Goal: Task Accomplishment & Management: Complete application form

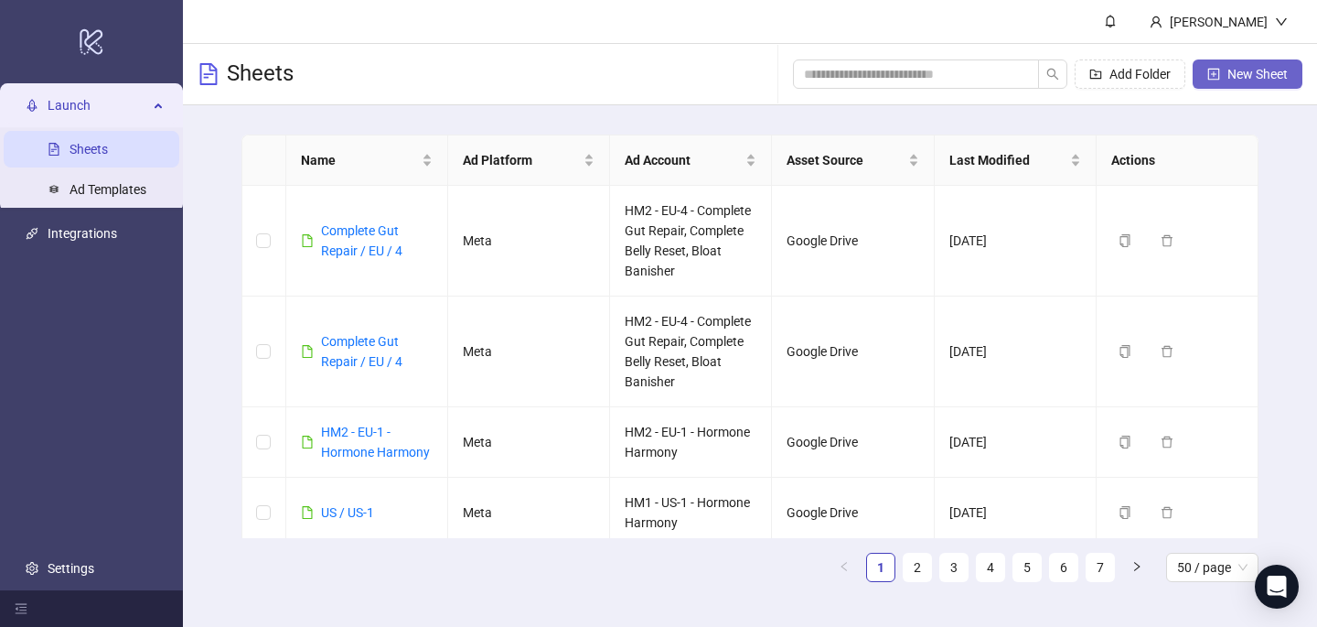
click at [1264, 77] on span "New Sheet" at bounding box center [1258, 74] width 60 height 15
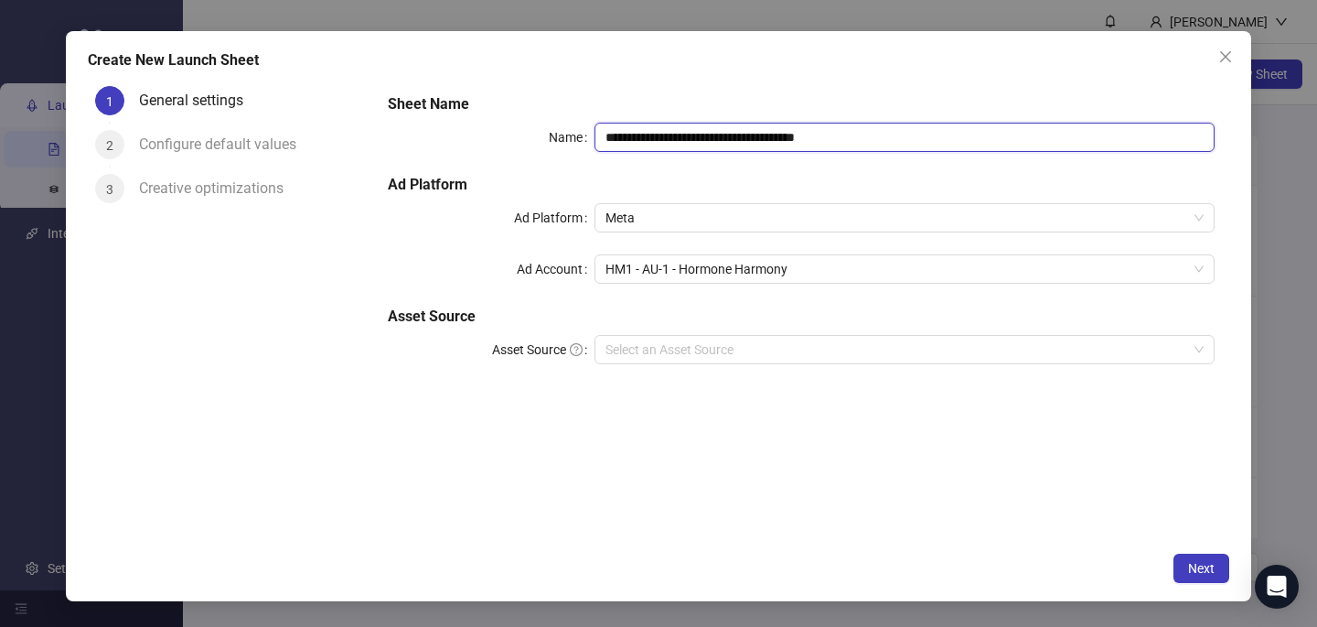
click at [875, 141] on input "**********" at bounding box center [905, 137] width 620 height 29
click at [1221, 58] on icon "close" at bounding box center [1226, 56] width 15 height 15
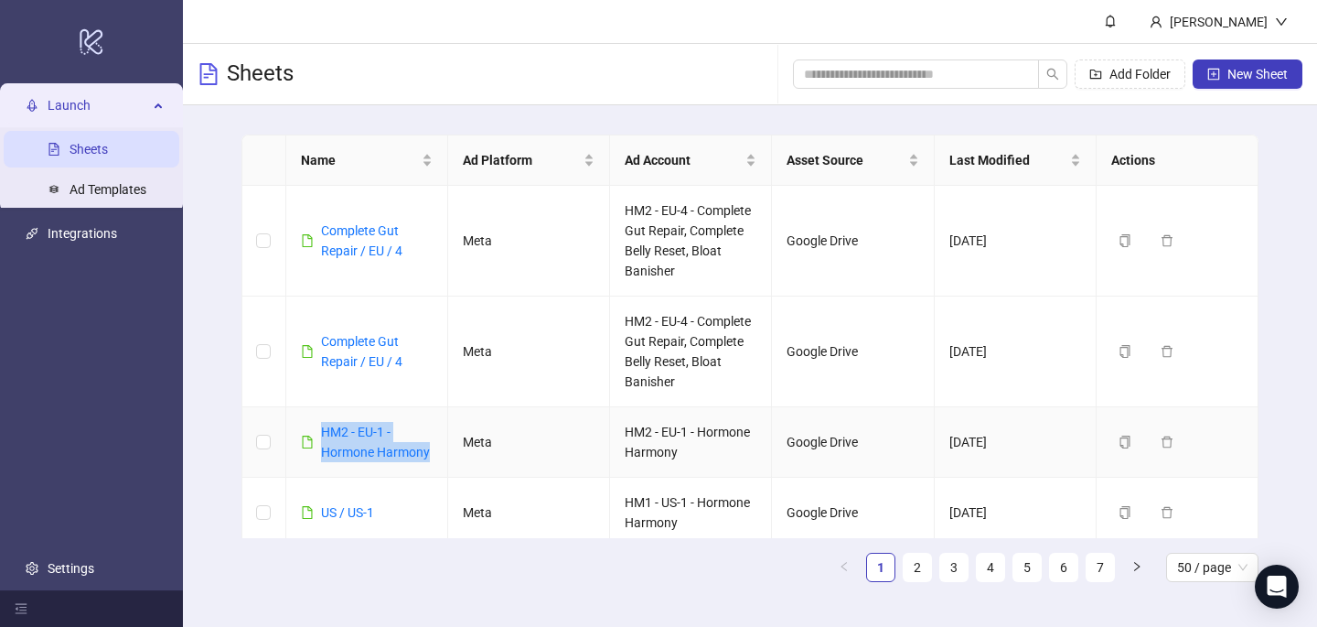
drag, startPoint x: 435, startPoint y: 452, endPoint x: 316, endPoint y: 432, distance: 121.5
click at [316, 432] on td "HM2 - EU-1 - Hormone Harmony" at bounding box center [367, 442] width 162 height 70
copy link "HM2 - EU-1 - Hormone Harmony"
click at [1270, 85] on button "New Sheet" at bounding box center [1248, 73] width 110 height 29
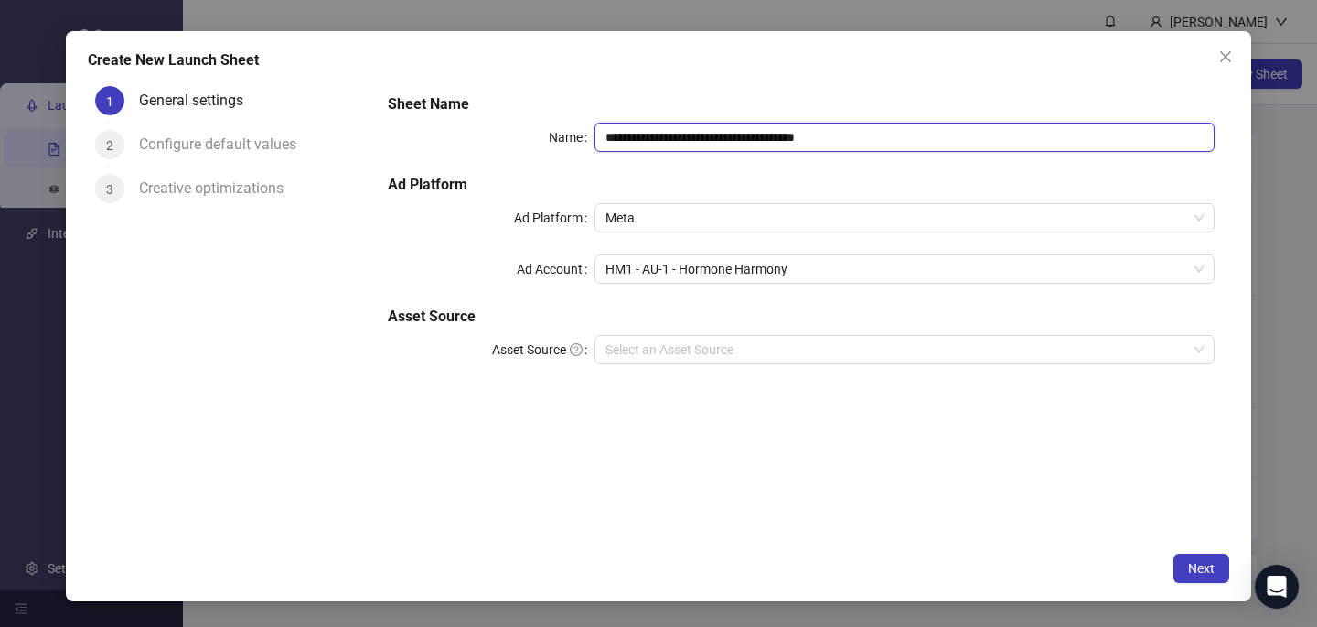
click at [779, 133] on input "**********" at bounding box center [905, 137] width 620 height 29
click at [779, 134] on input "**********" at bounding box center [905, 137] width 620 height 29
paste input "text"
type input "**********"
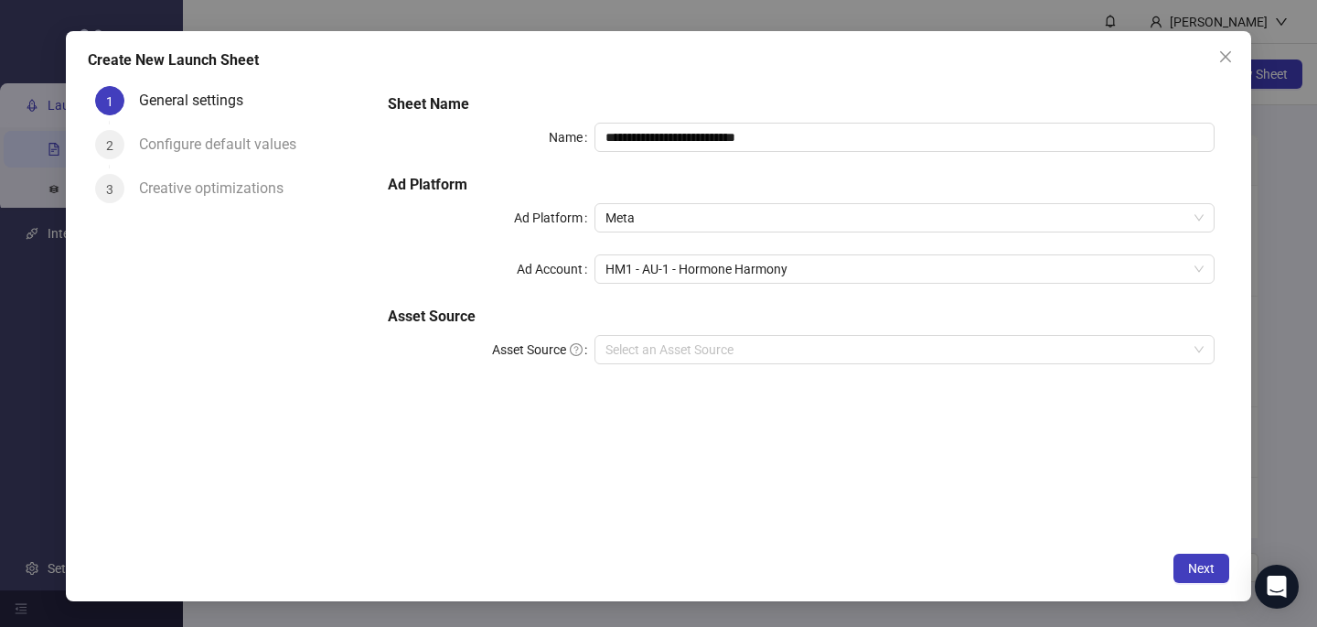
click at [772, 103] on h5 "Sheet Name" at bounding box center [801, 104] width 827 height 22
click at [713, 272] on span "HM1 - AU-1 - Hormone Harmony" at bounding box center [905, 268] width 598 height 27
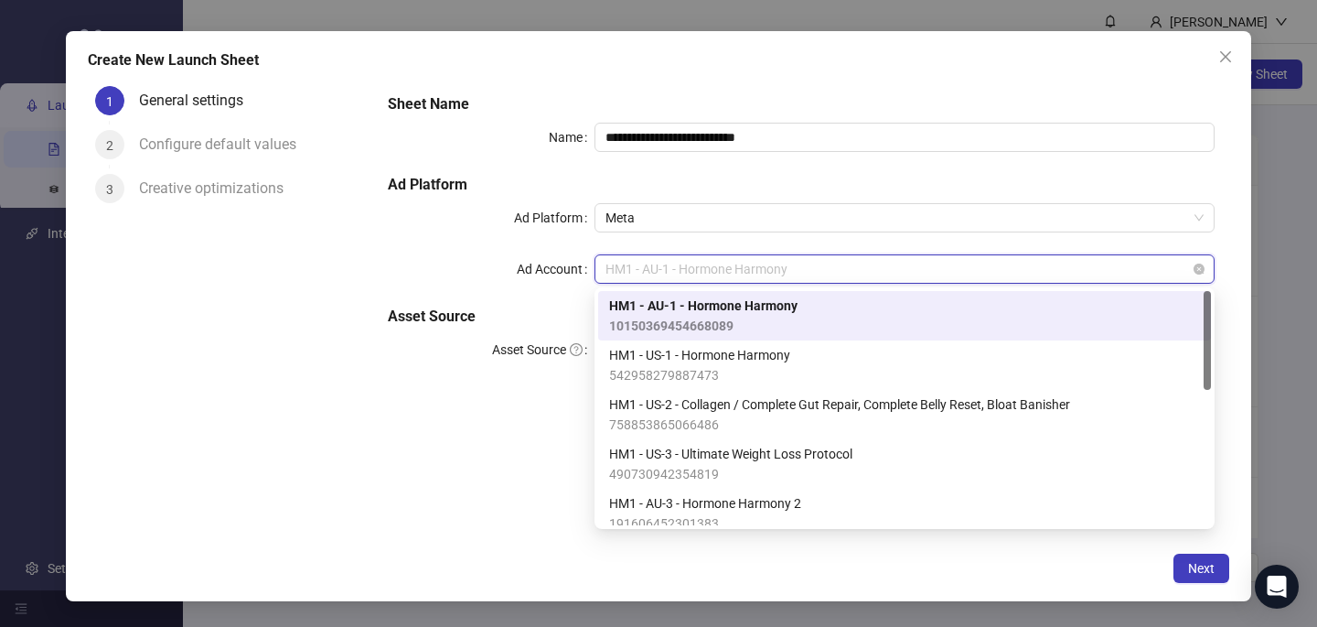
click at [799, 274] on span "HM1 - AU-1 - Hormone Harmony" at bounding box center [905, 268] width 598 height 27
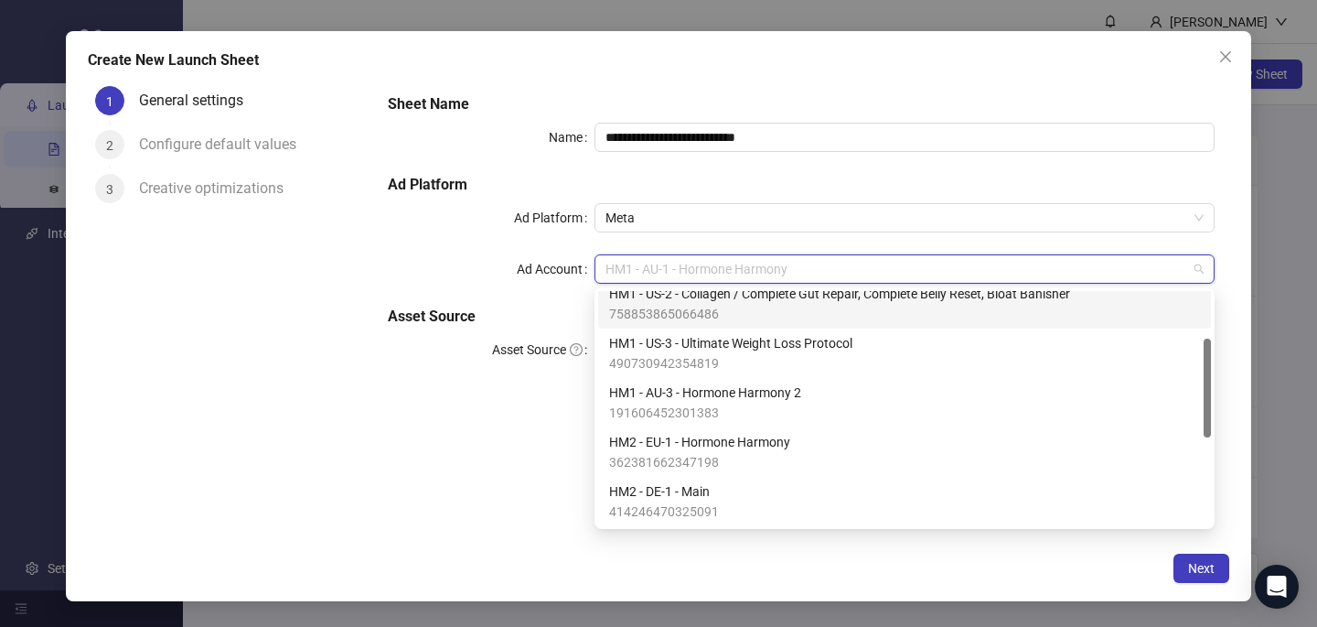
scroll to position [145, 0]
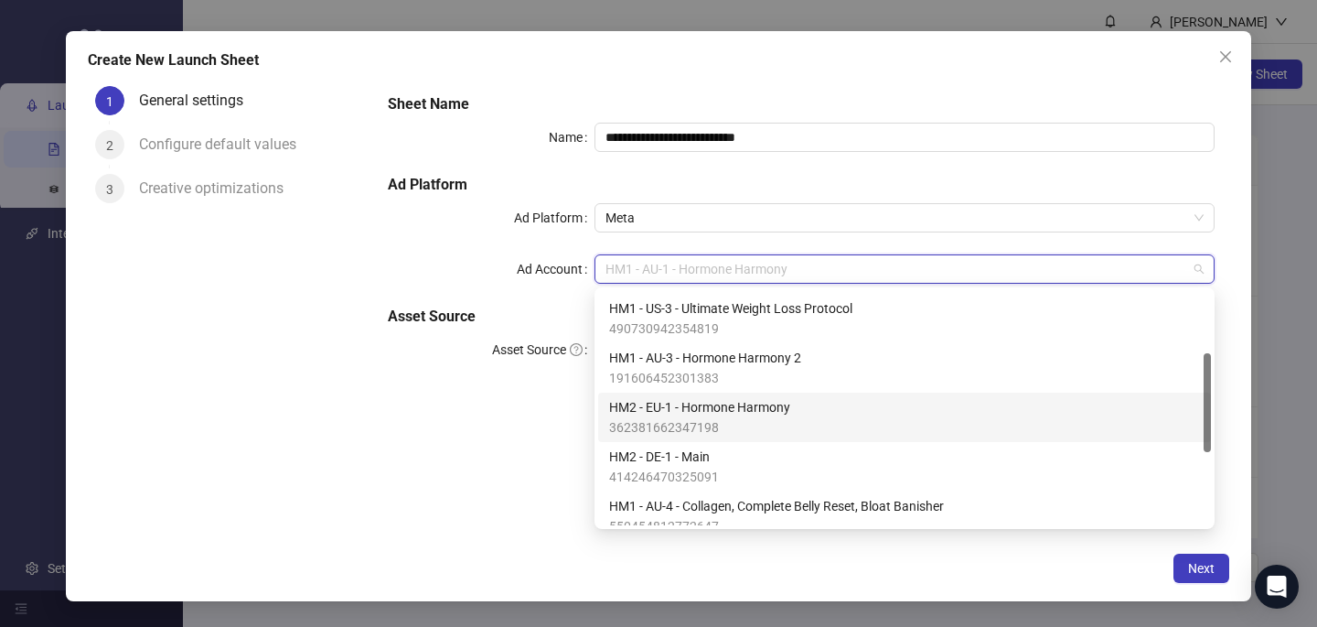
click at [764, 402] on span "HM2 - EU-1 - Hormone Harmony" at bounding box center [699, 407] width 181 height 20
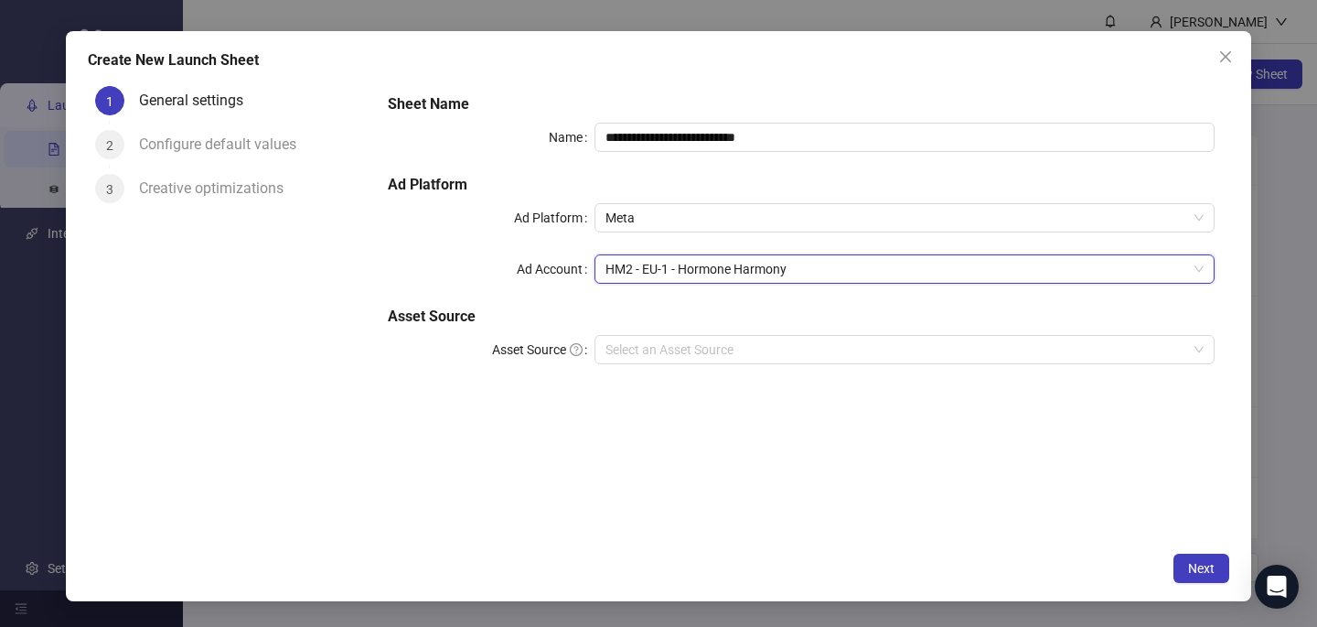
click at [788, 492] on div "**********" at bounding box center [801, 311] width 856 height 464
click at [1214, 559] on button "Next" at bounding box center [1202, 567] width 56 height 29
click at [801, 350] on input "Asset Source" at bounding box center [897, 349] width 582 height 27
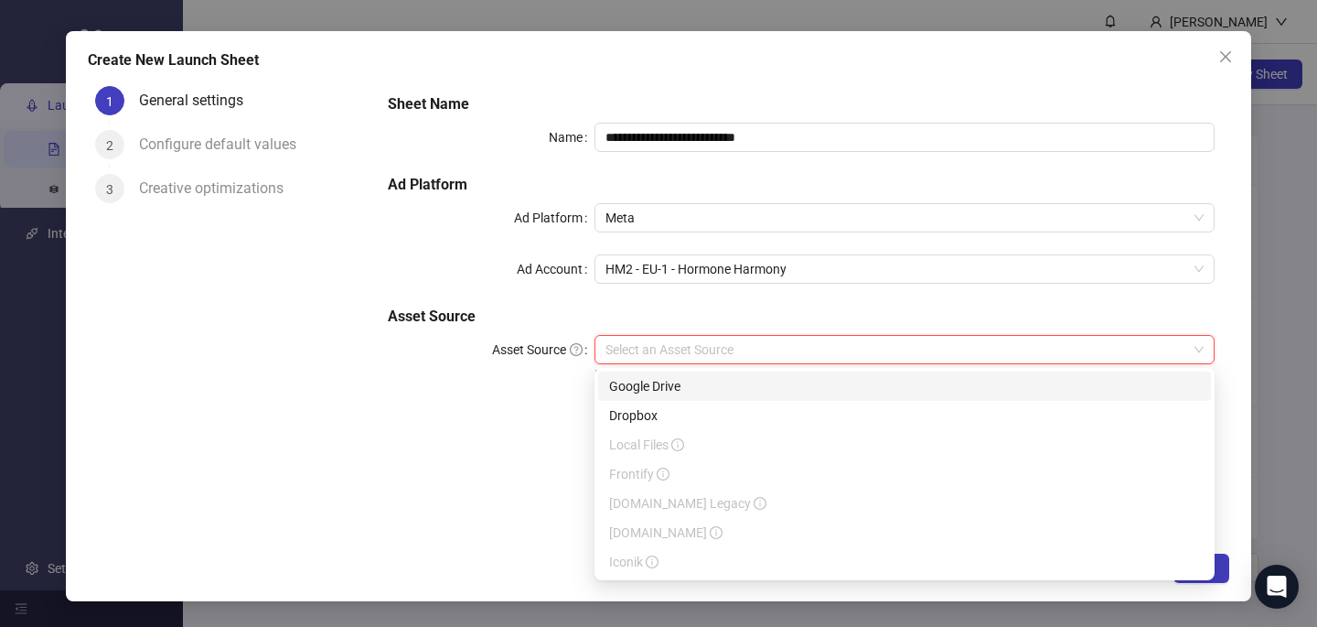
click at [799, 381] on div "Google Drive" at bounding box center [904, 386] width 591 height 20
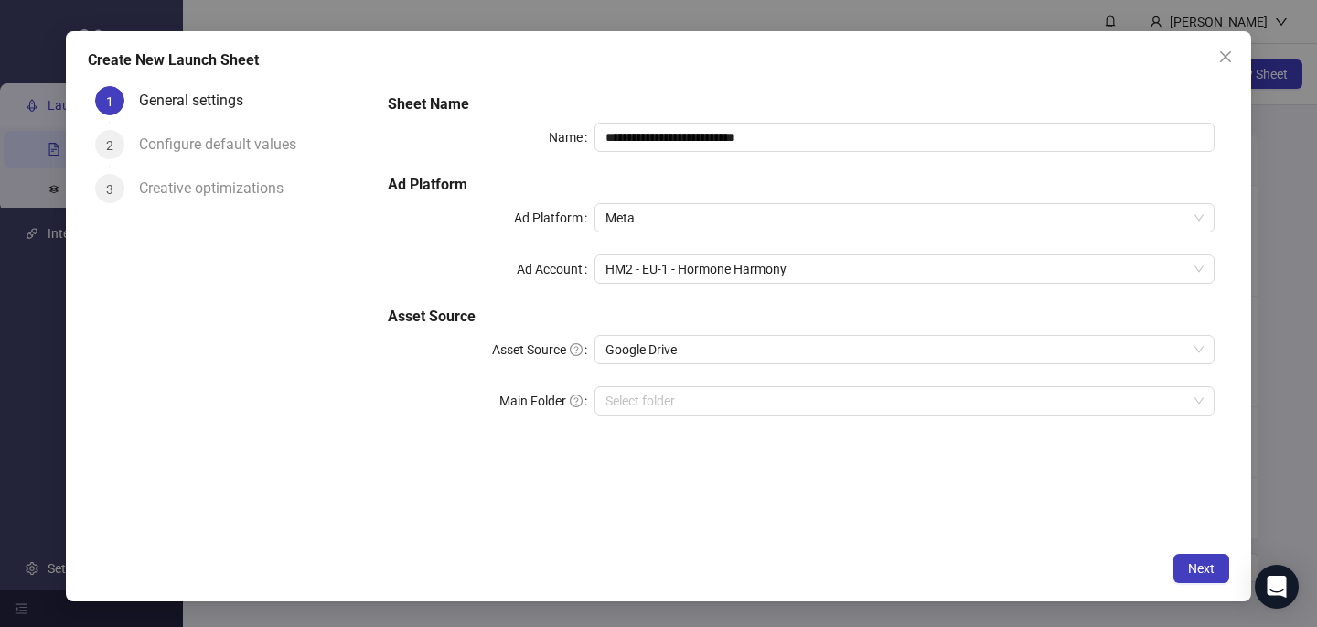
click at [1144, 512] on div "**********" at bounding box center [801, 311] width 856 height 464
click at [1183, 559] on button "Next" at bounding box center [1202, 567] width 56 height 29
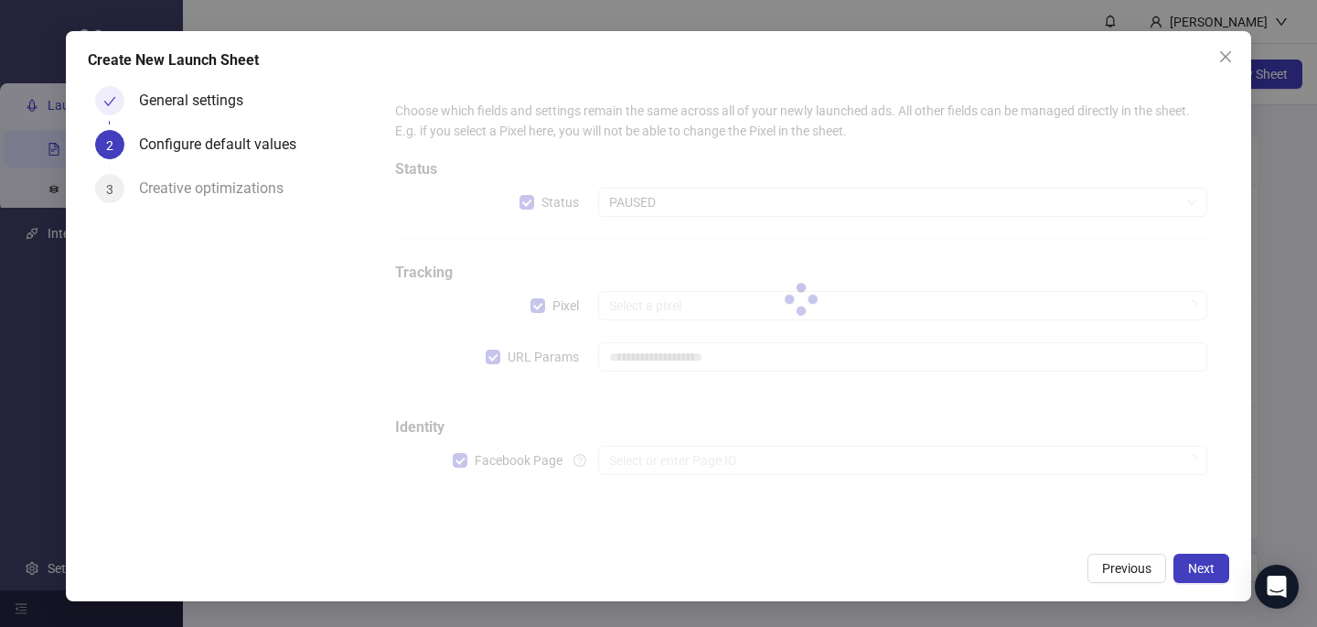
type input "**********"
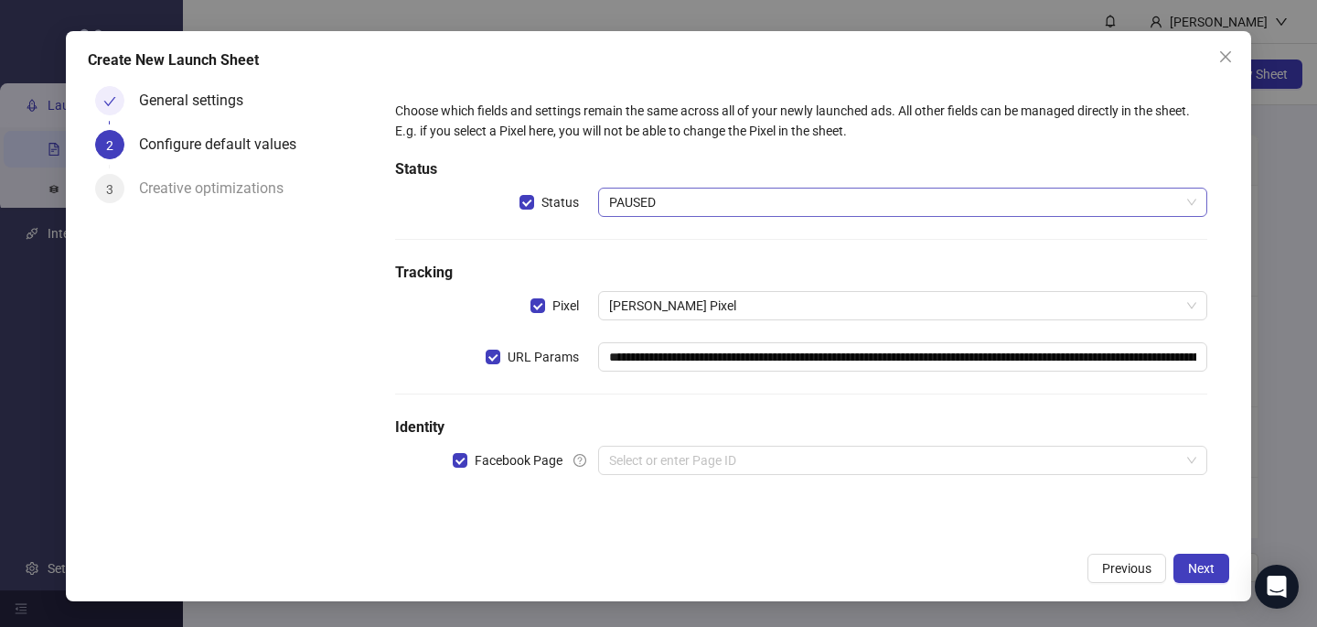
click at [730, 201] on span "PAUSED" at bounding box center [902, 201] width 587 height 27
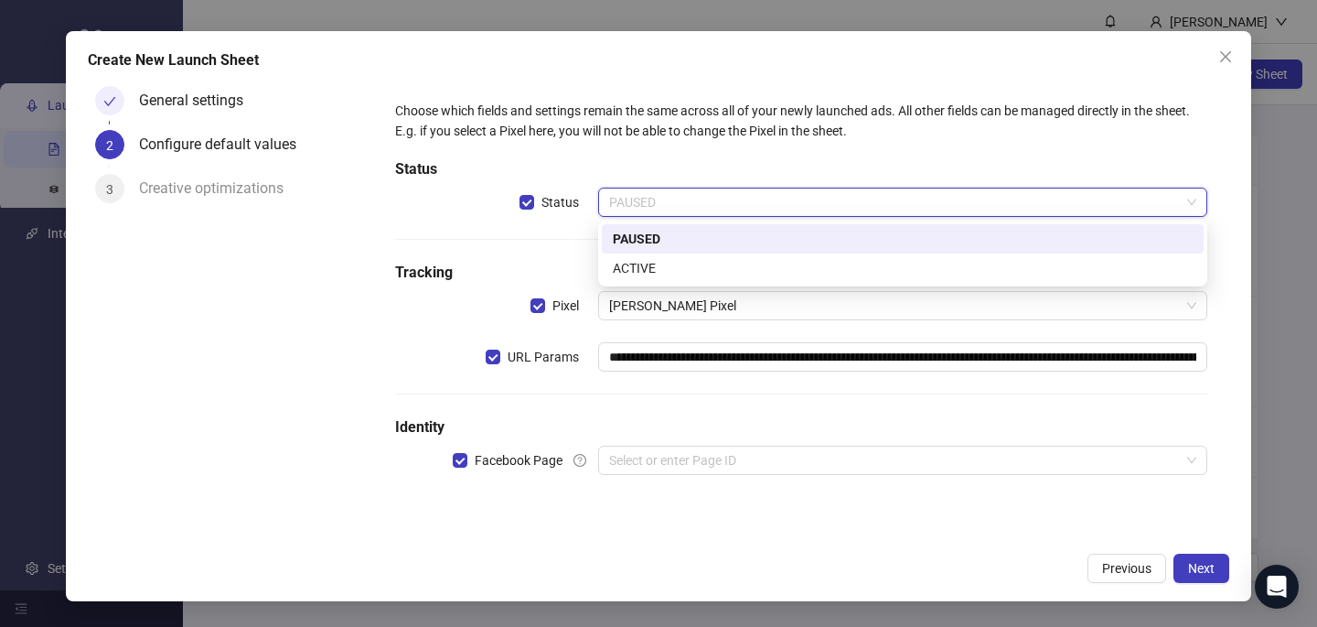
click at [717, 263] on div "ACTIVE" at bounding box center [903, 268] width 580 height 20
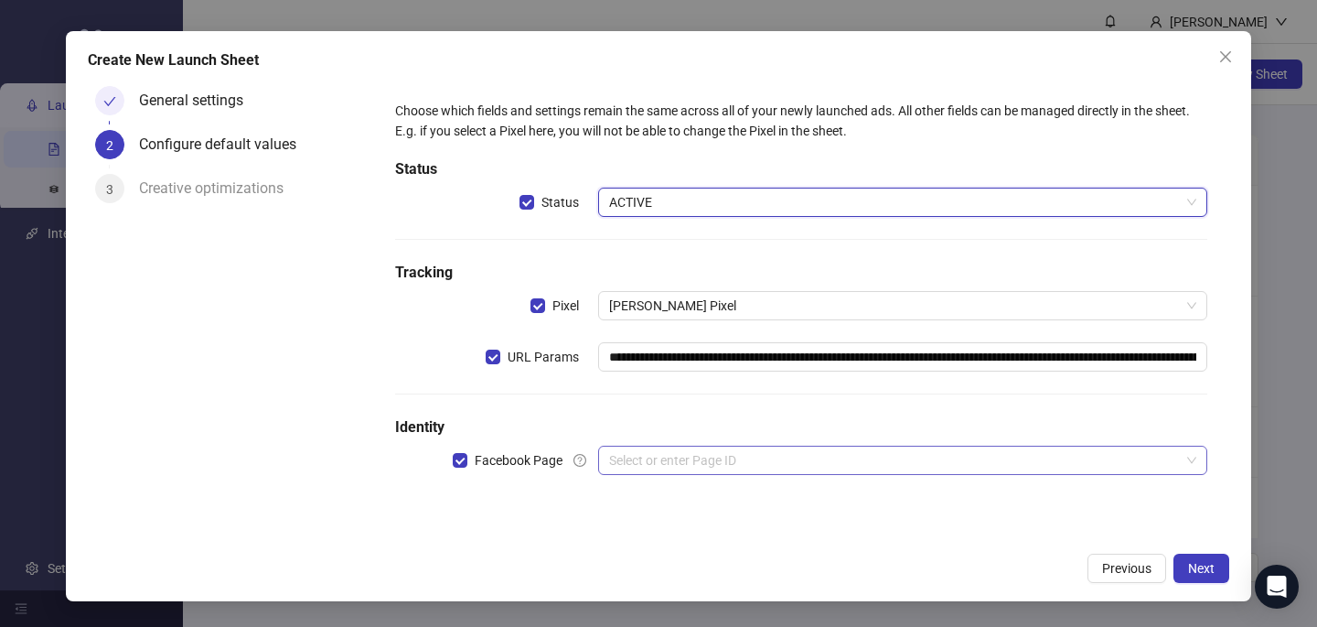
click at [678, 448] on input "search" at bounding box center [894, 459] width 571 height 27
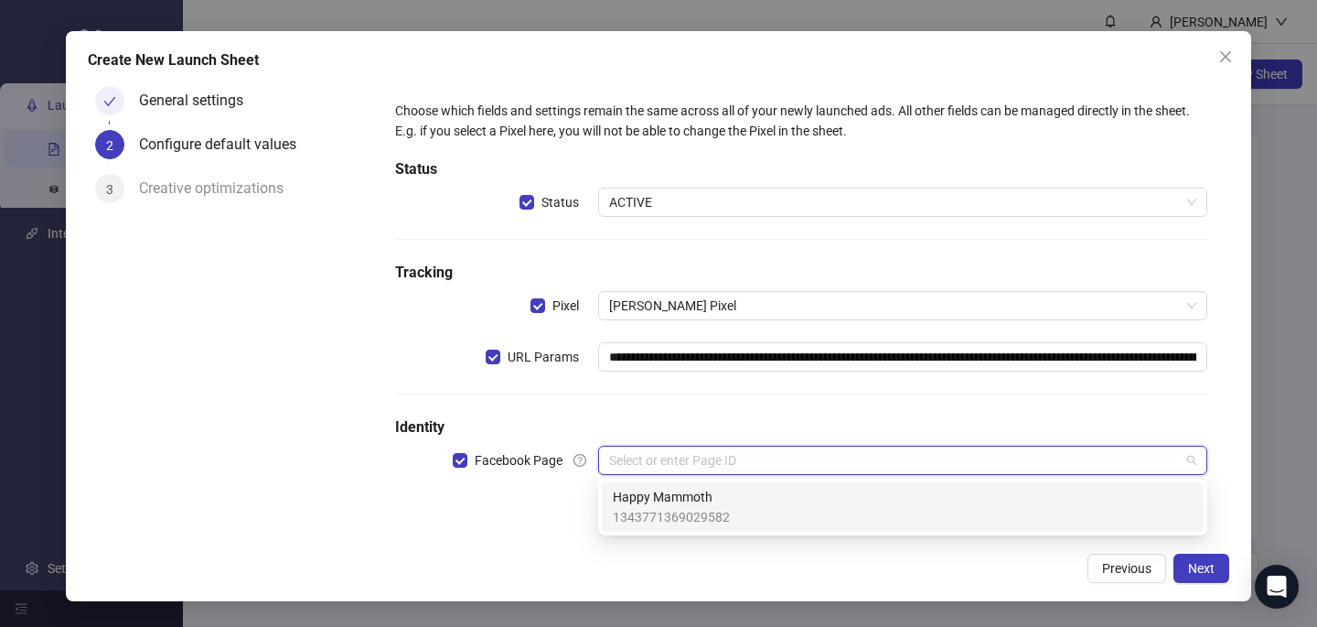
click at [676, 498] on span "Happy Mammoth" at bounding box center [671, 497] width 117 height 20
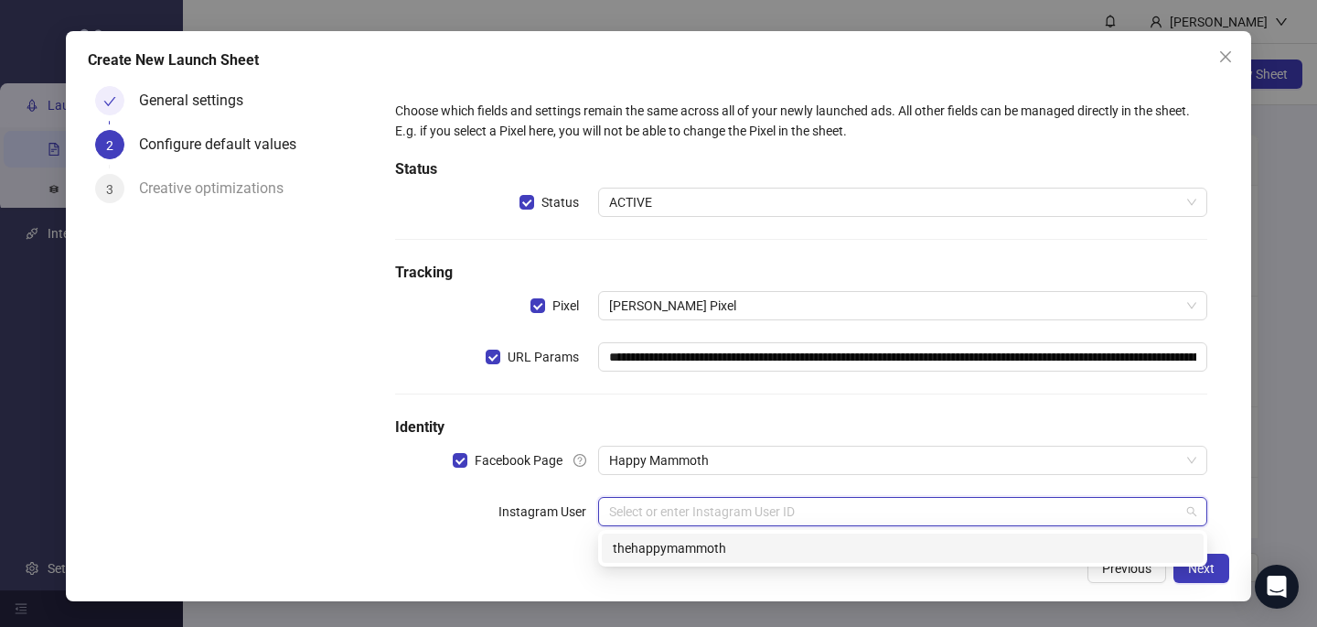
click at [674, 510] on input "search" at bounding box center [894, 511] width 571 height 27
click at [674, 546] on div "thehappymammoth" at bounding box center [903, 548] width 580 height 20
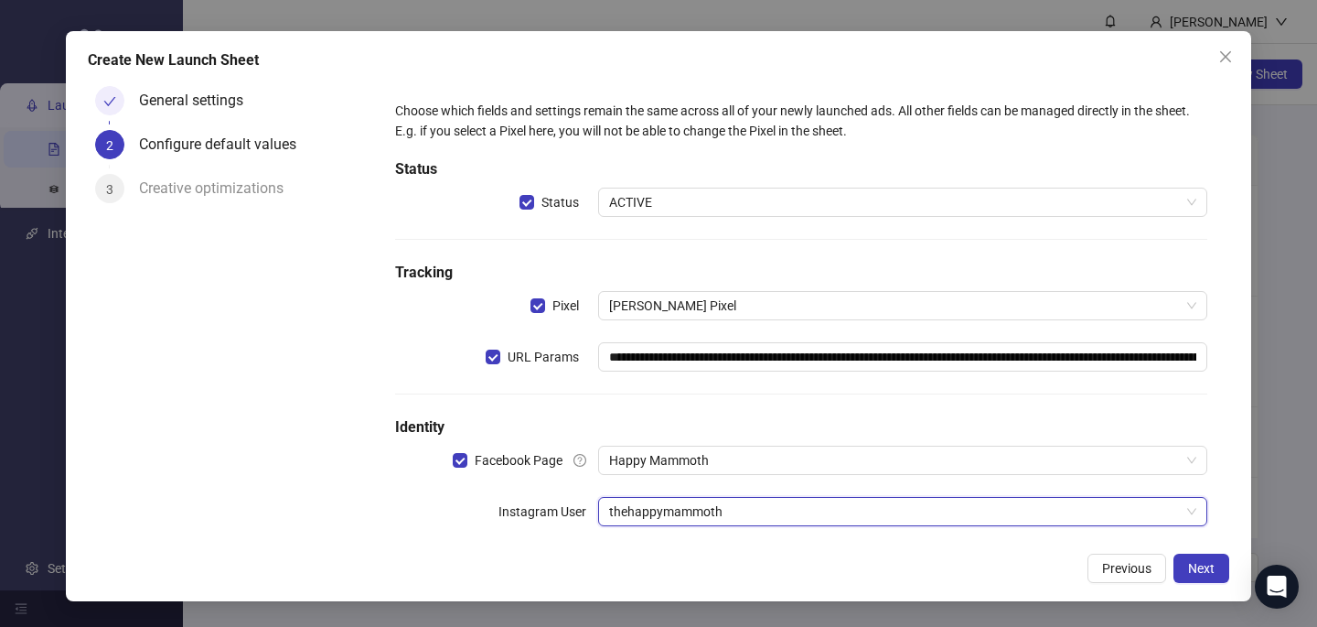
click at [718, 565] on div "Previous Next" at bounding box center [659, 567] width 1142 height 29
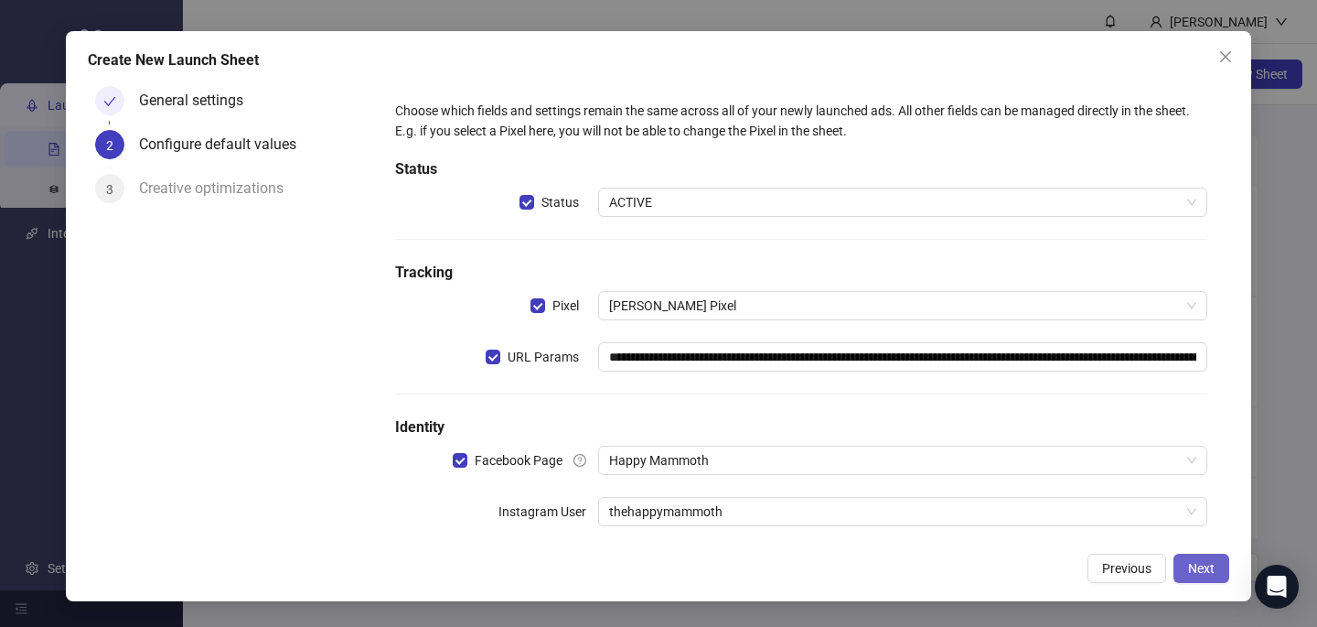
click at [1201, 561] on span "Next" at bounding box center [1201, 568] width 27 height 15
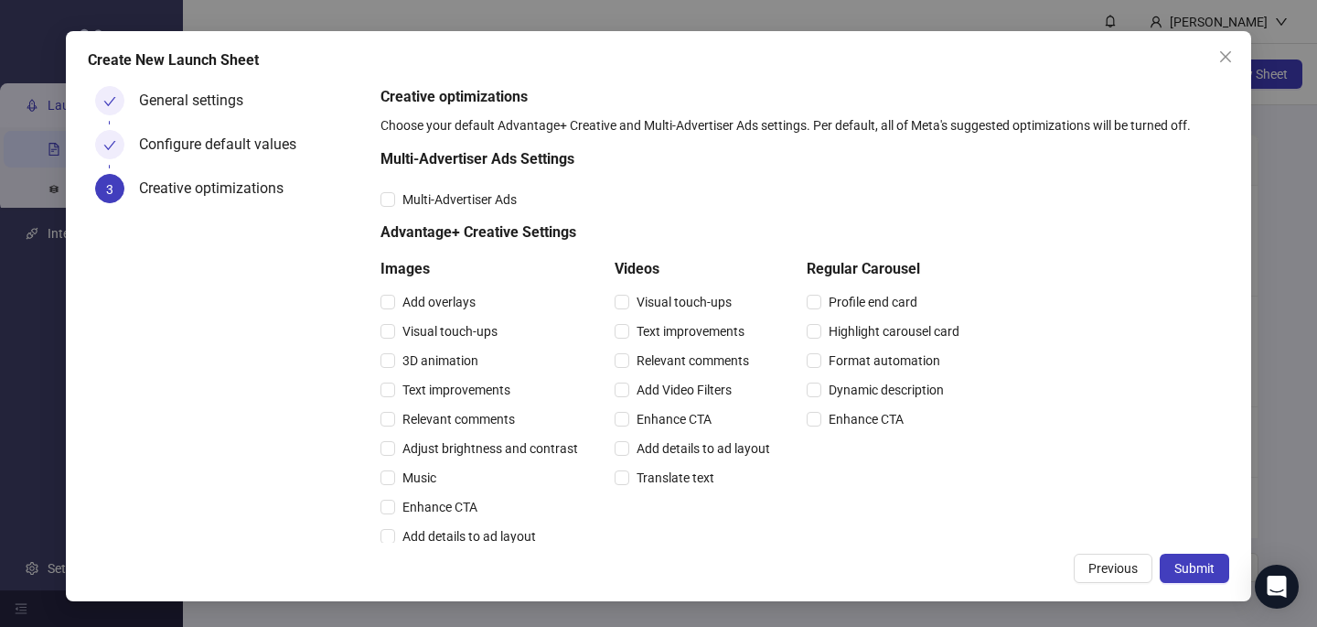
click at [449, 210] on div "Multi-Advertiser Ads" at bounding box center [674, 199] width 586 height 29
click at [440, 199] on span "Multi-Advertiser Ads" at bounding box center [459, 199] width 129 height 20
click at [479, 414] on span "Relevant comments" at bounding box center [458, 419] width 127 height 20
click at [763, 333] on div "Text improvements" at bounding box center [696, 331] width 163 height 20
click at [712, 362] on span "Relevant comments" at bounding box center [692, 360] width 127 height 20
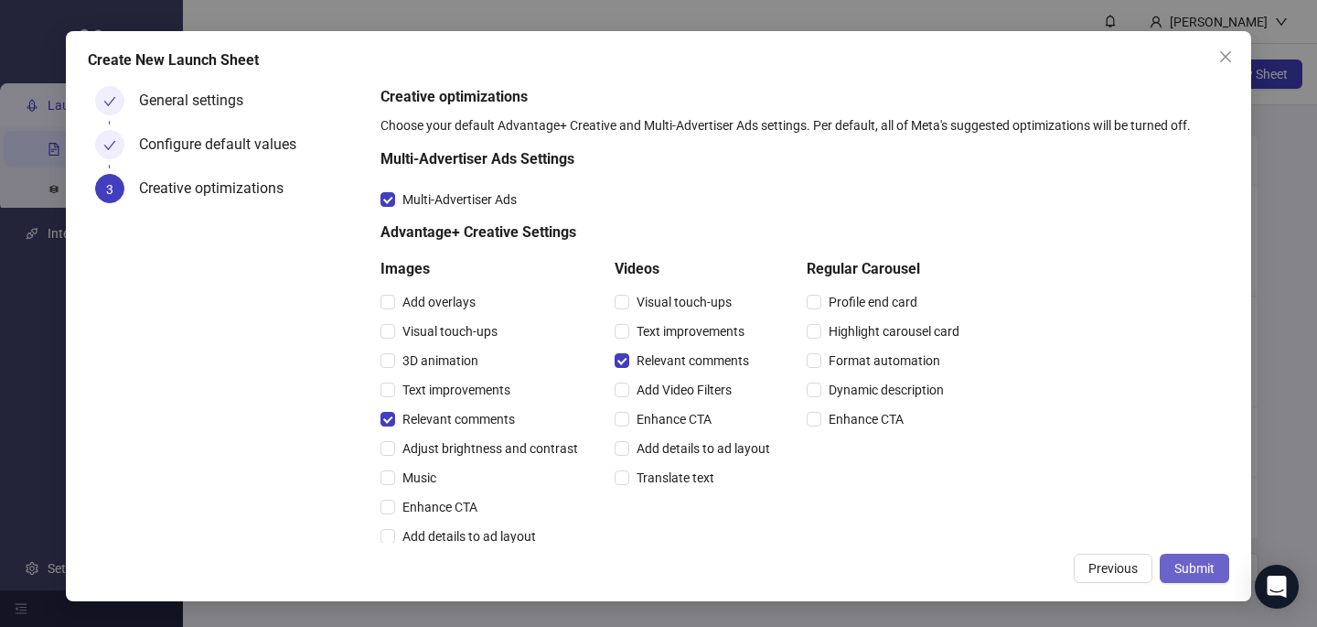
click at [1174, 567] on button "Submit" at bounding box center [1195, 567] width 70 height 29
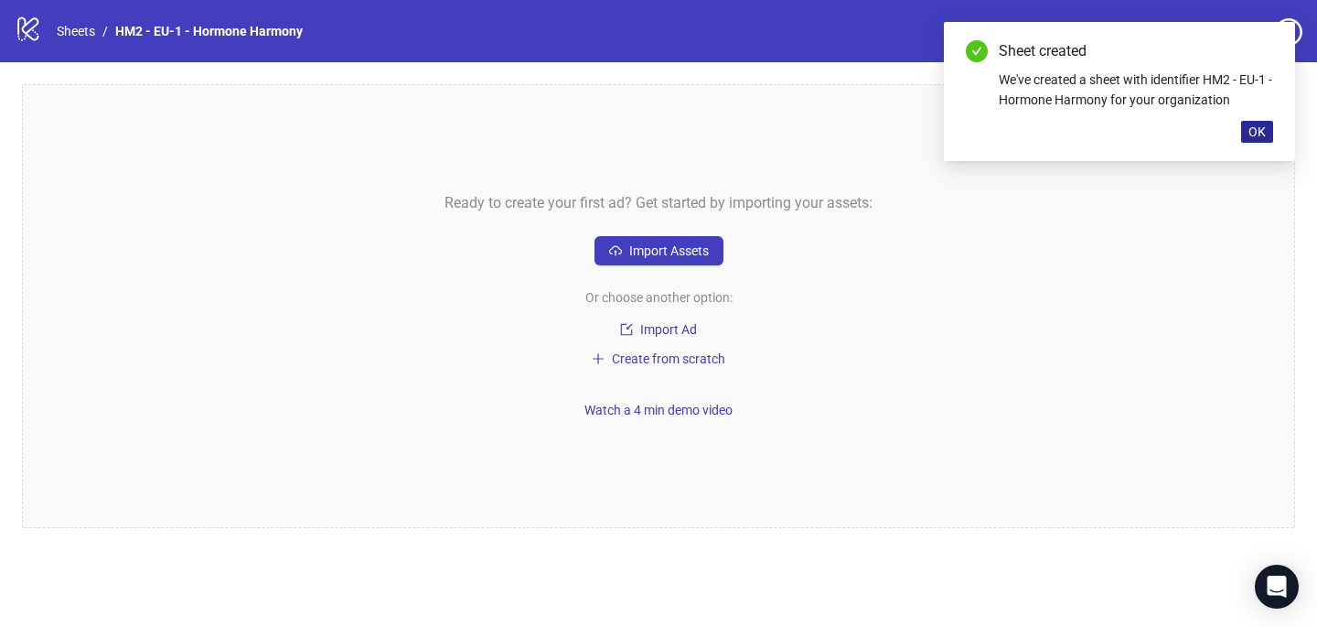
click at [1259, 134] on span "OK" at bounding box center [1257, 131] width 17 height 15
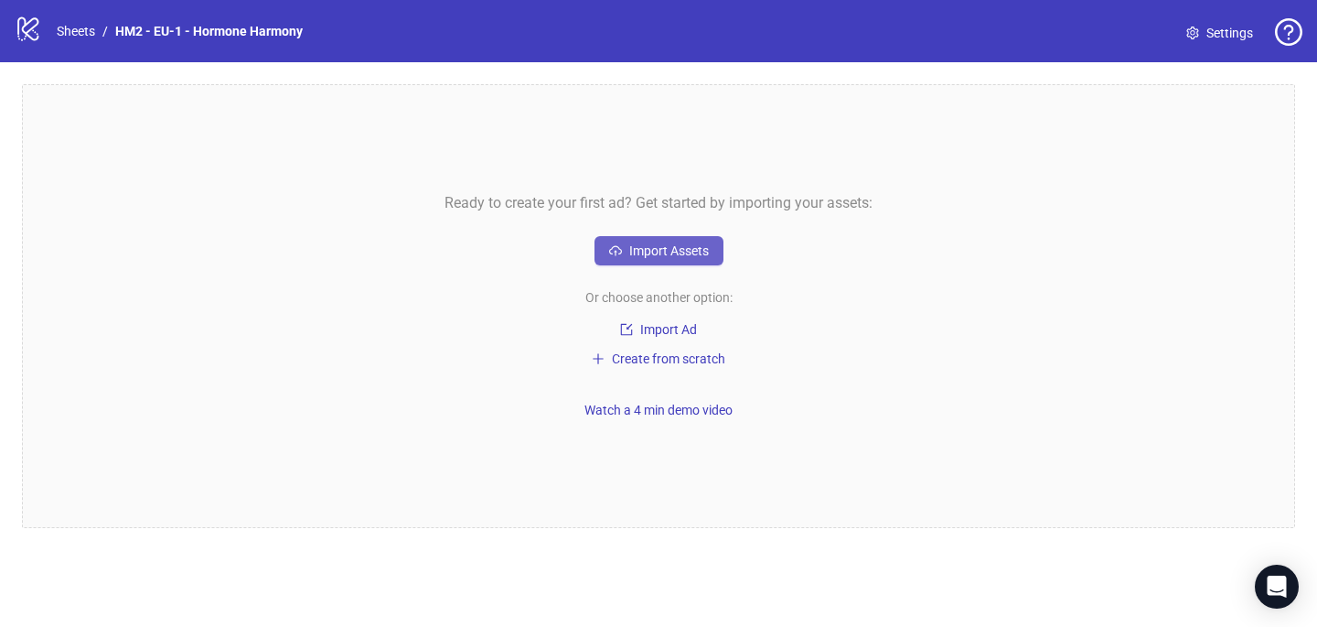
click at [681, 257] on span "Import Assets" at bounding box center [669, 250] width 80 height 15
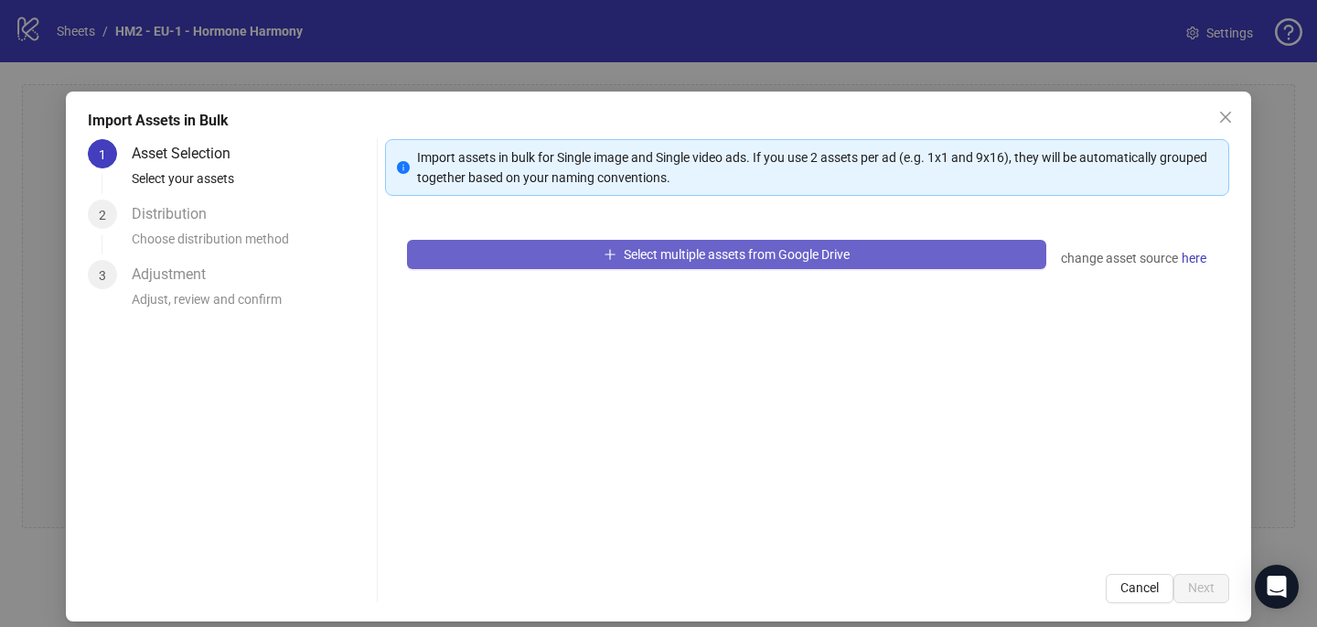
click at [538, 266] on button "Select multiple assets from Google Drive" at bounding box center [726, 254] width 639 height 29
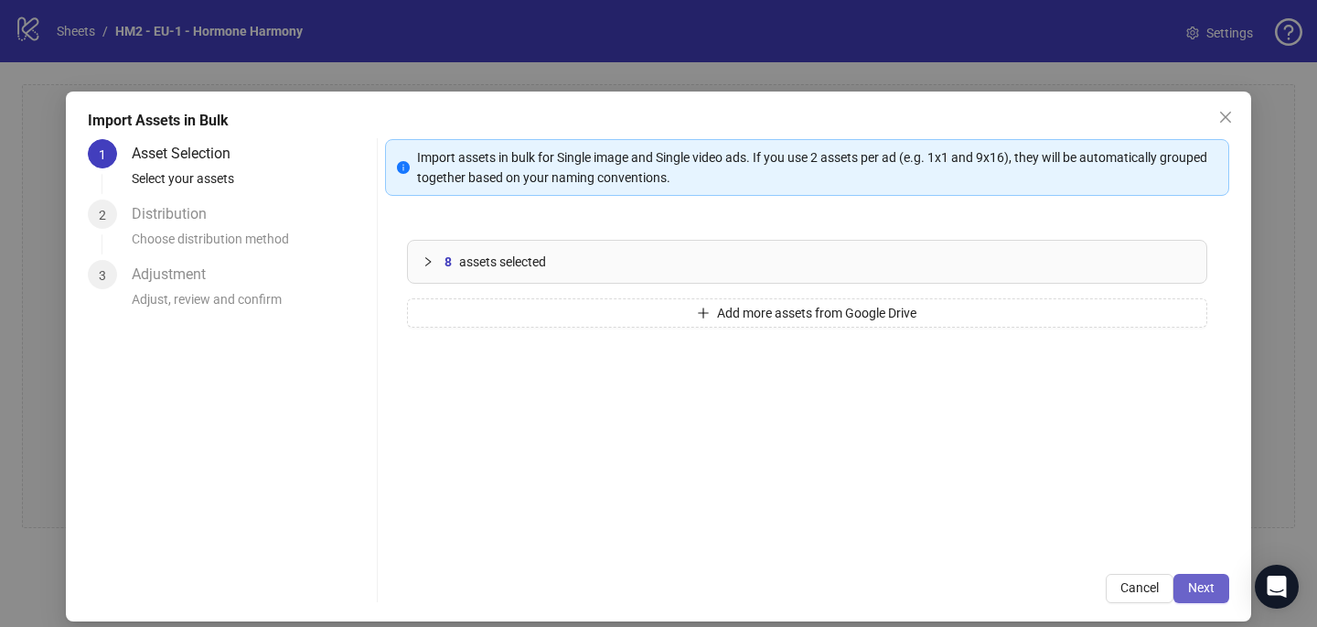
click at [1201, 584] on span "Next" at bounding box center [1201, 587] width 27 height 15
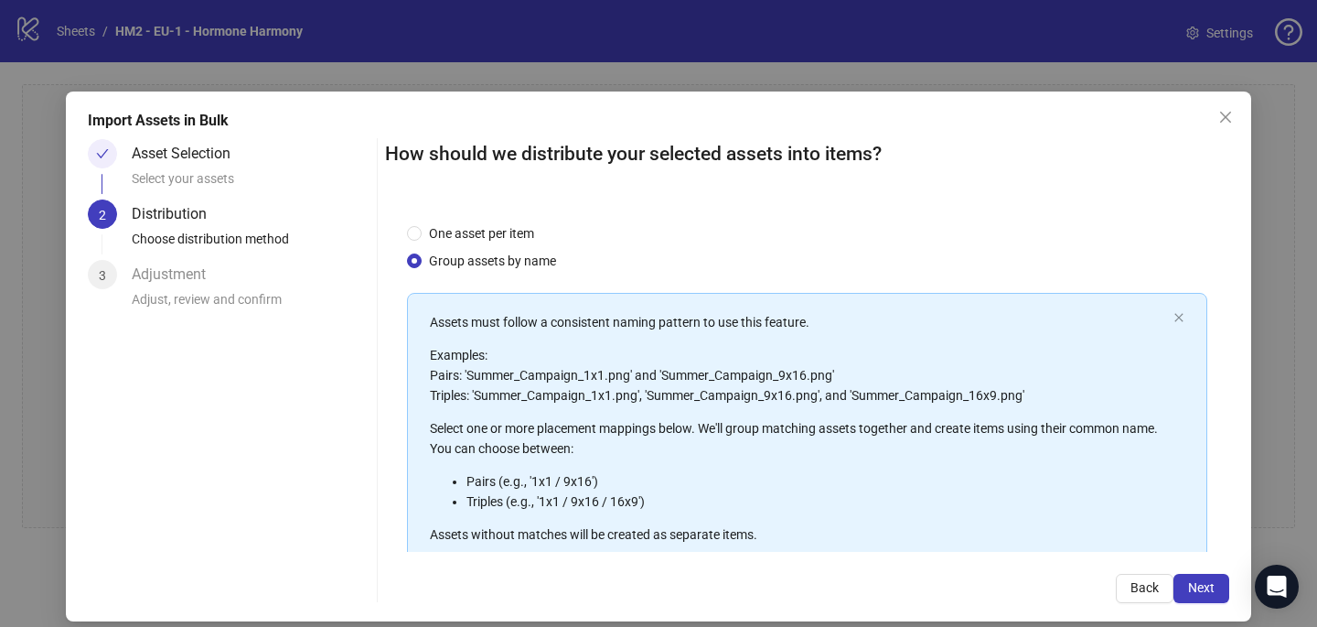
scroll to position [208, 0]
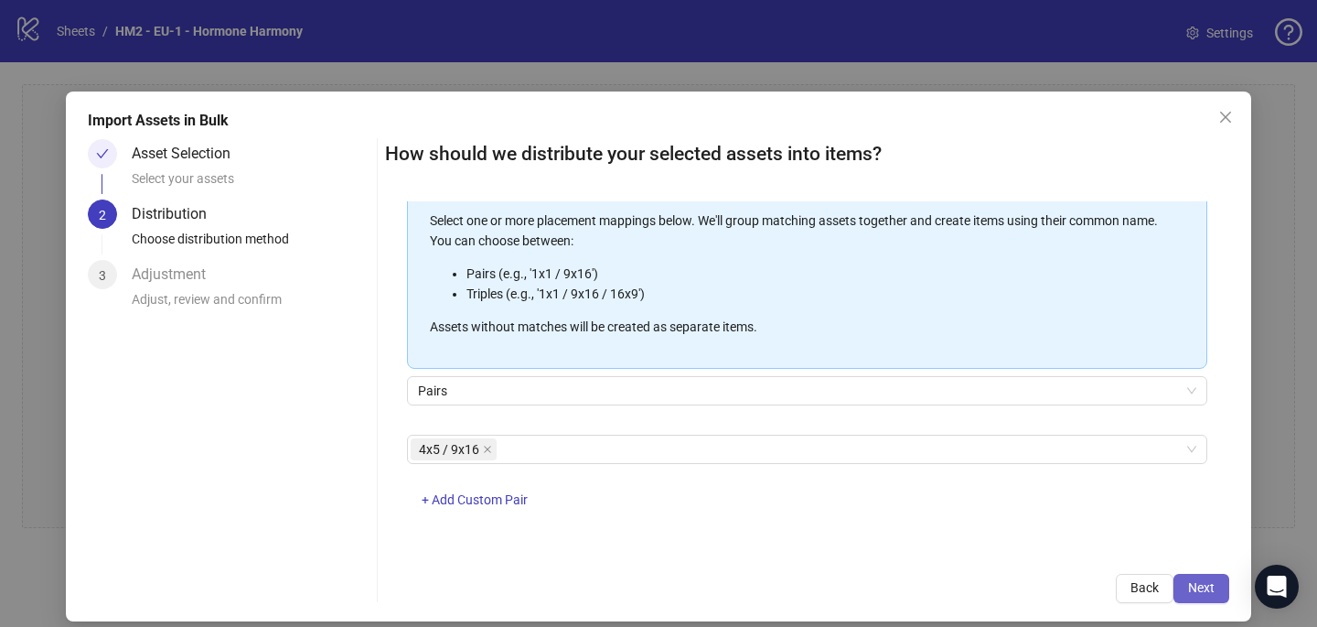
click at [1207, 587] on span "Next" at bounding box center [1201, 587] width 27 height 15
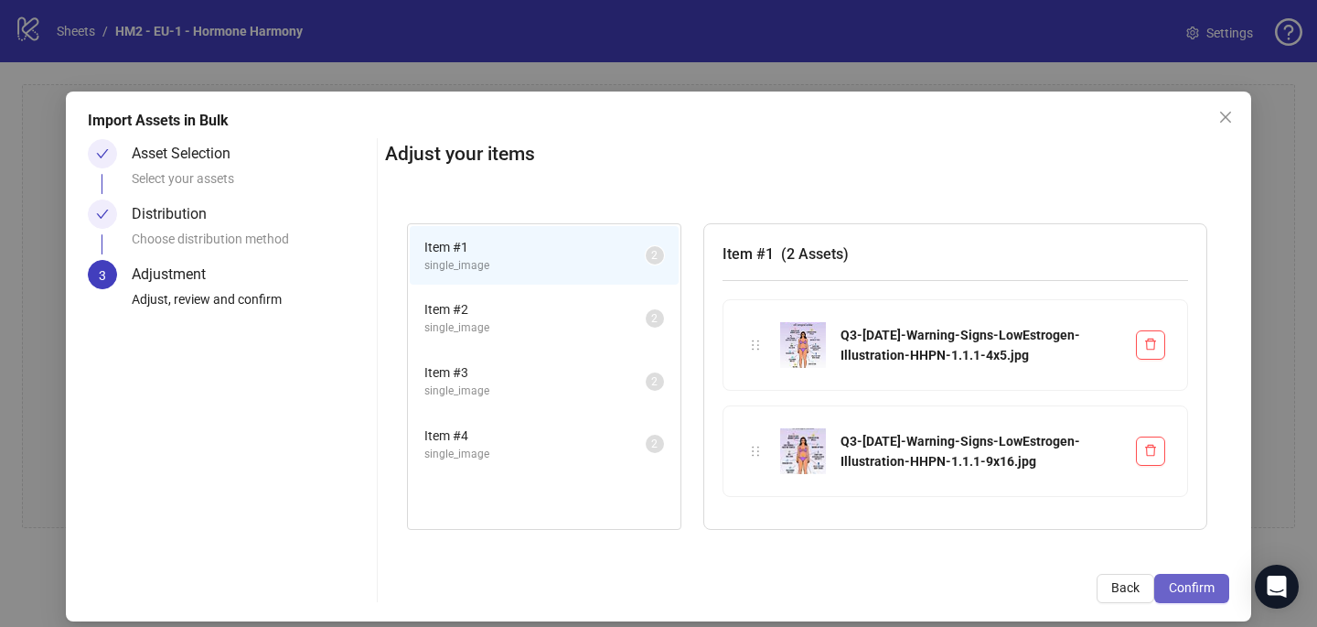
click at [1201, 586] on span "Confirm" at bounding box center [1192, 587] width 46 height 15
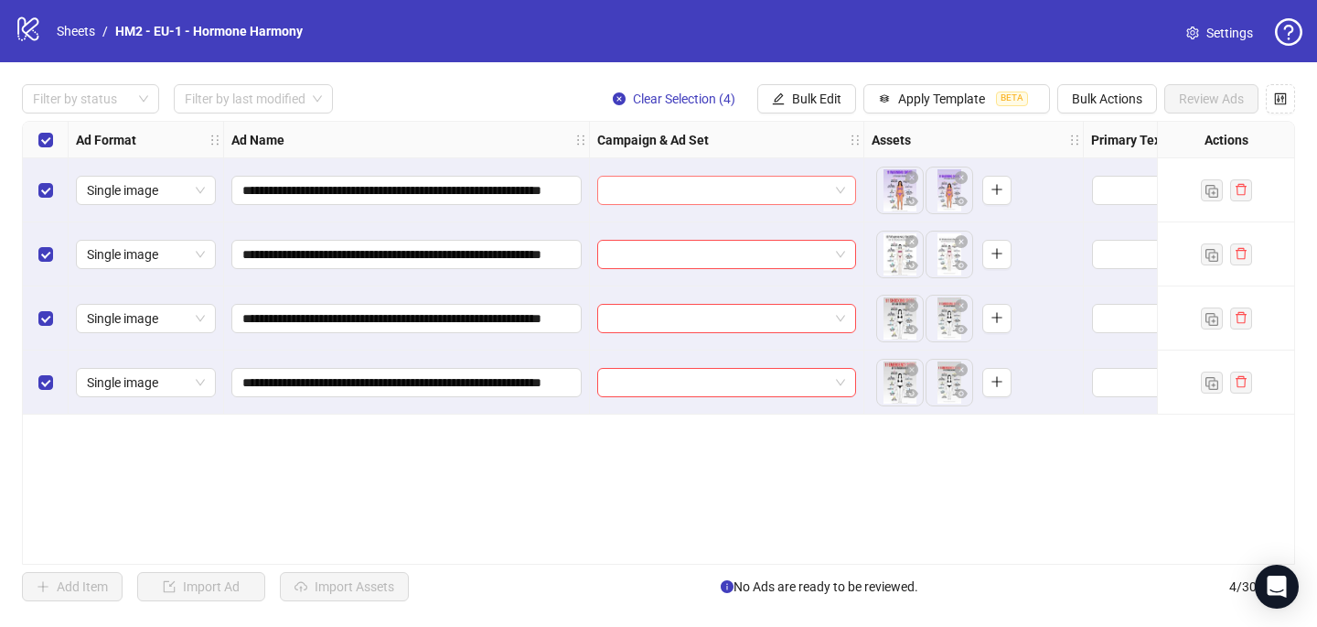
click at [715, 195] on input "search" at bounding box center [718, 190] width 220 height 27
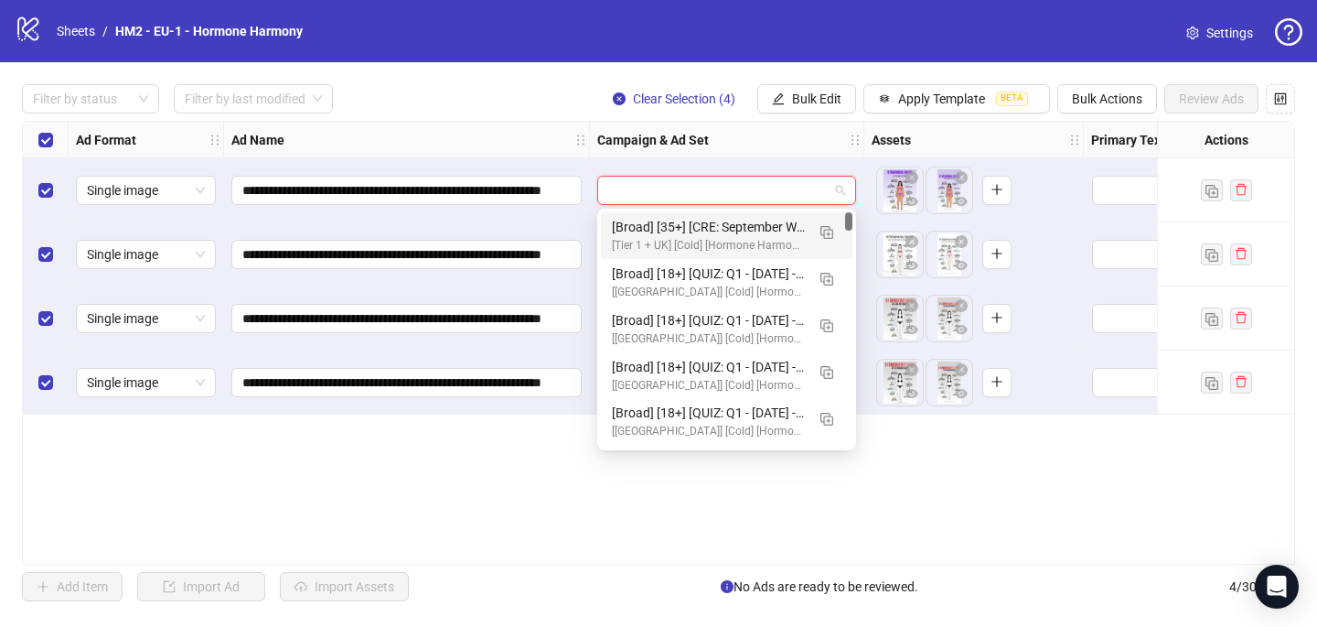
paste input "**********"
type input "**********"
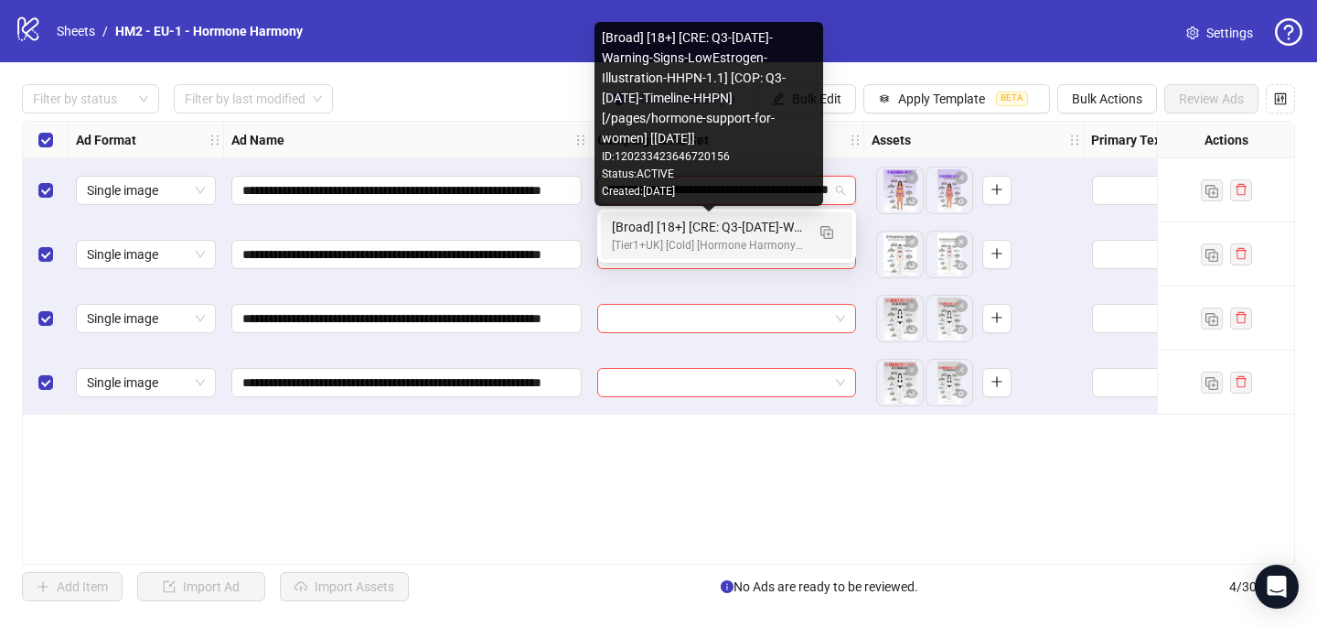
click at [736, 230] on div "[Broad] [18+] [CRE: Q3-[DATE]-Warning-Signs-LowEstrogen-Illustration-HHPN-1.1] …" at bounding box center [708, 227] width 193 height 20
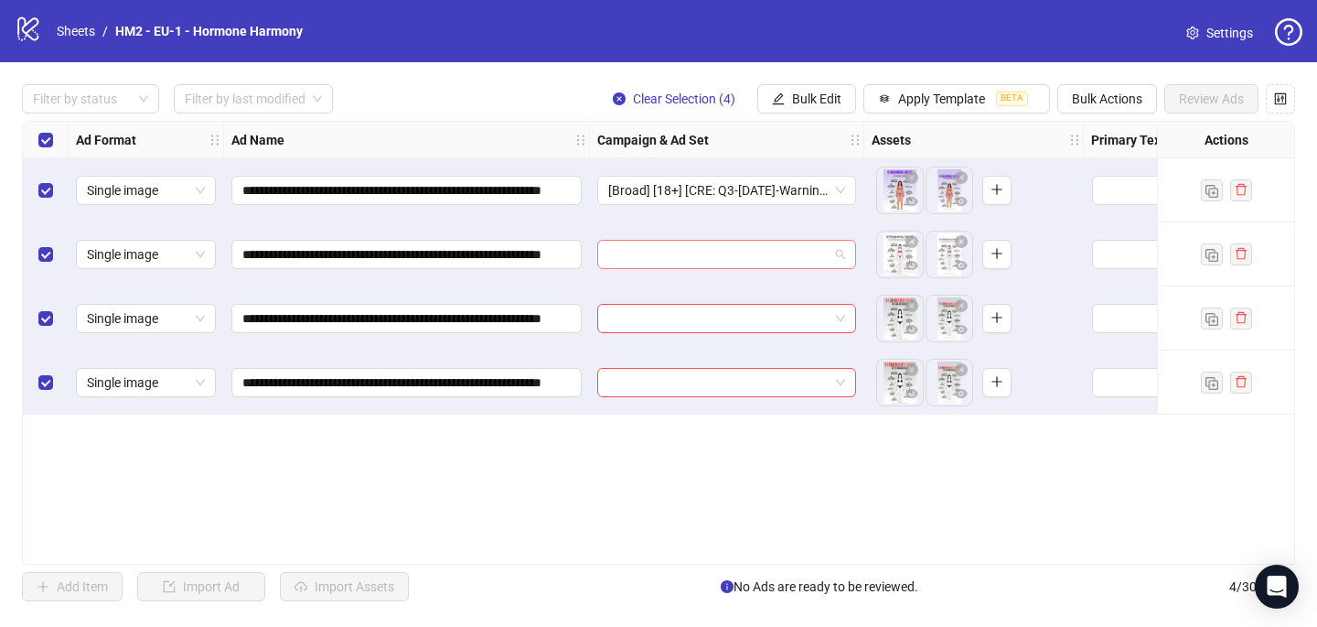
click at [723, 252] on input "search" at bounding box center [718, 254] width 220 height 27
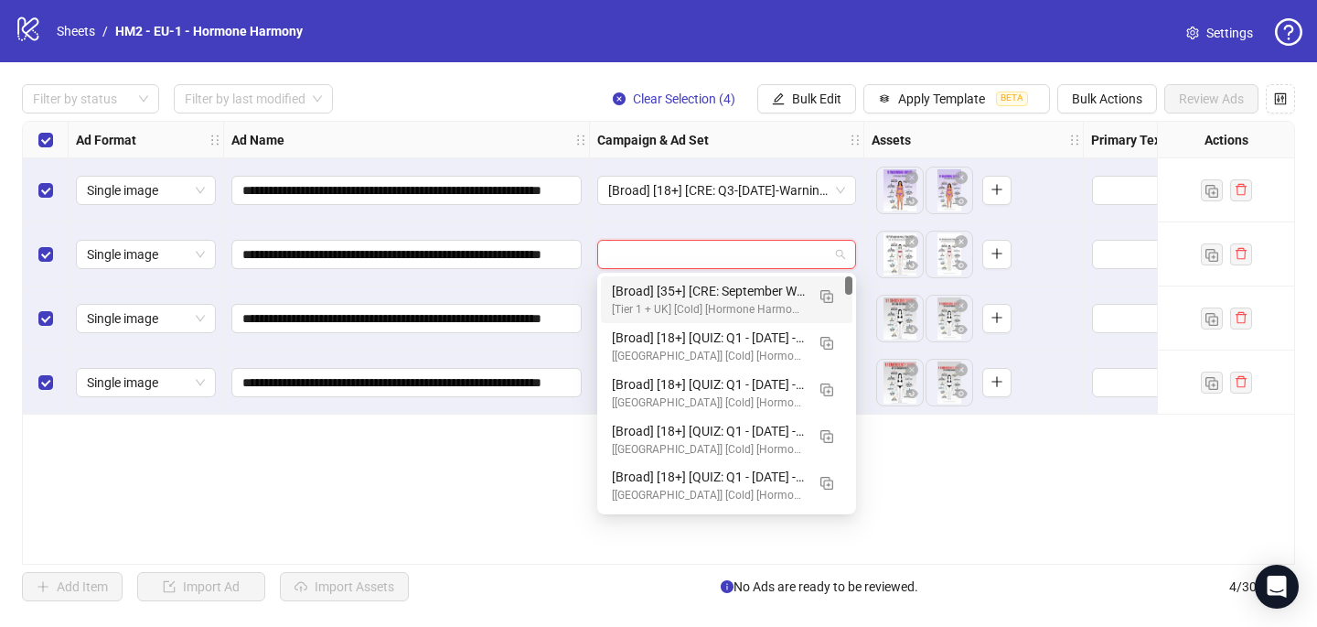
click at [724, 284] on div "[Broad] [35+] [CRE: September Winners] [FB Only] [1 Oct 2025]" at bounding box center [708, 291] width 193 height 20
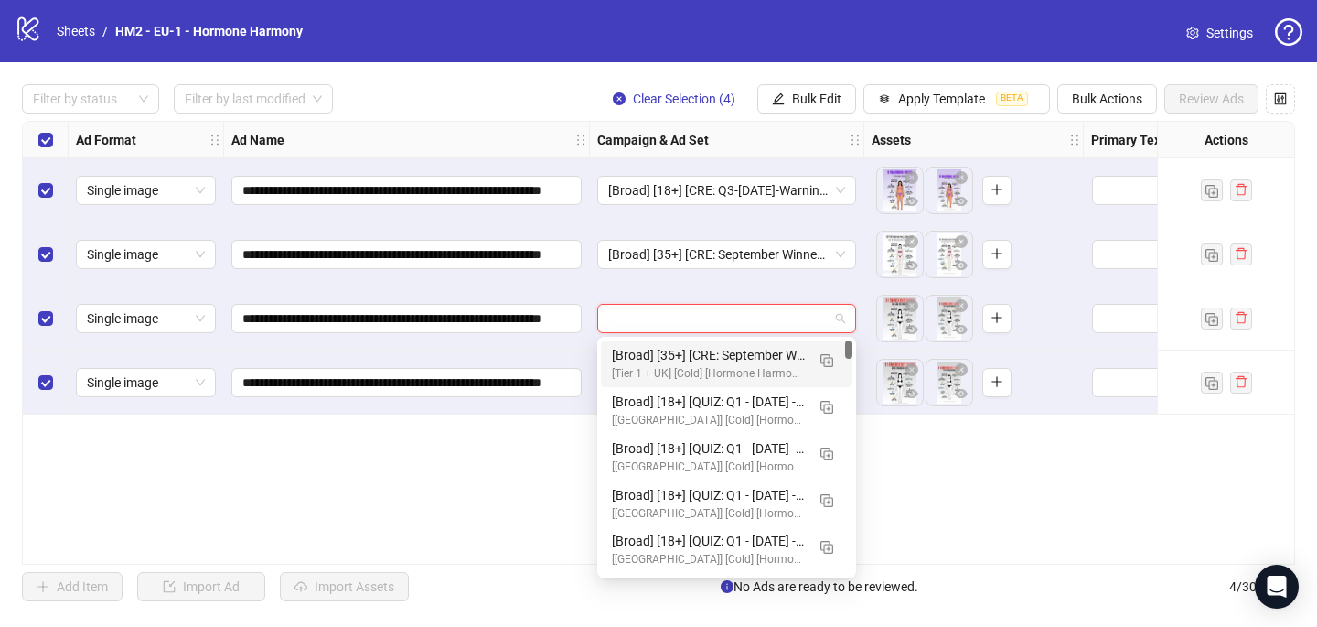
click at [712, 324] on input "search" at bounding box center [718, 318] width 220 height 27
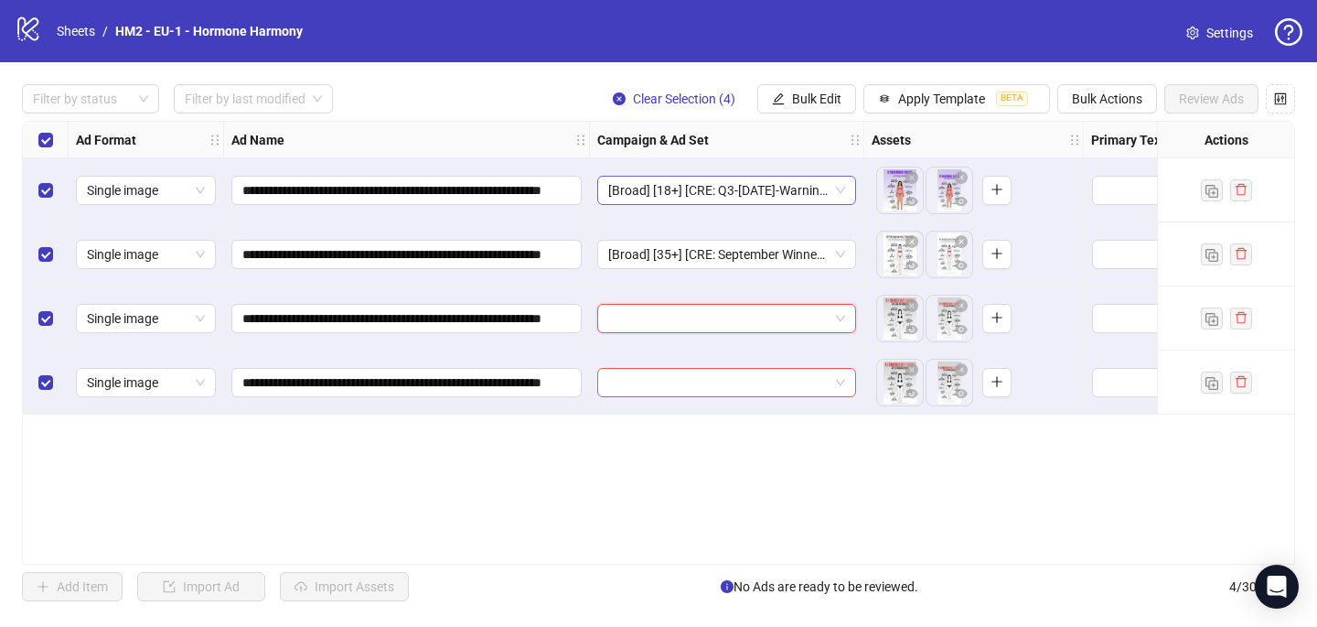
click at [710, 187] on span "[Broad] [18+] [CRE: Q3-[DATE]-Warning-Signs-LowEstrogen-Illustration-HHPN-1.1] …" at bounding box center [726, 190] width 237 height 27
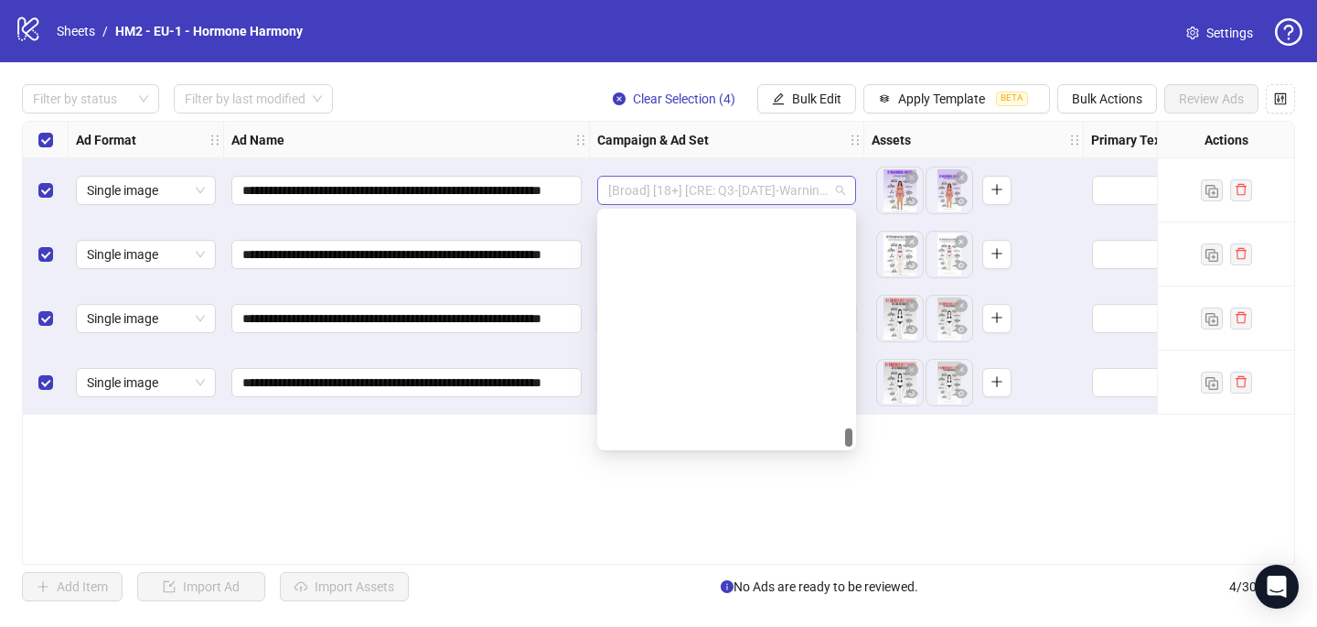
scroll to position [17486, 0]
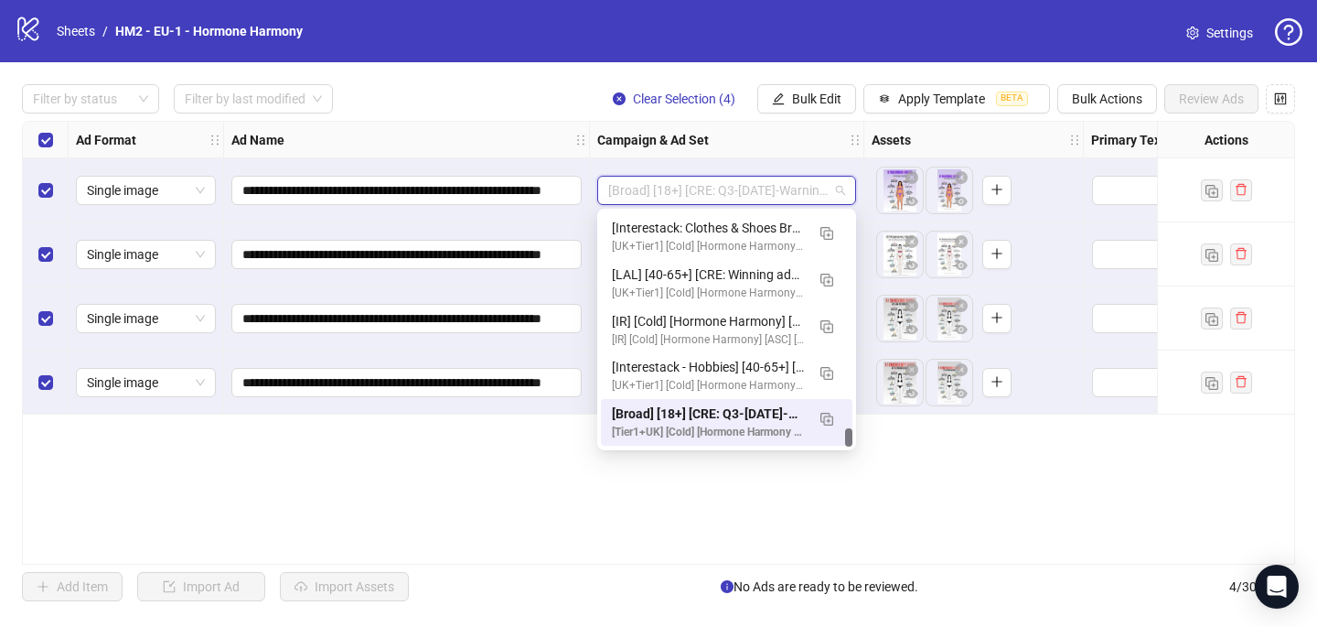
paste input "**********"
type input "**********"
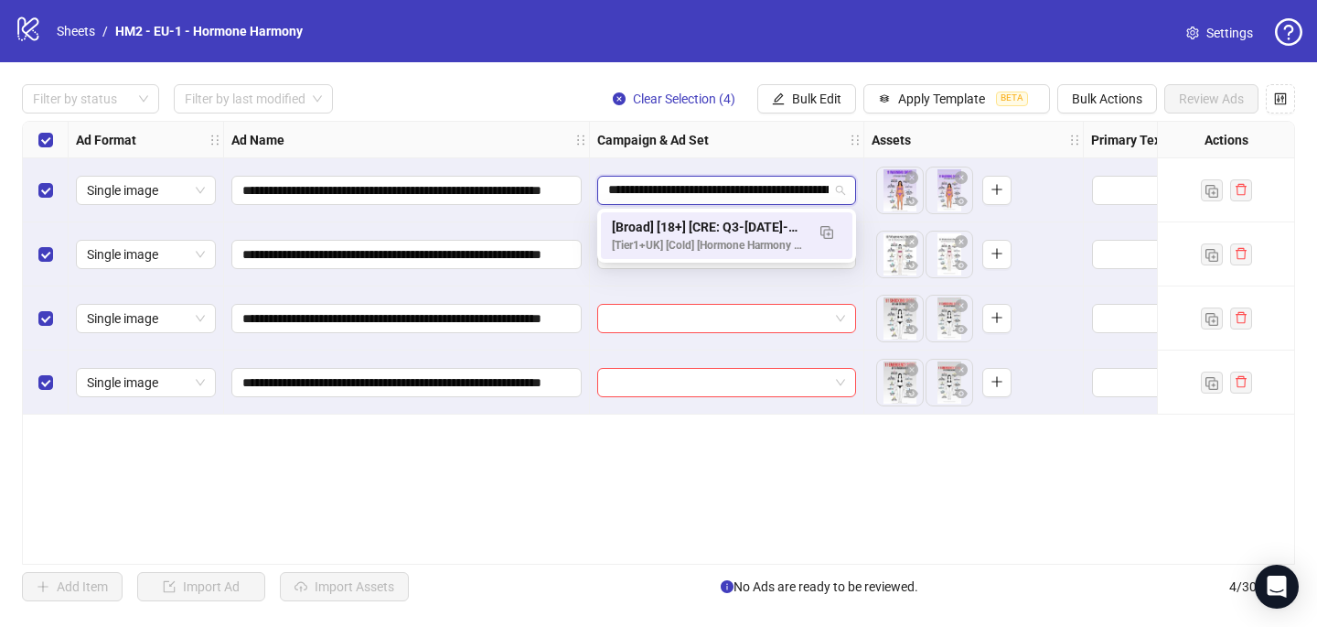
scroll to position [0, 0]
click at [715, 227] on div "[Broad] [18+] [CRE: Q3-[DATE]-Warning-Signs-LowEstrogen-Illustration-HHPN-1.1] …" at bounding box center [708, 227] width 193 height 20
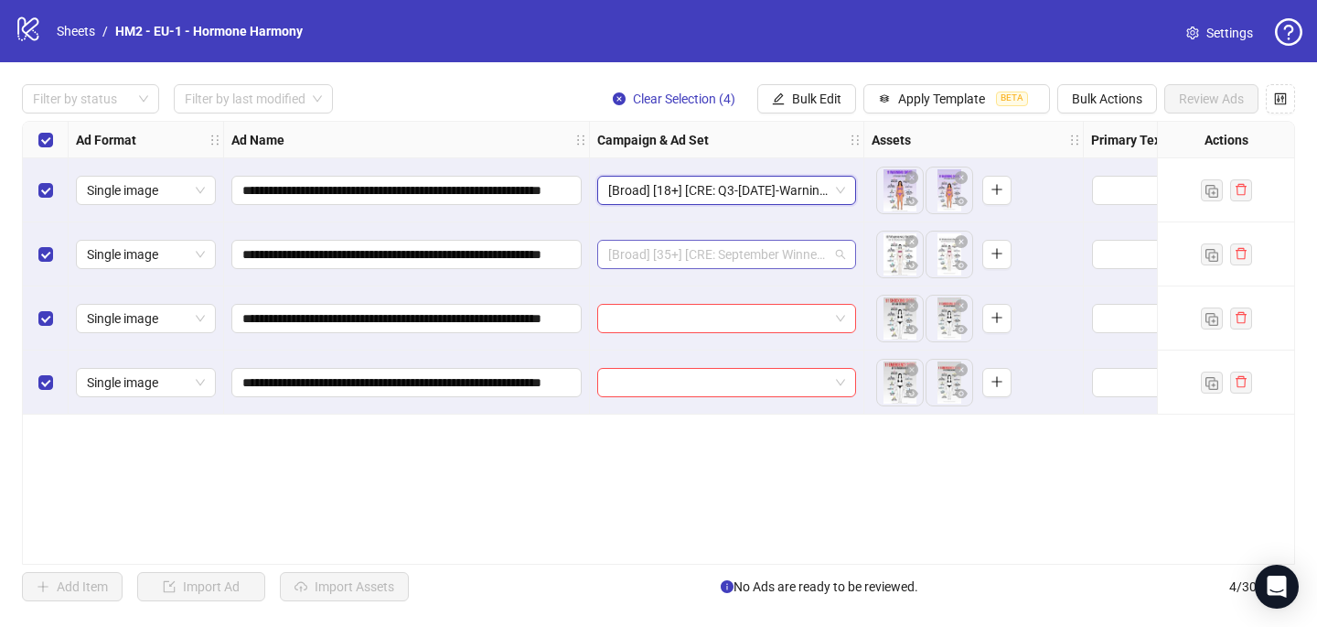
click at [704, 253] on span "[Broad] [35+] [CRE: September Winners] [FB Only] [1 Oct 2025]" at bounding box center [726, 254] width 237 height 27
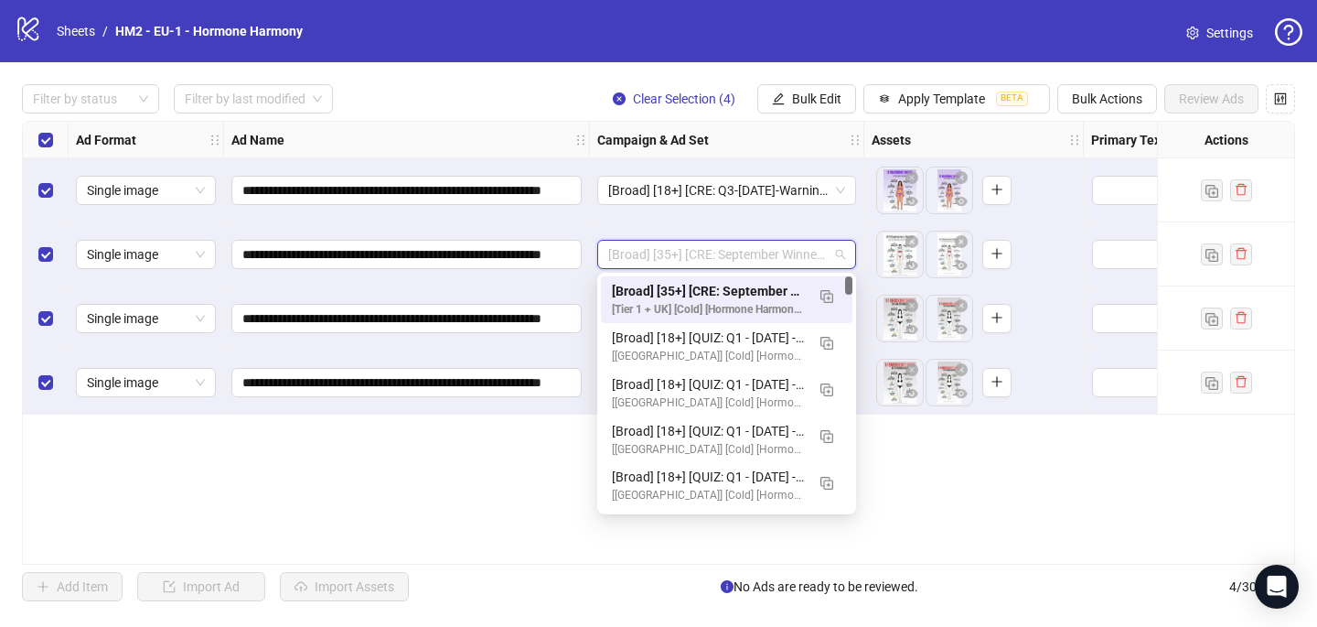
paste input "**********"
type input "**********"
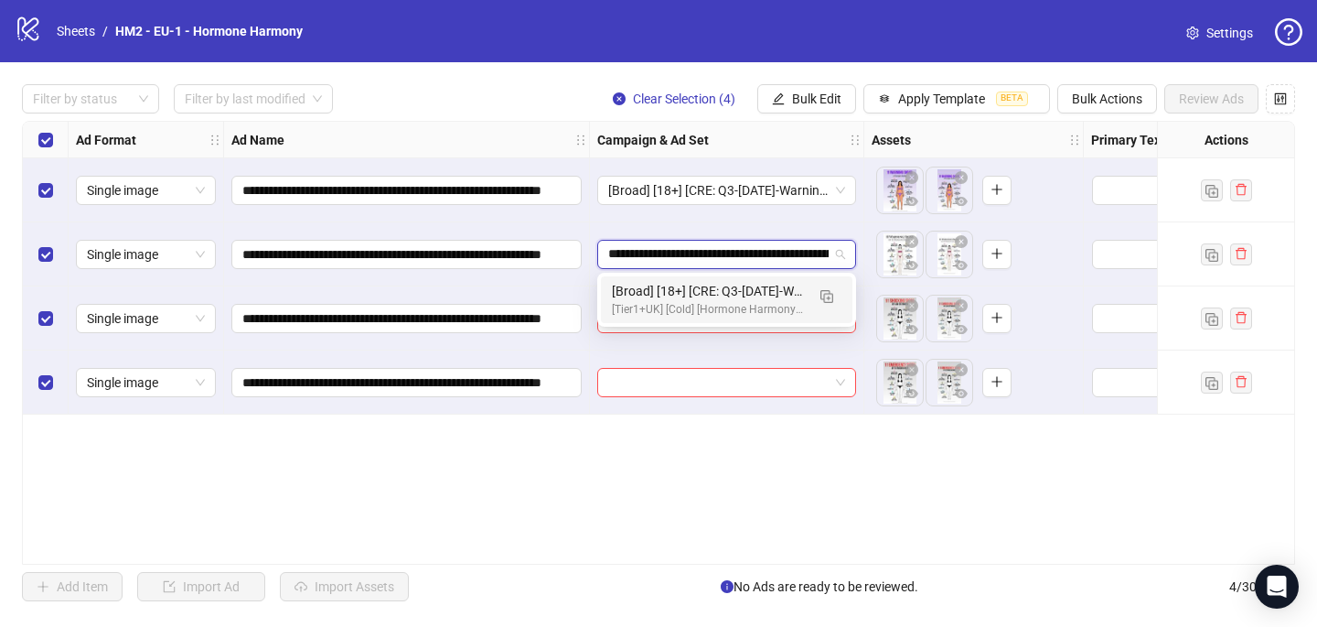
scroll to position [0, 791]
click at [725, 307] on div "[Tier1+UK] [Cold] [Hormone Harmony Plus] [CBO] [Creative Testing - Life Extensi…" at bounding box center [708, 309] width 193 height 17
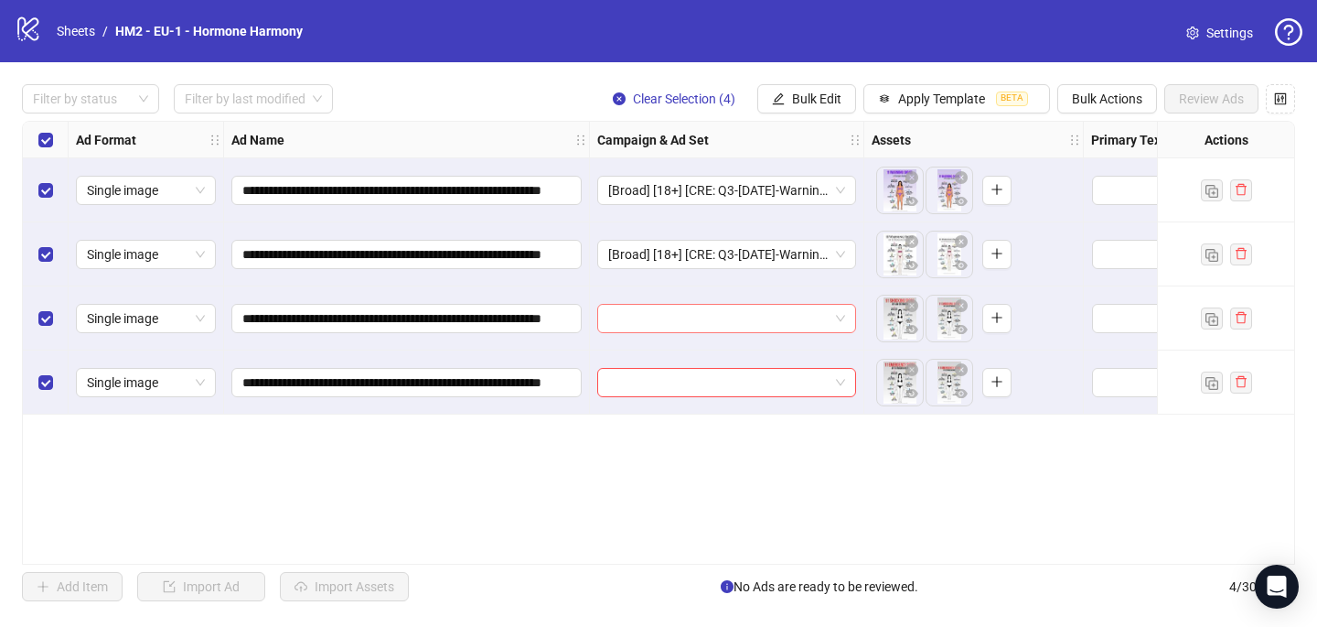
click at [718, 307] on input "search" at bounding box center [718, 318] width 220 height 27
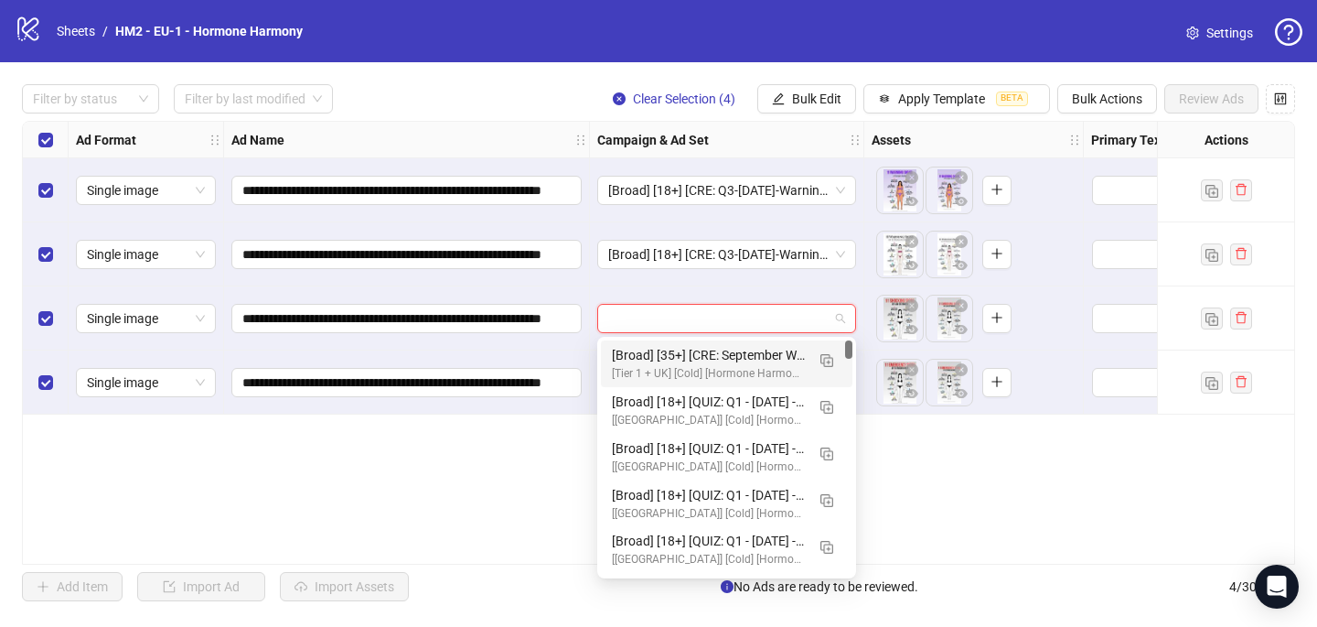
paste input "**********"
type input "**********"
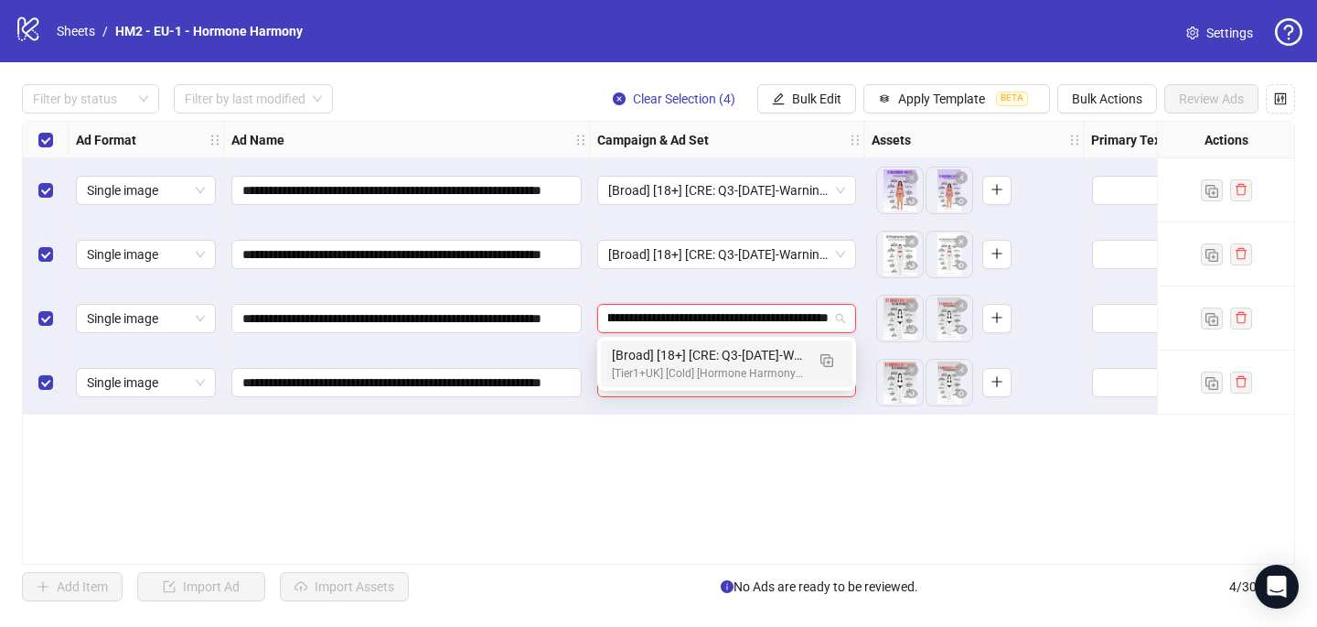
click at [731, 365] on div "[Tier1+UK] [Cold] [Hormone Harmony Plus] [CBO] [Creative Testing - Life Extensi…" at bounding box center [708, 373] width 193 height 17
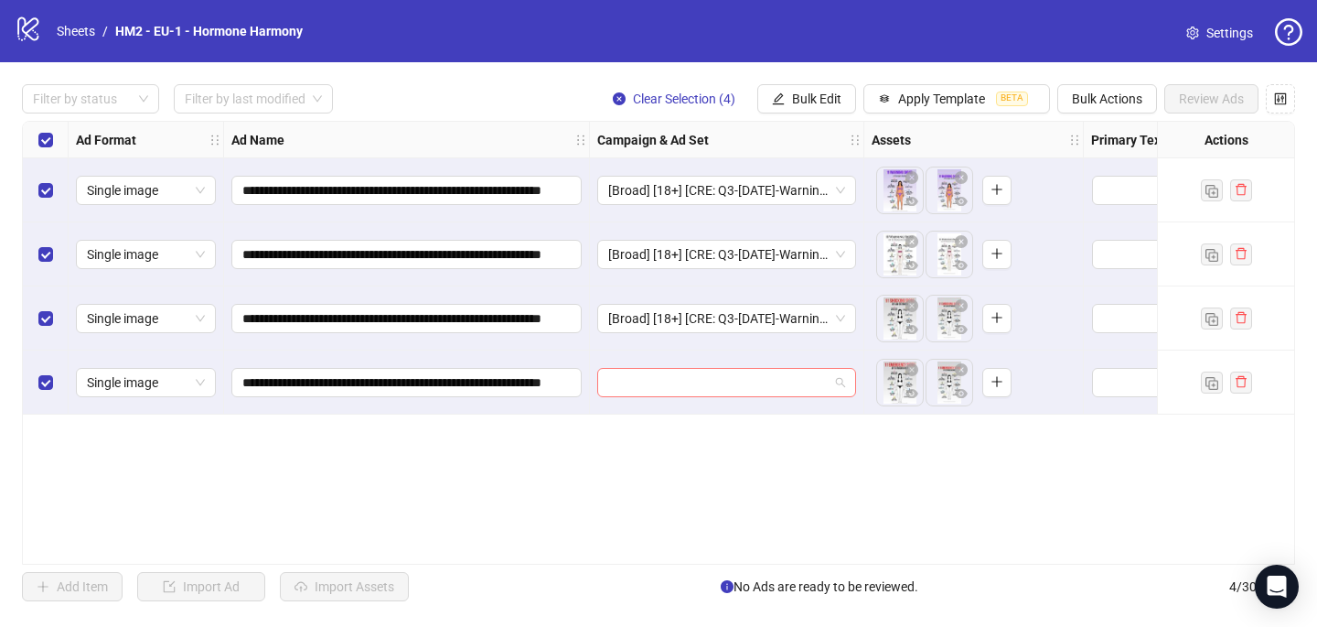
click at [710, 376] on input "search" at bounding box center [718, 382] width 220 height 27
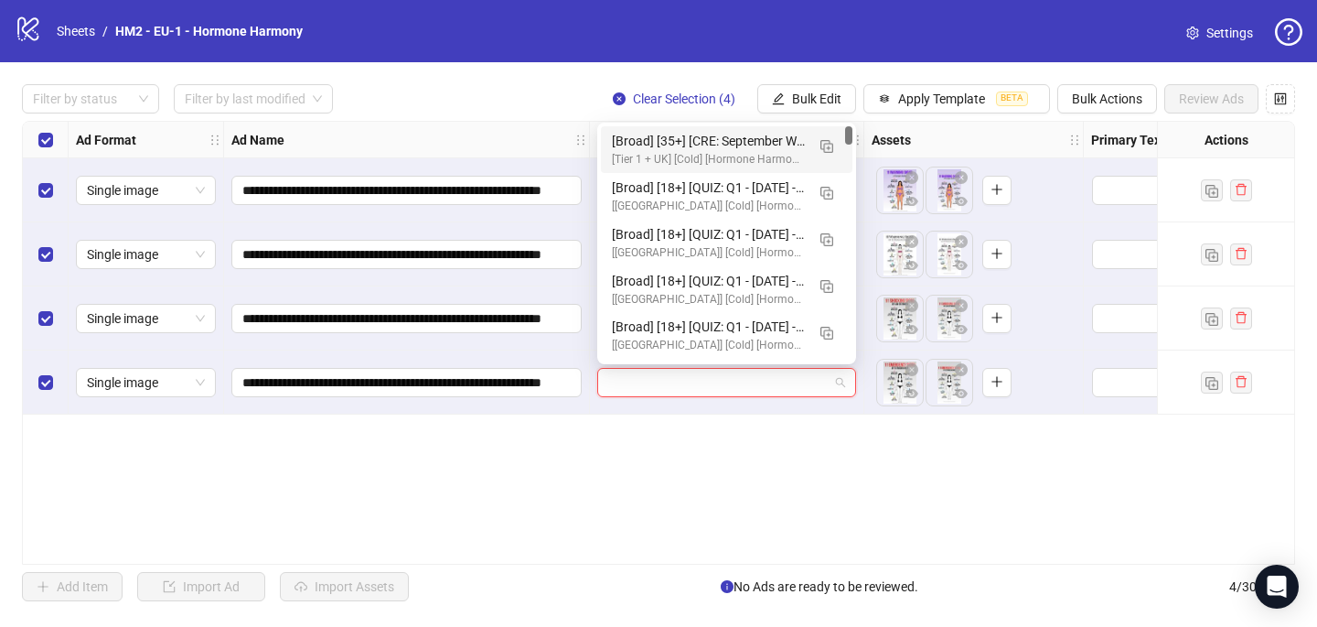
paste input "**********"
type input "**********"
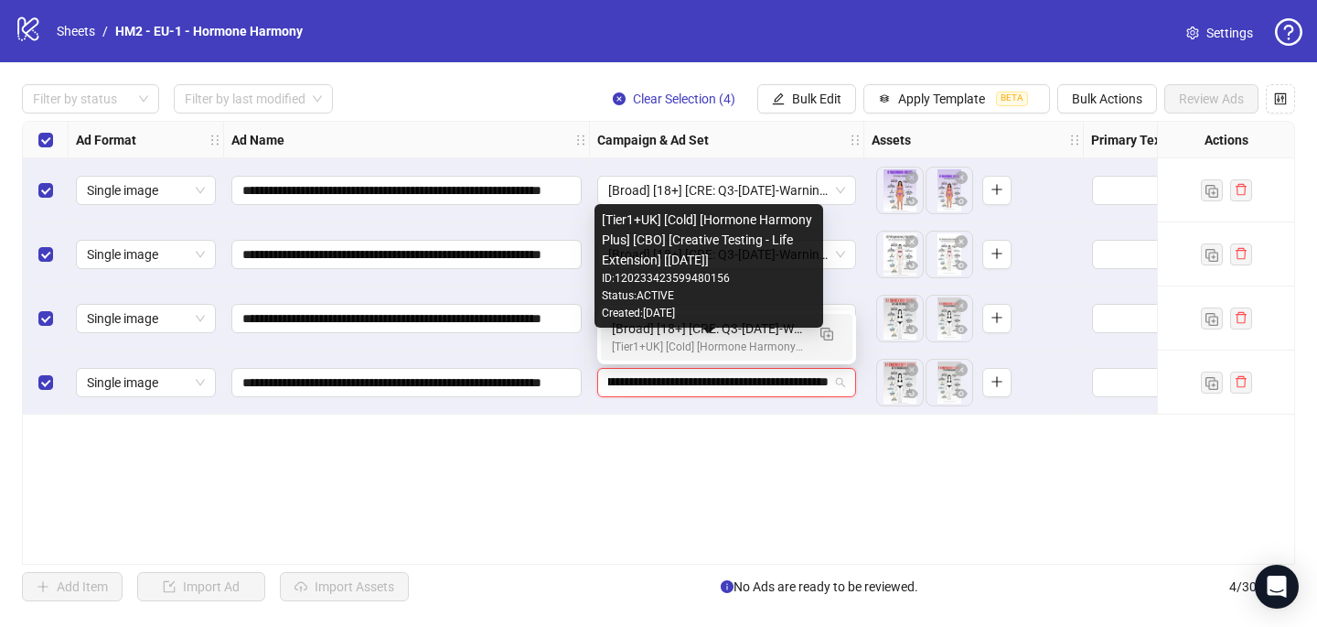
click at [693, 334] on div "[Broad] [18+] [CRE: Q3-[DATE]-Warning-Signs-LowEstrogen-Illustration-HHPN-1.1] …" at bounding box center [708, 328] width 193 height 20
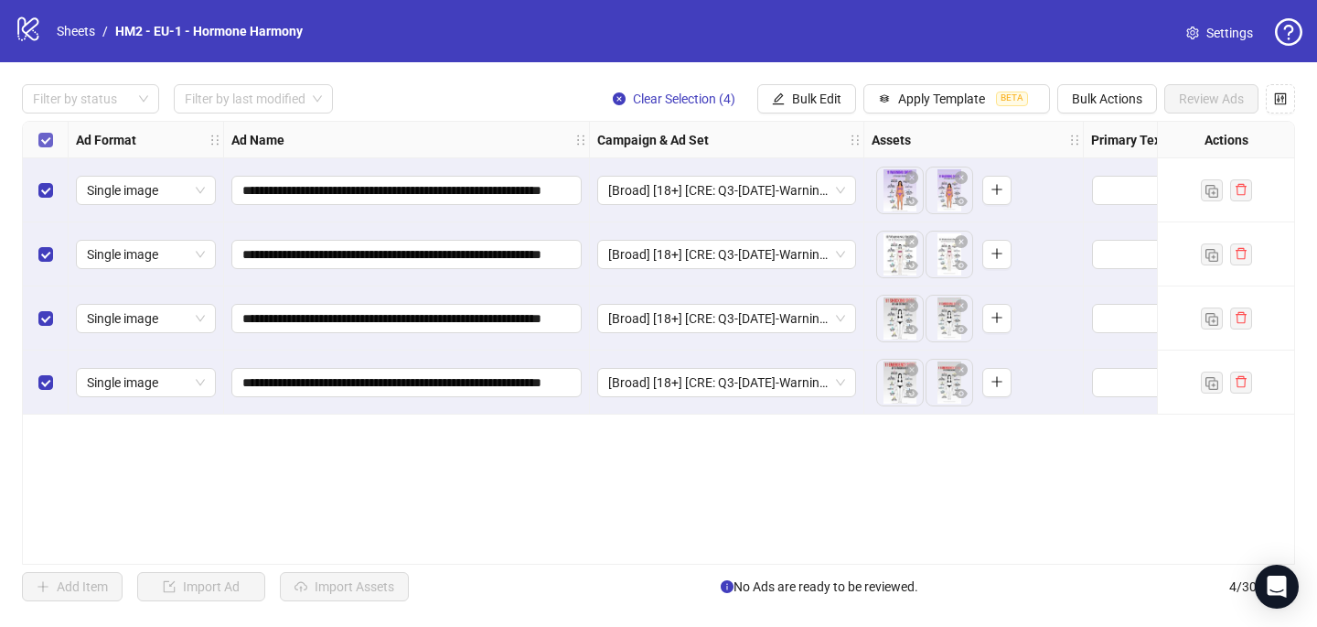
click at [44, 146] on label "Select all rows" at bounding box center [45, 140] width 15 height 20
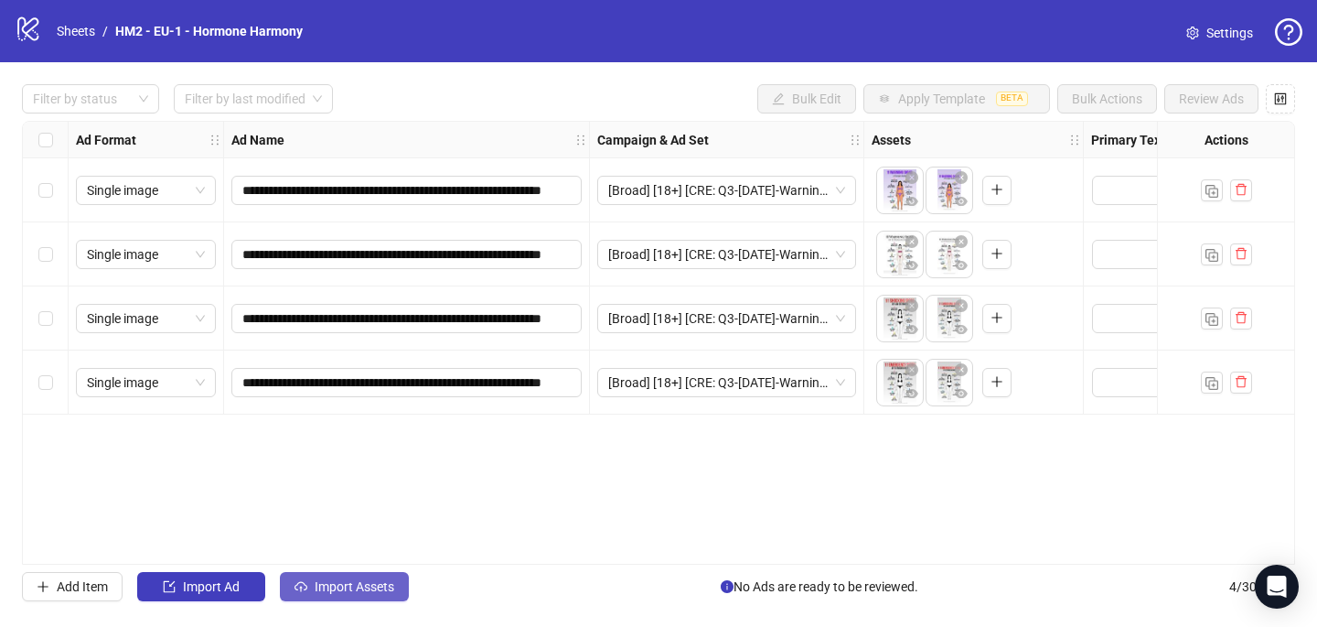
click at [352, 576] on button "Import Assets" at bounding box center [344, 586] width 129 height 29
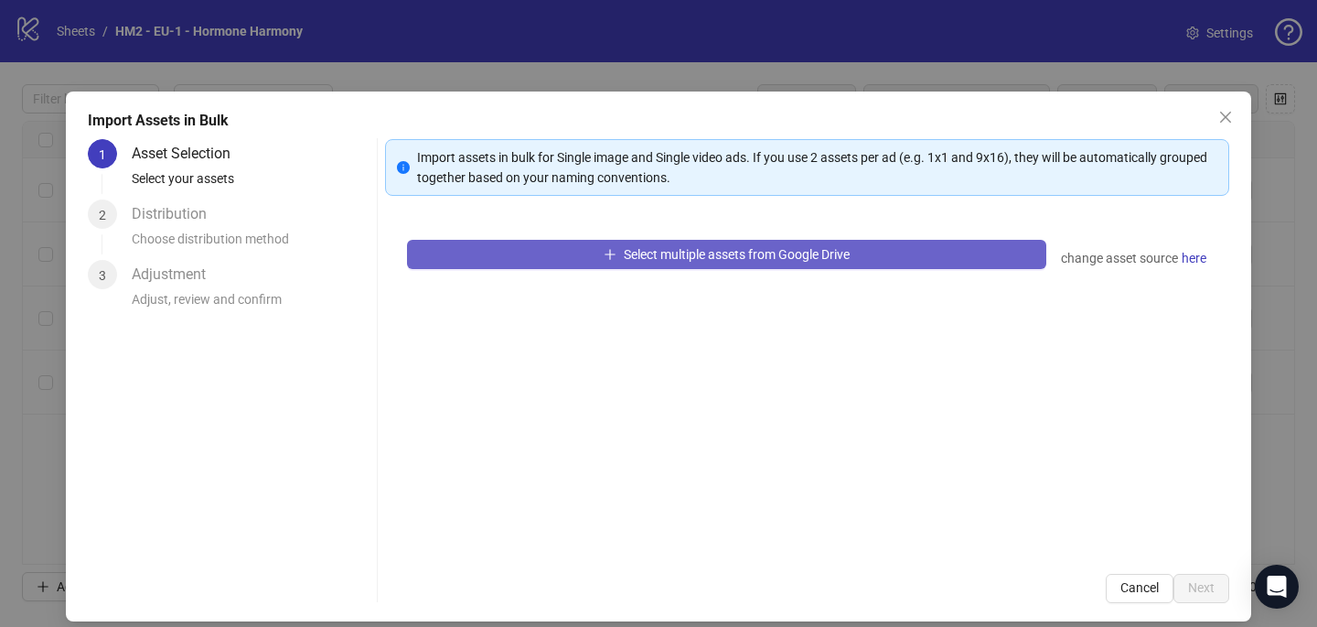
click at [633, 254] on span "Select multiple assets from Google Drive" at bounding box center [737, 254] width 226 height 15
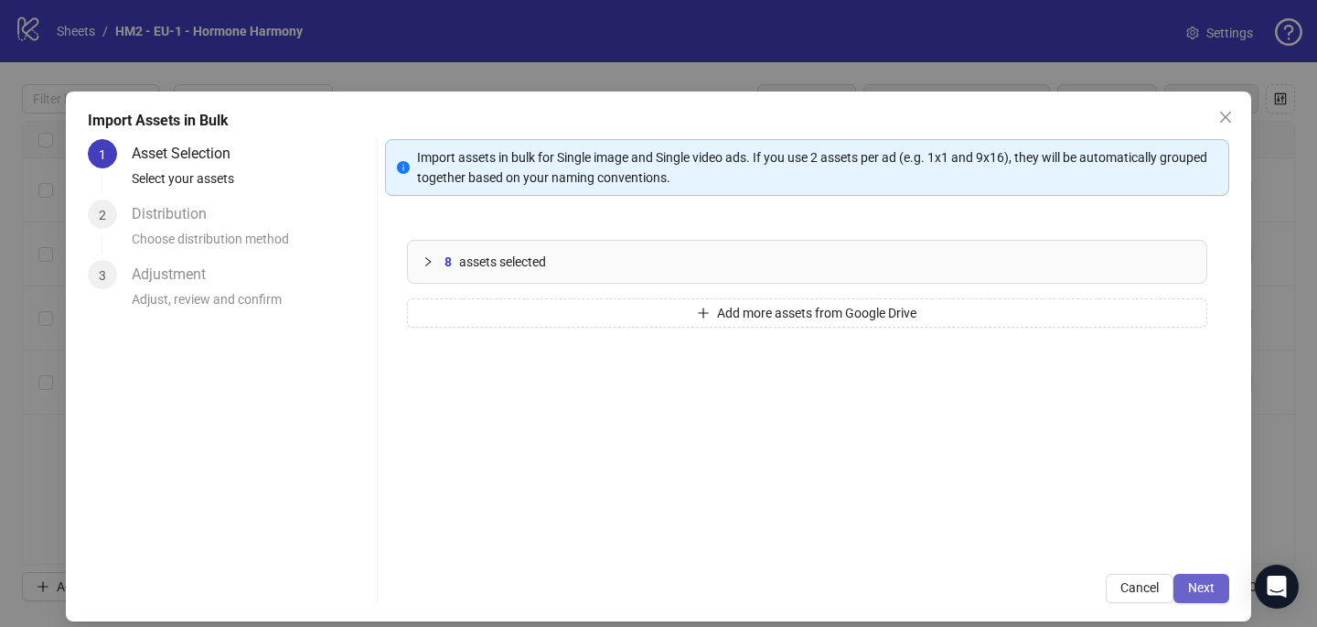
click at [1209, 580] on span "Next" at bounding box center [1201, 587] width 27 height 15
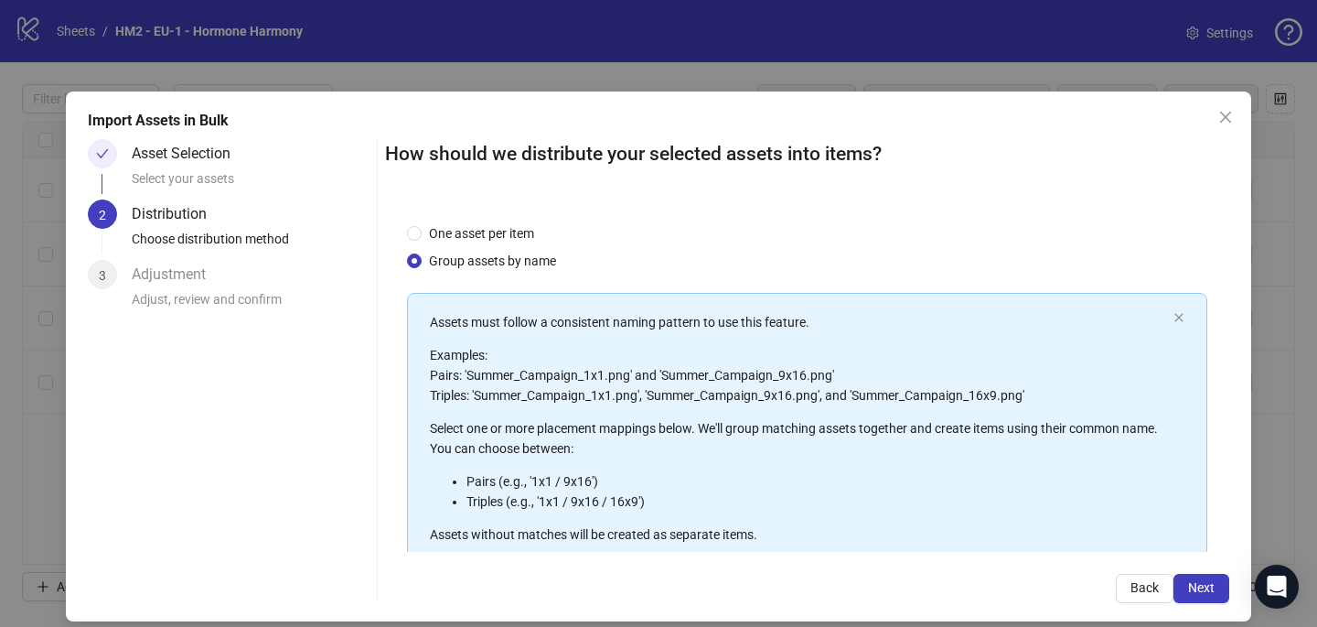
scroll to position [208, 0]
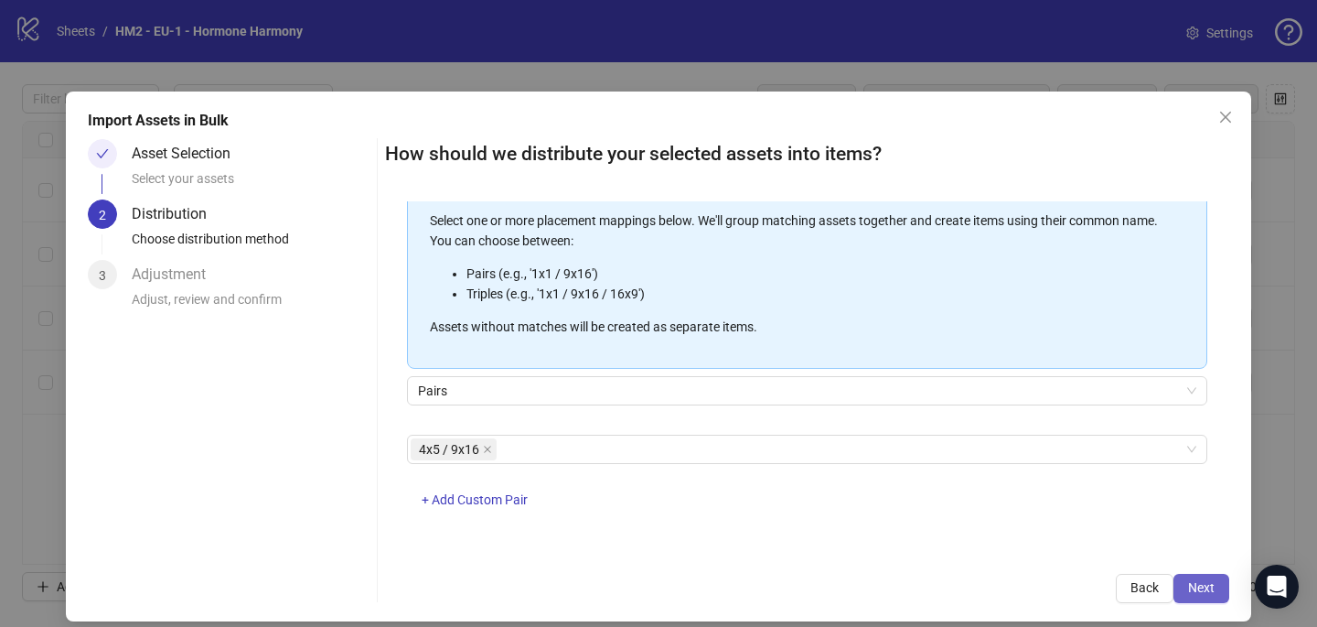
click at [1192, 596] on button "Next" at bounding box center [1202, 588] width 56 height 29
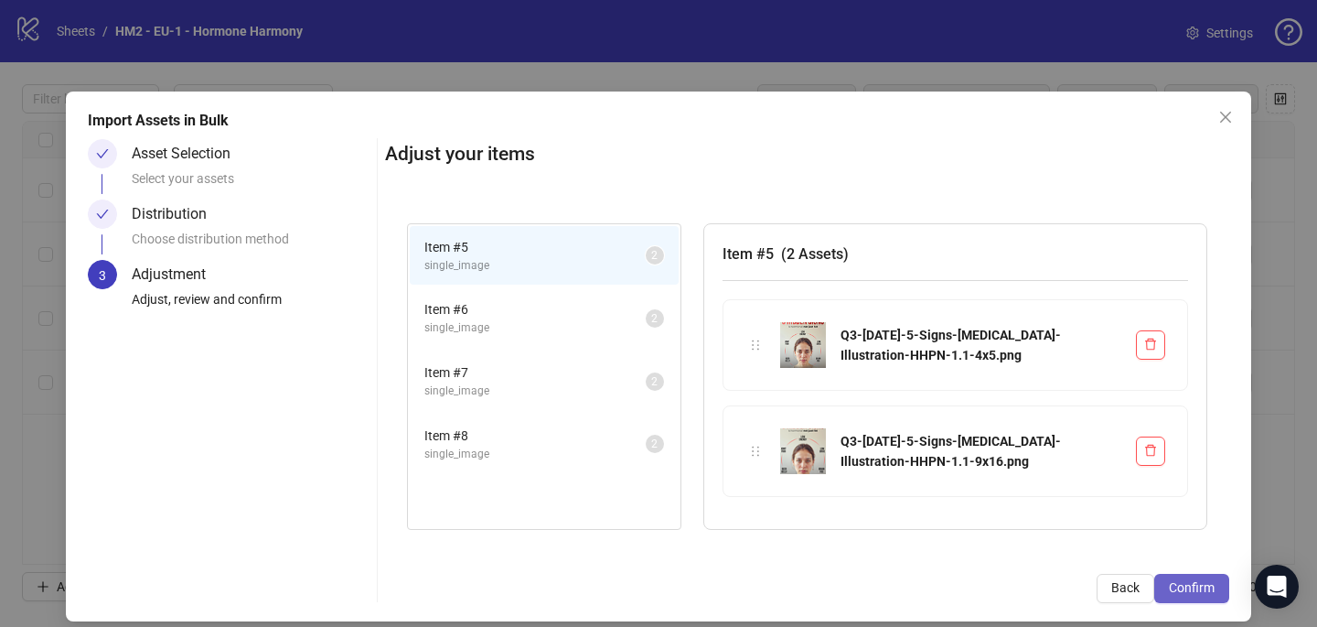
click at [1185, 575] on button "Confirm" at bounding box center [1192, 588] width 75 height 29
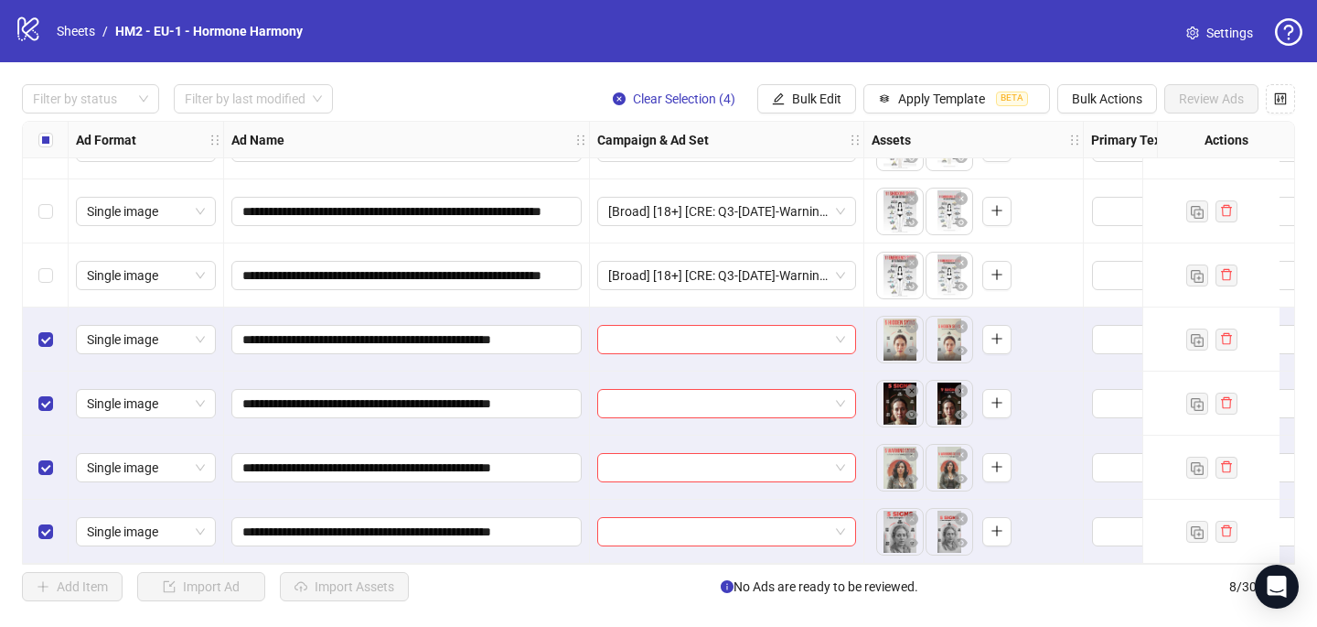
scroll to position [114, 0]
click at [685, 328] on input "search" at bounding box center [718, 339] width 220 height 27
click at [846, 292] on div "[Broad] [18+] [CRE: Q3-[DATE]-Warning-Signs-LowEstrogen-Illustration-HHPN-1.1] …" at bounding box center [727, 275] width 274 height 64
click at [640, 330] on input "search" at bounding box center [718, 339] width 220 height 27
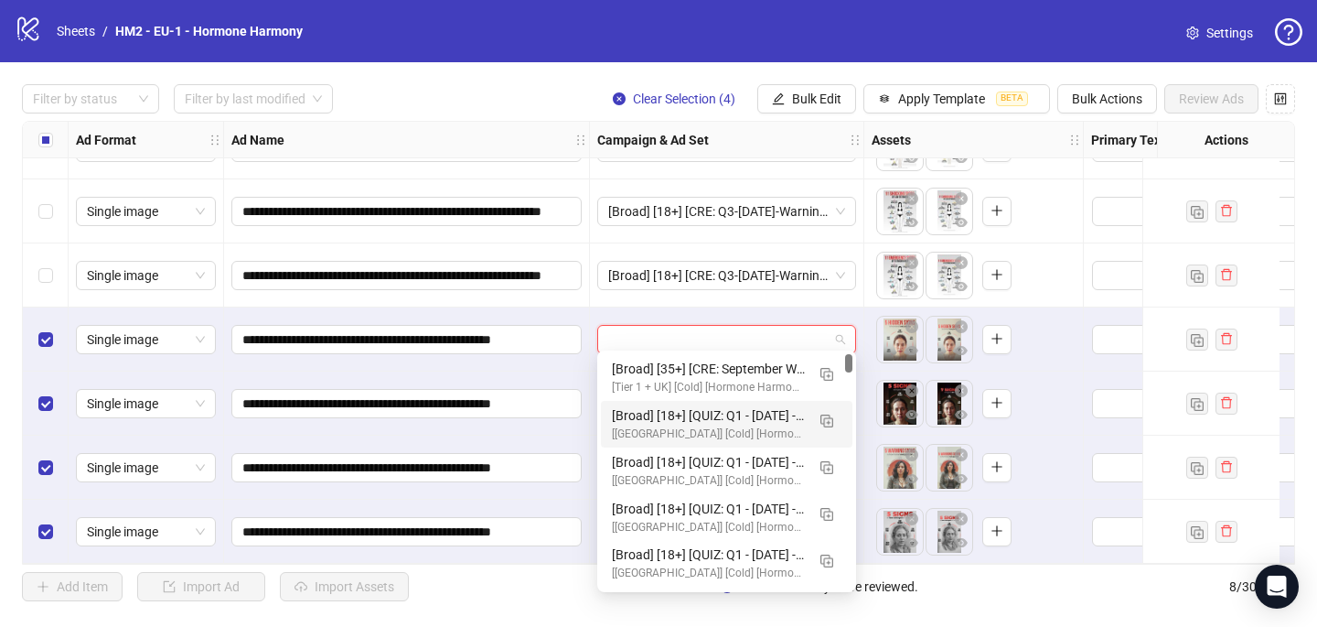
paste input "**********"
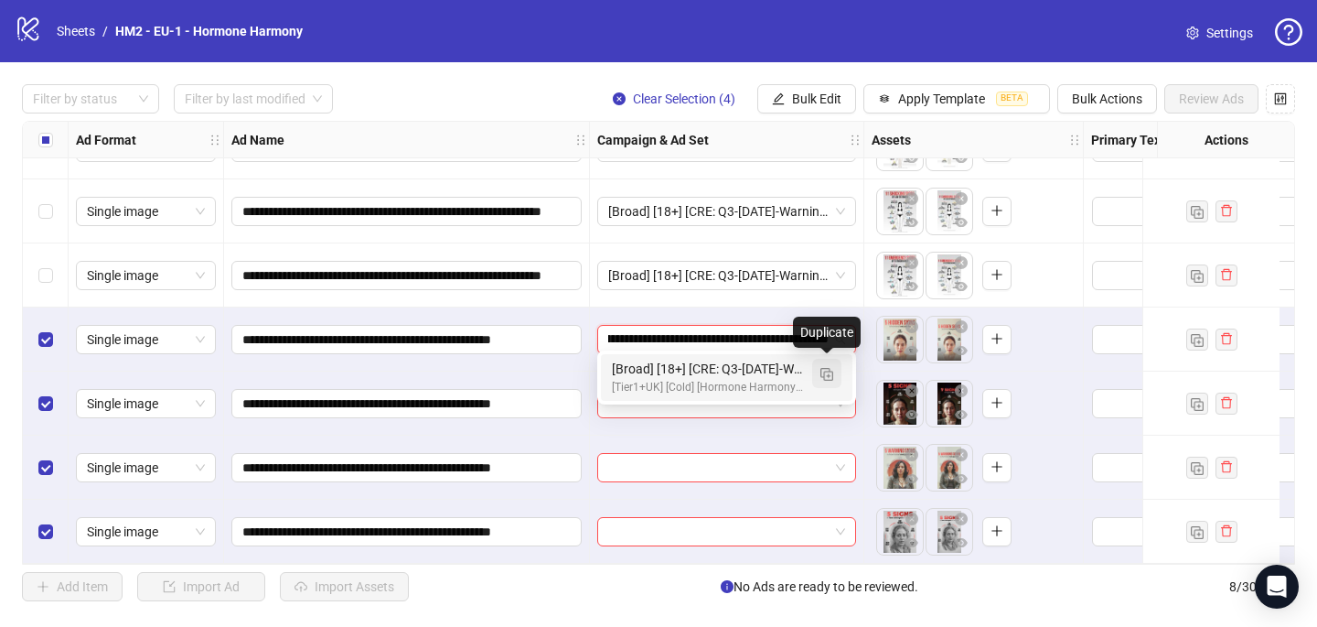
click at [837, 371] on button "button" at bounding box center [826, 373] width 29 height 29
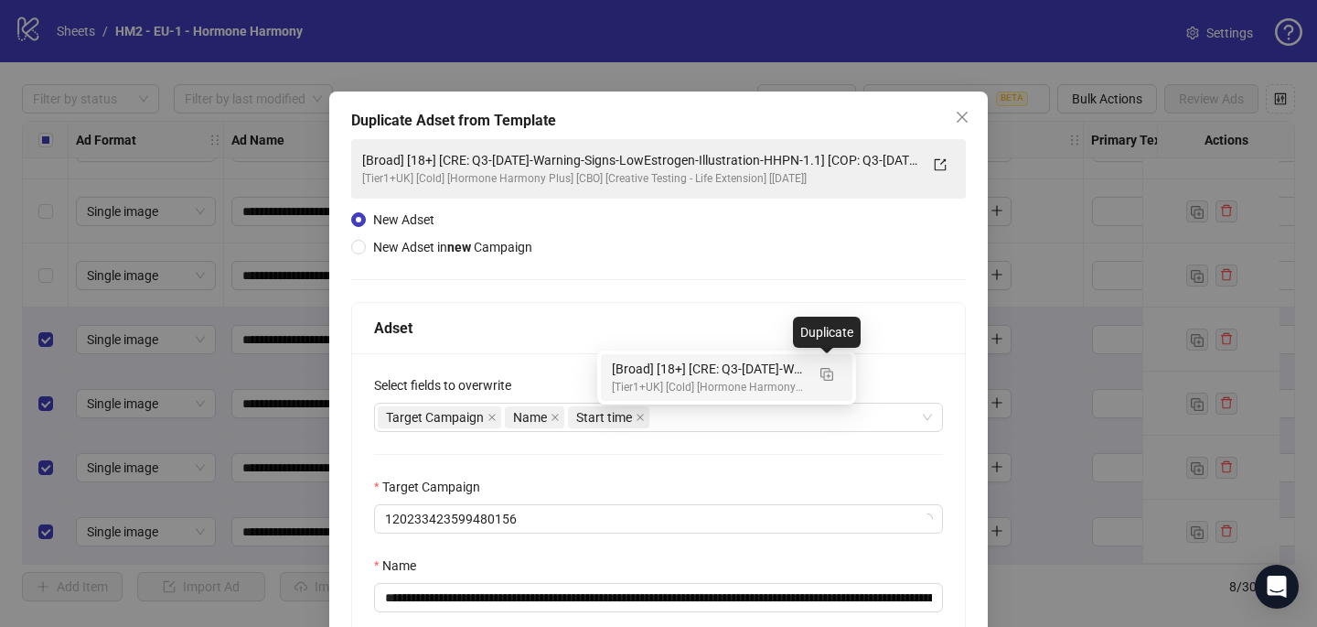
type input "**********"
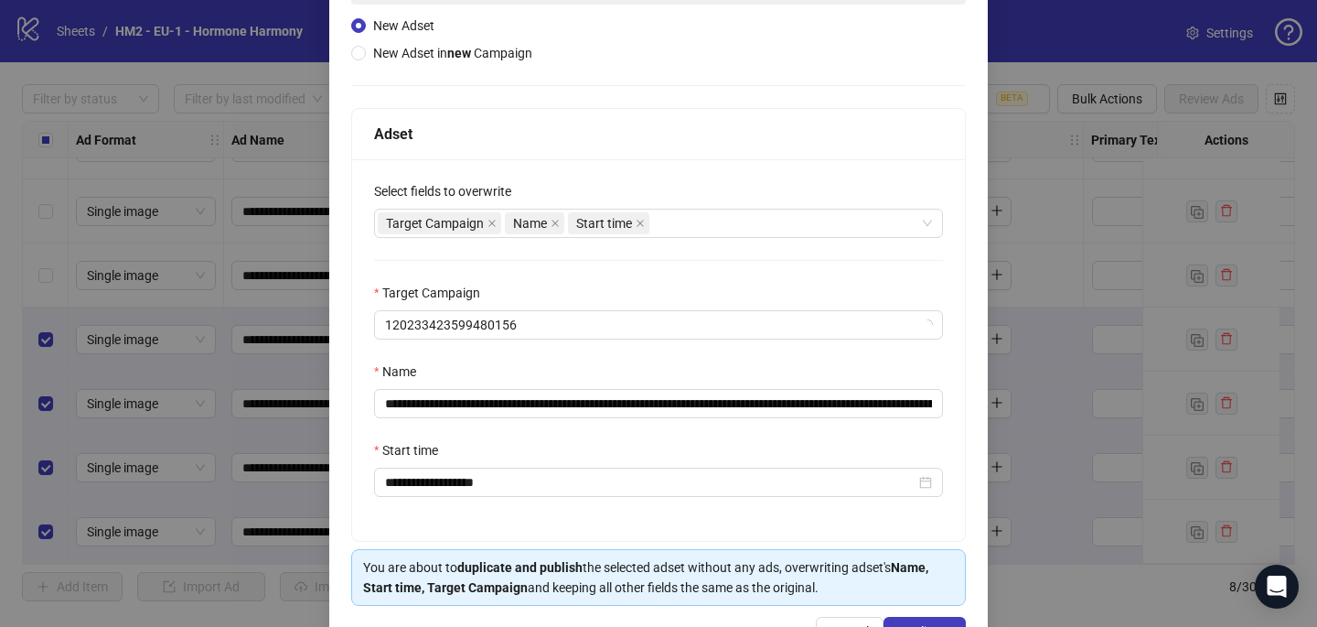
scroll to position [210, 0]
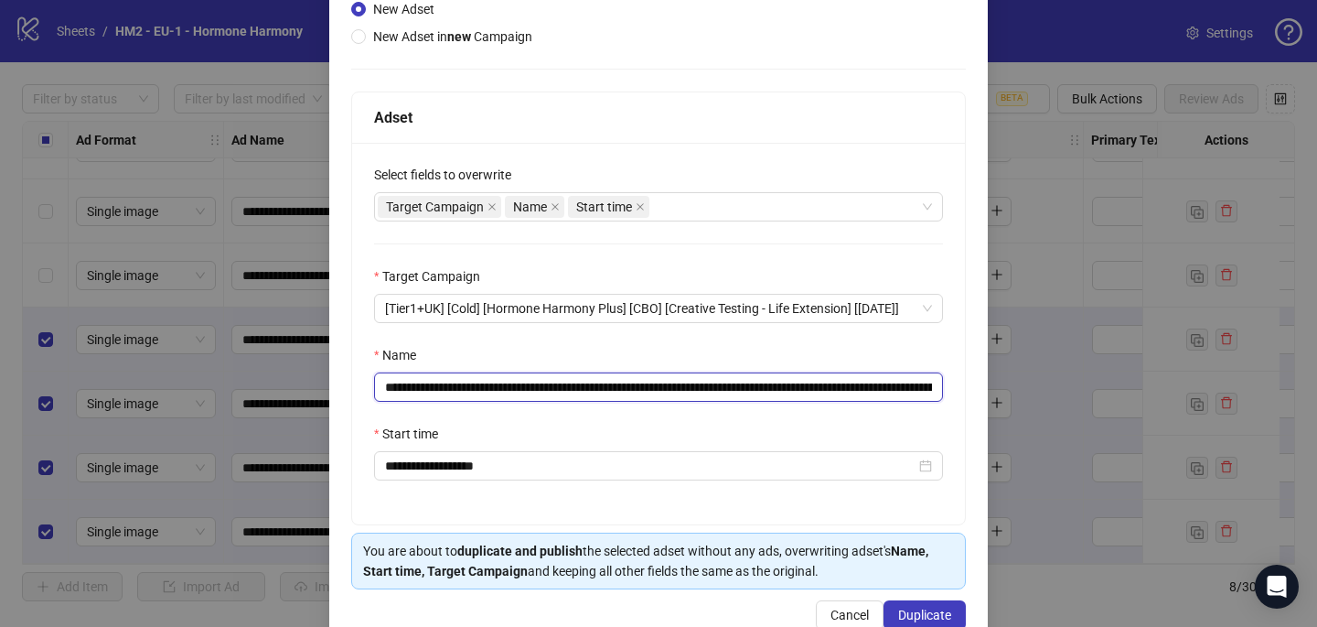
drag, startPoint x: 871, startPoint y: 390, endPoint x: 497, endPoint y: 385, distance: 374.2
click at [497, 385] on input "**********" at bounding box center [658, 386] width 569 height 29
paste input "text"
type input "**********"
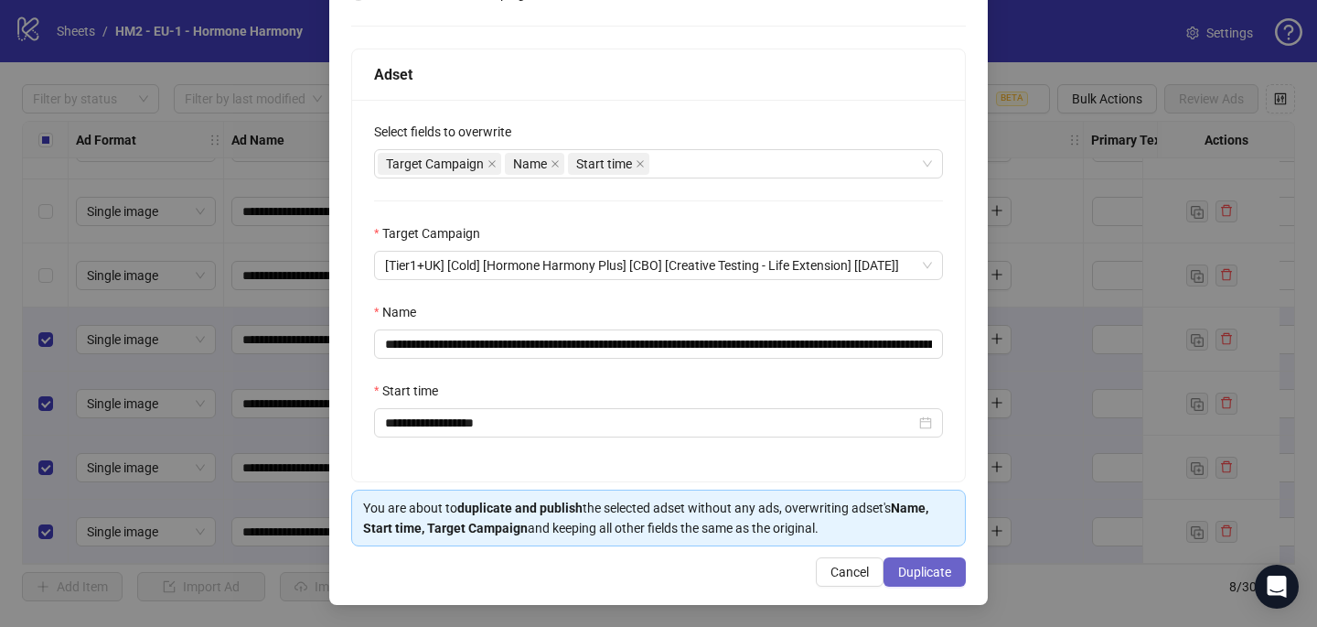
click at [919, 574] on span "Duplicate" at bounding box center [924, 571] width 53 height 15
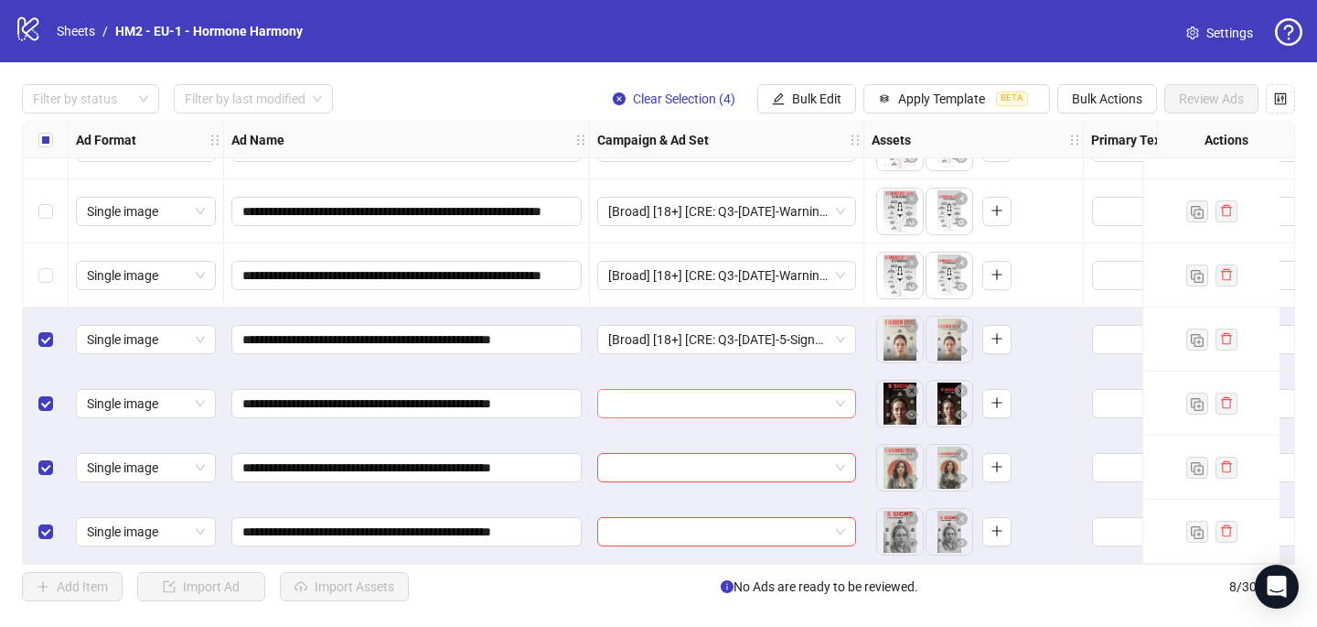
click at [777, 402] on input "search" at bounding box center [718, 403] width 220 height 27
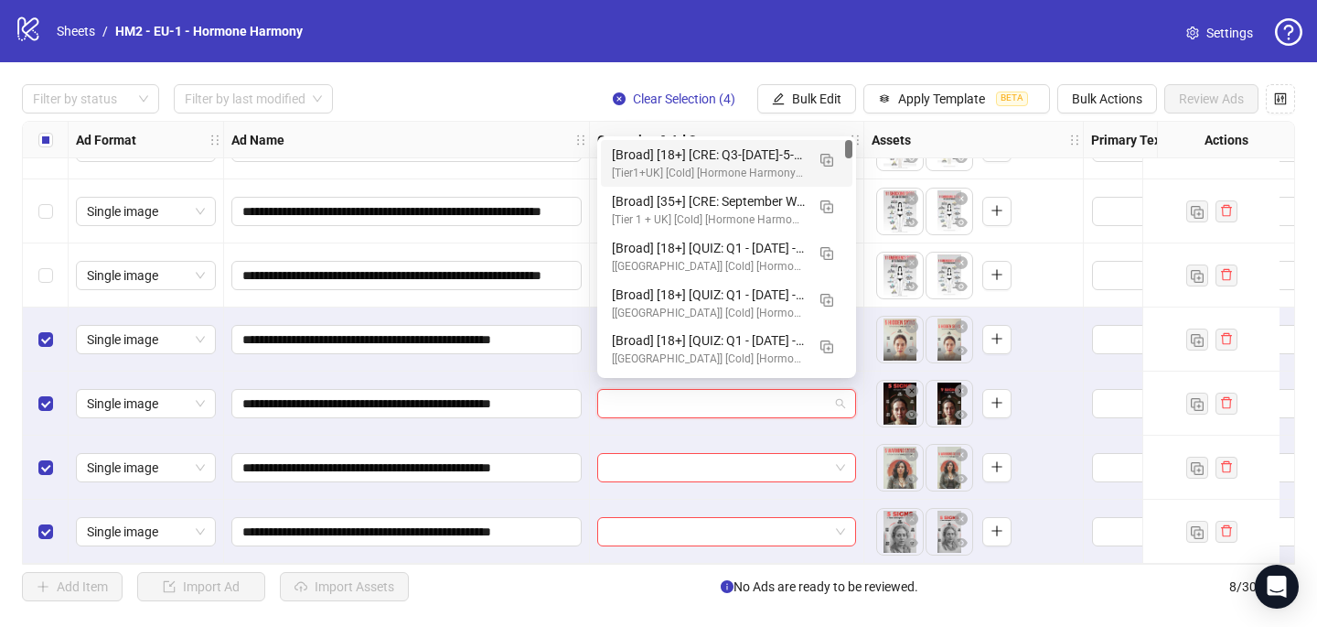
click at [757, 159] on div "[Broad] [18+] [CRE: Q3-[DATE]-5-Signs-[MEDICAL_DATA]-Illustration-HHPN] [COP: Q…" at bounding box center [708, 155] width 193 height 20
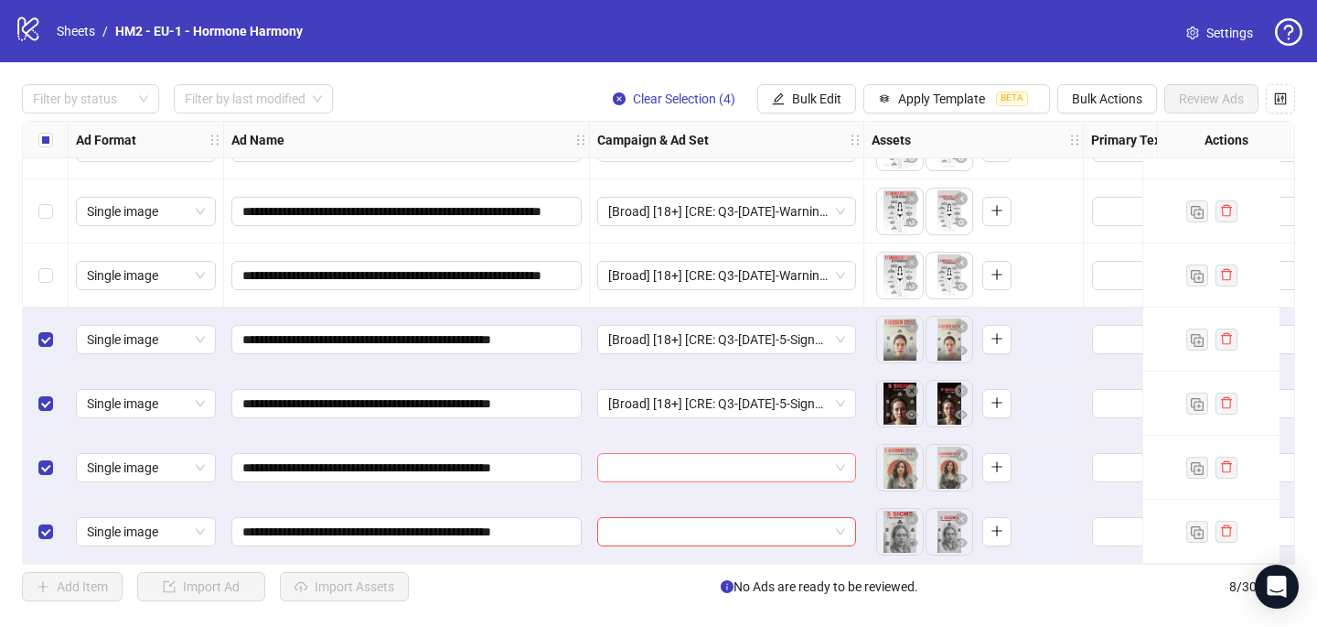
click at [688, 464] on input "search" at bounding box center [718, 467] width 220 height 27
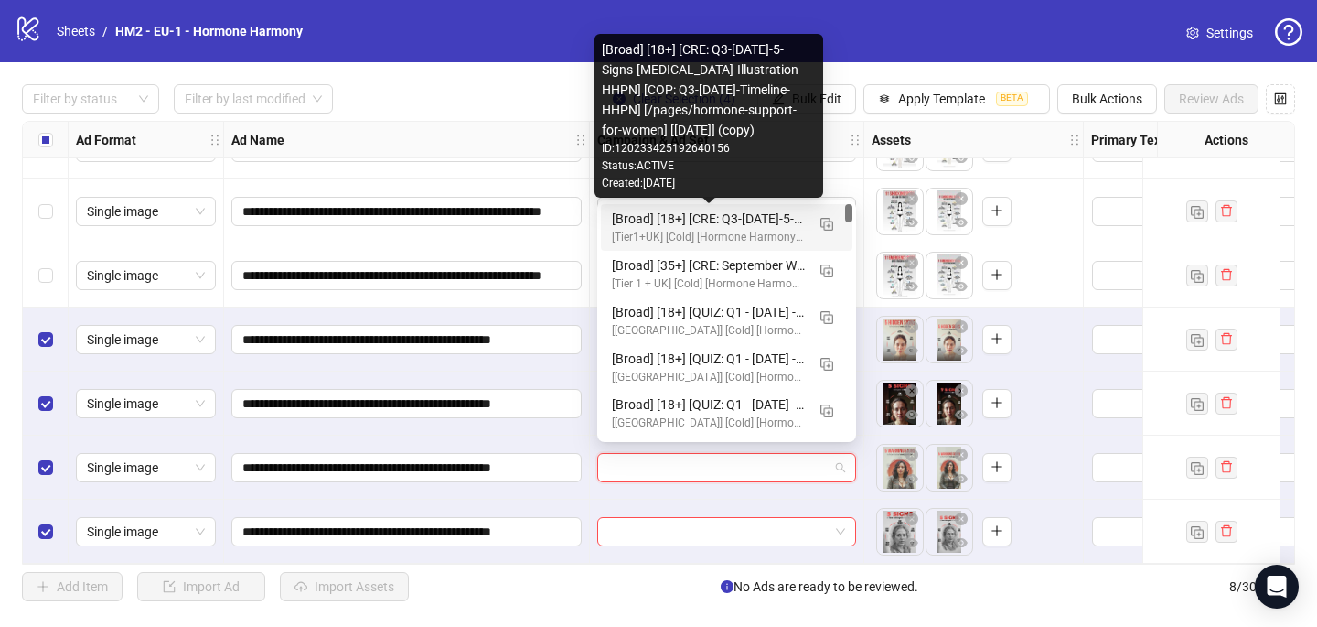
click at [748, 220] on div "[Broad] [18+] [CRE: Q3-[DATE]-5-Signs-[MEDICAL_DATA]-Illustration-HHPN] [COP: Q…" at bounding box center [708, 219] width 193 height 20
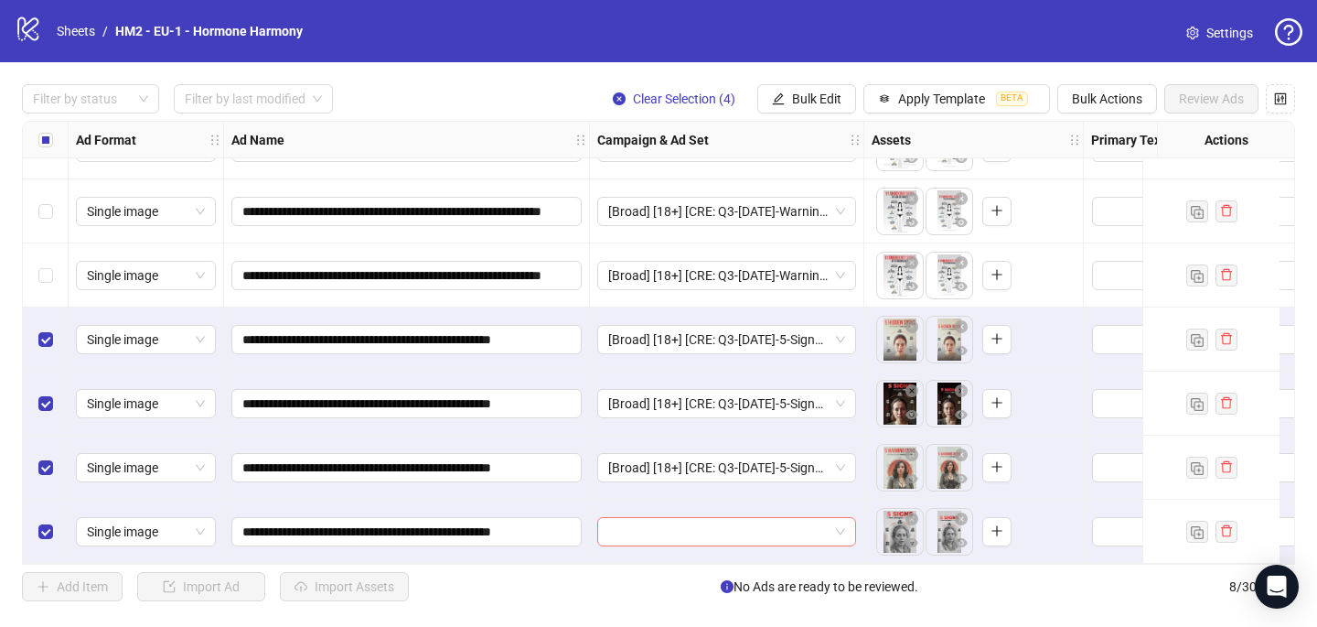
click at [666, 531] on input "search" at bounding box center [718, 531] width 220 height 27
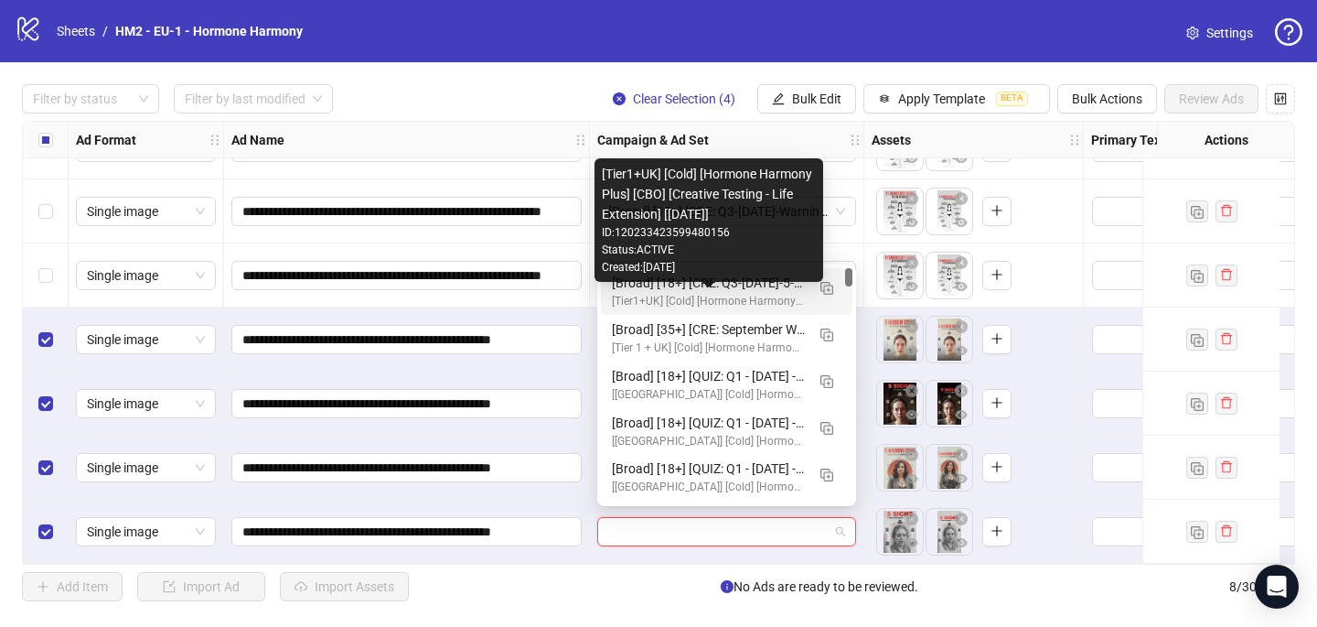
click at [719, 286] on div "[Broad] [18+] [CRE: Q3-[DATE]-5-Signs-[MEDICAL_DATA]-Illustration-HHPN] [COP: Q…" at bounding box center [708, 283] width 193 height 20
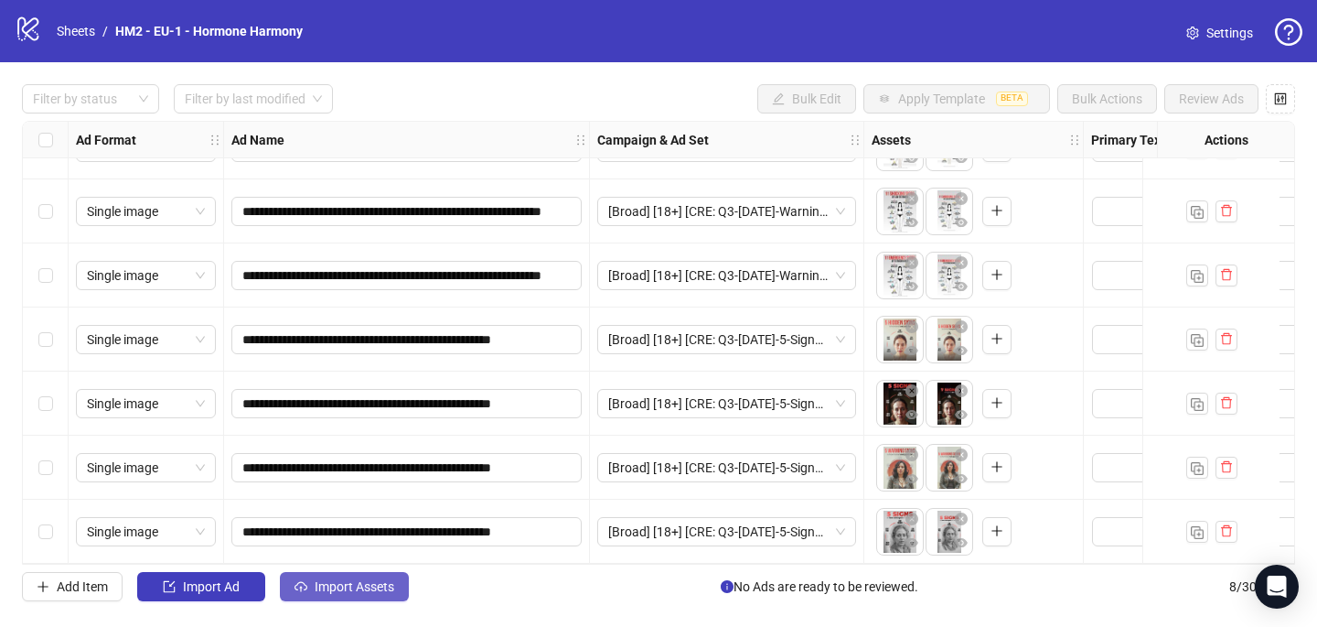
click at [364, 586] on span "Import Assets" at bounding box center [355, 586] width 80 height 15
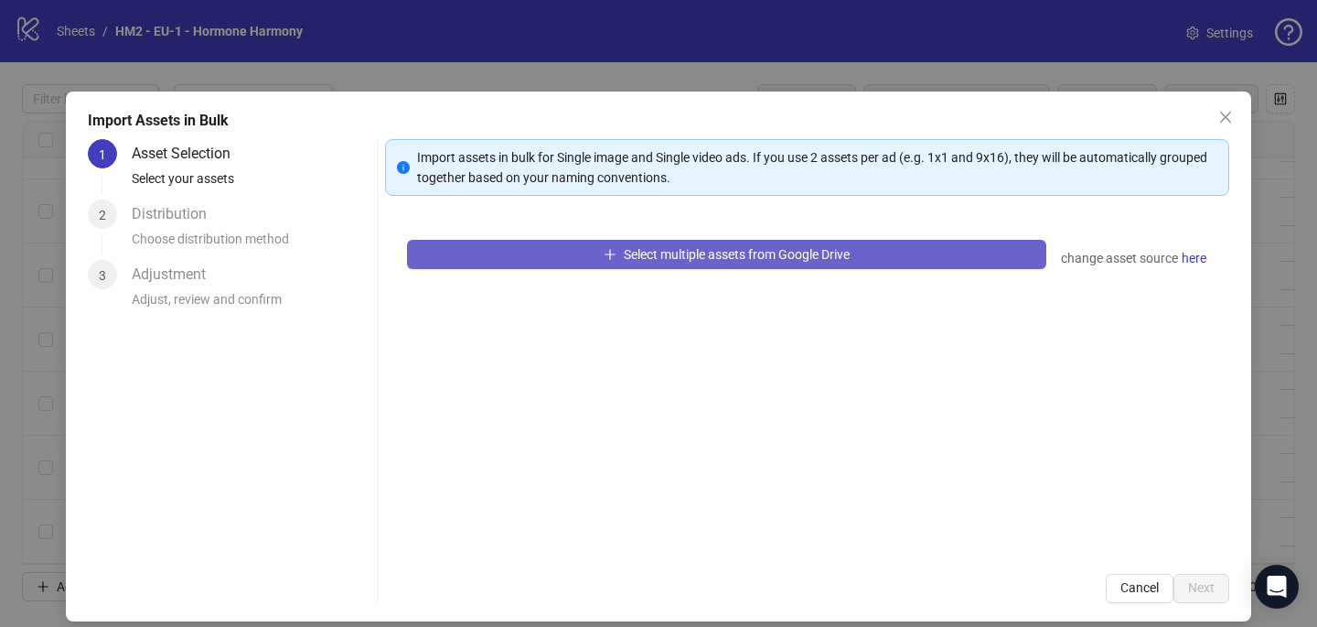
click at [551, 262] on button "Select multiple assets from Google Drive" at bounding box center [726, 254] width 639 height 29
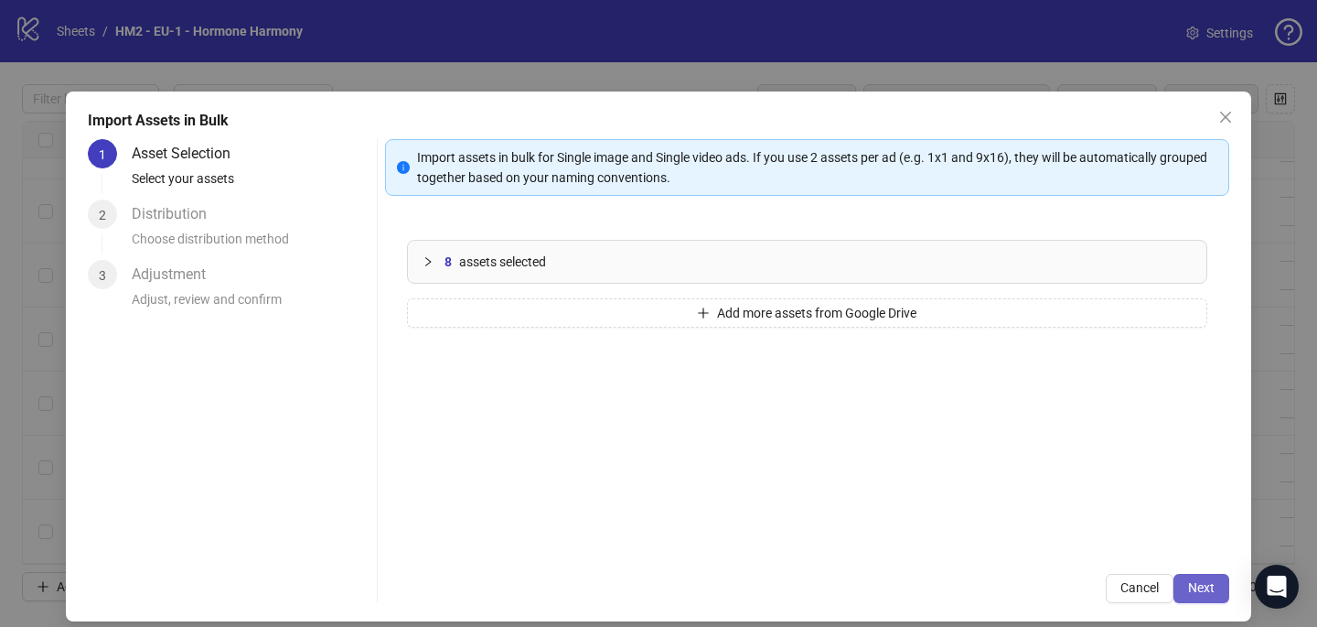
click at [1209, 581] on span "Next" at bounding box center [1201, 587] width 27 height 15
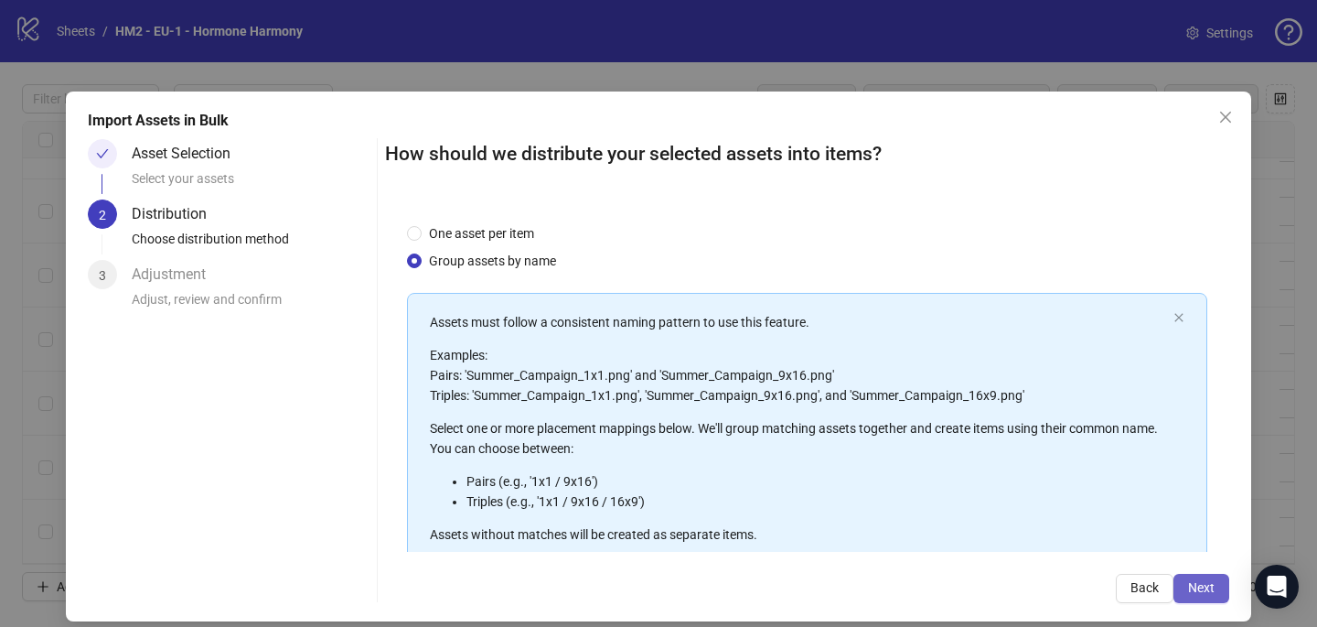
click at [1214, 594] on span "Next" at bounding box center [1201, 587] width 27 height 15
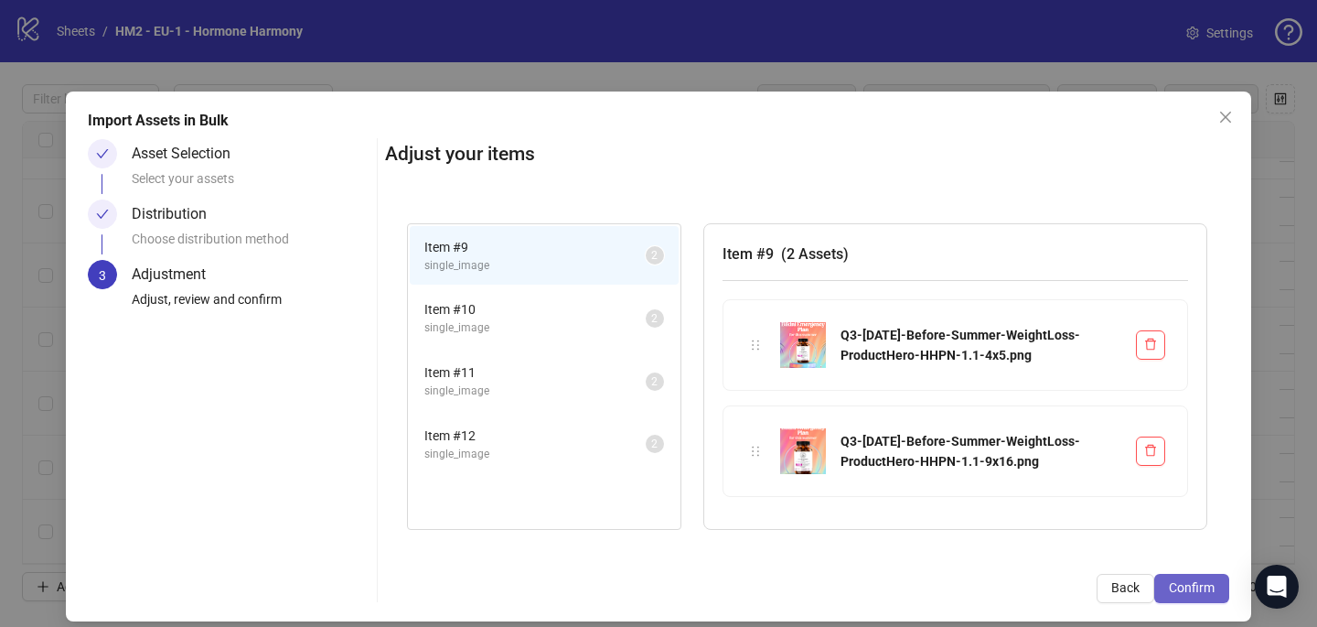
click at [1193, 584] on span "Confirm" at bounding box center [1192, 587] width 46 height 15
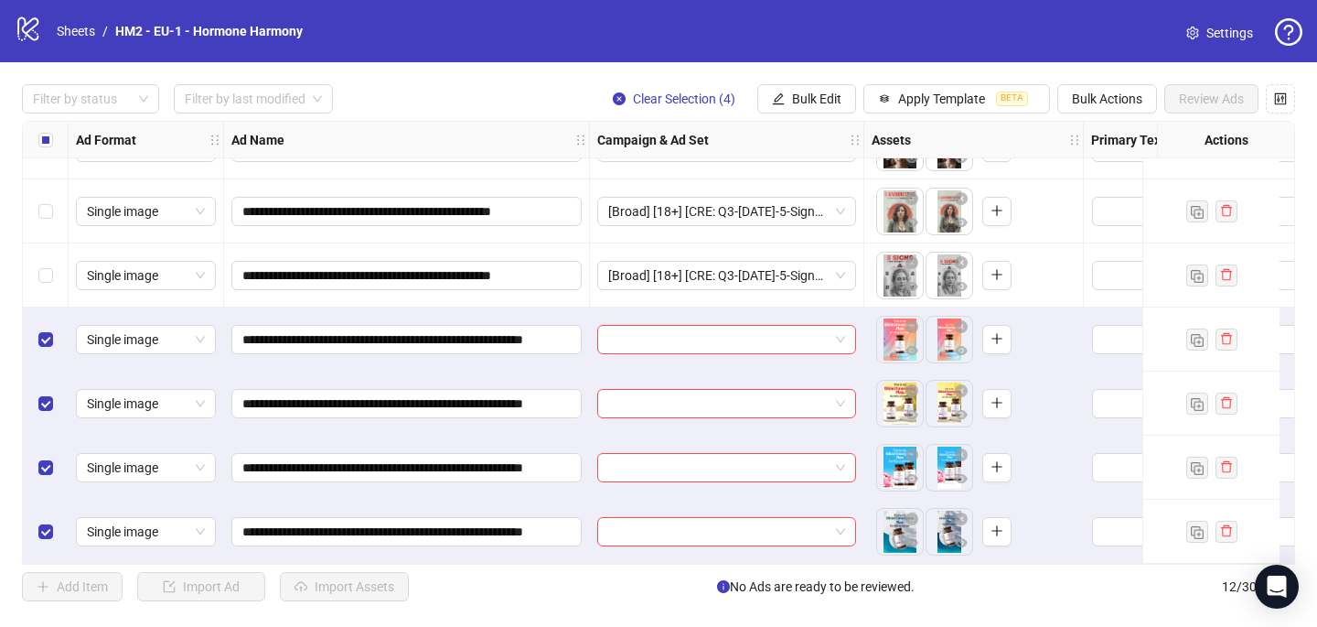
scroll to position [371, 0]
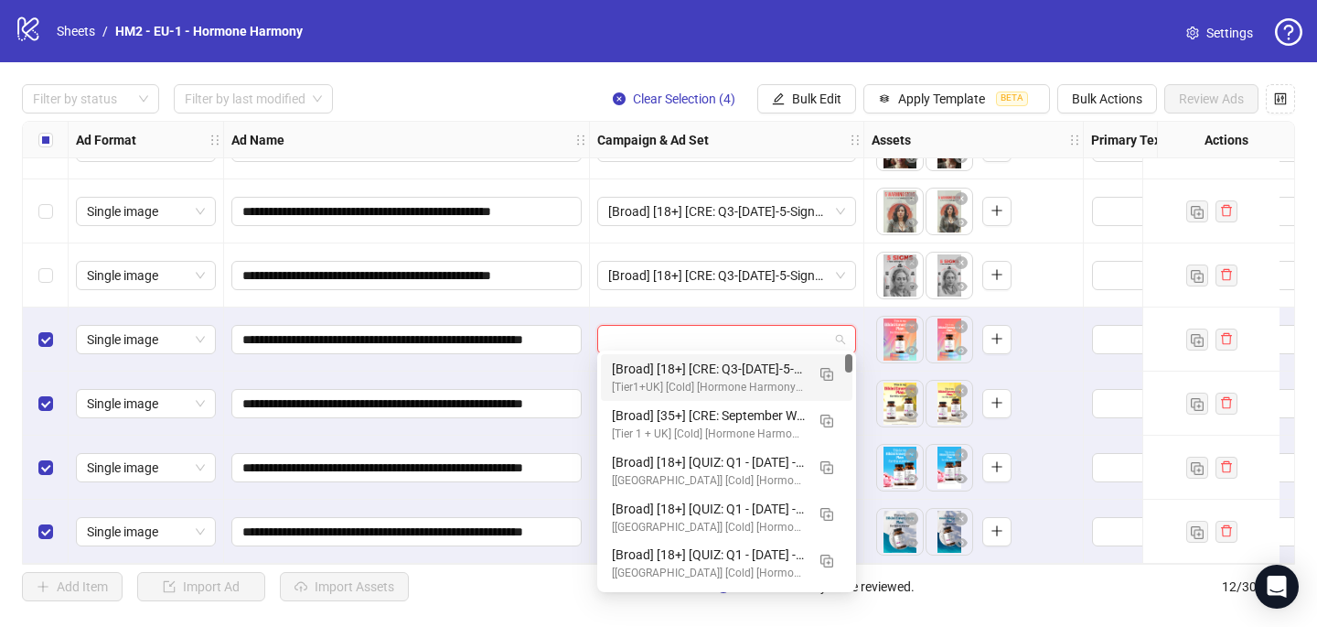
click at [645, 338] on input "search" at bounding box center [718, 339] width 220 height 27
click at [831, 366] on span "button" at bounding box center [827, 373] width 13 height 15
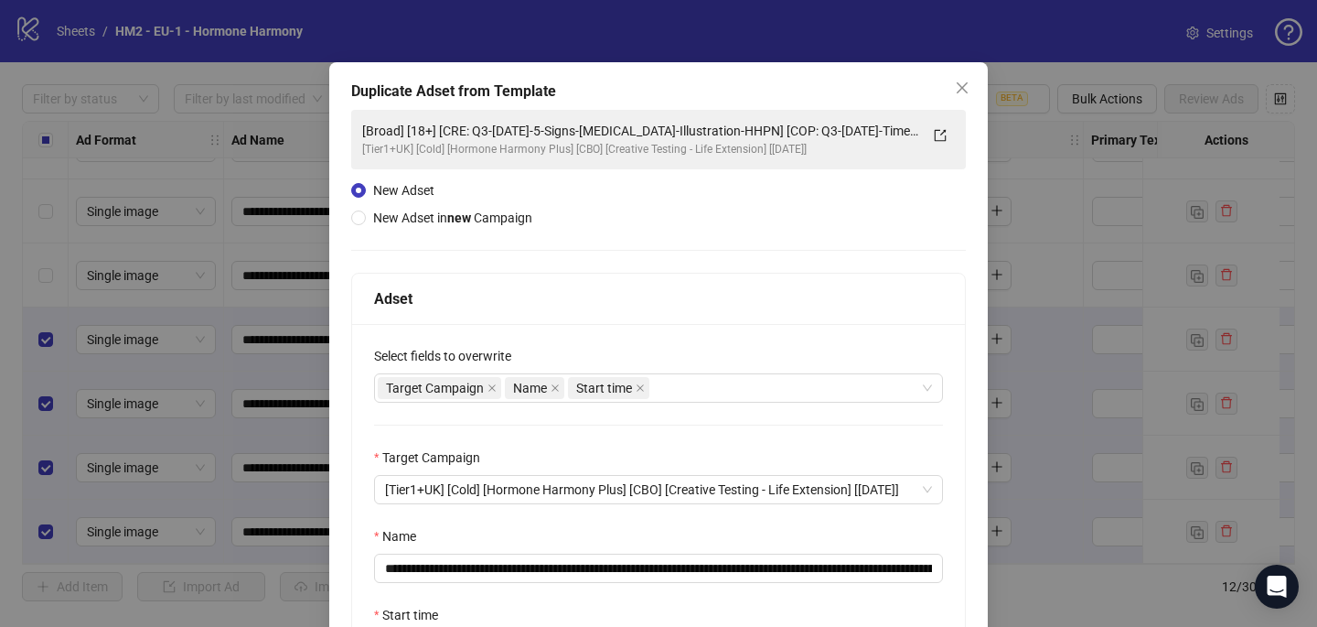
scroll to position [55, 0]
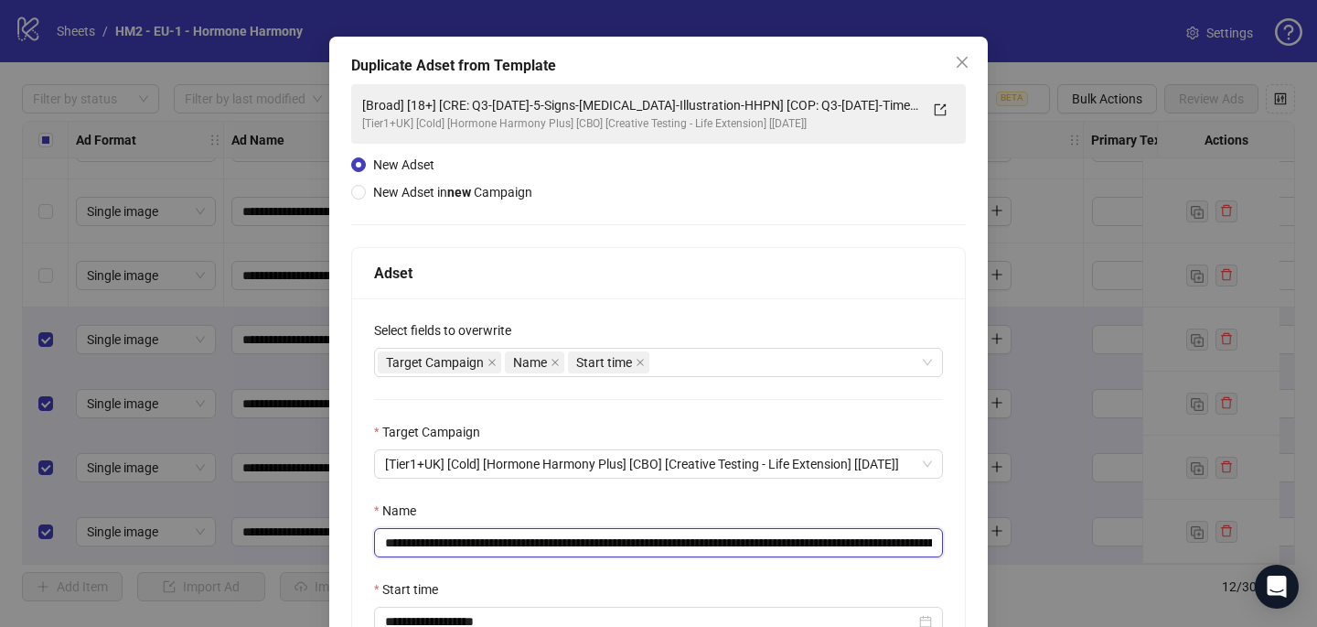
drag, startPoint x: 785, startPoint y: 538, endPoint x: 496, endPoint y: 543, distance: 289.1
click at [496, 543] on input "**********" at bounding box center [658, 542] width 569 height 29
paste input "*******"
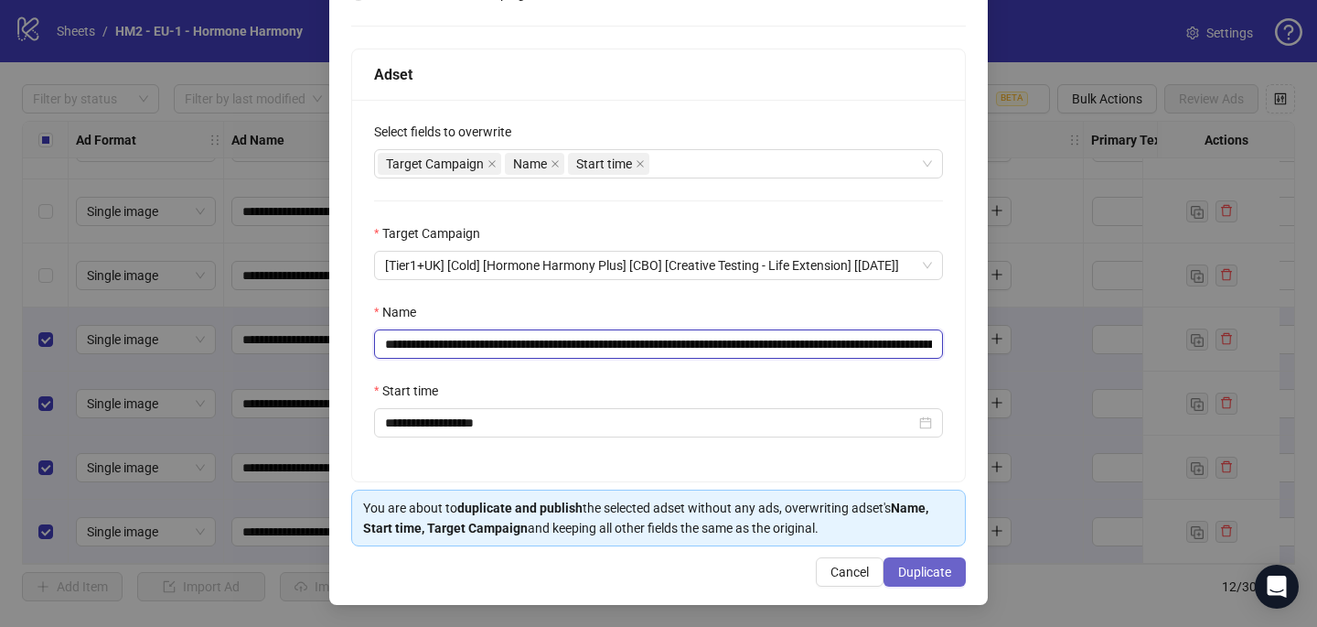
type input "**********"
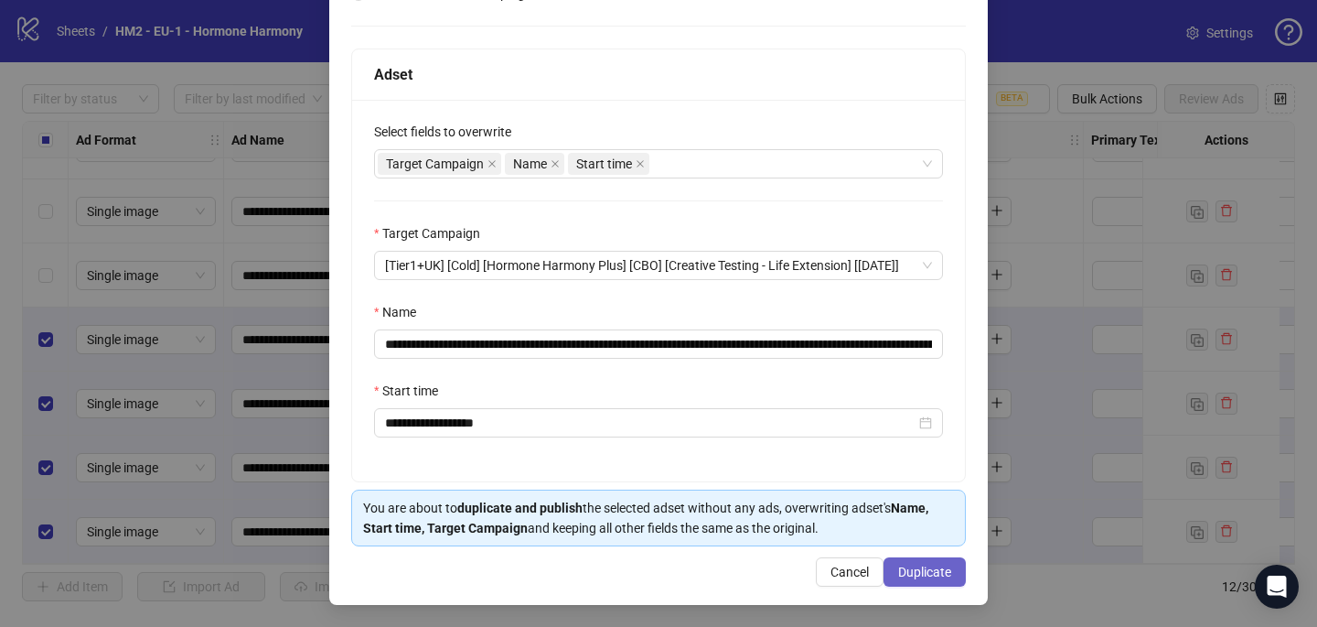
click at [913, 561] on button "Duplicate" at bounding box center [925, 571] width 82 height 29
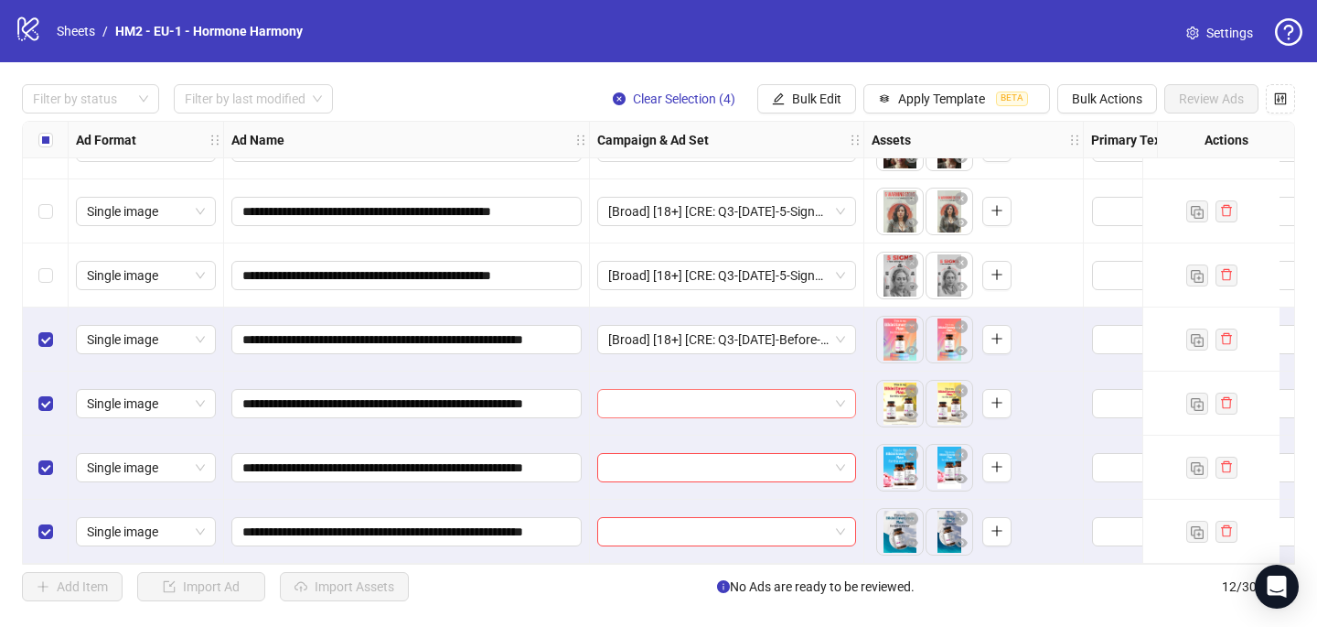
click at [618, 390] on input "search" at bounding box center [718, 403] width 220 height 27
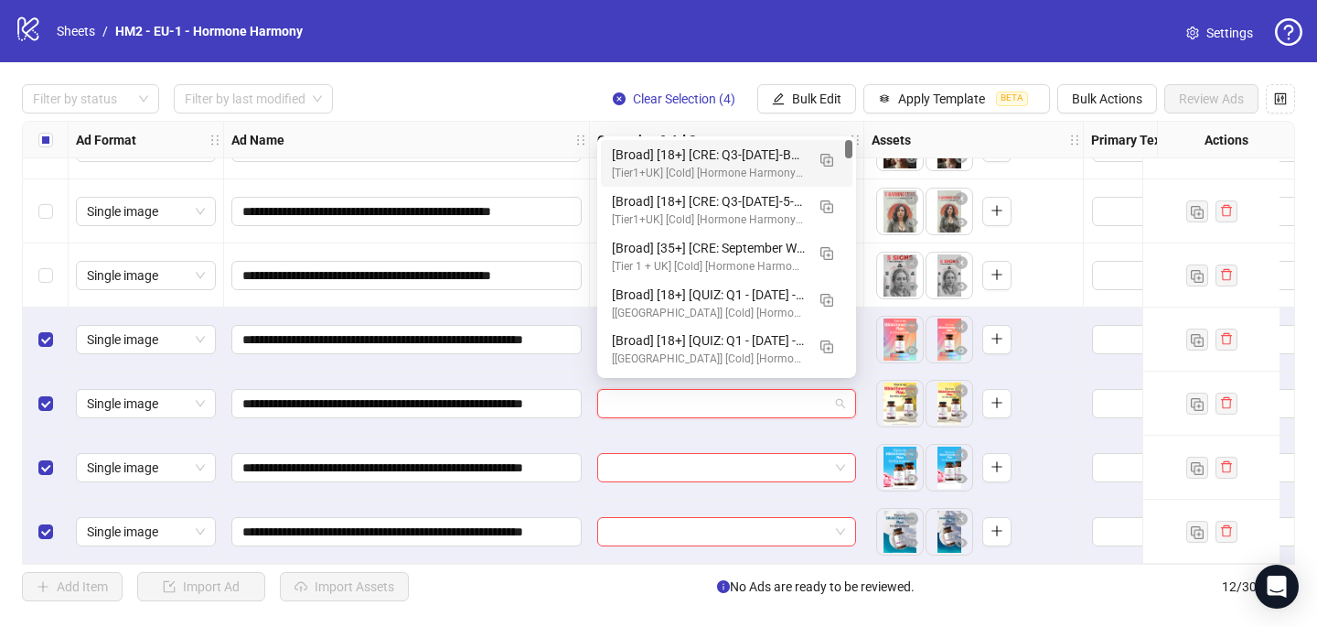
click at [653, 154] on div "[Broad] [18+] [CRE: Q3-[DATE]-Before-Summer-WeightLoss-ProductHero-HHPN] [COP: …" at bounding box center [708, 155] width 193 height 20
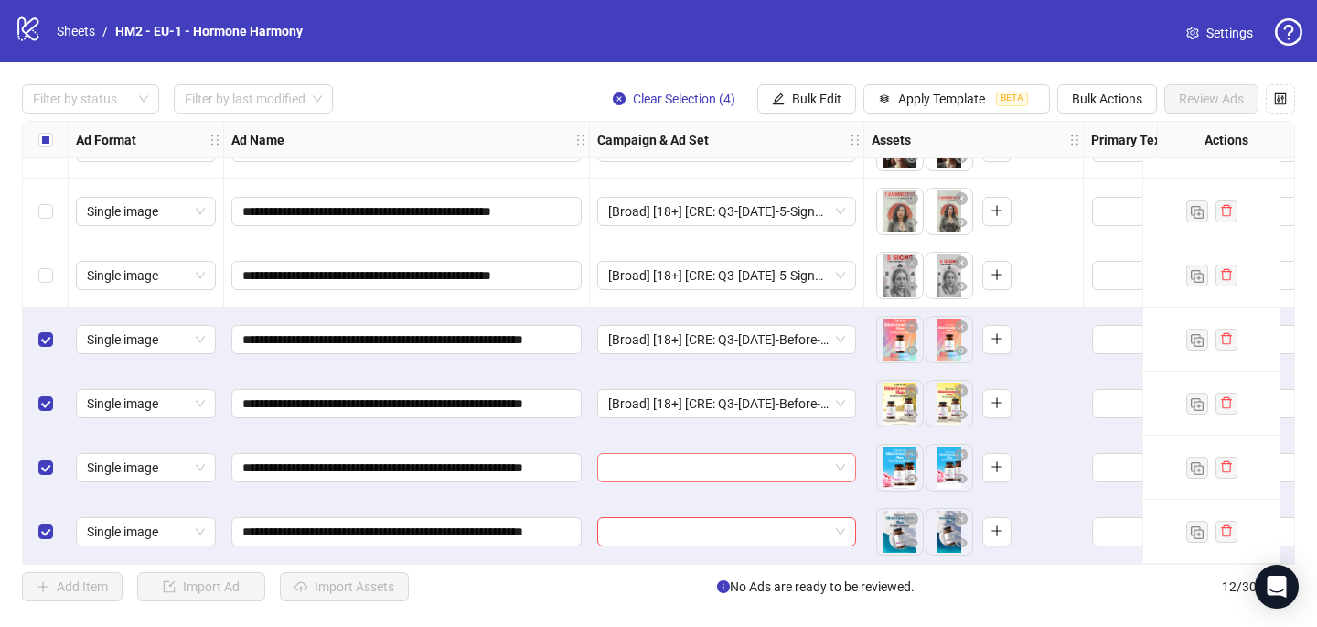
drag, startPoint x: 642, startPoint y: 469, endPoint x: 641, endPoint y: 456, distance: 13.8
click at [642, 469] on input "search" at bounding box center [718, 467] width 220 height 27
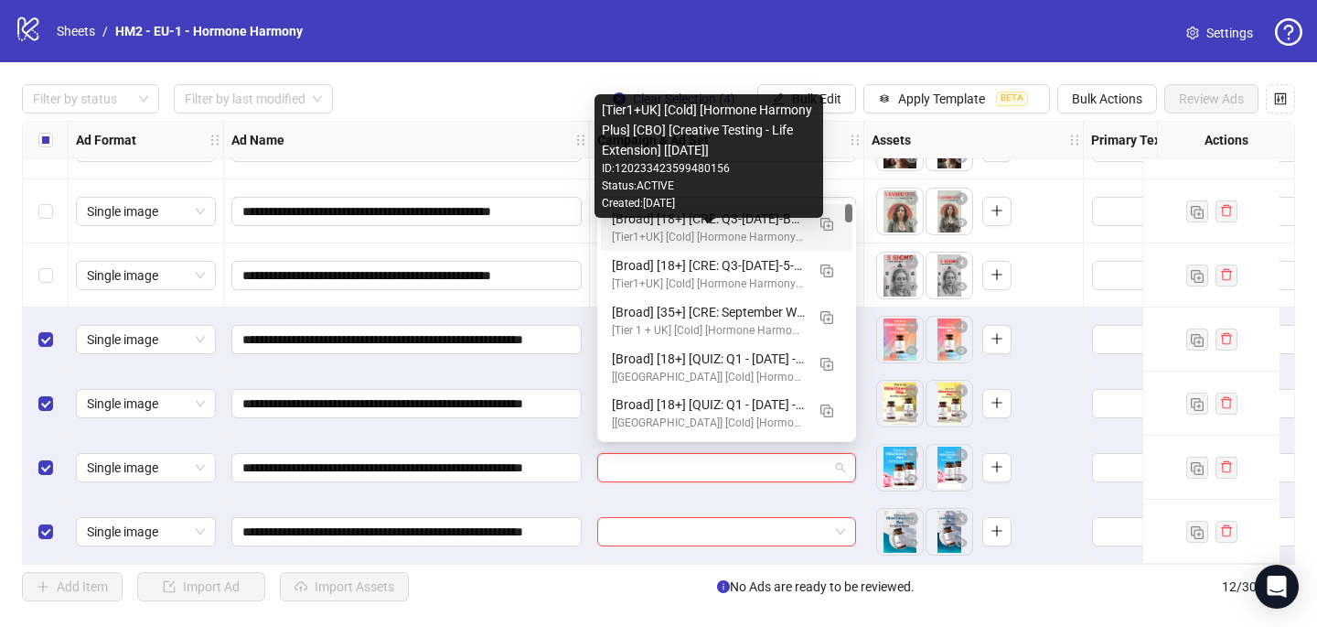
click at [694, 233] on div "[Tier1+UK] [Cold] [Hormone Harmony Plus] [CBO] [Creative Testing - Life Extensi…" at bounding box center [708, 237] width 193 height 17
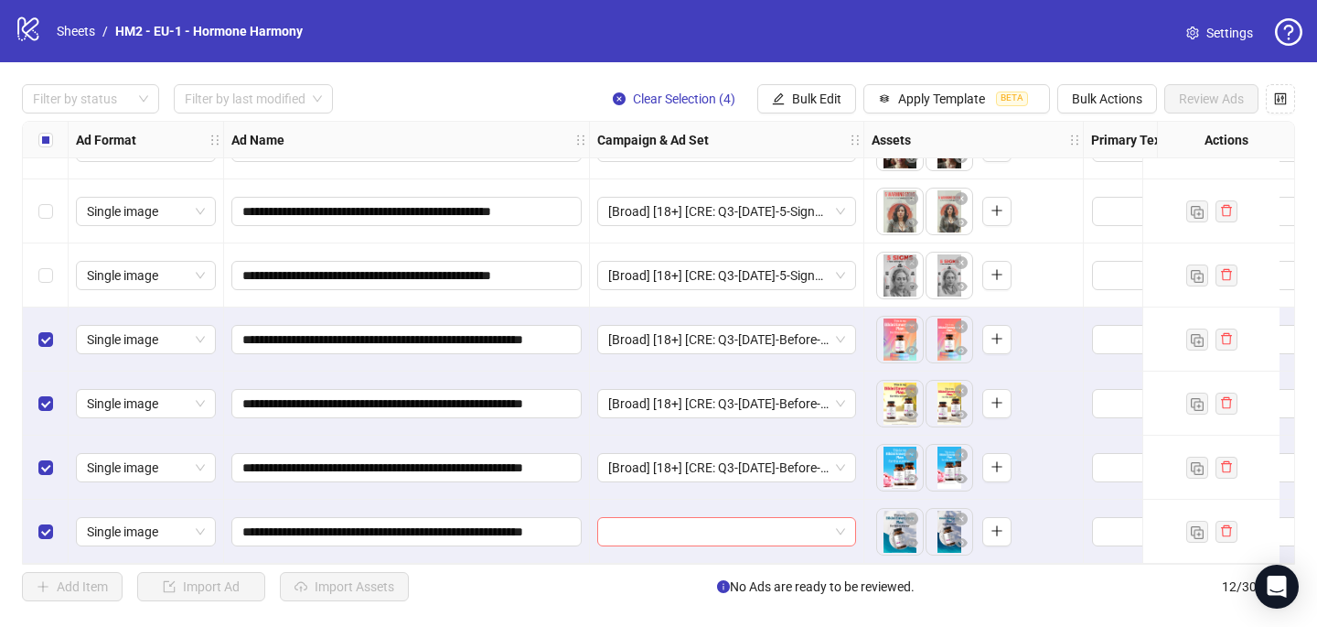
click at [633, 518] on input "search" at bounding box center [718, 531] width 220 height 27
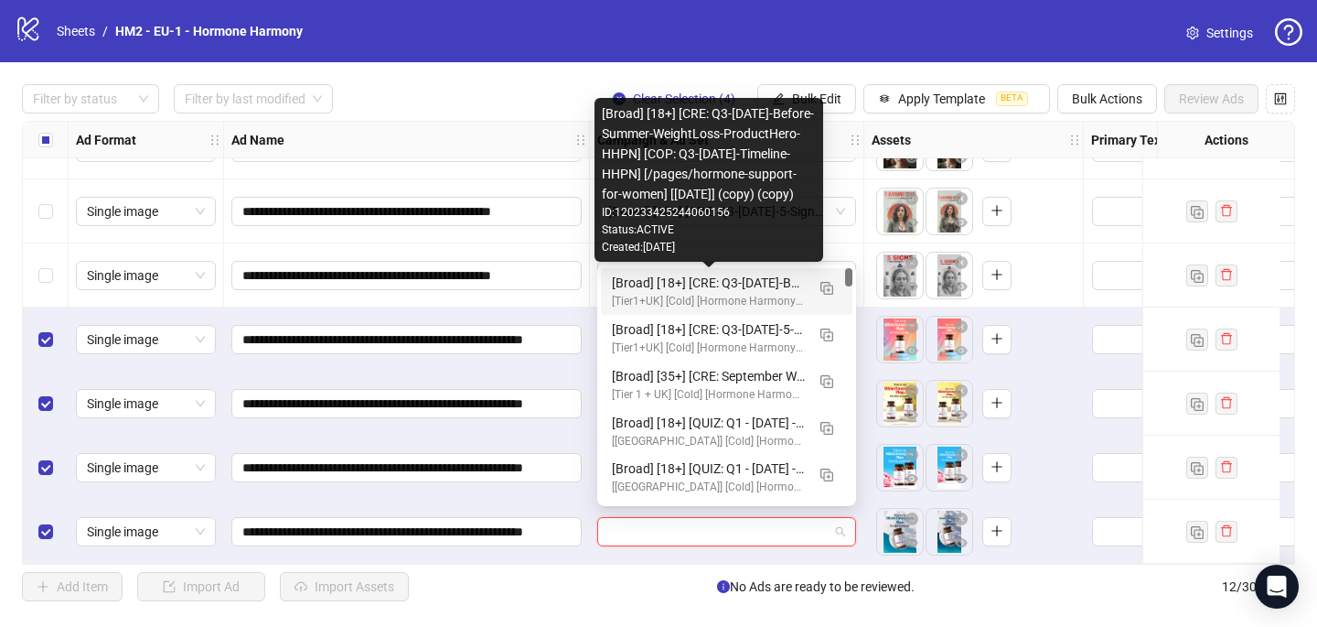
click at [720, 274] on div "[Broad] [18+] [CRE: Q3-[DATE]-Before-Summer-WeightLoss-ProductHero-HHPN] [COP: …" at bounding box center [708, 283] width 193 height 20
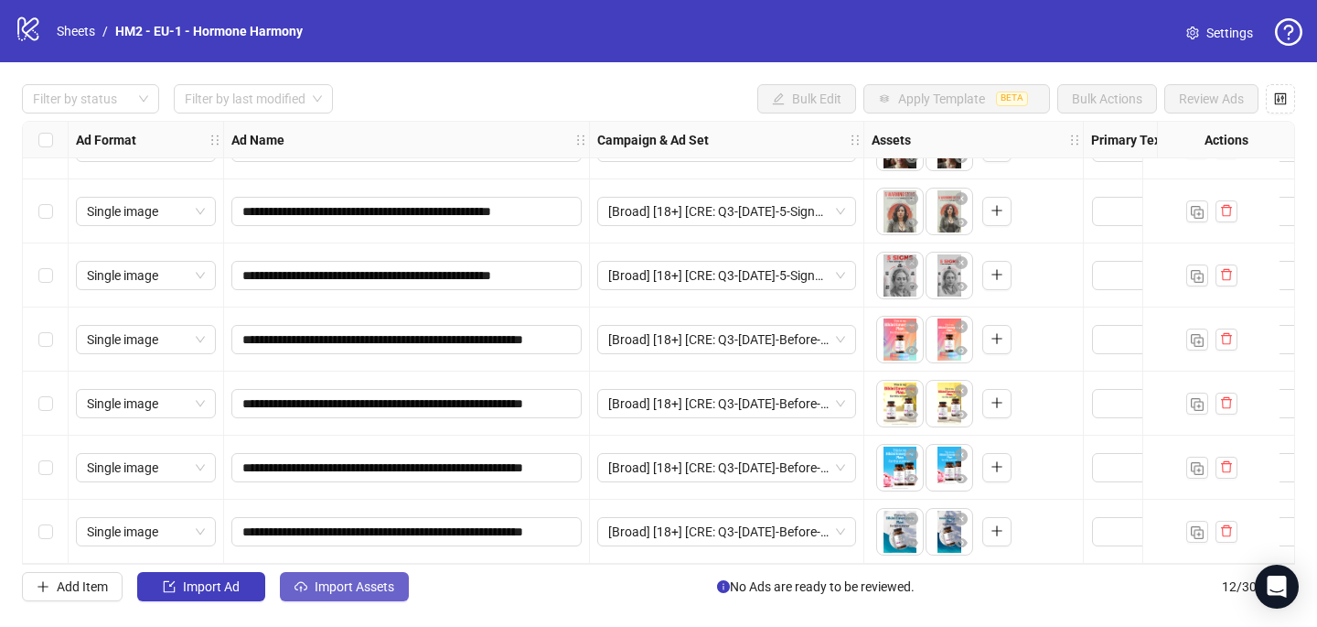
click at [359, 581] on span "Import Assets" at bounding box center [355, 586] width 80 height 15
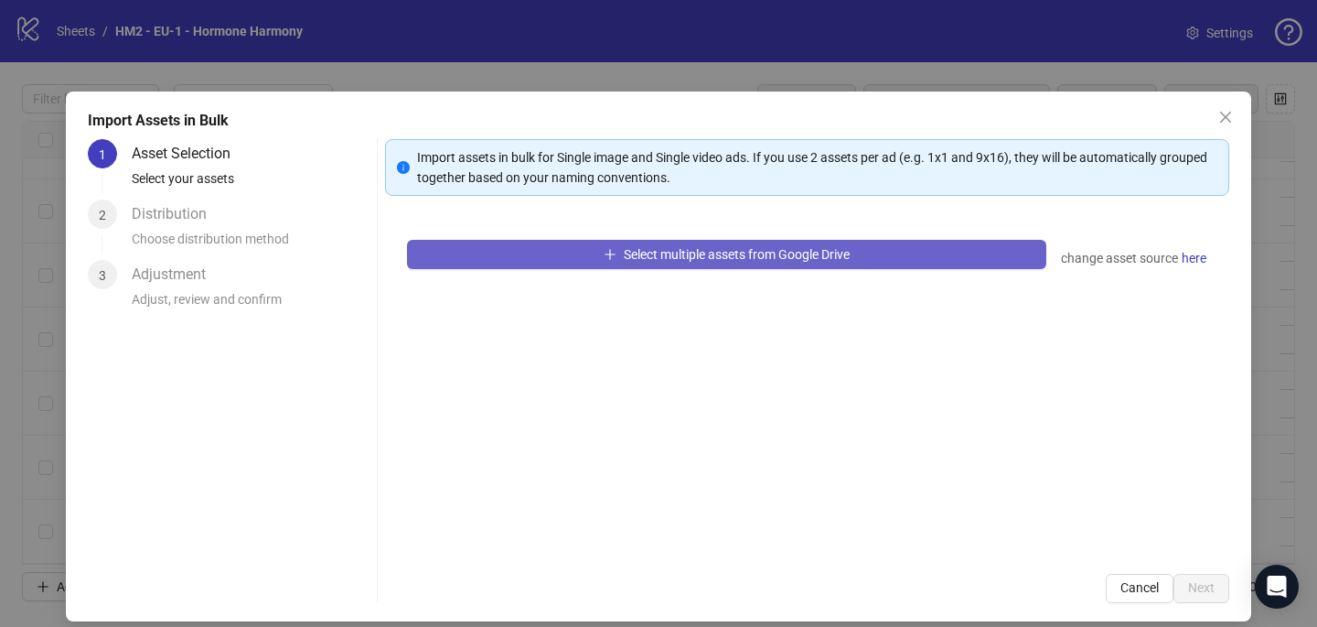
click at [505, 258] on button "Select multiple assets from Google Drive" at bounding box center [726, 254] width 639 height 29
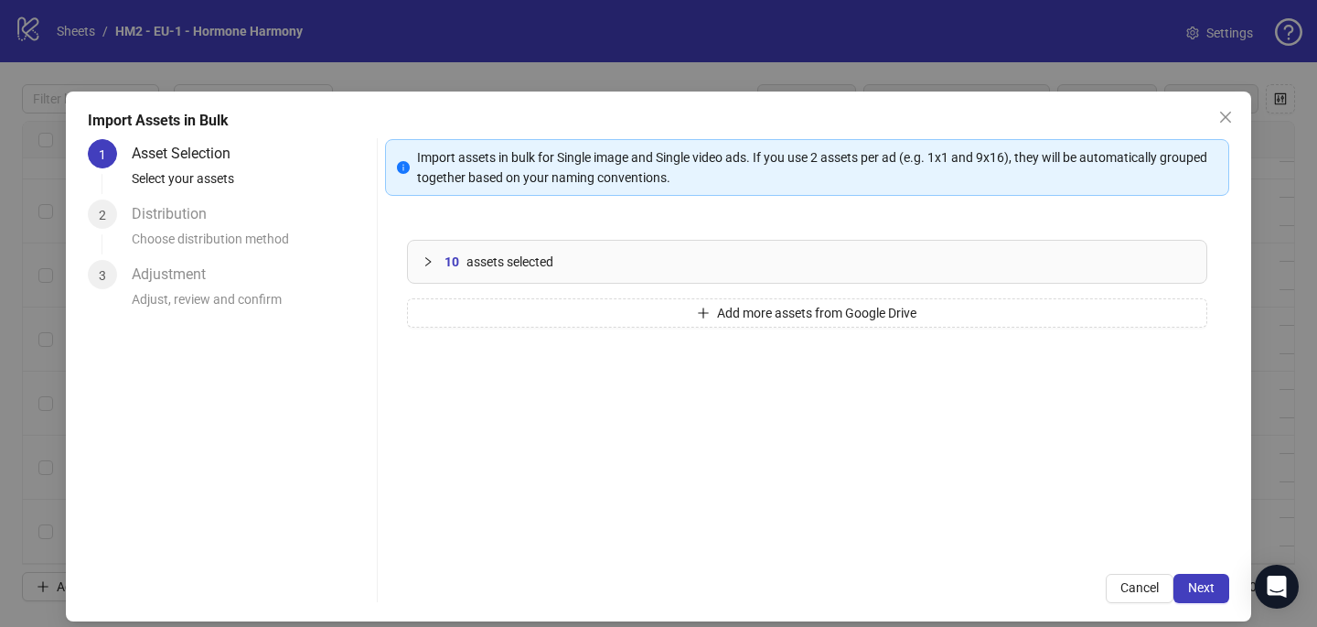
scroll to position [16, 0]
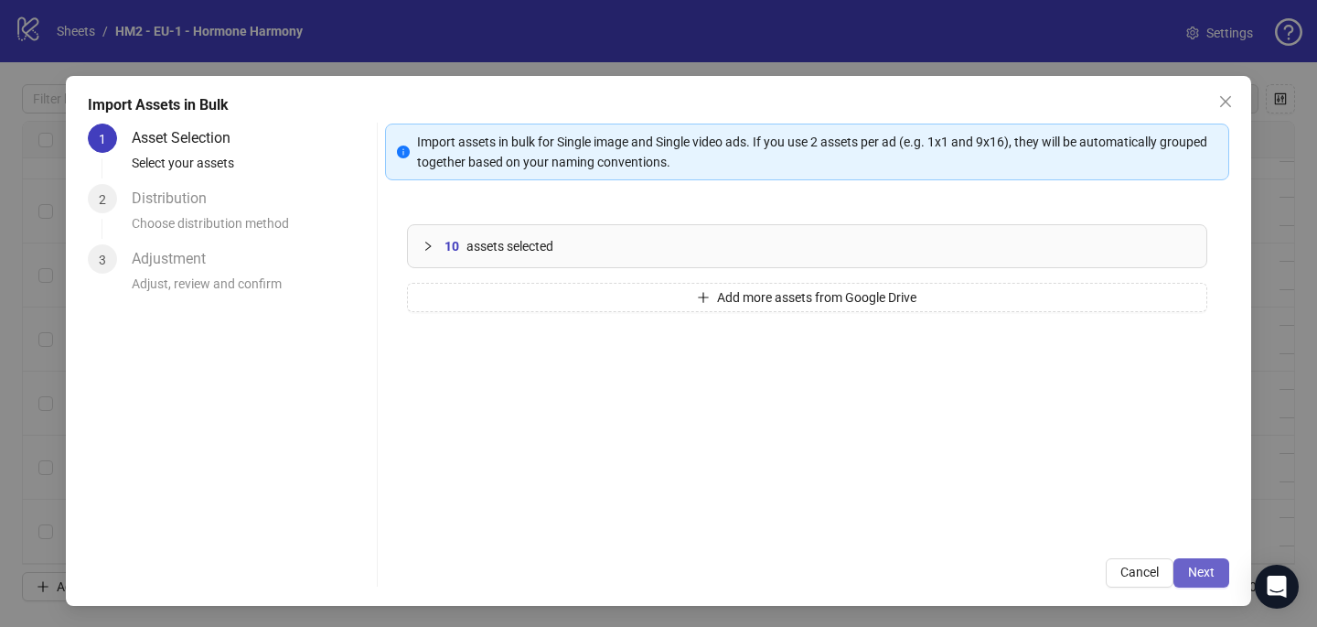
click at [1209, 572] on span "Next" at bounding box center [1201, 571] width 27 height 15
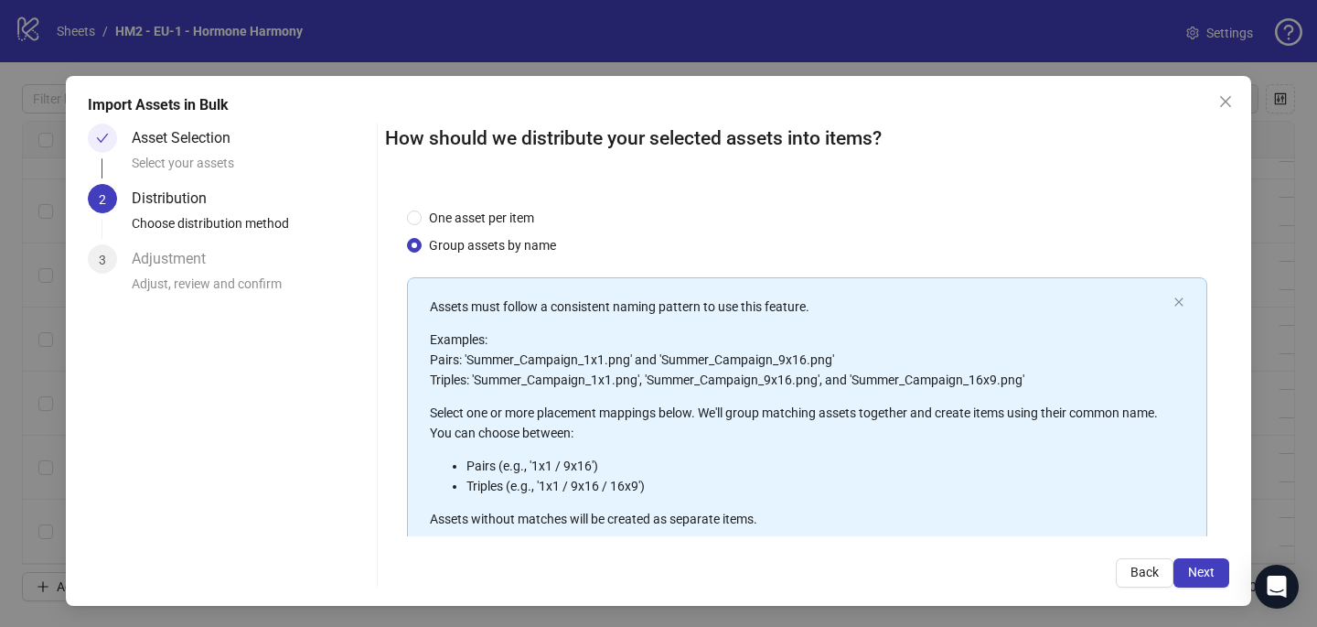
scroll to position [208, 0]
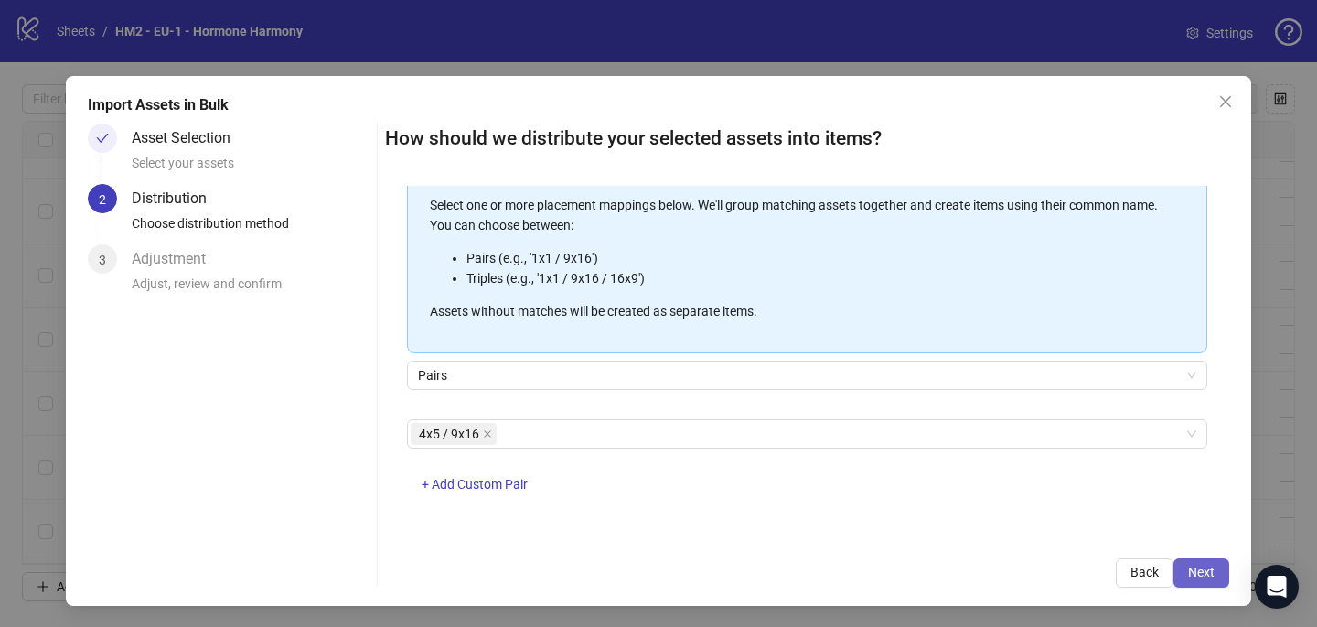
click at [1187, 564] on button "Next" at bounding box center [1202, 572] width 56 height 29
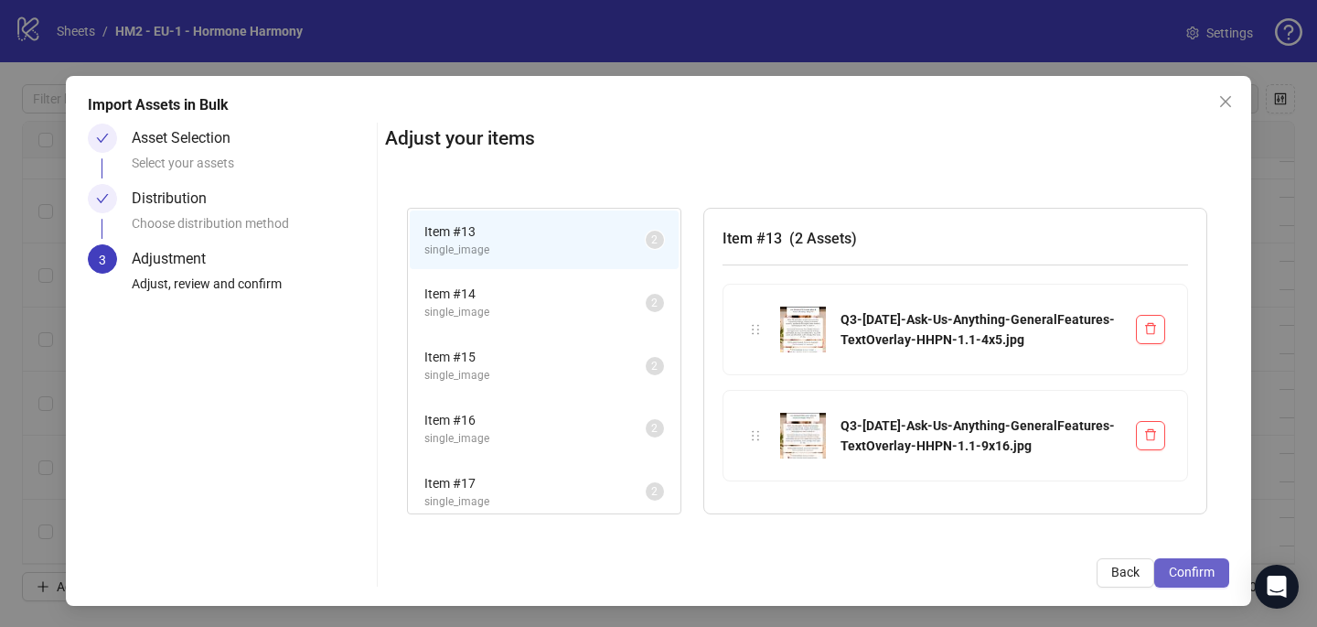
click at [1186, 582] on button "Confirm" at bounding box center [1192, 572] width 75 height 29
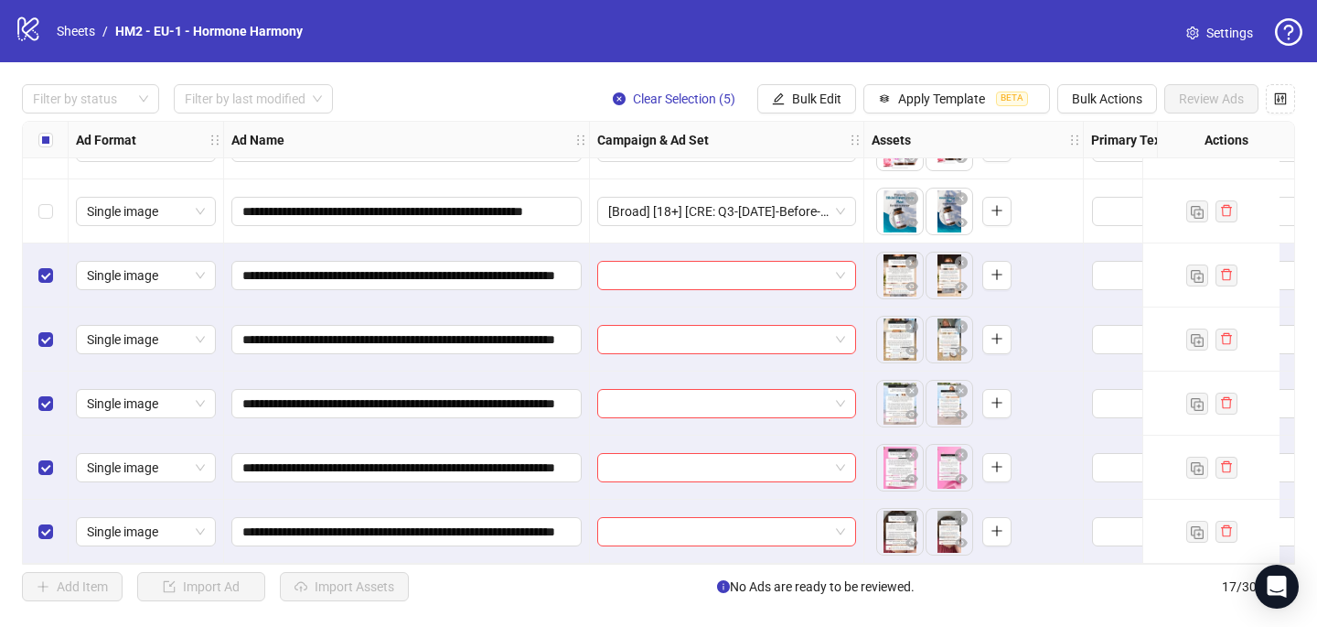
scroll to position [691, 0]
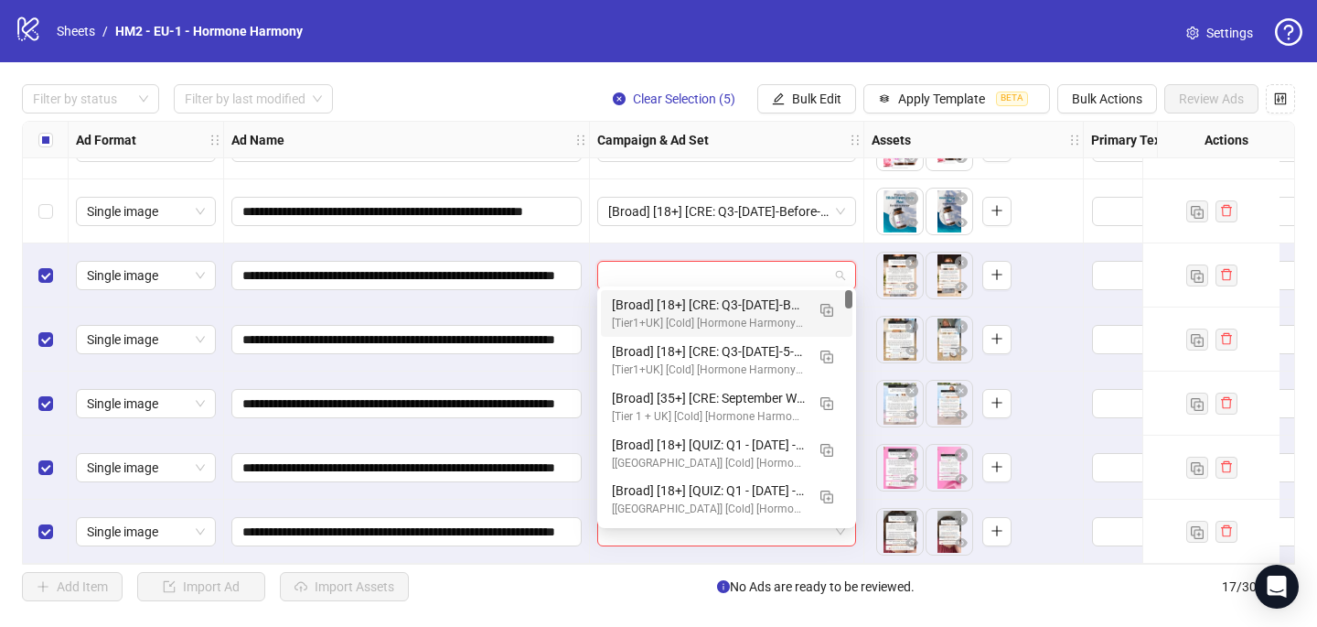
click at [668, 265] on input "search" at bounding box center [718, 275] width 220 height 27
click at [831, 309] on img "button" at bounding box center [827, 310] width 13 height 13
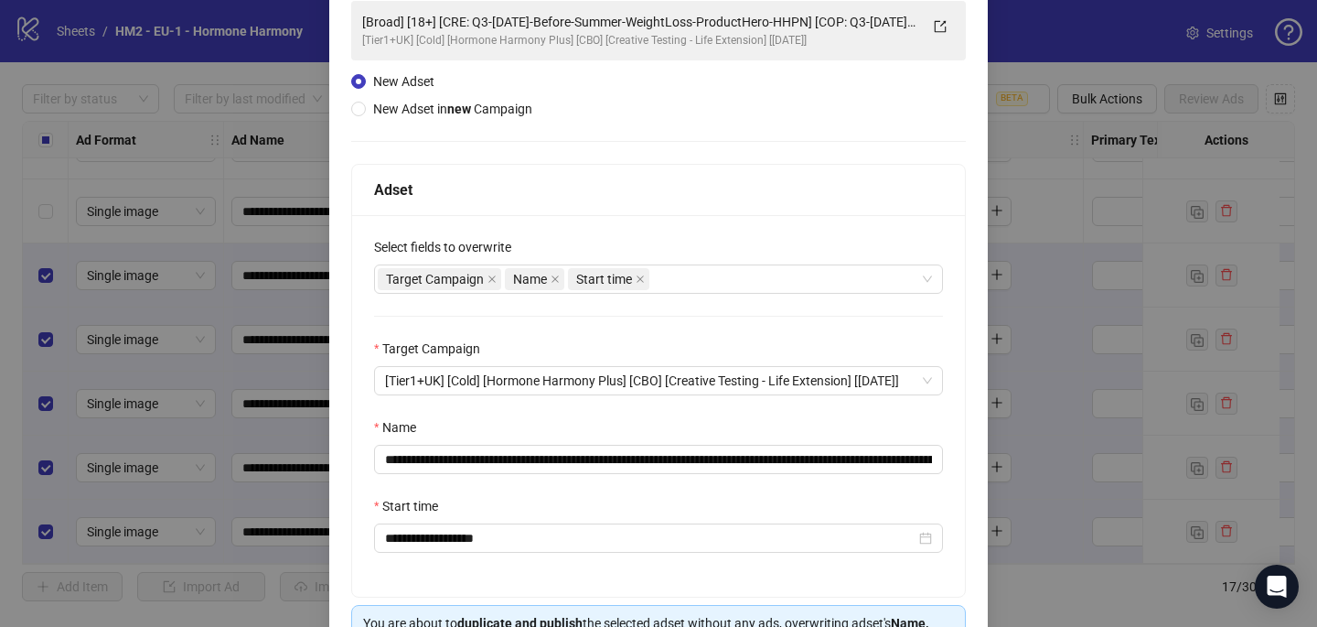
scroll to position [175, 0]
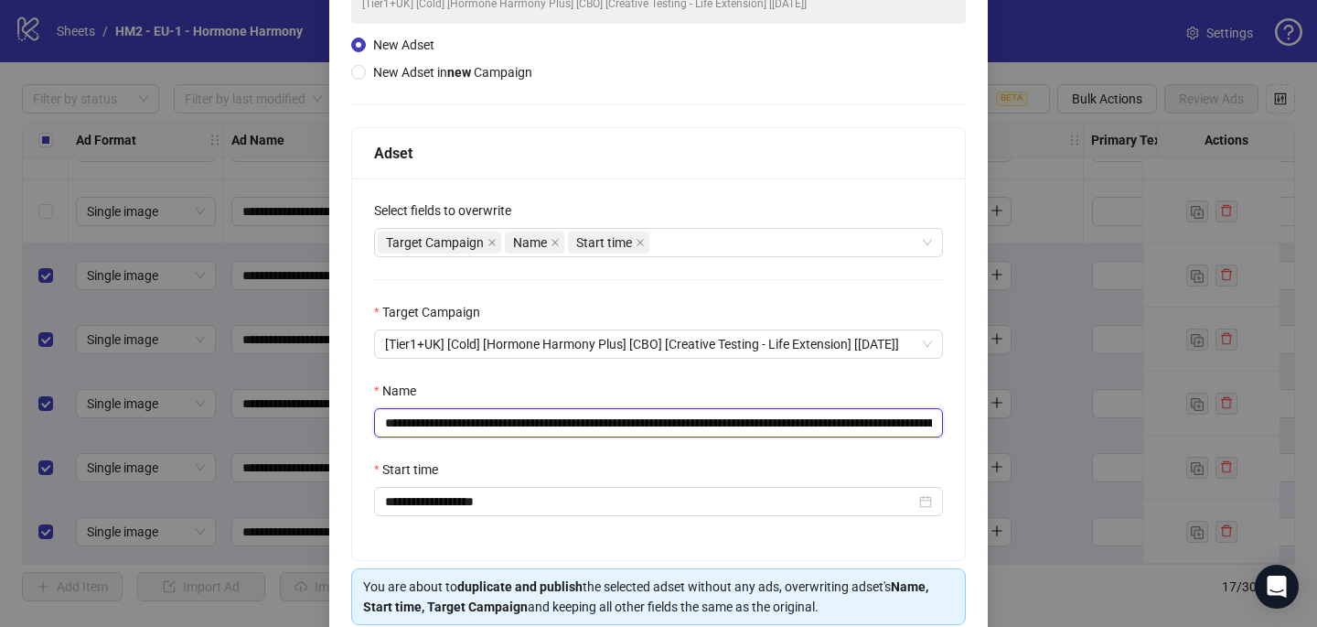
drag, startPoint x: 865, startPoint y: 426, endPoint x: 495, endPoint y: 423, distance: 369.6
click at [495, 424] on input "**********" at bounding box center [658, 422] width 569 height 29
paste input "*******"
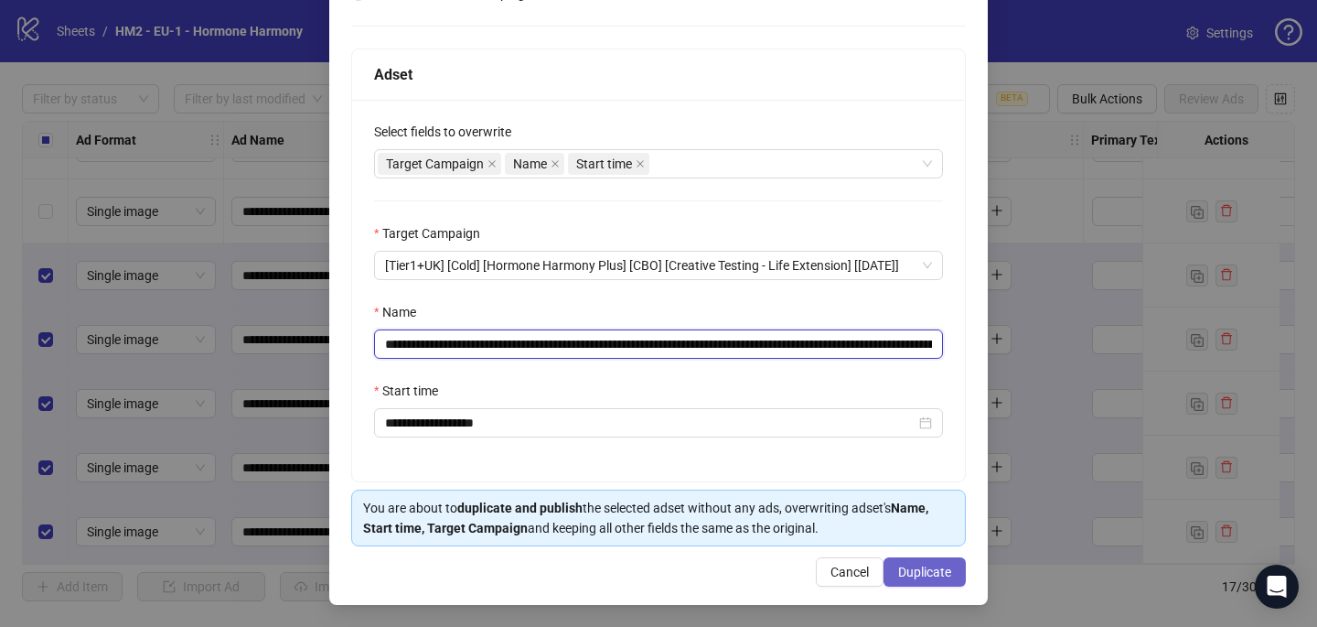
type input "**********"
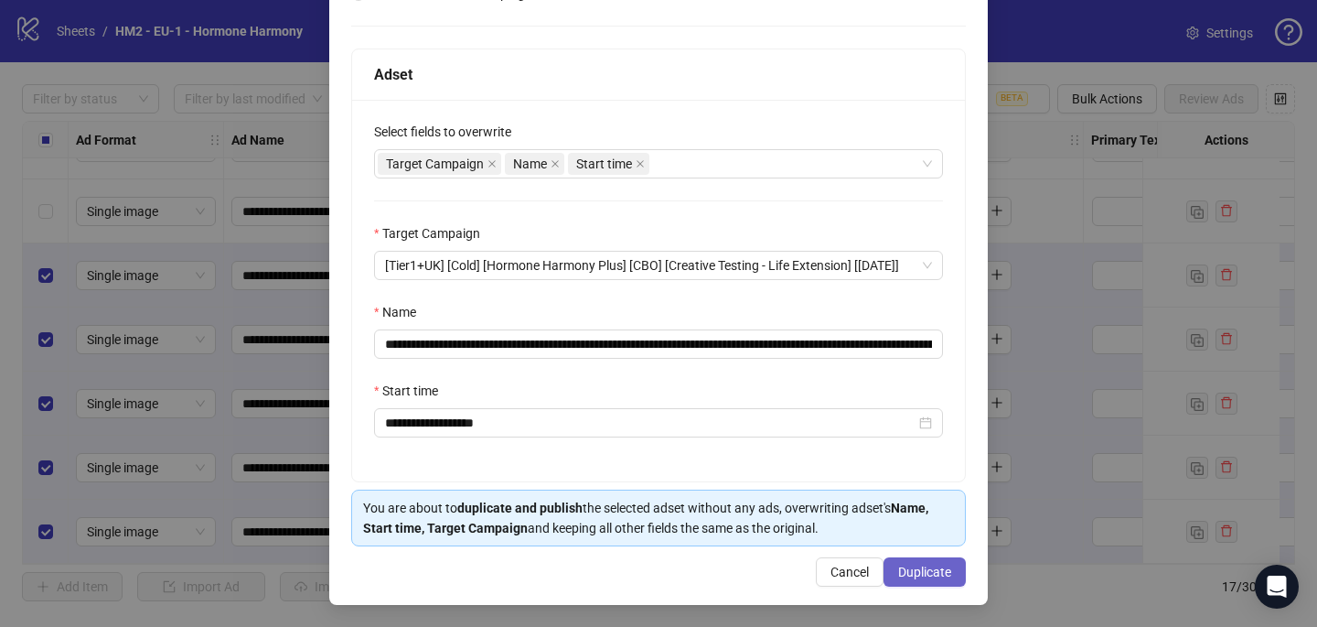
click at [911, 565] on span "Duplicate" at bounding box center [924, 571] width 53 height 15
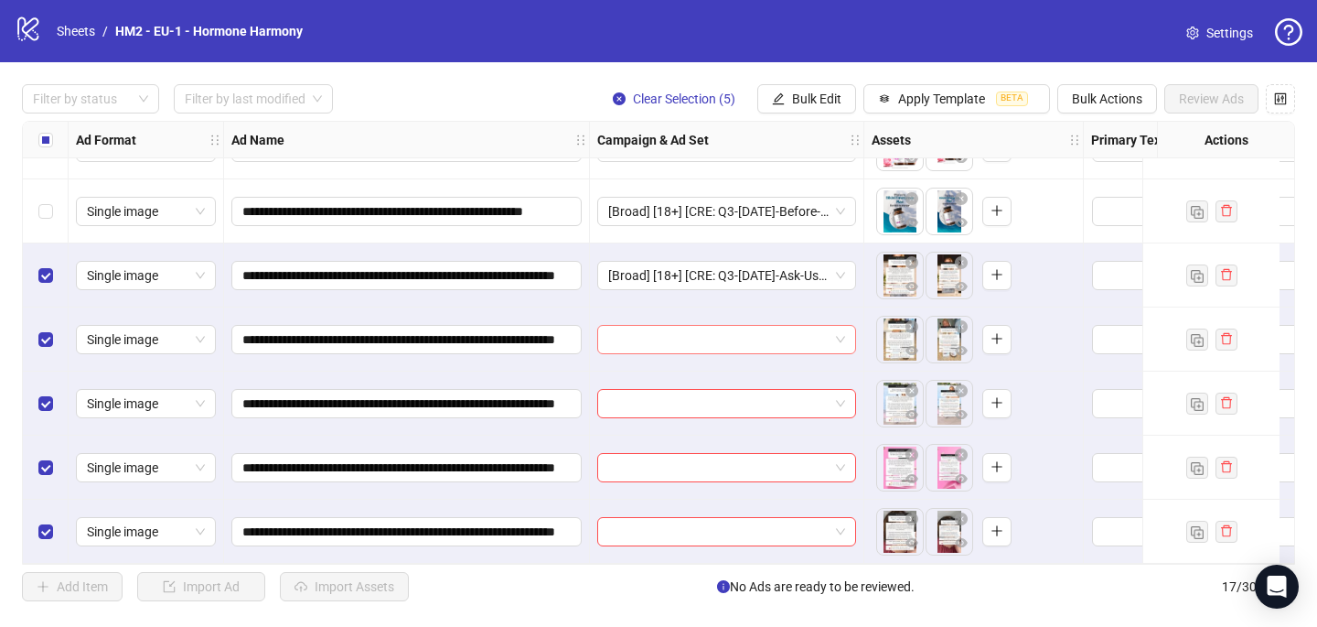
click at [737, 327] on input "search" at bounding box center [718, 339] width 220 height 27
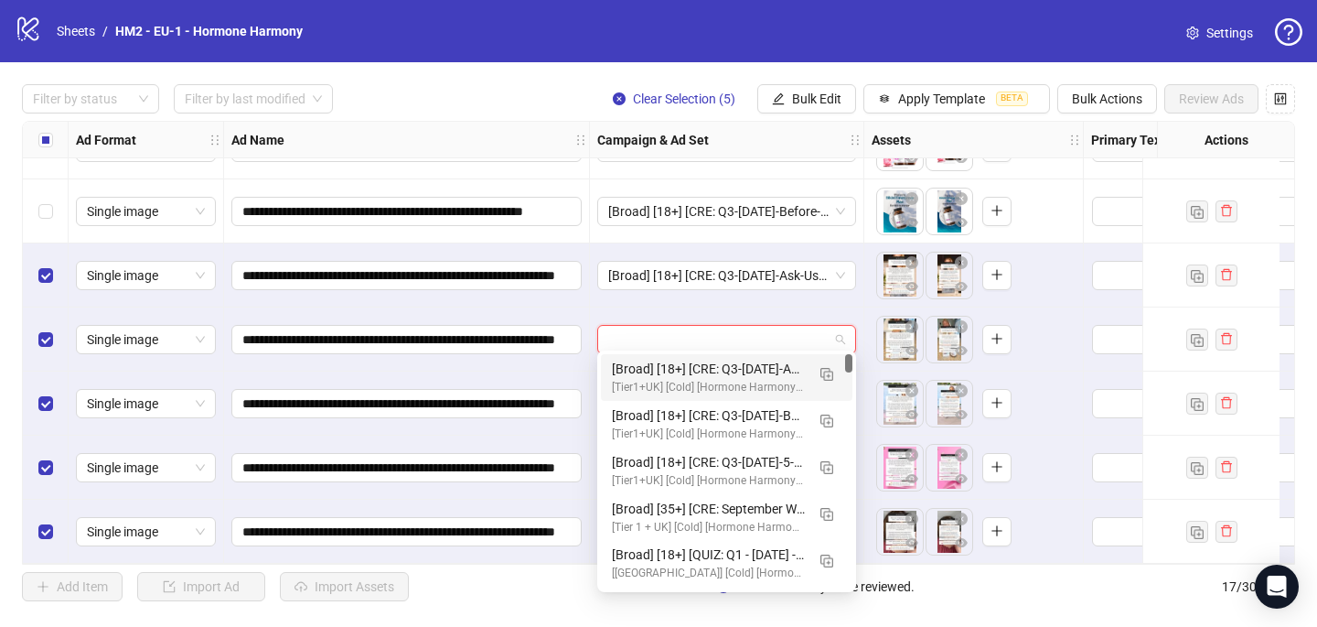
click at [741, 375] on div "[Broad] [18+] [CRE: Q3-[DATE]-Ask-Us-Anything-GeneralFeatures-TextOverlay-HHPN]…" at bounding box center [708, 369] width 193 height 20
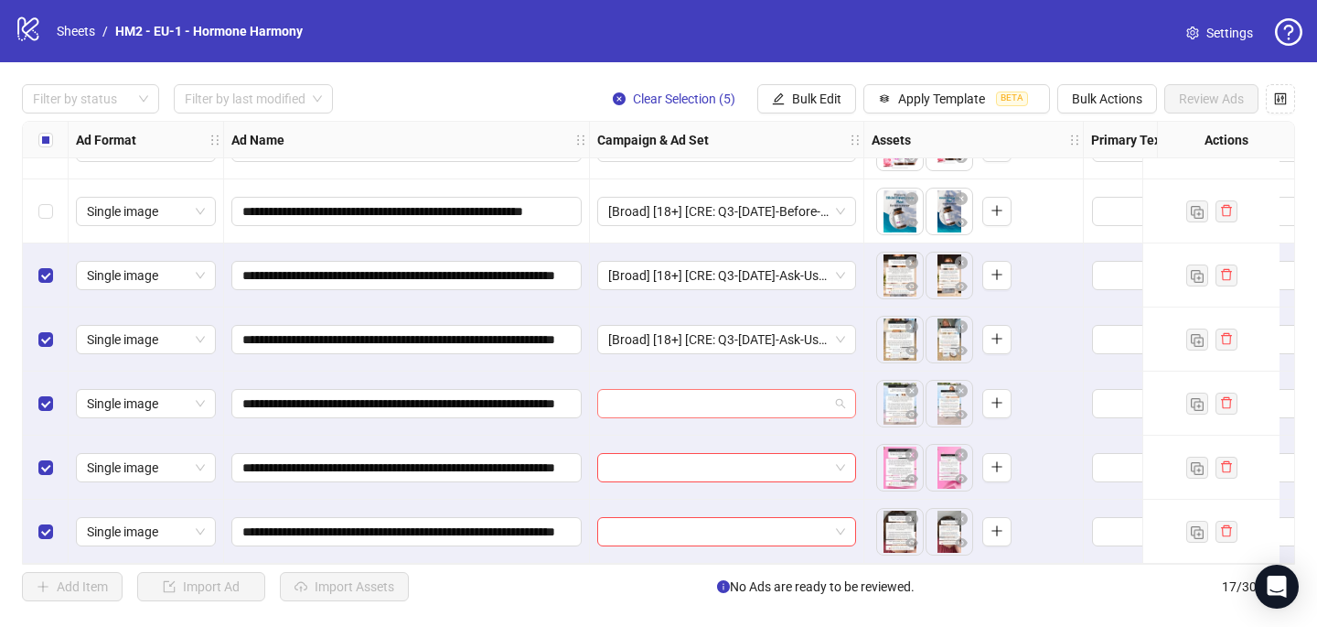
click at [728, 396] on input "search" at bounding box center [718, 403] width 220 height 27
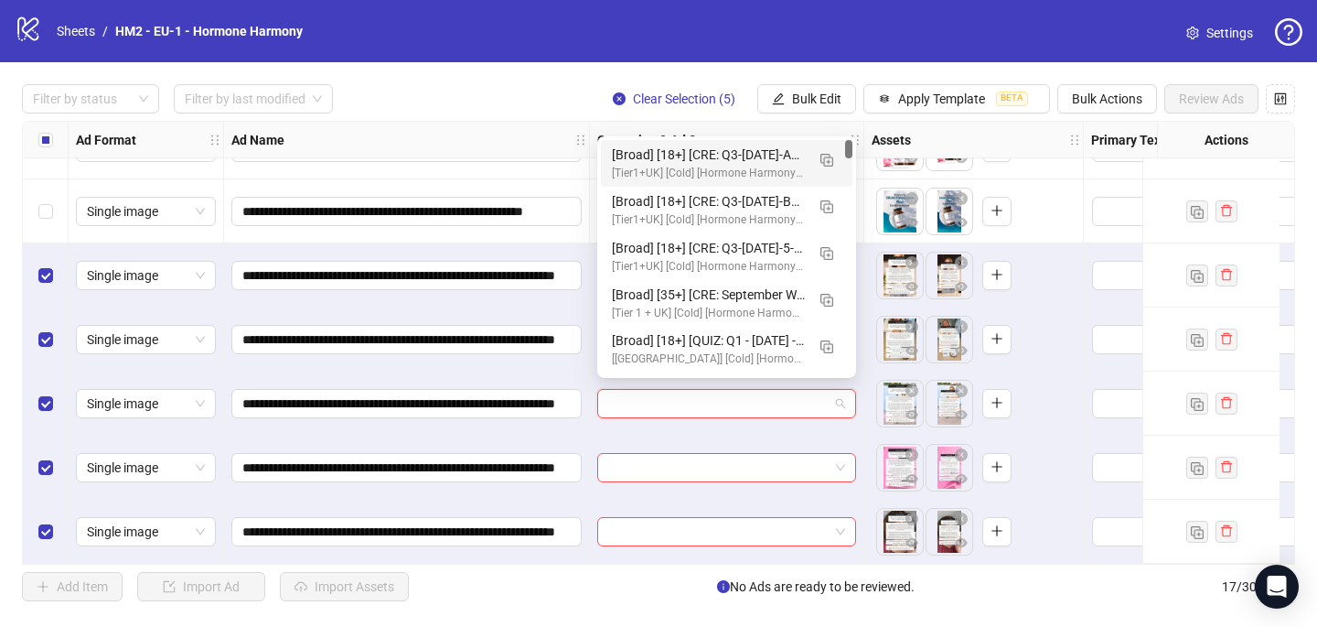
click at [765, 155] on div "[Broad] [18+] [CRE: Q3-[DATE]-Ask-Us-Anything-GeneralFeatures-TextOverlay-HHPN]…" at bounding box center [708, 155] width 193 height 20
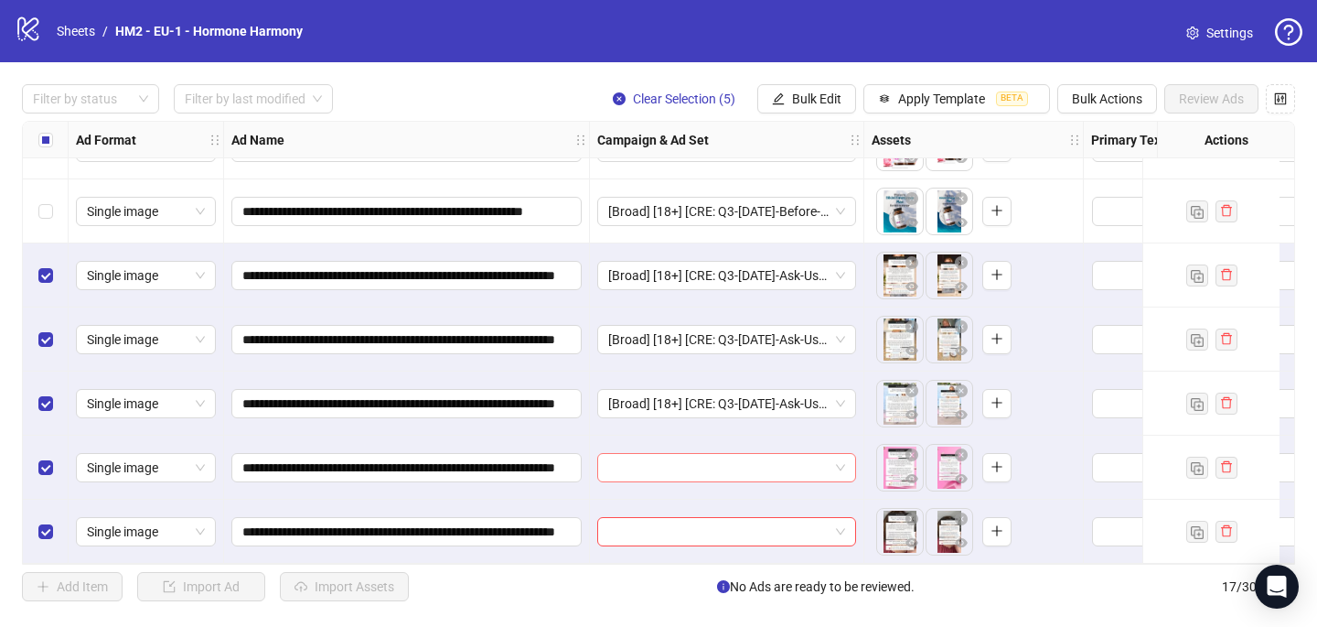
click at [700, 458] on input "search" at bounding box center [718, 467] width 220 height 27
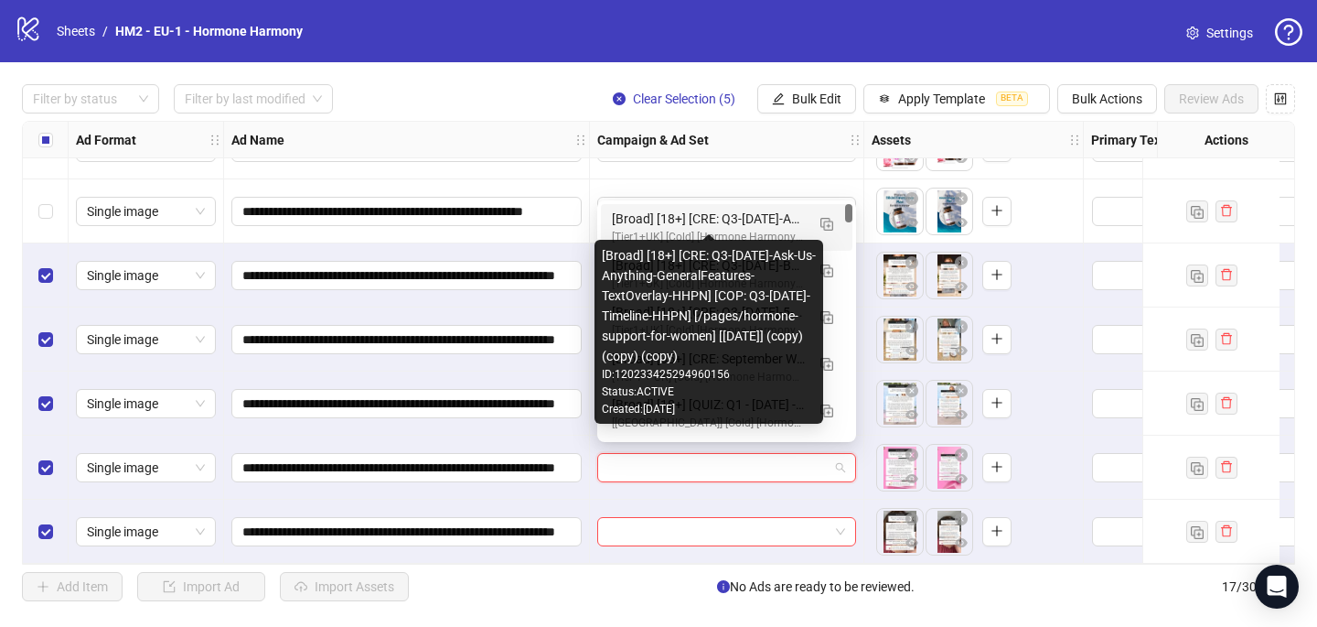
click at [769, 220] on div "[Broad] [18+] [CRE: Q3-[DATE]-Ask-Us-Anything-GeneralFeatures-TextOverlay-HHPN]…" at bounding box center [708, 219] width 193 height 20
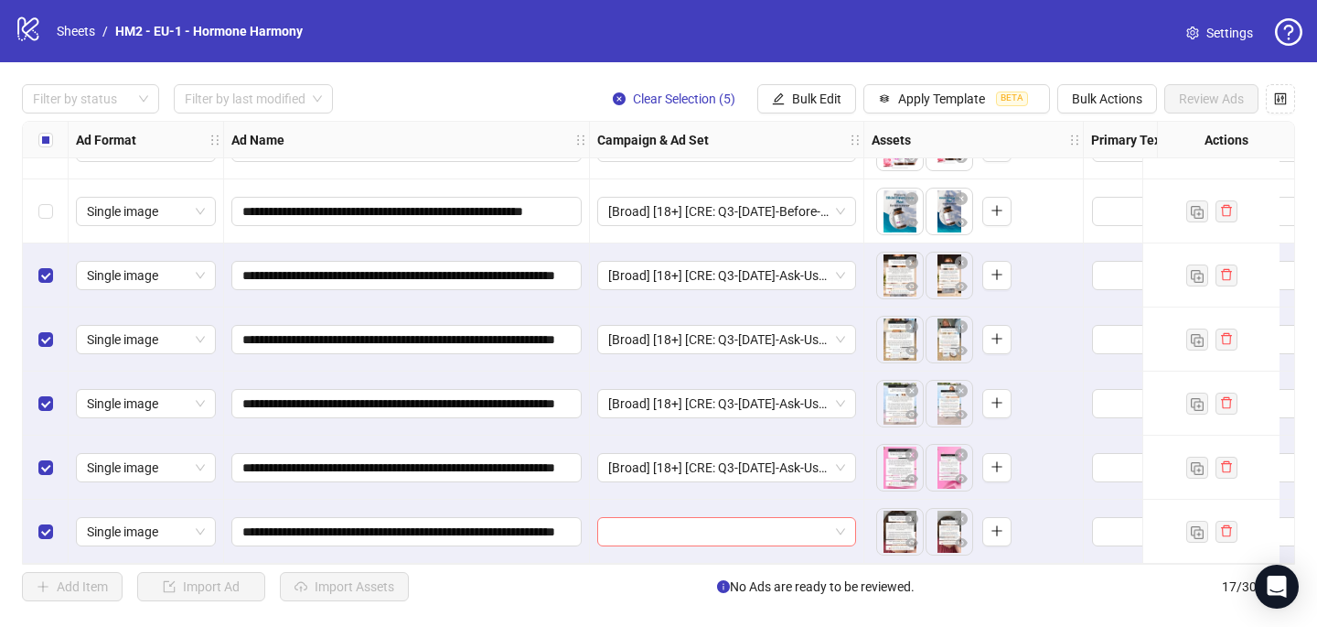
click at [679, 527] on input "search" at bounding box center [718, 531] width 220 height 27
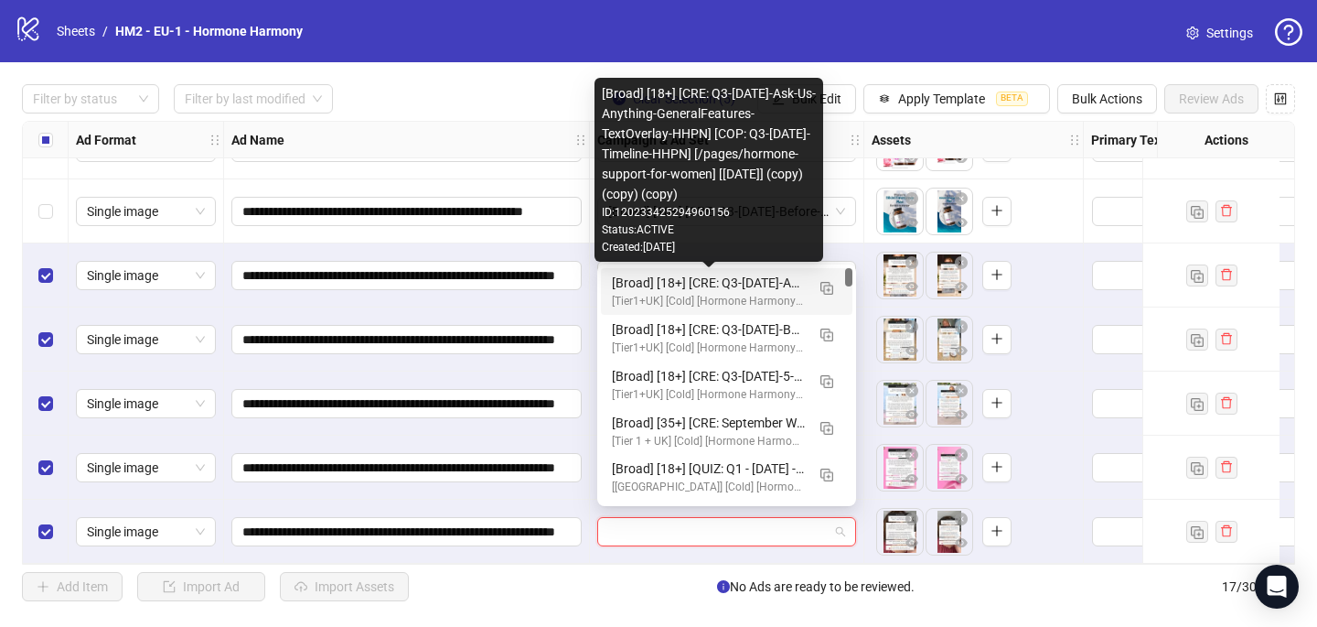
click at [765, 281] on div "[Broad] [18+] [CRE: Q3-[DATE]-Ask-Us-Anything-GeneralFeatures-TextOverlay-HHPN]…" at bounding box center [708, 283] width 193 height 20
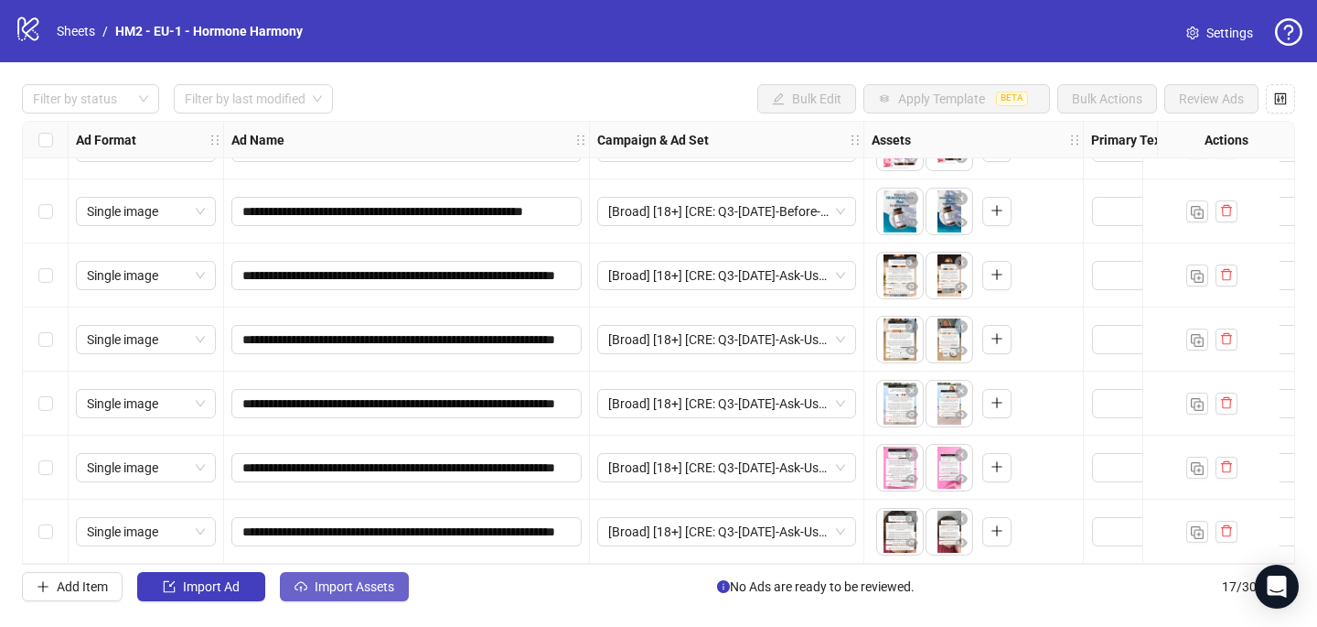
click at [360, 596] on button "Import Assets" at bounding box center [344, 586] width 129 height 29
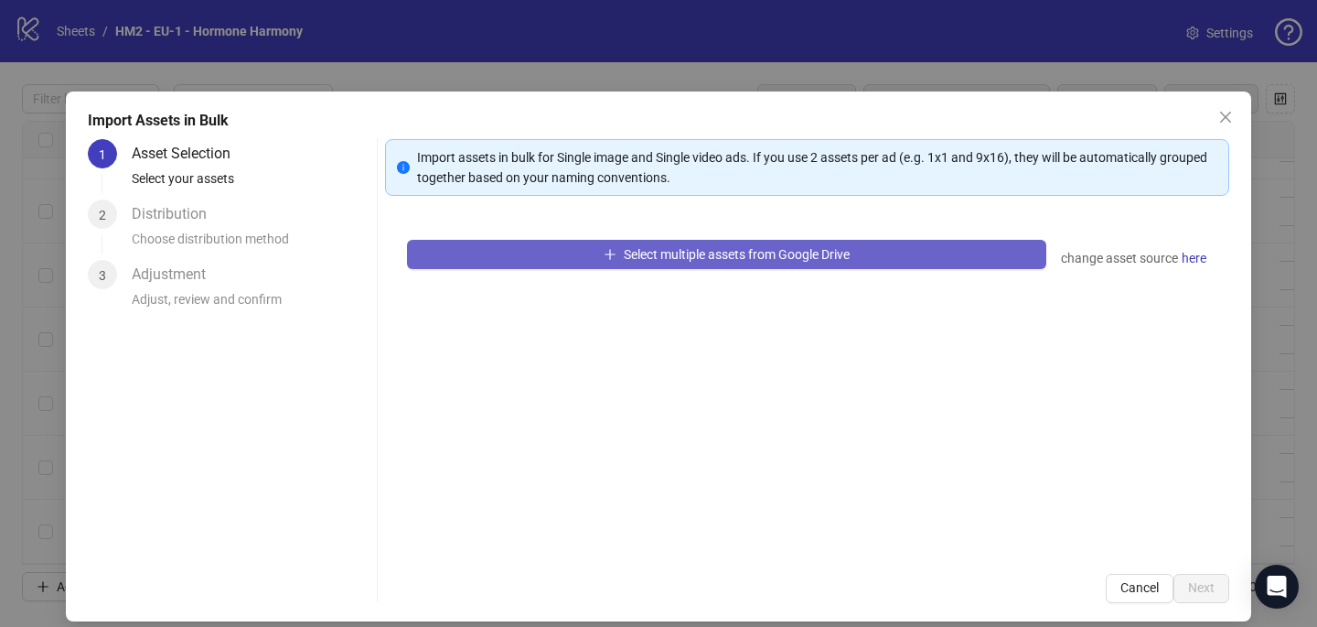
click at [614, 267] on button "Select multiple assets from Google Drive" at bounding box center [726, 254] width 639 height 29
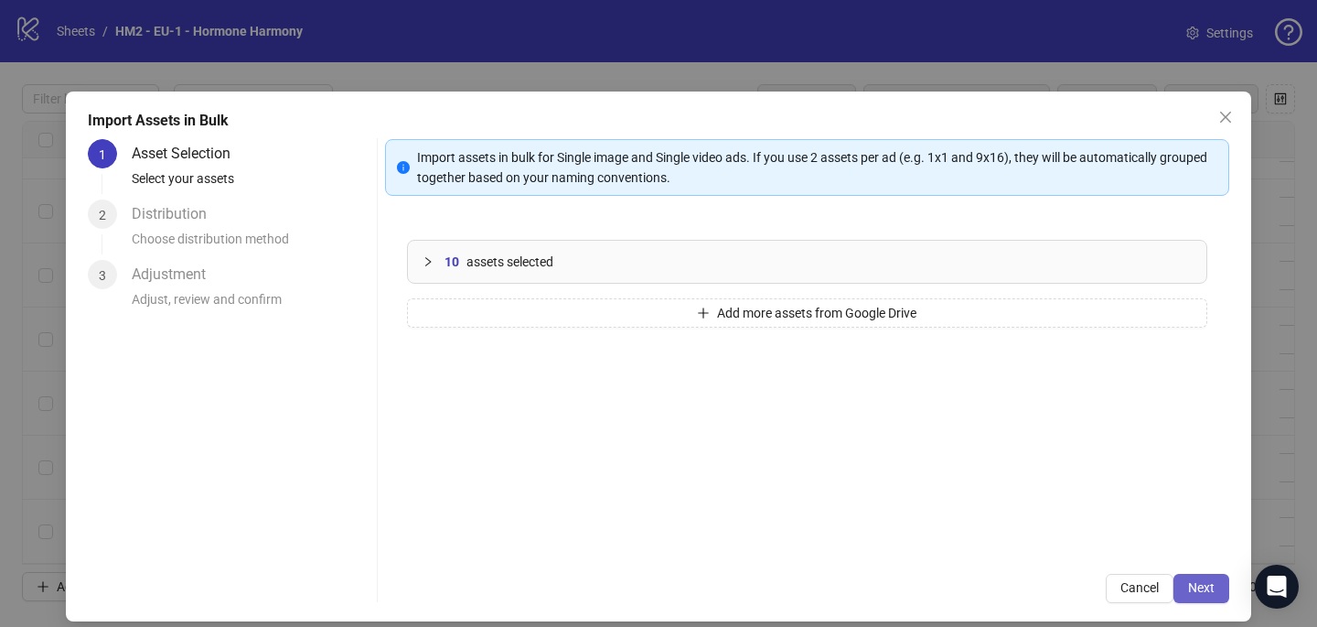
click at [1195, 589] on span "Next" at bounding box center [1201, 587] width 27 height 15
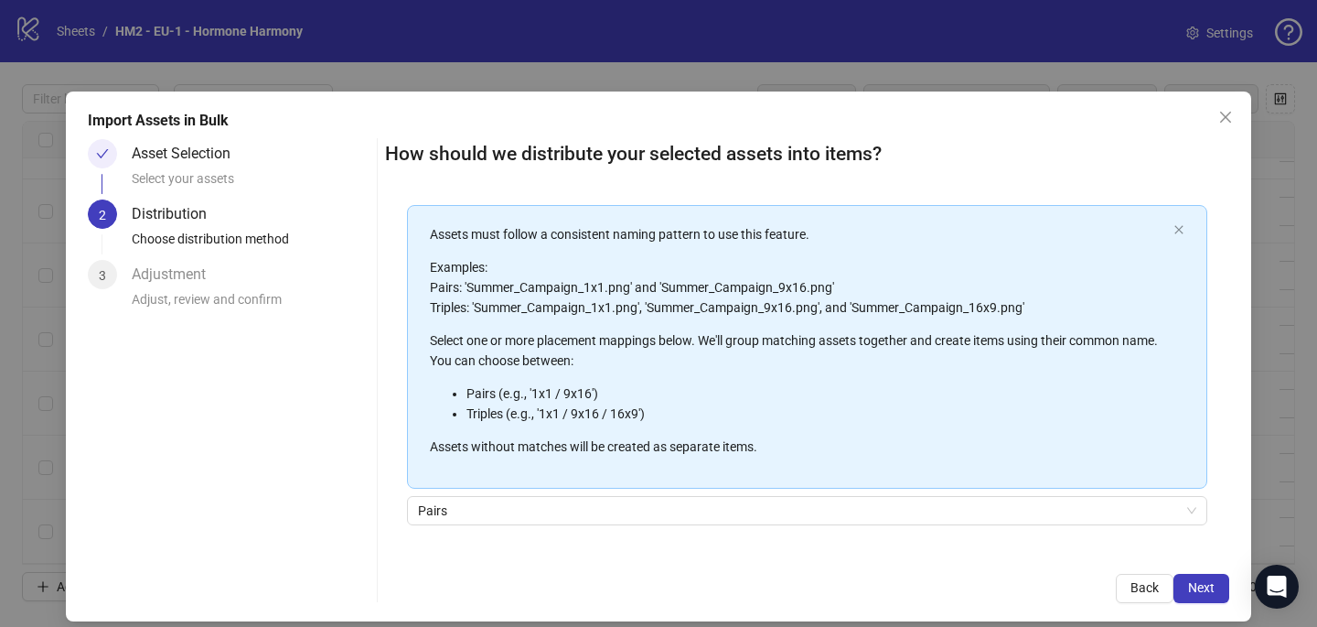
scroll to position [208, 0]
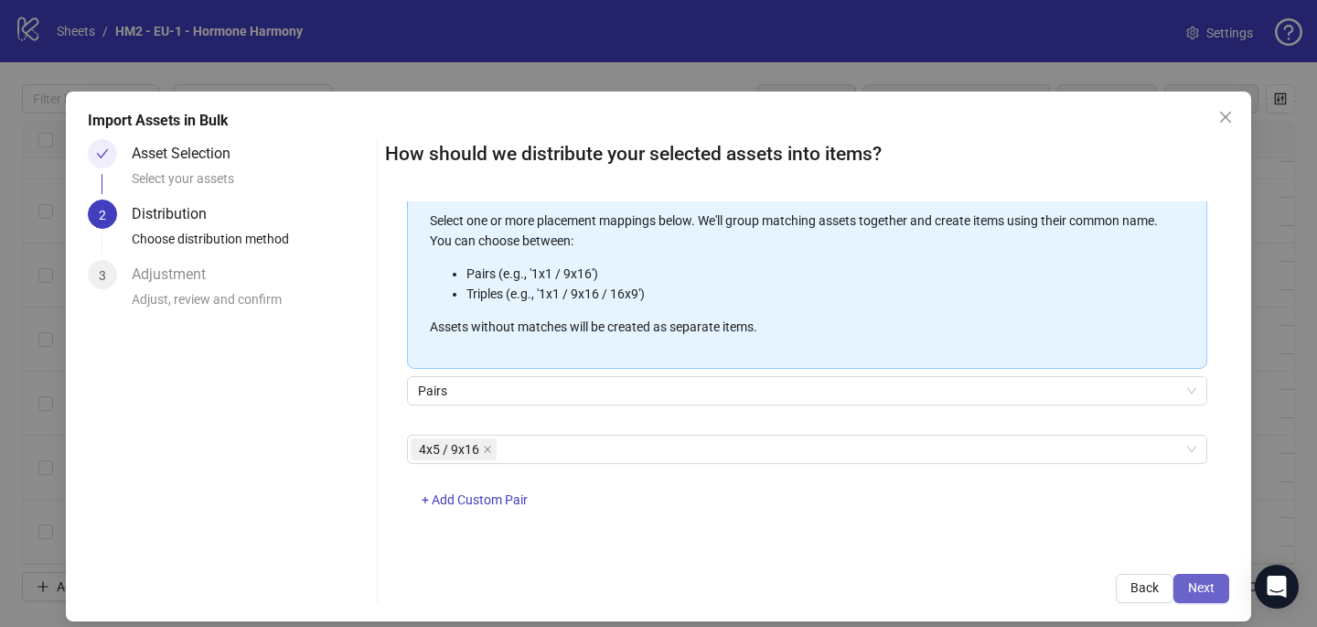
click at [1214, 584] on span "Next" at bounding box center [1201, 587] width 27 height 15
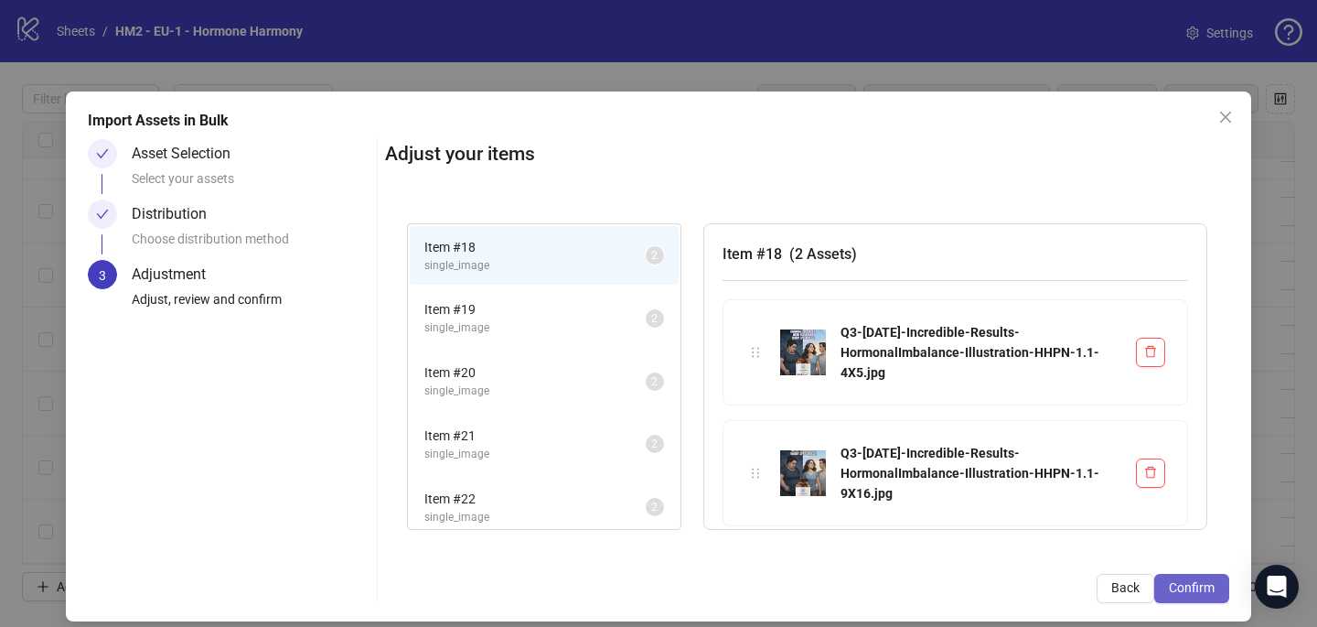
click at [1210, 585] on span "Confirm" at bounding box center [1192, 587] width 46 height 15
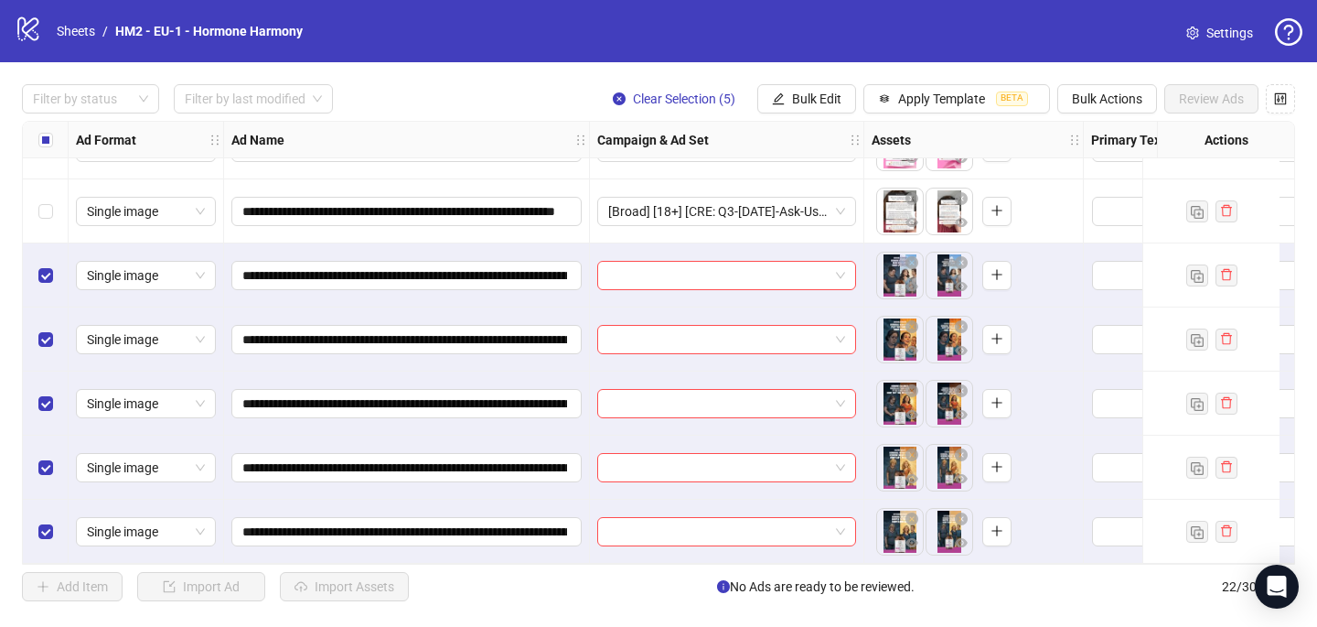
scroll to position [1011, 0]
click at [631, 271] on input "search" at bounding box center [718, 275] width 220 height 27
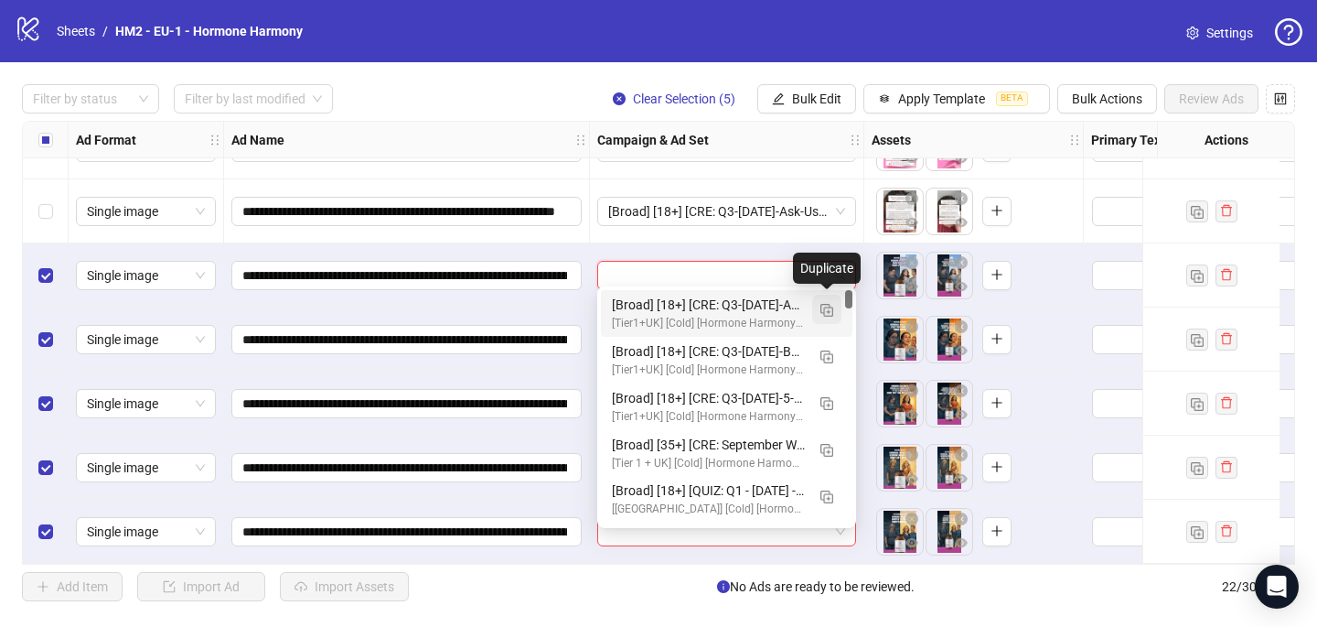
click at [837, 309] on button "button" at bounding box center [826, 309] width 29 height 29
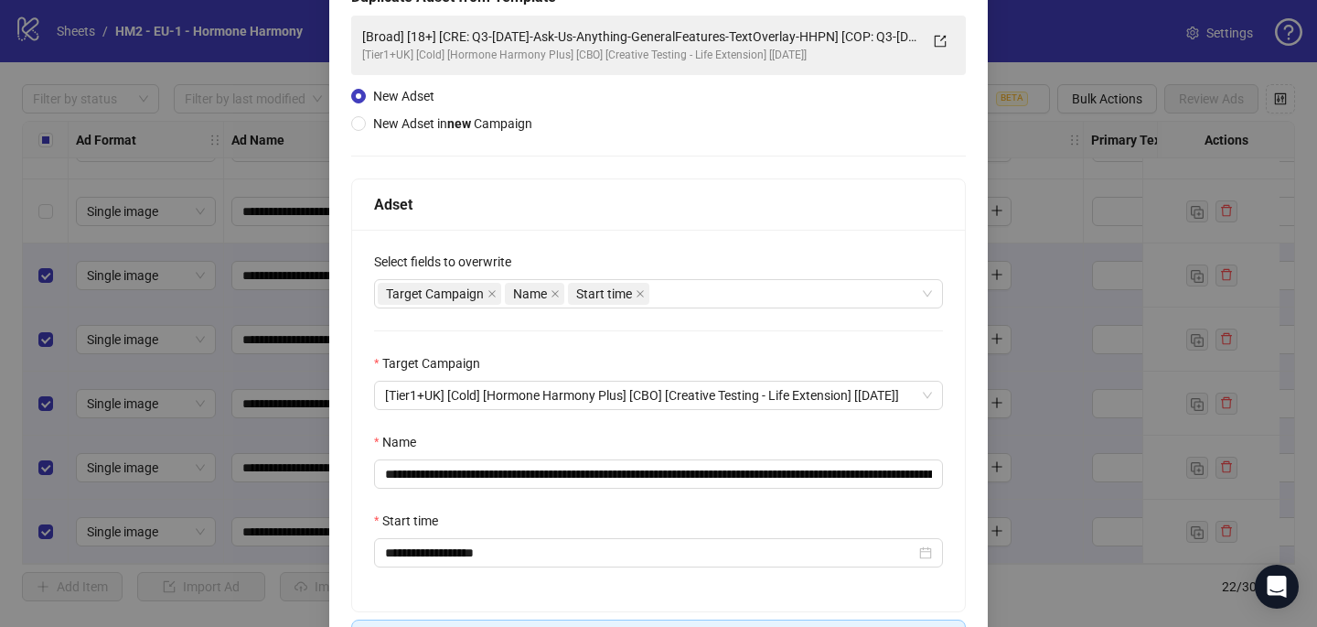
scroll to position [172, 0]
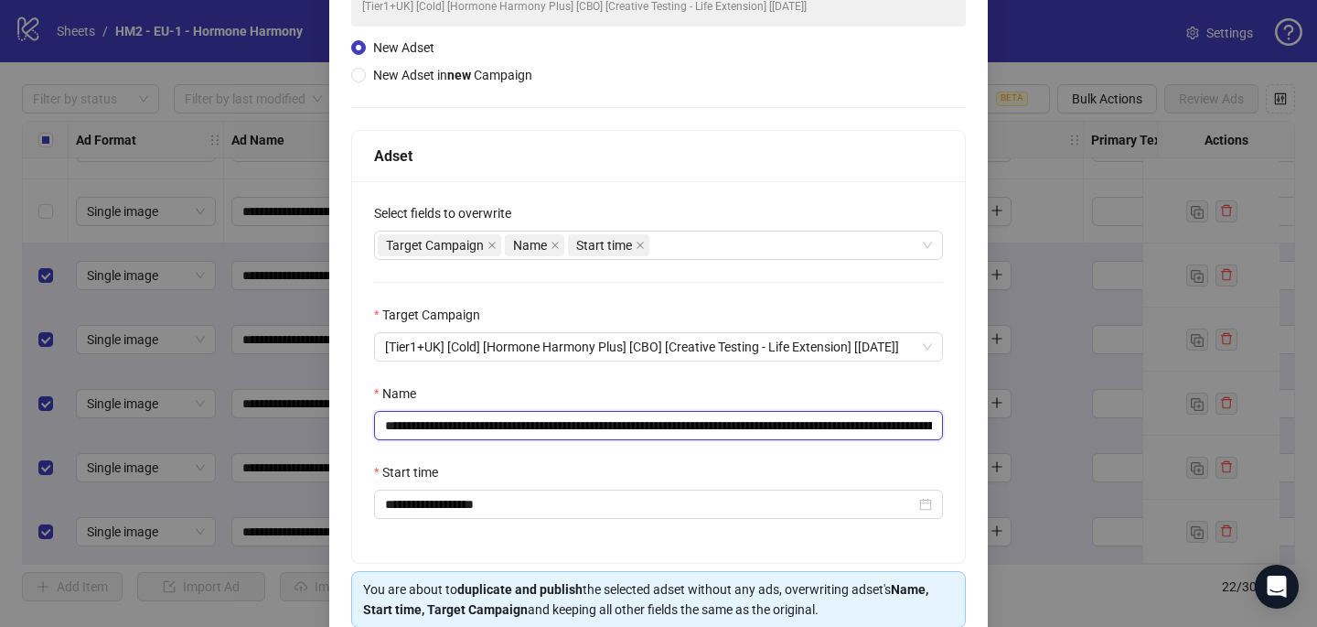
drag, startPoint x: 889, startPoint y: 424, endPoint x: 495, endPoint y: 422, distance: 394.3
click at [495, 422] on input "**********" at bounding box center [658, 425] width 569 height 29
paste input "******"
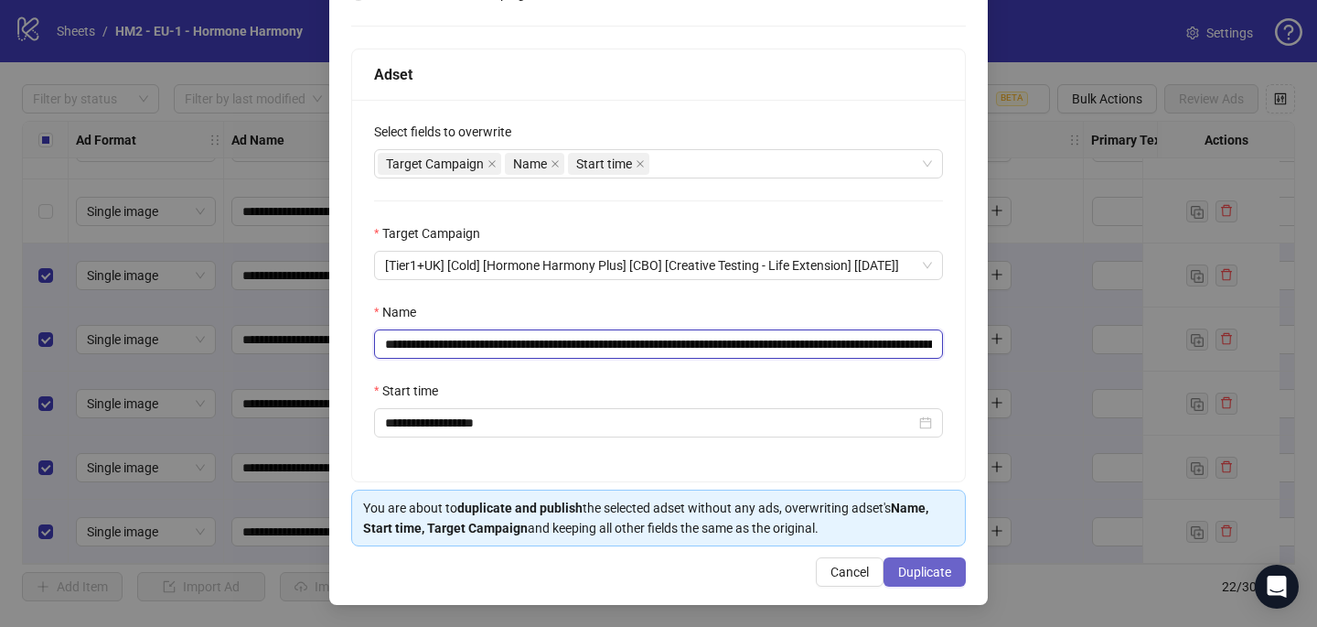
type input "**********"
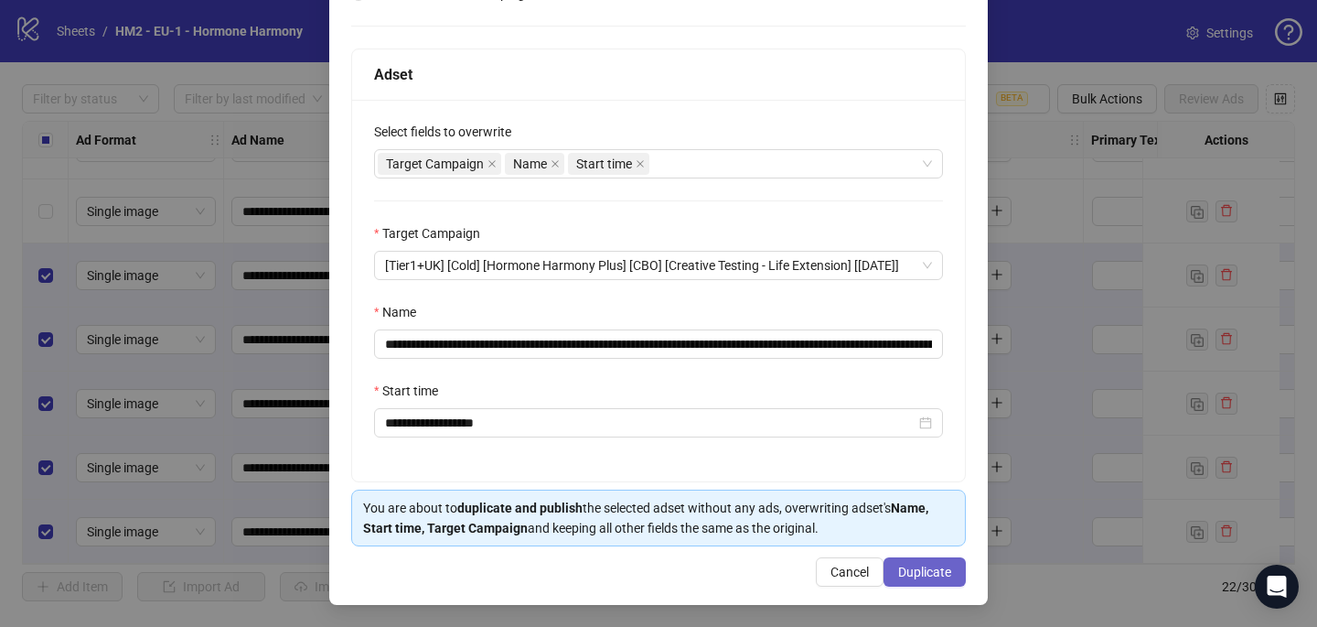
click at [916, 564] on span "Duplicate" at bounding box center [924, 571] width 53 height 15
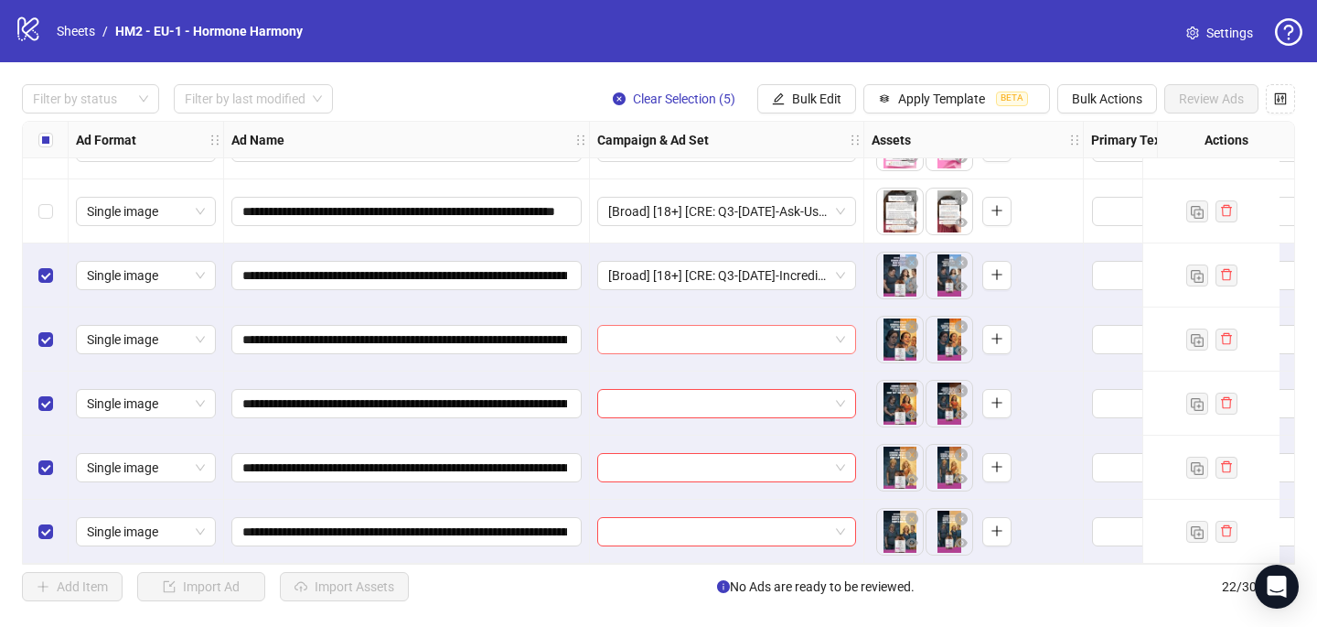
click at [713, 326] on input "search" at bounding box center [718, 339] width 220 height 27
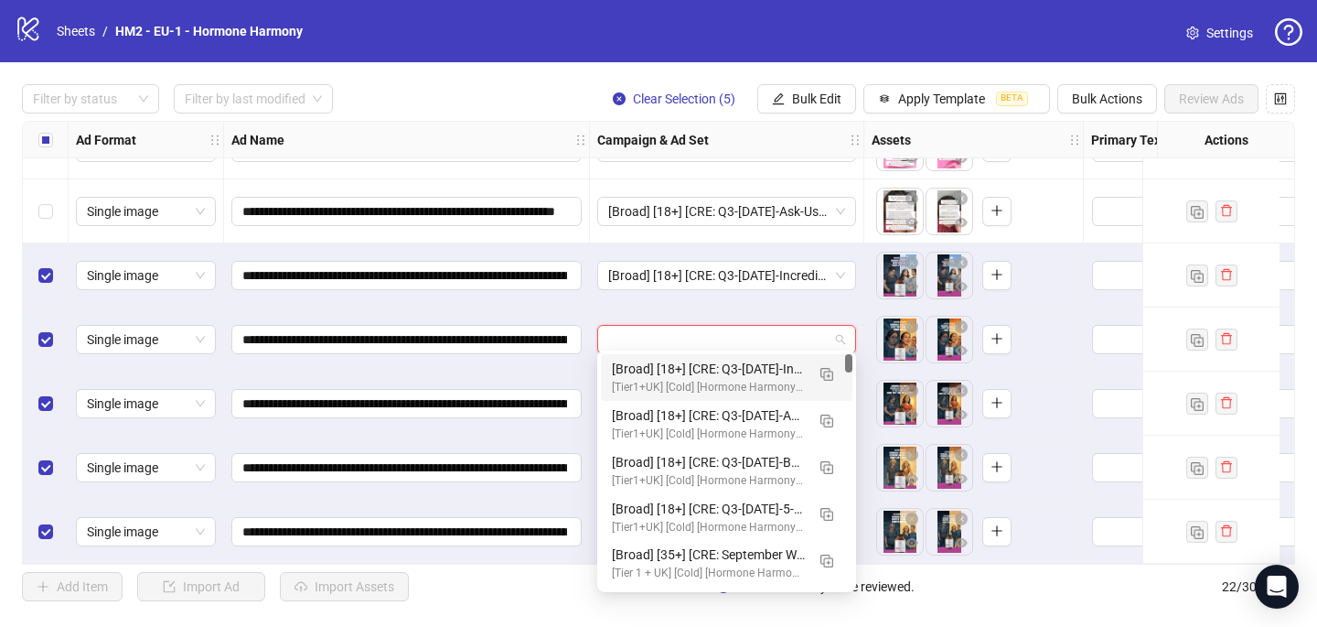
click at [710, 381] on div "[Tier1+UK] [Cold] [Hormone Harmony Plus] [CBO] [Creative Testing - Life Extensi…" at bounding box center [708, 387] width 193 height 17
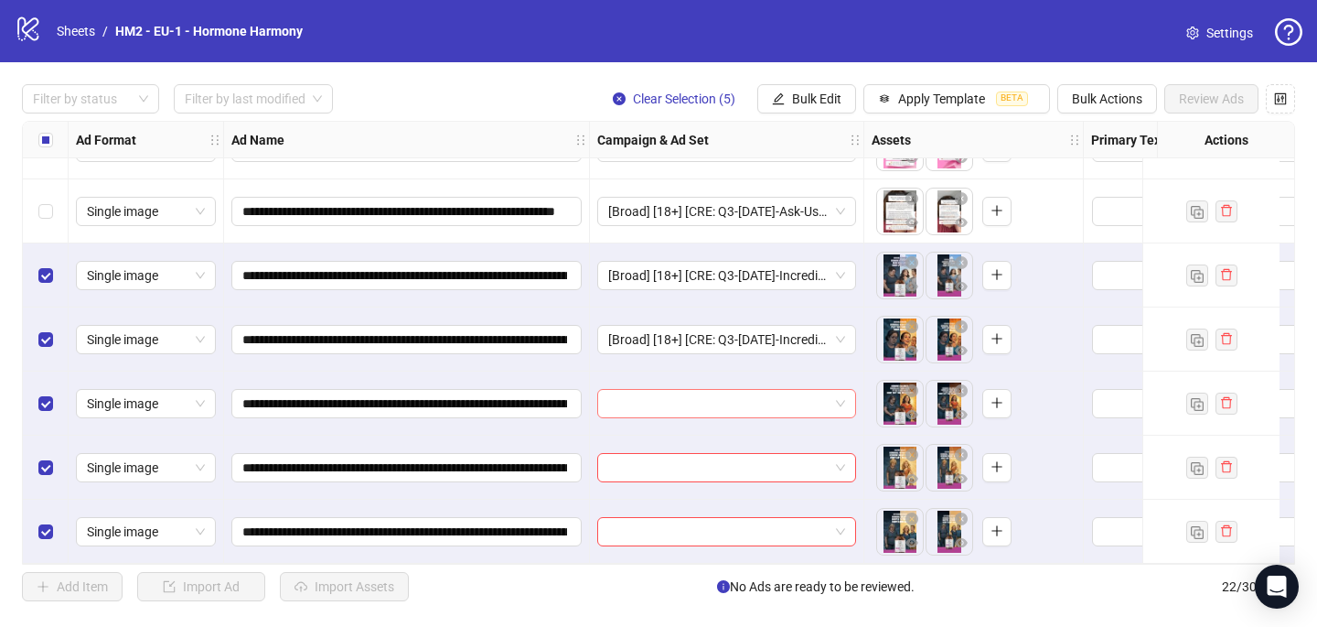
click at [704, 399] on input "search" at bounding box center [718, 403] width 220 height 27
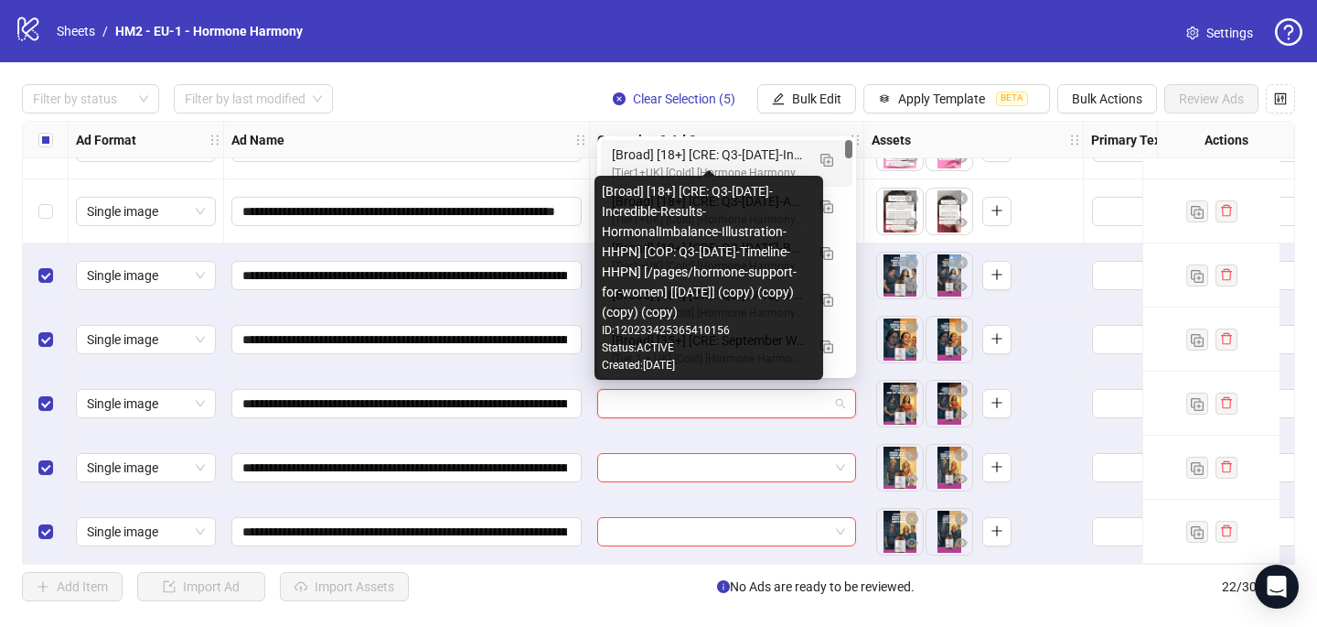
click at [747, 155] on div "[Broad] [18+] [CRE: Q3-[DATE]-Incredible-Results-HormonalImbalance-Illustration…" at bounding box center [708, 155] width 193 height 20
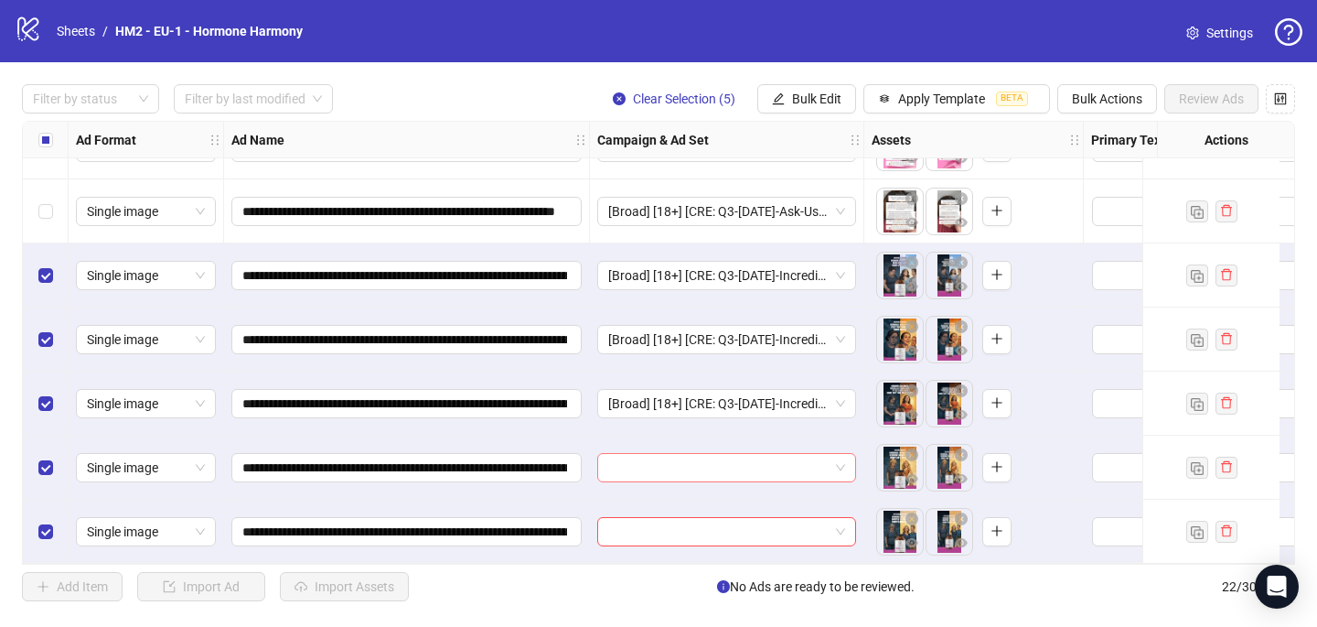
click at [651, 460] on input "search" at bounding box center [718, 467] width 220 height 27
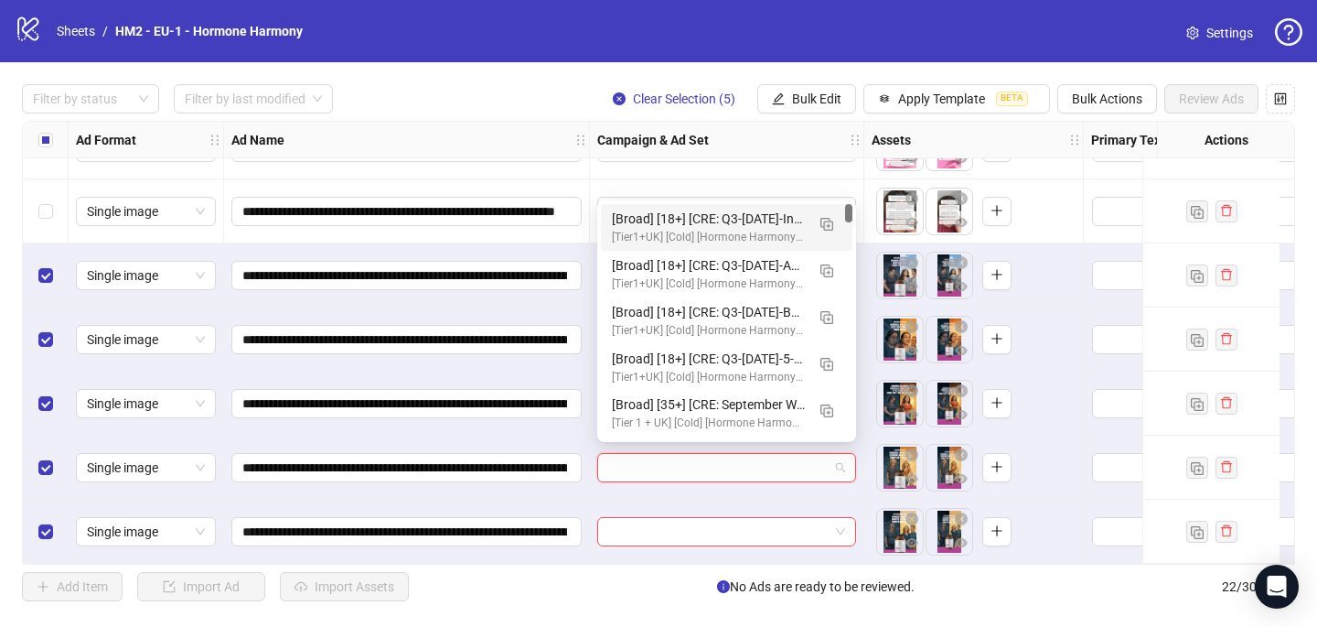
click at [729, 225] on div "[Broad] [18+] [CRE: Q3-[DATE]-Incredible-Results-HormonalImbalance-Illustration…" at bounding box center [708, 219] width 193 height 20
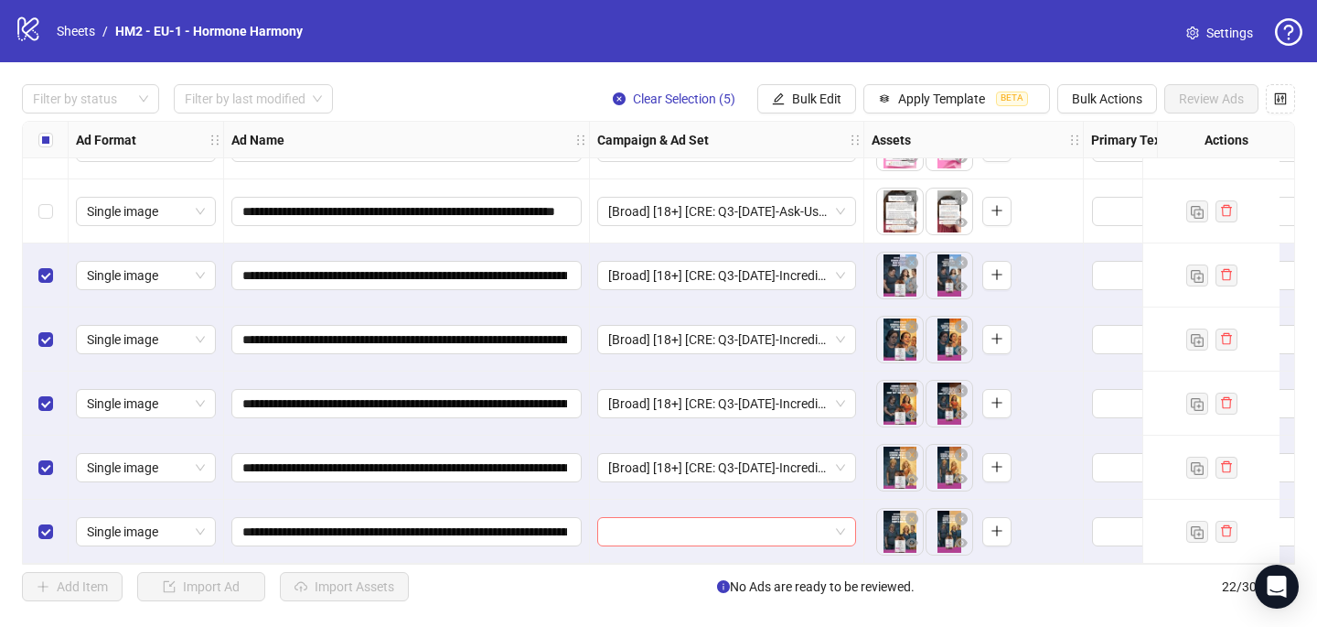
click at [659, 521] on input "search" at bounding box center [718, 531] width 220 height 27
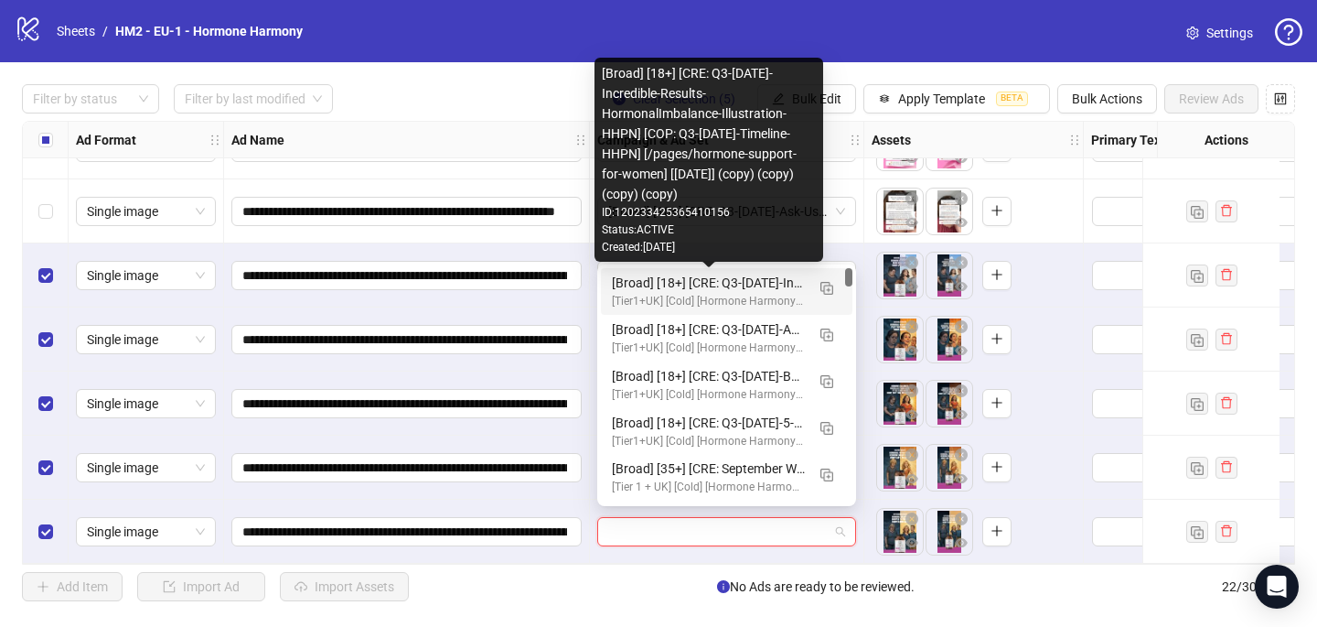
click at [750, 283] on div "[Broad] [18+] [CRE: Q3-[DATE]-Incredible-Results-HormonalImbalance-Illustration…" at bounding box center [708, 283] width 193 height 20
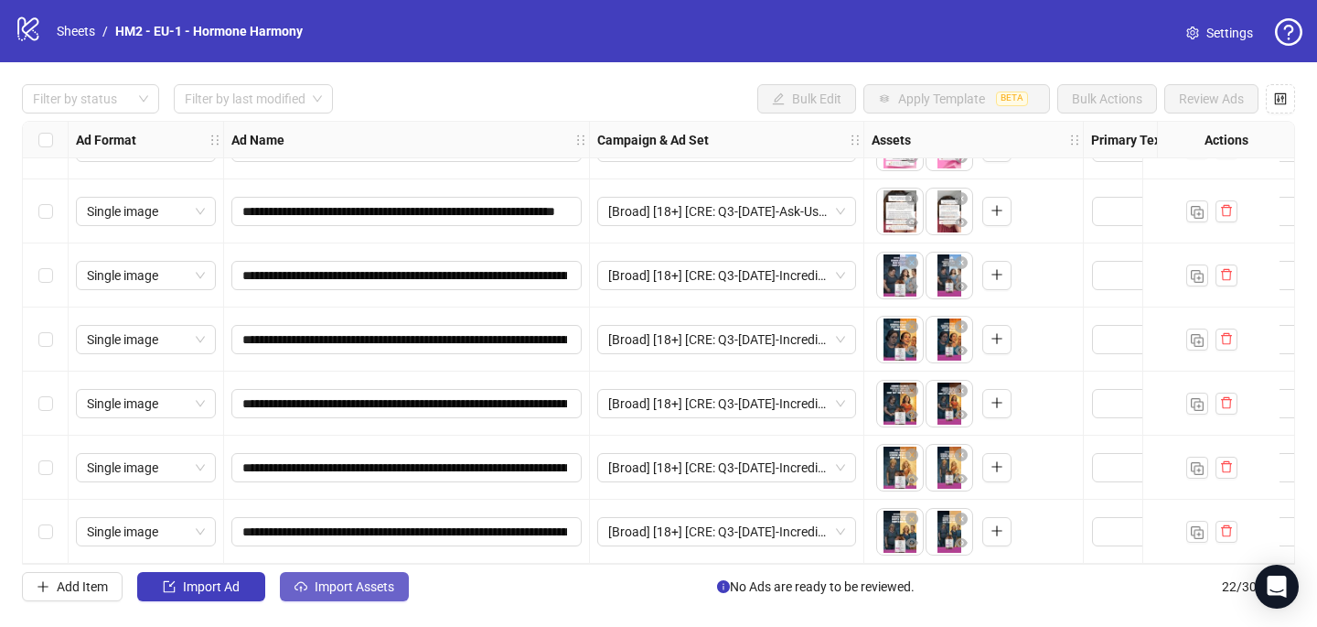
click at [369, 588] on span "Import Assets" at bounding box center [355, 586] width 80 height 15
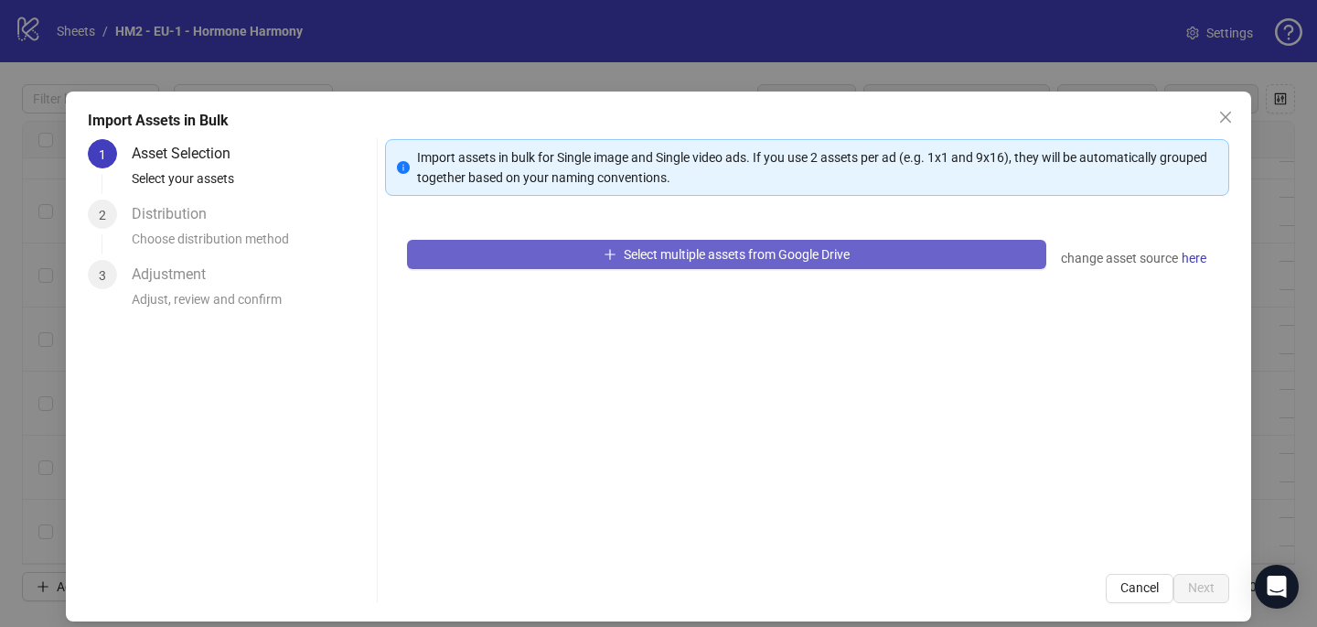
click at [553, 249] on button "Select multiple assets from Google Drive" at bounding box center [726, 254] width 639 height 29
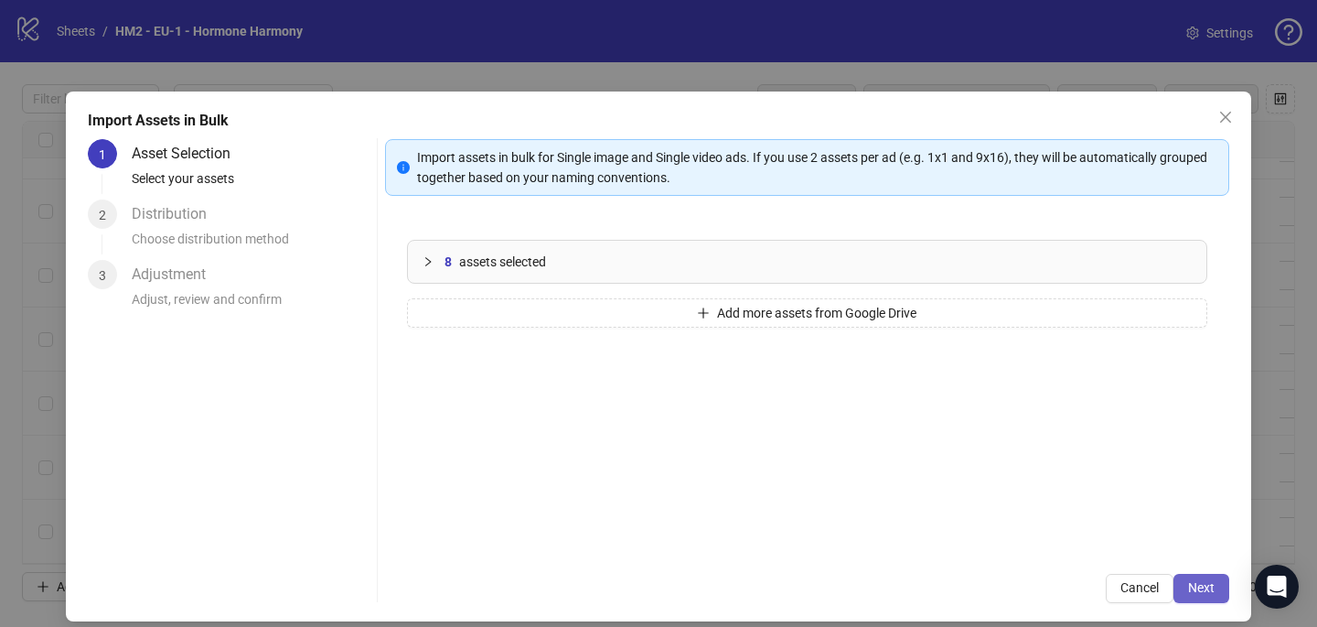
click at [1216, 580] on button "Next" at bounding box center [1202, 588] width 56 height 29
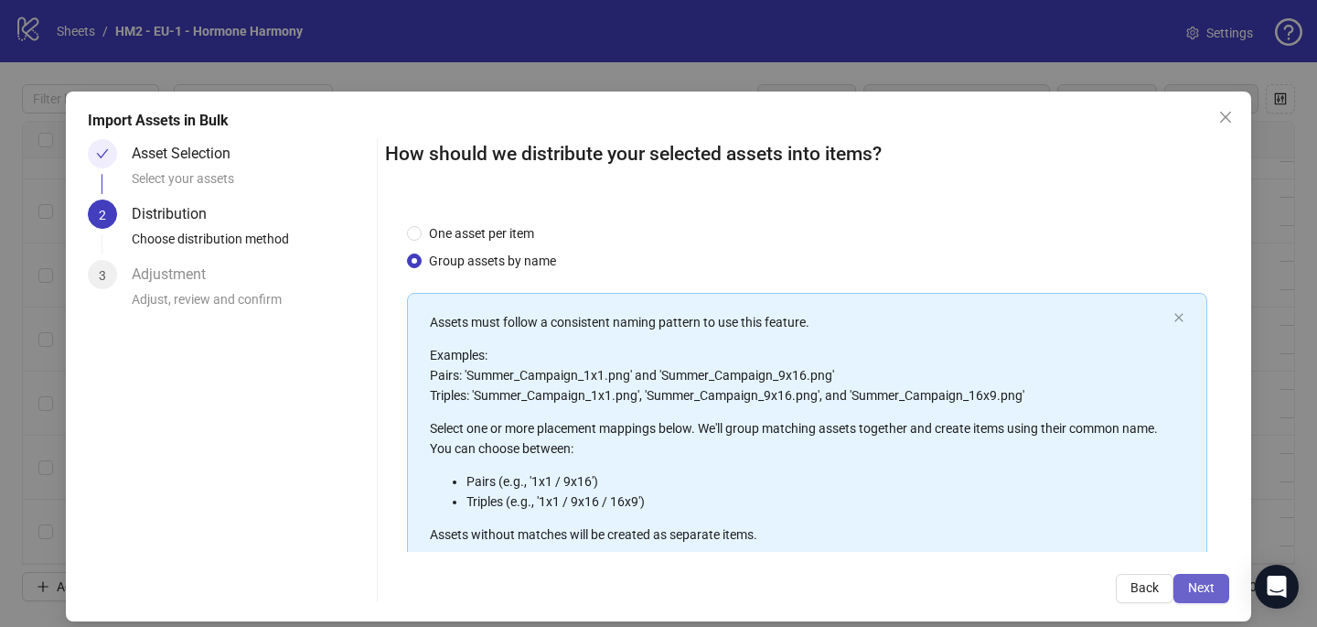
click at [1206, 585] on span "Next" at bounding box center [1201, 587] width 27 height 15
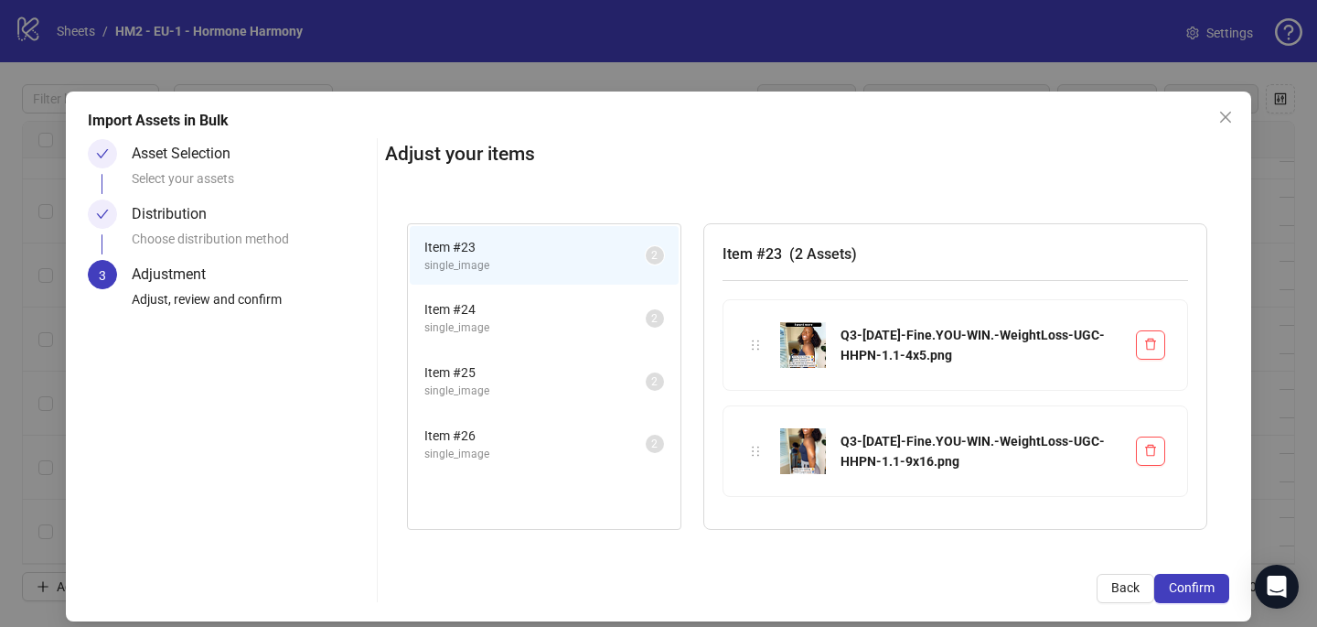
click at [1206, 585] on span "Confirm" at bounding box center [1192, 587] width 46 height 15
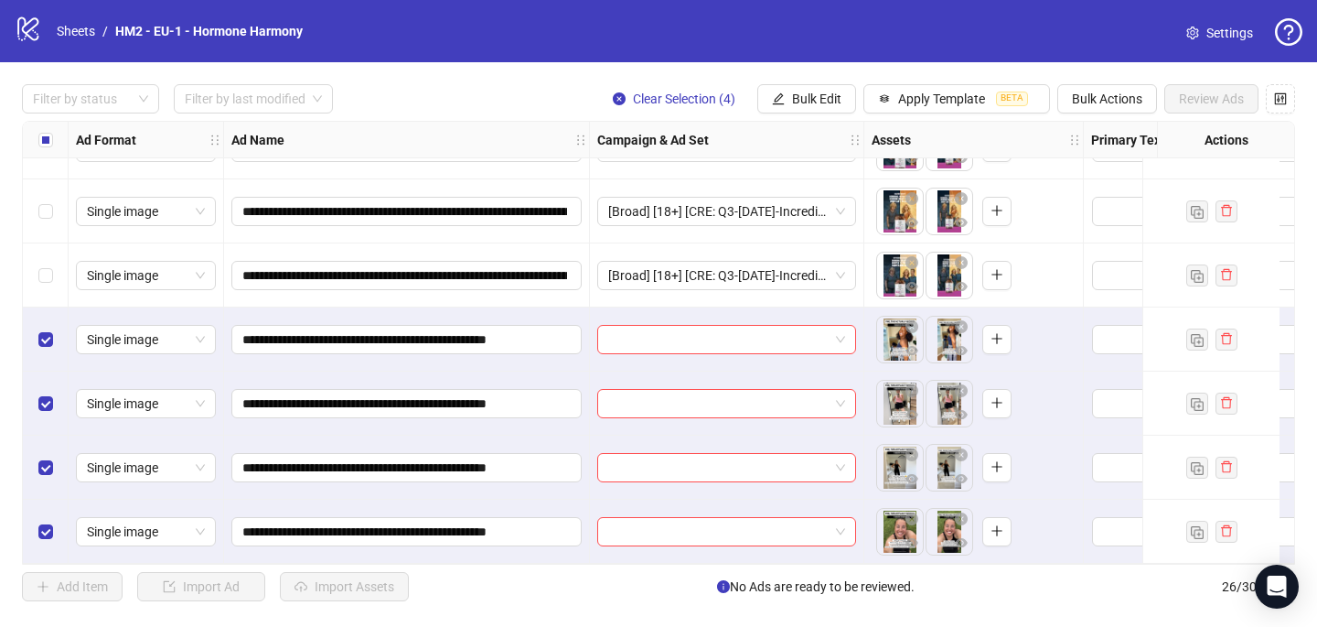
scroll to position [1267, 0]
click at [626, 332] on input "search" at bounding box center [718, 339] width 220 height 27
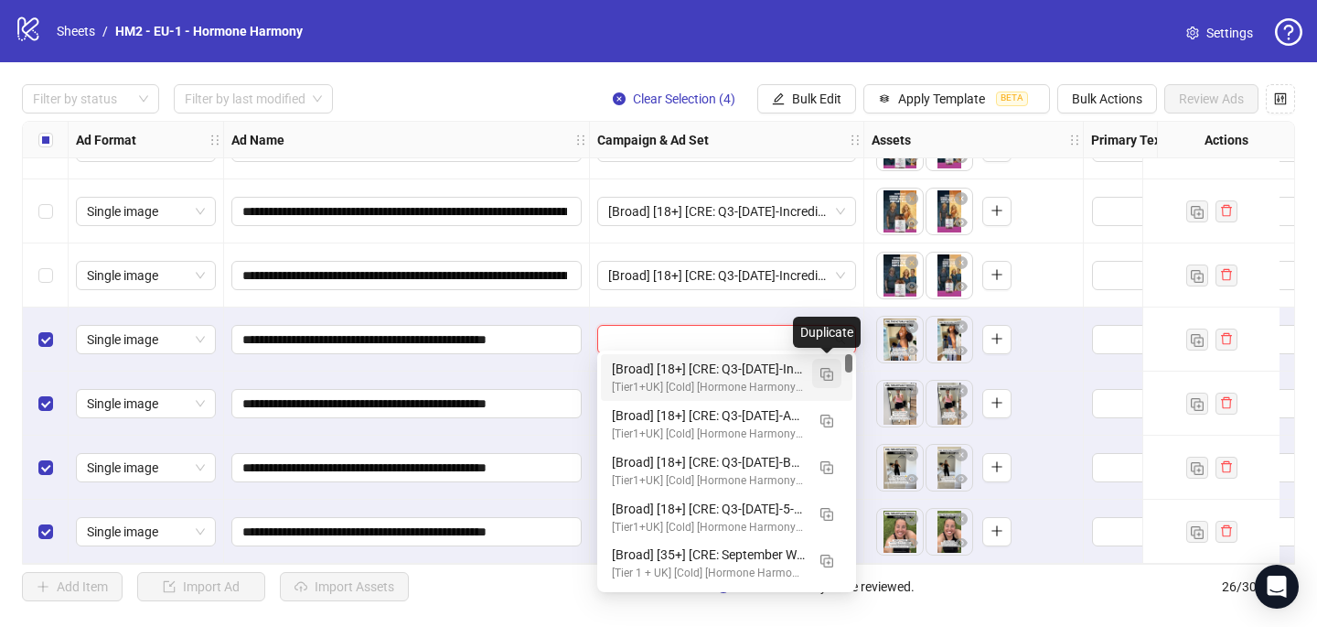
click at [831, 378] on img "button" at bounding box center [827, 374] width 13 height 13
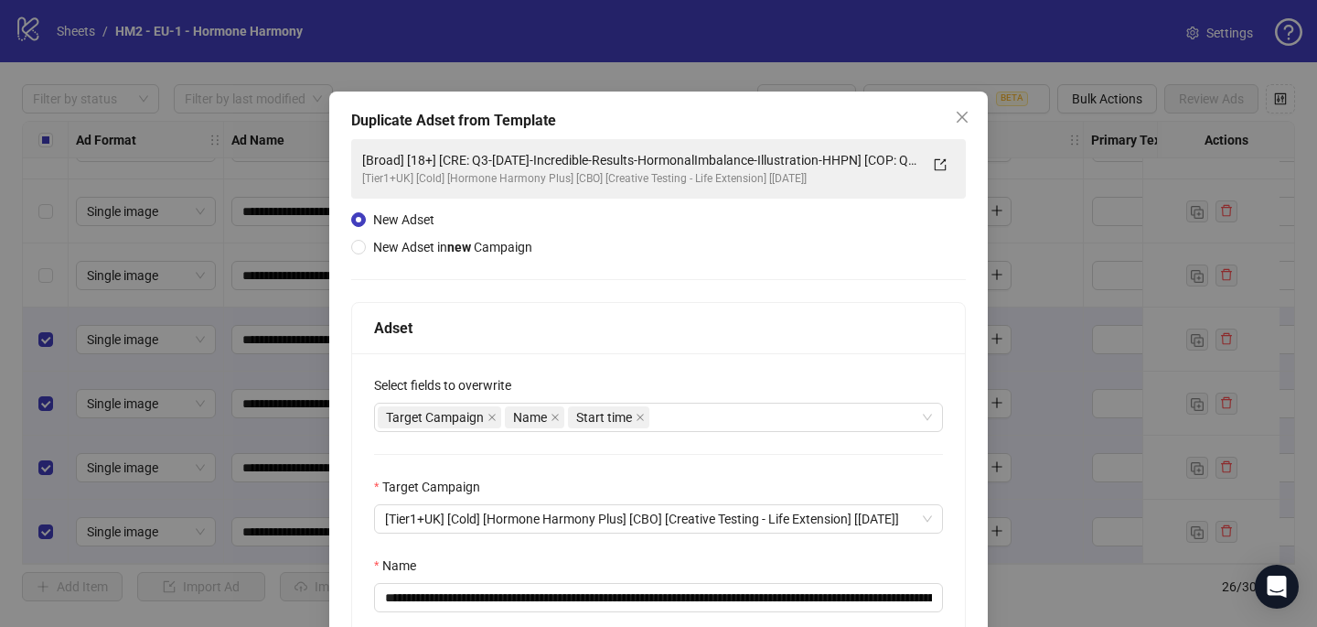
scroll to position [254, 0]
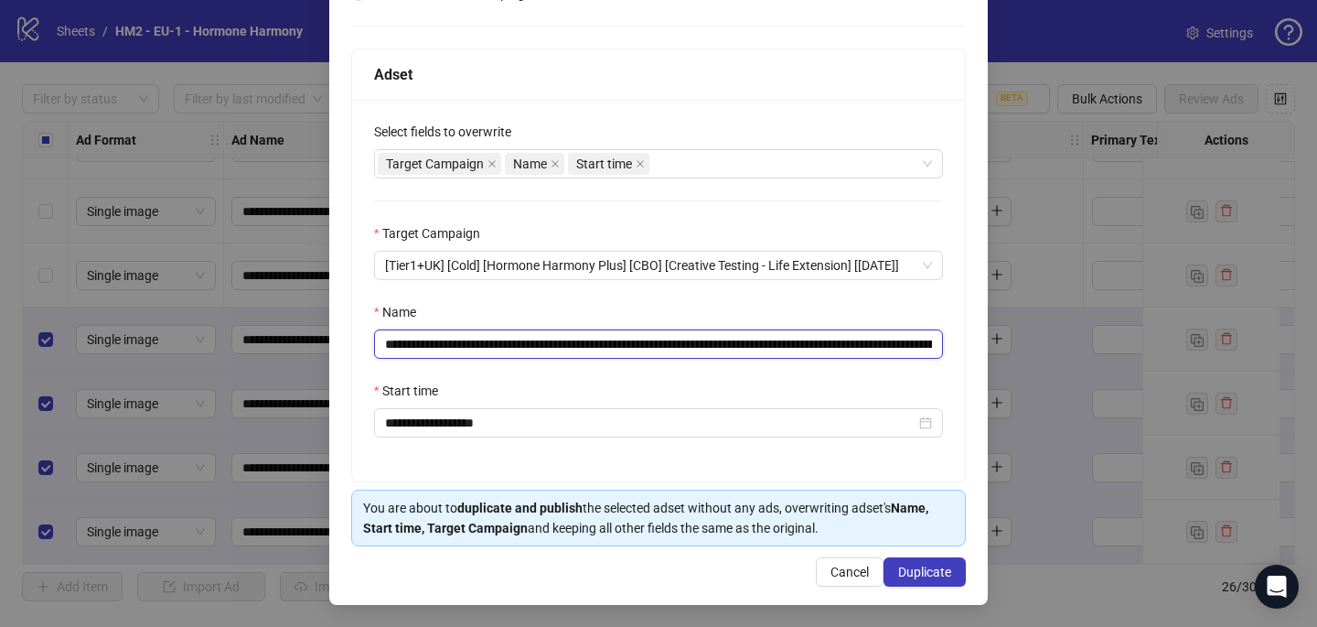
drag, startPoint x: 910, startPoint y: 339, endPoint x: 496, endPoint y: 341, distance: 414.4
click at [496, 341] on input "**********" at bounding box center [658, 343] width 569 height 29
paste input "text"
type input "**********"
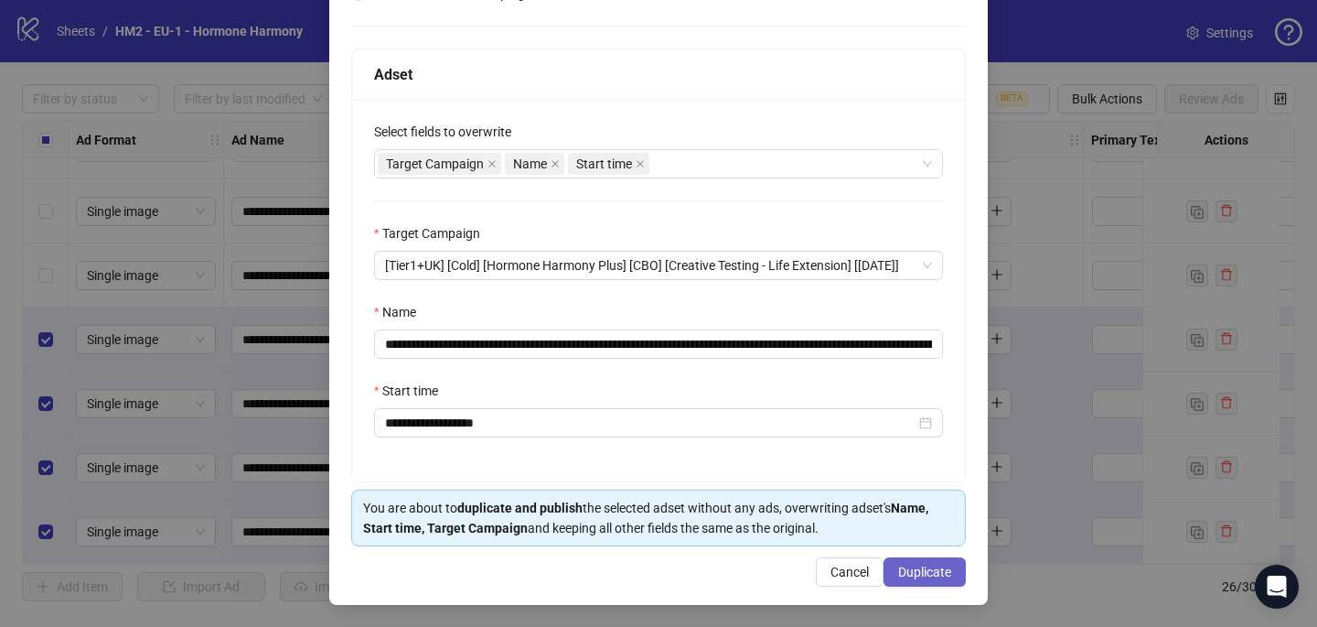
click at [923, 567] on span "Duplicate" at bounding box center [924, 571] width 53 height 15
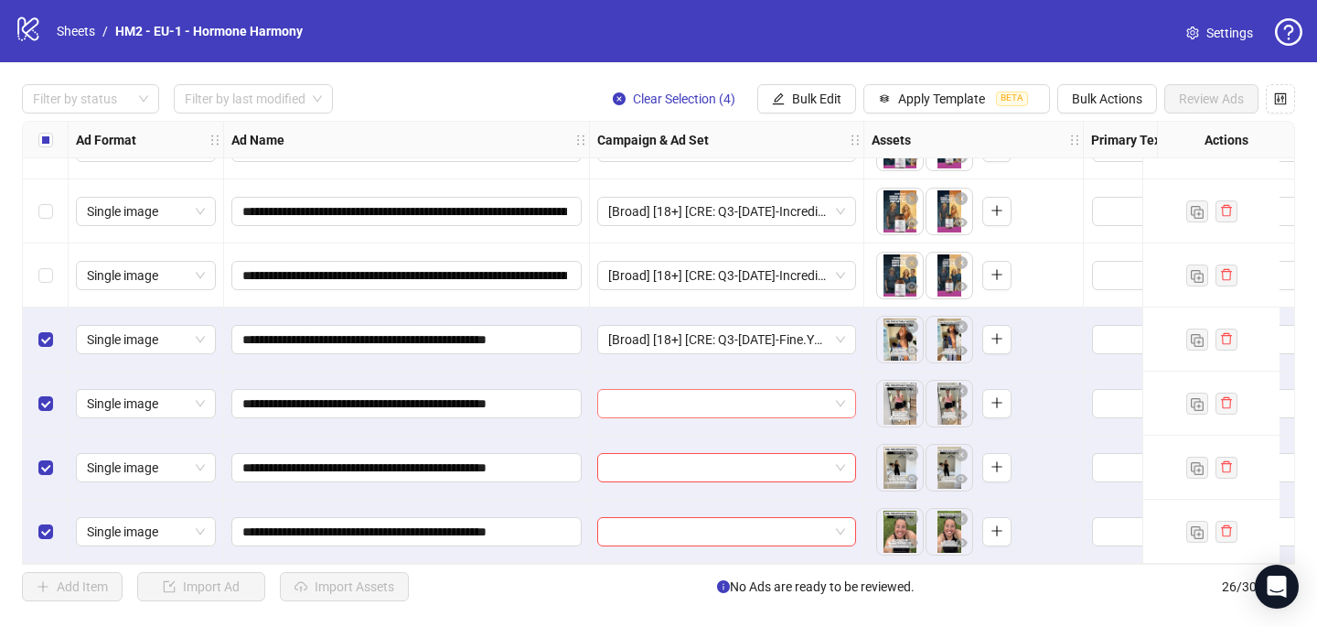
click at [641, 405] on input "search" at bounding box center [718, 403] width 220 height 27
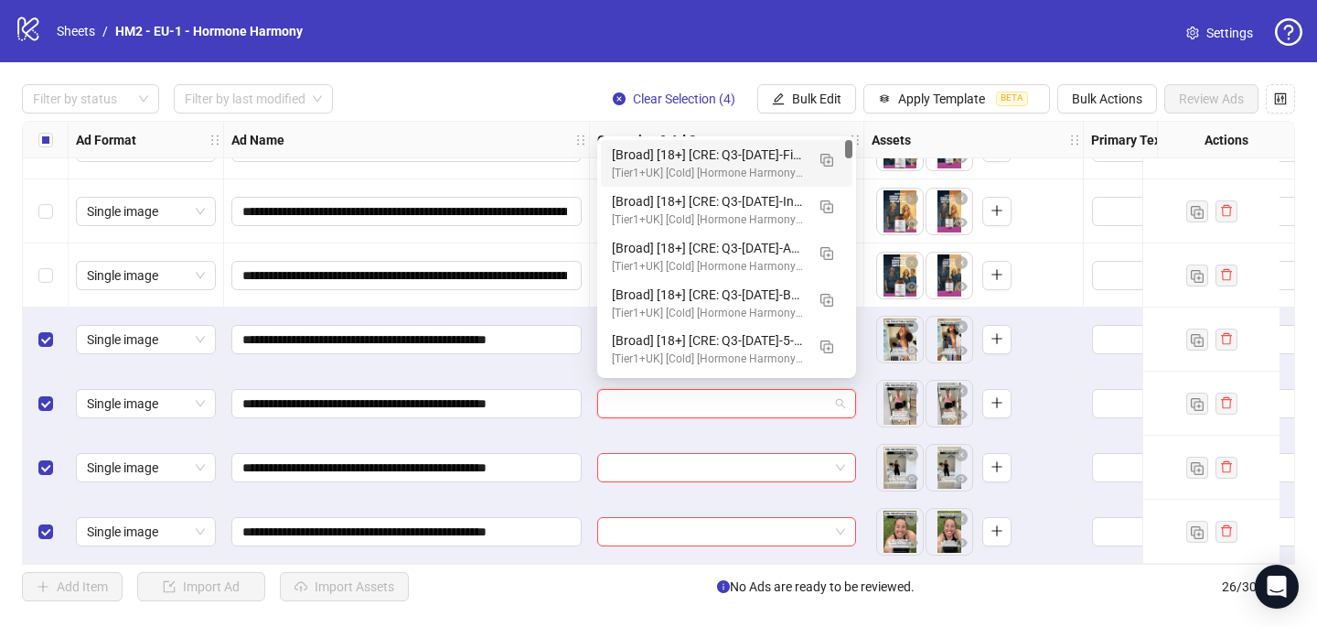
click at [665, 163] on div "[Broad] [18+] [CRE: Q3-[DATE]-Fine.YOU-WIN.-WeightLoss-UGC-HHPN] [COP: Q3-[DATE…" at bounding box center [708, 155] width 193 height 20
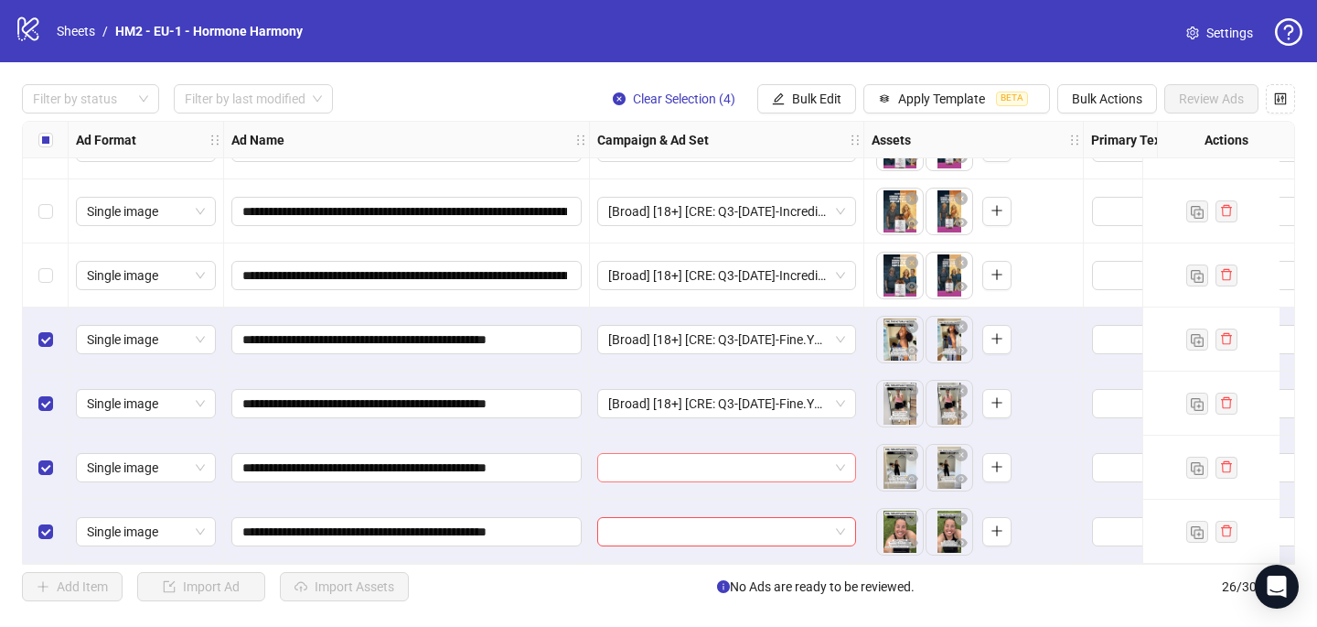
click at [640, 455] on input "search" at bounding box center [718, 467] width 220 height 27
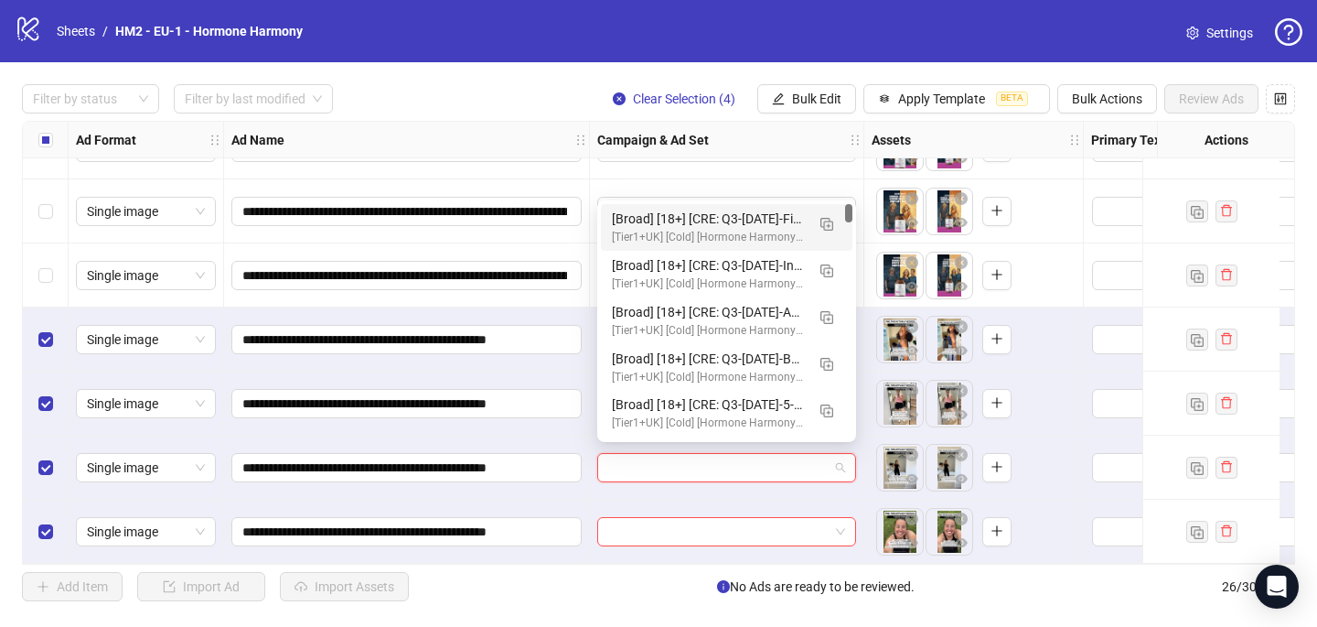
click at [696, 214] on div "[Broad] [18+] [CRE: Q3-[DATE]-Fine.YOU-WIN.-WeightLoss-UGC-HHPN] [COP: Q3-[DATE…" at bounding box center [708, 219] width 193 height 20
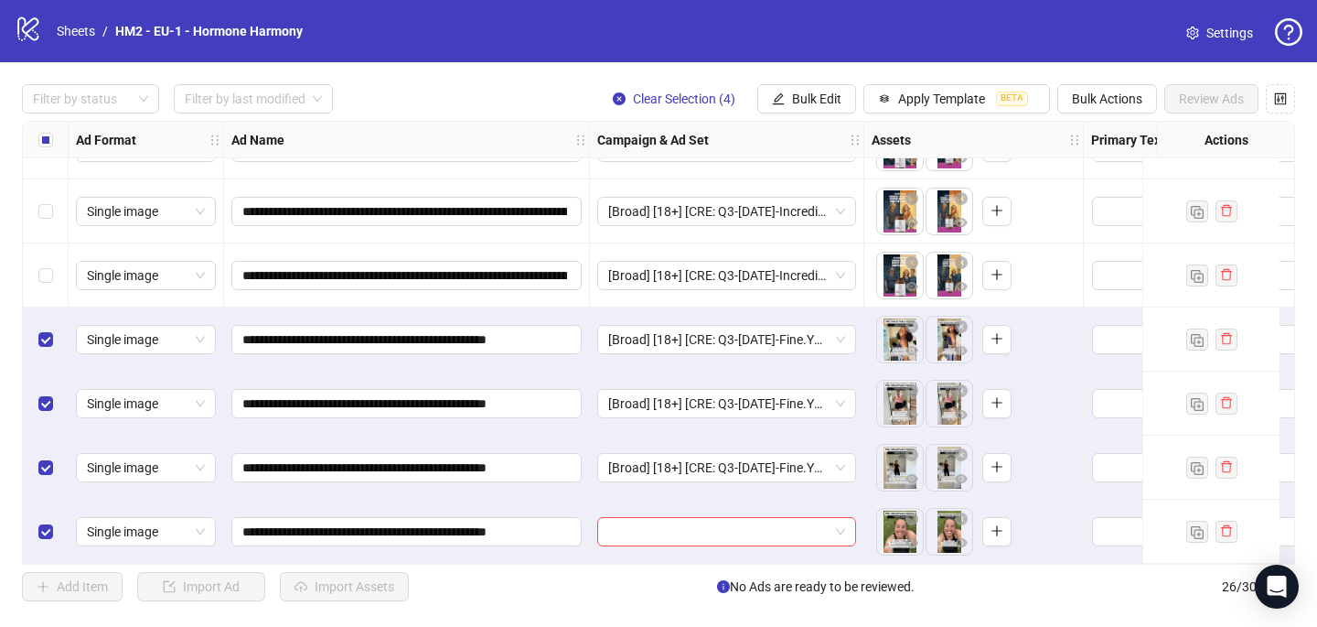
click at [620, 539] on div at bounding box center [727, 532] width 274 height 64
click at [629, 527] on input "search" at bounding box center [718, 531] width 220 height 27
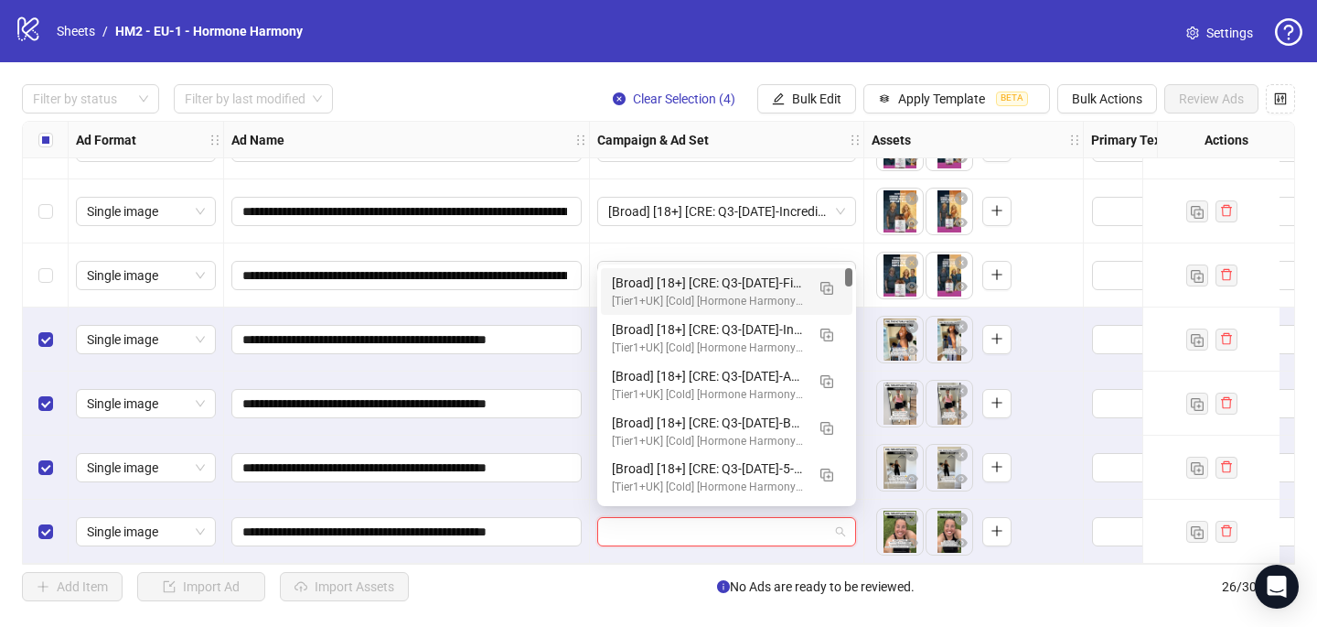
click at [679, 273] on div "[Broad] [18+] [CRE: Q3-[DATE]-Fine.YOU-WIN.-WeightLoss-UGC-HHPN] [COP: Q3-[DATE…" at bounding box center [708, 283] width 193 height 20
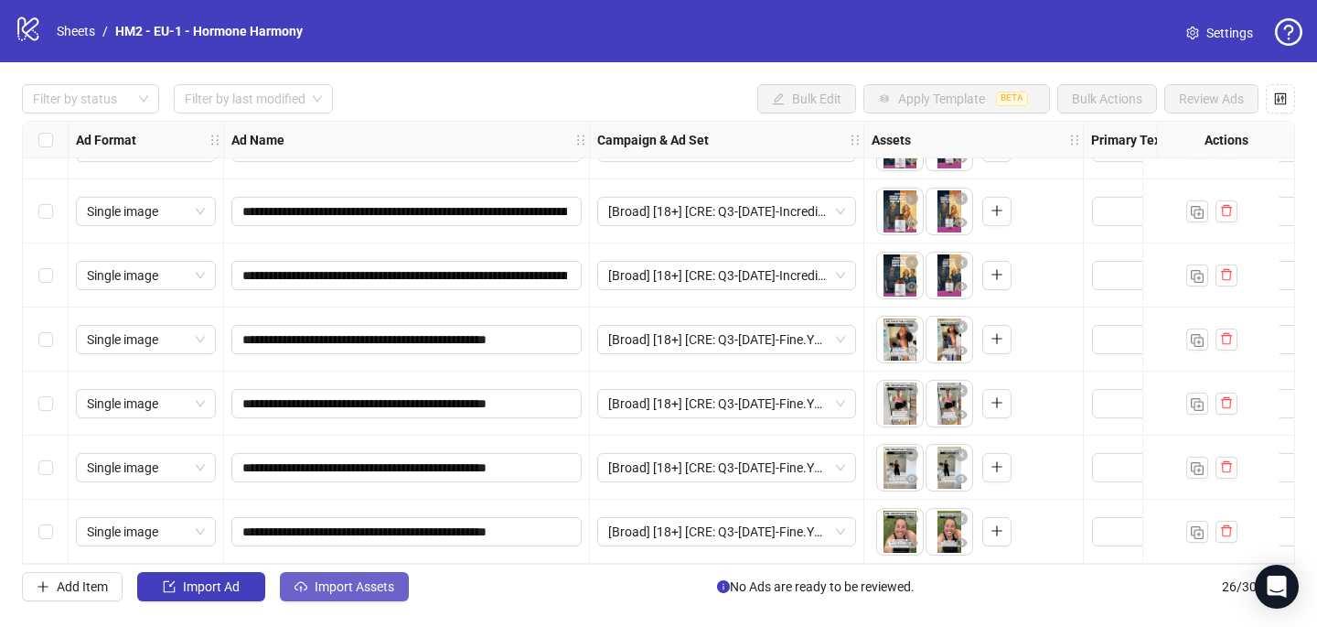
click at [325, 582] on span "Import Assets" at bounding box center [355, 586] width 80 height 15
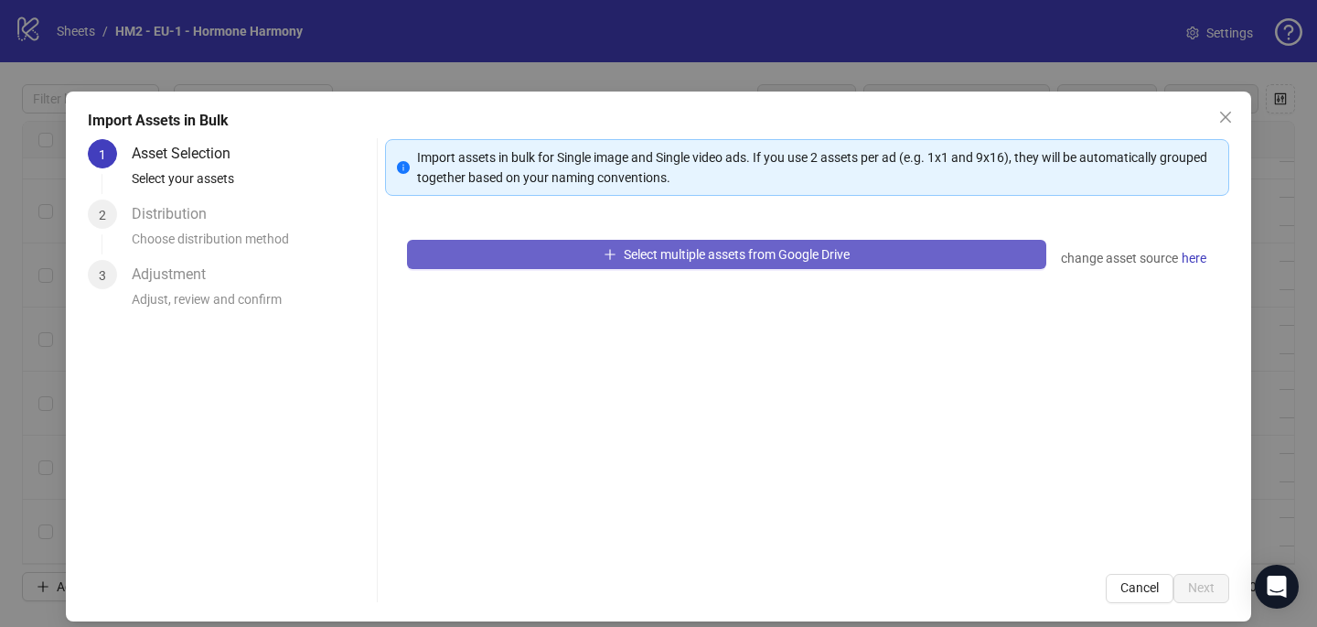
click at [569, 253] on button "Select multiple assets from Google Drive" at bounding box center [726, 254] width 639 height 29
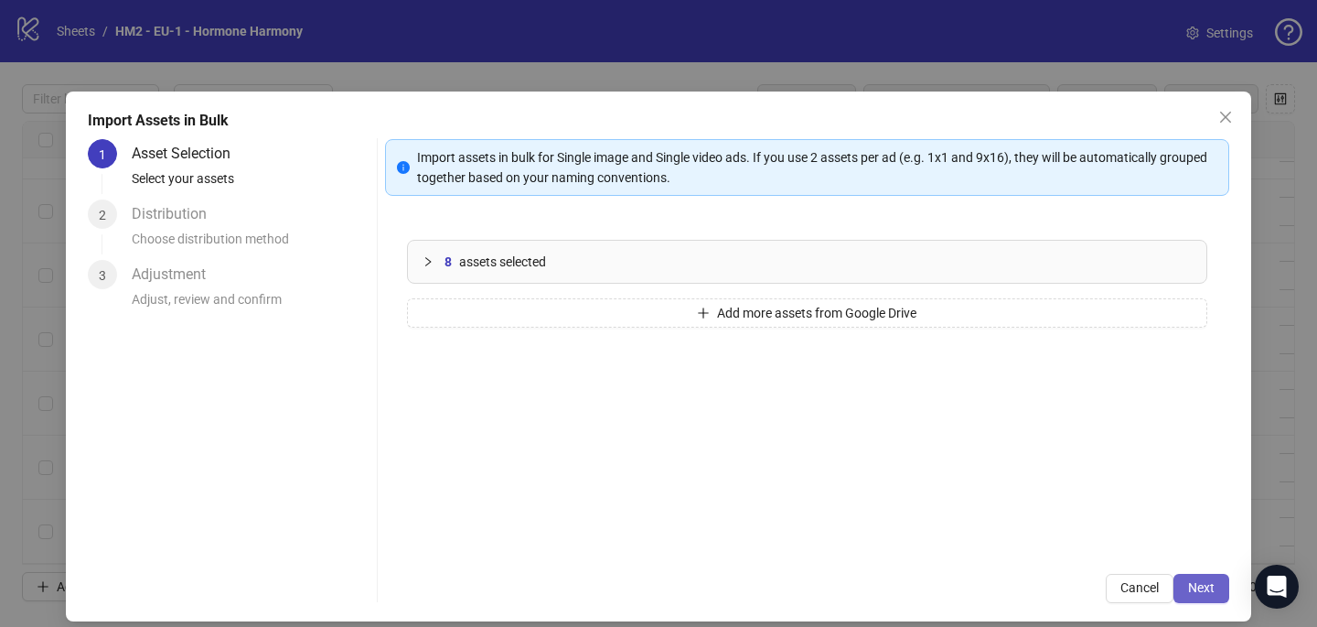
click at [1209, 584] on span "Next" at bounding box center [1201, 587] width 27 height 15
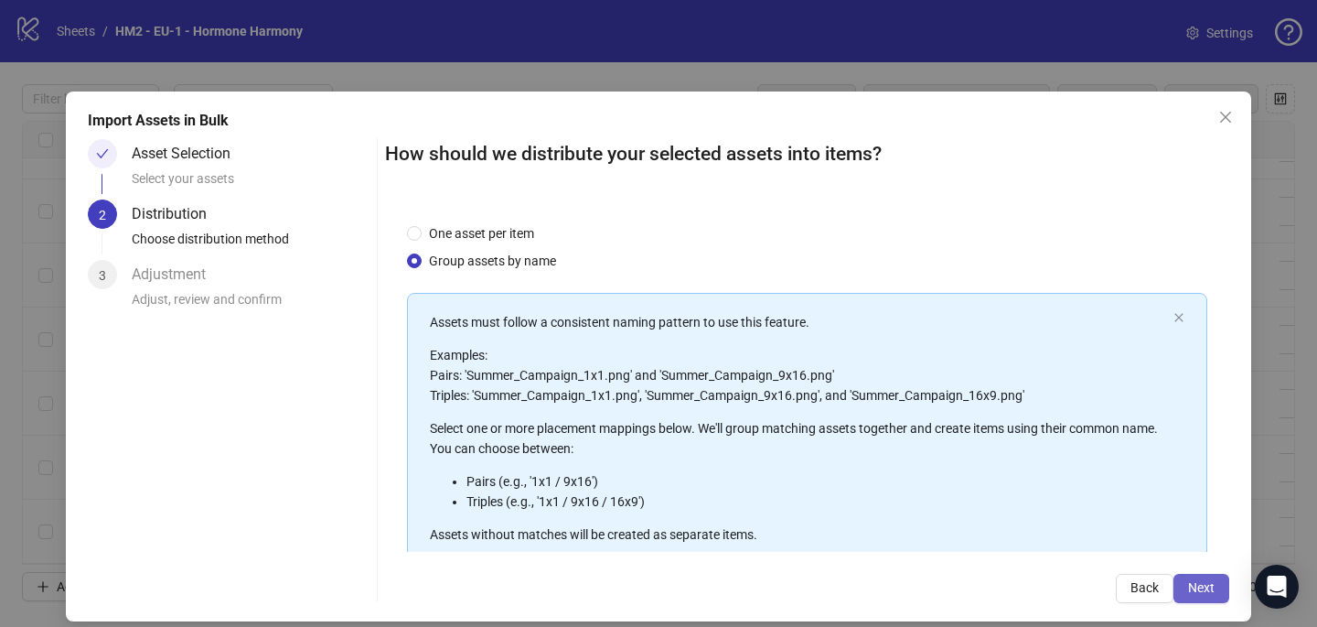
click at [1212, 582] on span "Next" at bounding box center [1201, 587] width 27 height 15
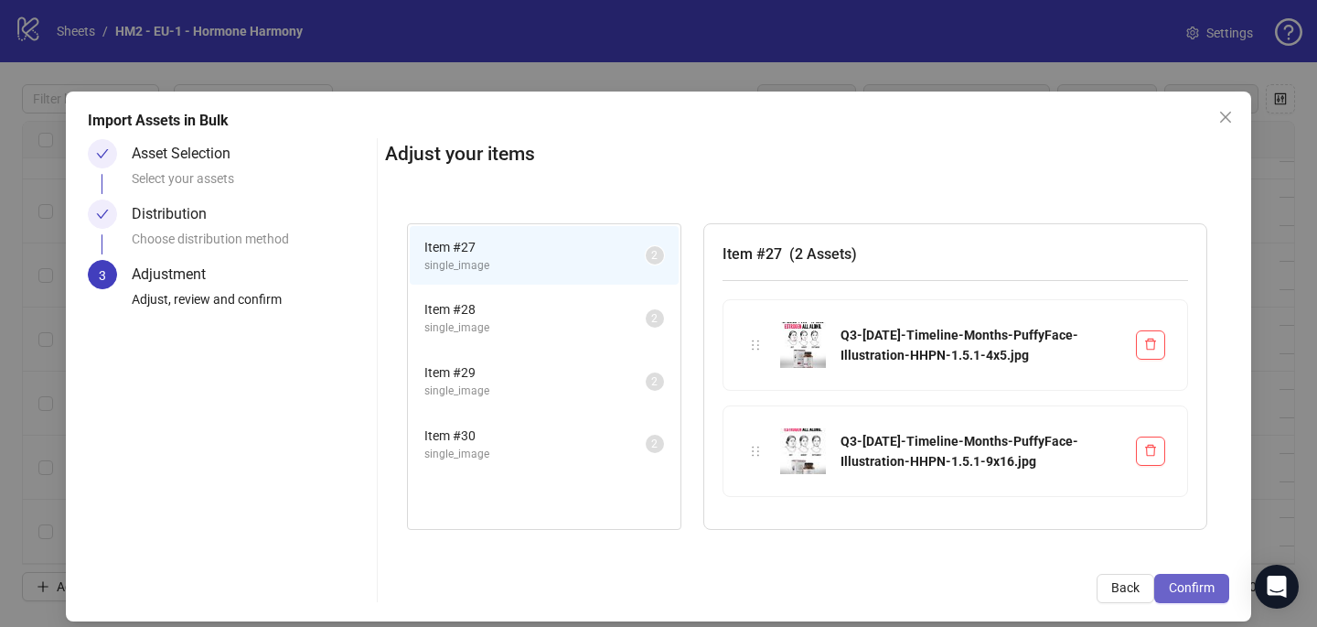
click at [1200, 601] on button "Confirm" at bounding box center [1192, 588] width 75 height 29
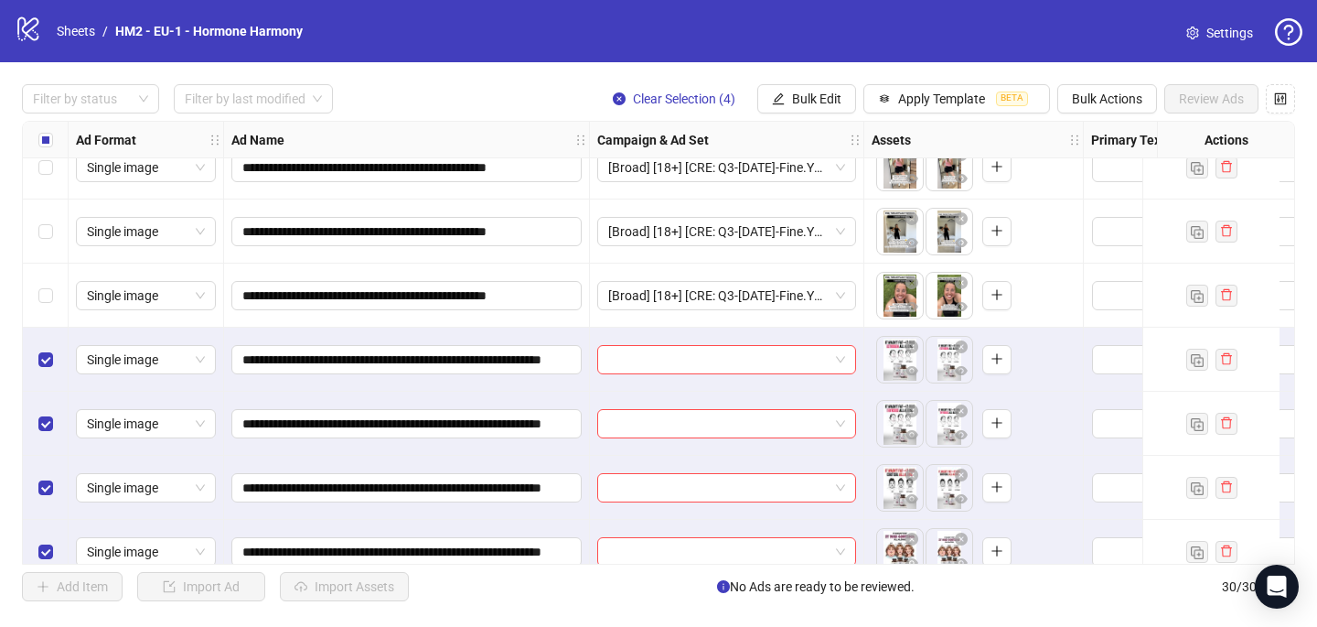
scroll to position [1523, 0]
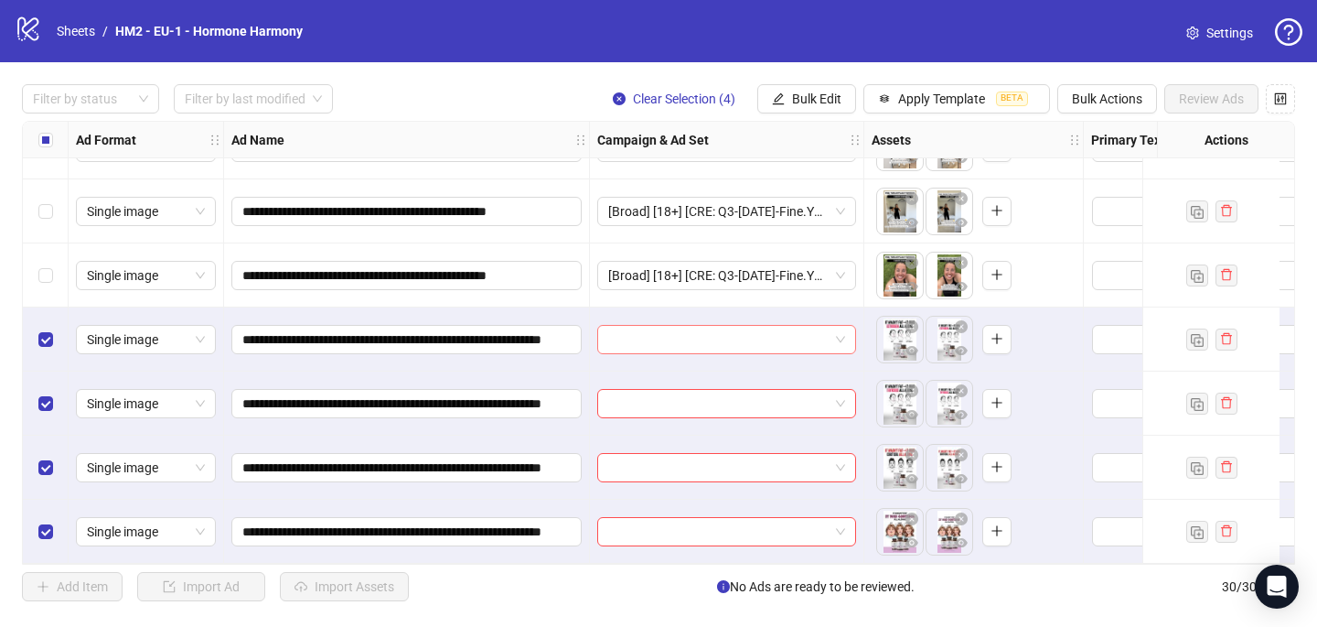
click at [646, 333] on input "search" at bounding box center [718, 339] width 220 height 27
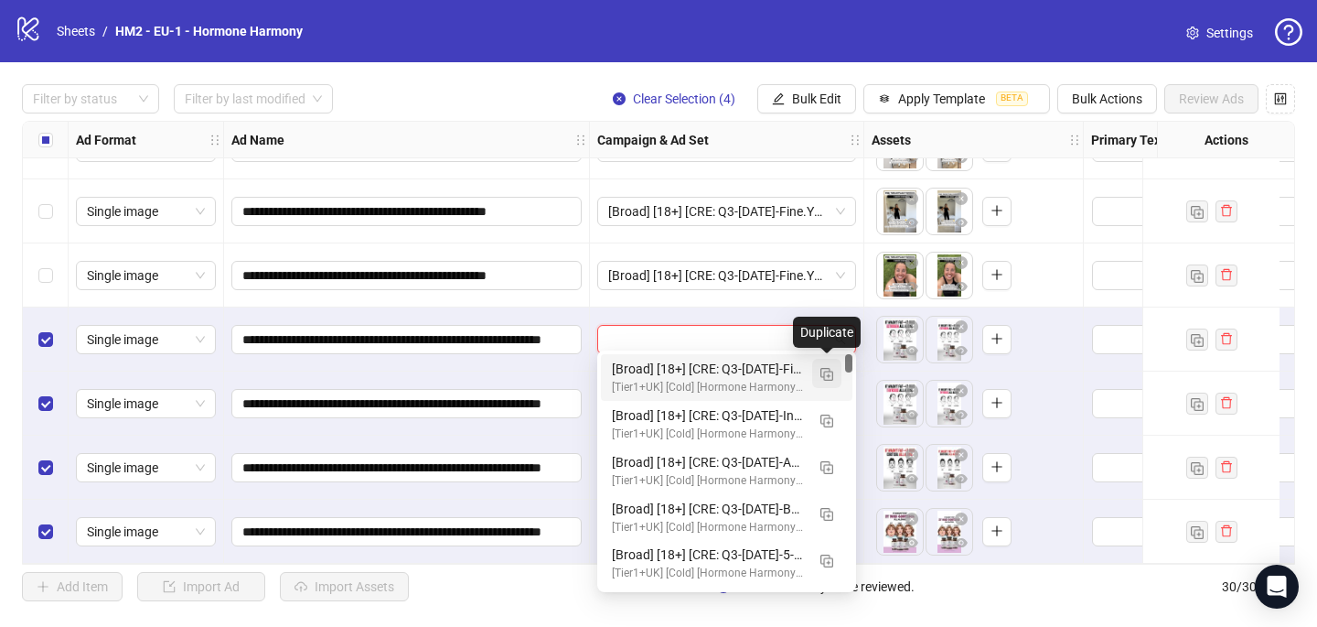
click at [827, 366] on span "button" at bounding box center [827, 373] width 13 height 15
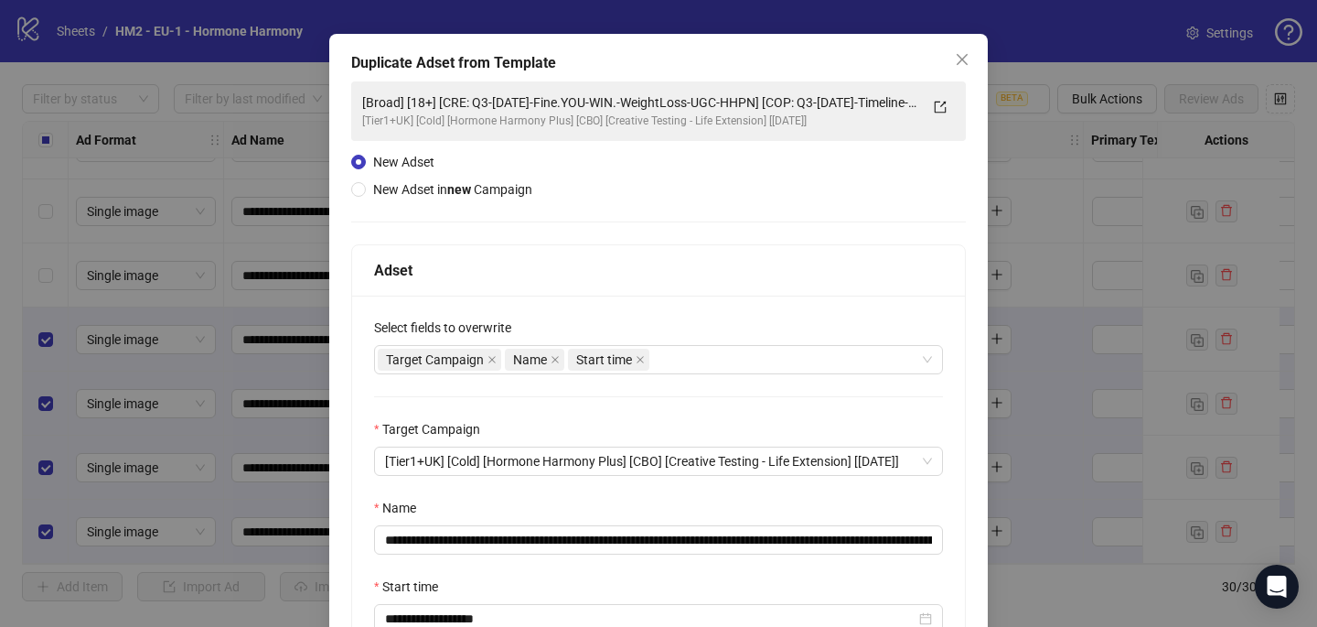
scroll to position [62, 0]
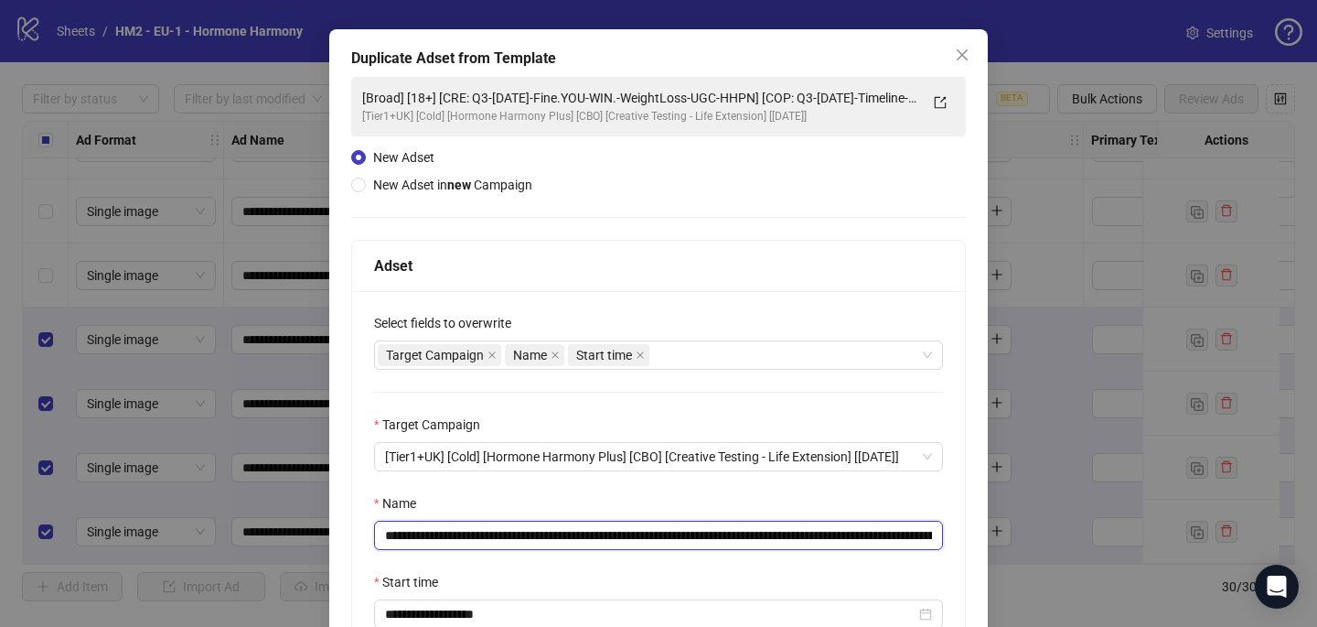
drag, startPoint x: 808, startPoint y: 535, endPoint x: 493, endPoint y: 526, distance: 314.8
click at [495, 528] on input "**********" at bounding box center [658, 535] width 569 height 29
paste input "**********"
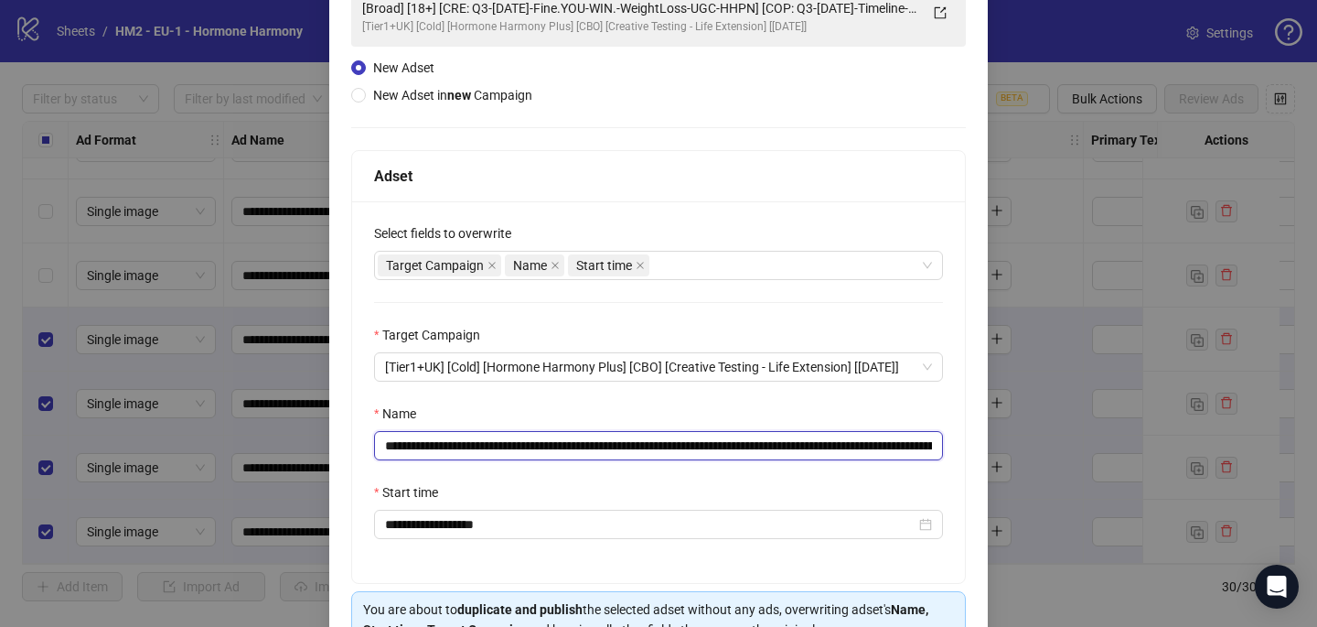
scroll to position [227, 0]
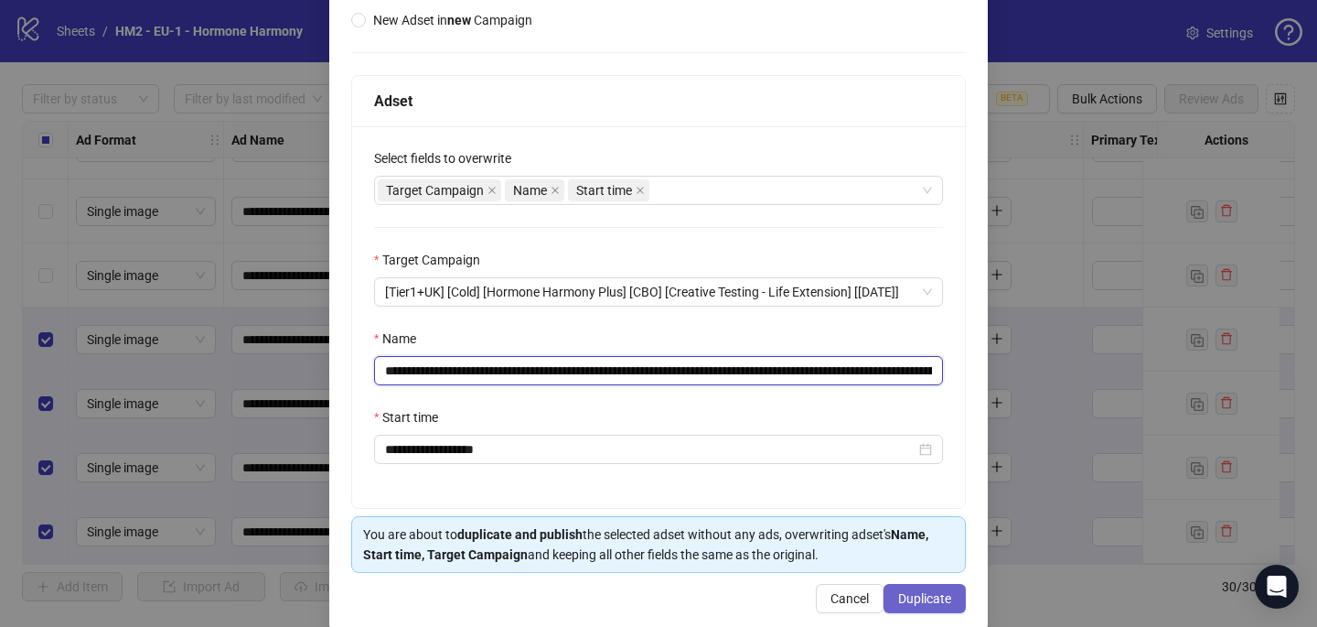
type input "**********"
click at [929, 594] on span "Duplicate" at bounding box center [924, 598] width 53 height 15
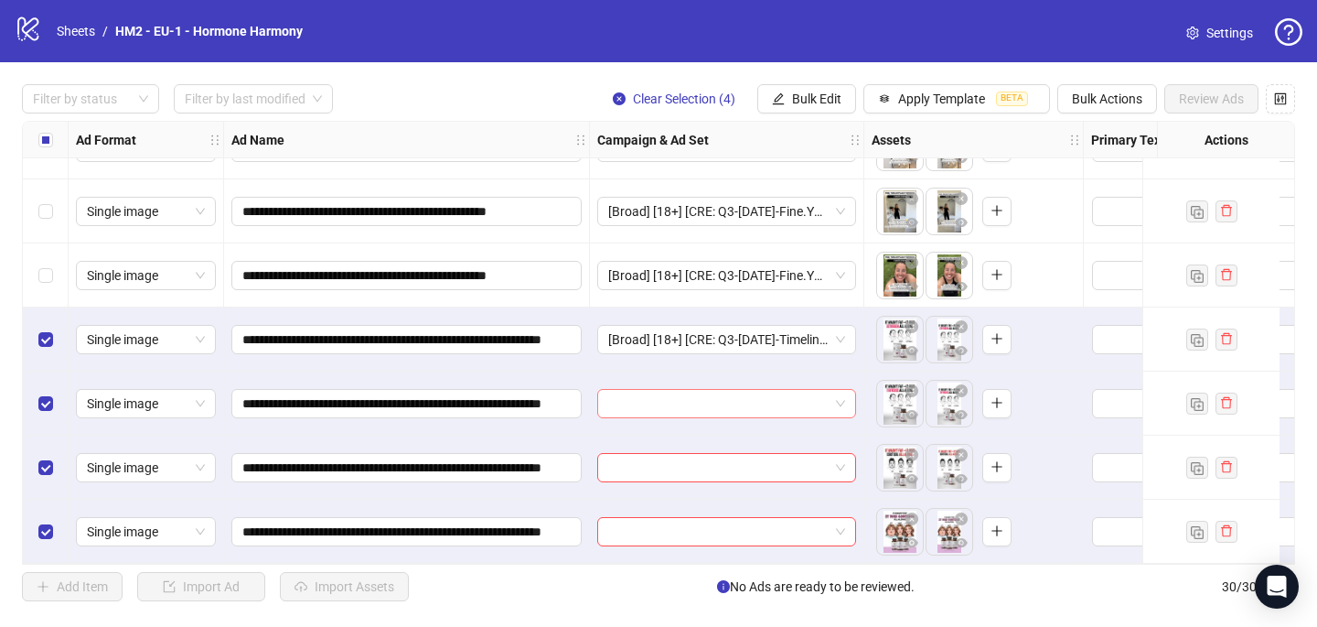
click at [707, 400] on input "search" at bounding box center [718, 403] width 220 height 27
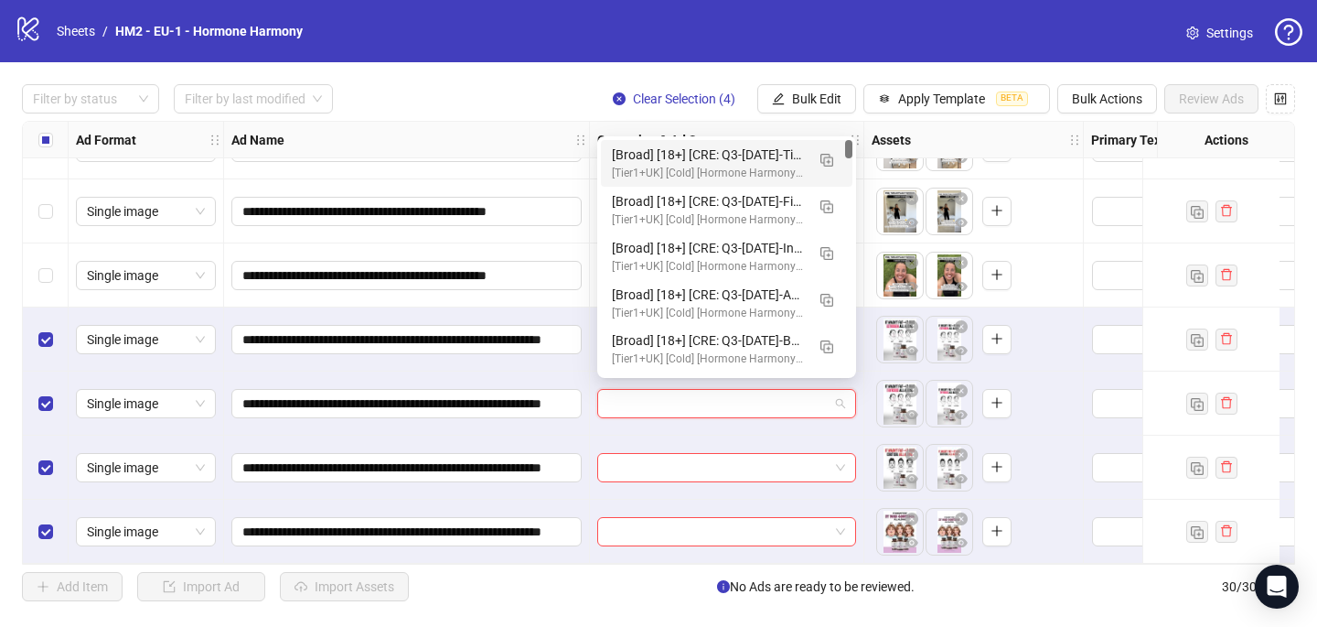
click at [695, 162] on div "[Broad] [18+] [CRE: Q3-[DATE]-Timeline-Months-PuffyFace-Illustration-HHPN-1.5.1…" at bounding box center [708, 155] width 193 height 20
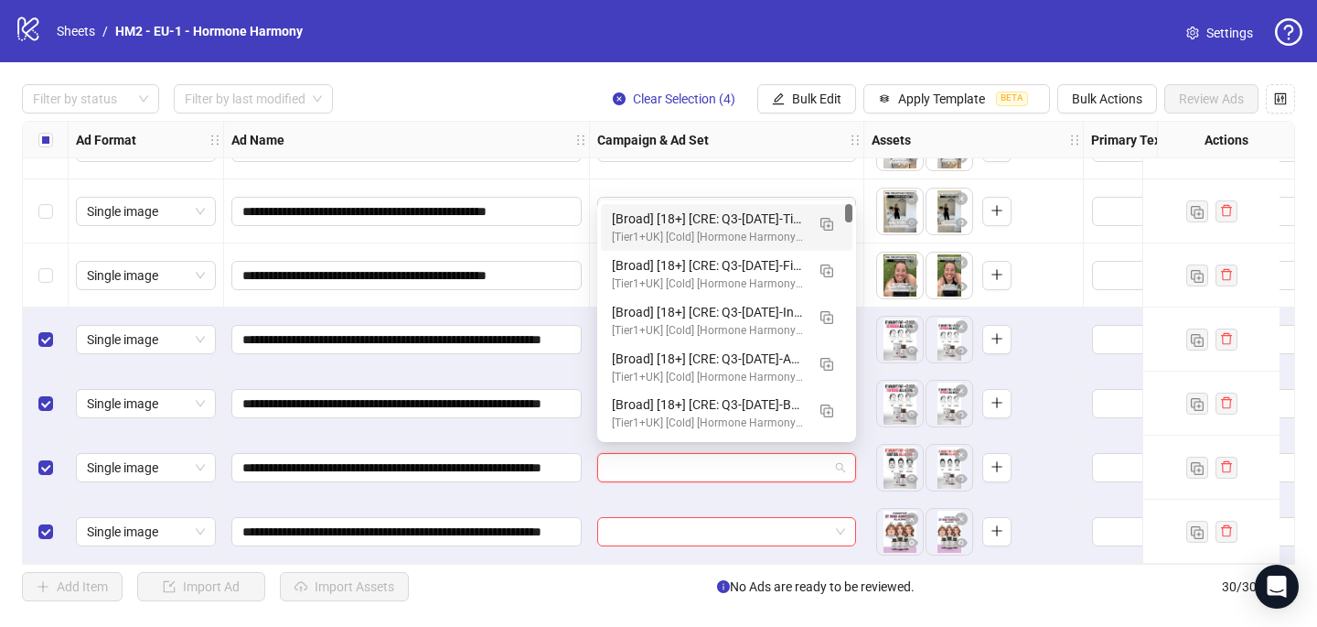
click at [661, 456] on input "search" at bounding box center [718, 467] width 220 height 27
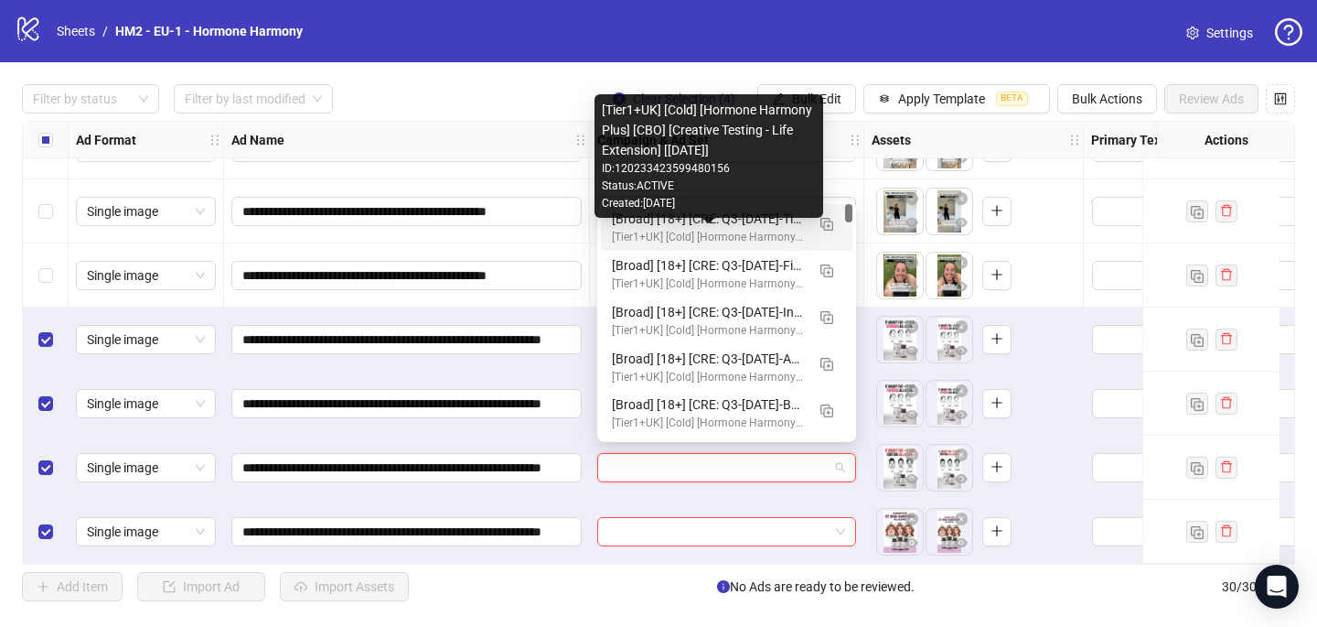
click at [716, 246] on div "[Broad] [18+] [CRE: Q3-09-SEP-2025-Timeline-Months-PuffyFace-Illustration-HHPN-…" at bounding box center [727, 227] width 252 height 47
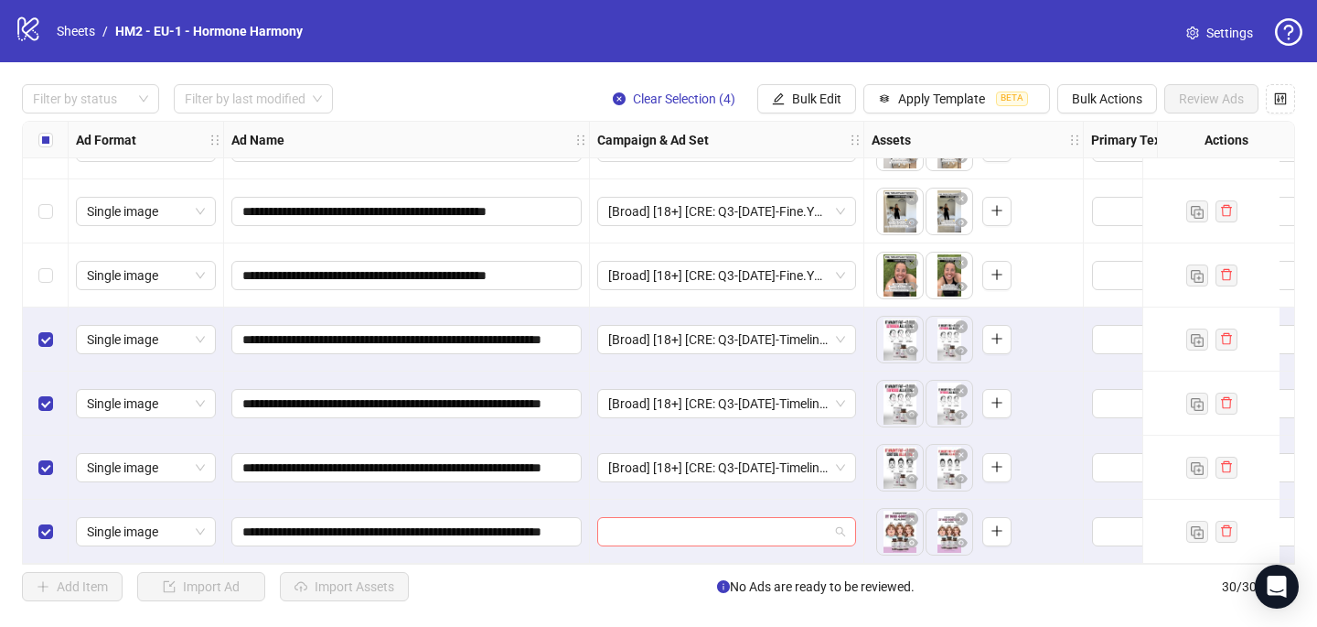
click at [672, 533] on input "search" at bounding box center [718, 531] width 220 height 27
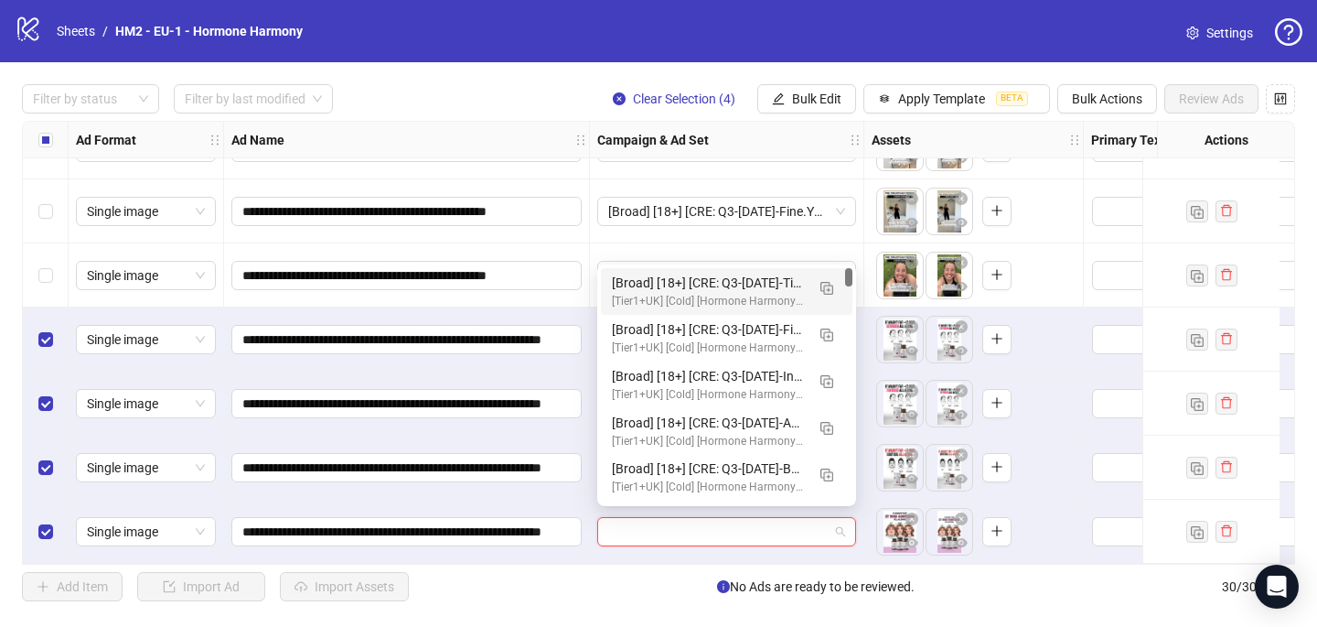
click at [705, 309] on div "[Broad] [18+] [CRE: Q3-09-SEP-2025-Timeline-Months-PuffyFace-Illustration-HHPN-…" at bounding box center [727, 291] width 252 height 47
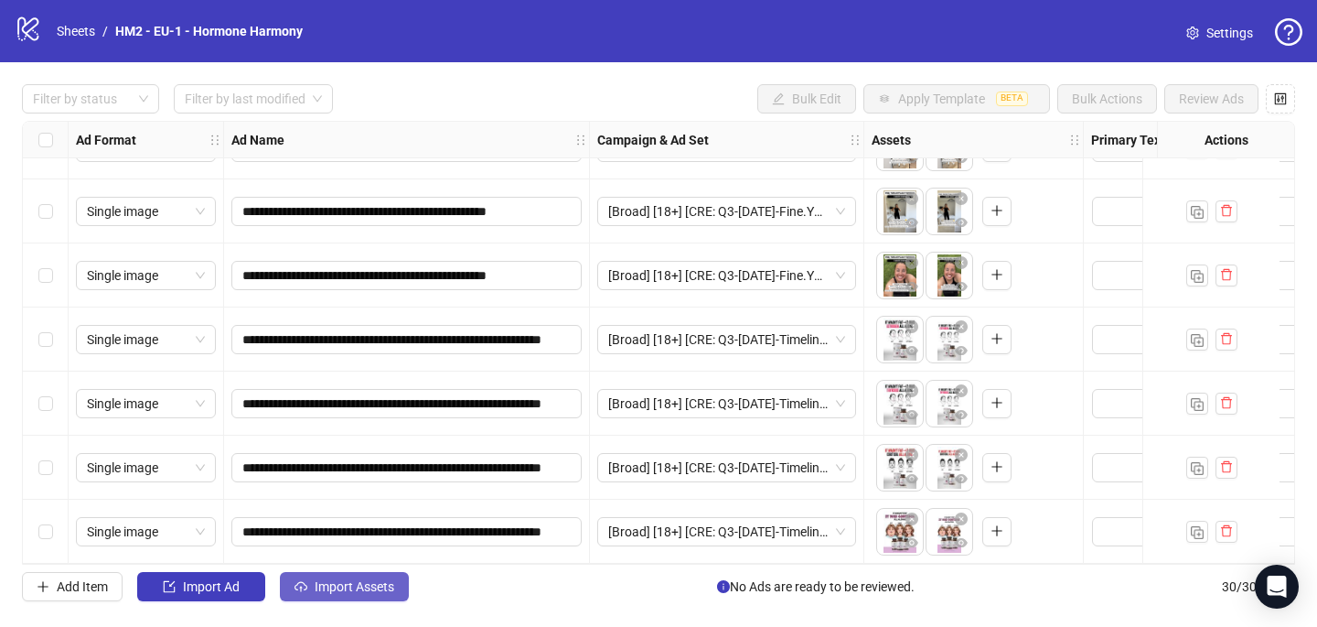
click at [381, 582] on span "Import Assets" at bounding box center [355, 586] width 80 height 15
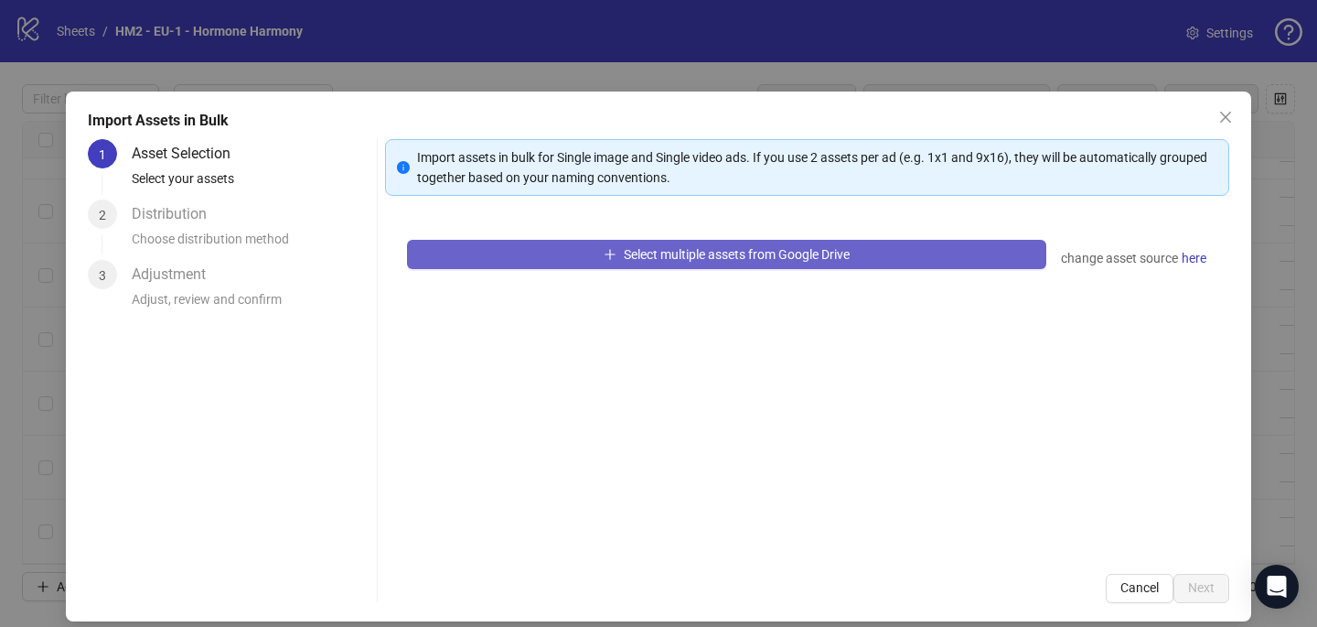
click at [613, 250] on button "Select multiple assets from Google Drive" at bounding box center [726, 254] width 639 height 29
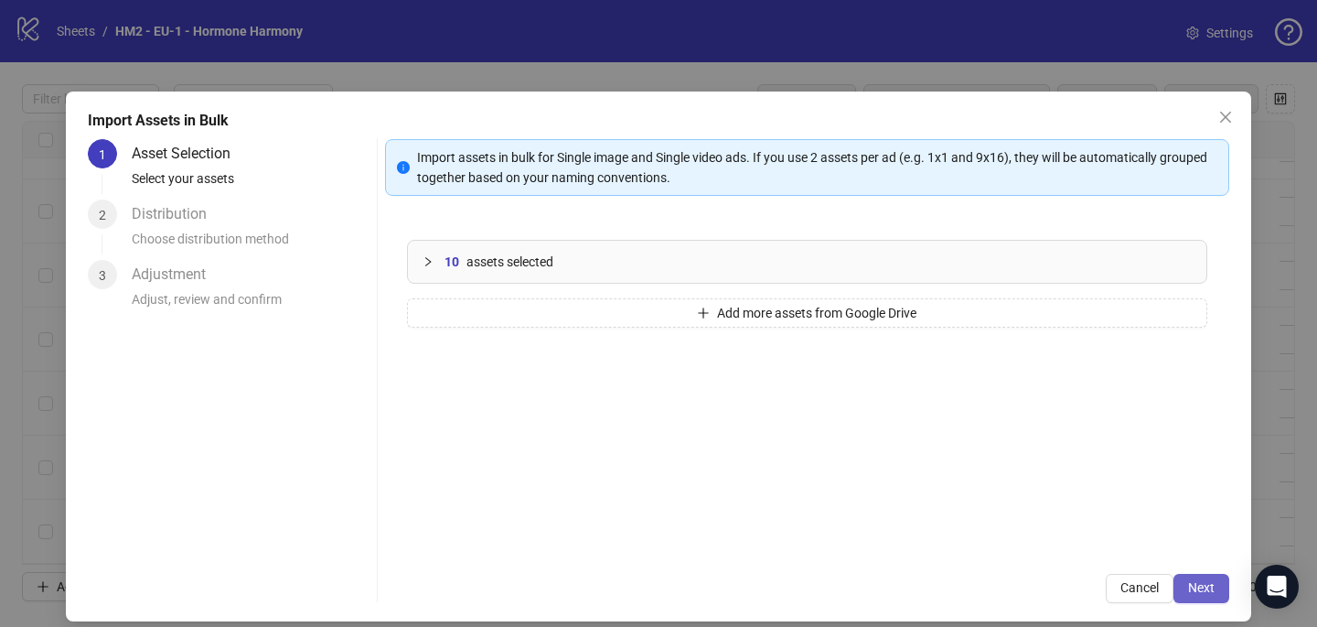
click at [1207, 586] on span "Next" at bounding box center [1201, 587] width 27 height 15
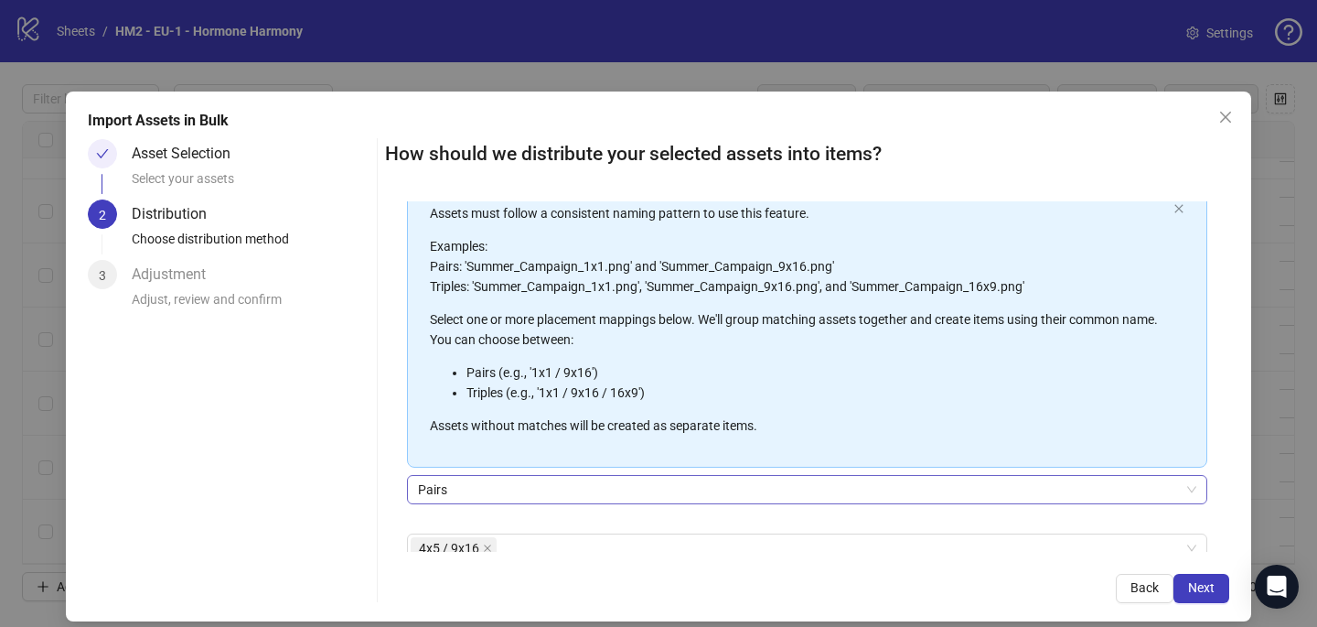
scroll to position [122, 0]
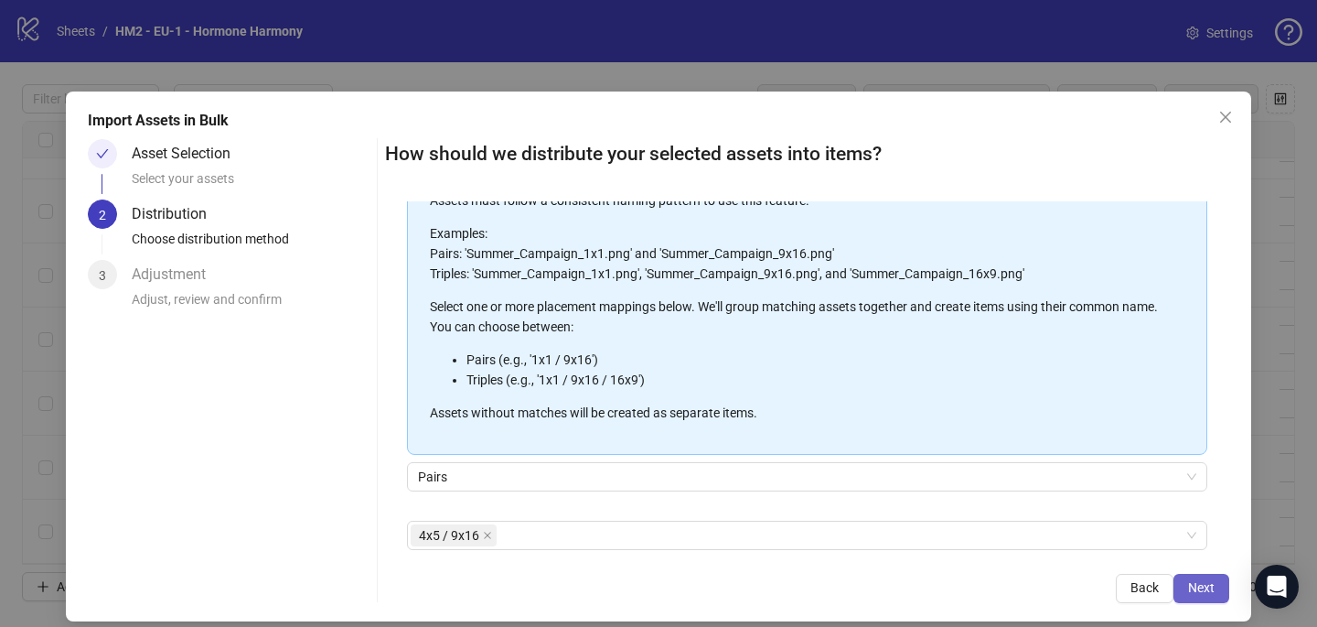
click at [1213, 586] on span "Next" at bounding box center [1201, 587] width 27 height 15
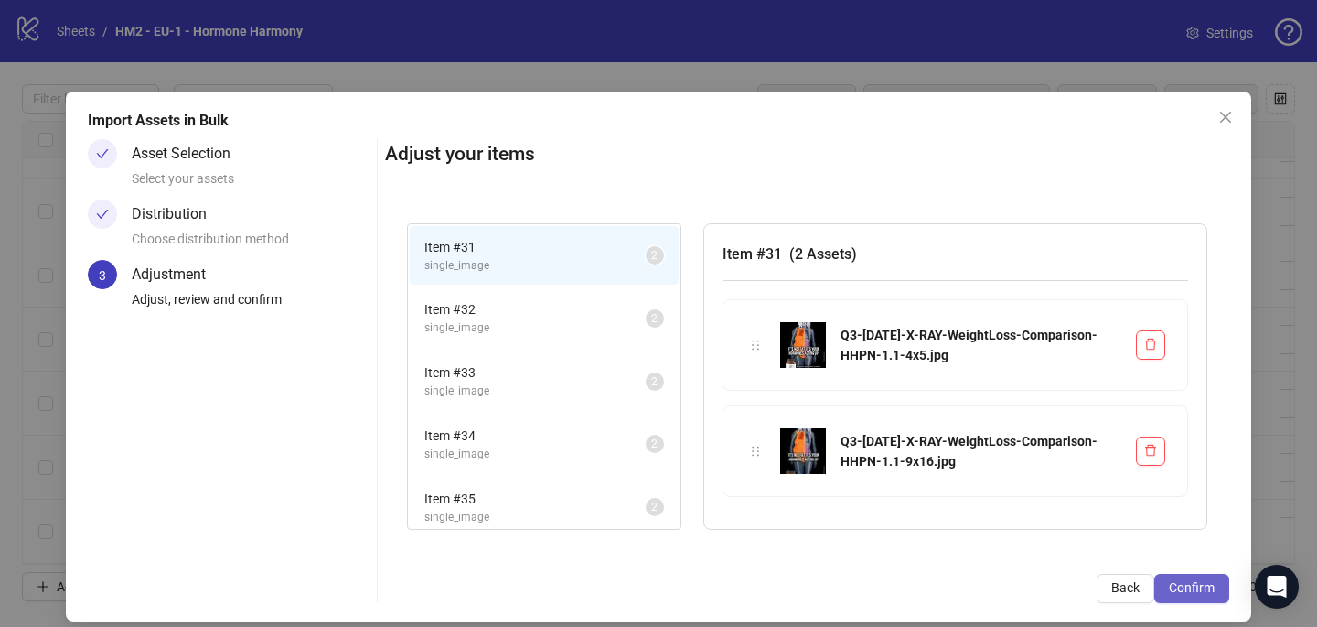
click at [1195, 577] on button "Confirm" at bounding box center [1192, 588] width 75 height 29
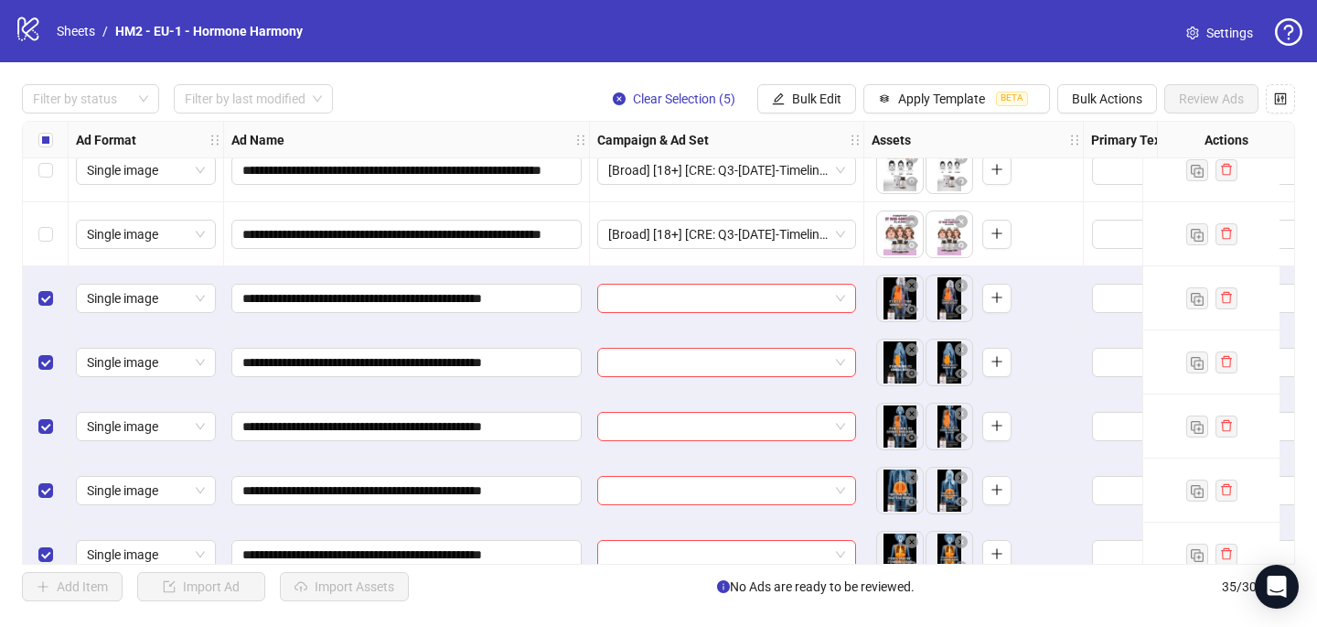
scroll to position [1843, 0]
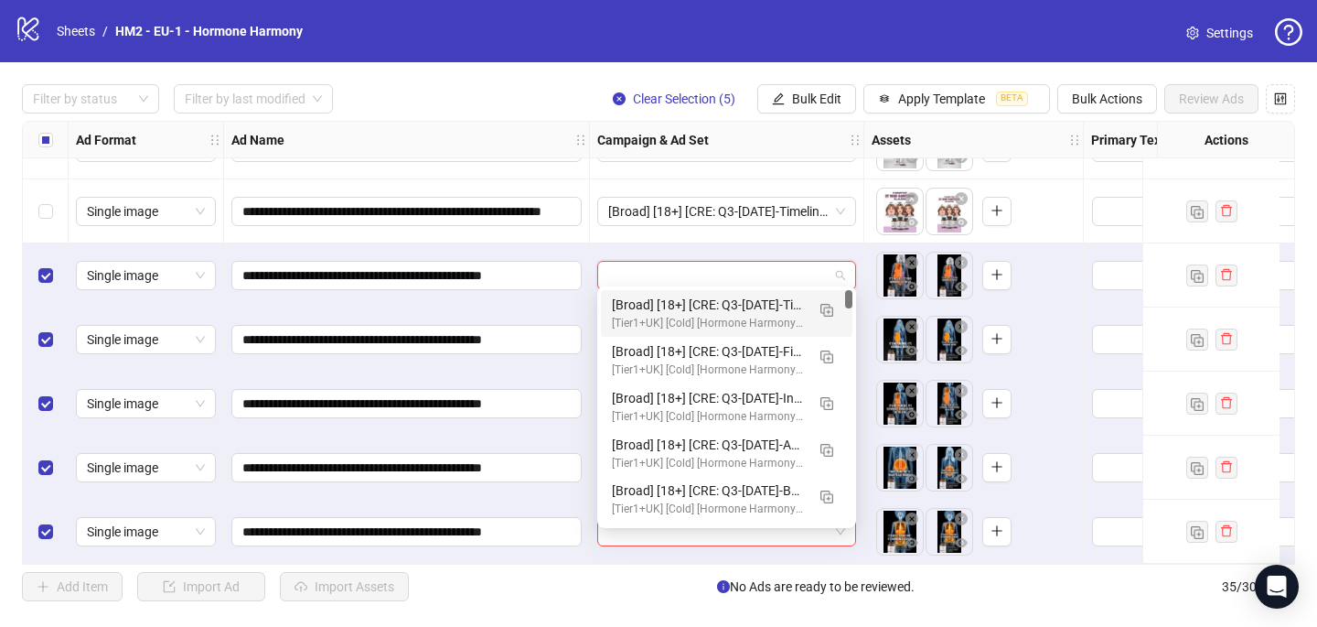
click at [613, 277] on input "search" at bounding box center [718, 275] width 220 height 27
click at [830, 297] on button "button" at bounding box center [826, 309] width 29 height 29
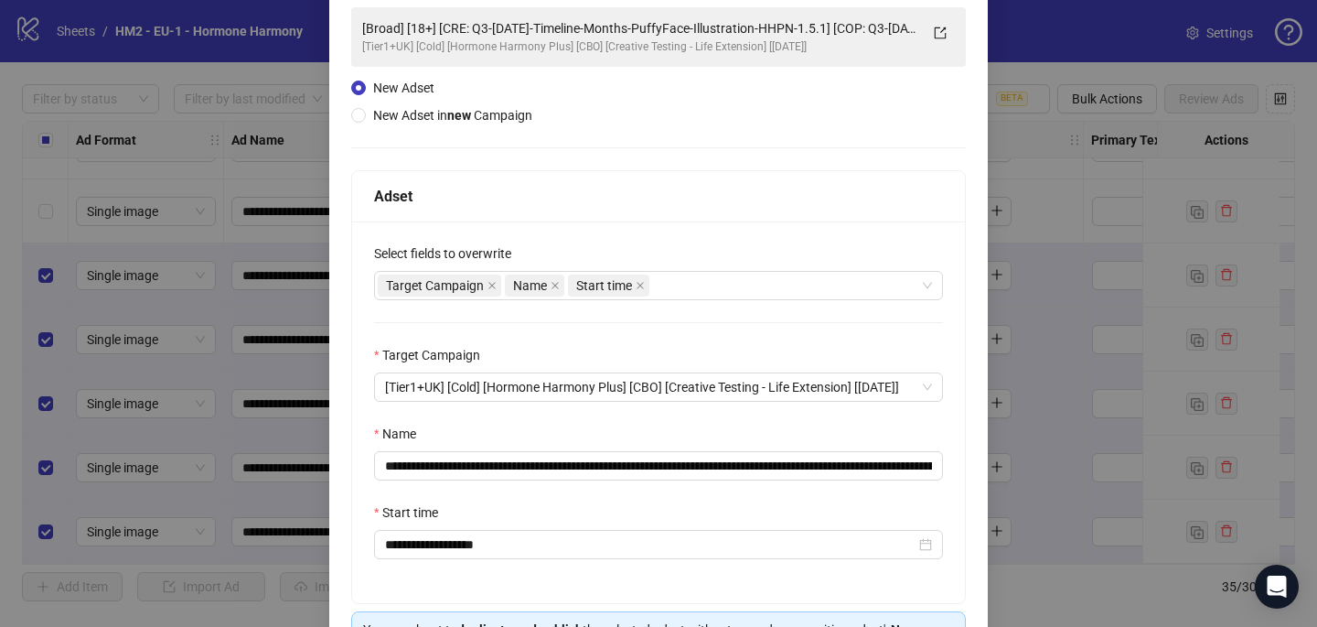
scroll to position [154, 0]
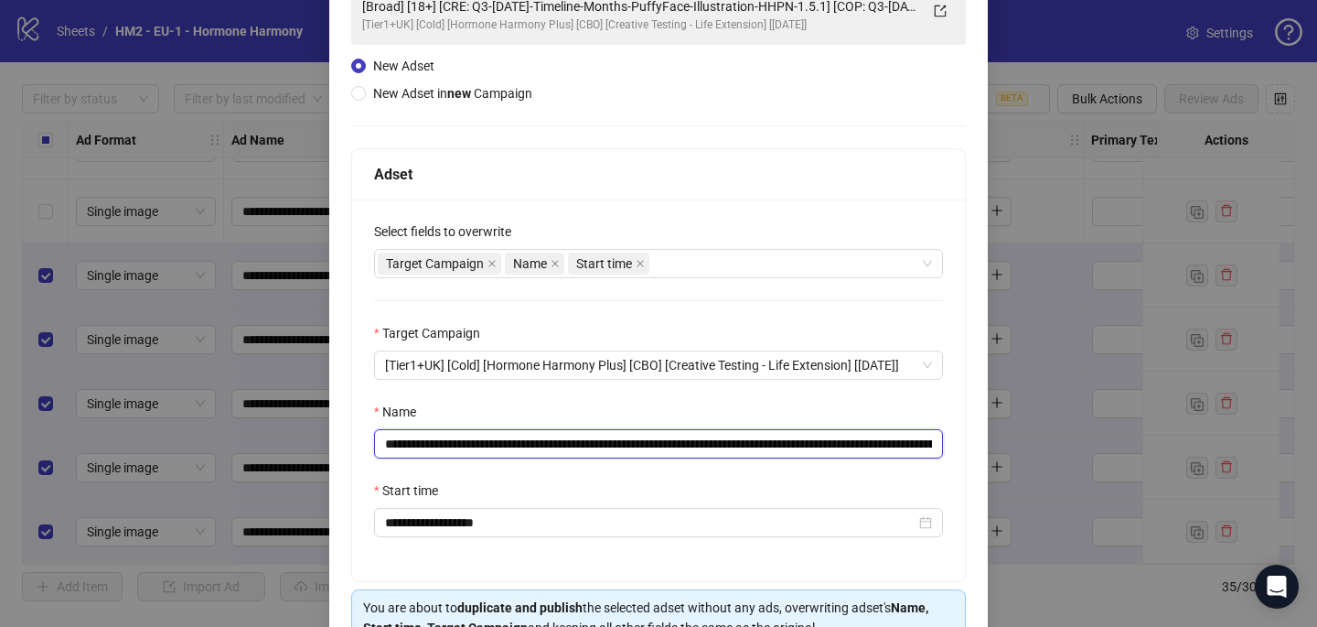
drag, startPoint x: 880, startPoint y: 441, endPoint x: 493, endPoint y: 445, distance: 387.0
click at [493, 445] on input "**********" at bounding box center [658, 443] width 569 height 29
paste input "text"
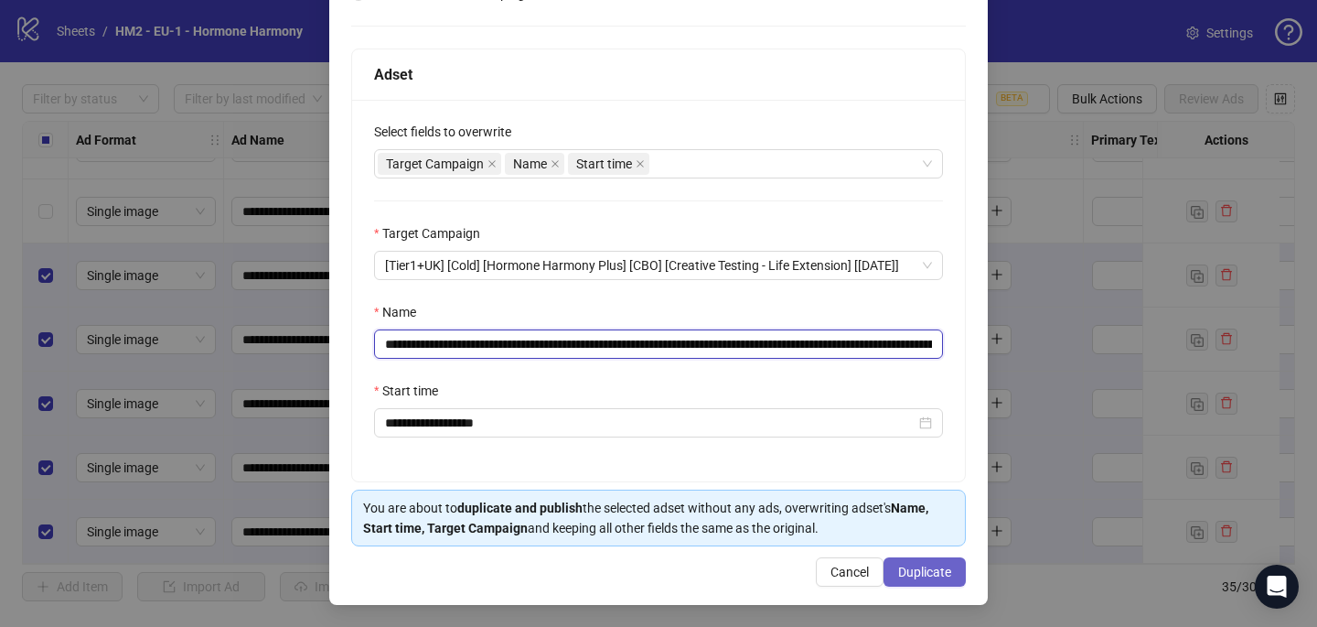
type input "**********"
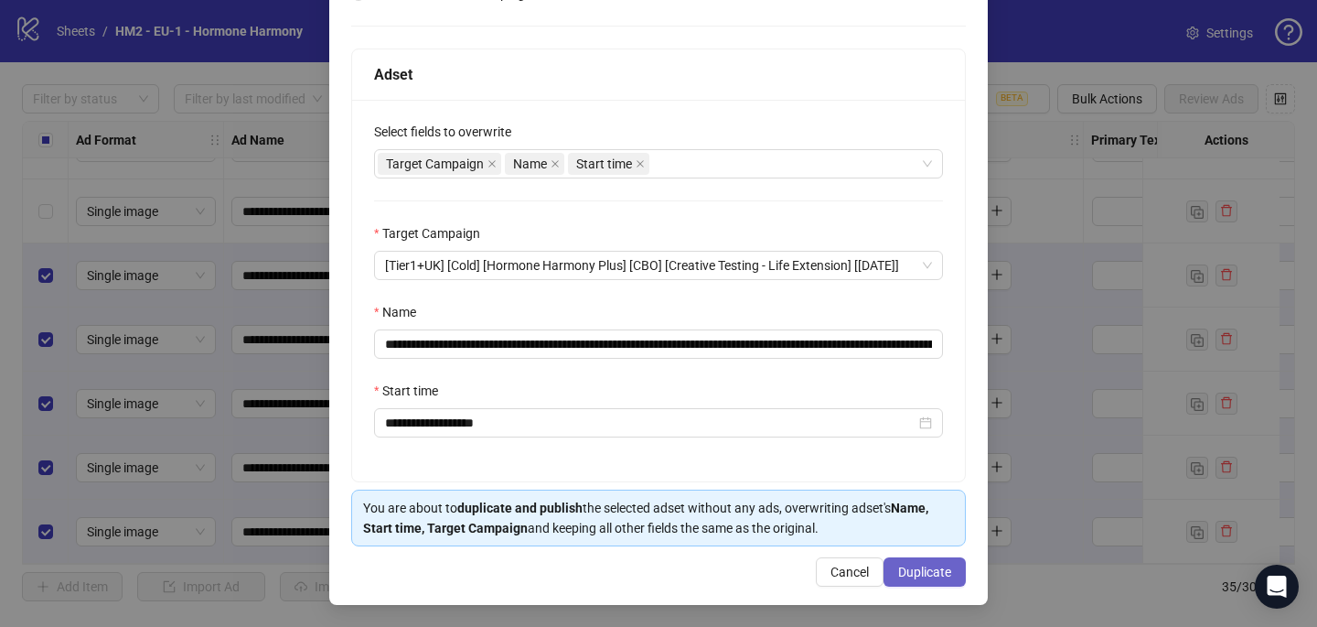
click at [927, 568] on span "Duplicate" at bounding box center [924, 571] width 53 height 15
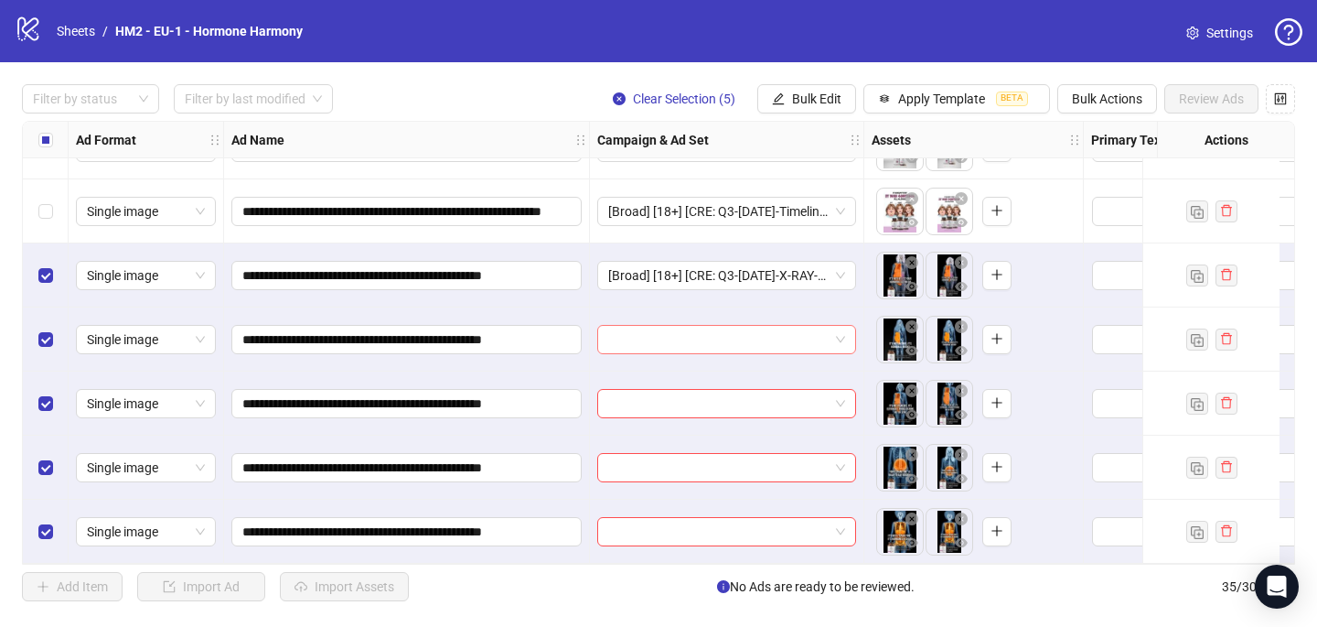
click at [702, 334] on input "search" at bounding box center [718, 339] width 220 height 27
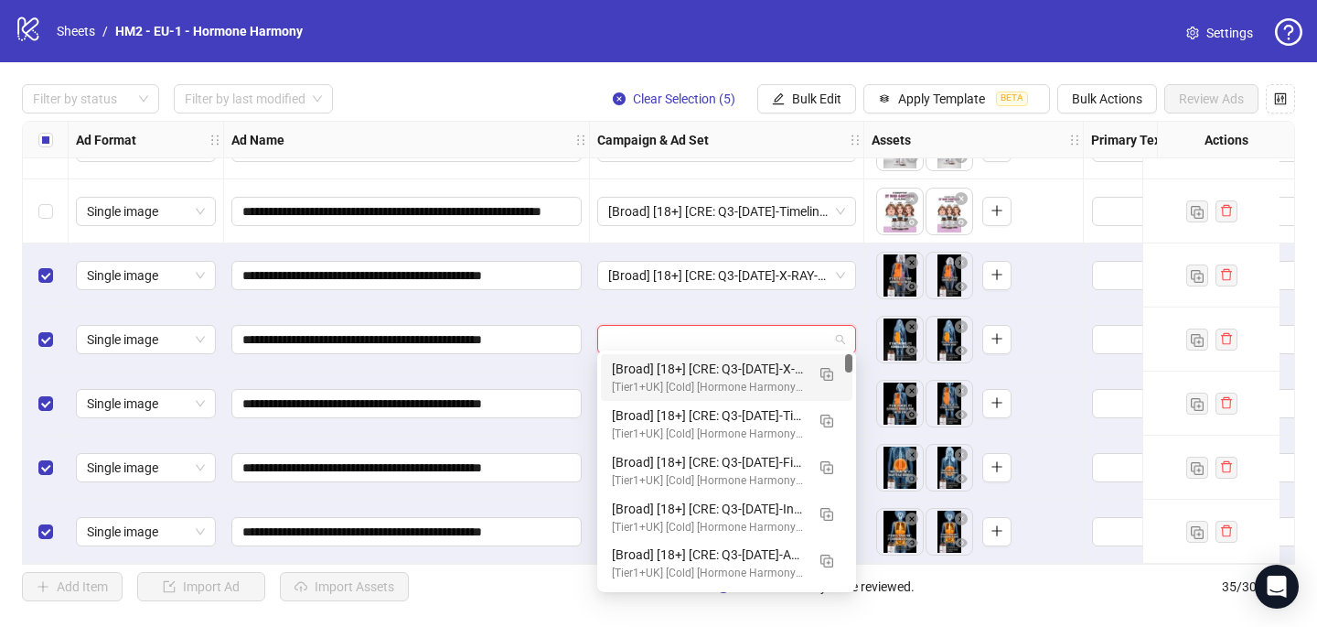
click at [700, 365] on div "[Broad] [18+] [CRE: Q3-[DATE]-X-RAY-WeightLoss-Comparison-HHPN] [COP: Q3-[DATE]…" at bounding box center [708, 369] width 193 height 20
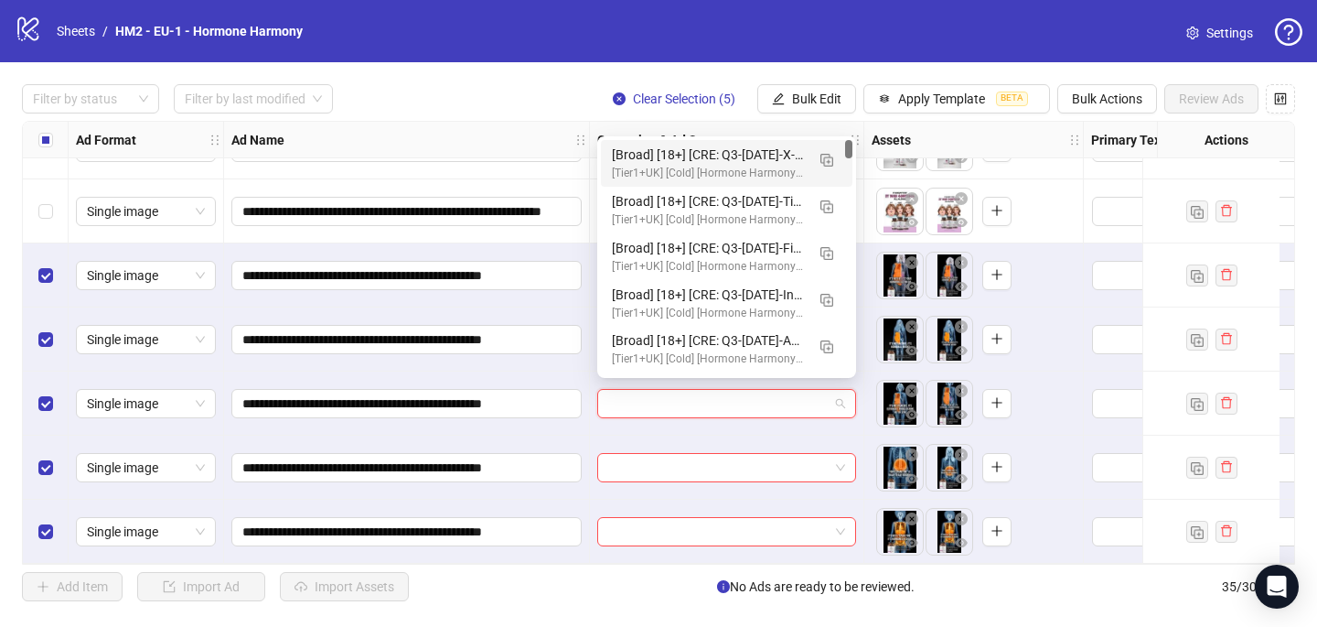
click at [691, 403] on input "search" at bounding box center [718, 403] width 220 height 27
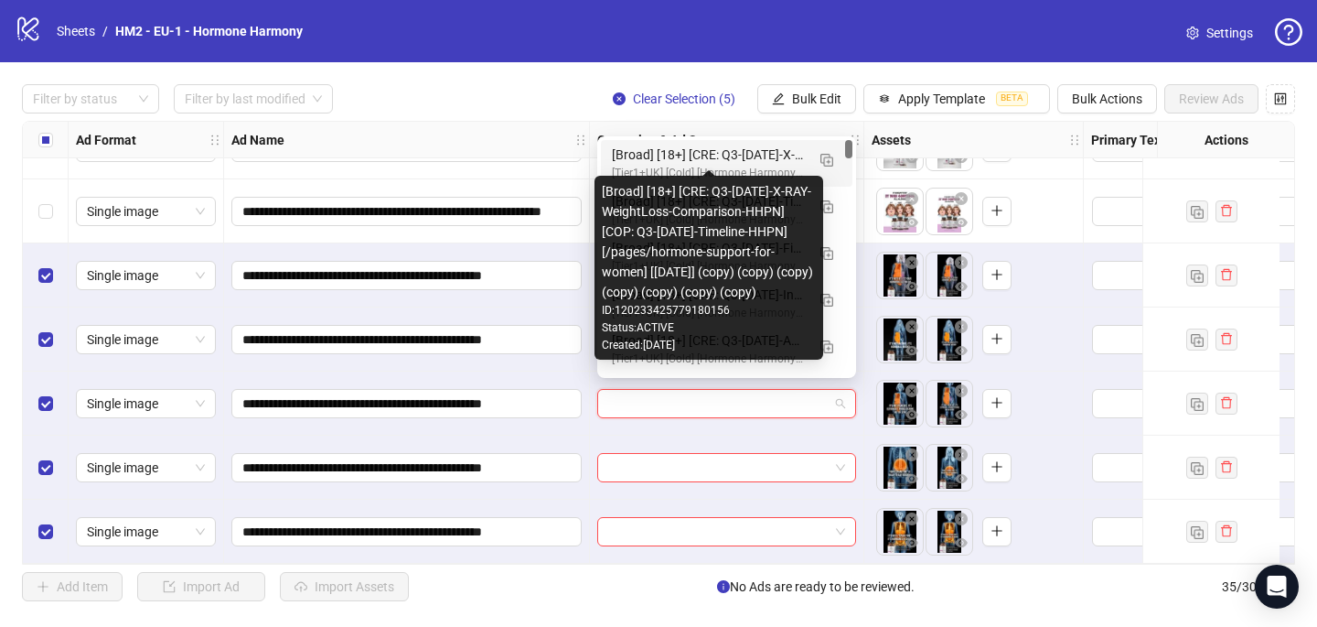
click at [721, 150] on div "[Broad] [18+] [CRE: Q3-[DATE]-X-RAY-WeightLoss-Comparison-HHPN] [COP: Q3-[DATE]…" at bounding box center [708, 155] width 193 height 20
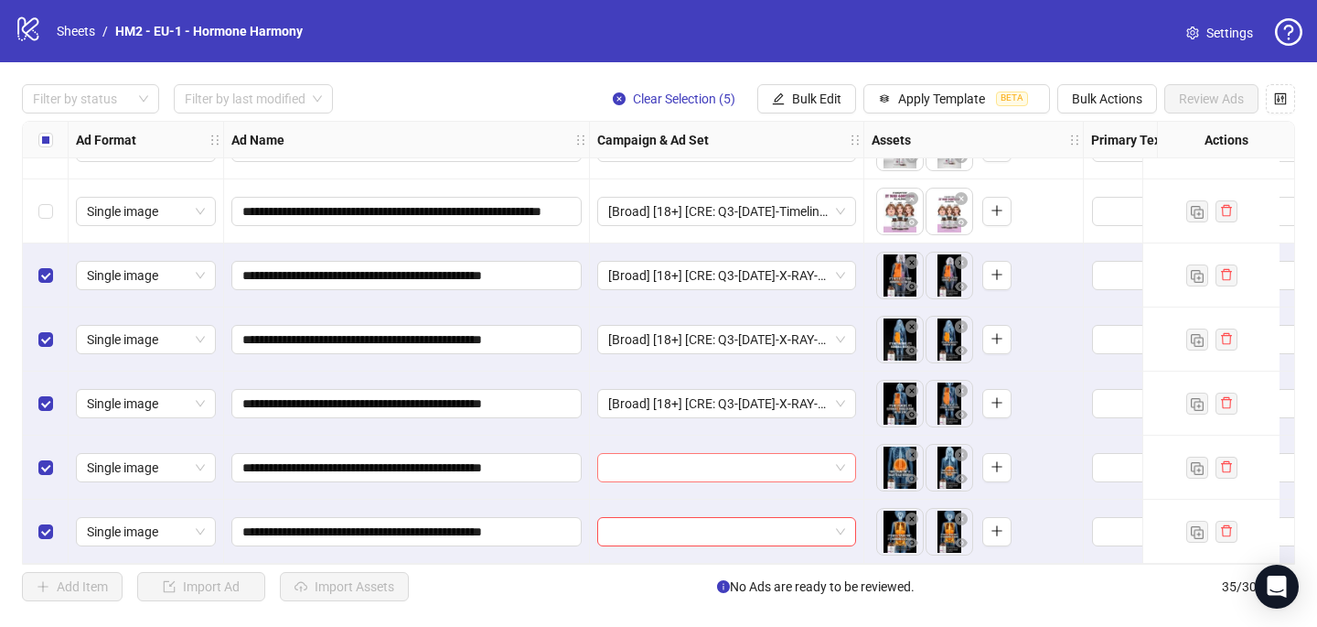
click at [682, 460] on input "search" at bounding box center [718, 467] width 220 height 27
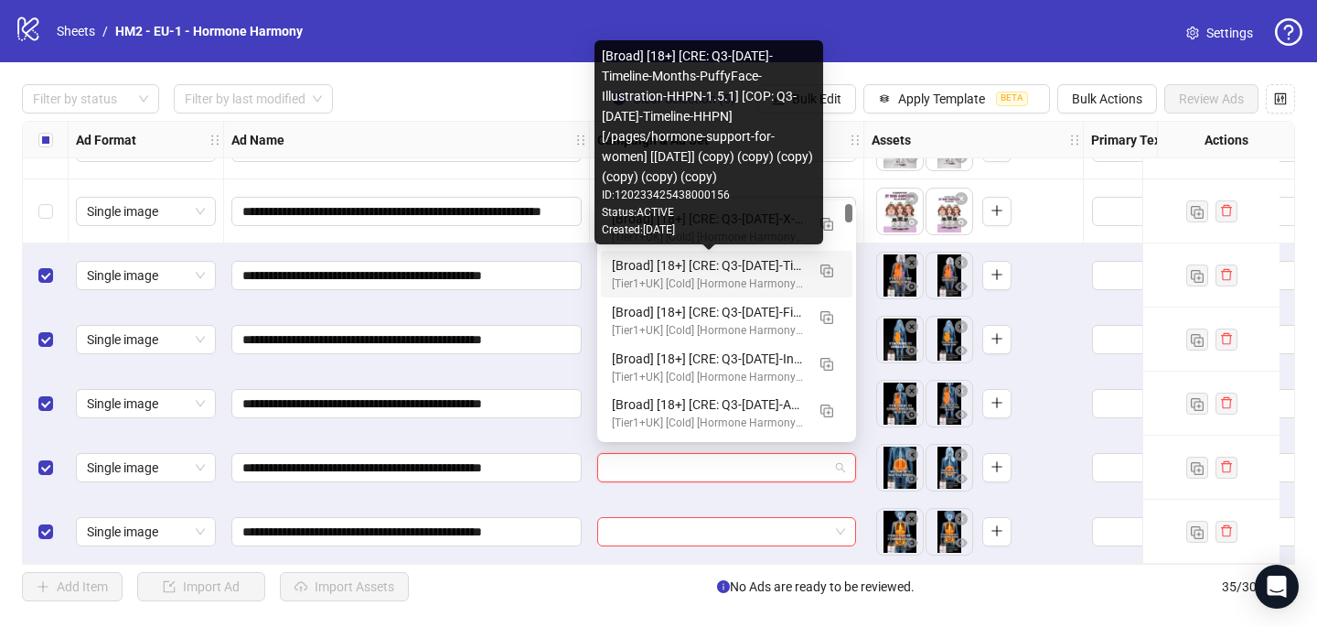
click at [740, 226] on div "Created: 2025-09-30" at bounding box center [709, 229] width 214 height 17
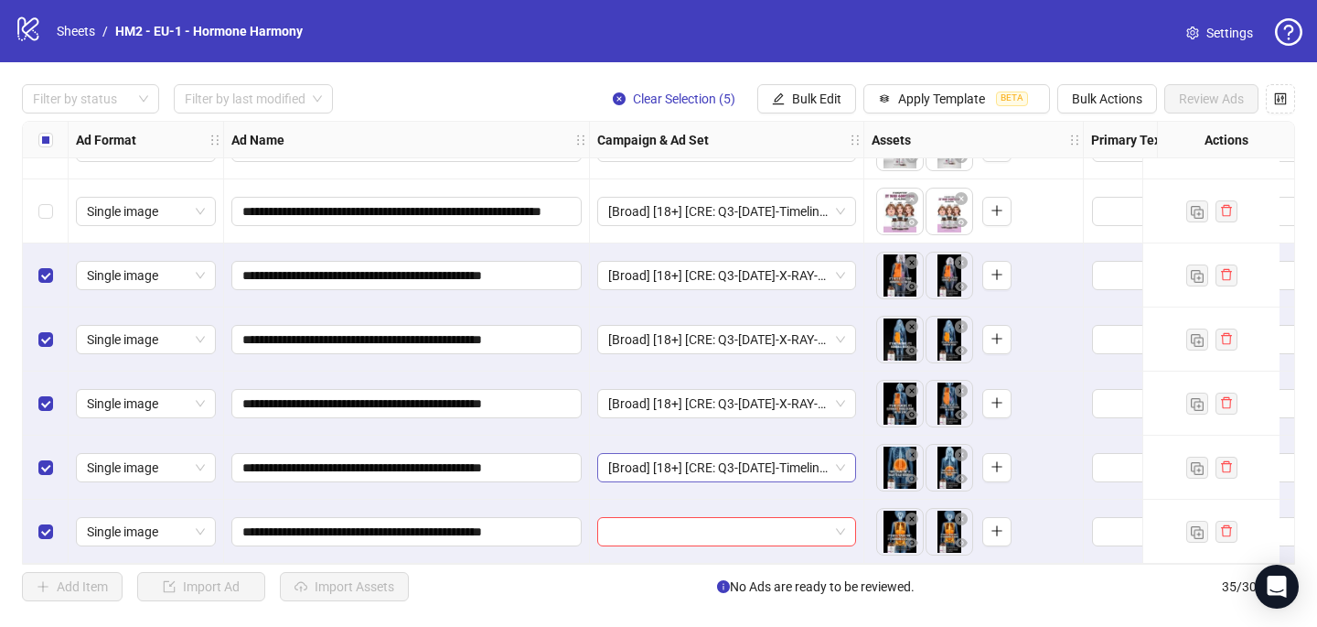
click at [680, 457] on span "[Broad] [18+] [CRE: Q3-[DATE]-Timeline-Months-PuffyFace-Illustration-HHPN-1.5.1…" at bounding box center [726, 467] width 237 height 27
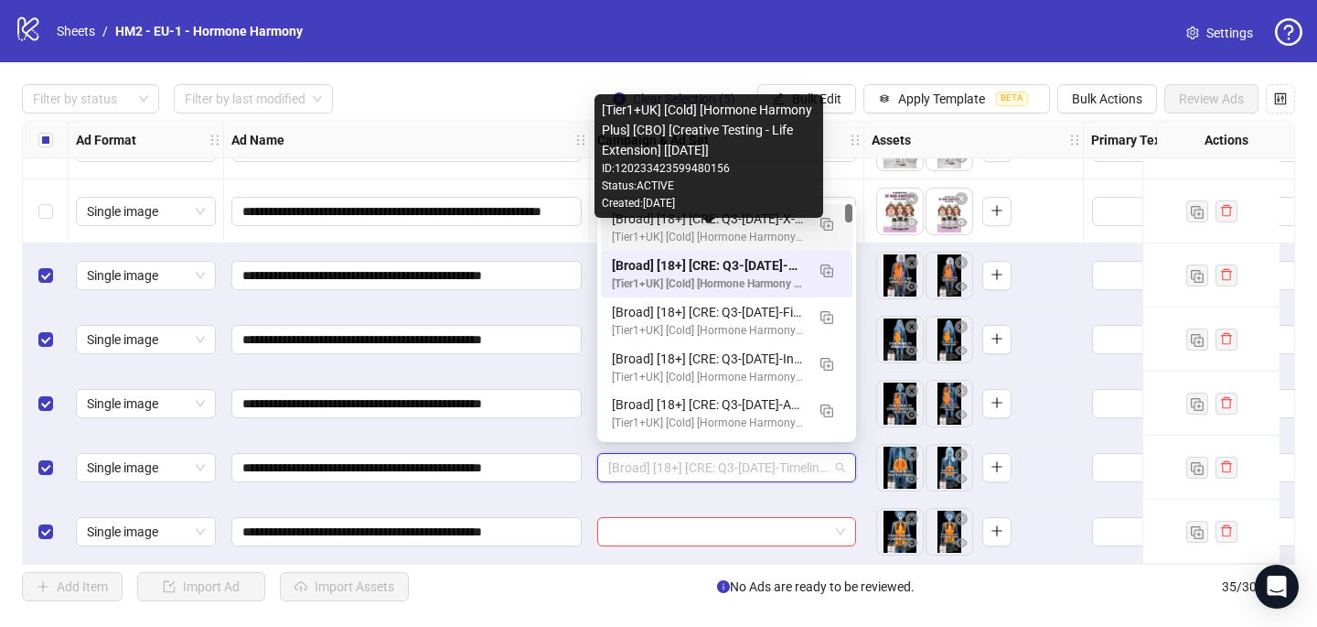
click at [744, 231] on div "[Tier1+UK] [Cold] [Hormone Harmony Plus] [CBO] [Creative Testing - Life Extensi…" at bounding box center [708, 237] width 193 height 17
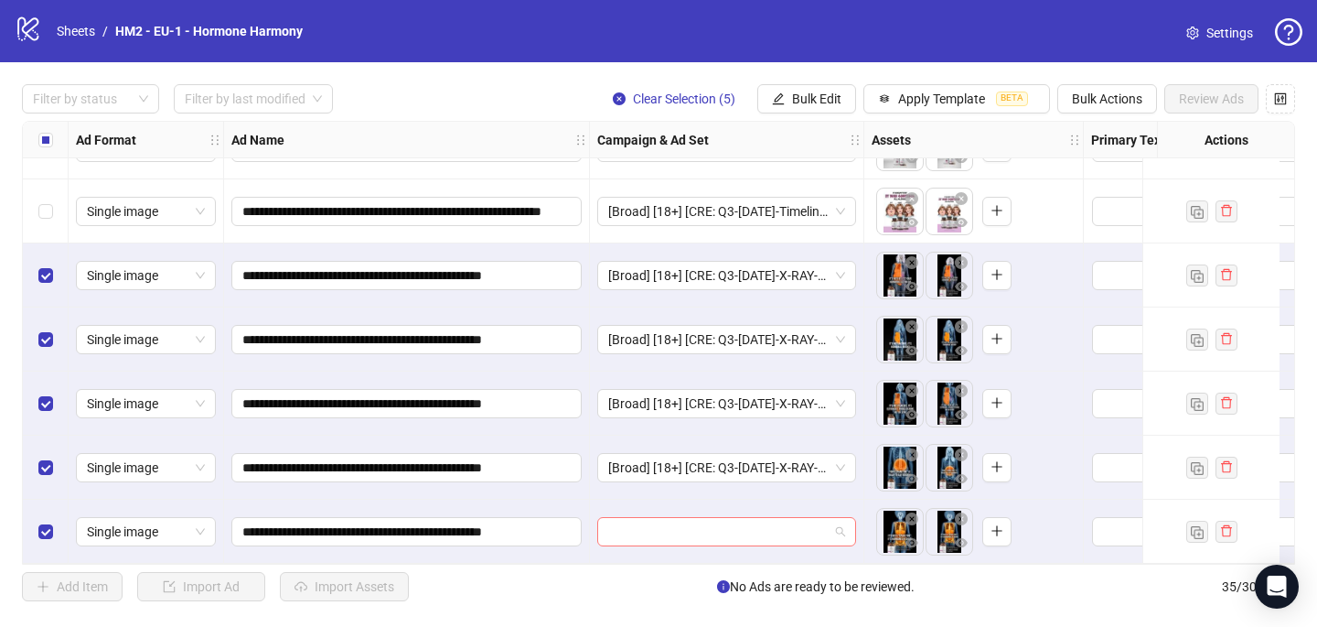
click at [662, 521] on input "search" at bounding box center [718, 531] width 220 height 27
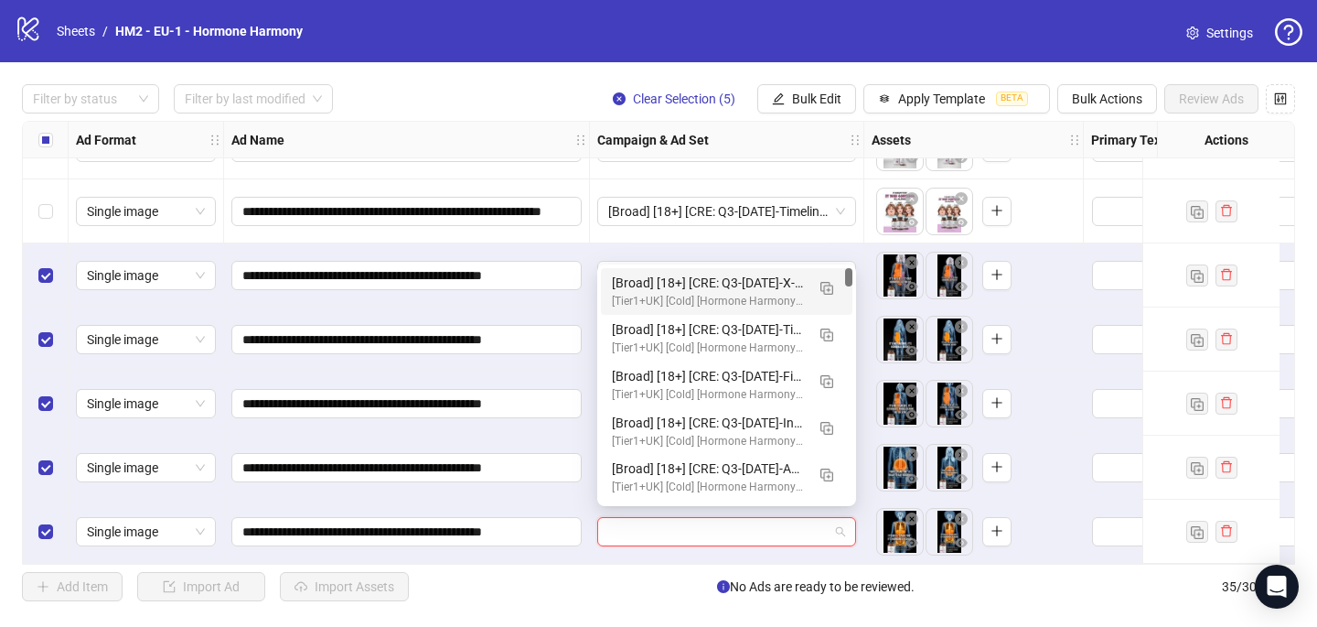
click at [730, 285] on div "[Broad] [18+] [CRE: Q3-[DATE]-X-RAY-WeightLoss-Comparison-HHPN] [COP: Q3-[DATE]…" at bounding box center [708, 283] width 193 height 20
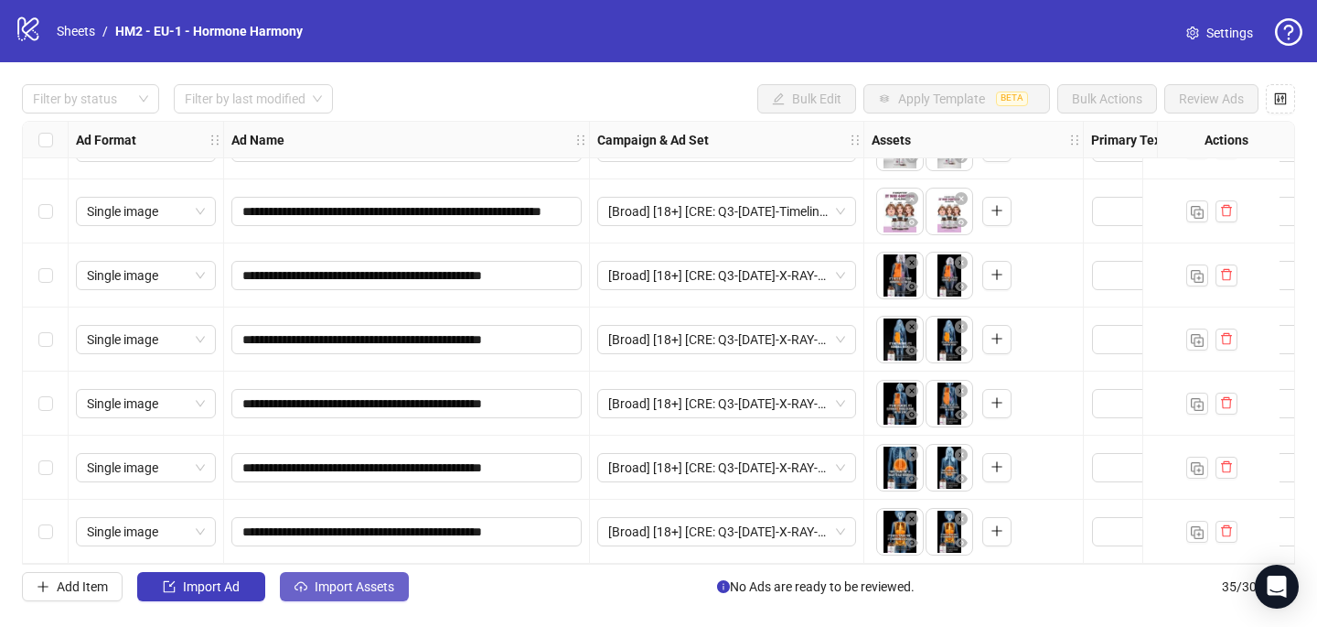
click at [325, 586] on span "Import Assets" at bounding box center [355, 586] width 80 height 15
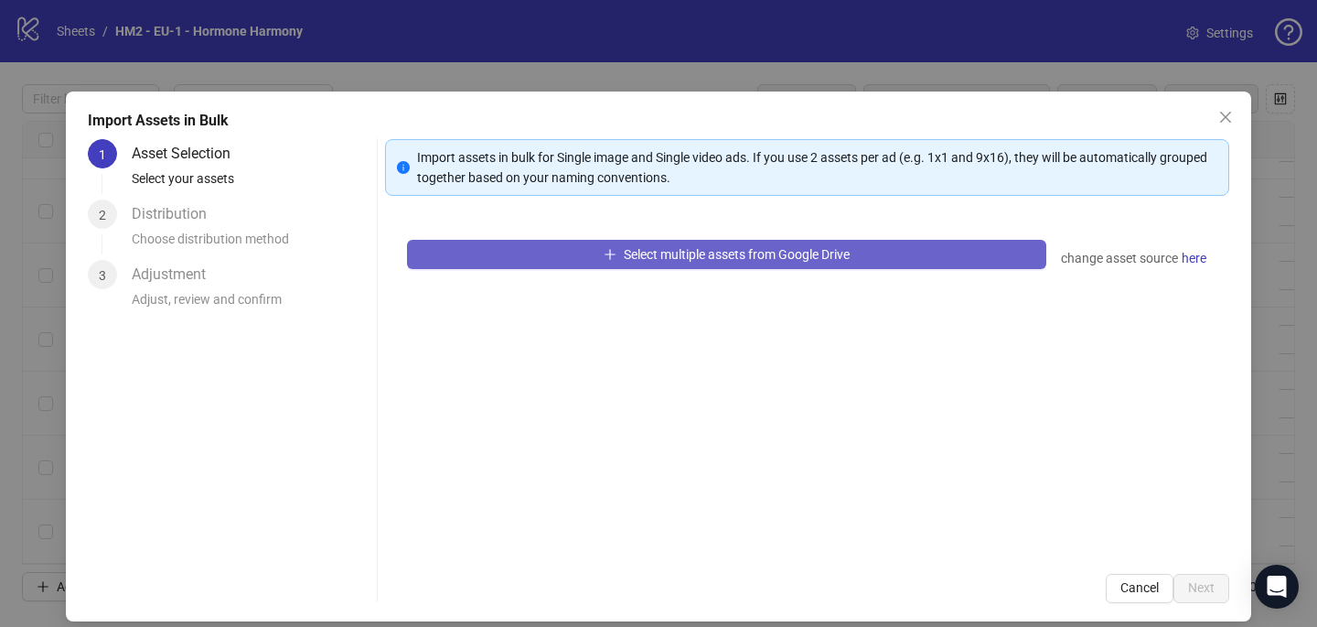
click at [624, 252] on span "Select multiple assets from Google Drive" at bounding box center [737, 254] width 226 height 15
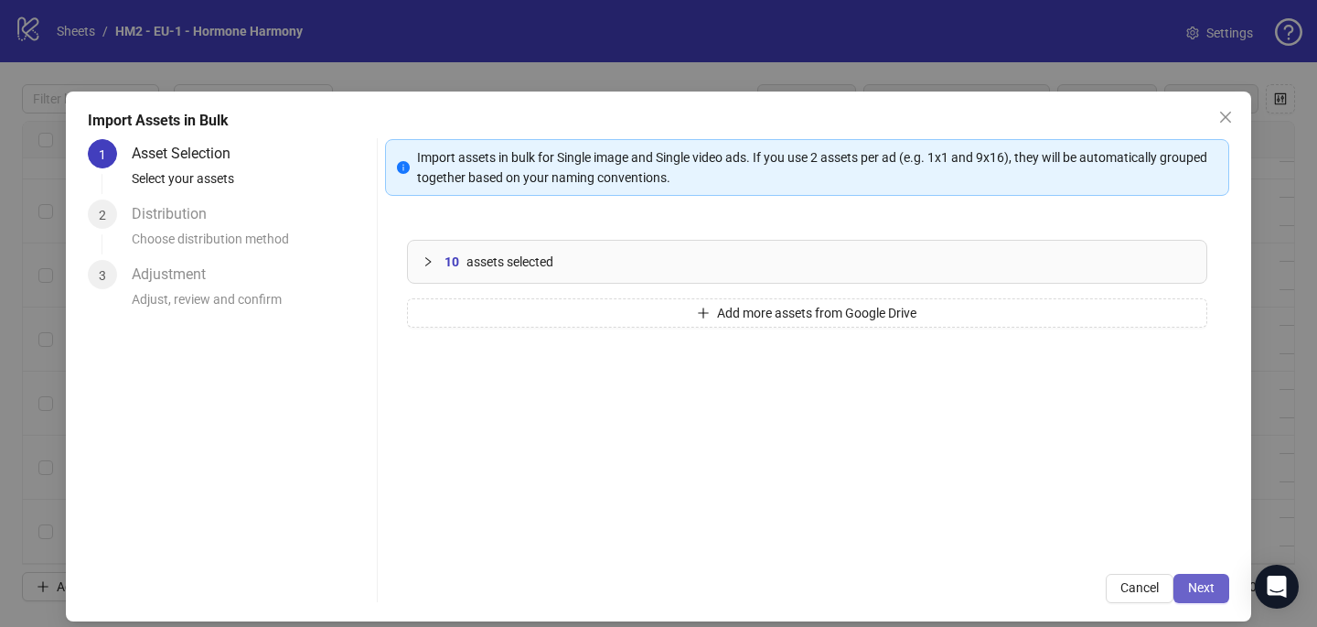
click at [1203, 590] on span "Next" at bounding box center [1201, 587] width 27 height 15
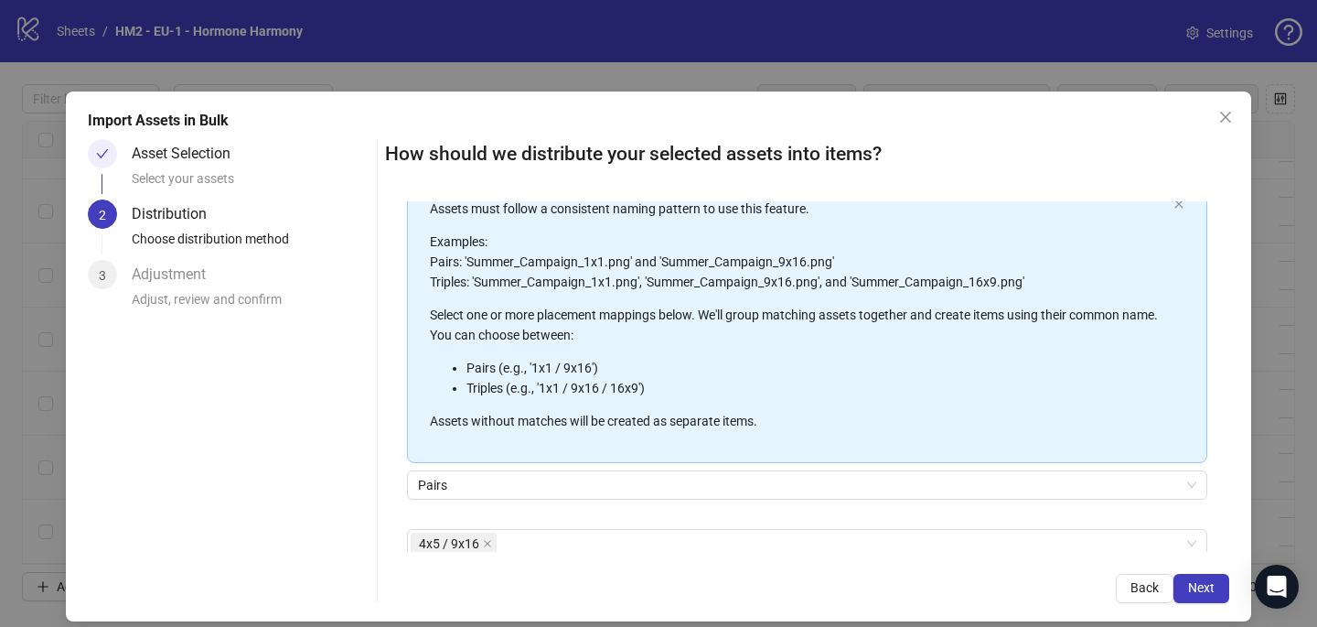
scroll to position [164, 0]
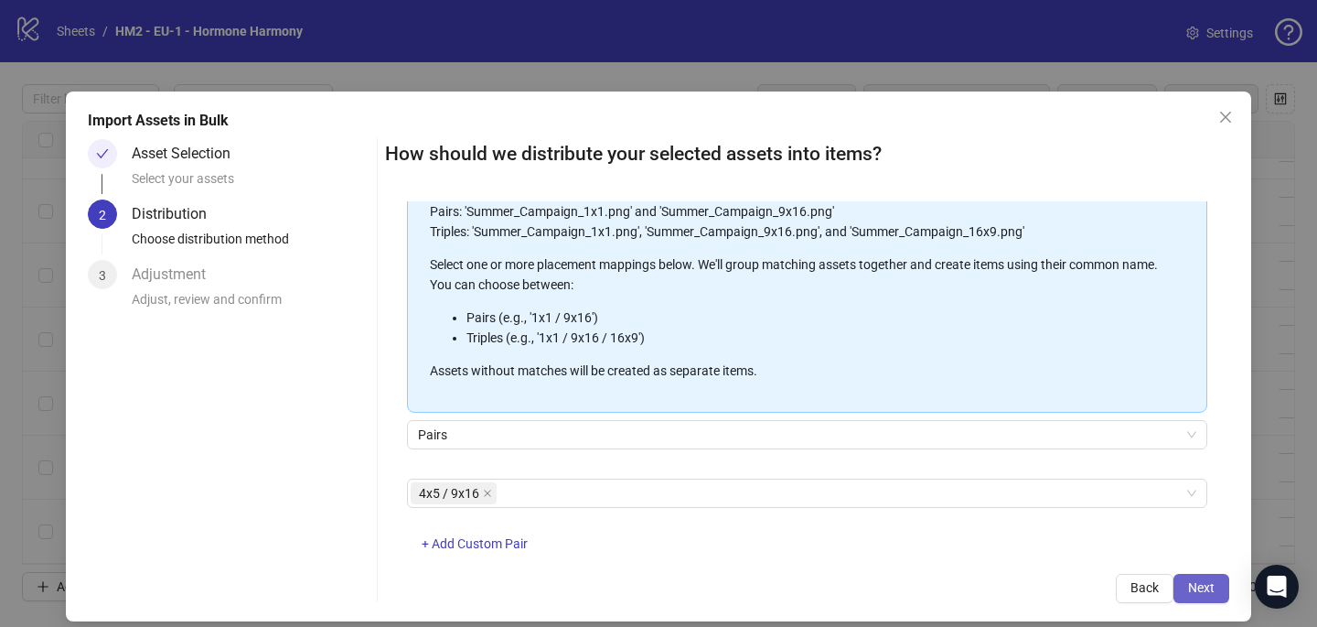
click at [1212, 586] on span "Next" at bounding box center [1201, 587] width 27 height 15
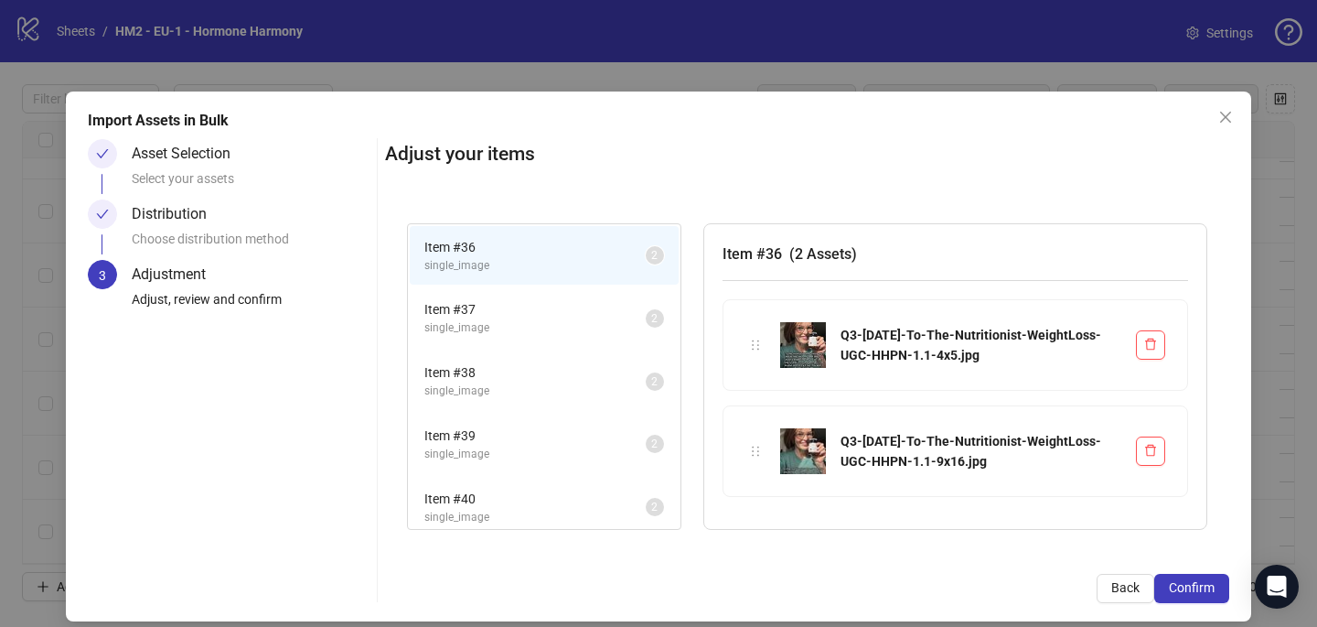
click at [1211, 586] on span "Confirm" at bounding box center [1192, 587] width 46 height 15
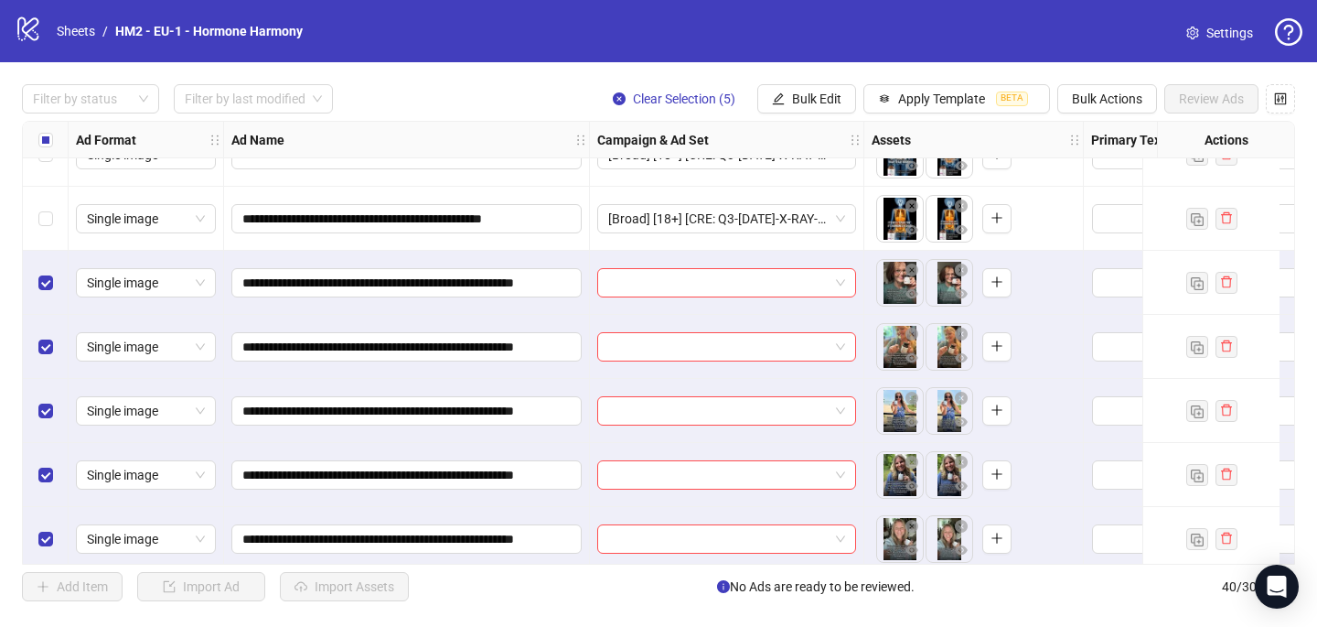
scroll to position [2164, 0]
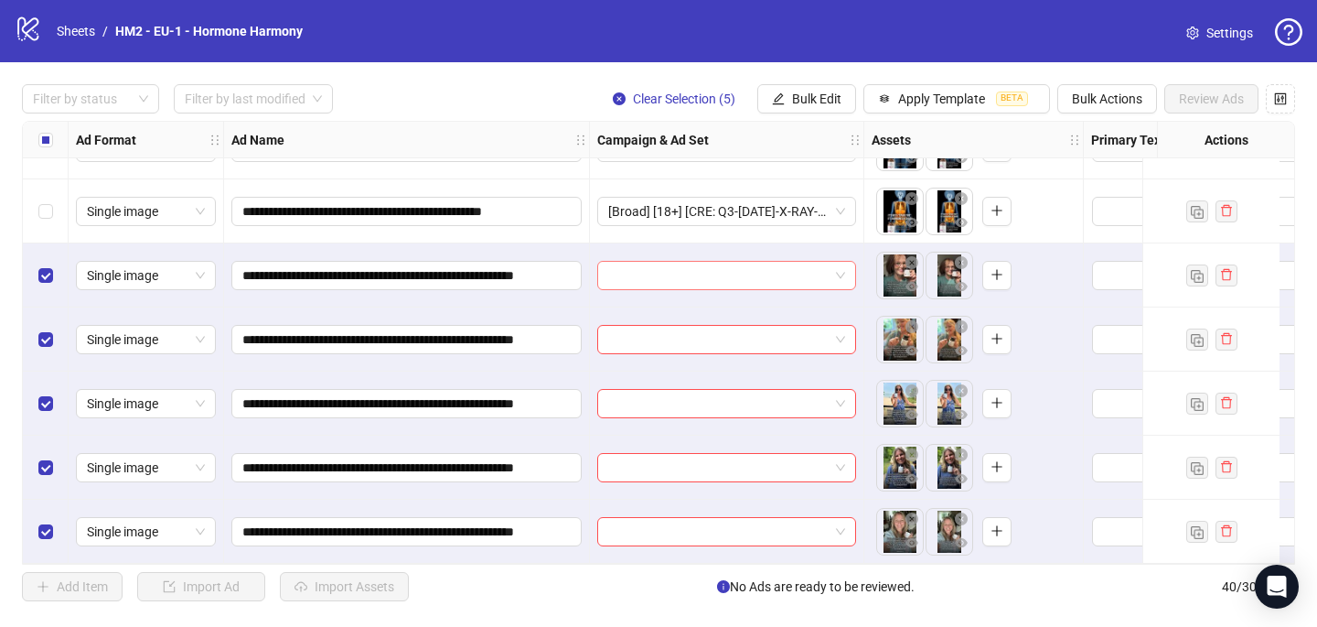
click at [606, 276] on div at bounding box center [726, 275] width 259 height 29
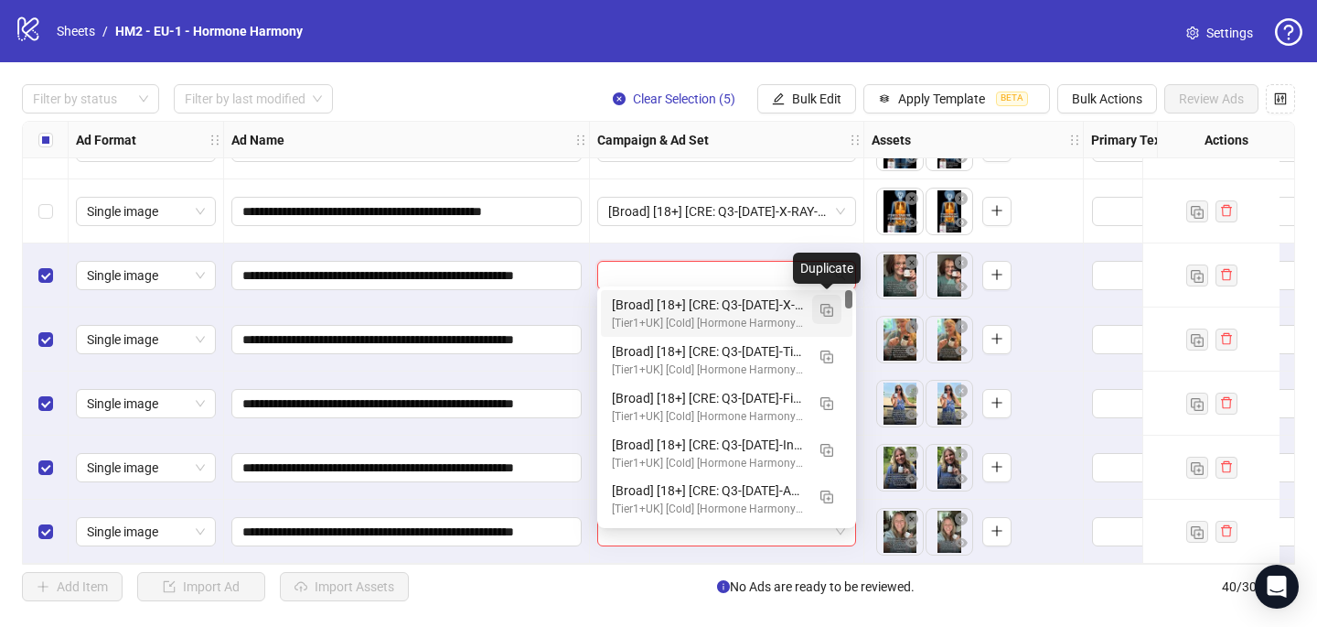
click at [826, 314] on img "button" at bounding box center [827, 310] width 13 height 13
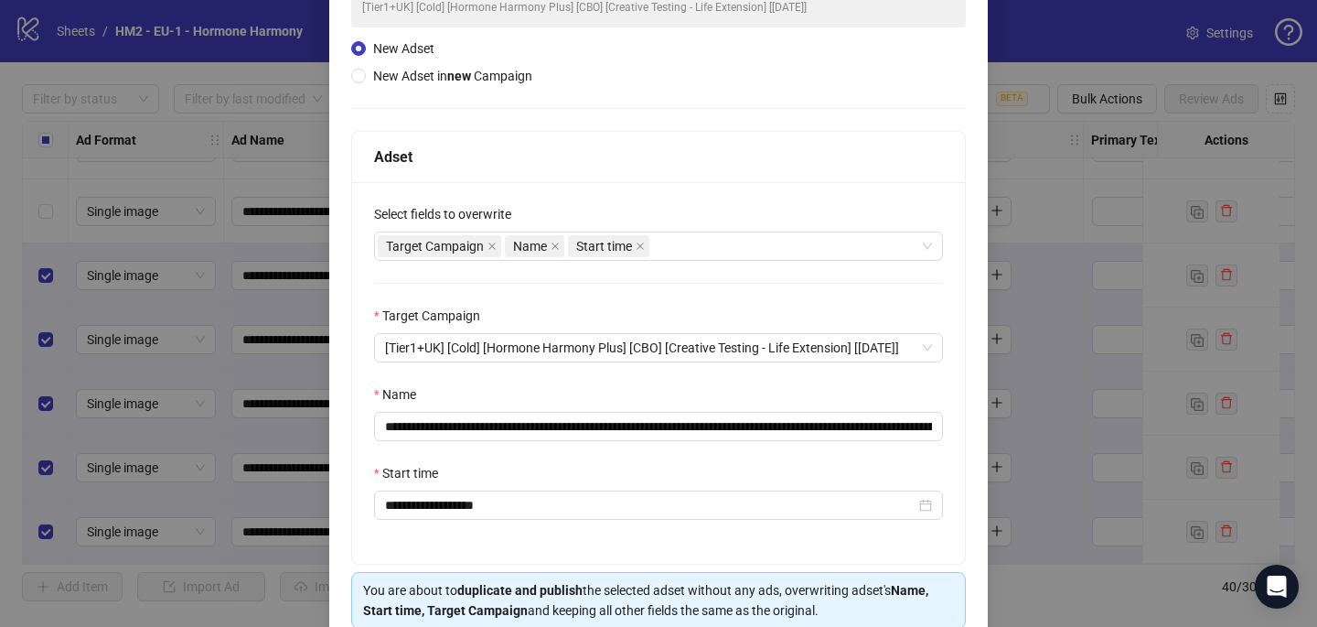
scroll to position [177, 0]
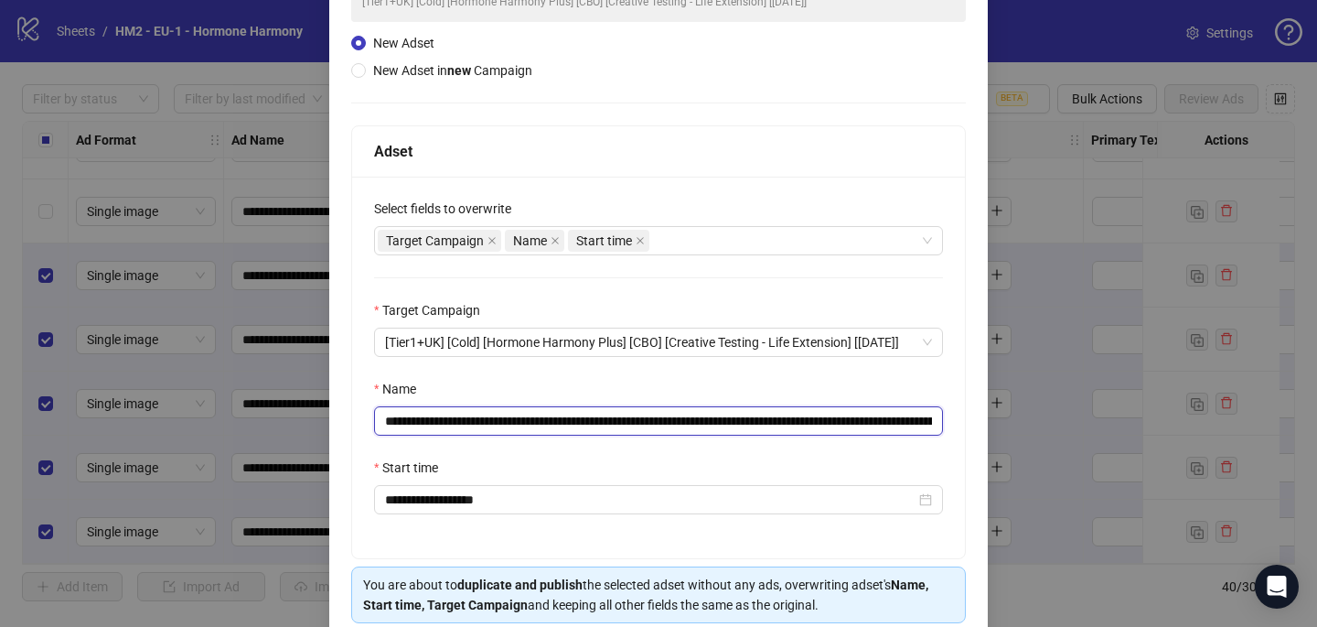
drag, startPoint x: 803, startPoint y: 419, endPoint x: 494, endPoint y: 428, distance: 309.4
click at [493, 429] on input "**********" at bounding box center [658, 420] width 569 height 29
paste input "*******"
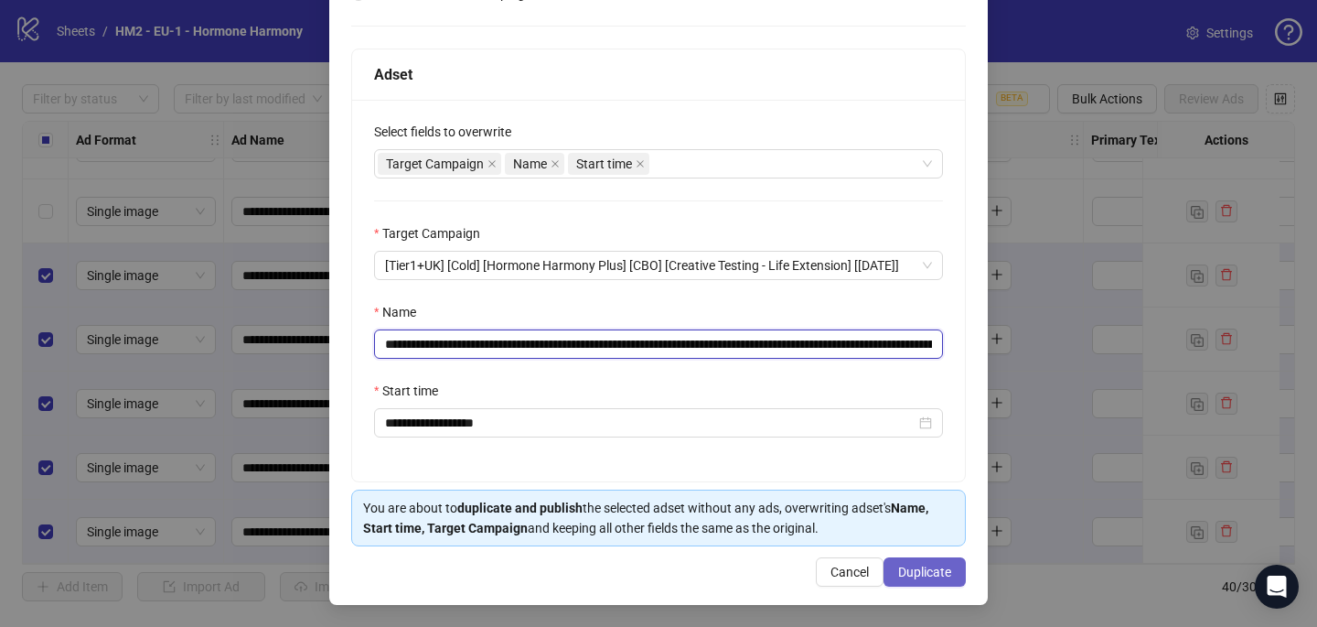
type input "**********"
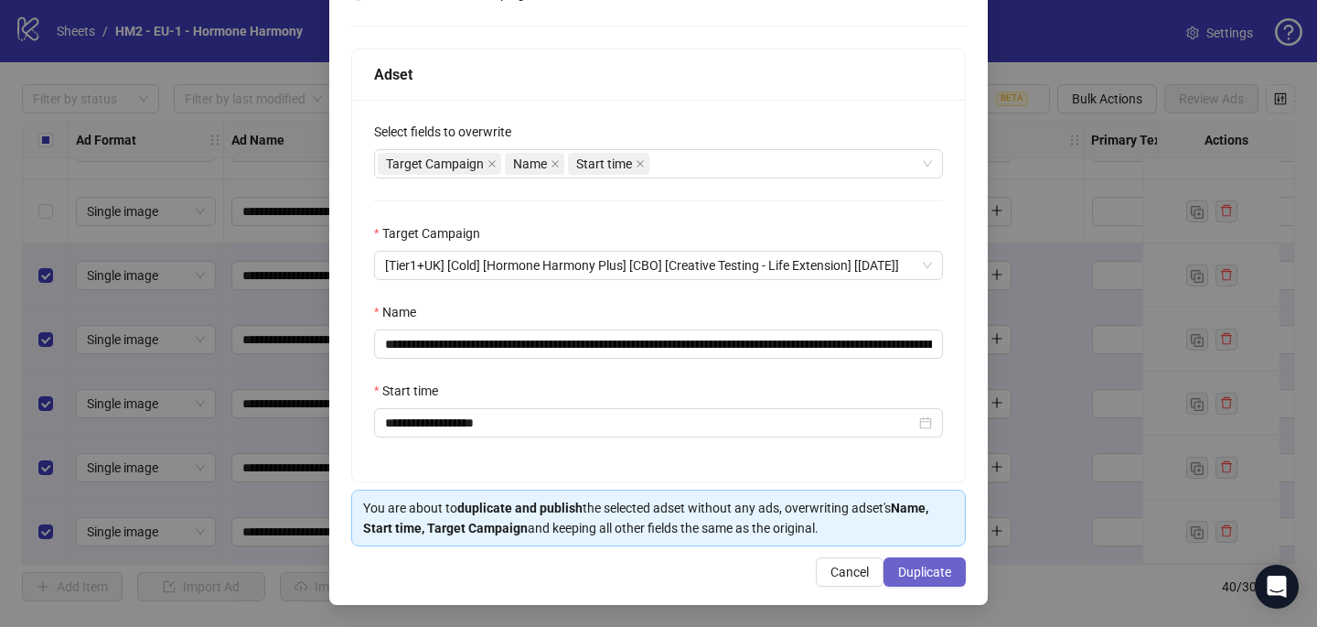
click at [951, 579] on button "Duplicate" at bounding box center [925, 571] width 82 height 29
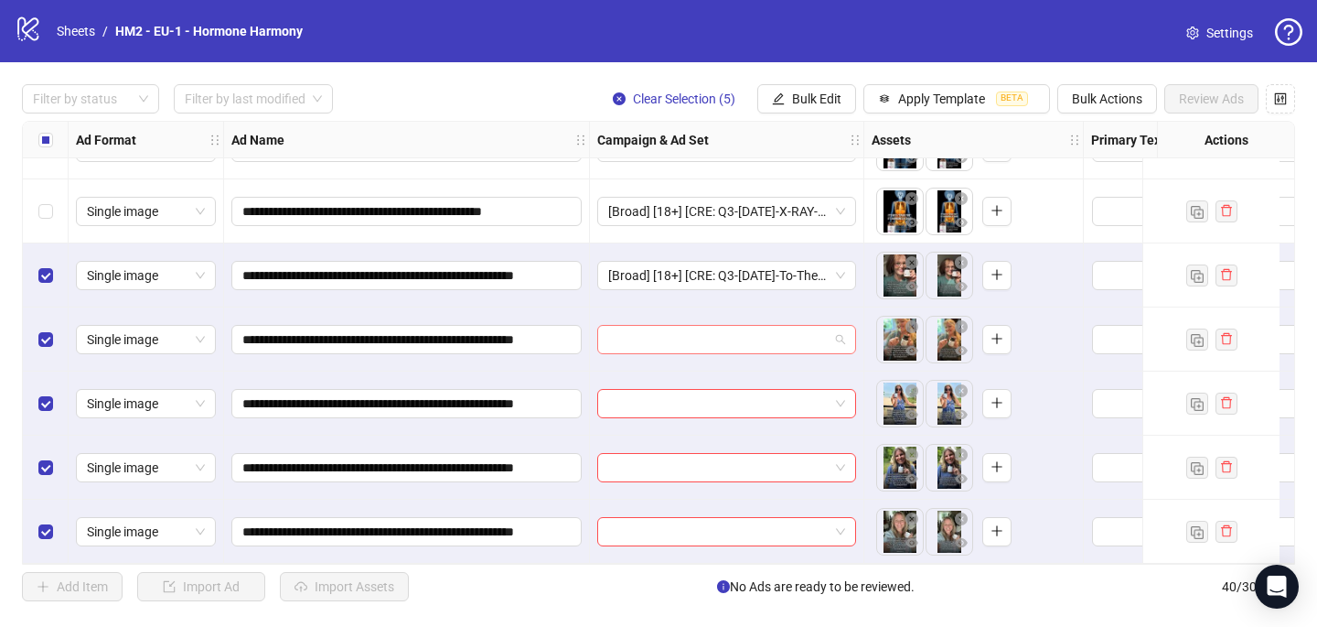
click at [637, 343] on input "search" at bounding box center [718, 339] width 220 height 27
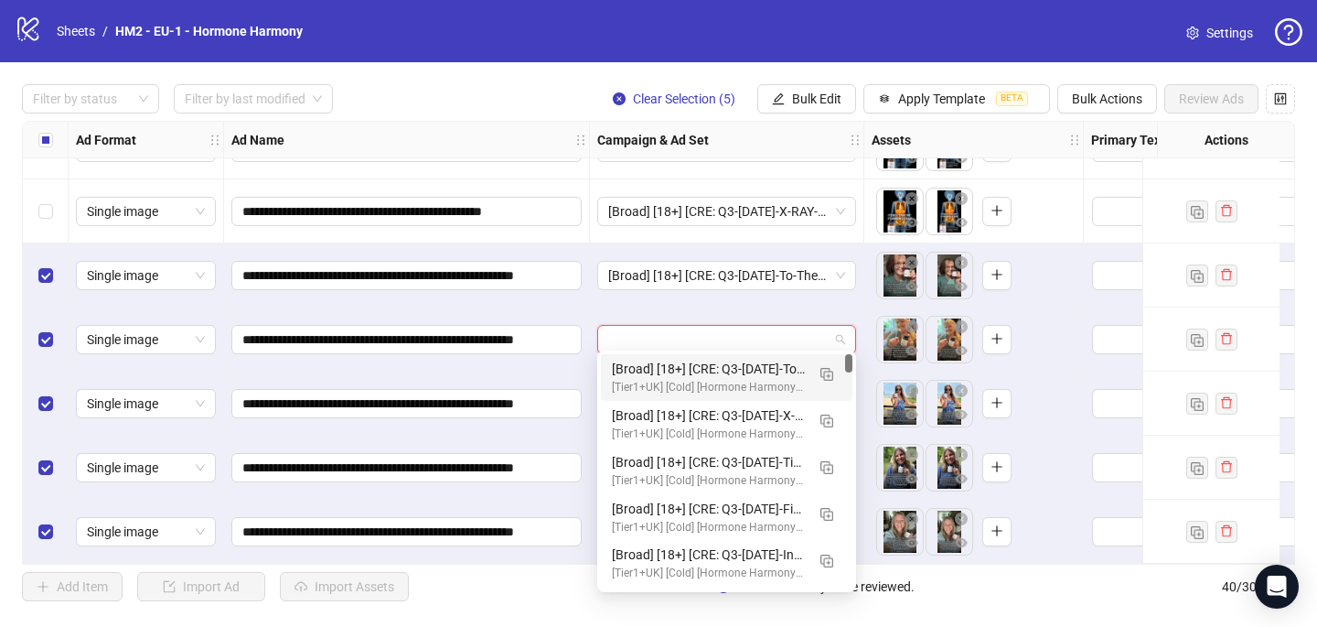
click at [646, 380] on div "[Tier1+UK] [Cold] [Hormone Harmony Plus] [CBO] [Creative Testing - Life Extensi…" at bounding box center [708, 387] width 193 height 17
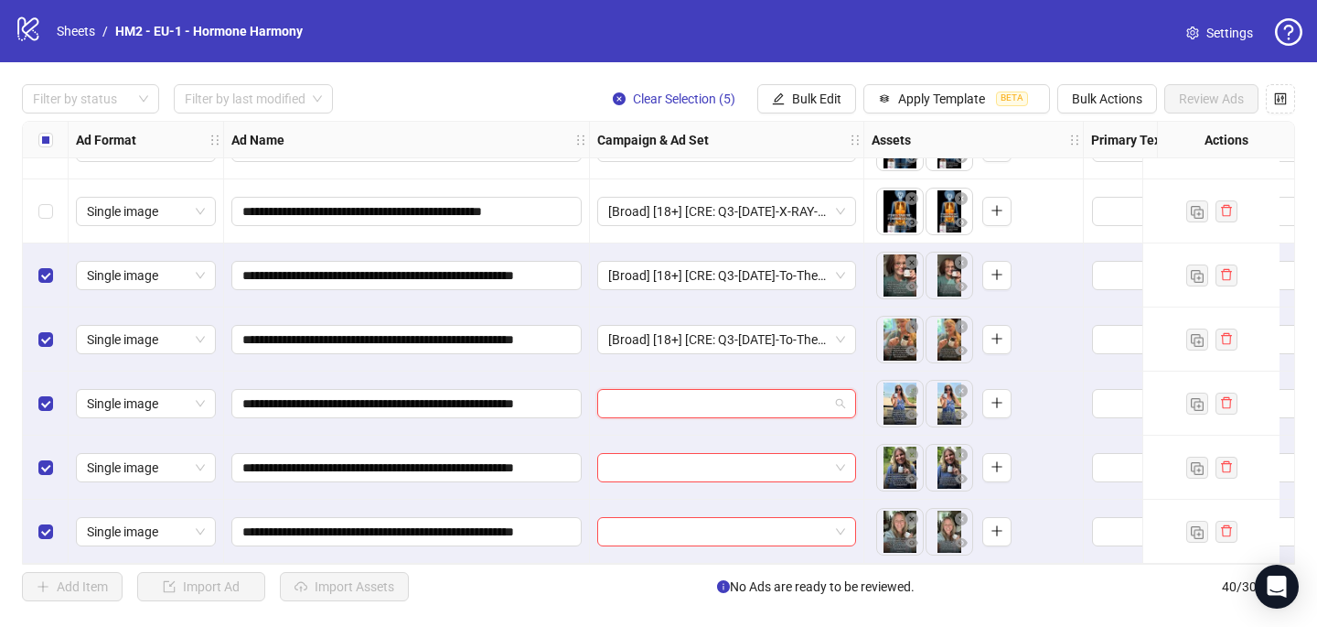
click at [639, 408] on input "search" at bounding box center [718, 403] width 220 height 27
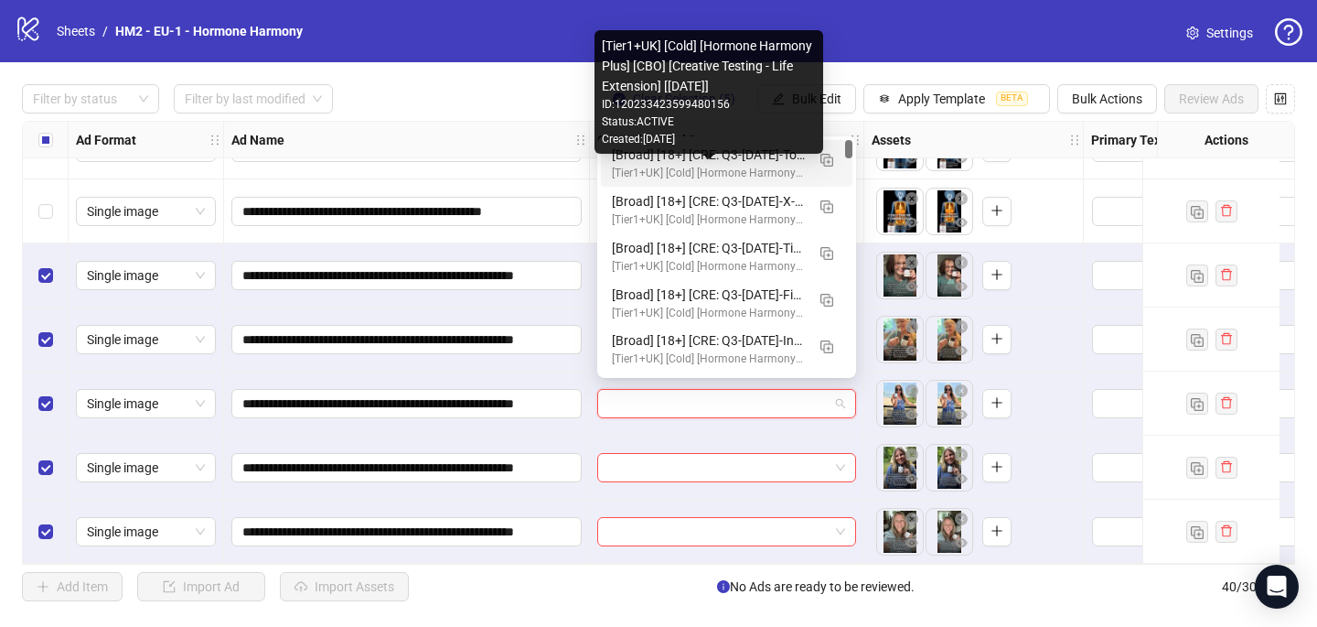
click at [676, 171] on div "[Tier1+UK] [Cold] [Hormone Harmony Plus] [CBO] [Creative Testing - Life Extensi…" at bounding box center [708, 173] width 193 height 17
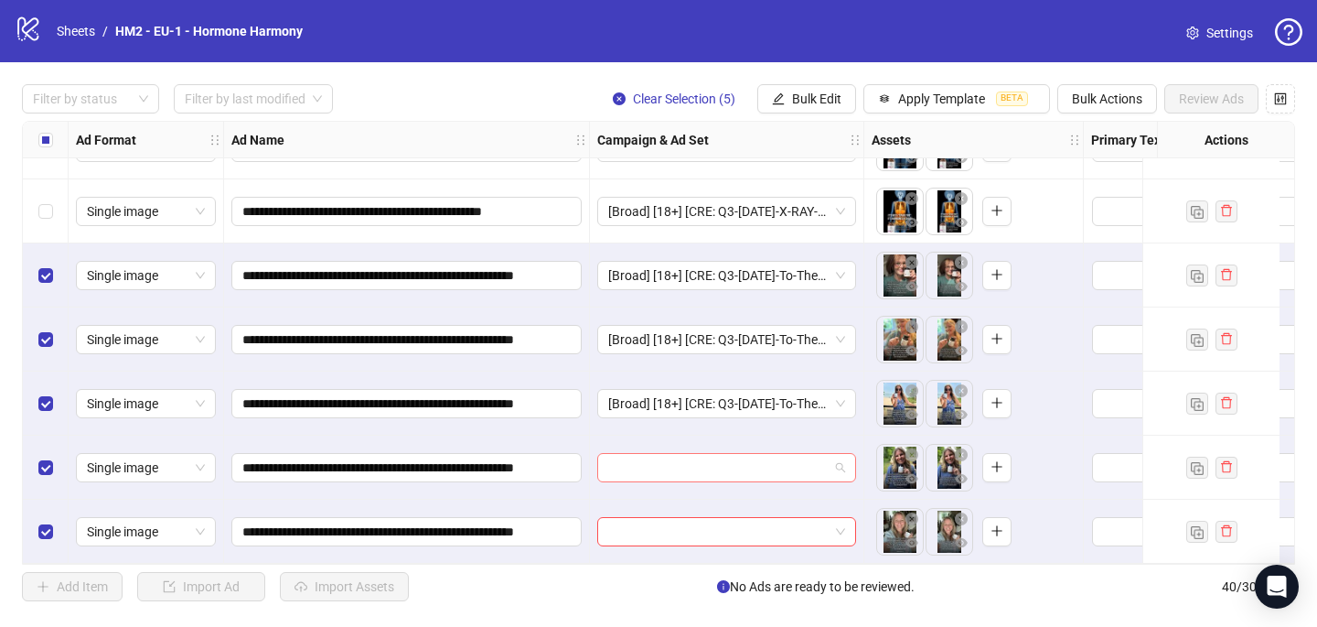
click at [625, 469] on input "search" at bounding box center [718, 467] width 220 height 27
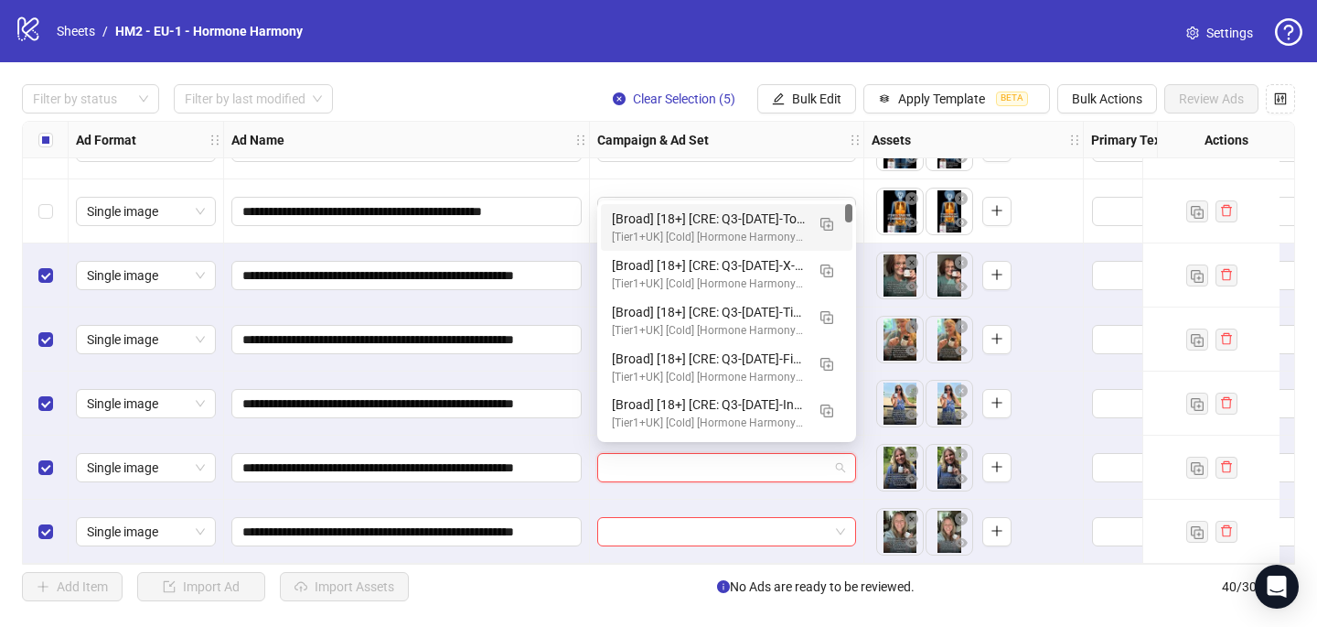
click at [693, 227] on div "[Broad] [18+] [CRE: Q3-[DATE]-To-The-Nutritionist-WeightLoss-UGC-HHPN] [COP: Q3…" at bounding box center [708, 219] width 193 height 20
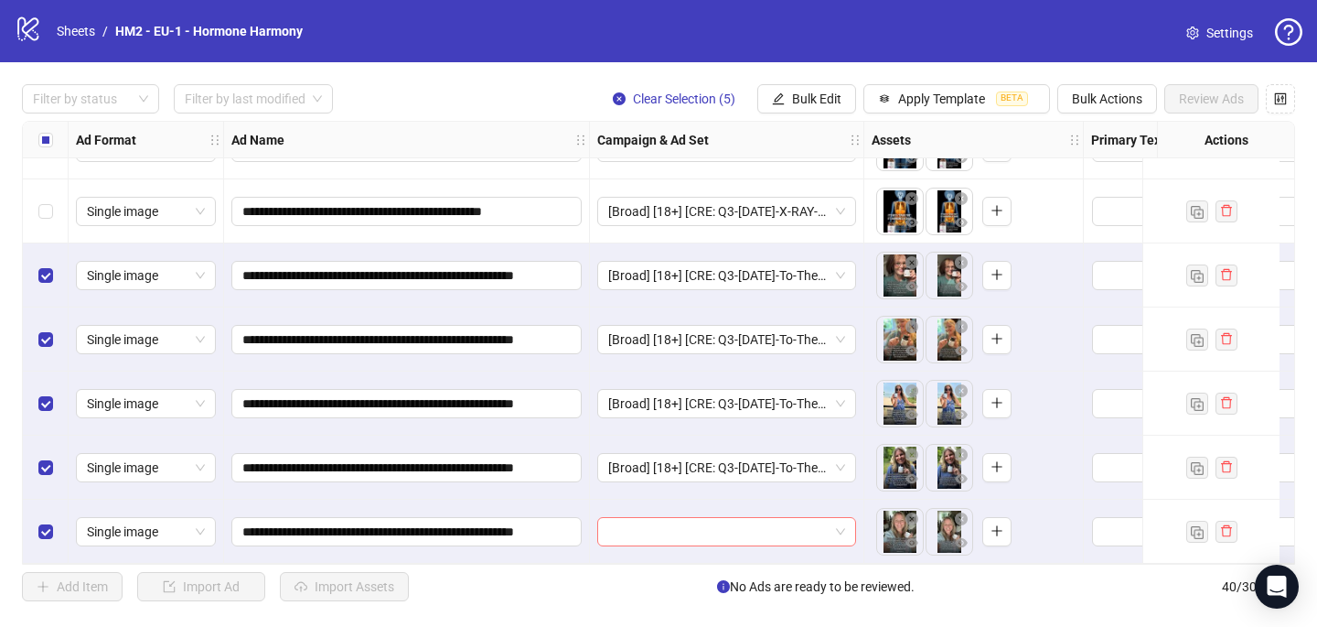
click at [639, 520] on input "search" at bounding box center [718, 531] width 220 height 27
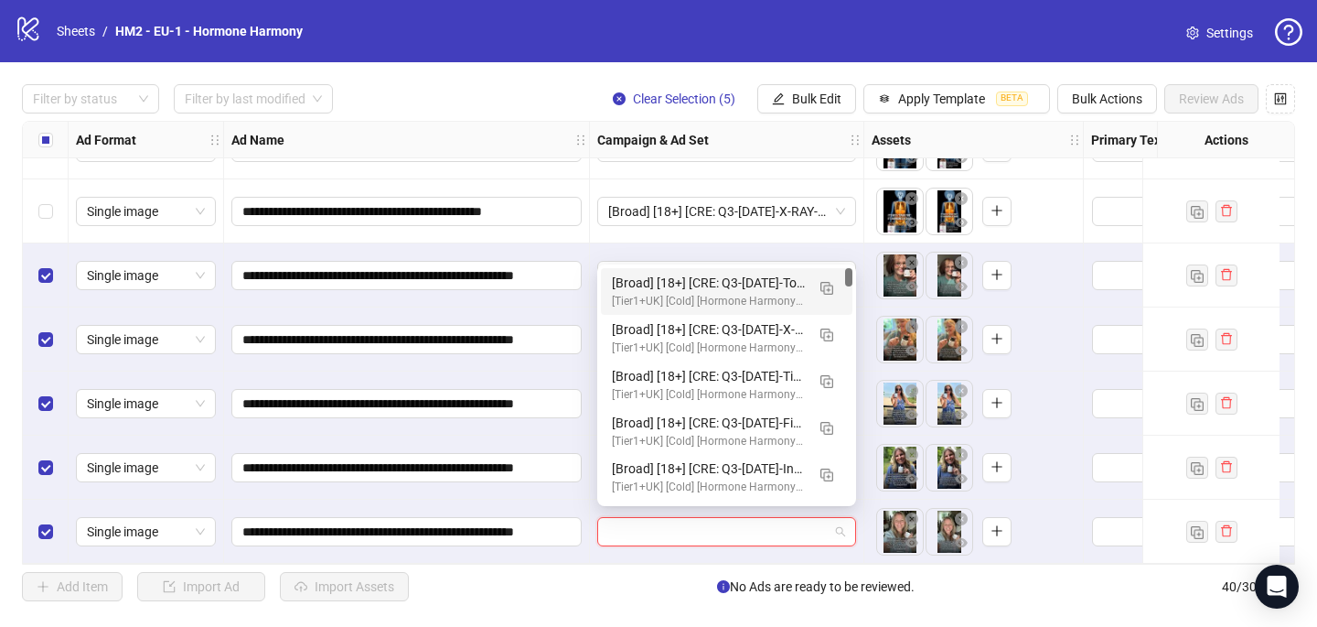
click at [719, 304] on div "[Tier1+UK] [Cold] [Hormone Harmony Plus] [CBO] [Creative Testing - Life Extensi…" at bounding box center [708, 301] width 193 height 17
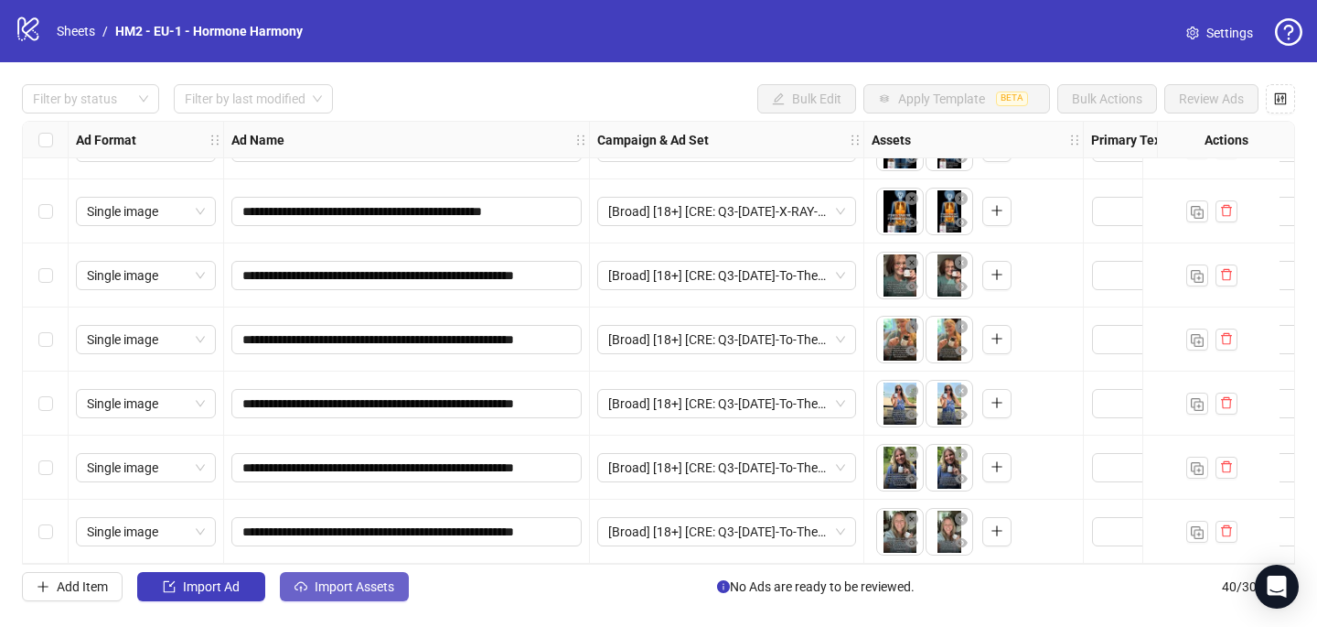
click at [381, 584] on span "Import Assets" at bounding box center [355, 586] width 80 height 15
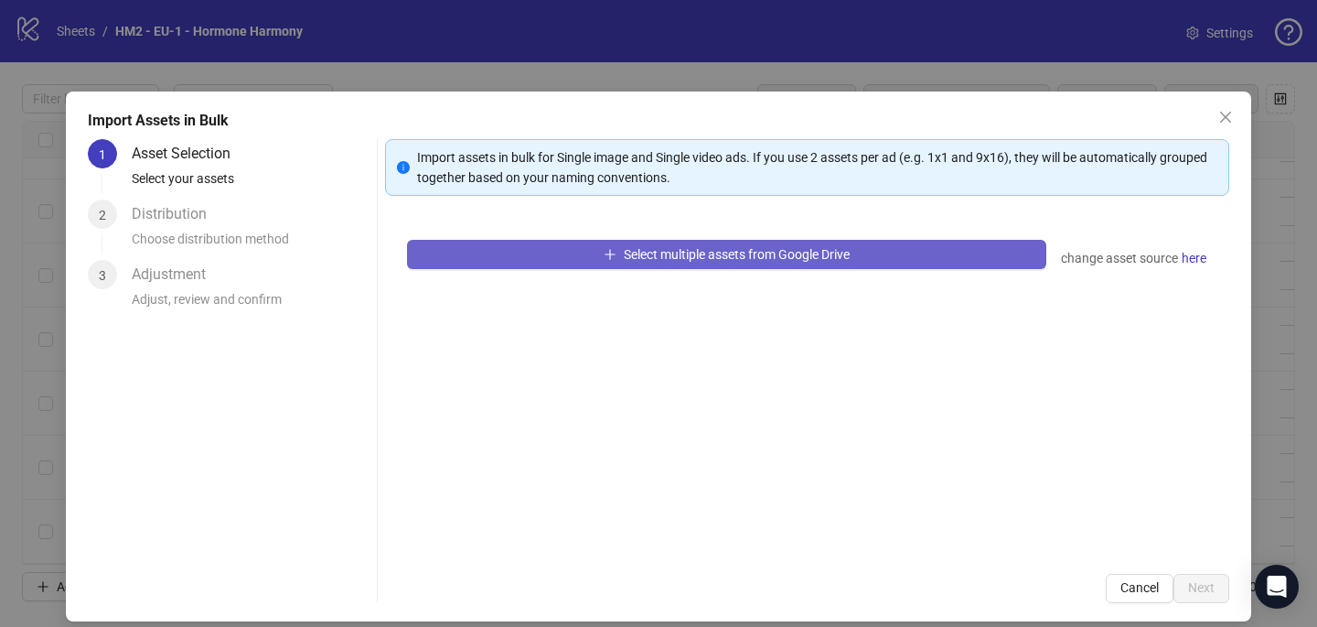
click at [641, 242] on button "Select multiple assets from Google Drive" at bounding box center [726, 254] width 639 height 29
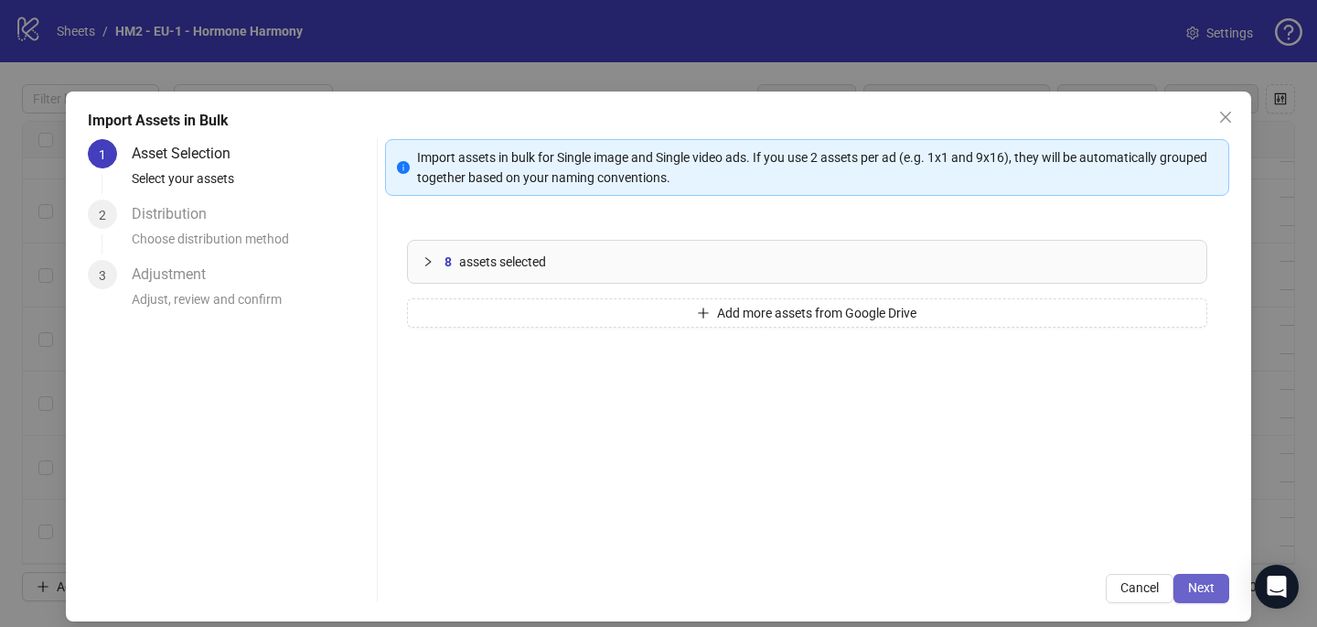
click at [1197, 582] on span "Next" at bounding box center [1201, 587] width 27 height 15
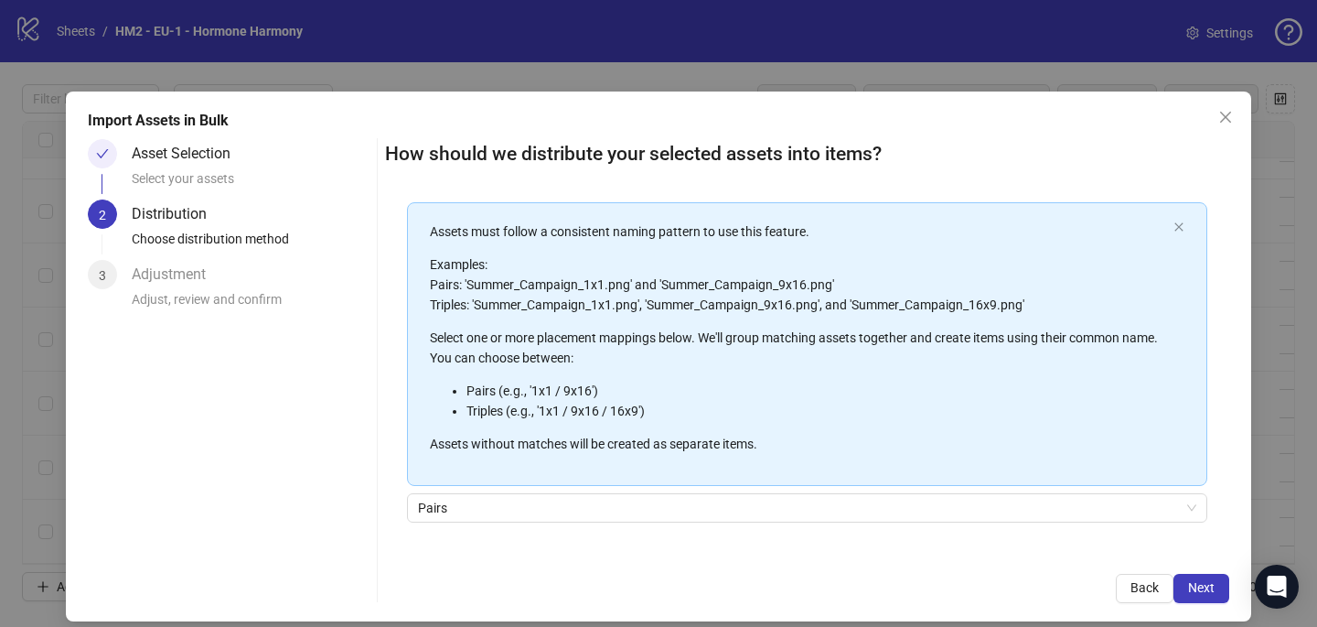
scroll to position [208, 0]
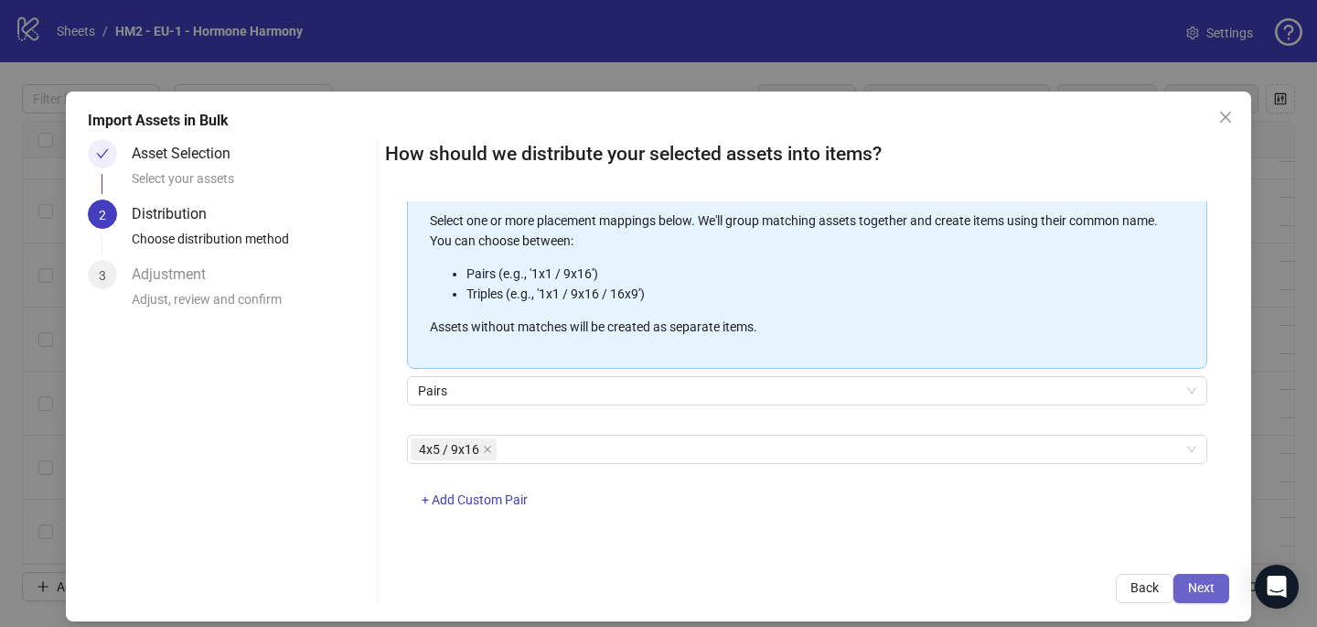
click at [1201, 582] on span "Next" at bounding box center [1201, 587] width 27 height 15
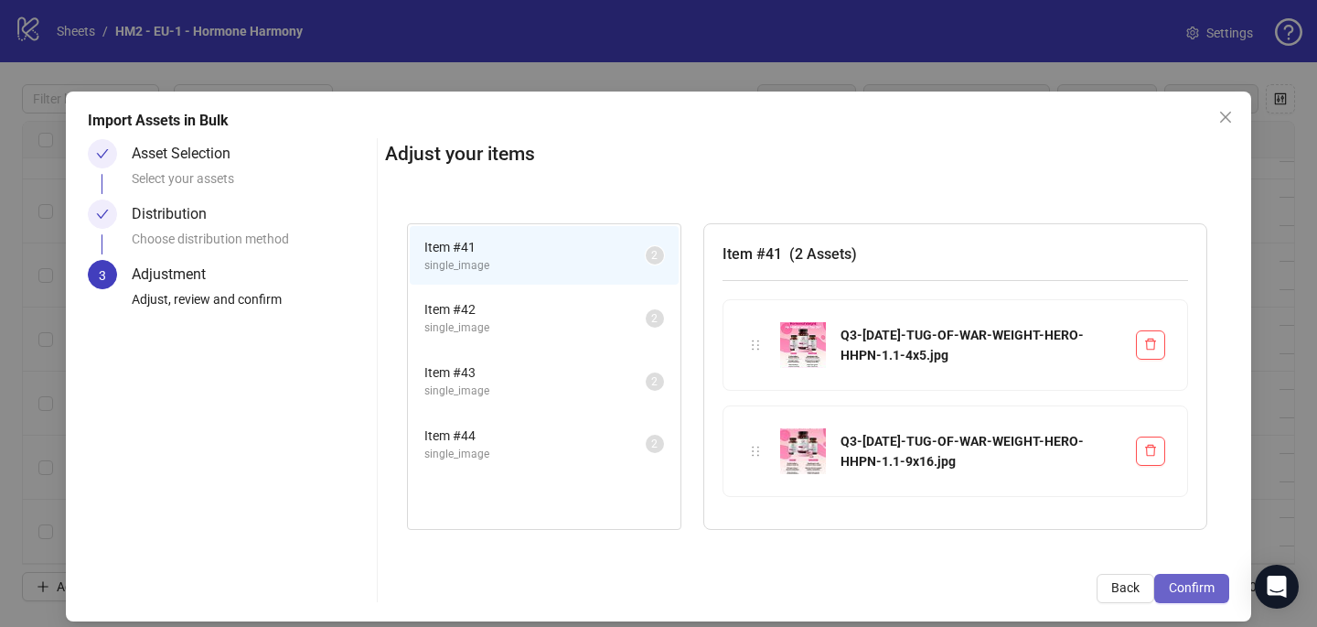
click at [1209, 588] on span "Confirm" at bounding box center [1192, 587] width 46 height 15
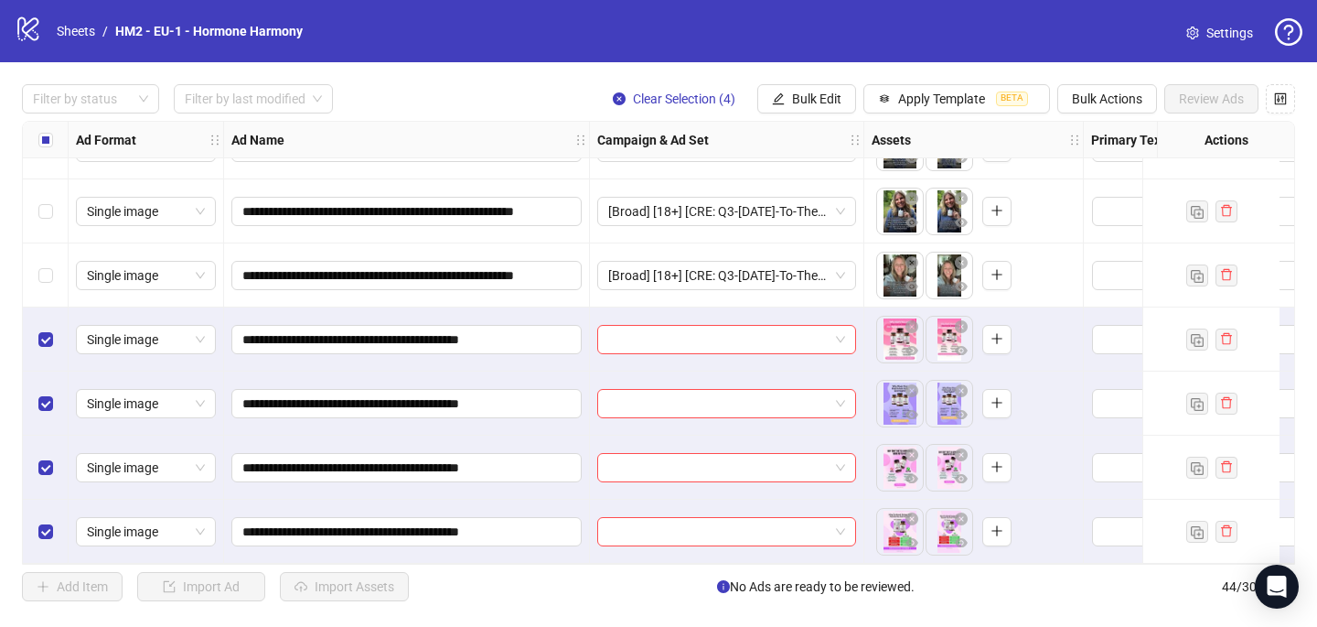
scroll to position [2420, 0]
click at [630, 331] on input "search" at bounding box center [718, 339] width 220 height 27
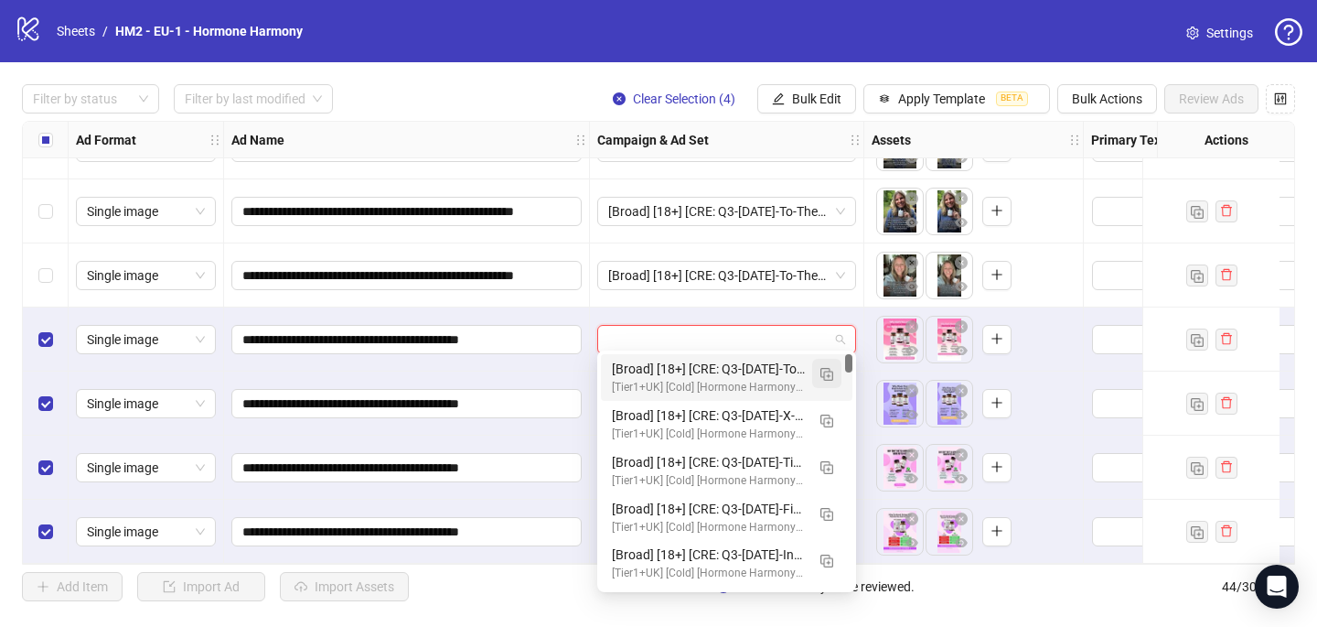
click at [832, 372] on img "button" at bounding box center [827, 374] width 13 height 13
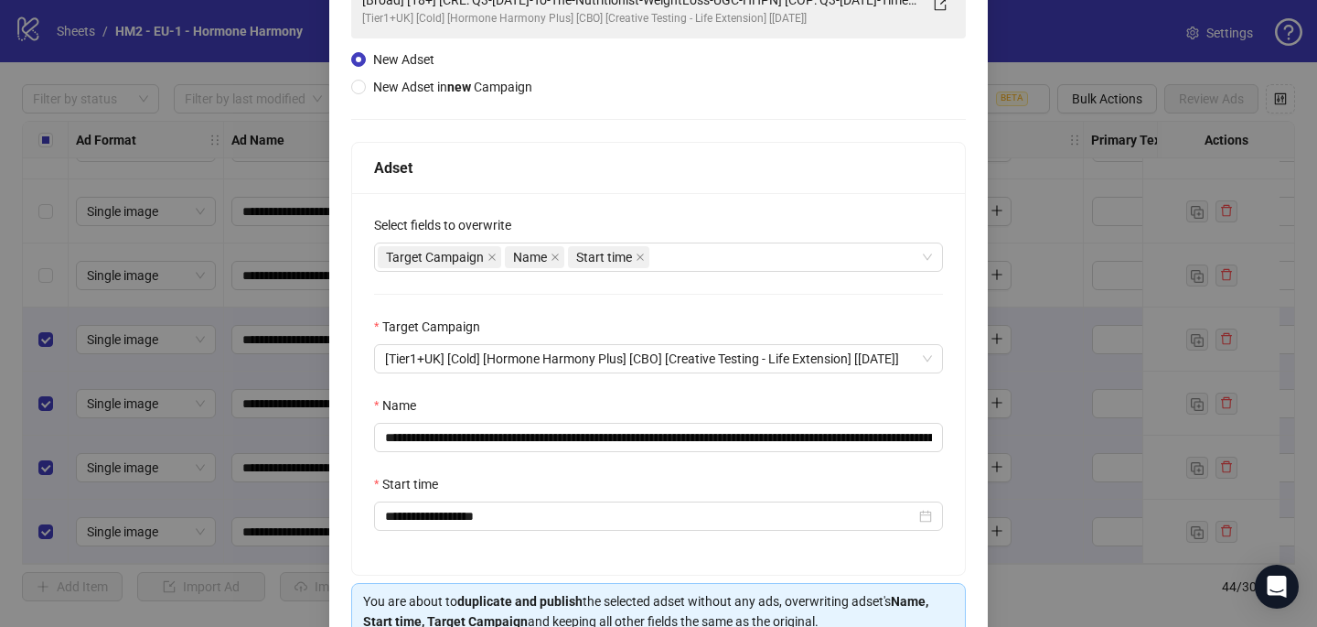
scroll to position [222, 0]
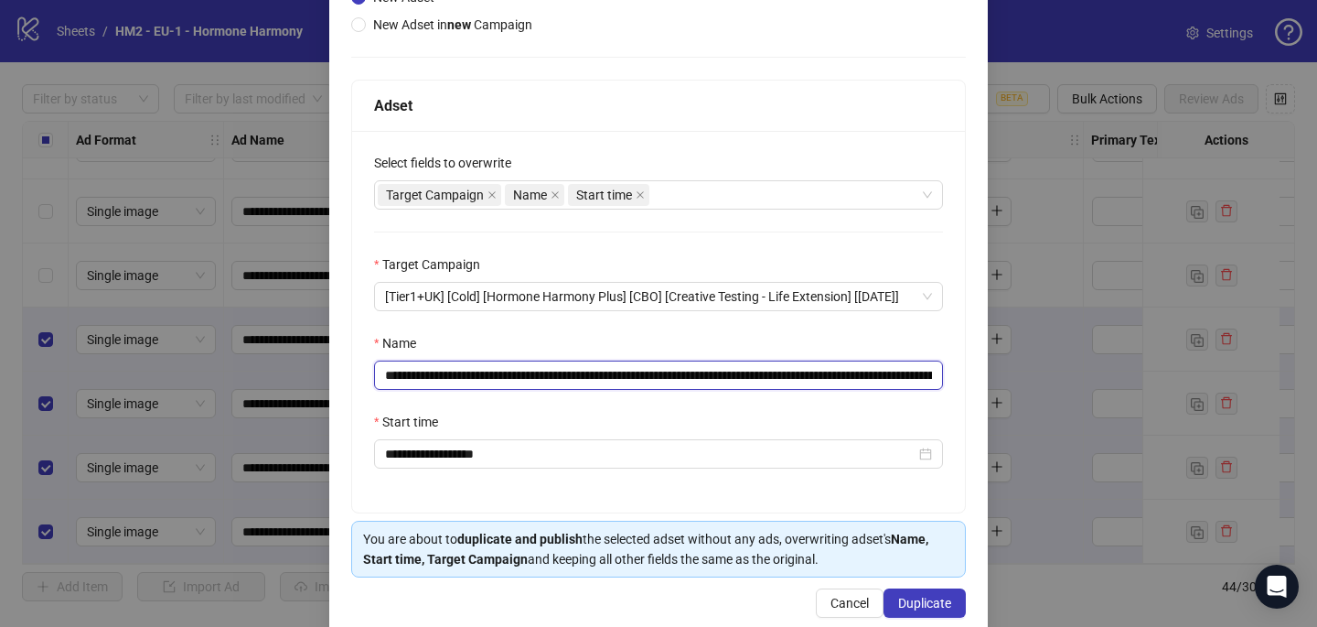
drag, startPoint x: 833, startPoint y: 376, endPoint x: 493, endPoint y: 373, distance: 339.4
click at [493, 373] on input "**********" at bounding box center [658, 374] width 569 height 29
paste input "text"
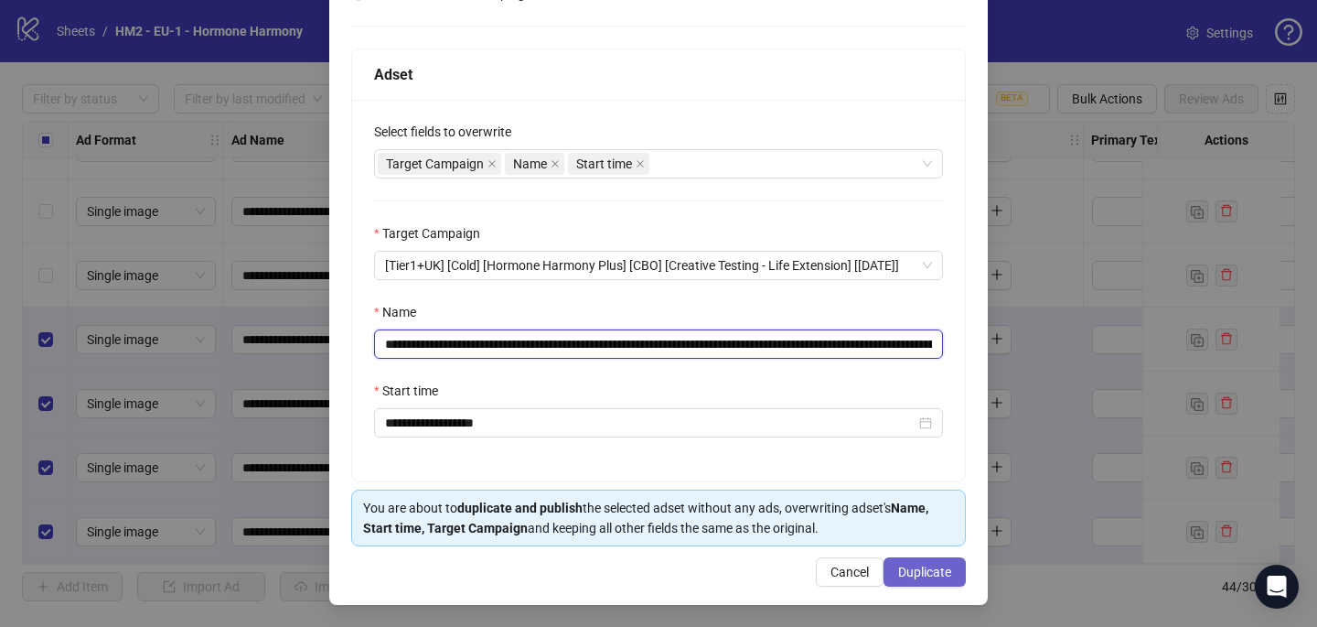
type input "**********"
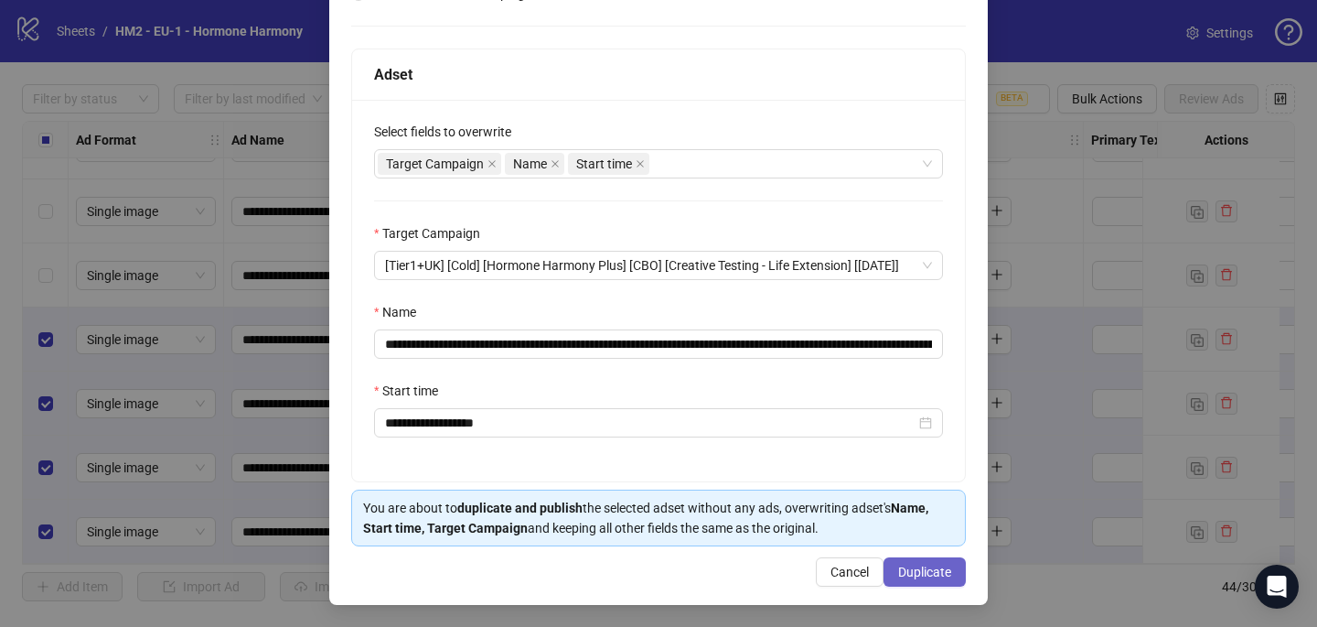
click at [956, 564] on button "Duplicate" at bounding box center [925, 571] width 82 height 29
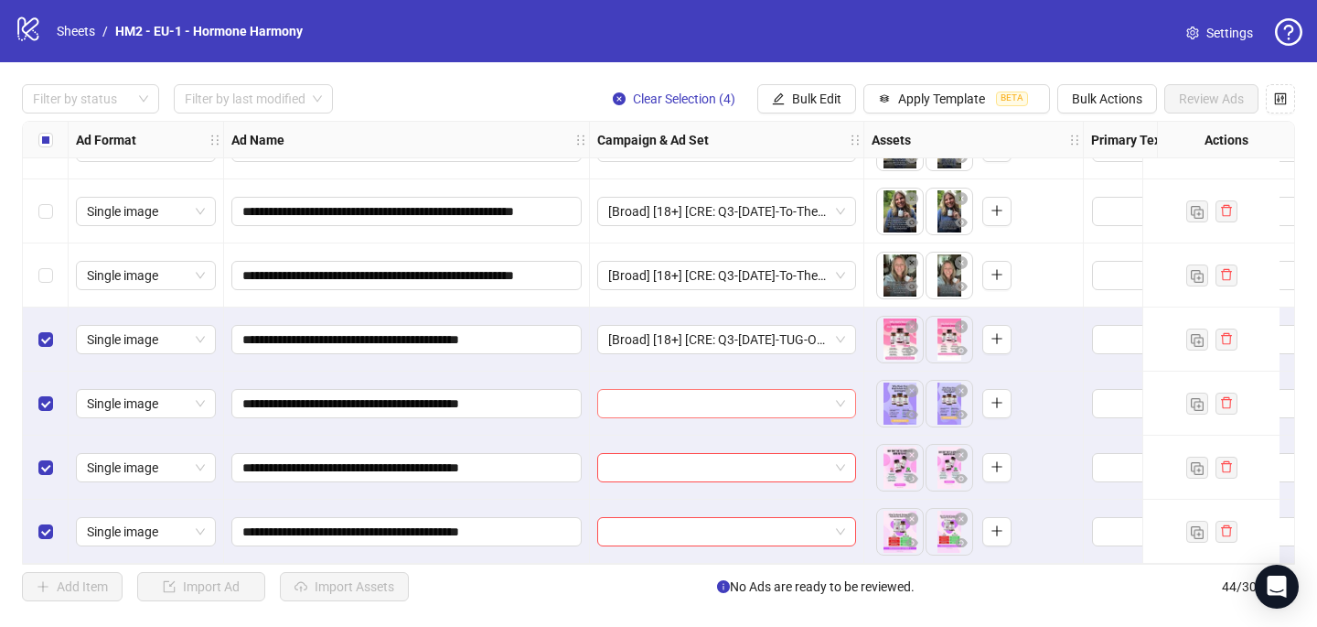
click at [750, 402] on input "search" at bounding box center [718, 403] width 220 height 27
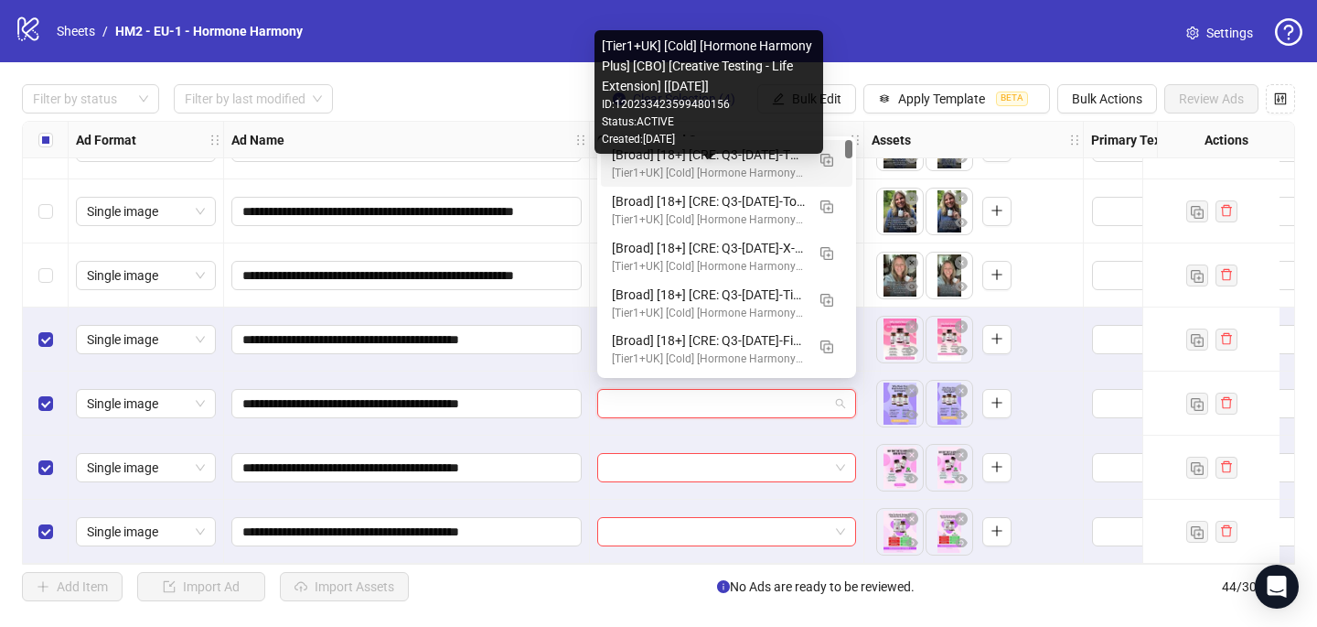
click at [743, 163] on div "[Broad] [18+] [CRE: Q3-09-SEP-2025-TUG-OF-WAR-WEIGHT-HERO-HHPN] [COP: Q3-08-AUG…" at bounding box center [708, 155] width 193 height 20
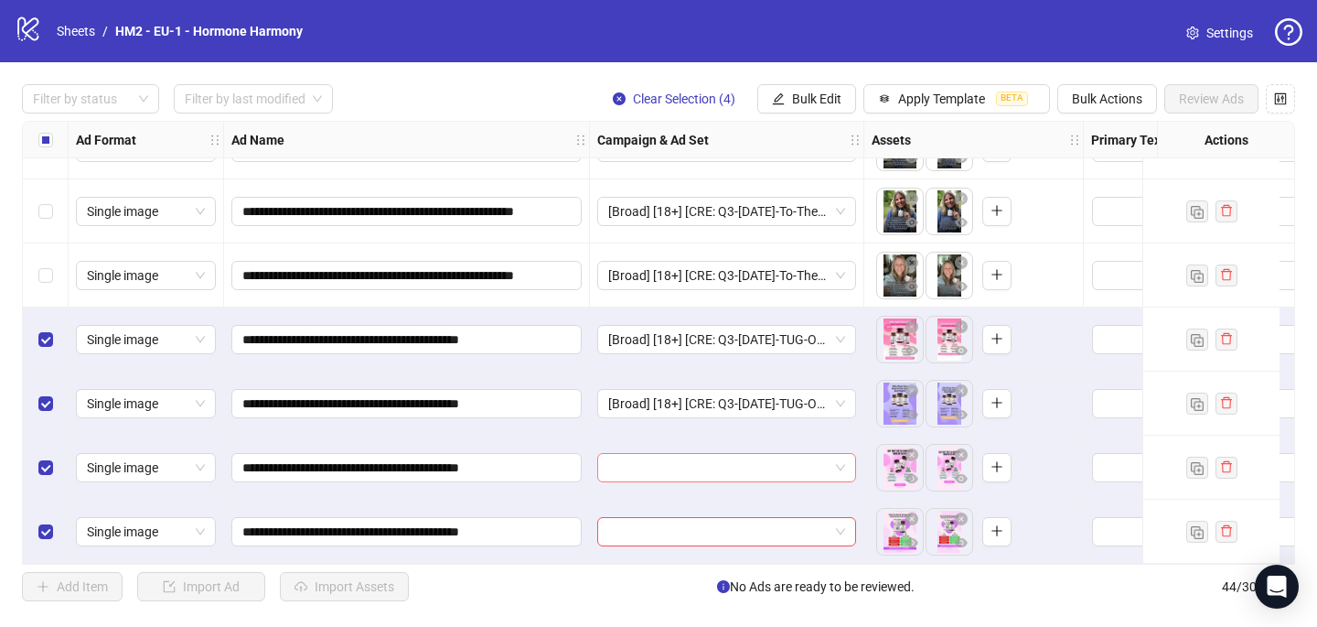
click at [698, 454] on input "search" at bounding box center [718, 467] width 220 height 27
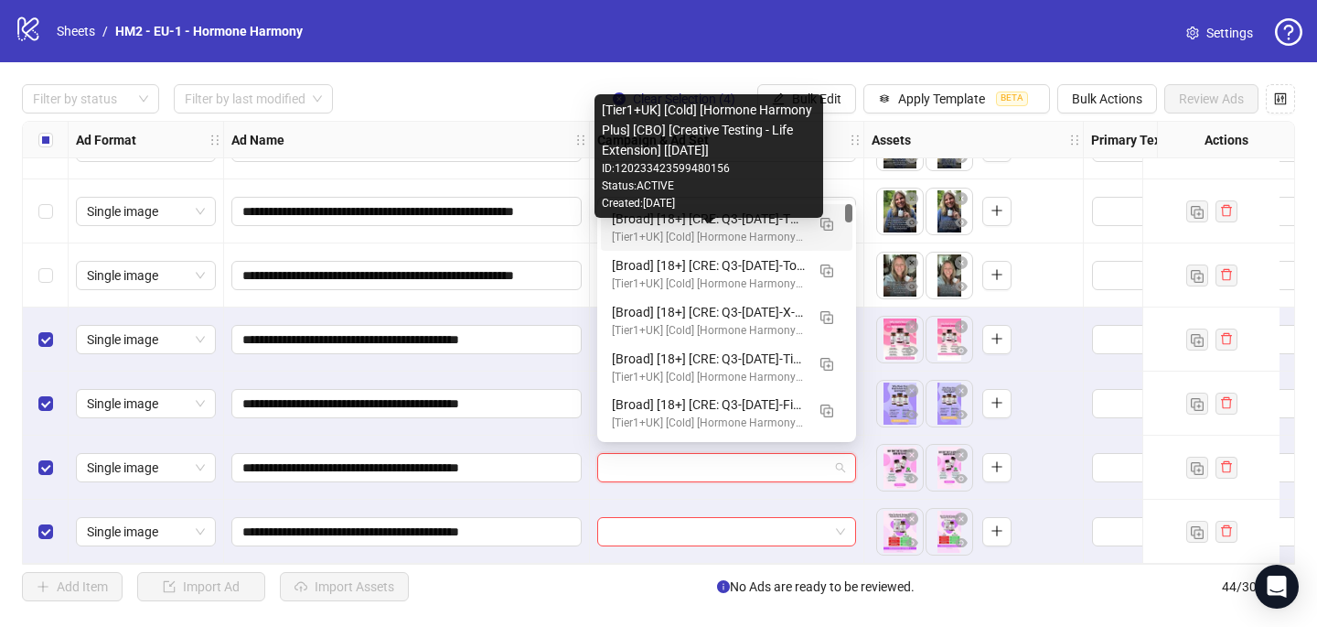
click at [740, 231] on div "[Tier1+UK] [Cold] [Hormone Harmony Plus] [CBO] [Creative Testing - Life Extensi…" at bounding box center [708, 237] width 193 height 17
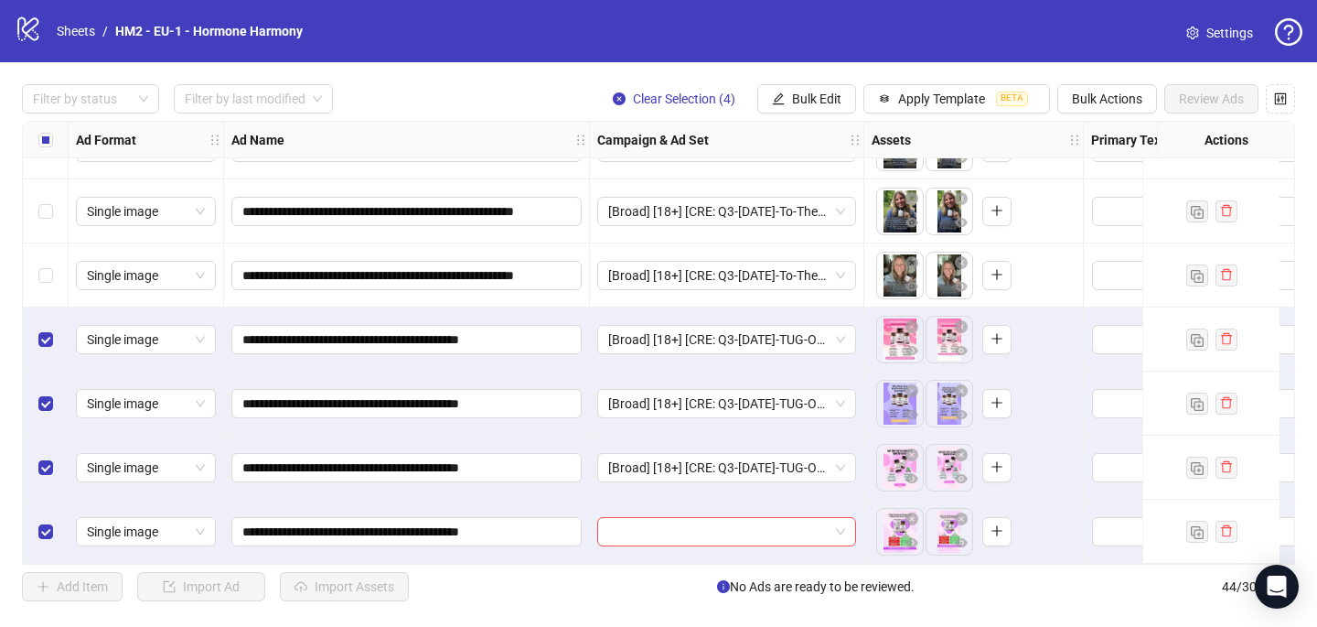
click at [619, 539] on div at bounding box center [727, 532] width 274 height 64
click at [619, 529] on input "search" at bounding box center [718, 531] width 220 height 27
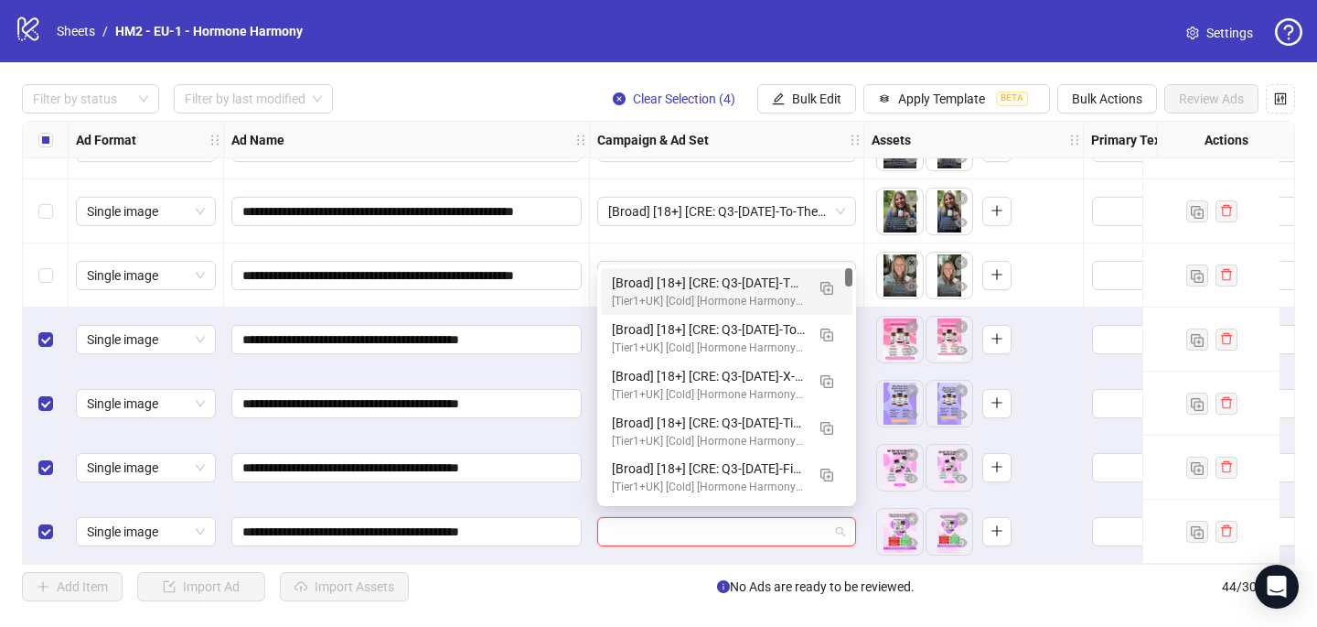
click at [775, 285] on div "[Broad] [18+] [CRE: Q3-09-SEP-2025-TUG-OF-WAR-WEIGHT-HERO-HHPN] [COP: Q3-08-AUG…" at bounding box center [708, 283] width 193 height 20
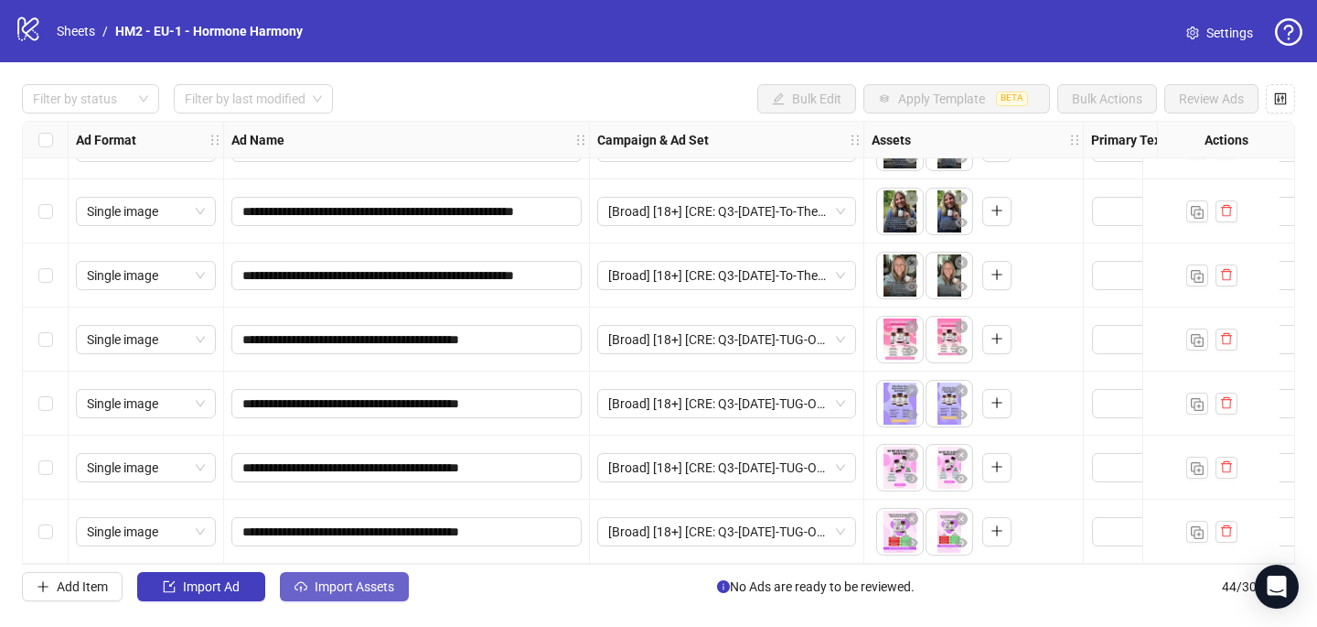
click at [388, 586] on span "Import Assets" at bounding box center [355, 586] width 80 height 15
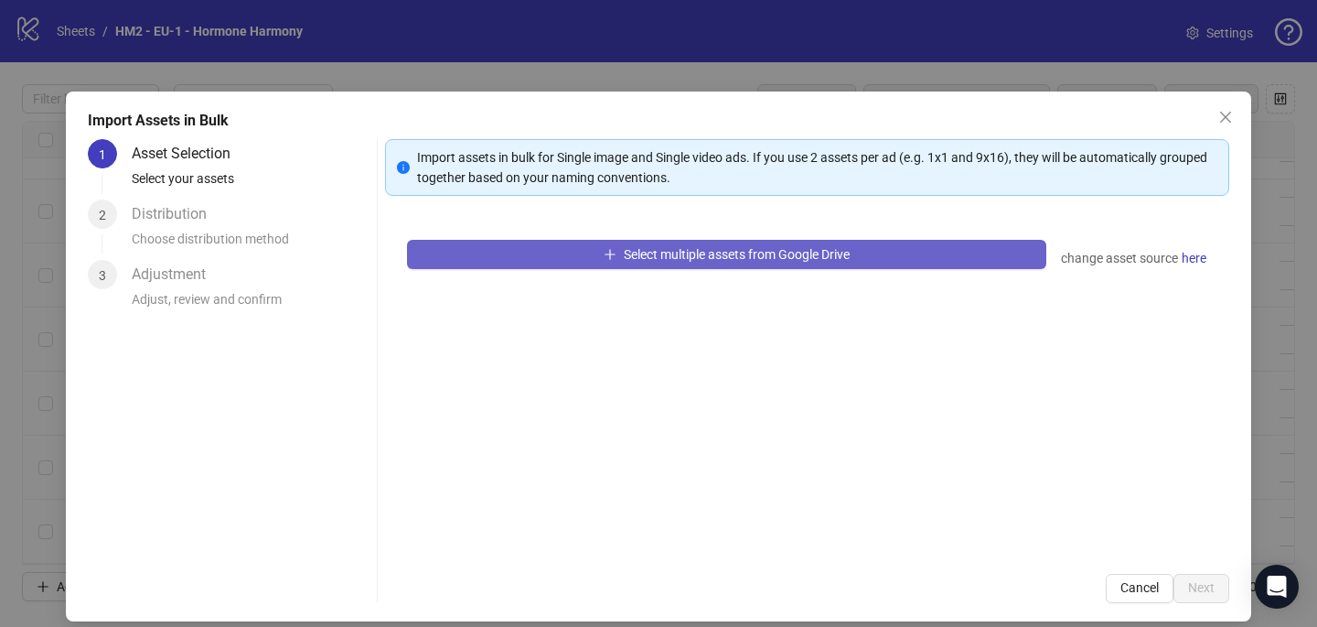
click at [618, 254] on button "Select multiple assets from Google Drive" at bounding box center [726, 254] width 639 height 29
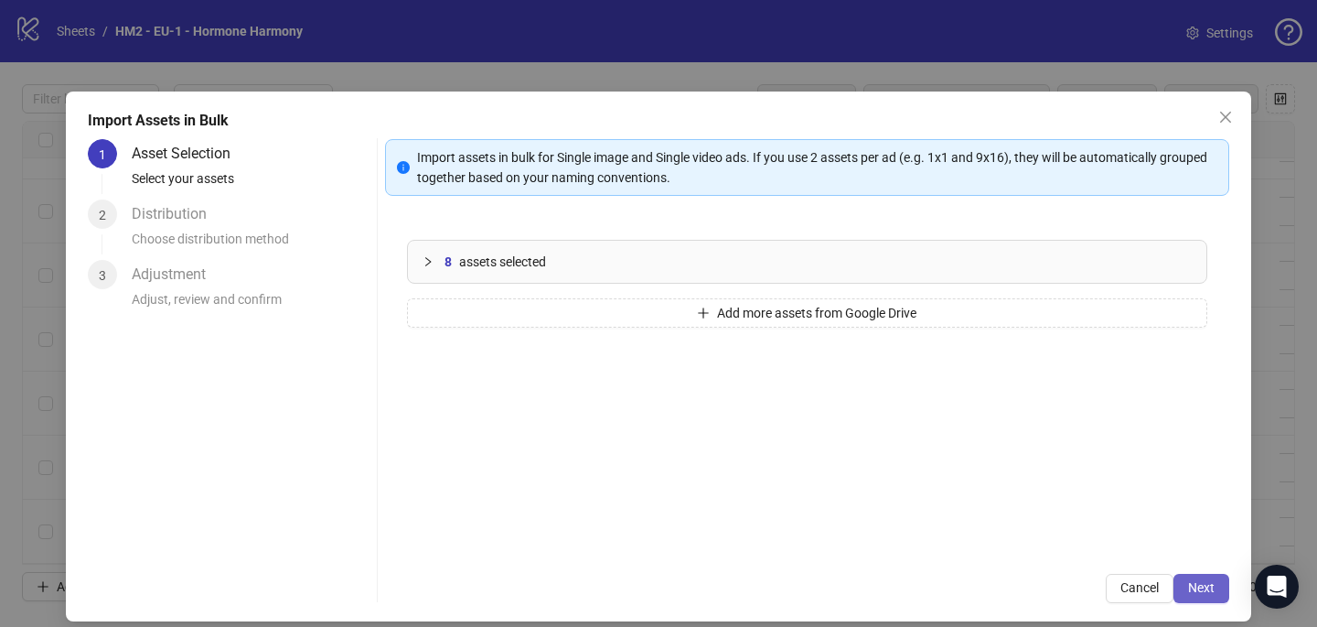
click at [1202, 588] on span "Next" at bounding box center [1201, 587] width 27 height 15
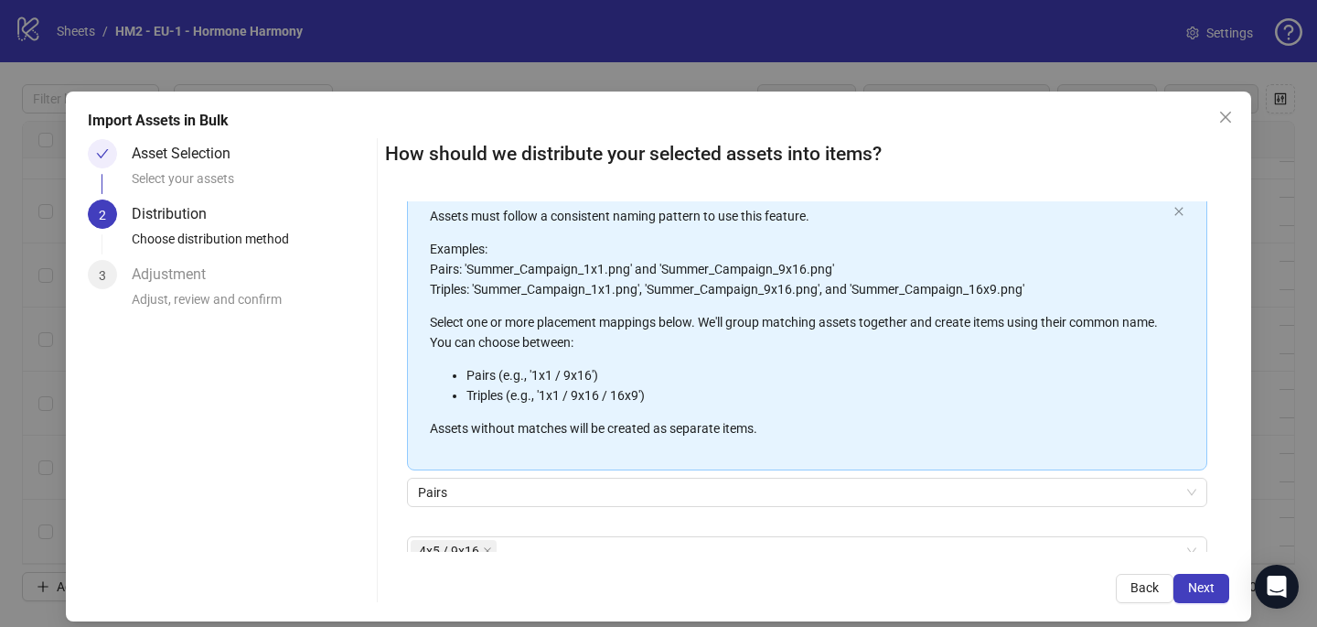
scroll to position [208, 0]
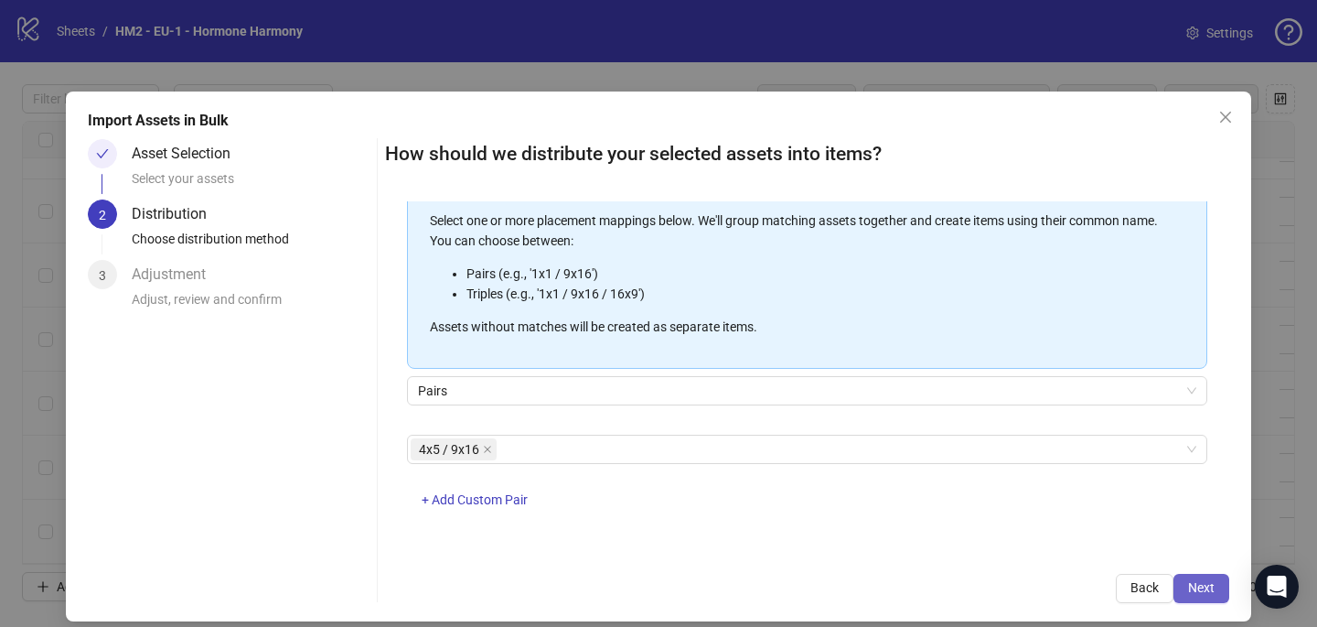
click at [1208, 588] on span "Next" at bounding box center [1201, 587] width 27 height 15
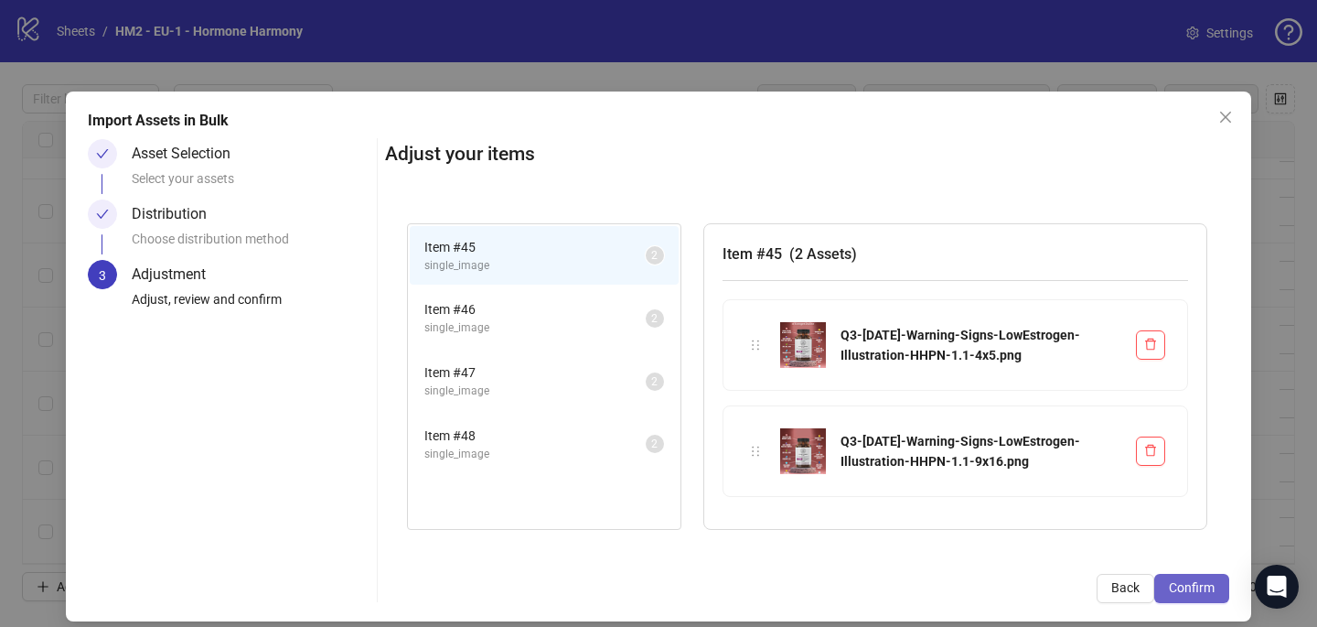
click at [1219, 590] on button "Confirm" at bounding box center [1192, 588] width 75 height 29
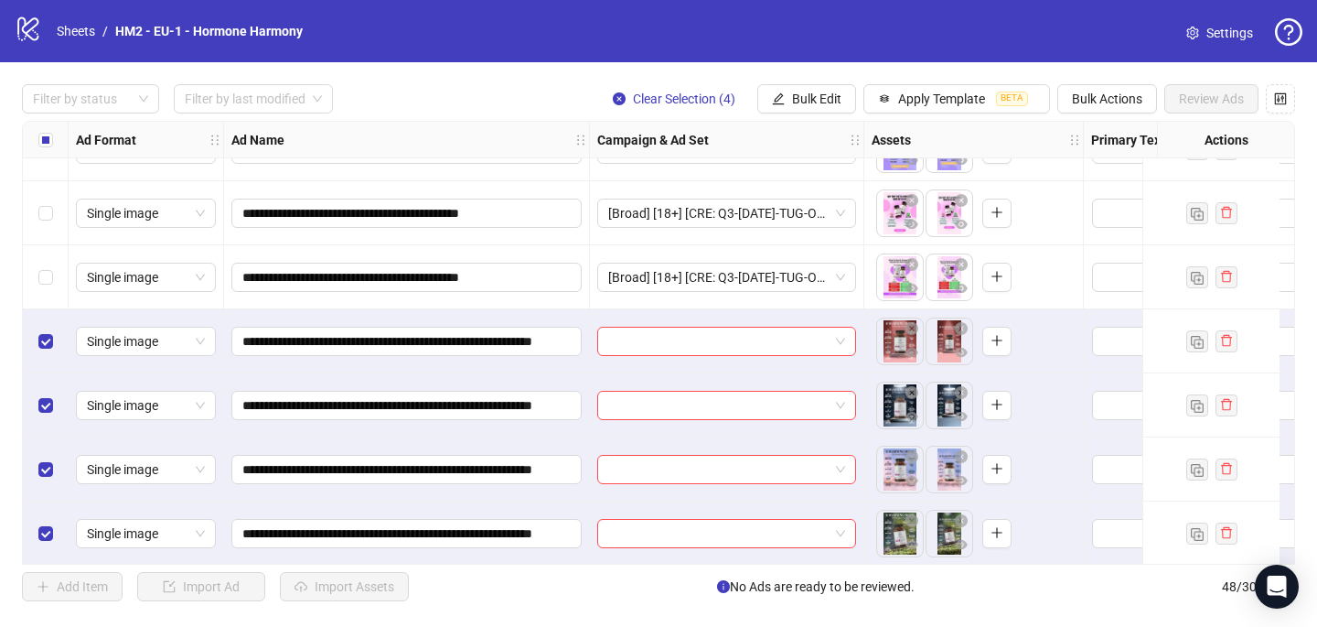
scroll to position [2676, 0]
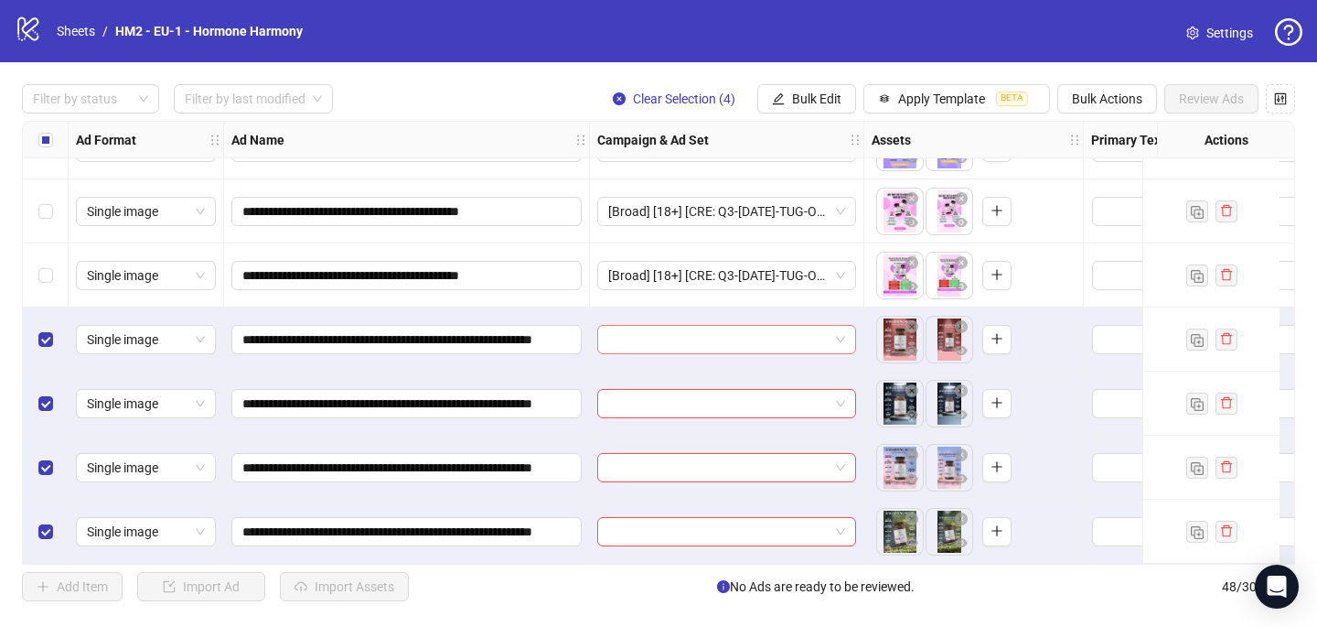
click at [689, 330] on input "search" at bounding box center [718, 339] width 220 height 27
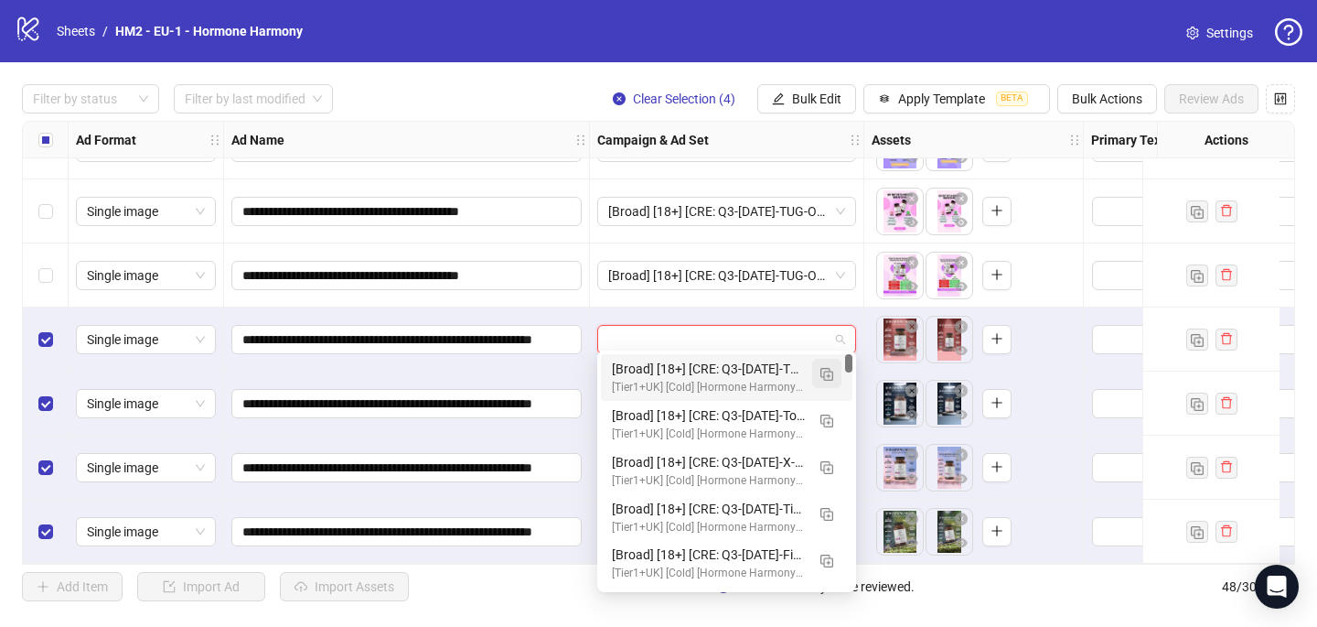
click at [832, 374] on img "button" at bounding box center [827, 374] width 13 height 13
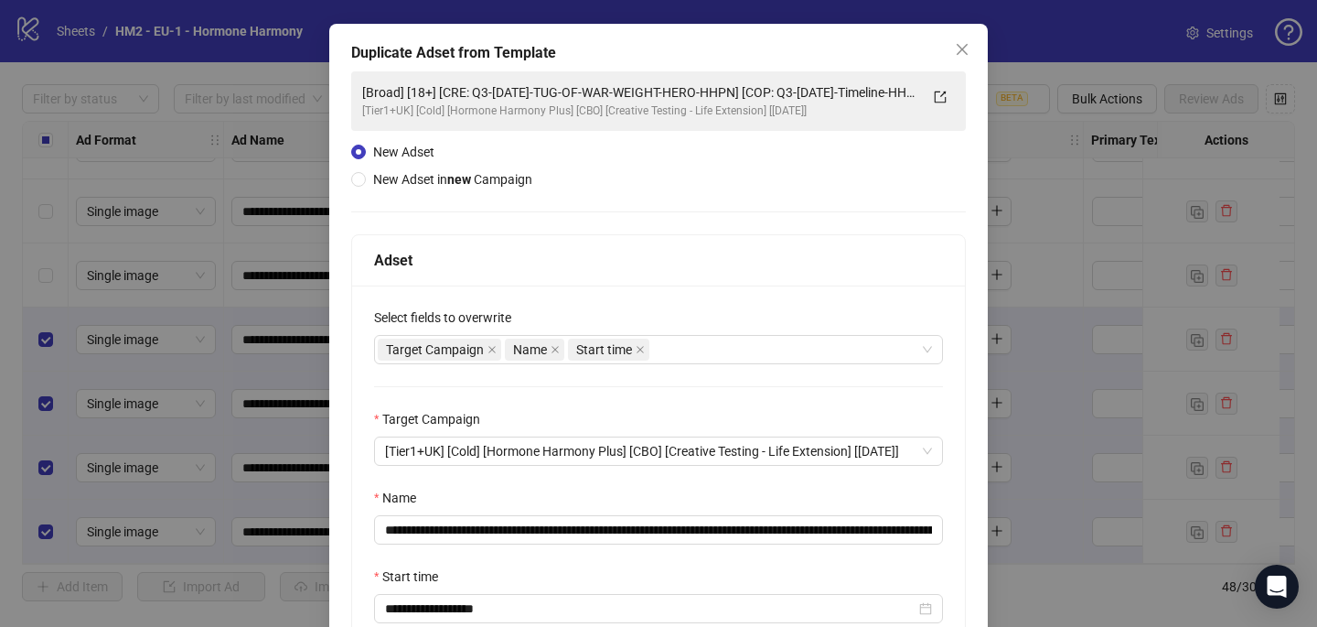
scroll to position [104, 0]
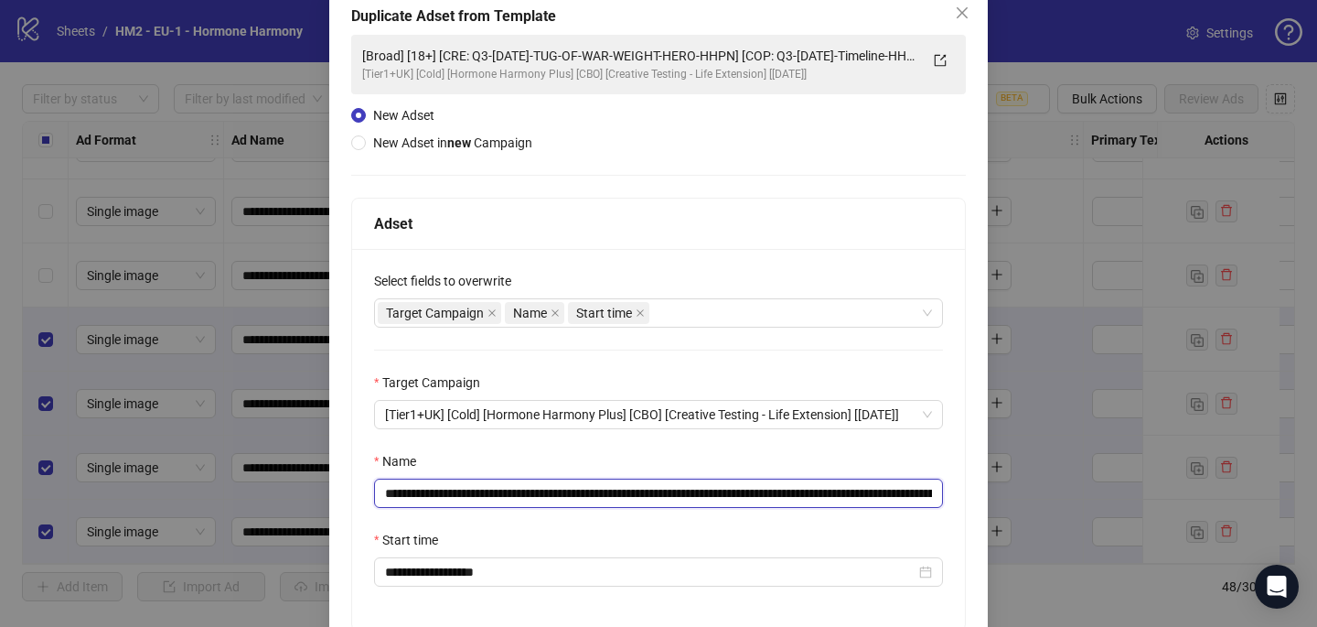
drag, startPoint x: 788, startPoint y: 493, endPoint x: 523, endPoint y: 481, distance: 264.7
click at [523, 481] on input "**********" at bounding box center [658, 492] width 569 height 29
click at [515, 485] on input "**********" at bounding box center [658, 492] width 569 height 29
drag, startPoint x: 494, startPoint y: 490, endPoint x: 788, endPoint y: 492, distance: 293.7
click at [788, 492] on input "**********" at bounding box center [658, 492] width 569 height 29
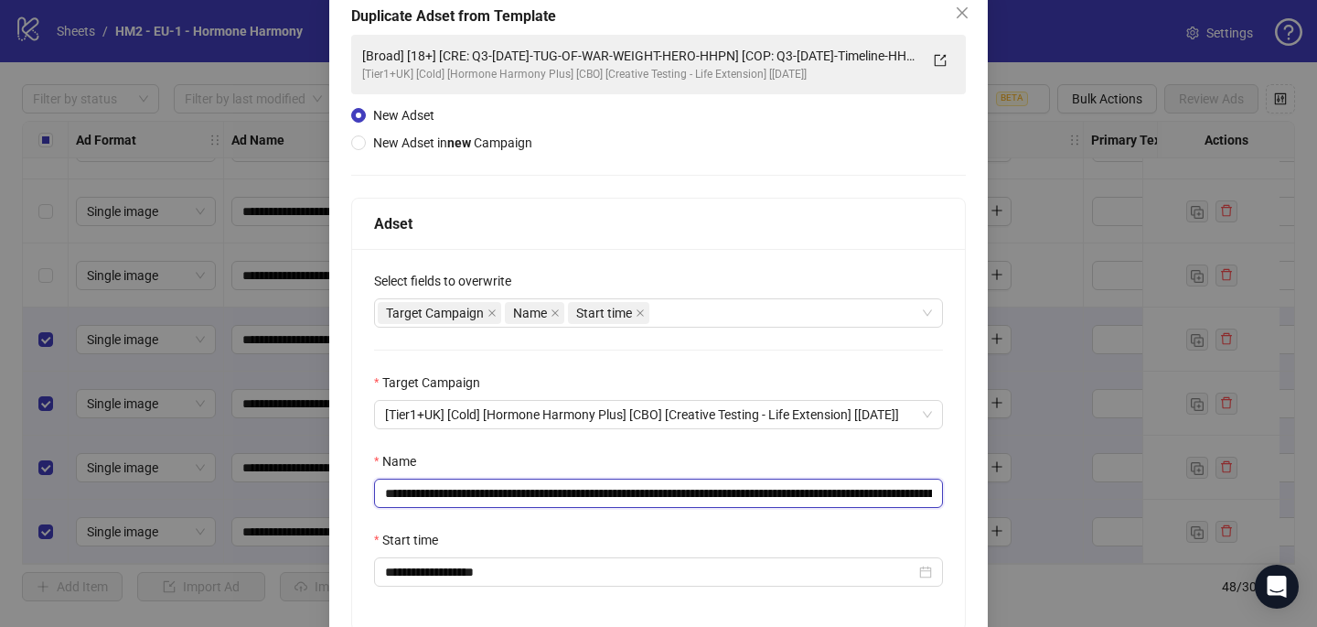
paste input "**********"
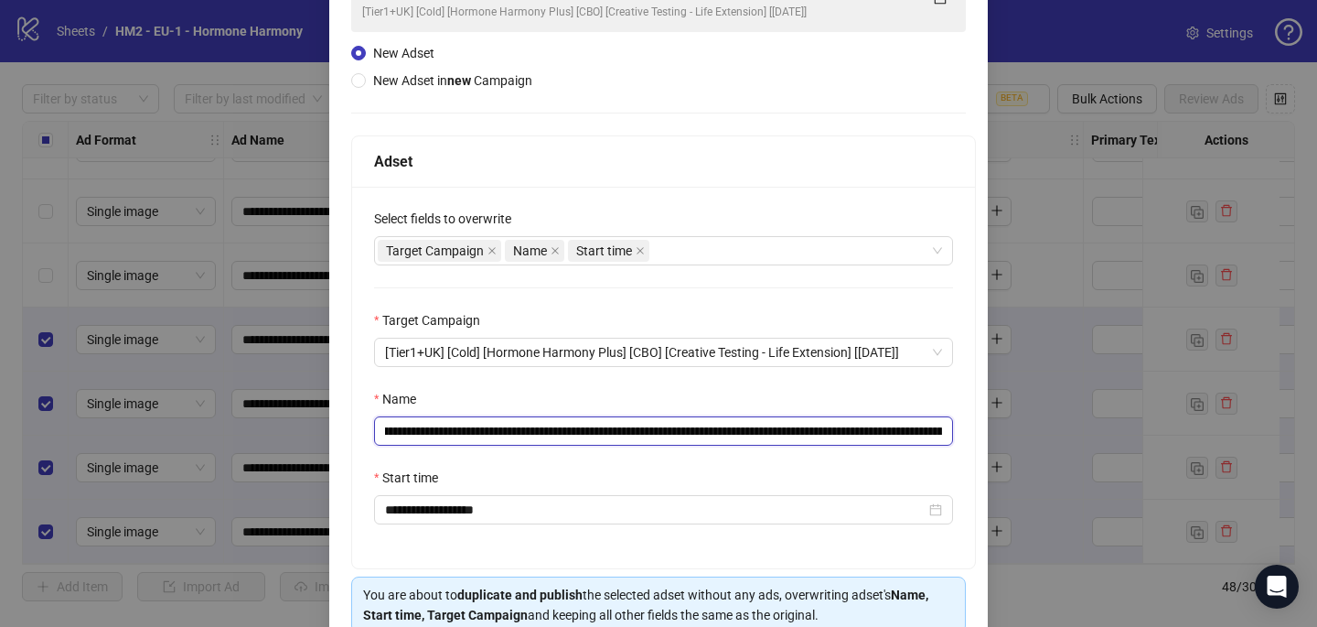
scroll to position [254, 0]
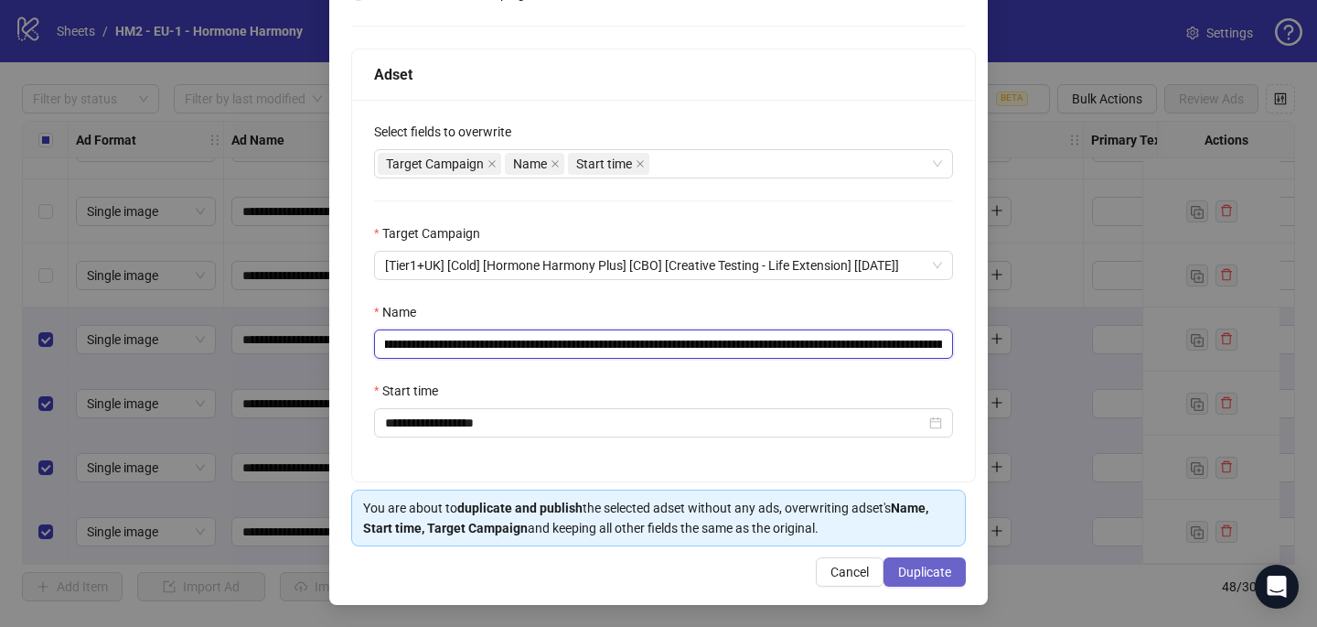
type input "**********"
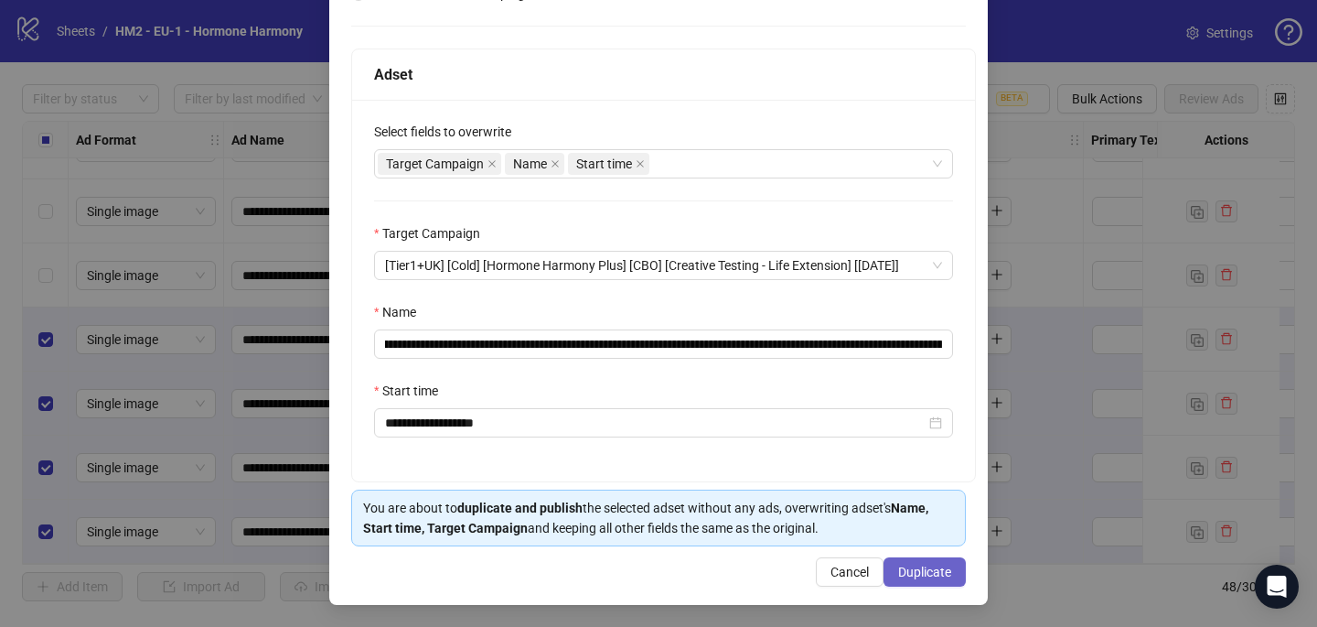
click at [955, 576] on button "Duplicate" at bounding box center [925, 571] width 82 height 29
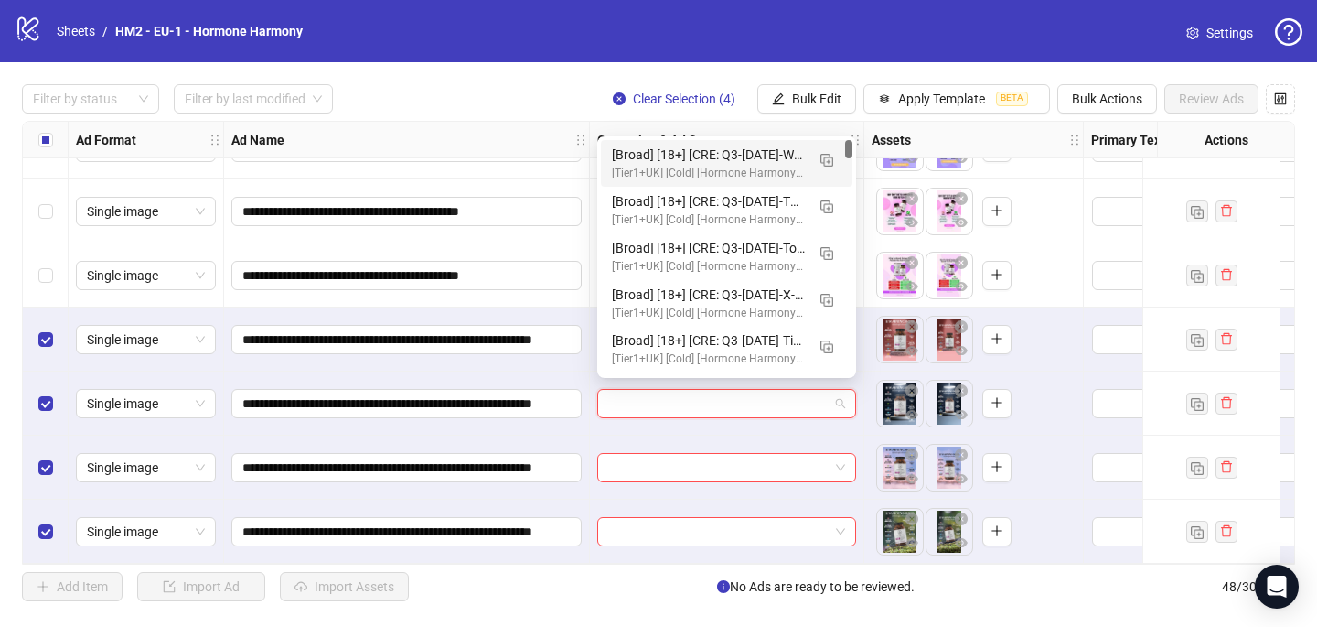
click at [649, 403] on input "search" at bounding box center [718, 403] width 220 height 27
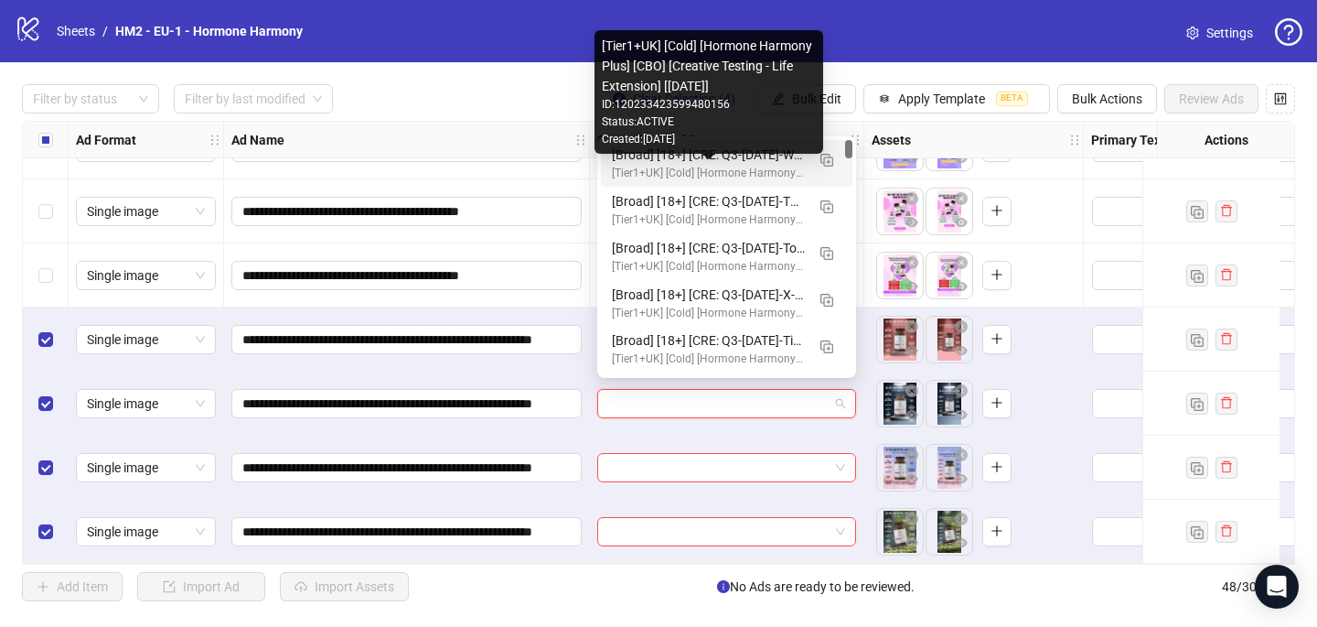
click at [684, 167] on div "[Tier1+UK] [Cold] [Hormone Harmony Plus] [CBO] [Creative Testing - Life Extensi…" at bounding box center [708, 173] width 193 height 17
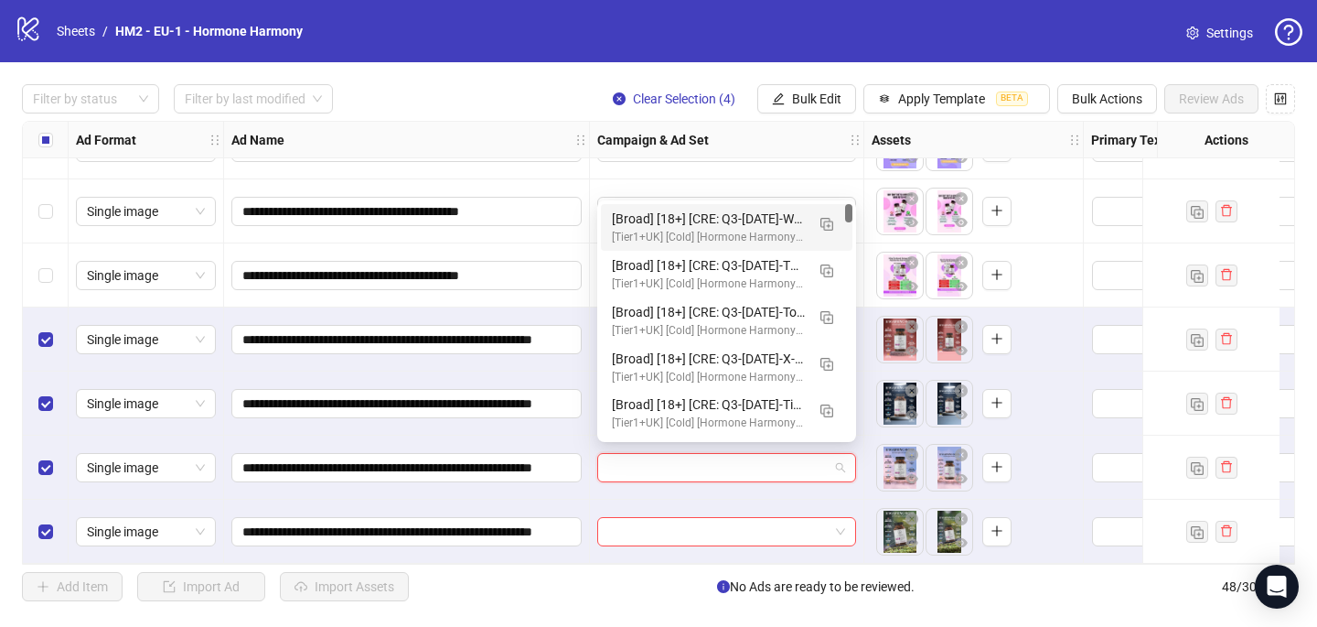
click at [640, 459] on input "search" at bounding box center [718, 467] width 220 height 27
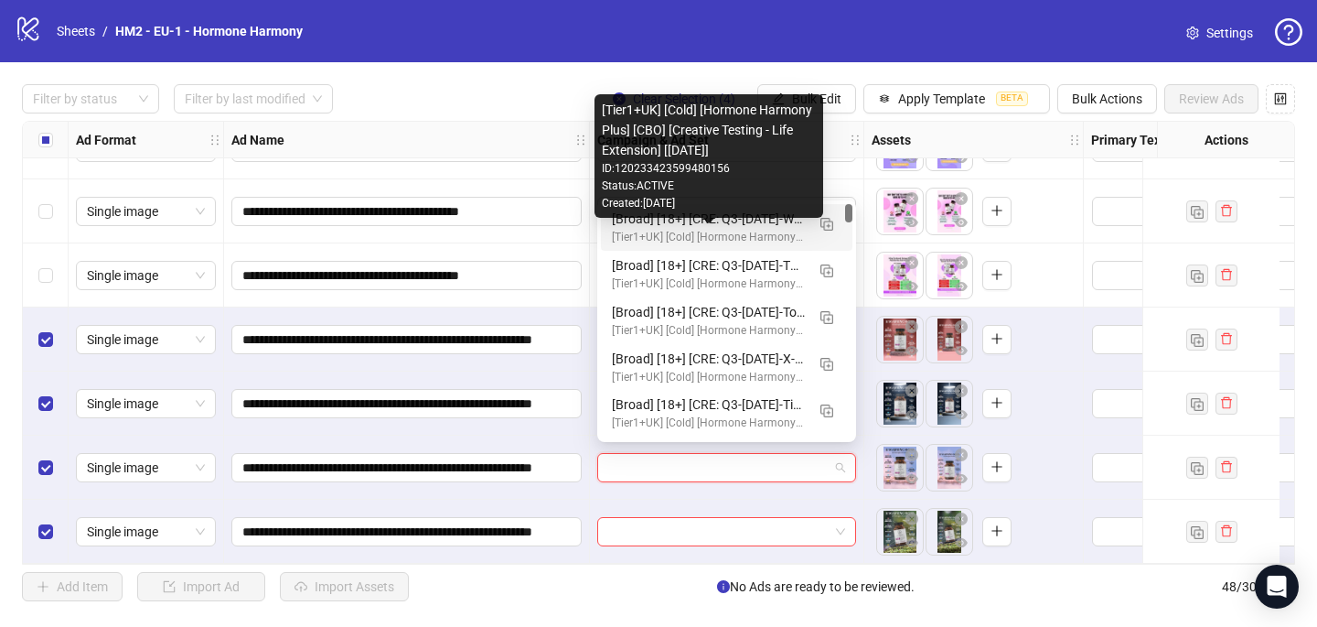
click at [745, 232] on div "[Tier1+UK] [Cold] [Hormone Harmony Plus] [CBO] [Creative Testing - Life Extensi…" at bounding box center [708, 237] width 193 height 17
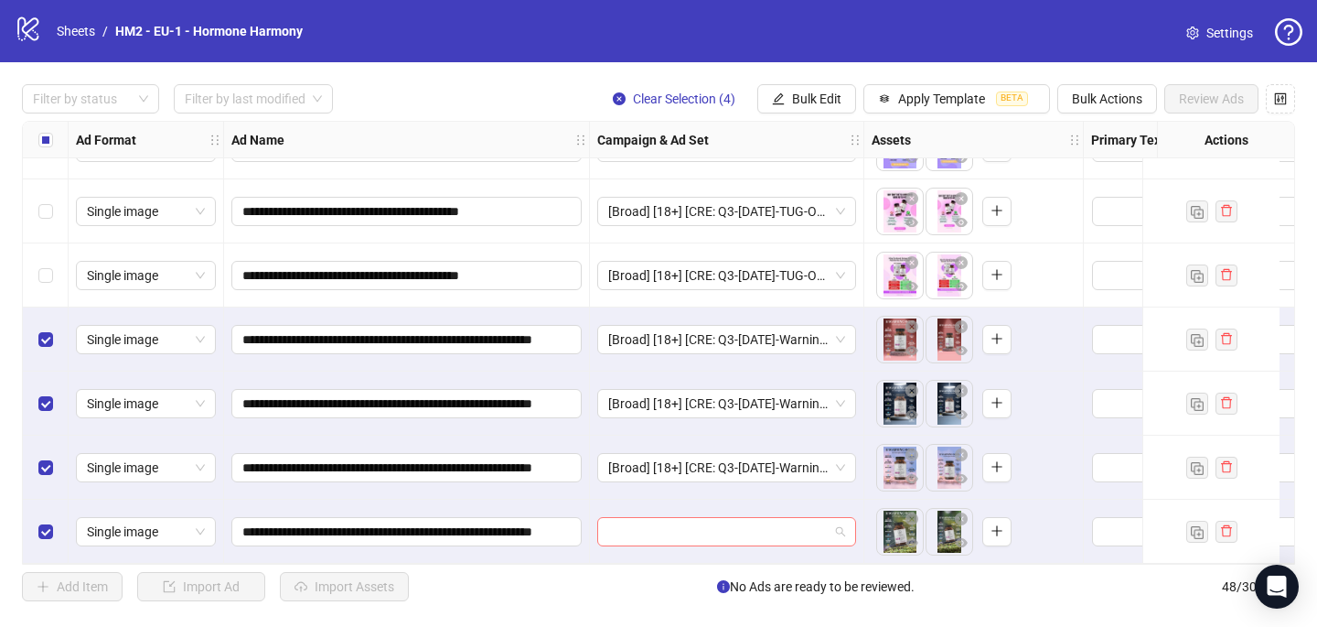
click at [629, 530] on input "search" at bounding box center [718, 531] width 220 height 27
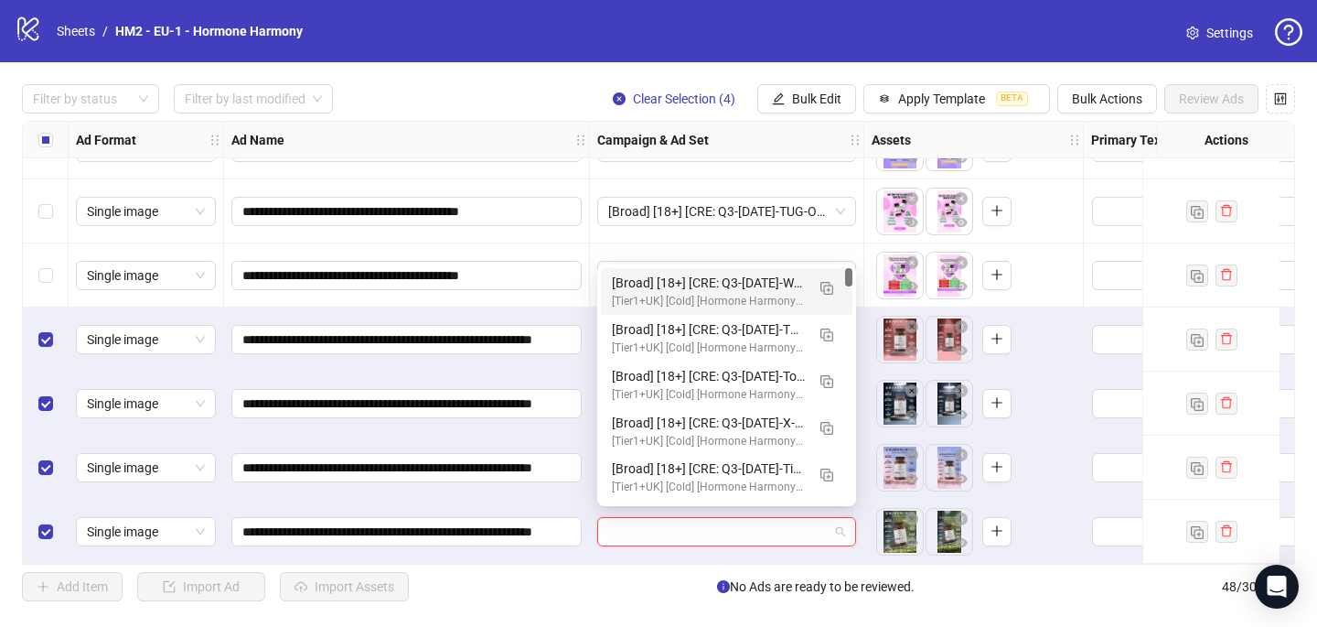
click at [709, 288] on div "[Broad] [18+] [CRE: Q3-09-SEP-2025-Warning-Signs-LowEstrogen-Illustration-Desig…" at bounding box center [708, 283] width 193 height 20
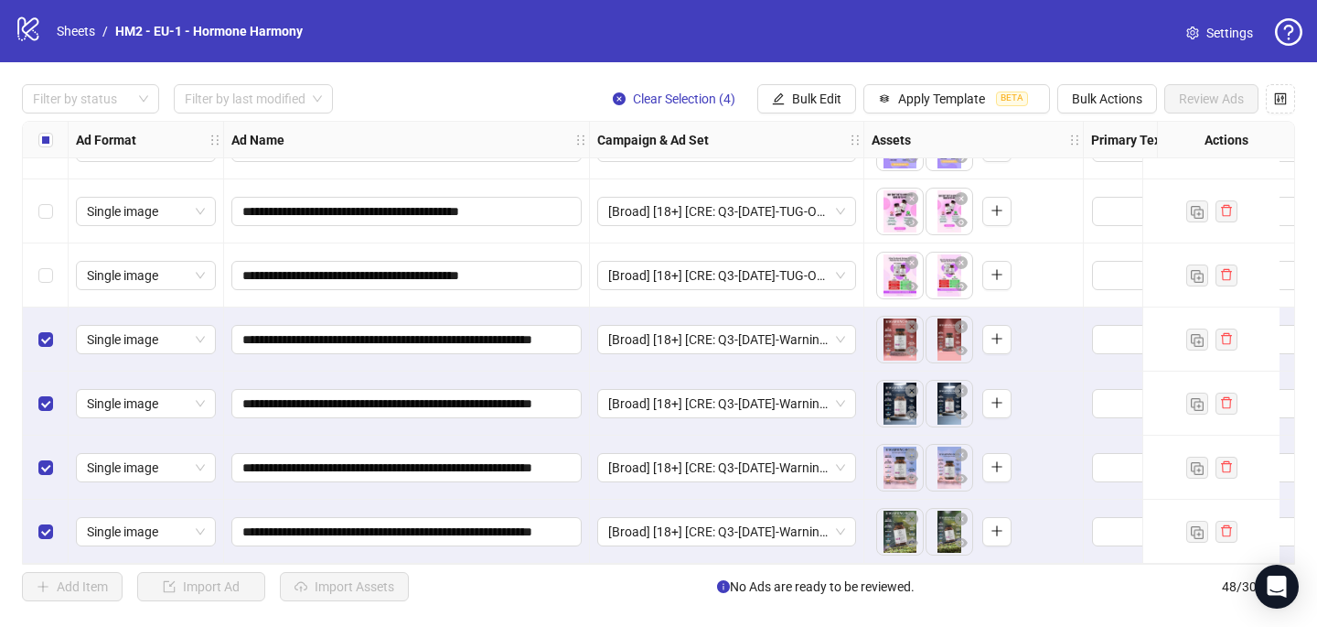
click at [48, 147] on label "Select all rows" at bounding box center [45, 140] width 15 height 20
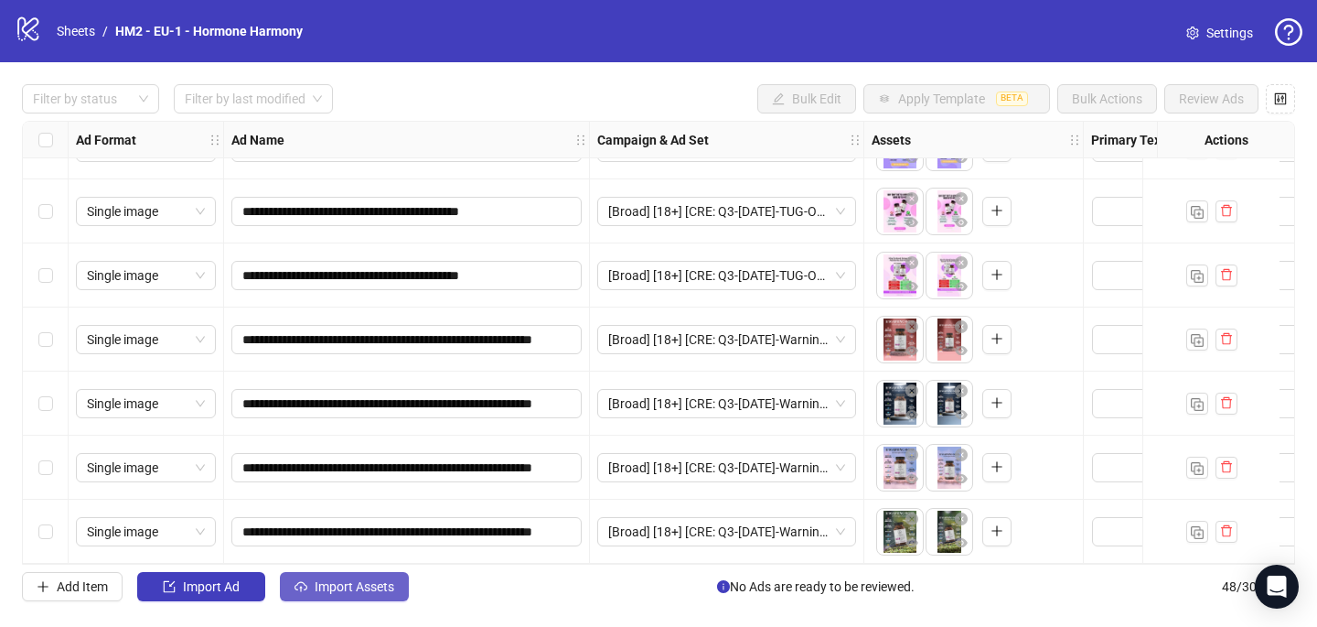
click at [346, 598] on button "Import Assets" at bounding box center [344, 586] width 129 height 29
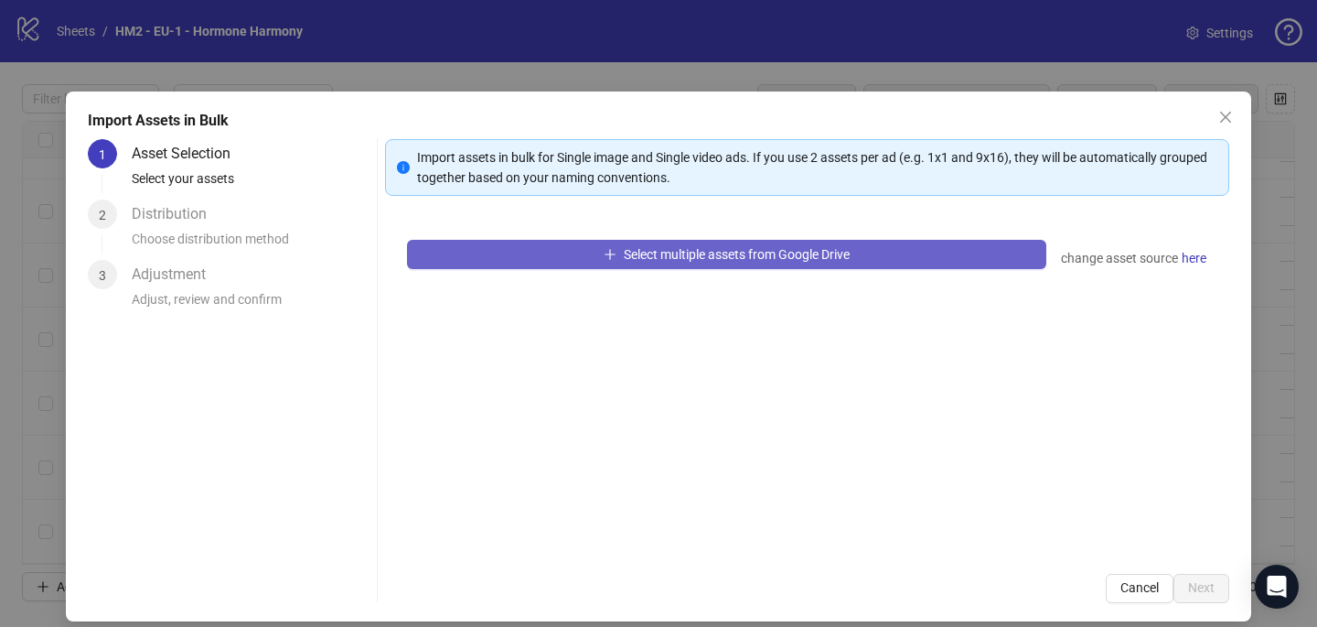
click at [576, 253] on button "Select multiple assets from Google Drive" at bounding box center [726, 254] width 639 height 29
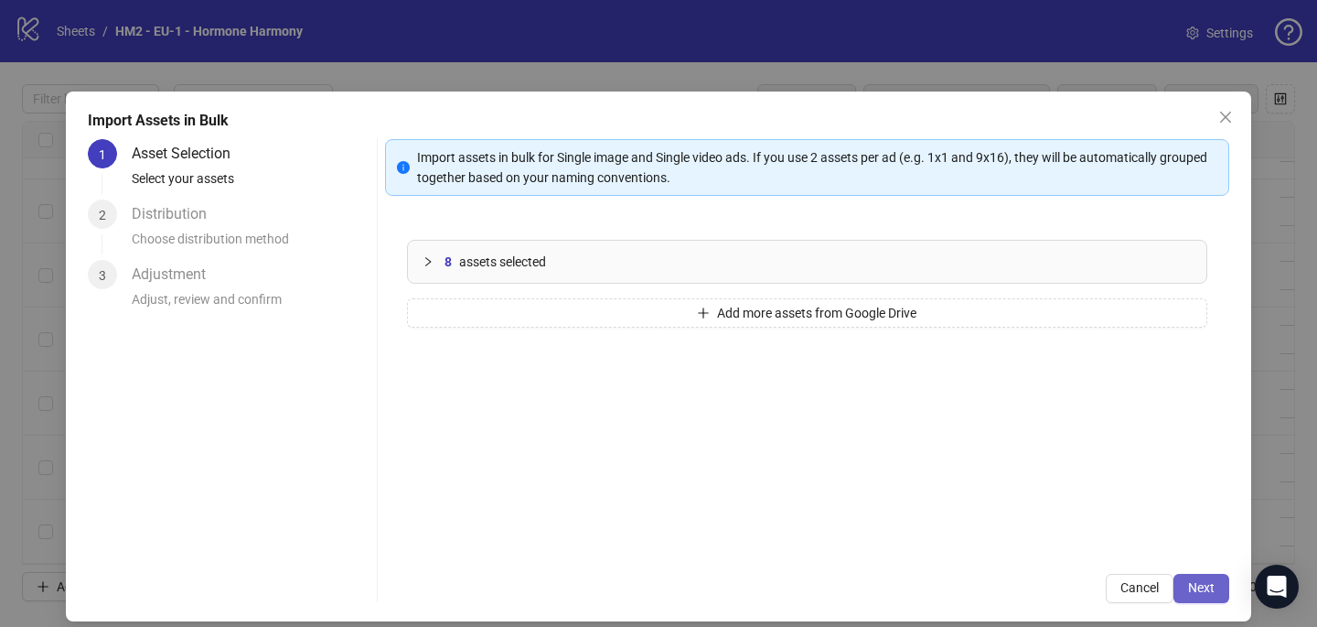
click at [1214, 600] on button "Next" at bounding box center [1202, 588] width 56 height 29
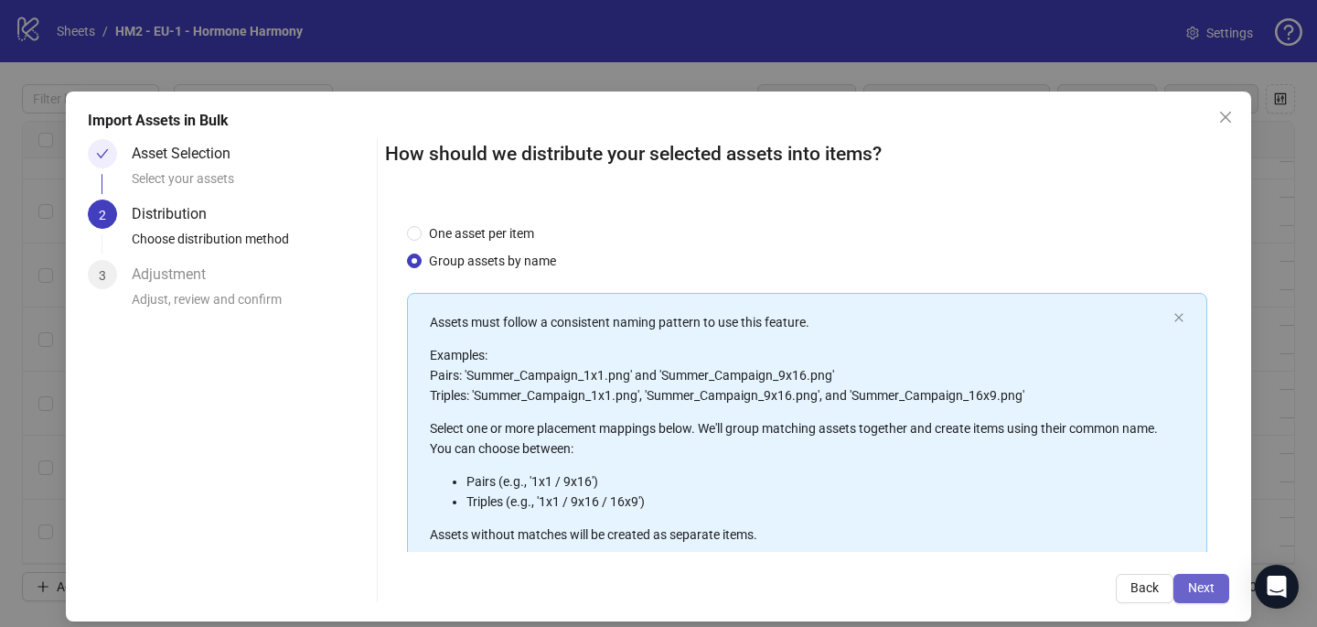
click at [1222, 582] on button "Next" at bounding box center [1202, 588] width 56 height 29
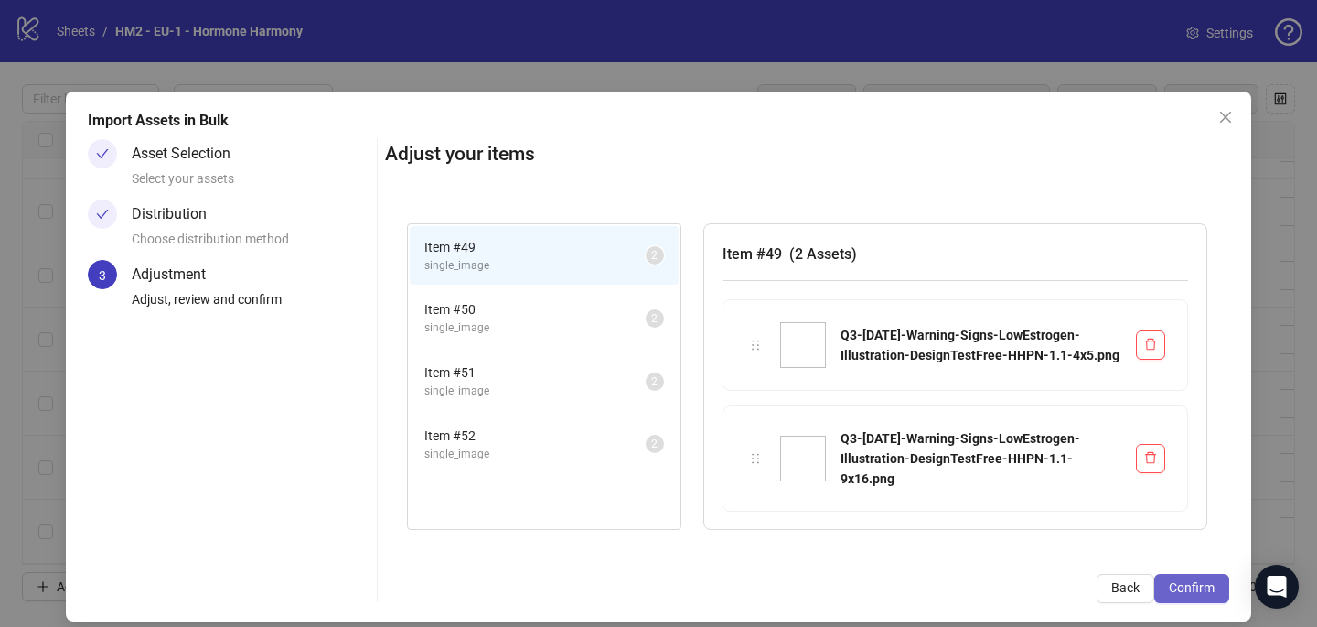
click at [1206, 584] on span "Confirm" at bounding box center [1192, 587] width 46 height 15
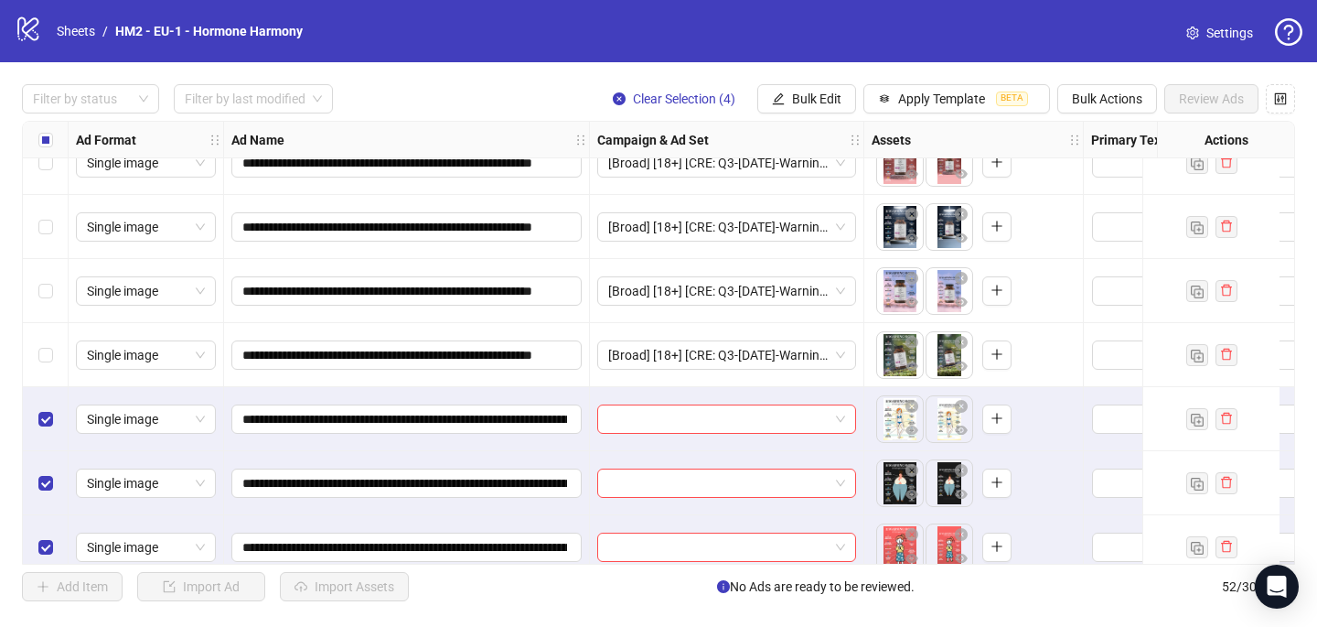
scroll to position [2932, 0]
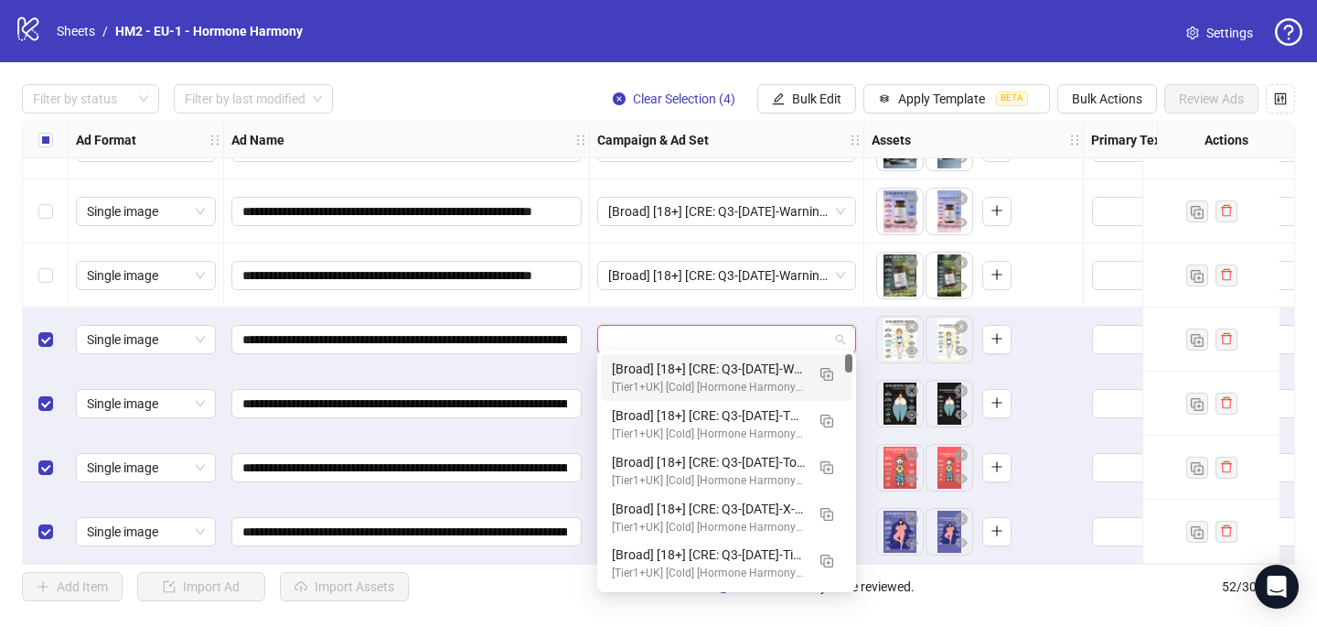
click at [632, 331] on input "search" at bounding box center [718, 339] width 220 height 27
click at [831, 372] on img "button" at bounding box center [827, 374] width 13 height 13
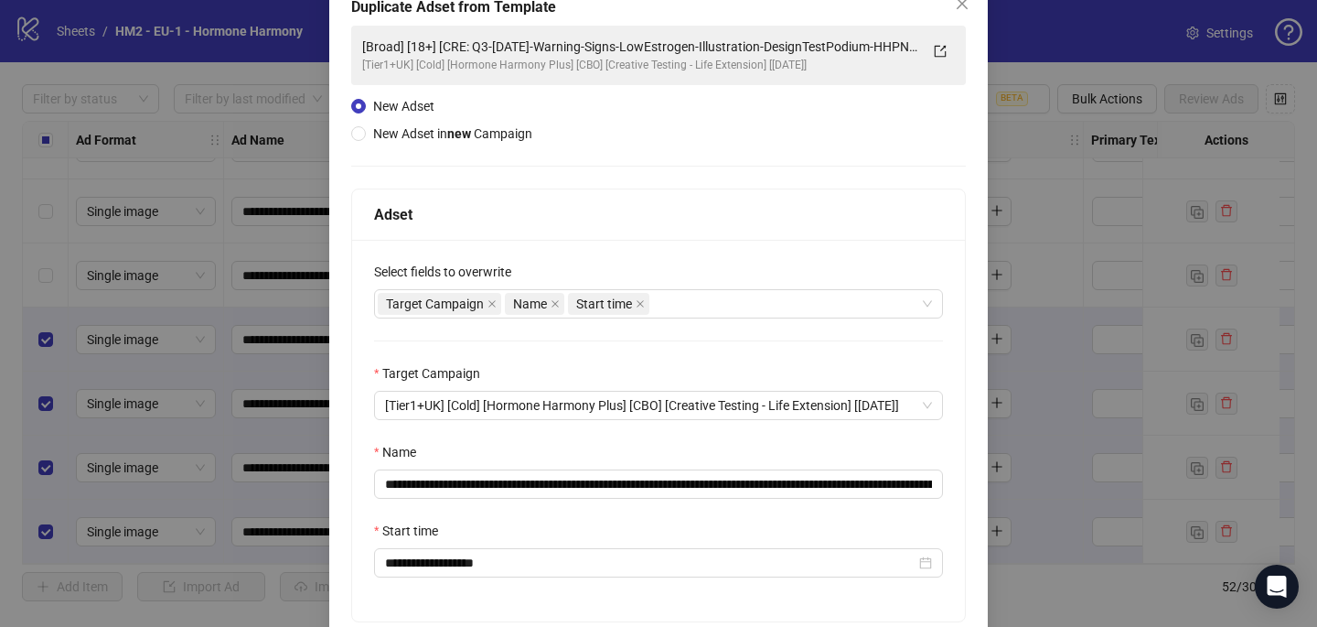
scroll to position [115, 0]
click at [499, 480] on input "**********" at bounding box center [658, 481] width 569 height 29
drag, startPoint x: 496, startPoint y: 480, endPoint x: 854, endPoint y: 488, distance: 358.7
click at [854, 488] on input "**********" at bounding box center [663, 481] width 579 height 29
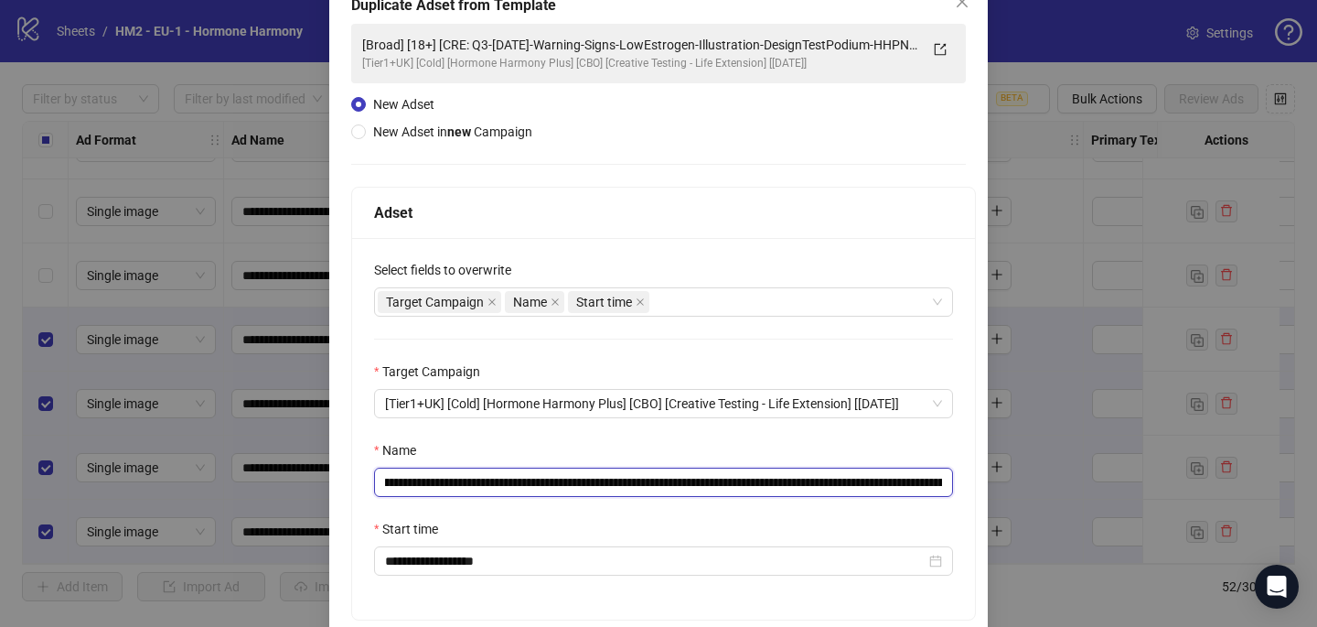
paste input "text"
click at [920, 480] on input "**********" at bounding box center [663, 481] width 579 height 29
click at [923, 476] on input "**********" at bounding box center [663, 481] width 579 height 29
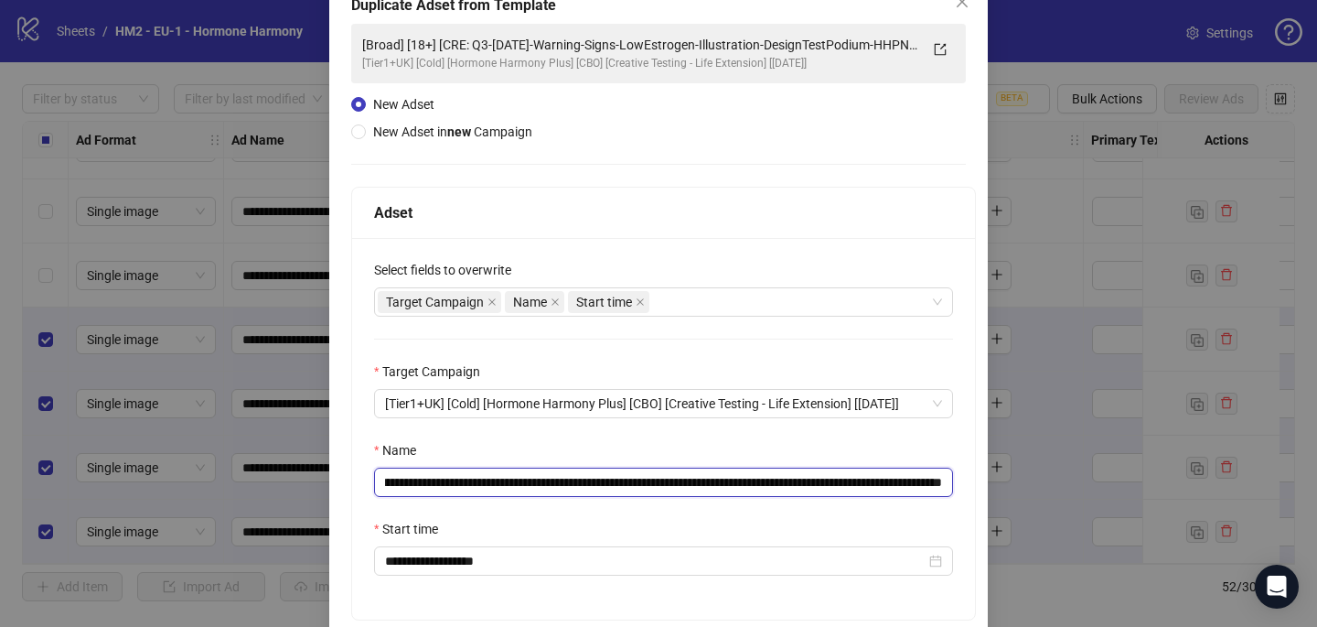
drag, startPoint x: 800, startPoint y: 482, endPoint x: 989, endPoint y: 486, distance: 189.4
click at [989, 486] on div "**********" at bounding box center [658, 313] width 1317 height 627
type input "**********"
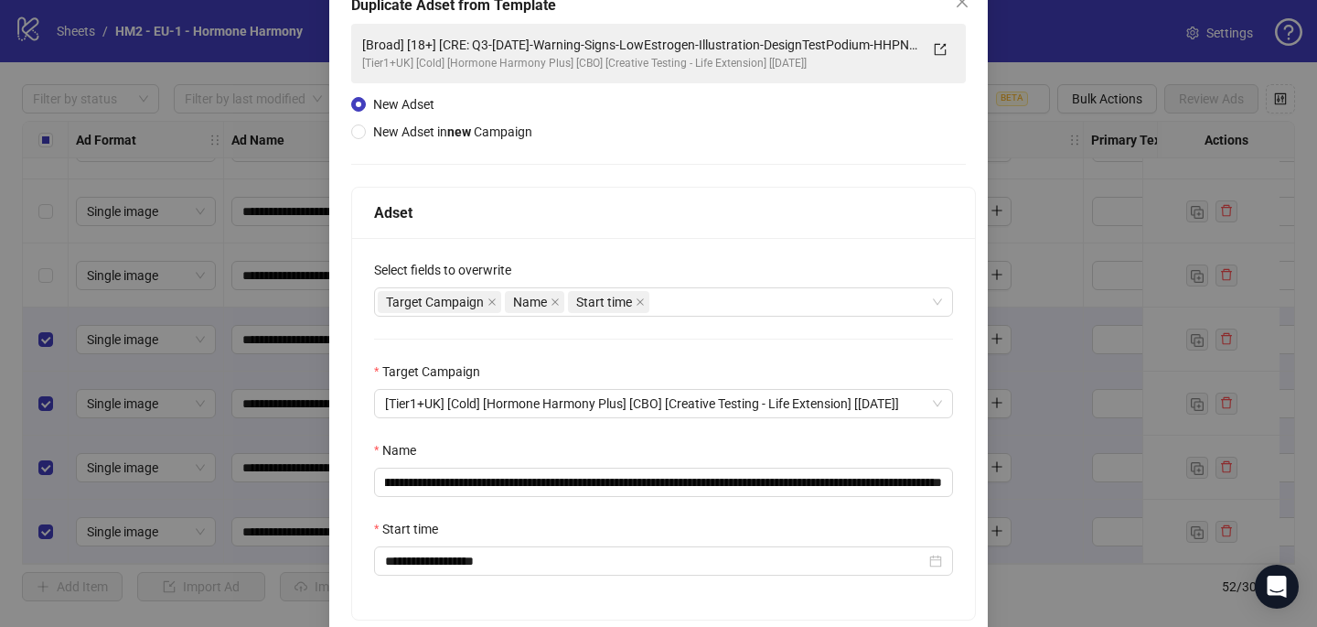
click at [938, 435] on div "**********" at bounding box center [663, 428] width 623 height 381
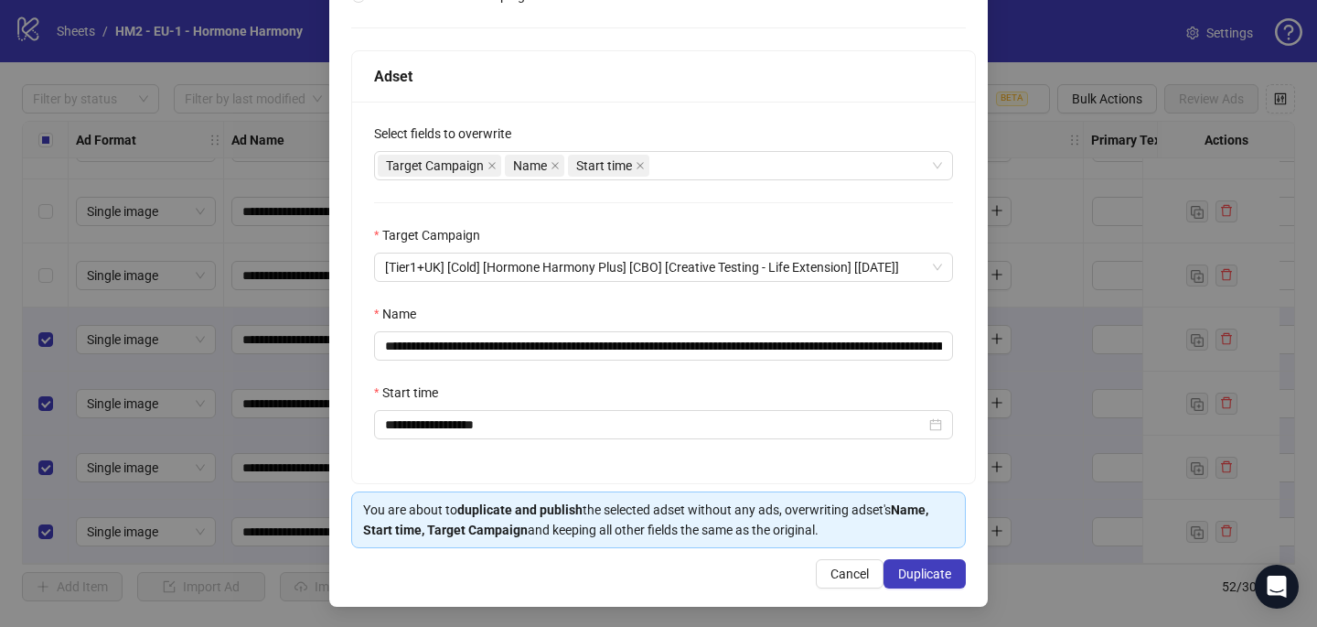
scroll to position [254, 0]
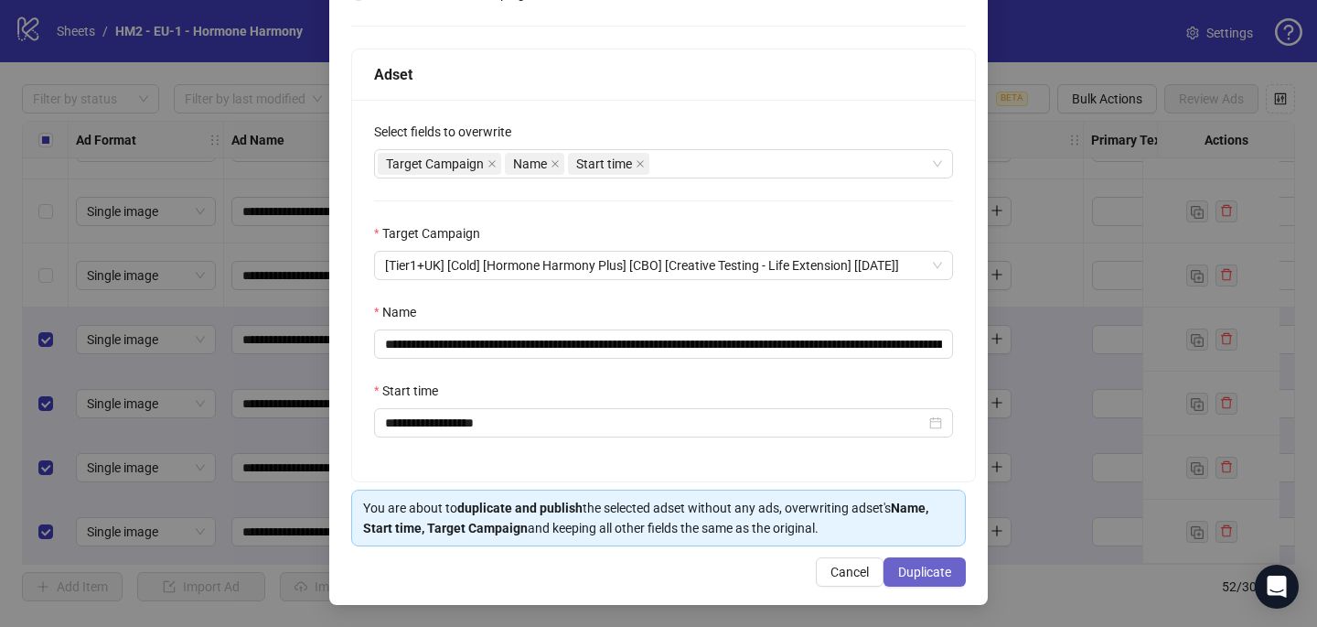
click at [937, 565] on span "Duplicate" at bounding box center [924, 571] width 53 height 15
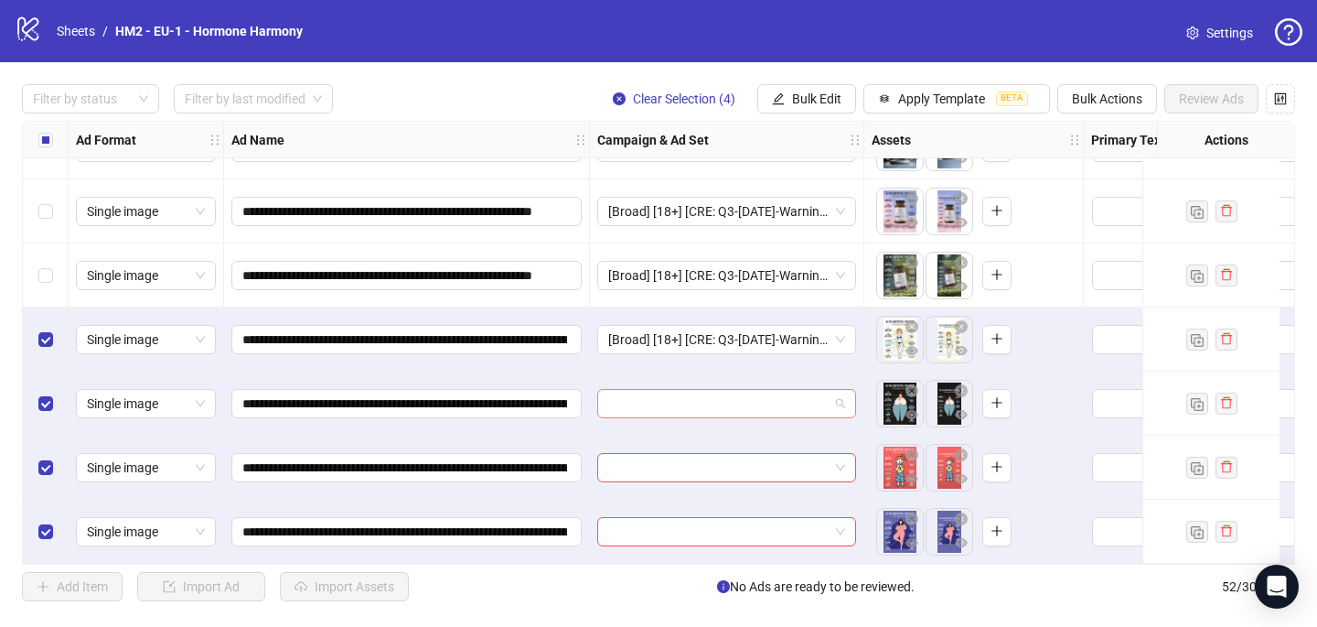
click at [618, 399] on input "search" at bounding box center [718, 403] width 220 height 27
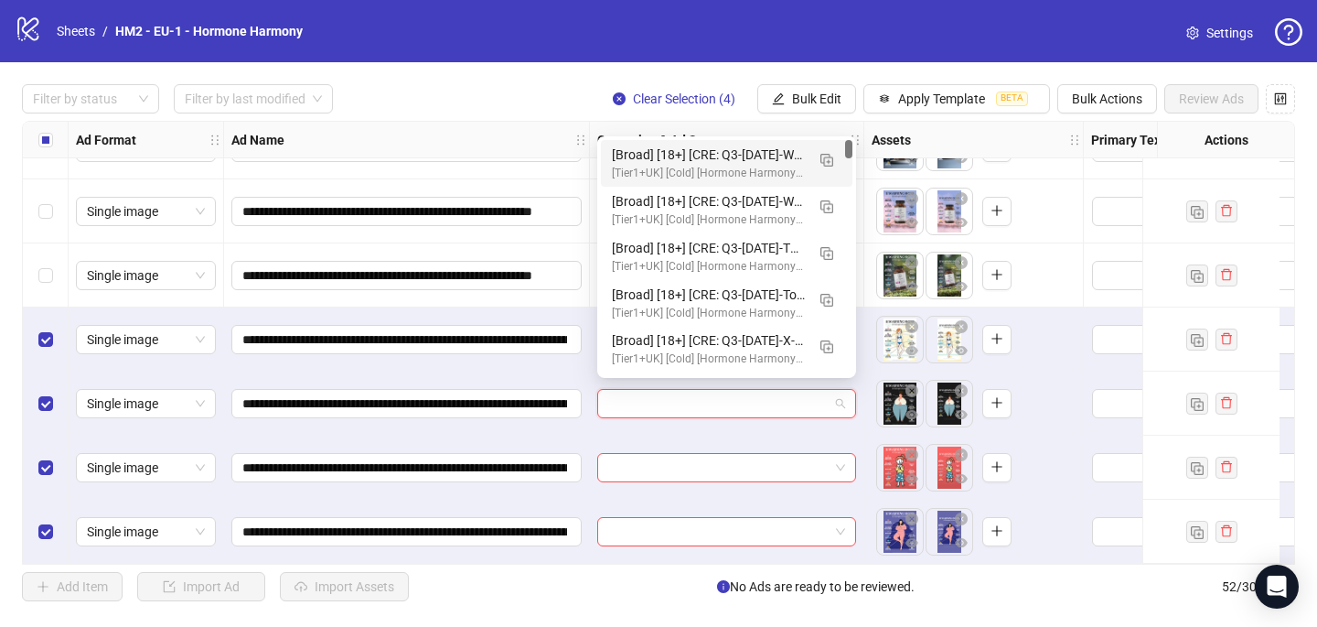
click at [679, 153] on div "[Broad] [18+] [CRE: Q3-09-SEP-2025-Warning-Signs-LowEstrogen-Illustration-Desig…" at bounding box center [708, 155] width 193 height 20
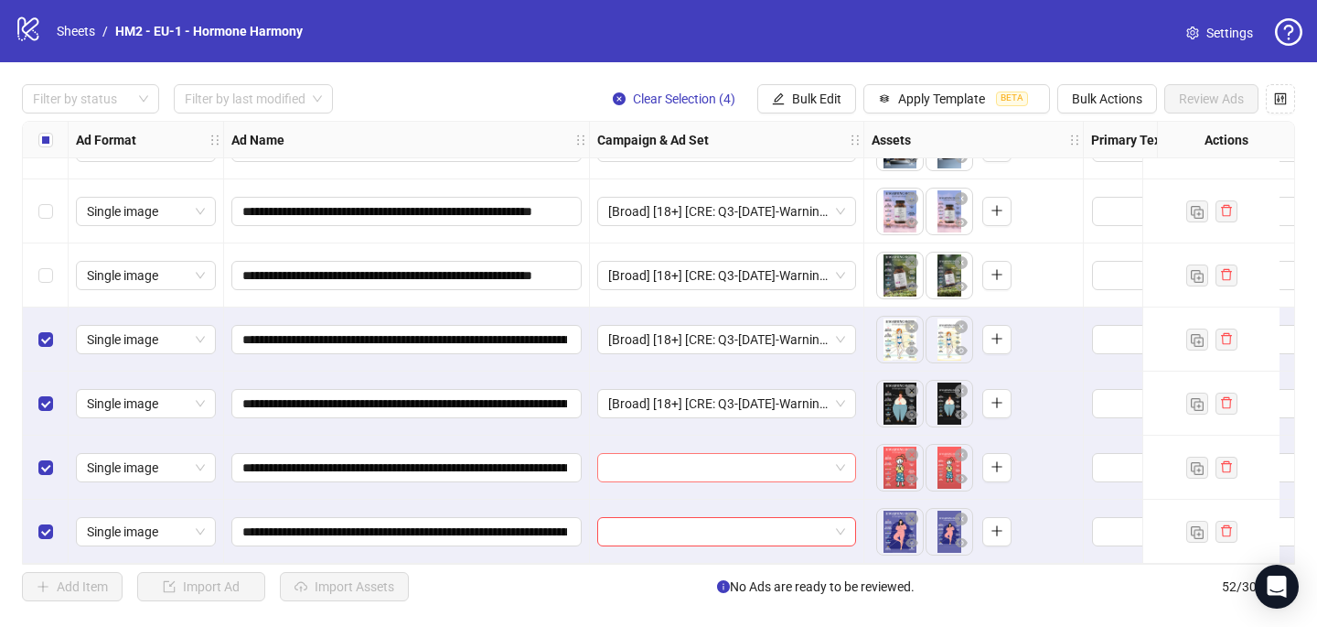
click at [627, 465] on input "search" at bounding box center [718, 467] width 220 height 27
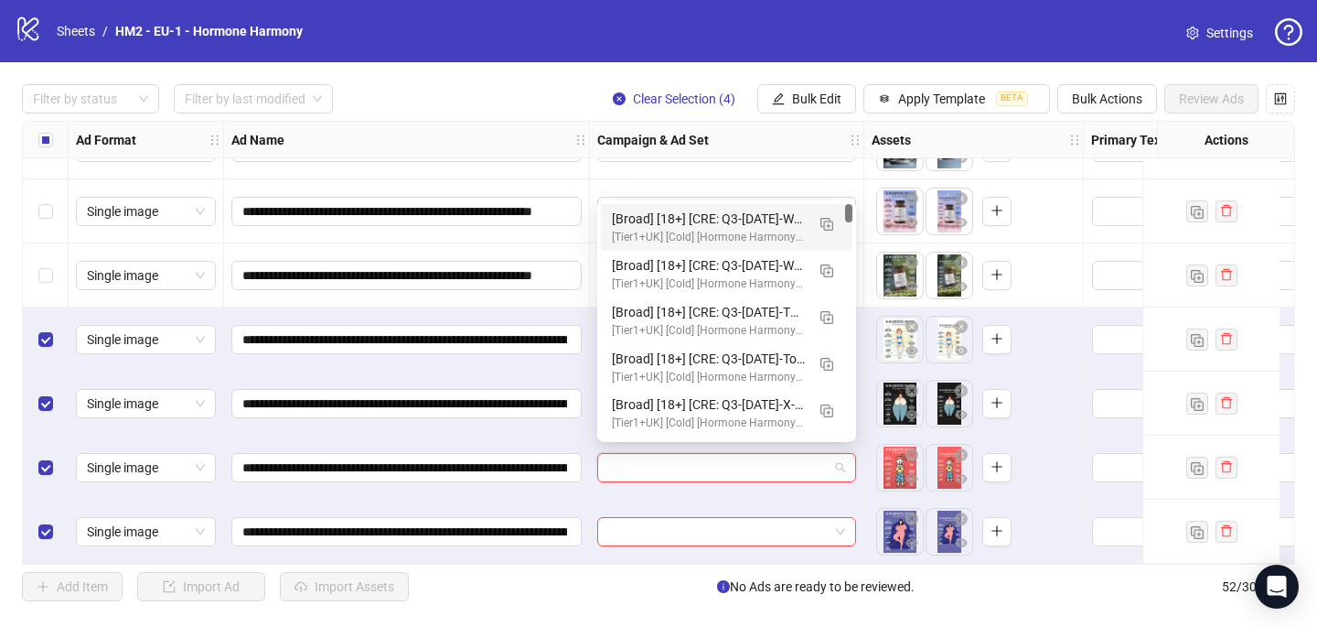
click at [724, 214] on div "[Broad] [18+] [CRE: Q3-09-SEP-2025-Warning-Signs-LowEstrogen-Illustration-Desig…" at bounding box center [708, 219] width 193 height 20
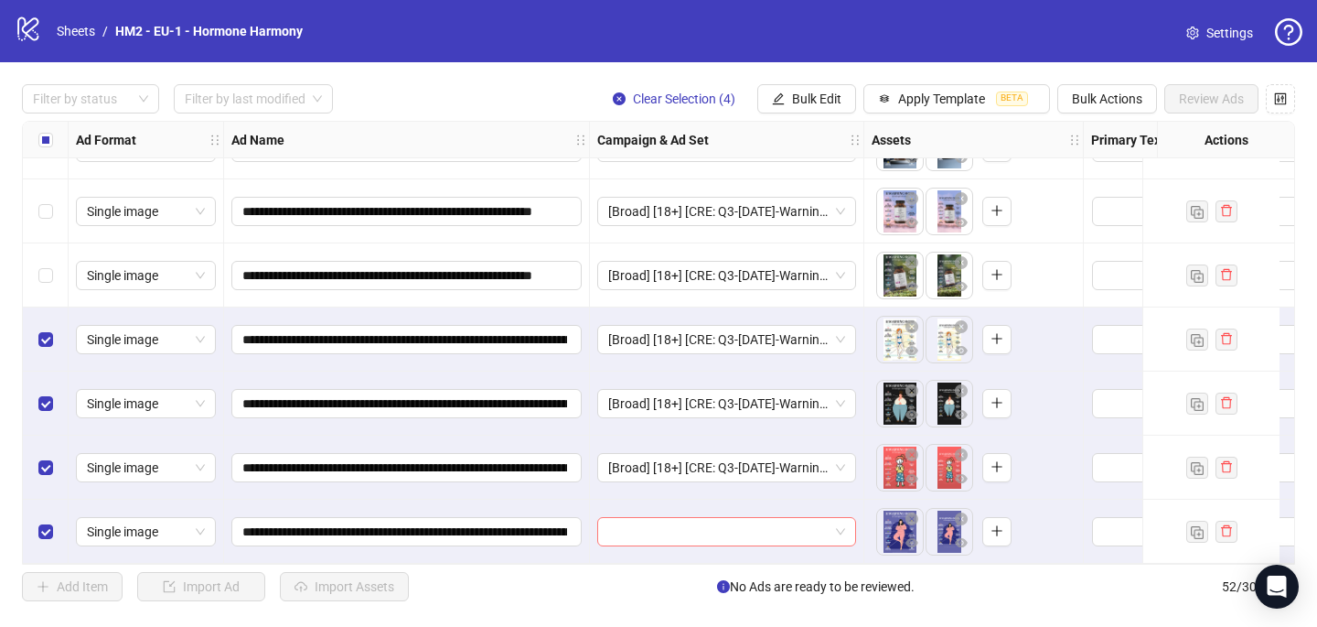
click at [632, 532] on input "search" at bounding box center [718, 531] width 220 height 27
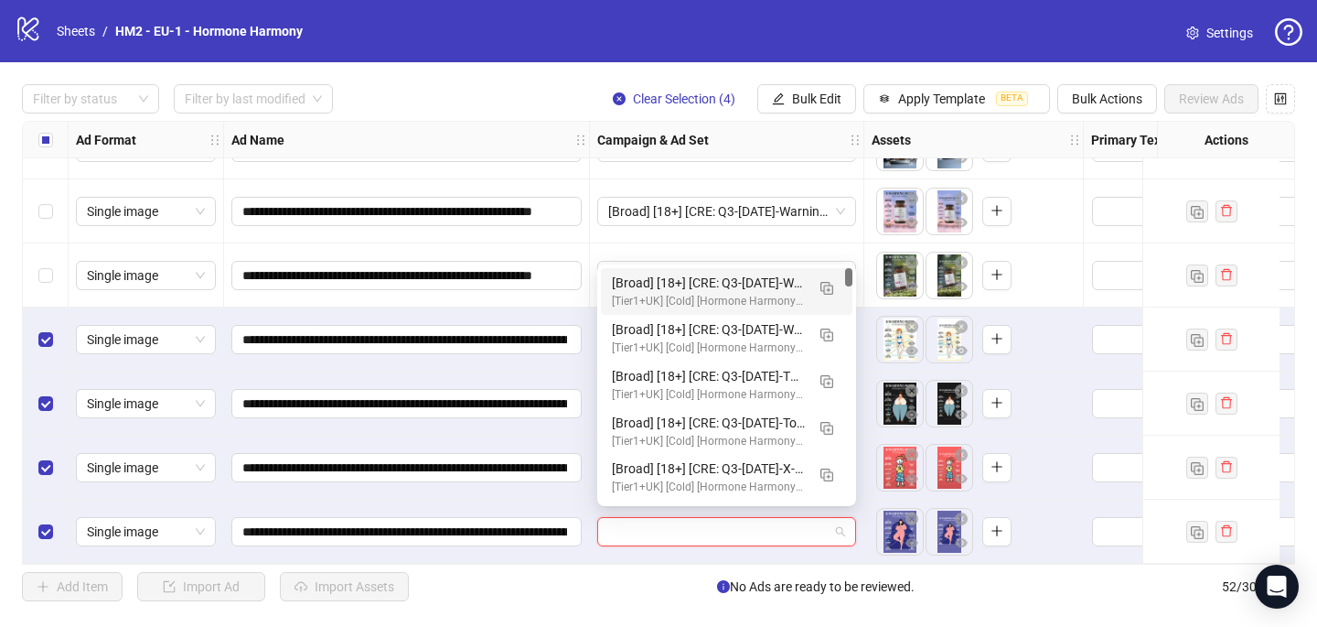
click at [714, 287] on div "[Broad] [18+] [CRE: Q3-09-SEP-2025-Warning-Signs-LowEstrogen-Illustration-Desig…" at bounding box center [708, 283] width 193 height 20
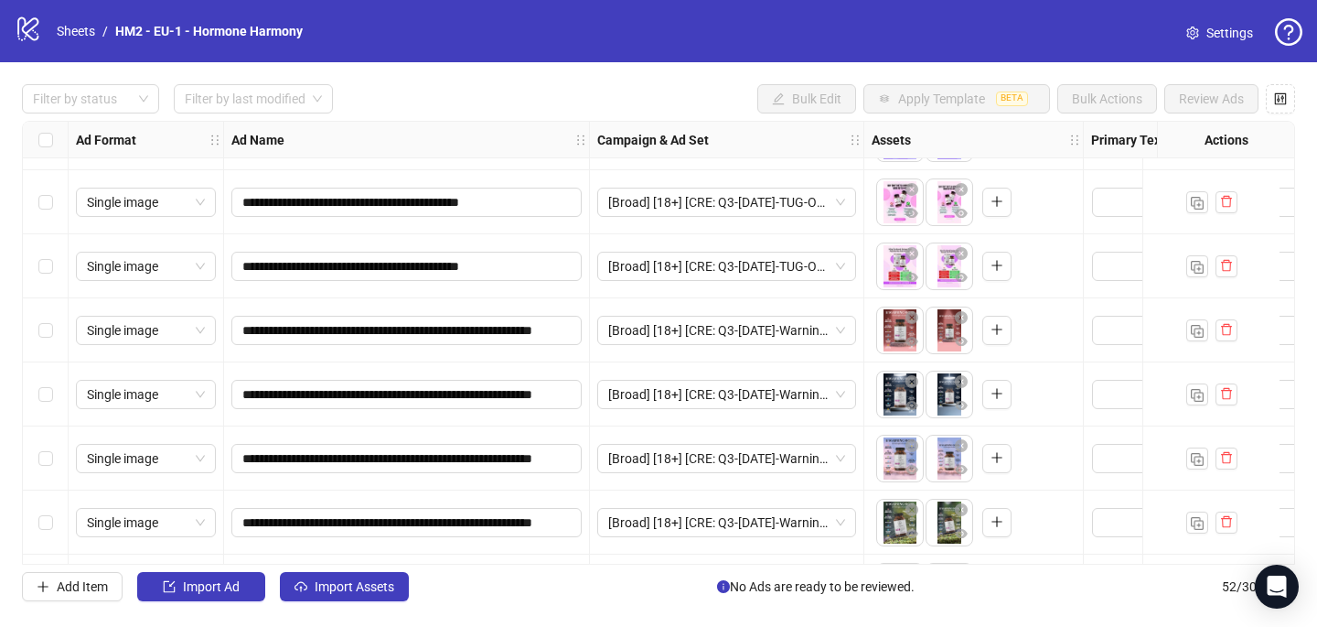
scroll to position [2932, 0]
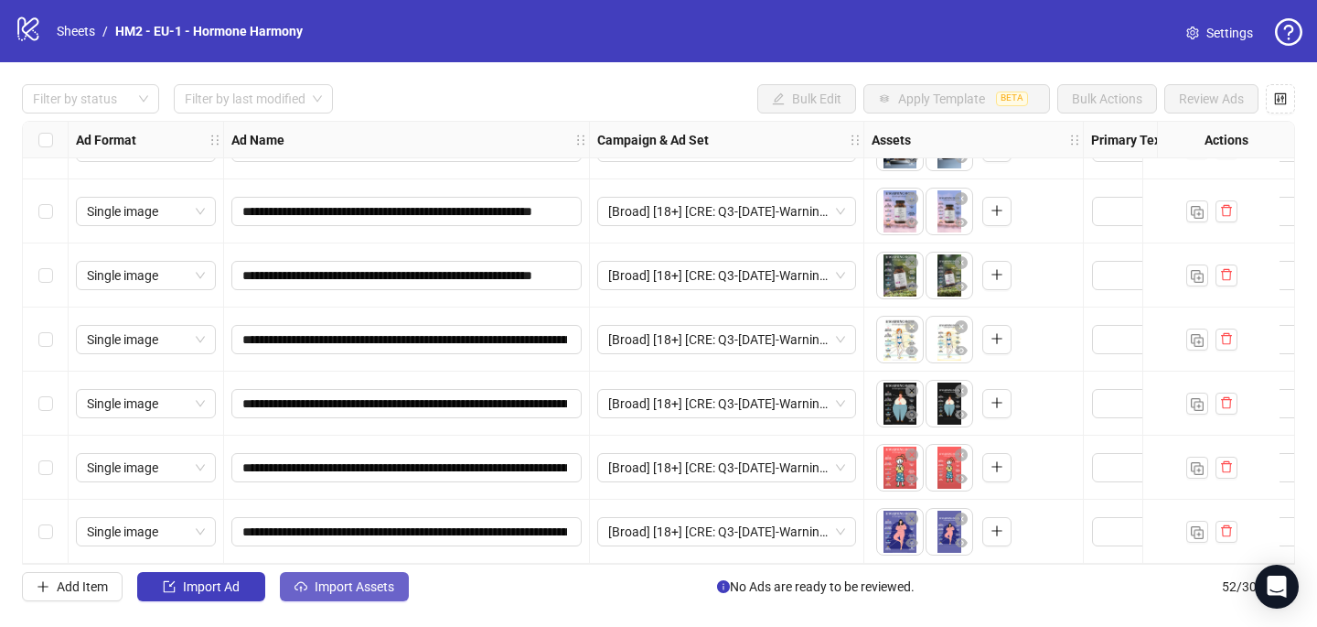
click at [339, 586] on span "Import Assets" at bounding box center [355, 586] width 80 height 15
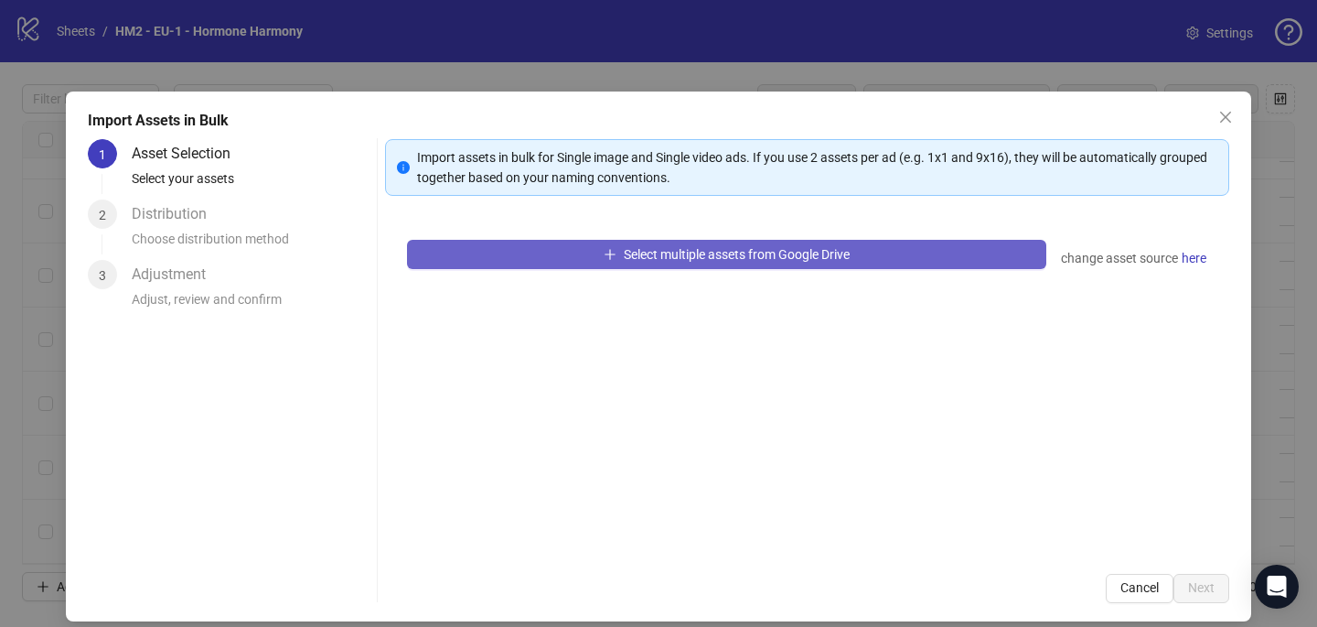
click at [557, 257] on button "Select multiple assets from Google Drive" at bounding box center [726, 254] width 639 height 29
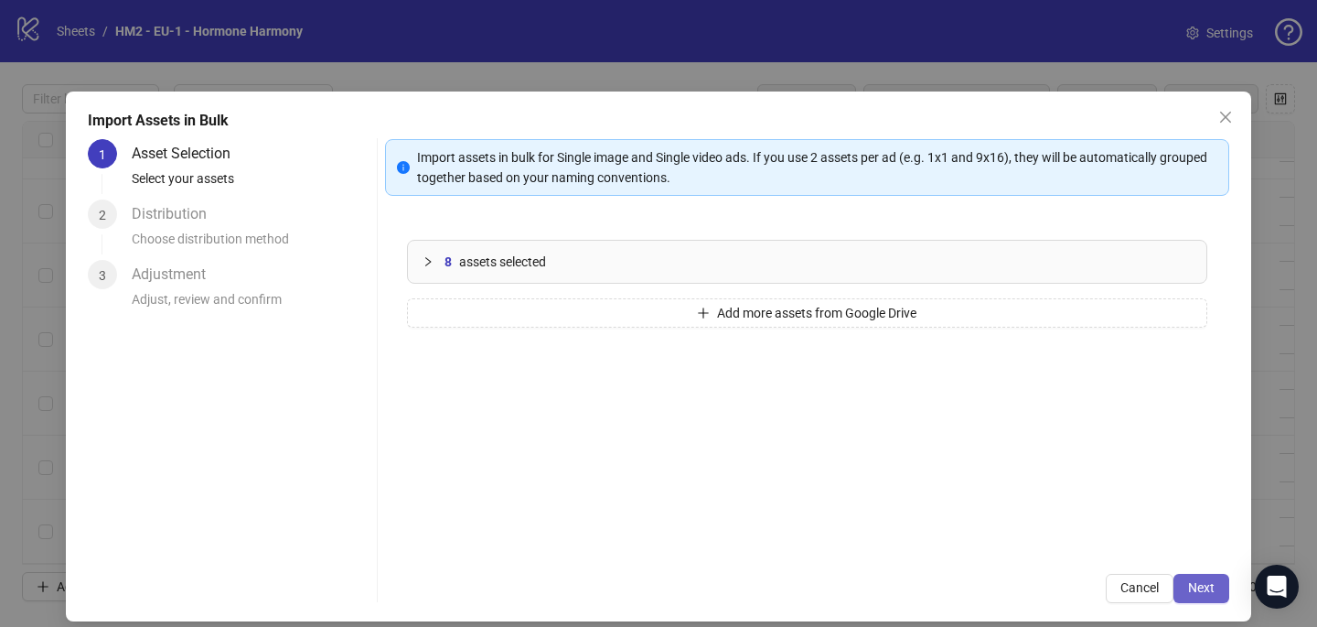
click at [1209, 587] on span "Next" at bounding box center [1201, 587] width 27 height 15
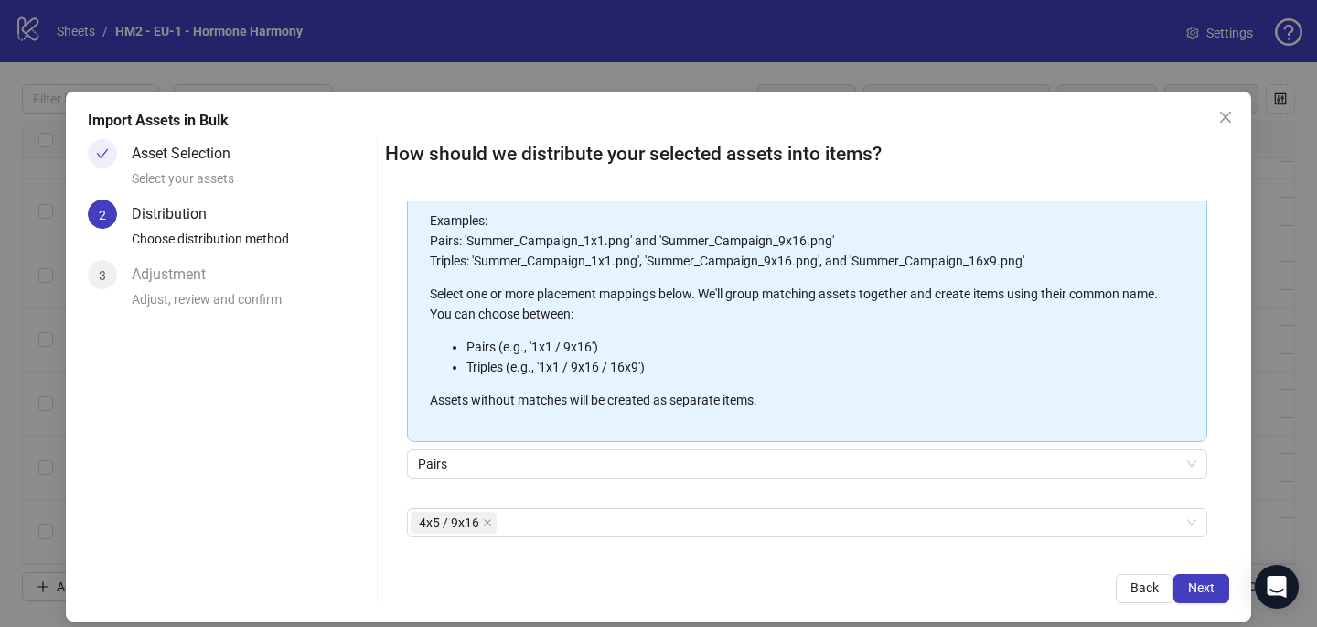
scroll to position [208, 0]
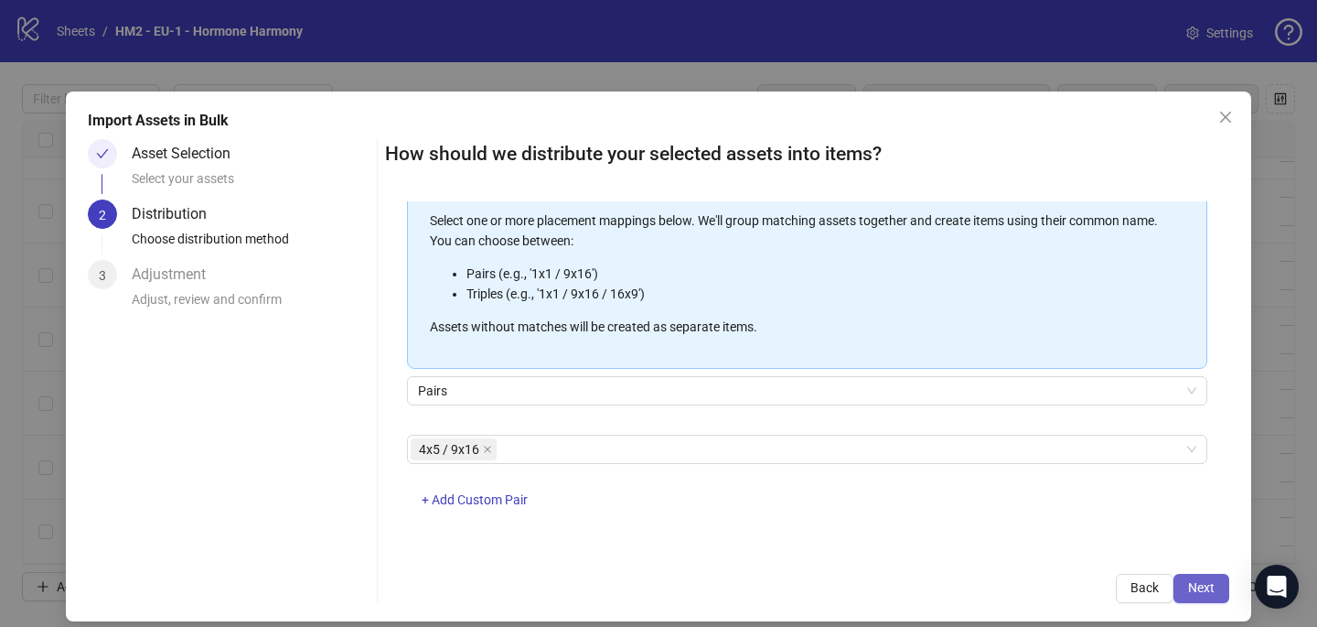
click at [1212, 586] on span "Next" at bounding box center [1201, 587] width 27 height 15
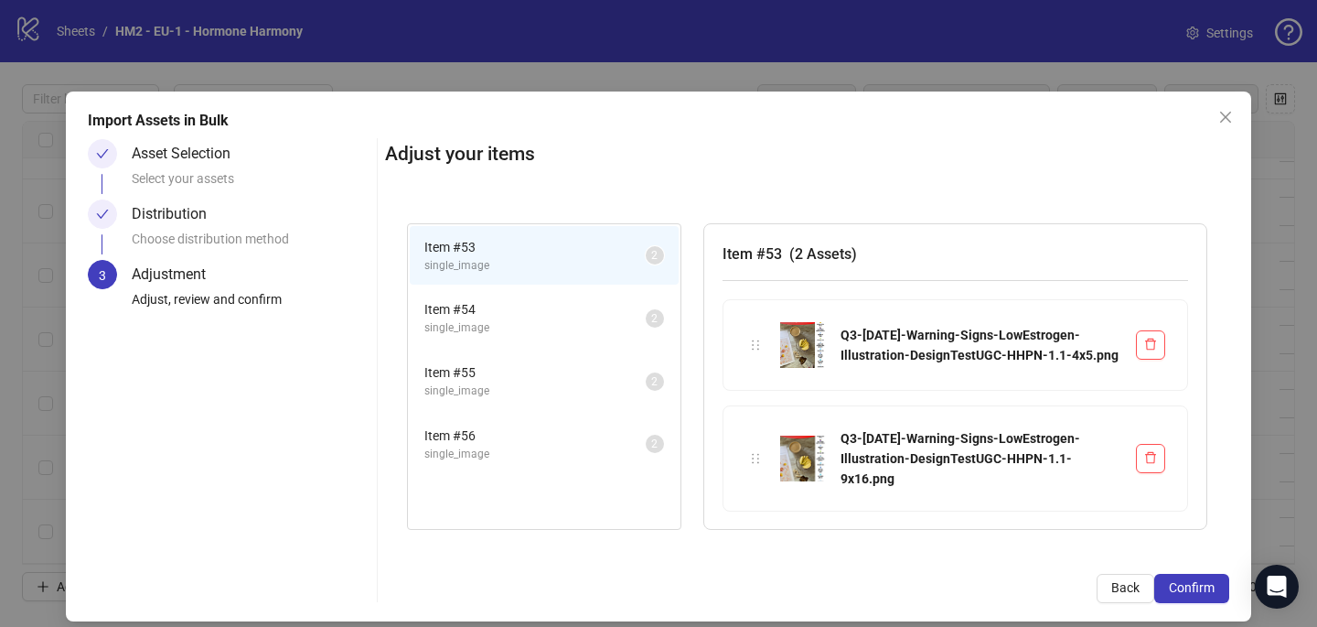
click at [1212, 586] on span "Confirm" at bounding box center [1192, 587] width 46 height 15
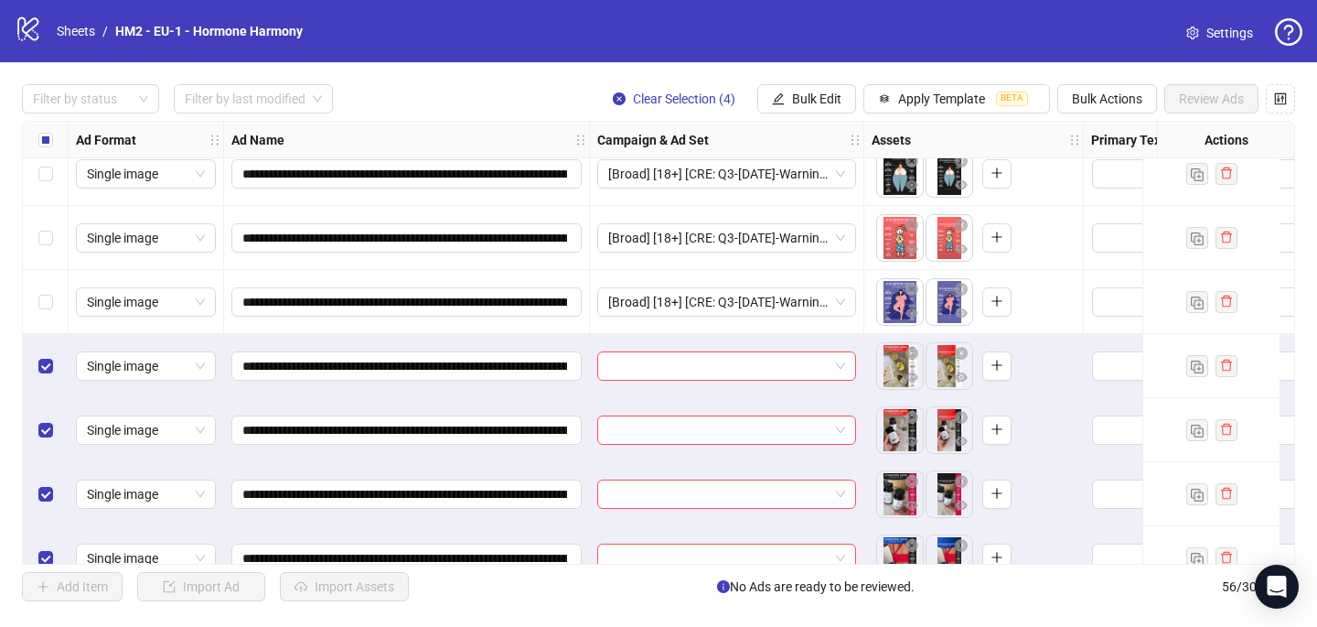
scroll to position [3188, 0]
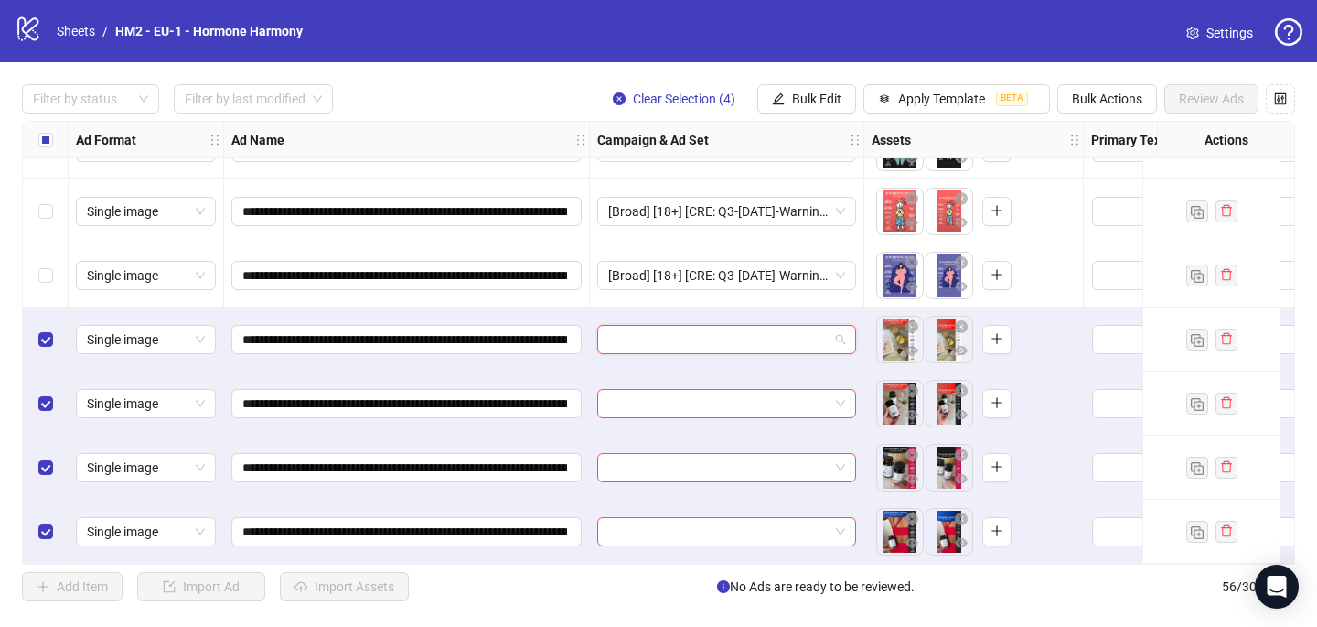
click at [696, 326] on input "search" at bounding box center [718, 339] width 220 height 27
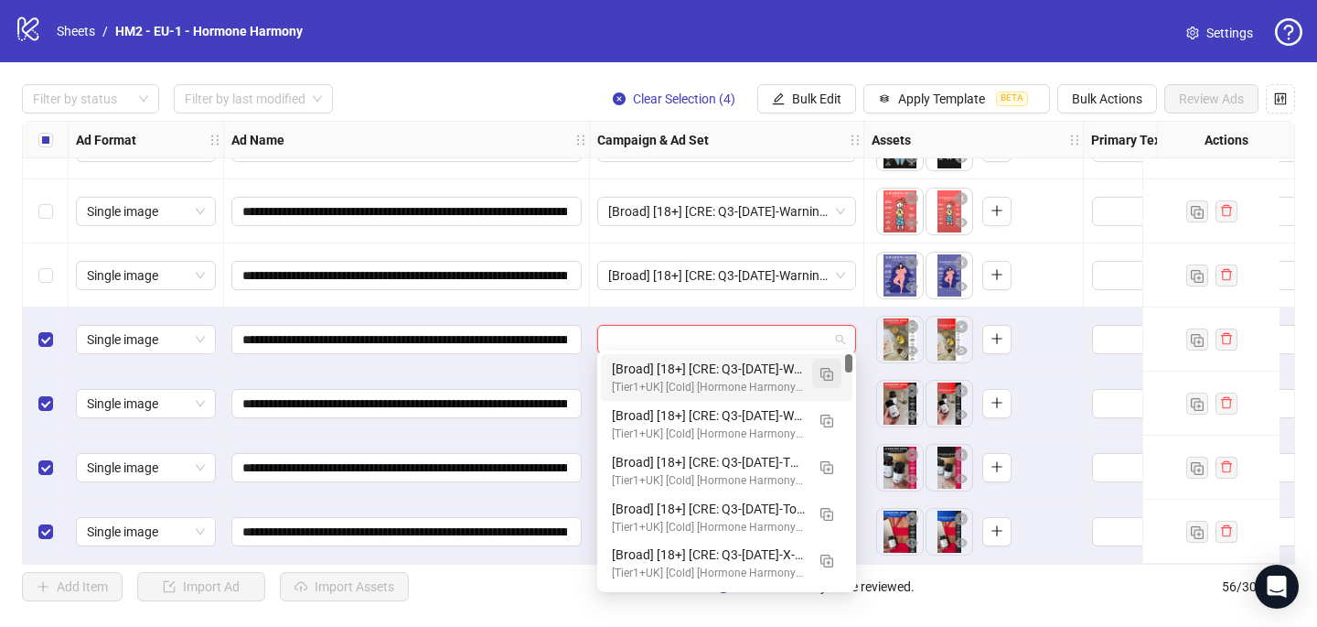
click at [820, 368] on button "button" at bounding box center [826, 373] width 29 height 29
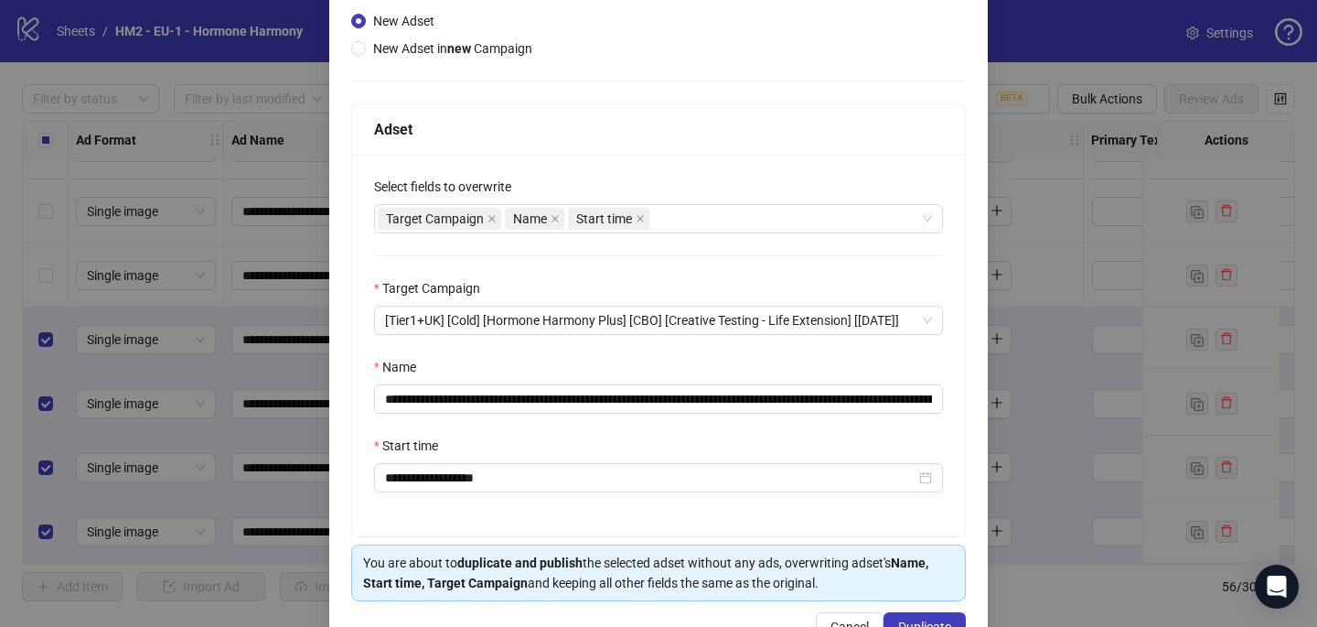
scroll to position [254, 0]
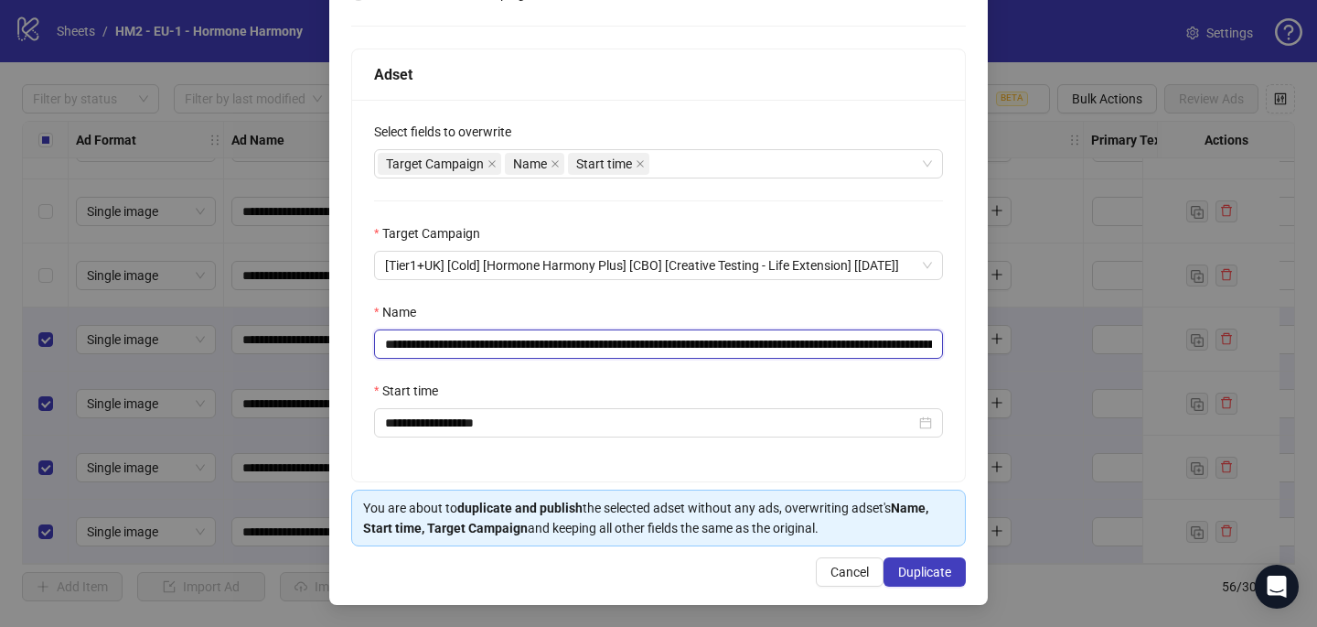
drag, startPoint x: 929, startPoint y: 340, endPoint x: 633, endPoint y: 338, distance: 295.5
click at [633, 338] on input "**********" at bounding box center [658, 343] width 569 height 29
drag, startPoint x: 643, startPoint y: 344, endPoint x: 493, endPoint y: 345, distance: 150.0
click at [493, 346] on input "**********" at bounding box center [658, 343] width 569 height 29
paste input "**********"
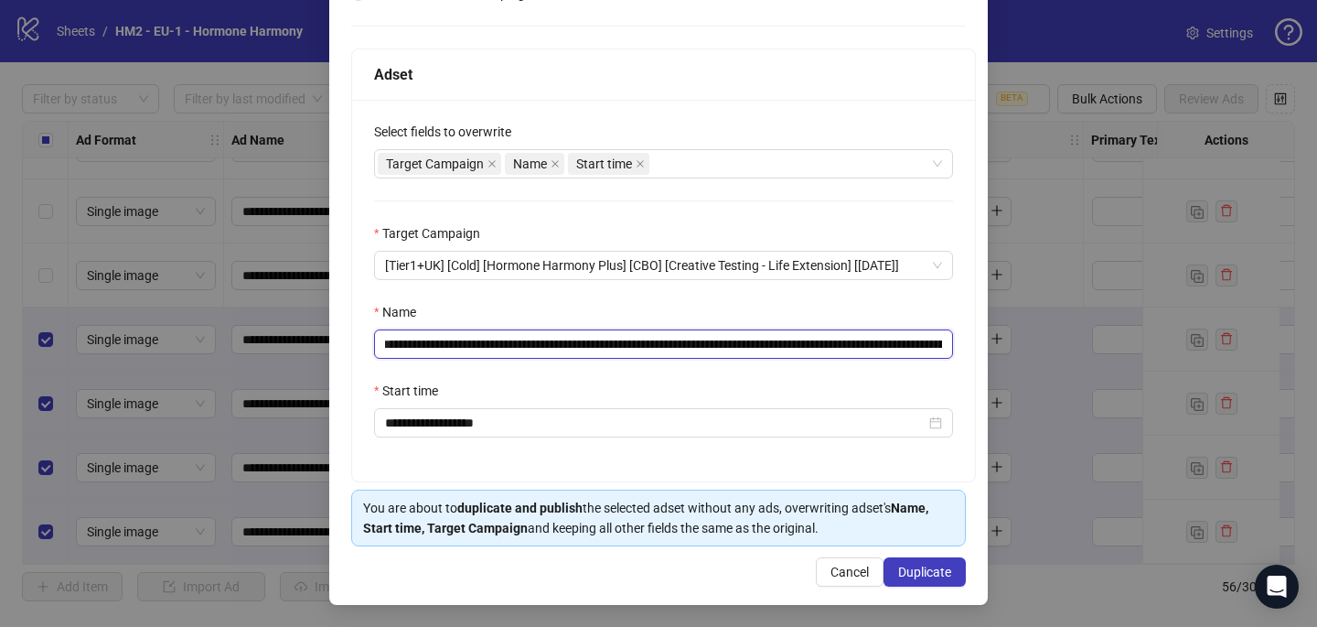
scroll to position [0, 285]
type input "**********"
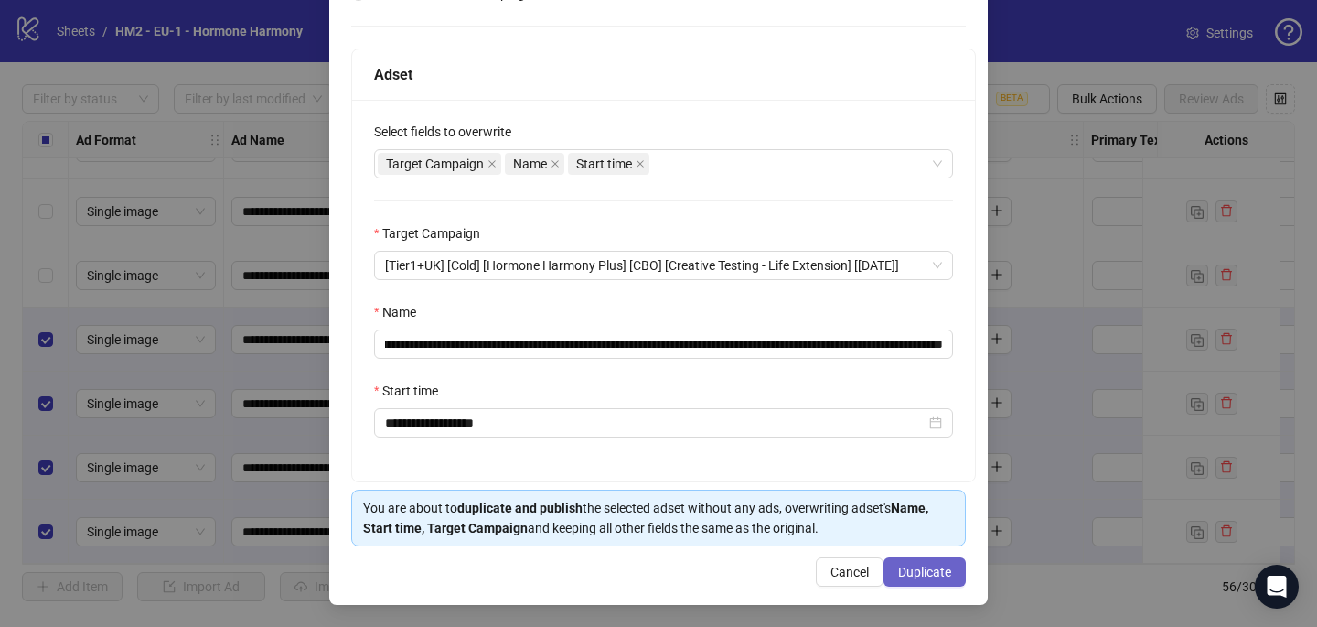
click at [938, 563] on button "Duplicate" at bounding box center [925, 571] width 82 height 29
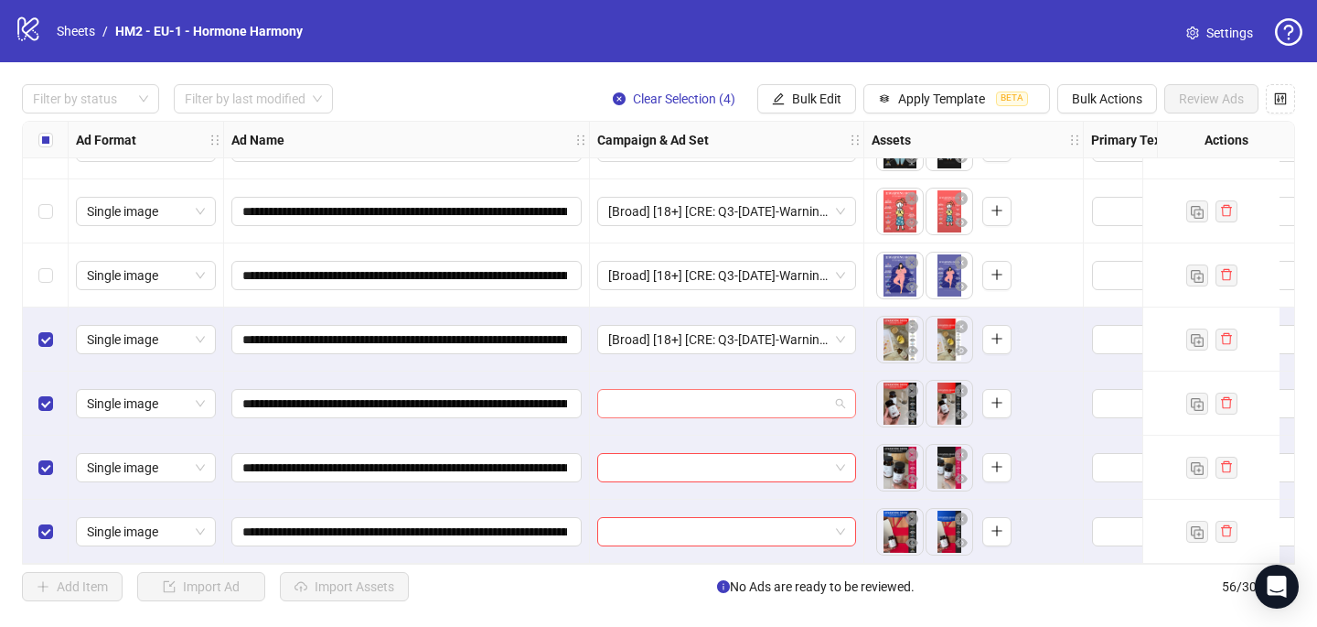
click at [667, 392] on input "search" at bounding box center [718, 403] width 220 height 27
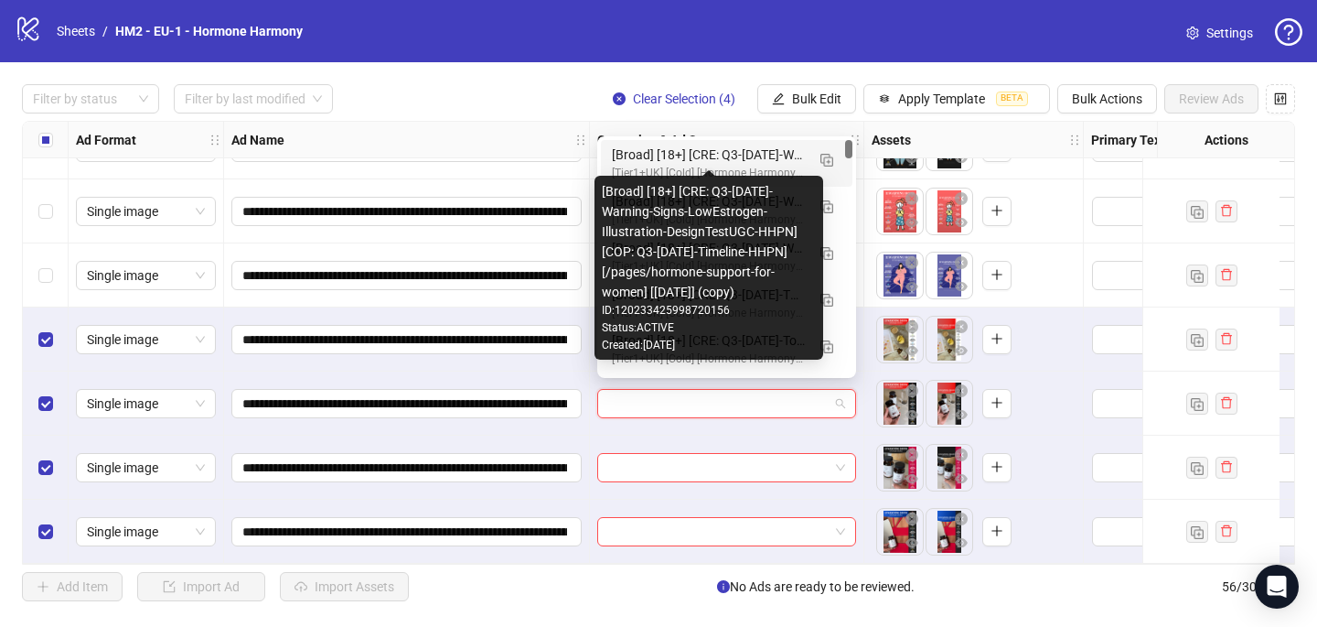
click at [703, 156] on div "[Broad] [18+] [CRE: Q3-09-SEP-2025-Warning-Signs-LowEstrogen-Illustration-Desig…" at bounding box center [708, 155] width 193 height 20
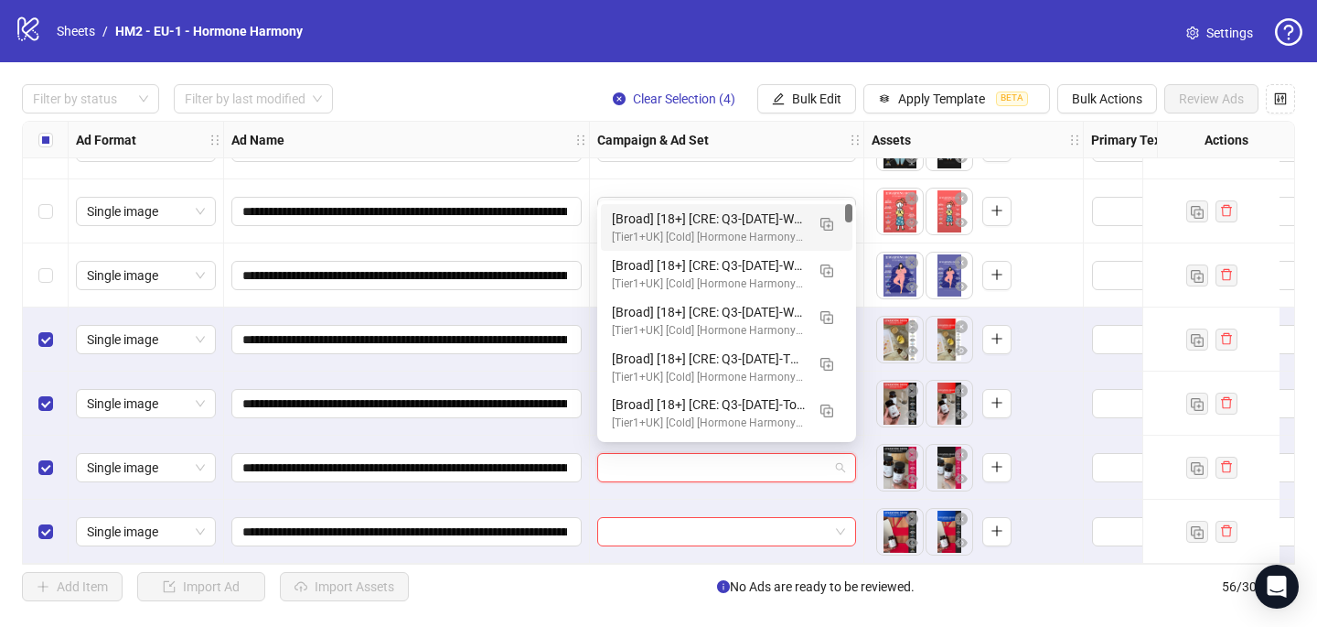
click at [635, 456] on input "search" at bounding box center [718, 467] width 220 height 27
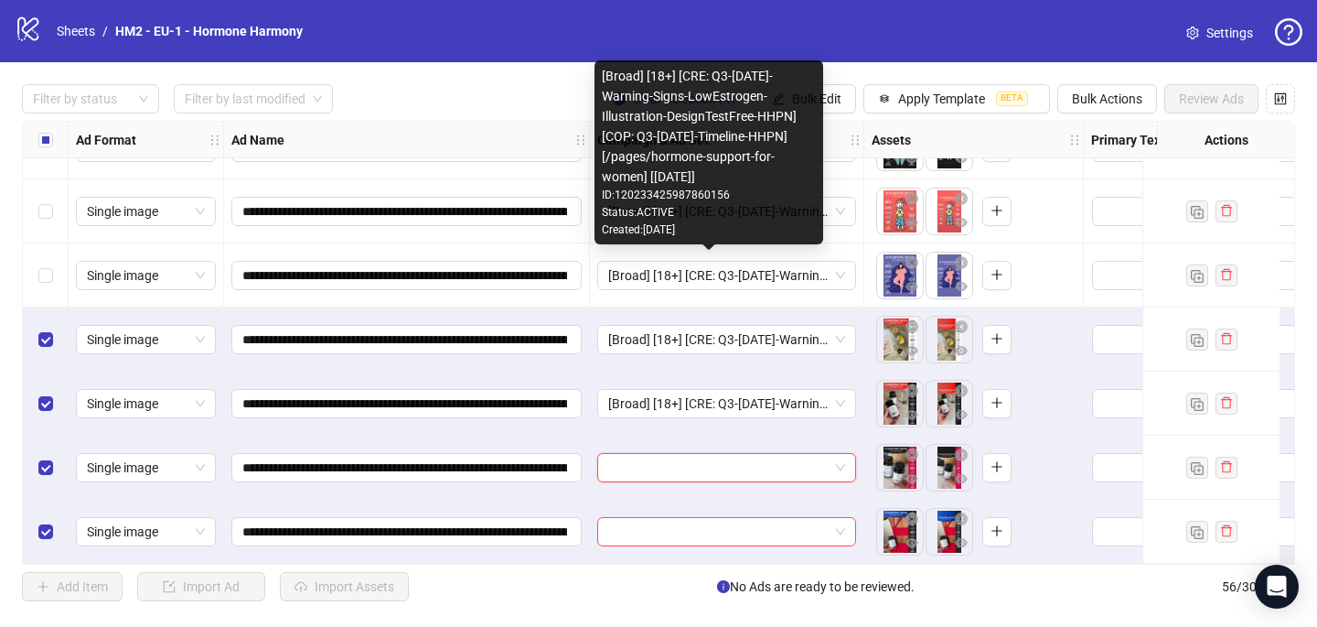
click at [707, 210] on div "Status: ACTIVE" at bounding box center [709, 212] width 214 height 17
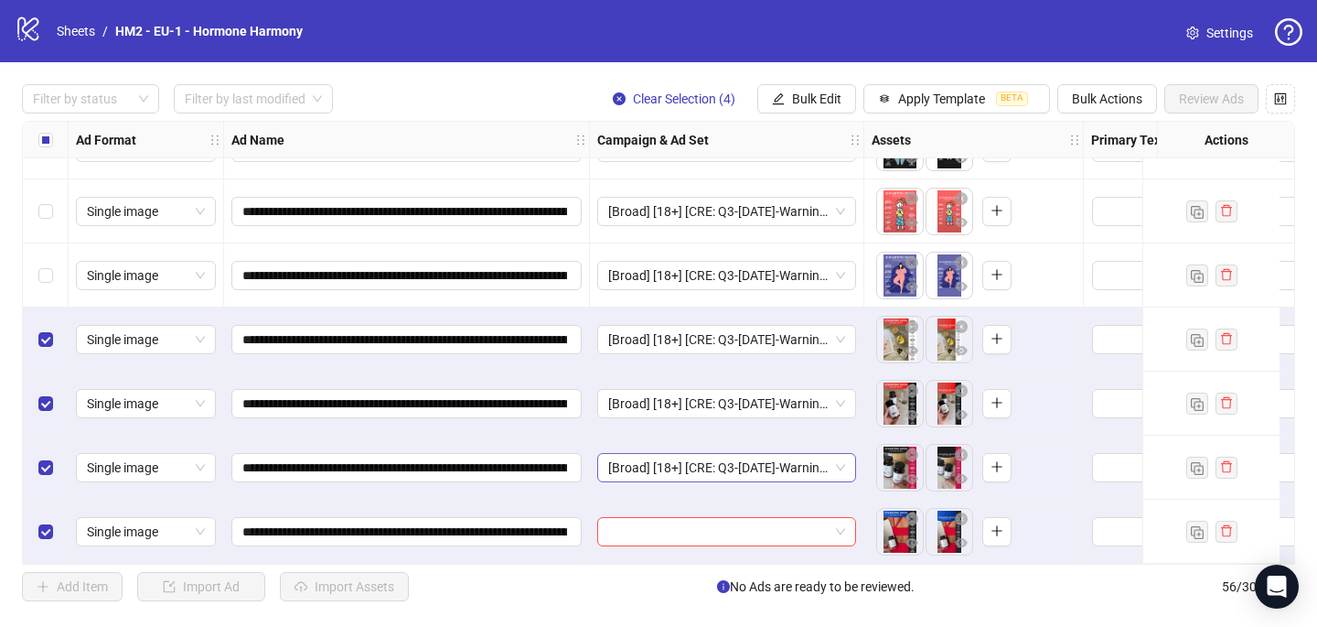
click at [649, 457] on span "[Broad] [18+] [CRE: Q3-09-SEP-2025-Warning-Signs-LowEstrogen-Illustration-Desig…" at bounding box center [726, 467] width 237 height 27
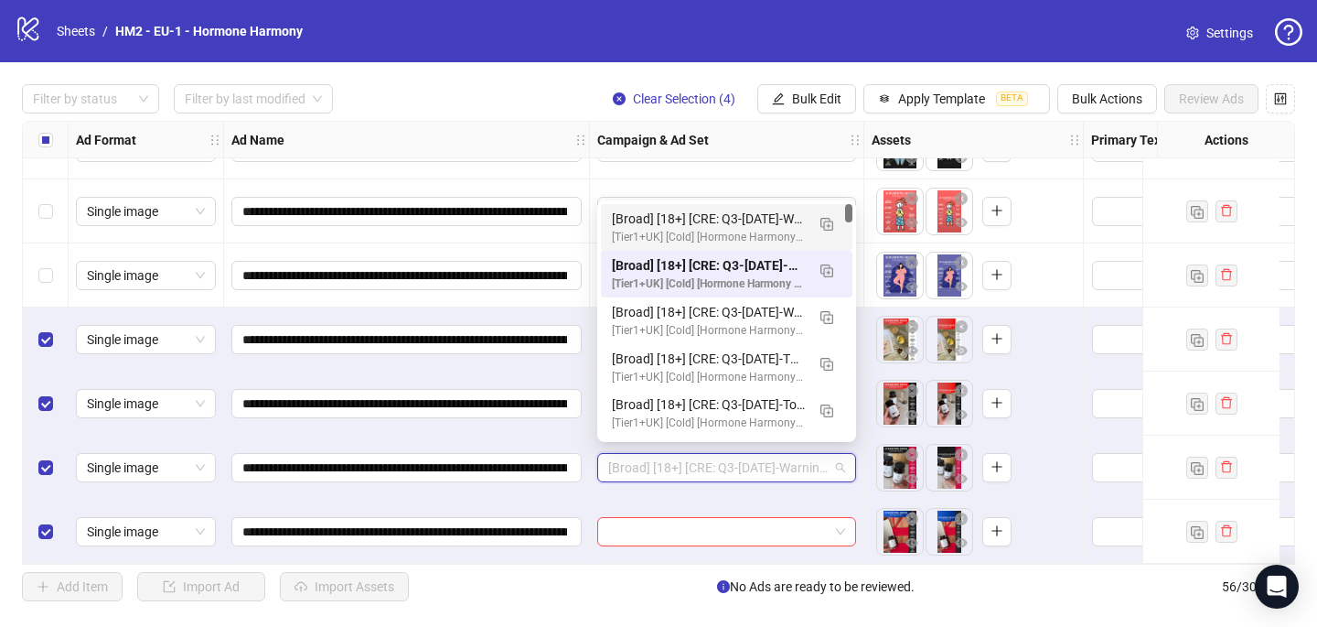
click at [703, 224] on div "[Broad] [18+] [CRE: Q3-09-SEP-2025-Warning-Signs-LowEstrogen-Illustration-Desig…" at bounding box center [708, 219] width 193 height 20
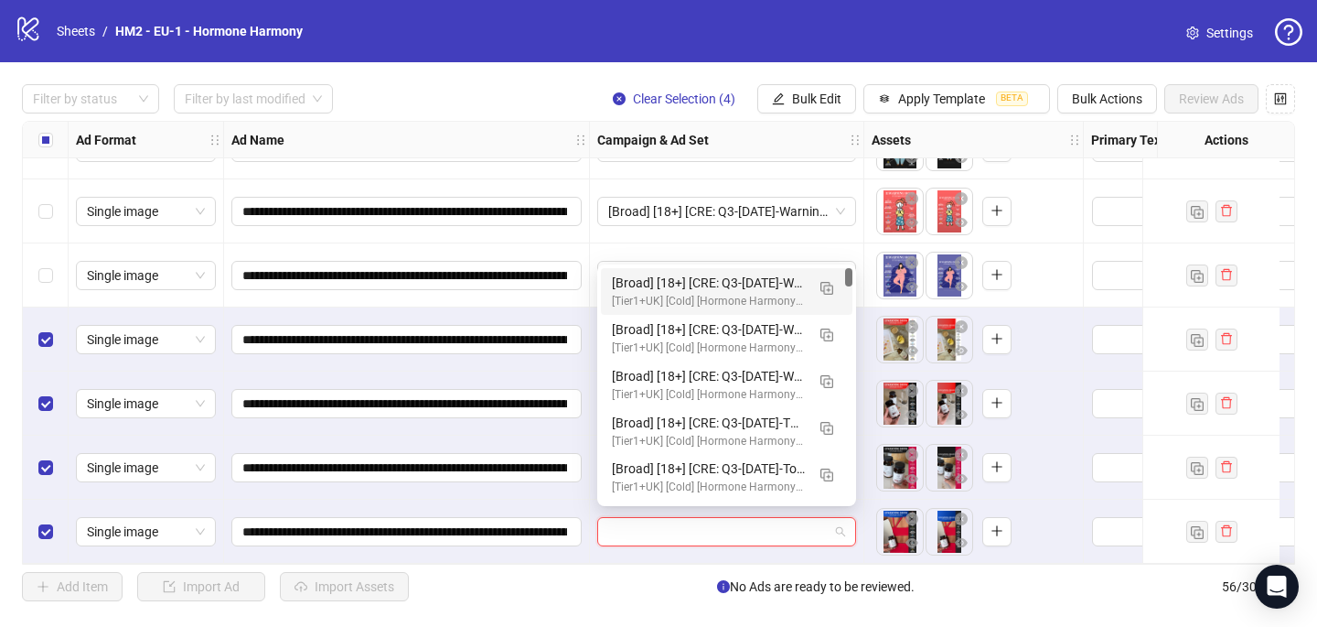
click at [643, 527] on input "search" at bounding box center [718, 531] width 220 height 27
click at [706, 287] on div "[Broad] [18+] [CRE: Q3-09-SEP-2025-Warning-Signs-LowEstrogen-Illustration-Desig…" at bounding box center [708, 283] width 193 height 20
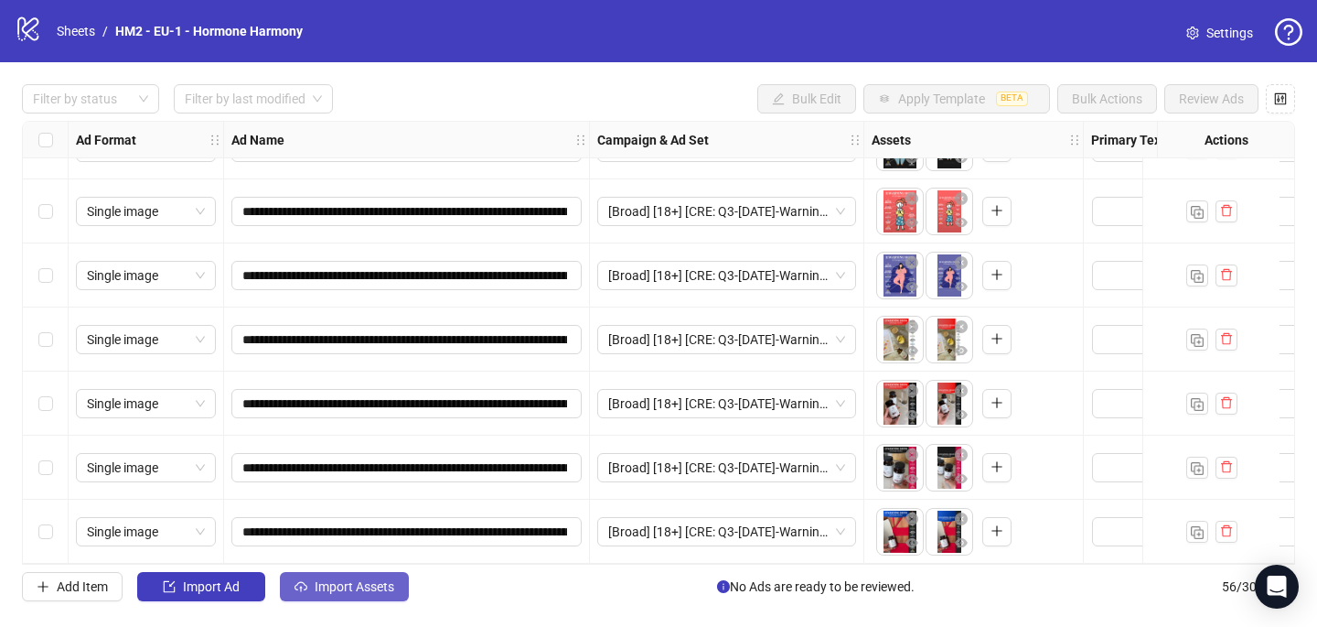
click at [369, 586] on span "Import Assets" at bounding box center [355, 586] width 80 height 15
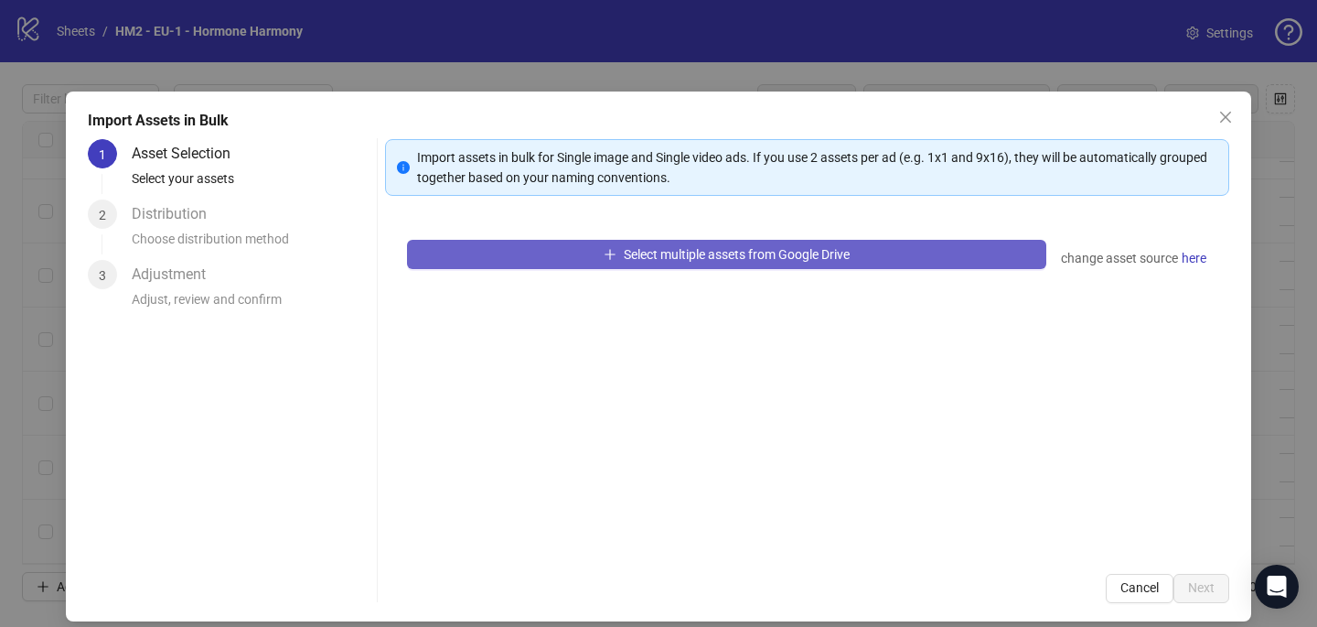
click at [648, 255] on span "Select multiple assets from Google Drive" at bounding box center [737, 254] width 226 height 15
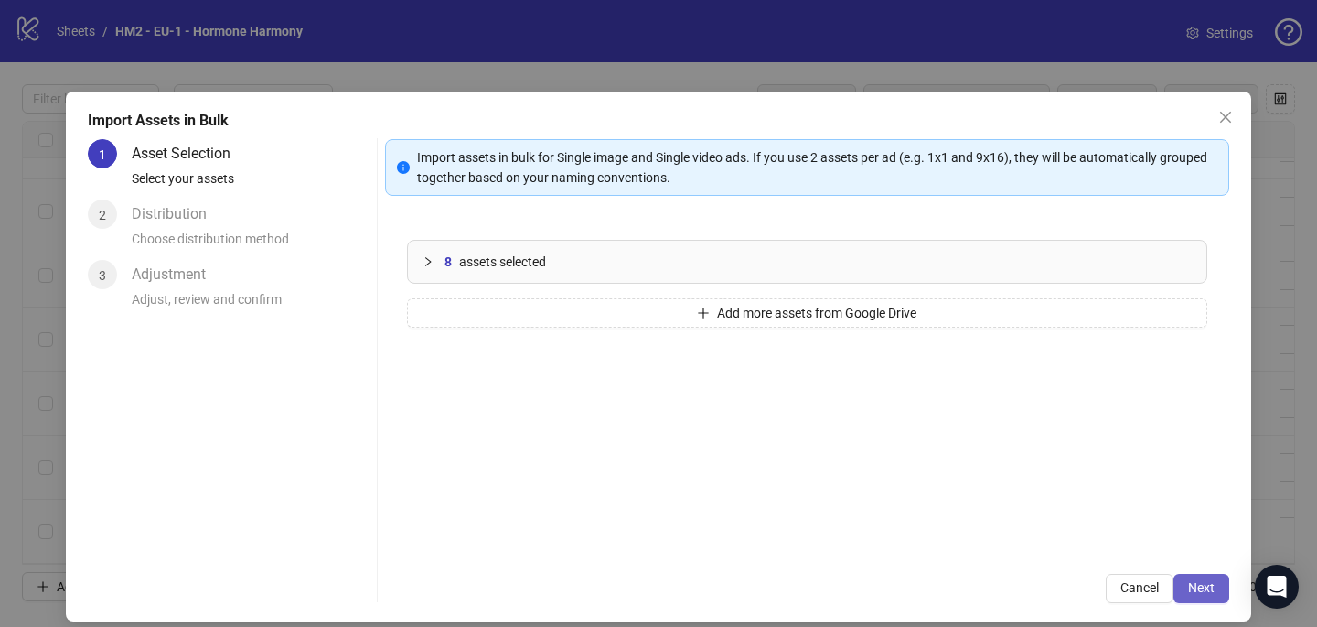
click at [1207, 582] on span "Next" at bounding box center [1201, 587] width 27 height 15
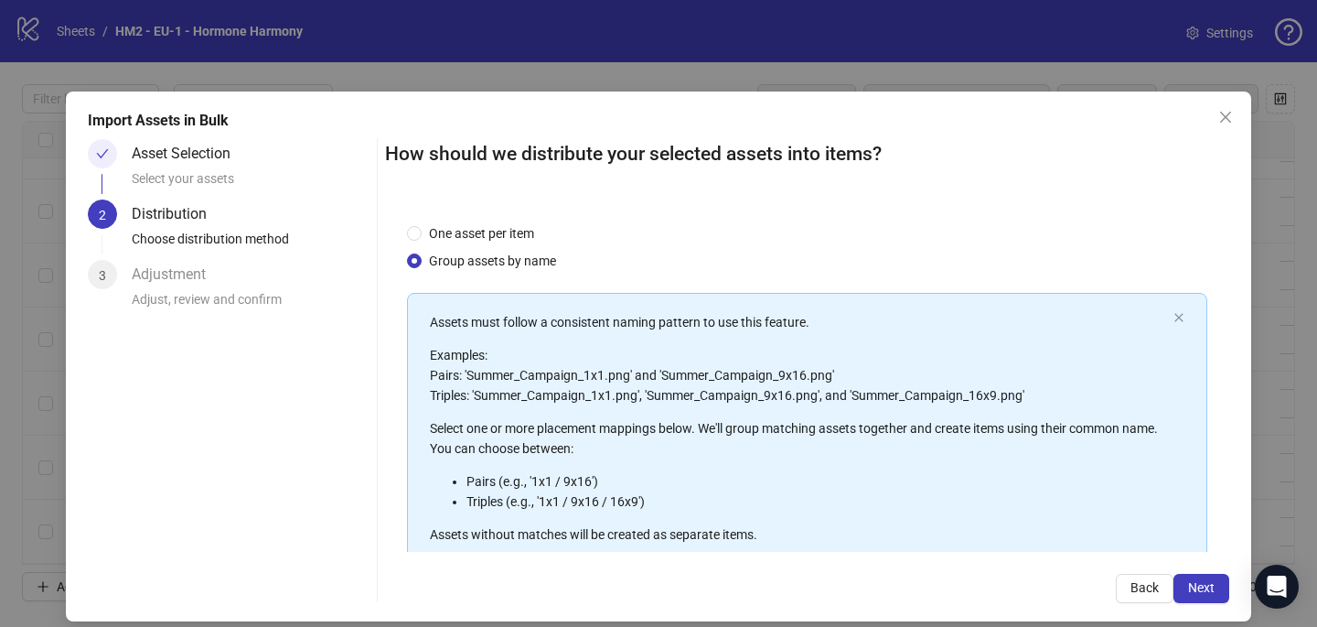
scroll to position [208, 0]
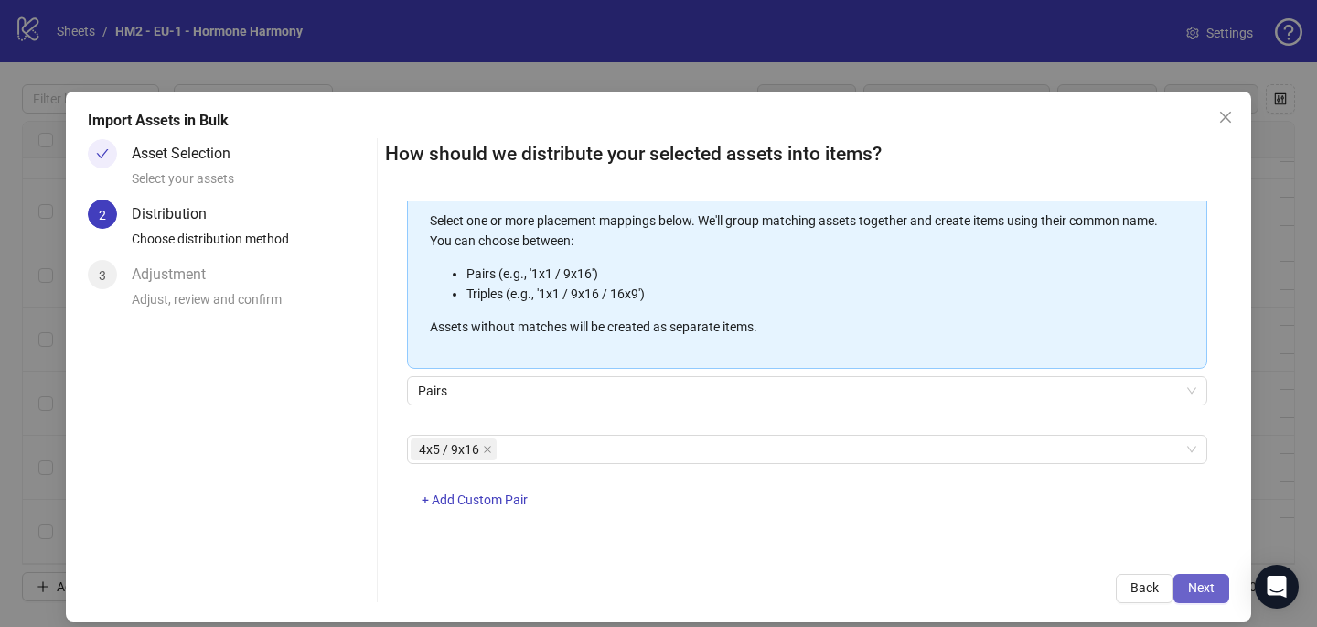
click at [1207, 586] on span "Next" at bounding box center [1201, 587] width 27 height 15
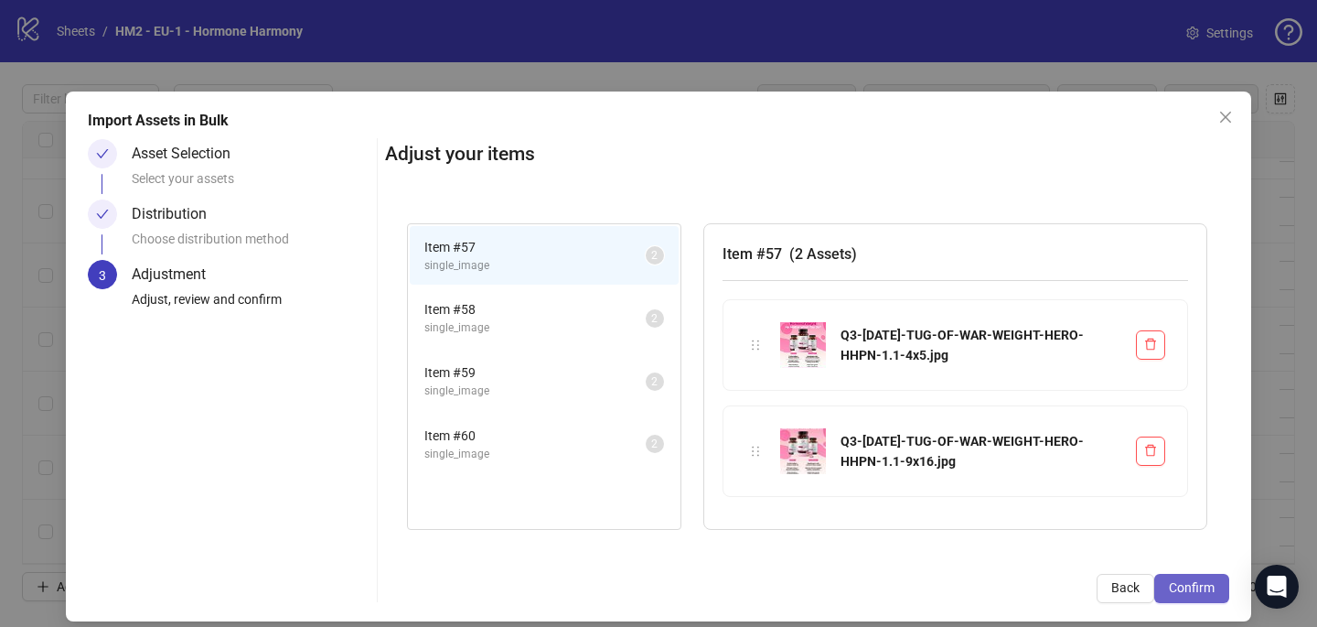
click at [1190, 583] on span "Confirm" at bounding box center [1192, 587] width 46 height 15
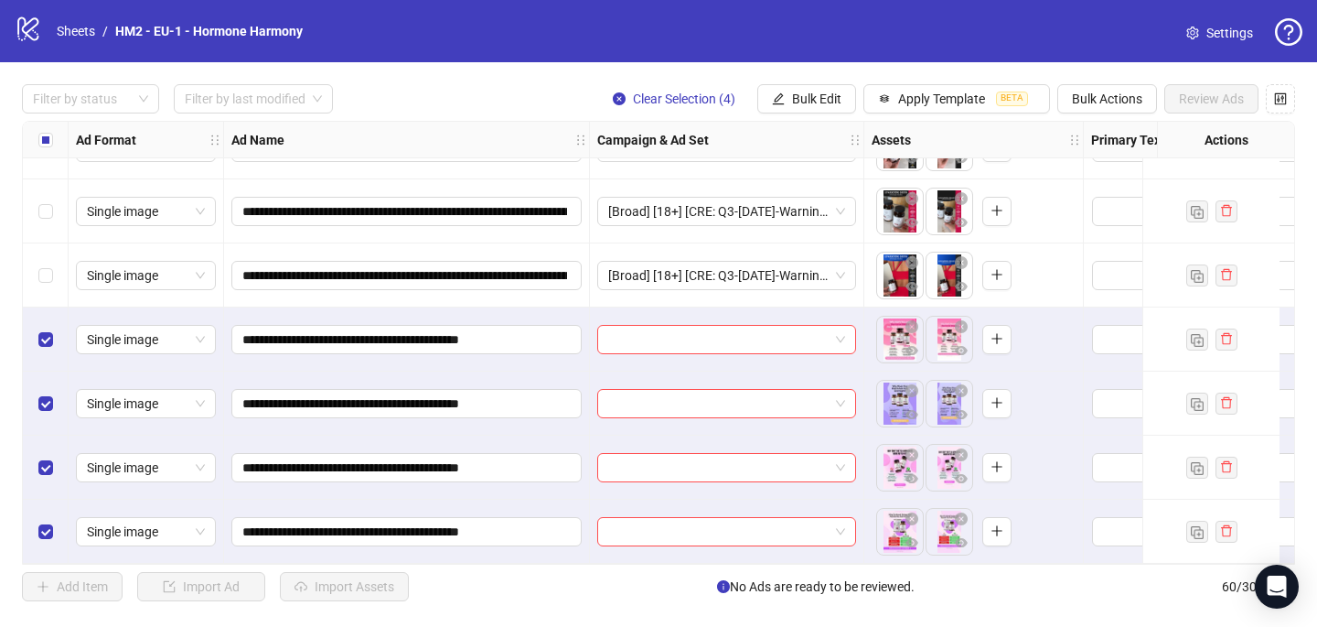
scroll to position [3444, 0]
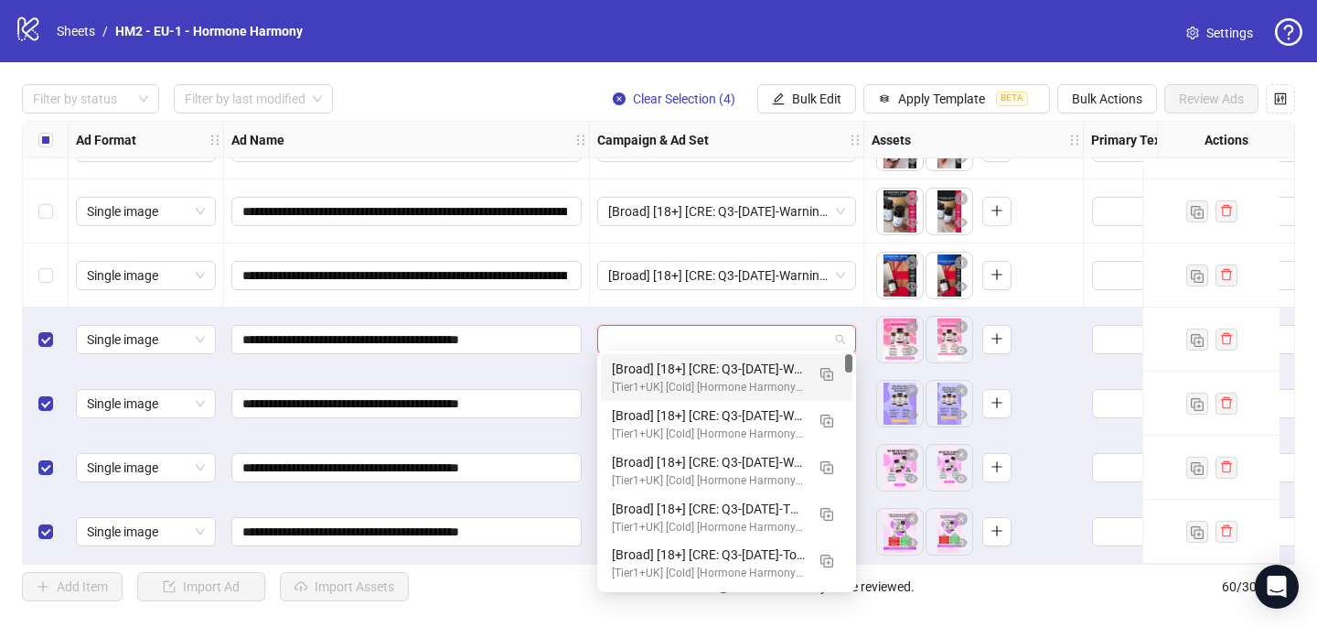
click at [726, 339] on input "search" at bounding box center [718, 339] width 220 height 27
click at [833, 379] on button "button" at bounding box center [826, 373] width 29 height 29
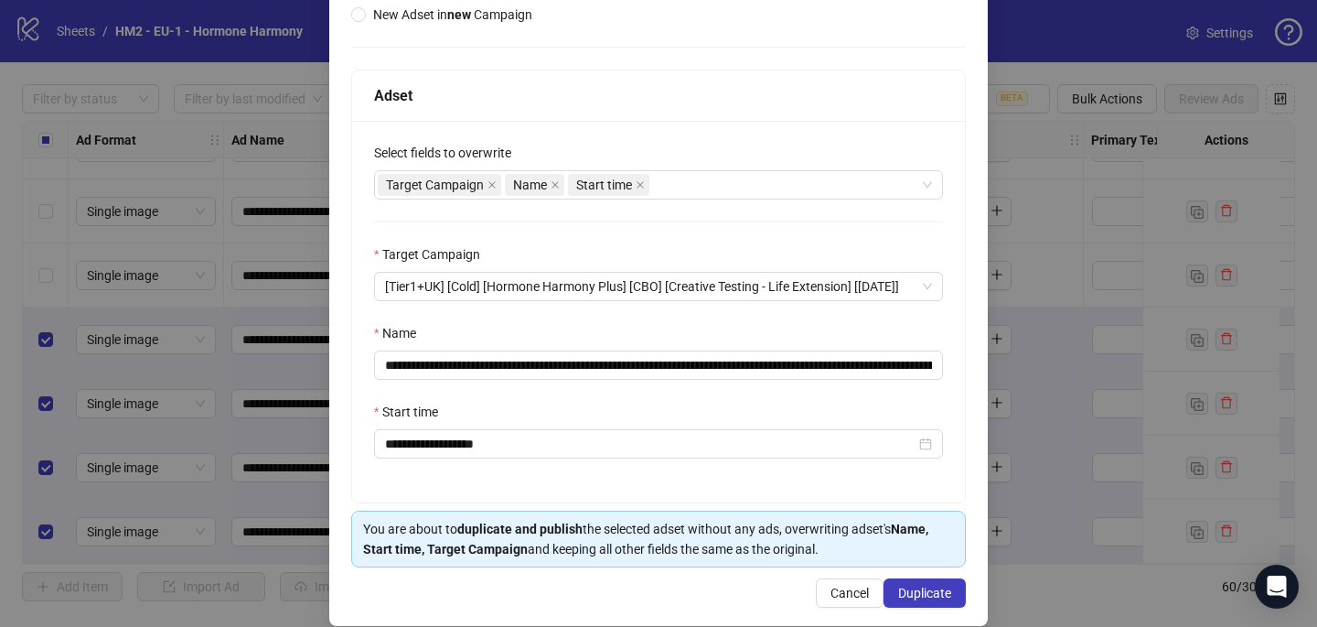
scroll to position [254, 0]
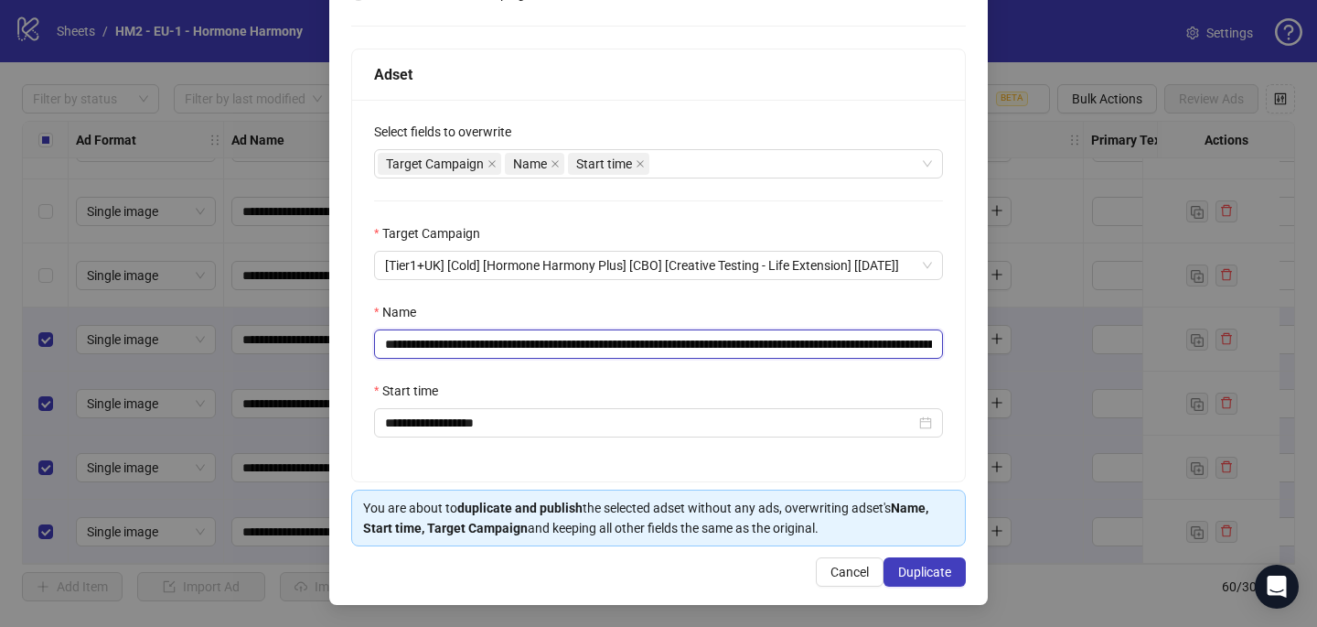
drag, startPoint x: 905, startPoint y: 340, endPoint x: 563, endPoint y: 340, distance: 342.2
click at [563, 340] on input "**********" at bounding box center [658, 343] width 569 height 29
drag, startPoint x: 600, startPoint y: 343, endPoint x: 495, endPoint y: 343, distance: 105.2
click at [495, 343] on input "**********" at bounding box center [658, 343] width 569 height 29
paste input "**********"
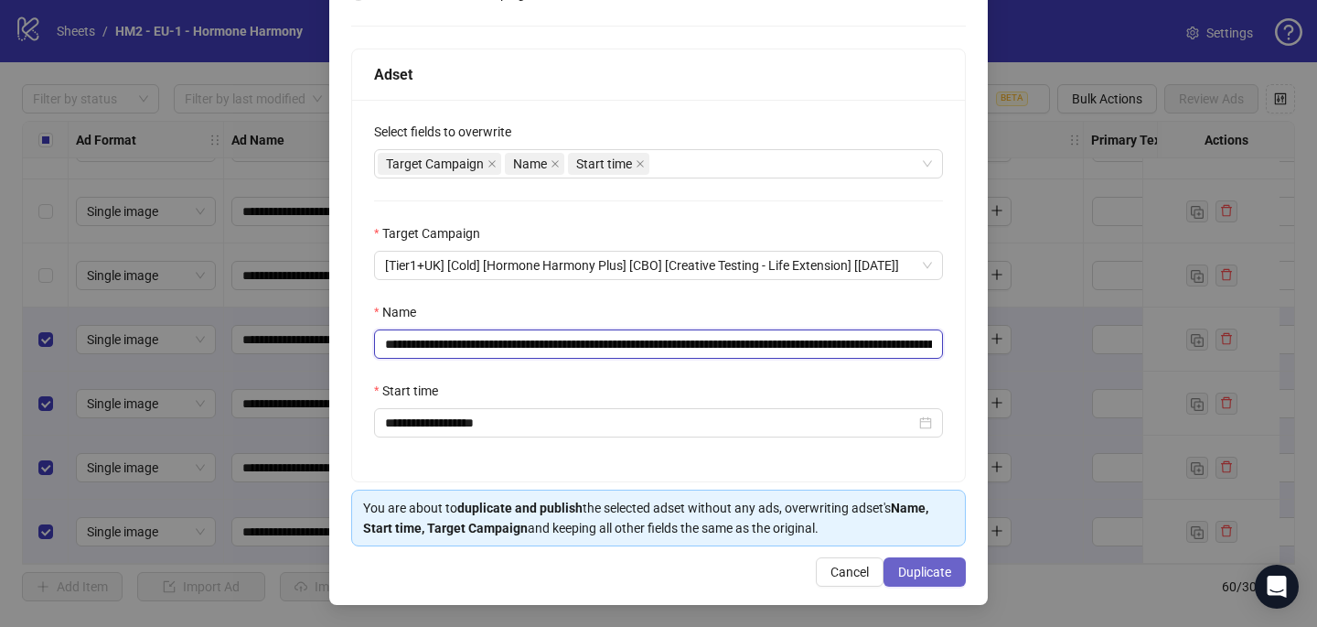
type input "**********"
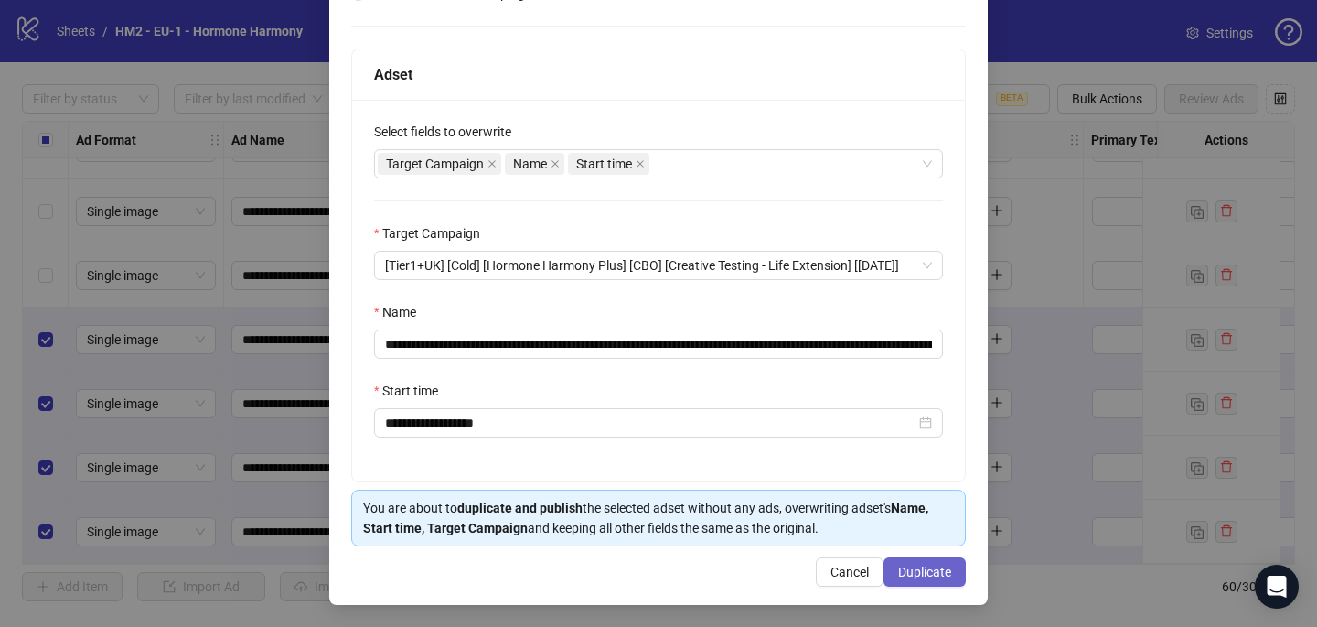
click at [943, 564] on span "Duplicate" at bounding box center [924, 571] width 53 height 15
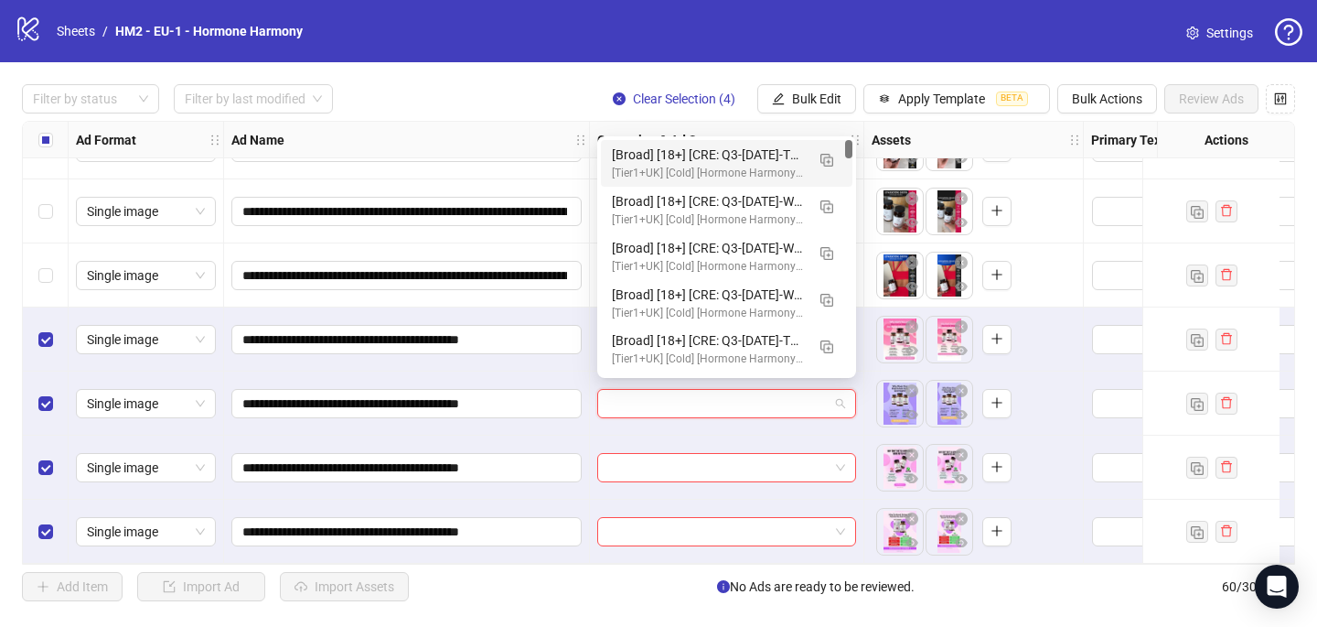
click at [758, 396] on input "search" at bounding box center [718, 403] width 220 height 27
click at [757, 150] on div "[Broad] [18+] [CRE: Q3-09-SEP-2025-TUG-OF-WAR-WEIGHT-HERO-HHPN] [COP: Q3-08-AUG…" at bounding box center [708, 155] width 193 height 20
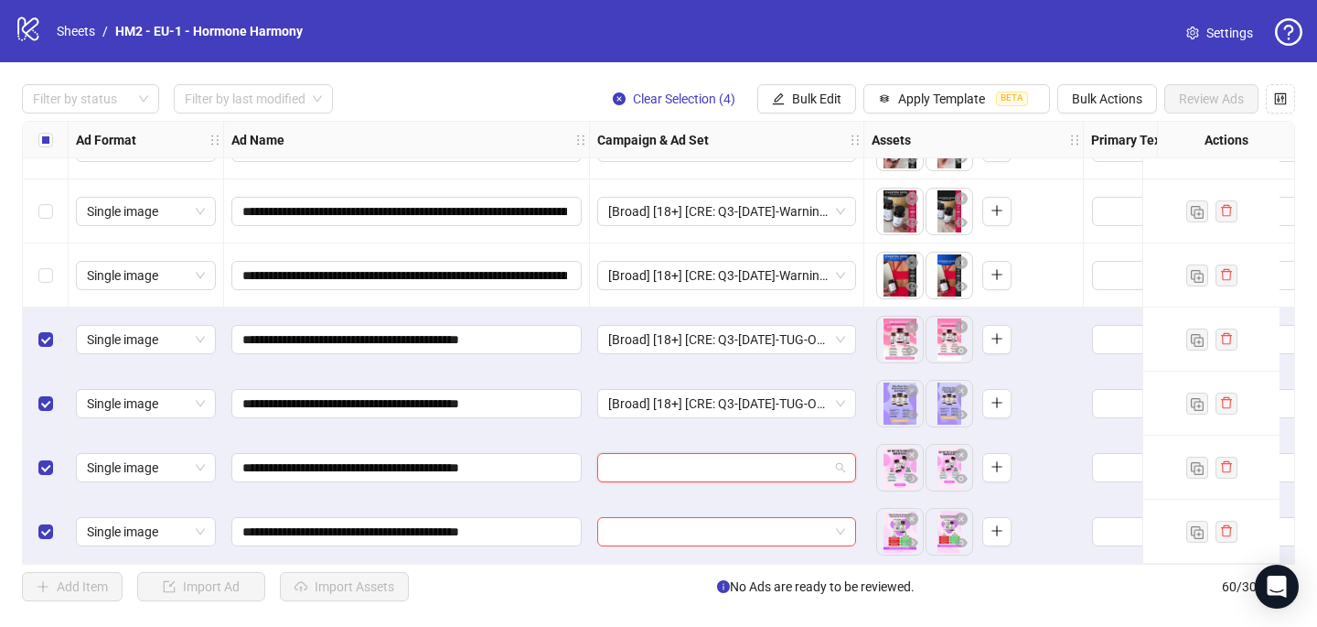
click at [638, 467] on input "search" at bounding box center [718, 467] width 220 height 27
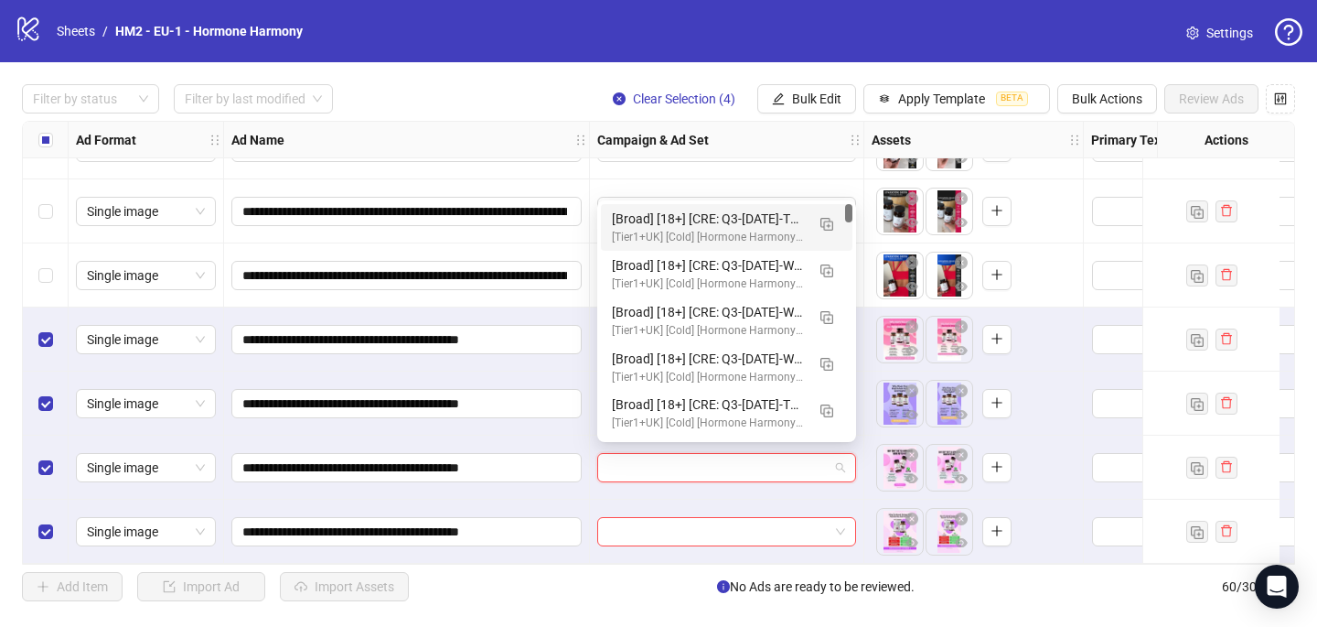
click at [790, 206] on div "[Broad] [18+] [CRE: Q3-09-SEP-2025-TUG-OF-WAR-WEIGHT-HERO-HHPN] [COP: Q3-08-AUG…" at bounding box center [727, 227] width 252 height 47
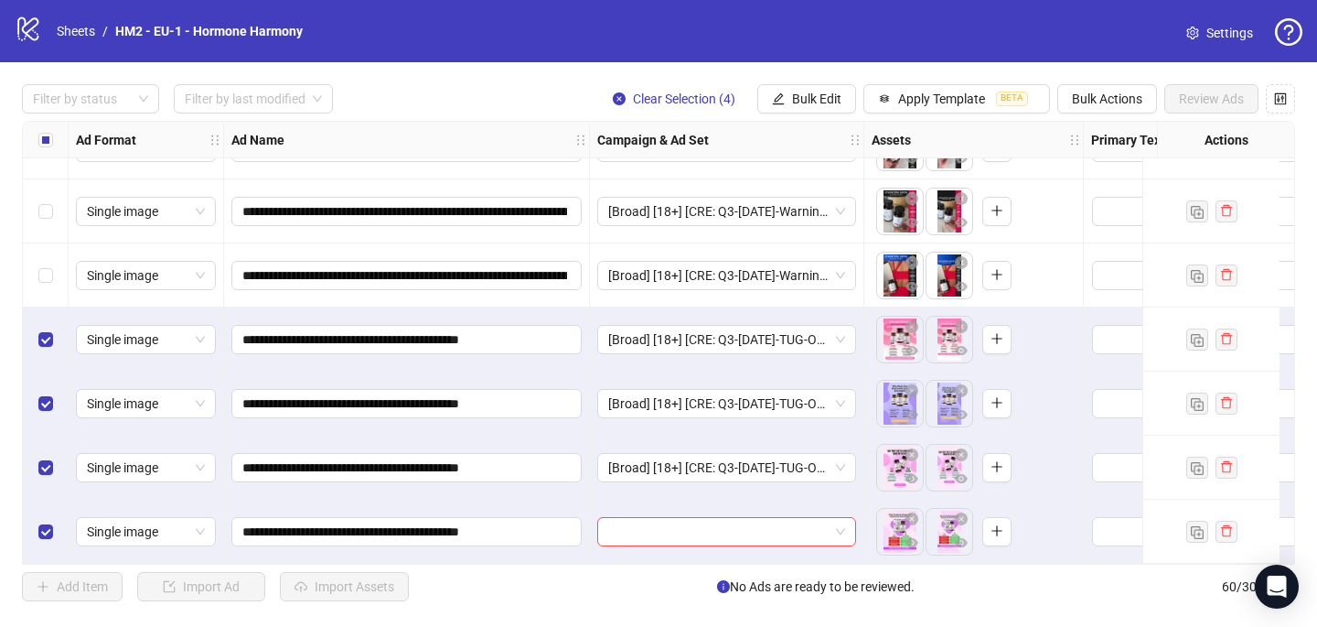
click at [626, 539] on div at bounding box center [727, 532] width 274 height 64
click at [643, 533] on input "search" at bounding box center [718, 531] width 220 height 27
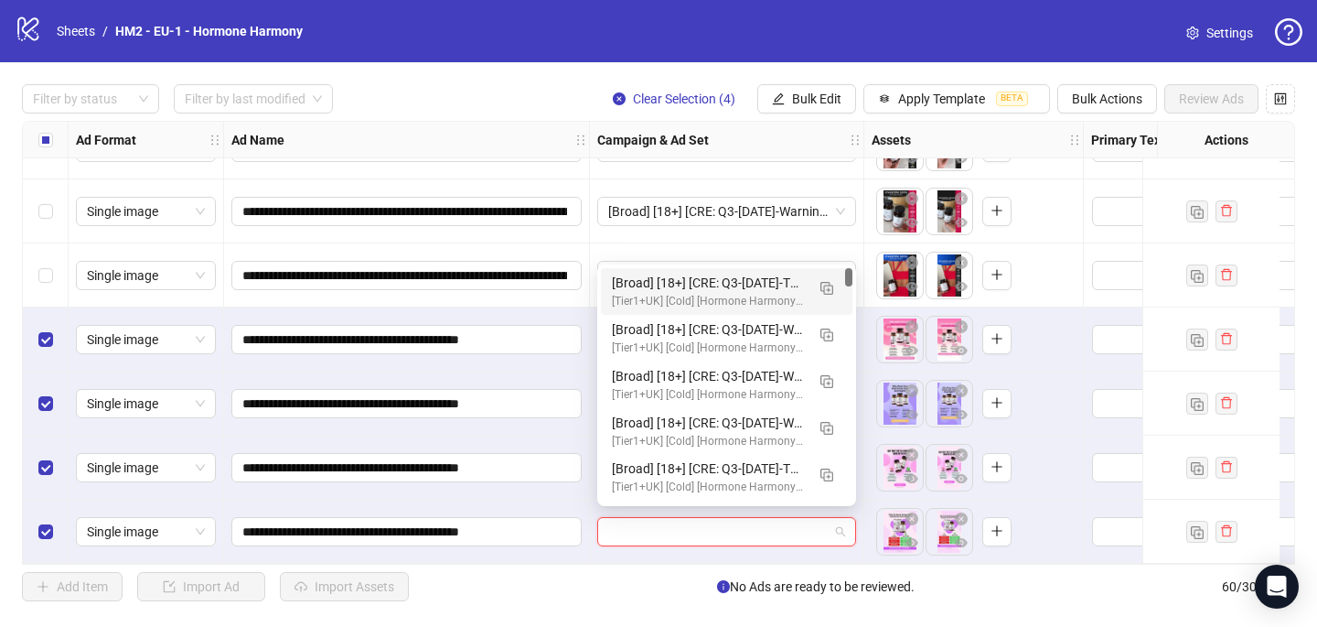
click at [758, 278] on div "[Broad] [18+] [CRE: Q3-09-SEP-2025-TUG-OF-WAR-WEIGHT-HERO-HHPN] [COP: Q3-08-AUG…" at bounding box center [708, 283] width 193 height 20
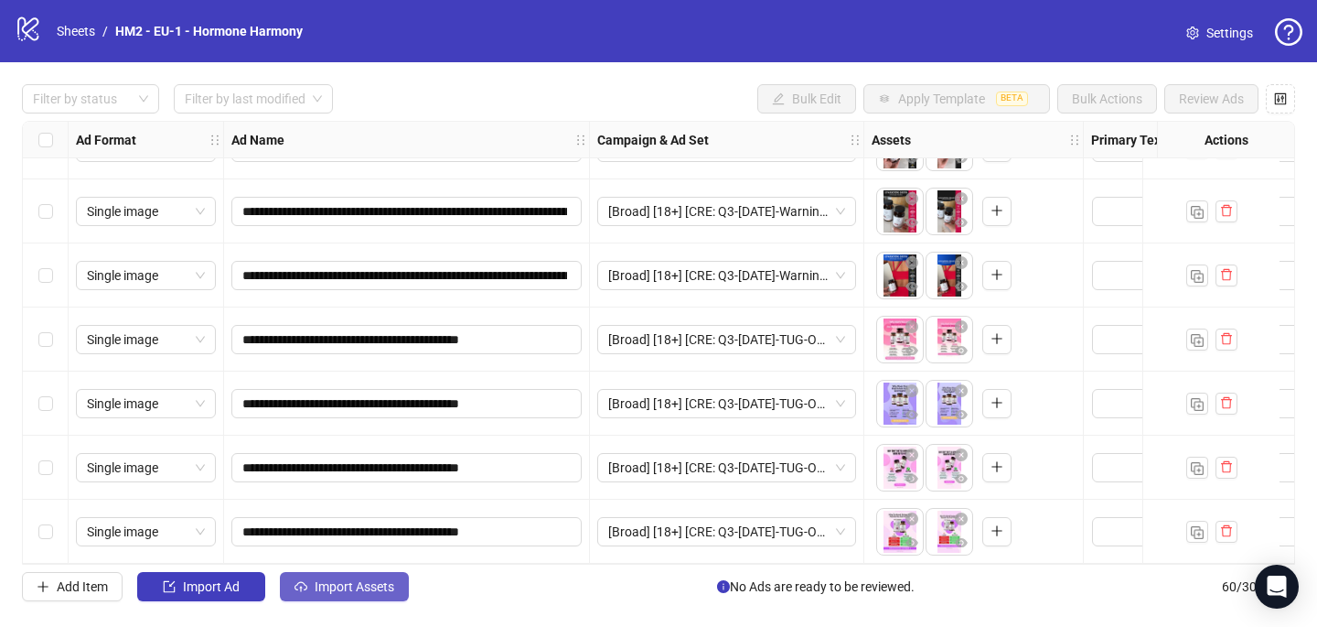
click at [366, 596] on button "Import Assets" at bounding box center [344, 586] width 129 height 29
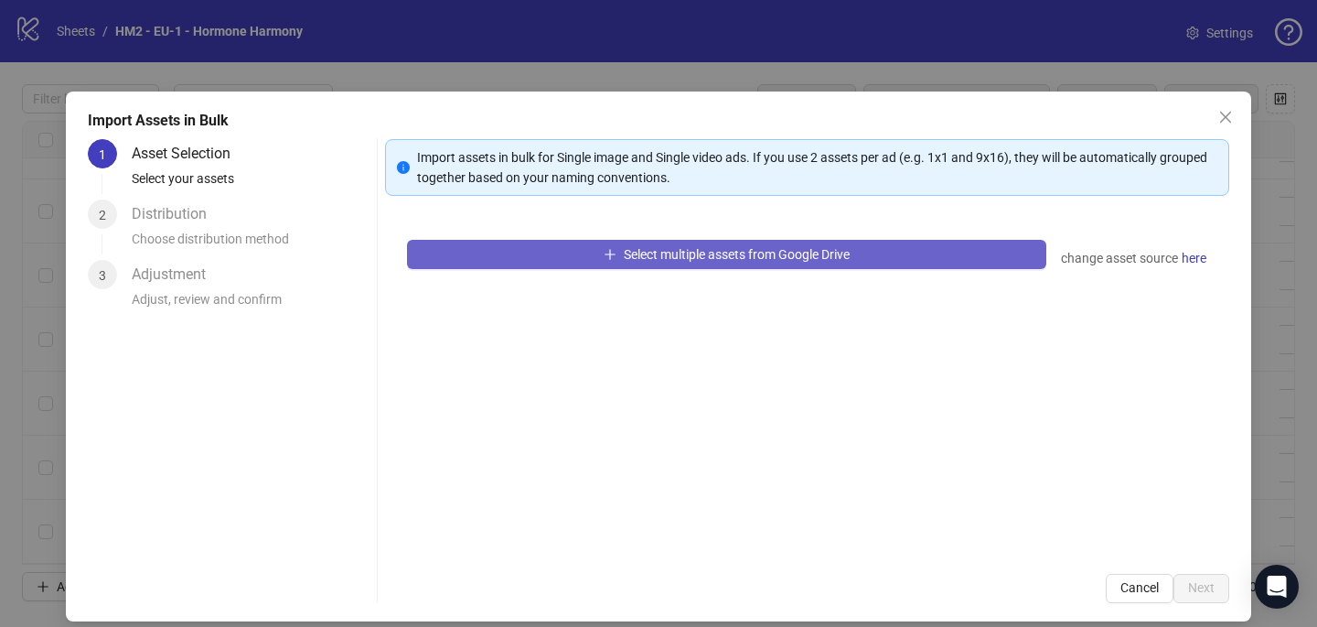
click at [579, 258] on button "Select multiple assets from Google Drive" at bounding box center [726, 254] width 639 height 29
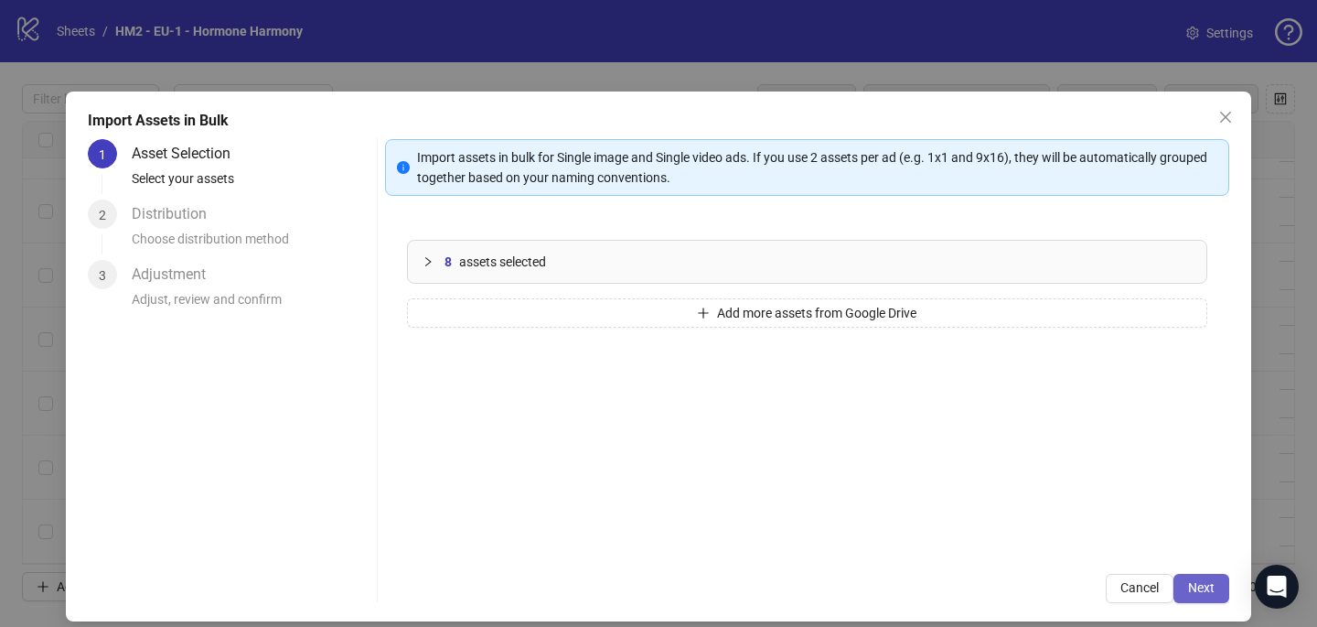
click at [1209, 584] on span "Next" at bounding box center [1201, 587] width 27 height 15
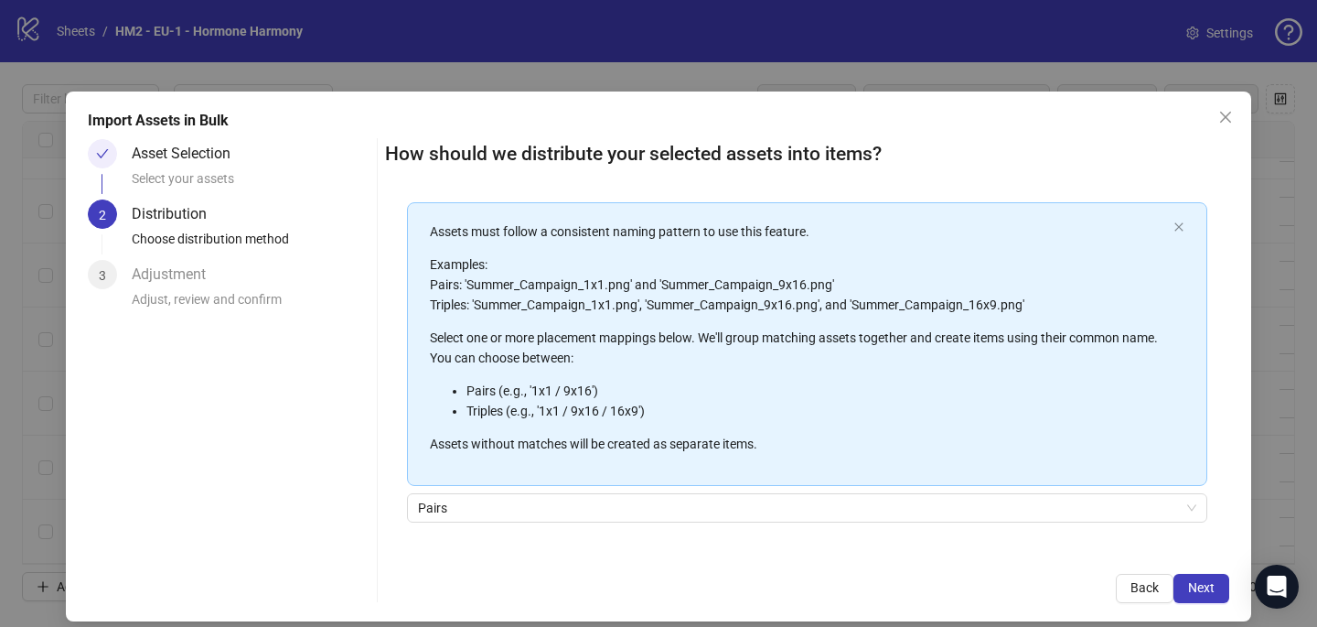
scroll to position [208, 0]
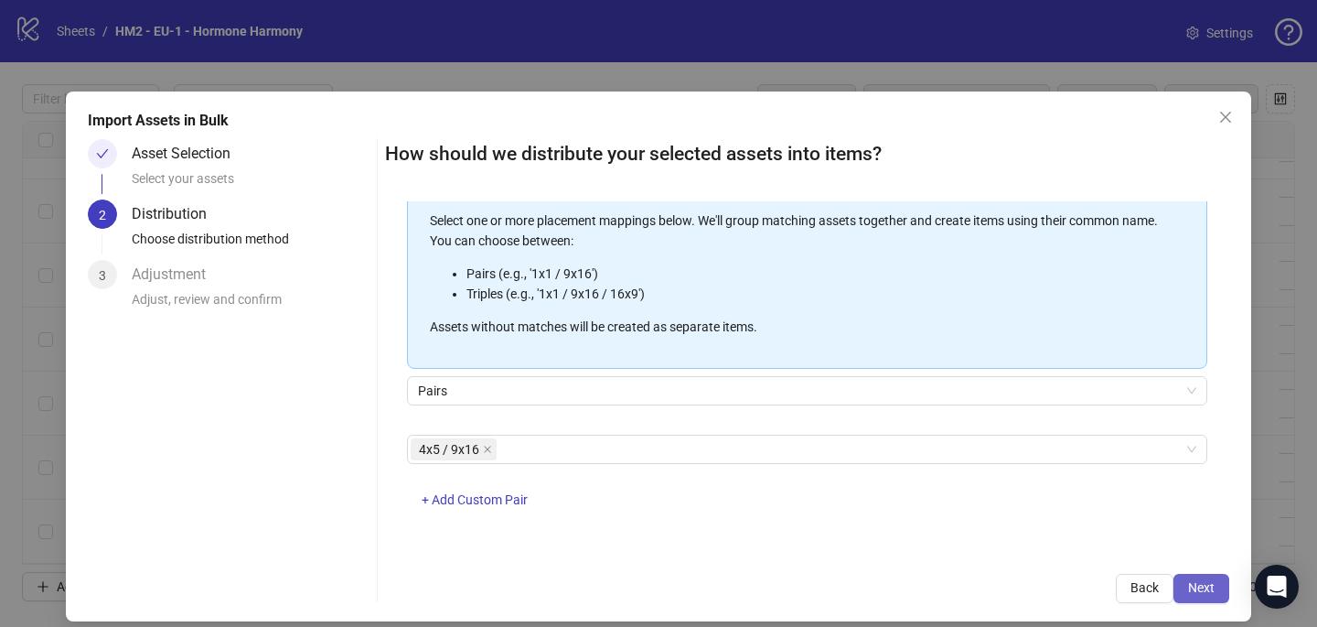
click at [1209, 591] on span "Next" at bounding box center [1201, 587] width 27 height 15
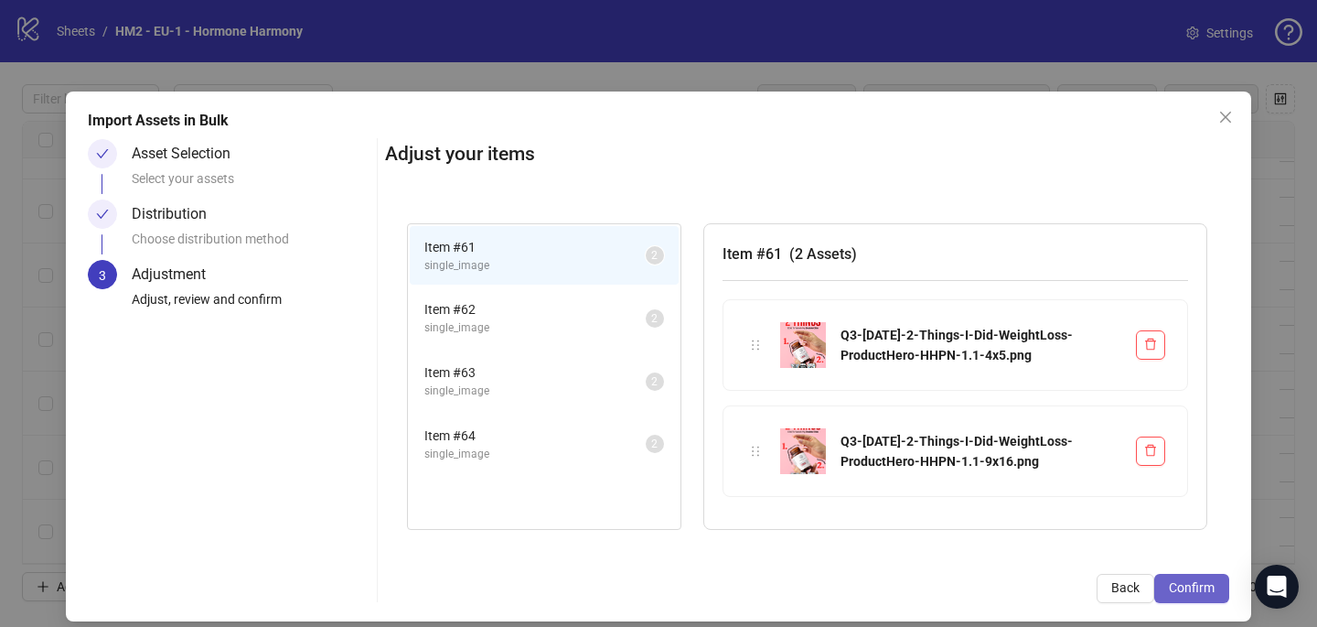
click at [1206, 594] on span "Confirm" at bounding box center [1192, 587] width 46 height 15
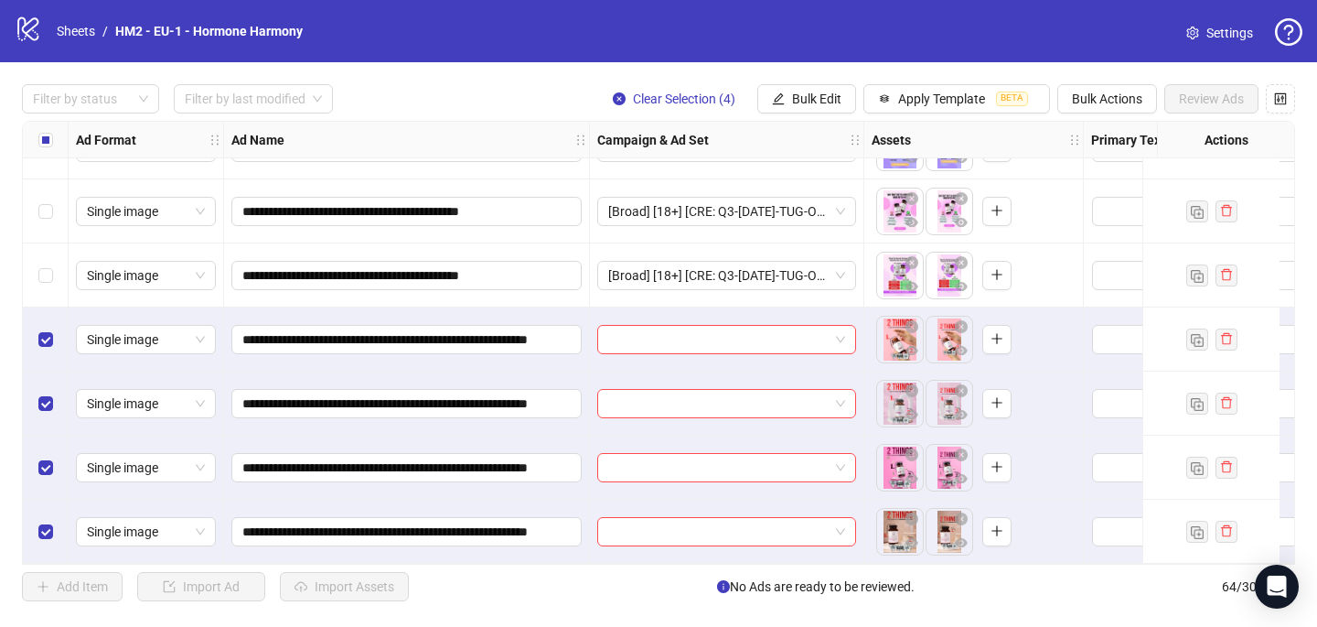
scroll to position [3701, 0]
click at [717, 333] on input "search" at bounding box center [718, 339] width 220 height 27
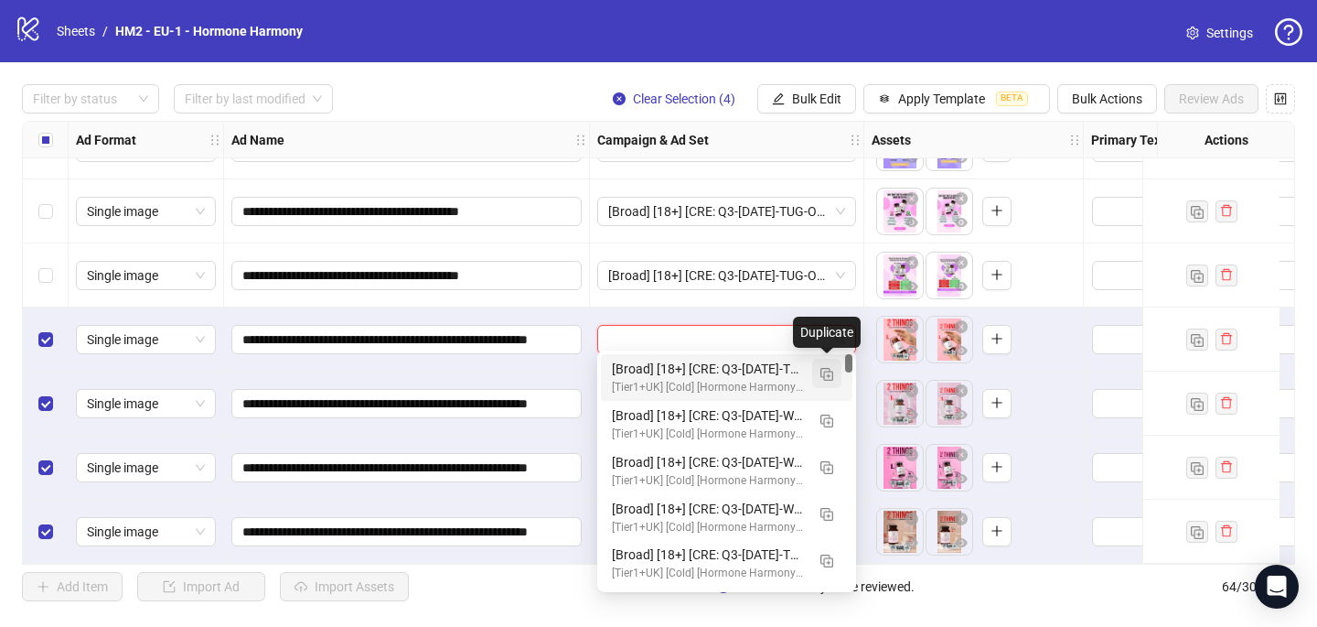
click at [833, 382] on button "button" at bounding box center [826, 373] width 29 height 29
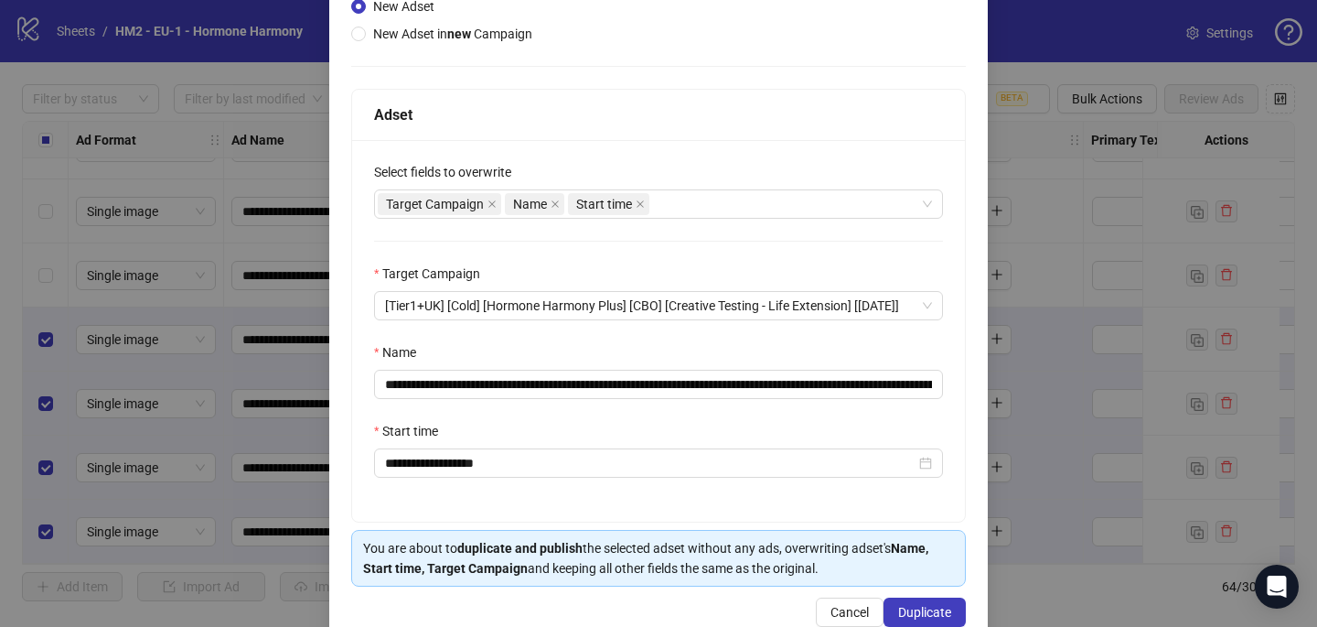
scroll to position [254, 0]
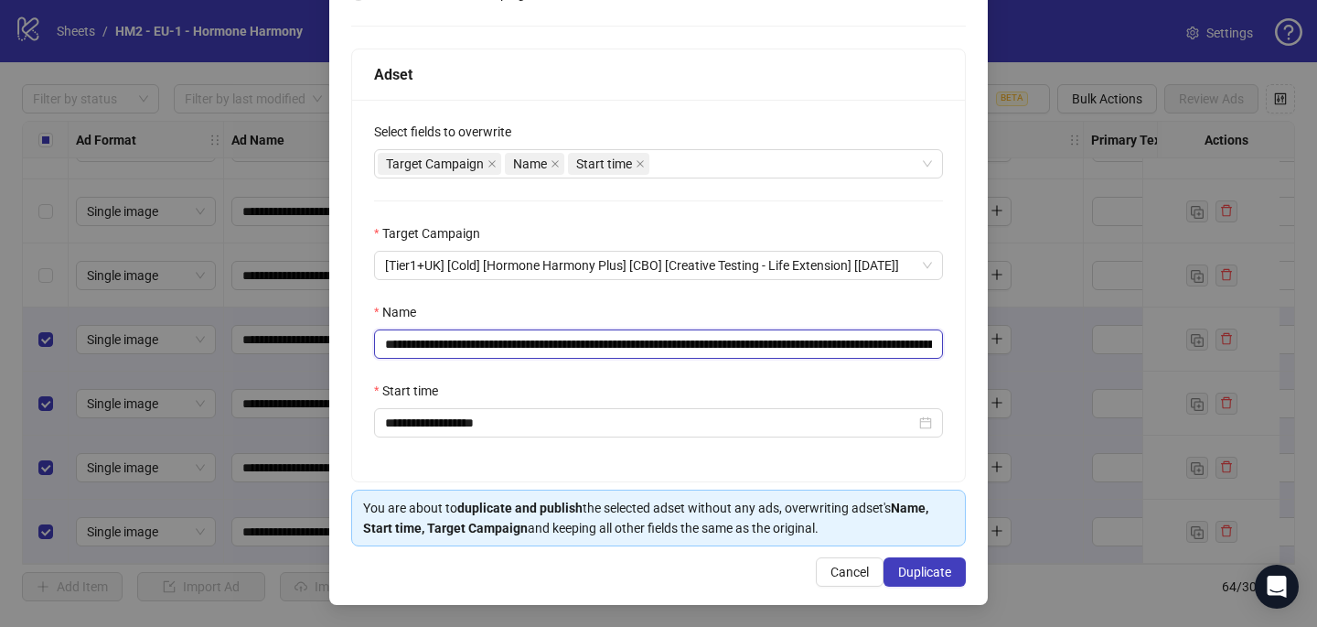
drag, startPoint x: 788, startPoint y: 338, endPoint x: 494, endPoint y: 336, distance: 293.7
click at [494, 336] on input "**********" at bounding box center [658, 343] width 569 height 29
paste input "**********"
type input "**********"
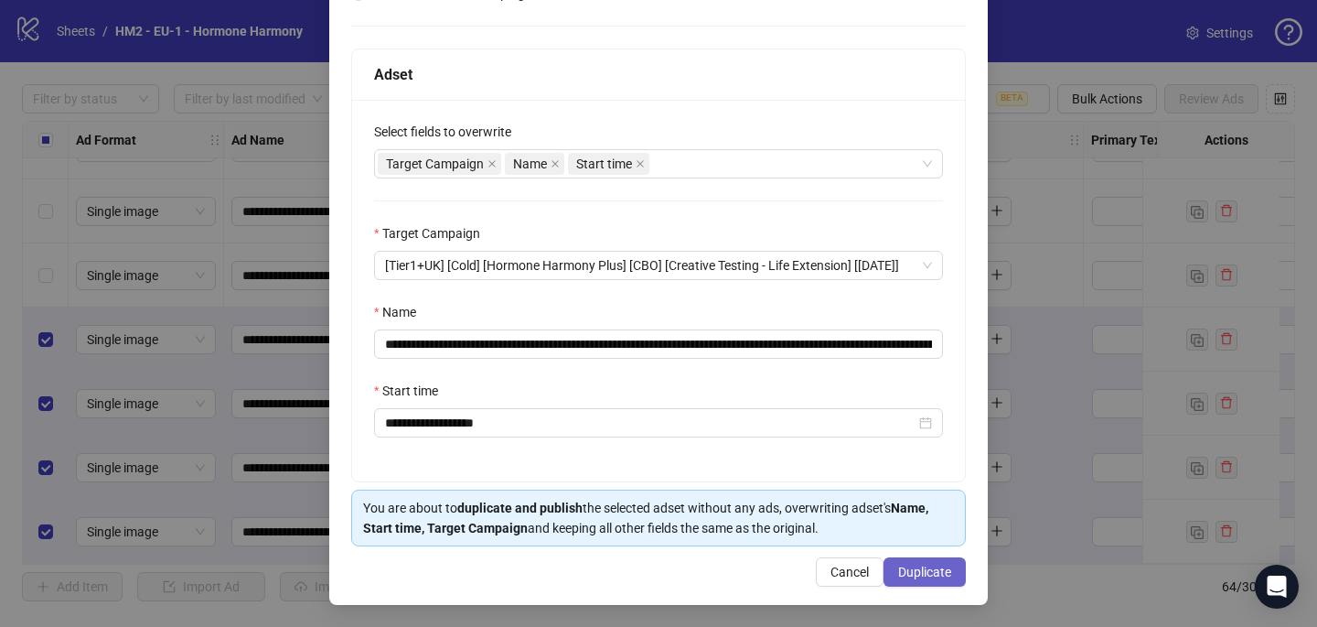
click at [941, 557] on button "Duplicate" at bounding box center [925, 571] width 82 height 29
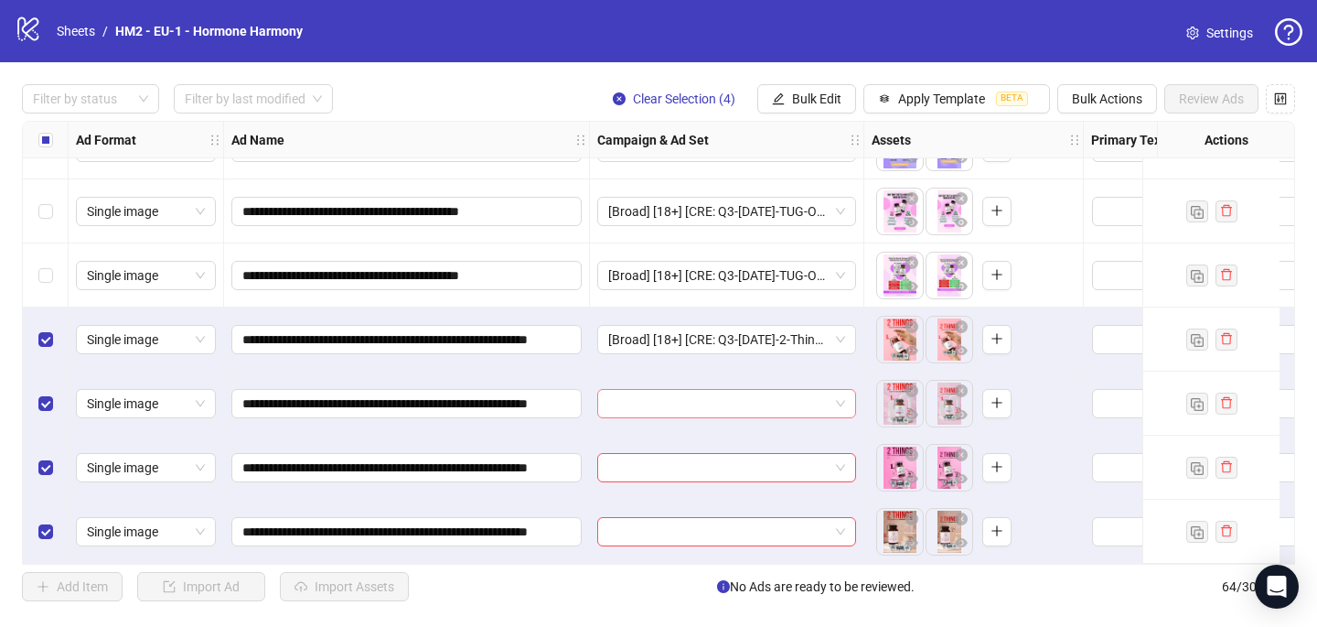
click at [668, 395] on input "search" at bounding box center [718, 403] width 220 height 27
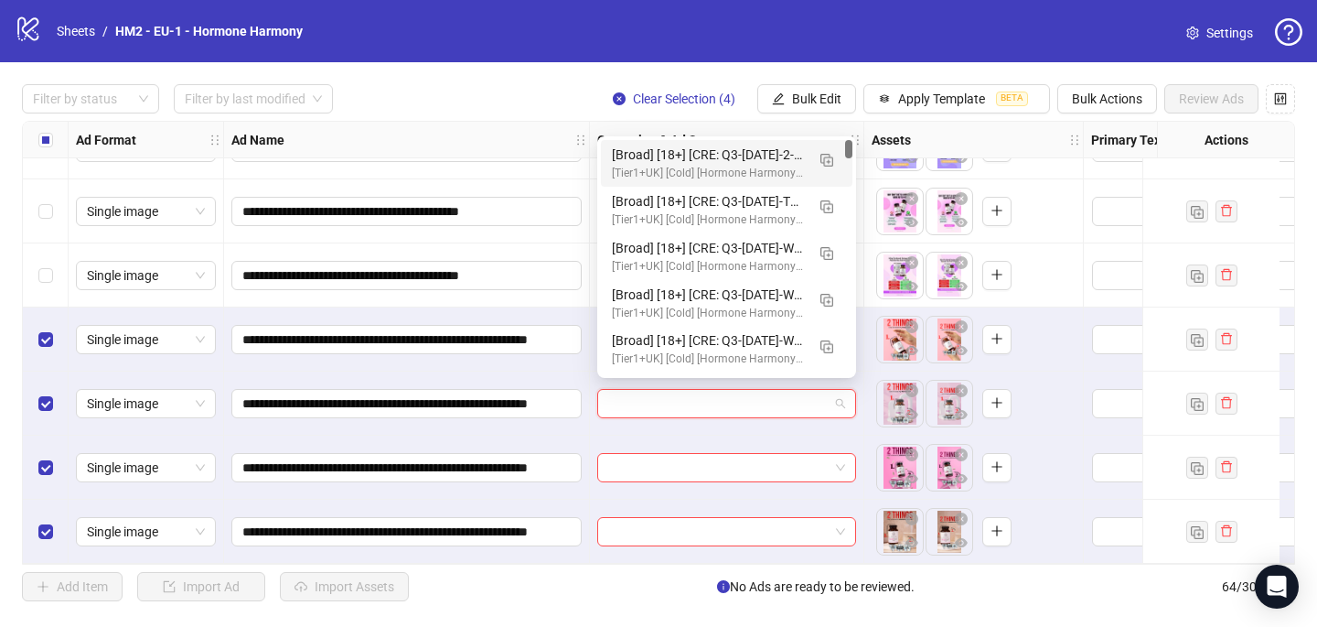
click at [718, 156] on div "[Broad] [18+] [CRE: Q3-09-SEP-2025-2-Things-I-Did-WeightLoss-ProductHero-HHPN] …" at bounding box center [708, 155] width 193 height 20
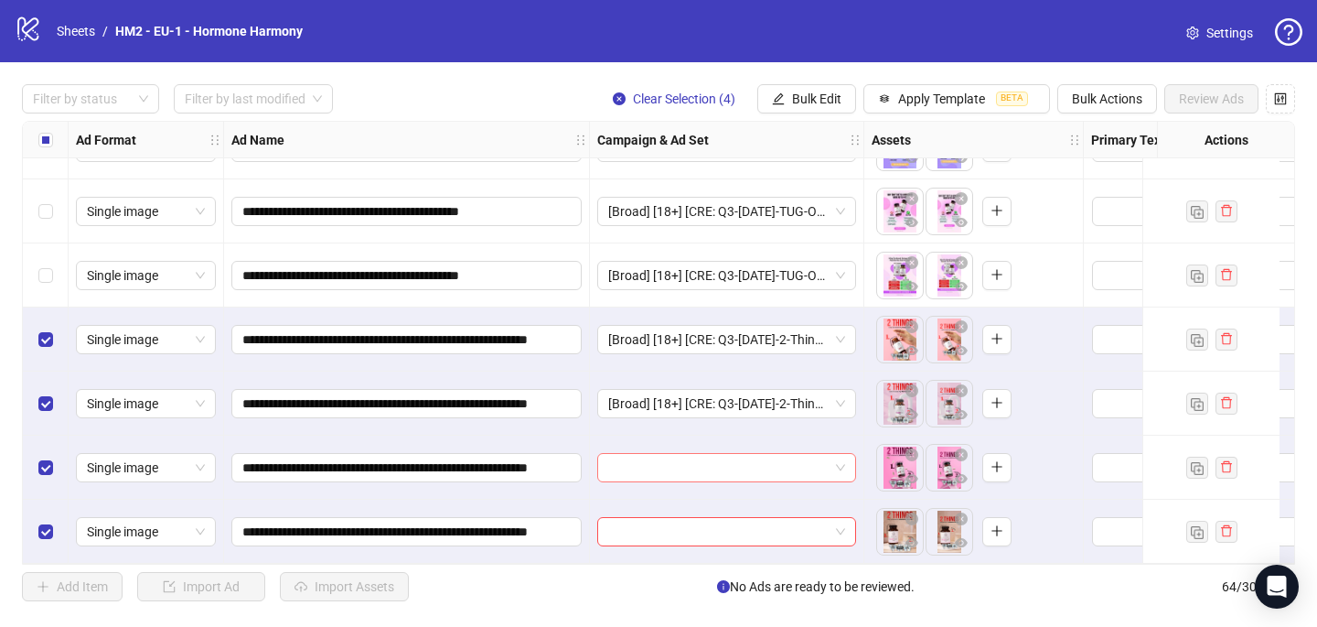
click at [640, 461] on input "search" at bounding box center [718, 467] width 220 height 27
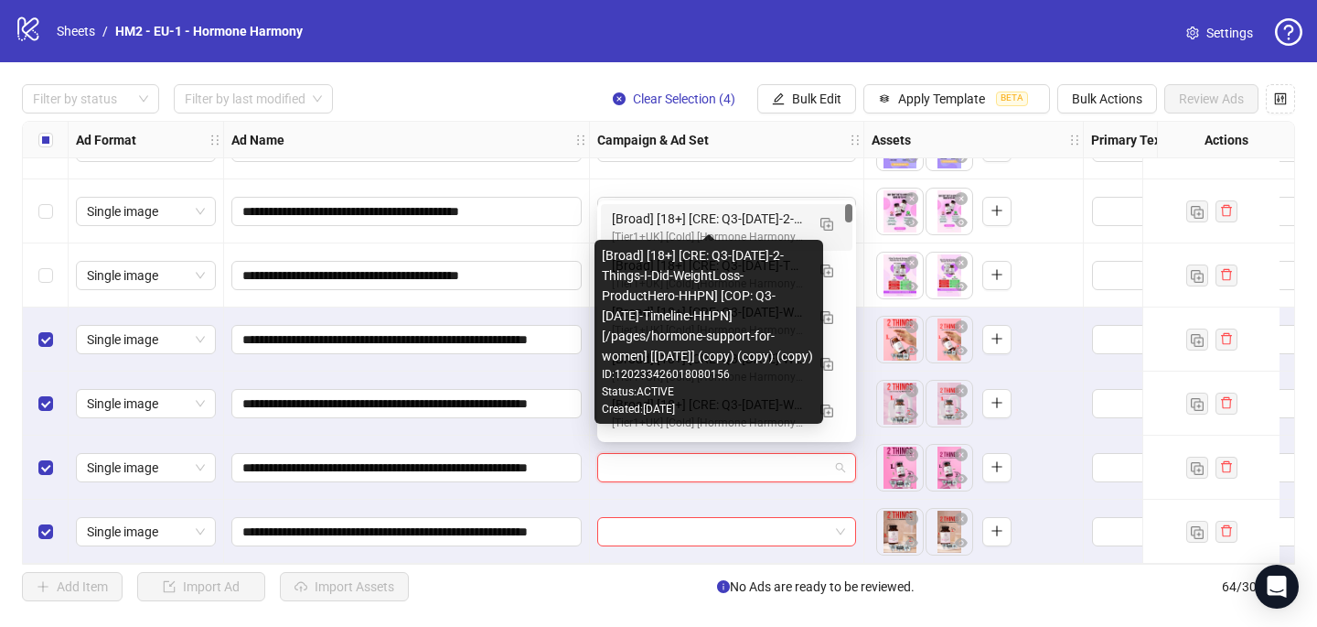
click at [767, 215] on div "[Broad] [18+] [CRE: Q3-09-SEP-2025-2-Things-I-Did-WeightLoss-ProductHero-HHPN] …" at bounding box center [708, 219] width 193 height 20
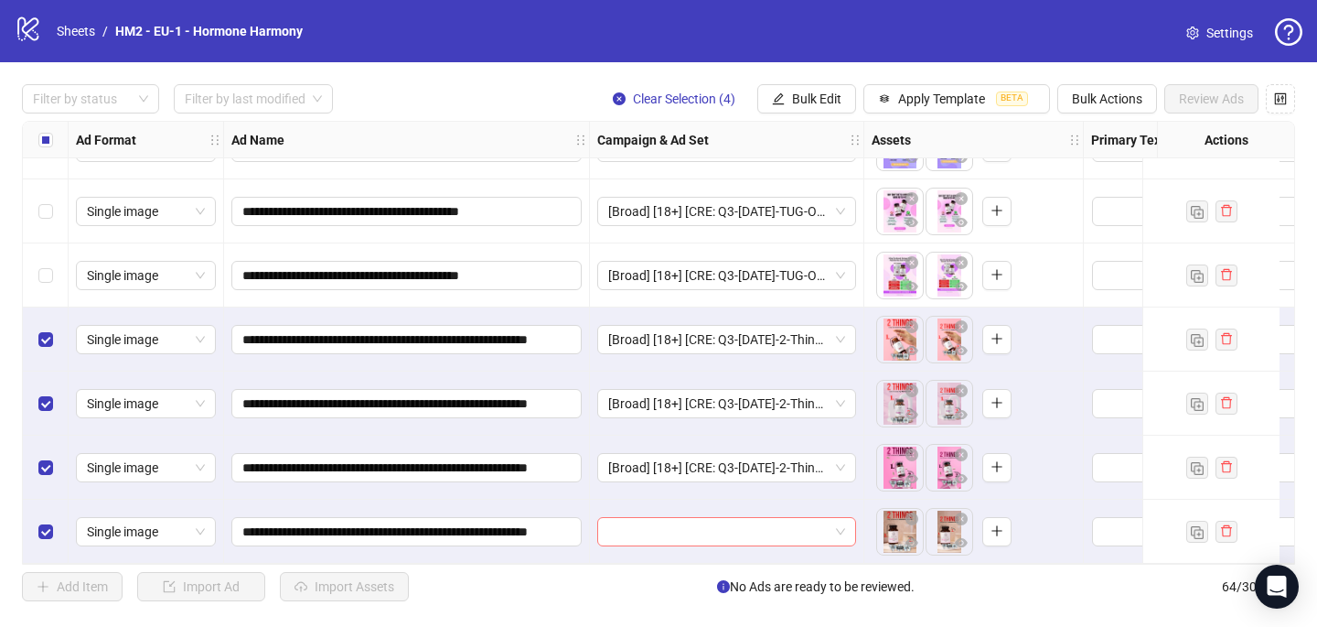
click at [644, 522] on input "search" at bounding box center [718, 531] width 220 height 27
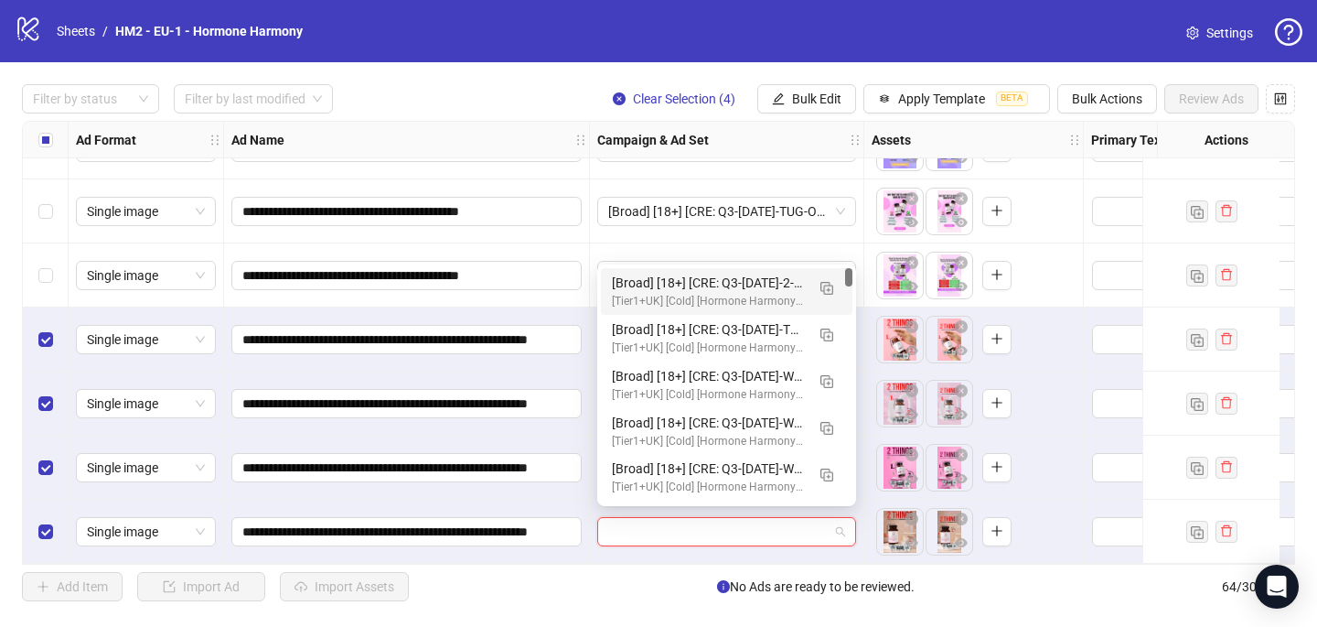
click at [734, 291] on div "[Broad] [18+] [CRE: Q3-09-SEP-2025-2-Things-I-Did-WeightLoss-ProductHero-HHPN] …" at bounding box center [708, 283] width 193 height 20
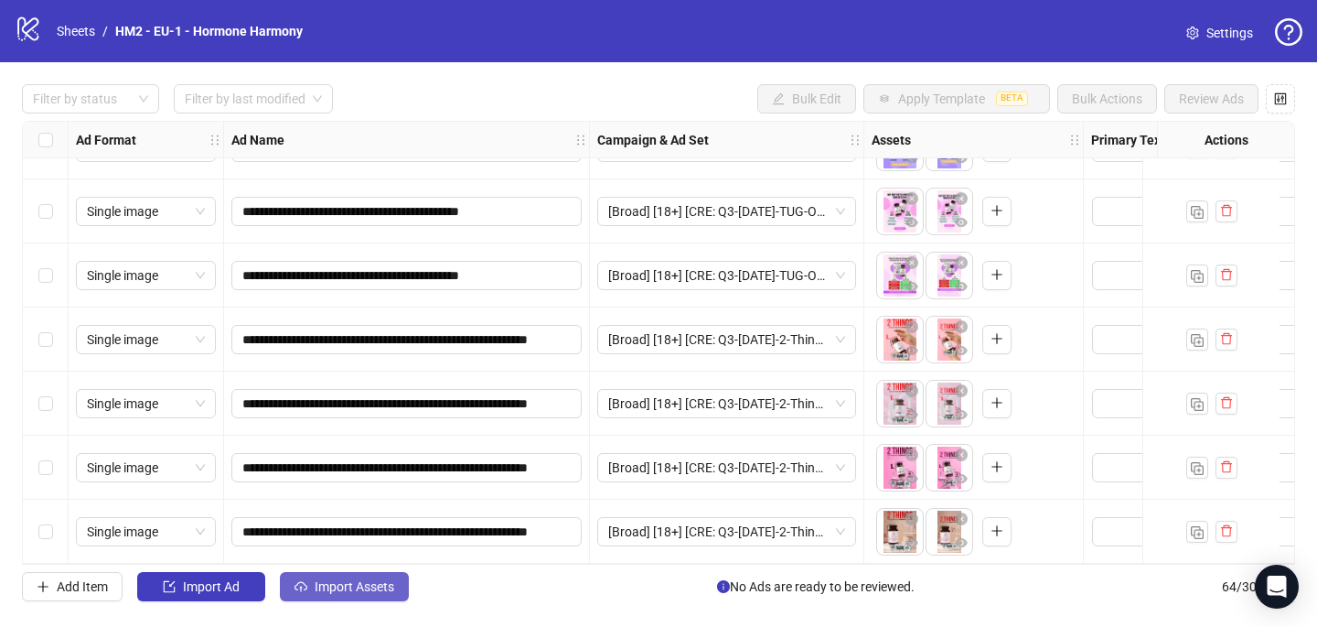
click at [336, 594] on span "Import Assets" at bounding box center [355, 586] width 80 height 15
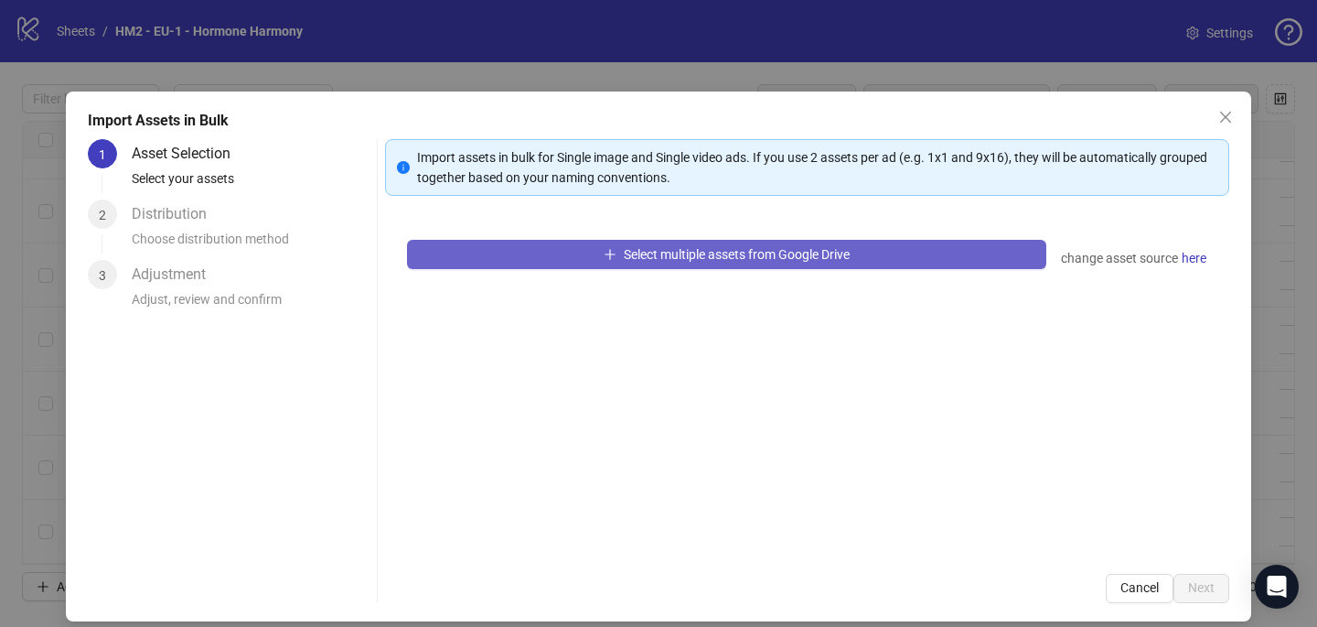
click at [629, 256] on span "Select multiple assets from Google Drive" at bounding box center [737, 254] width 226 height 15
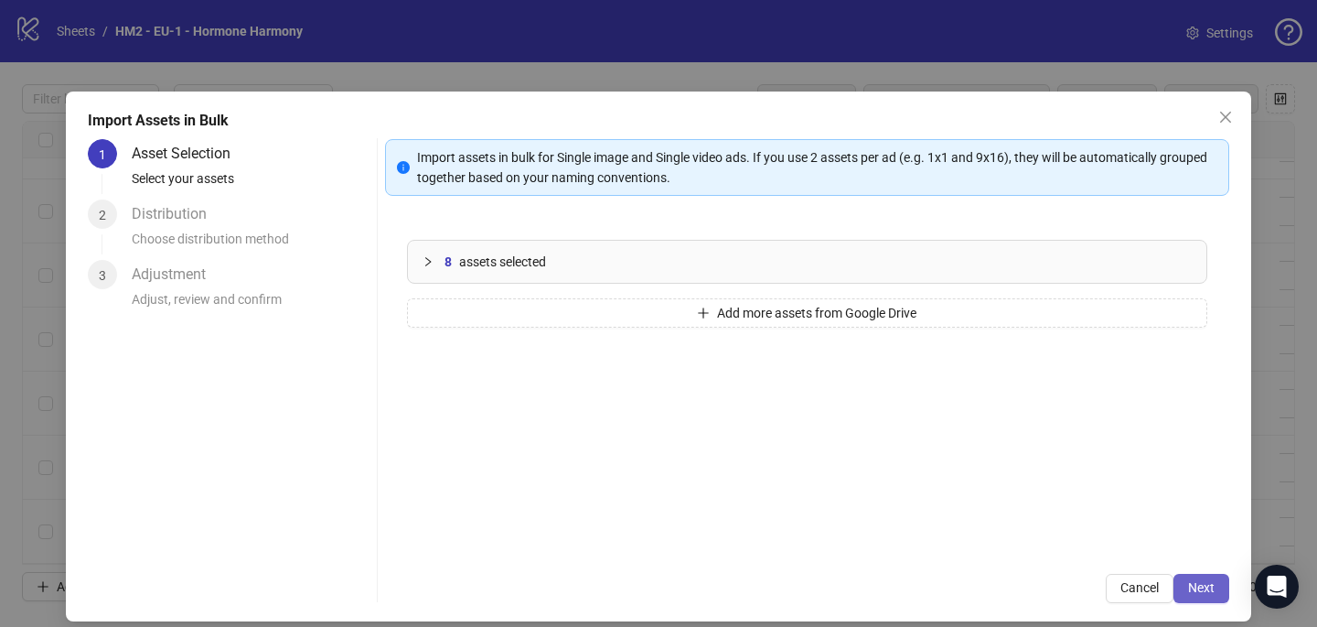
click at [1203, 586] on span "Next" at bounding box center [1201, 587] width 27 height 15
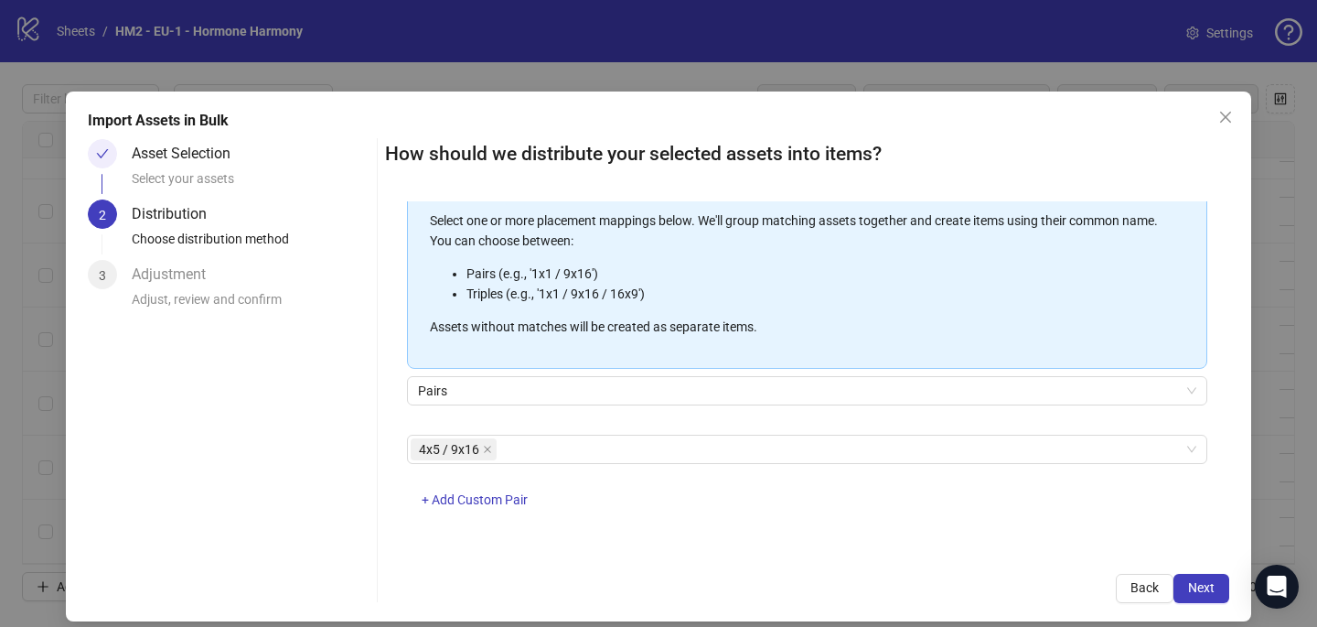
scroll to position [16, 0]
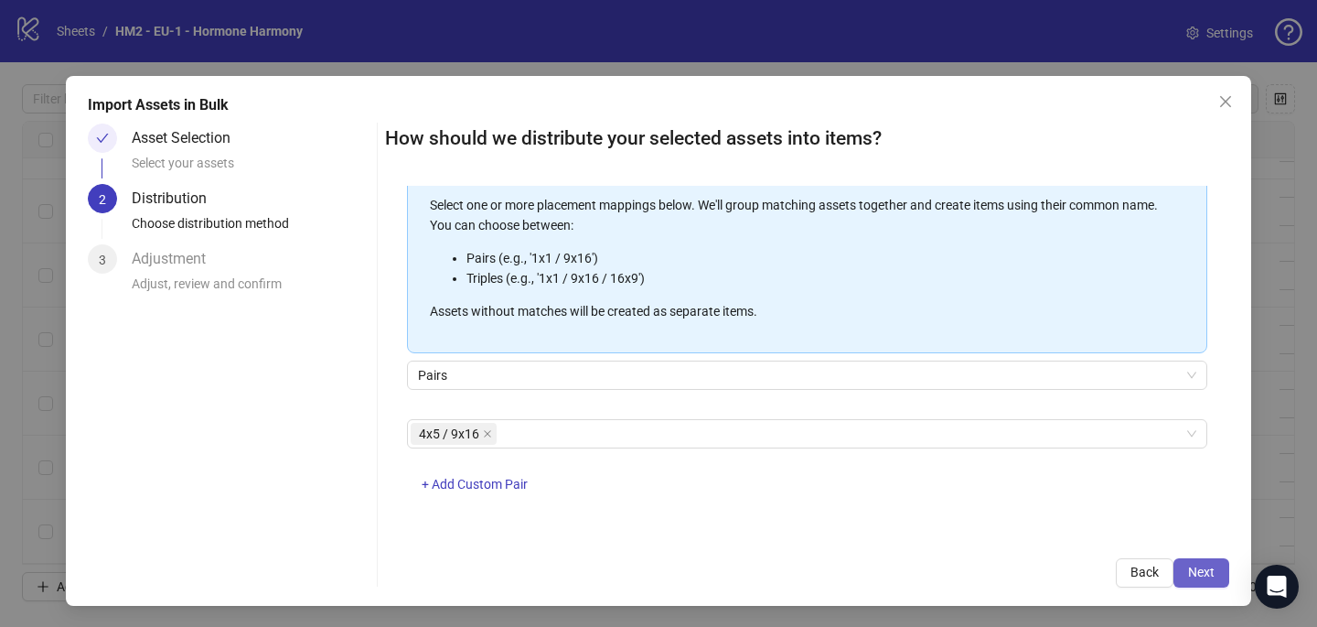
click at [1204, 575] on span "Next" at bounding box center [1201, 571] width 27 height 15
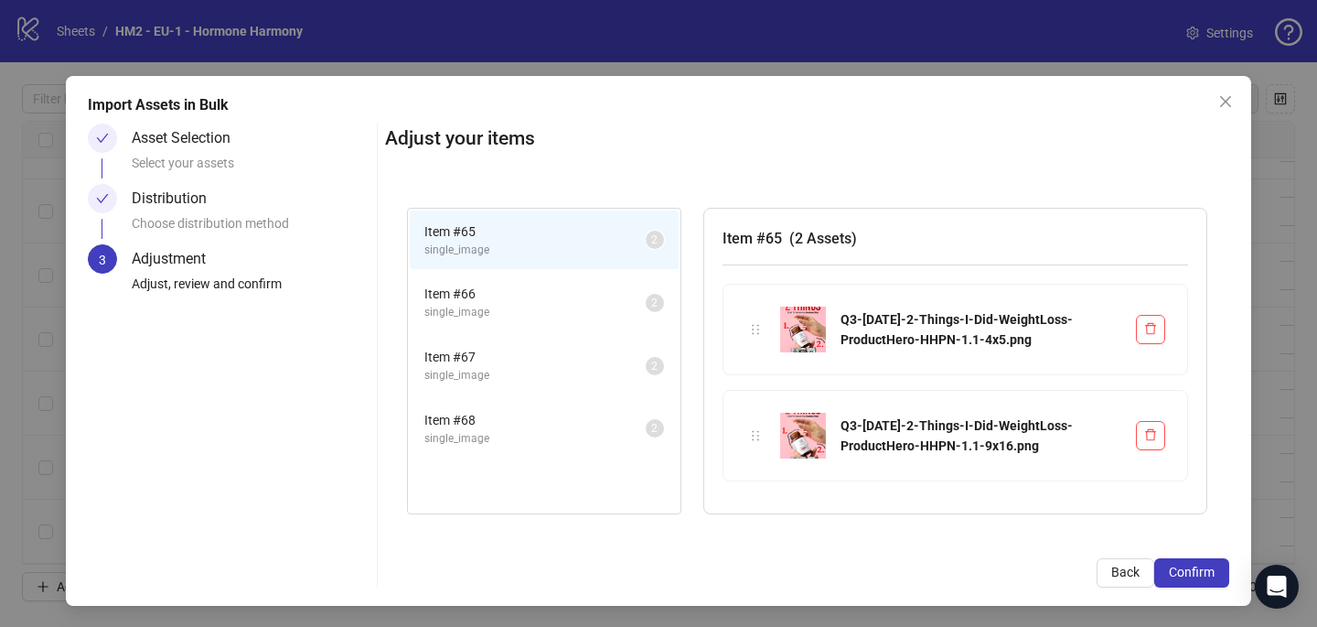
click at [1205, 575] on span "Confirm" at bounding box center [1192, 571] width 46 height 15
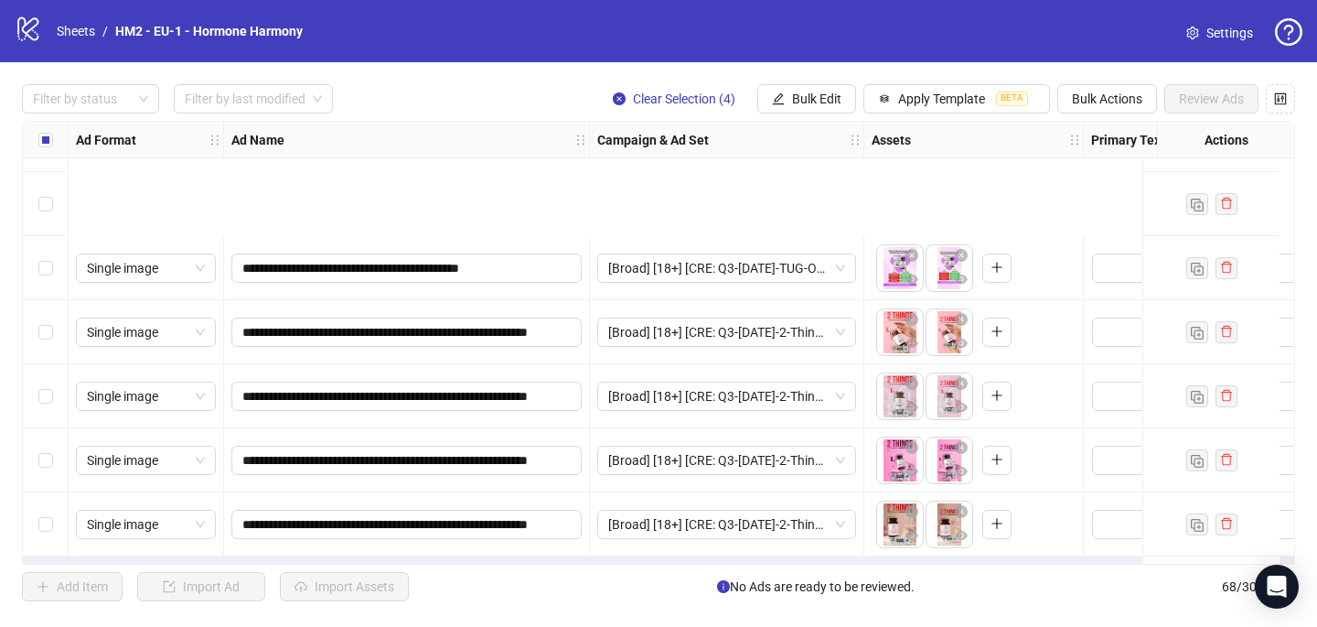
scroll to position [0, 0]
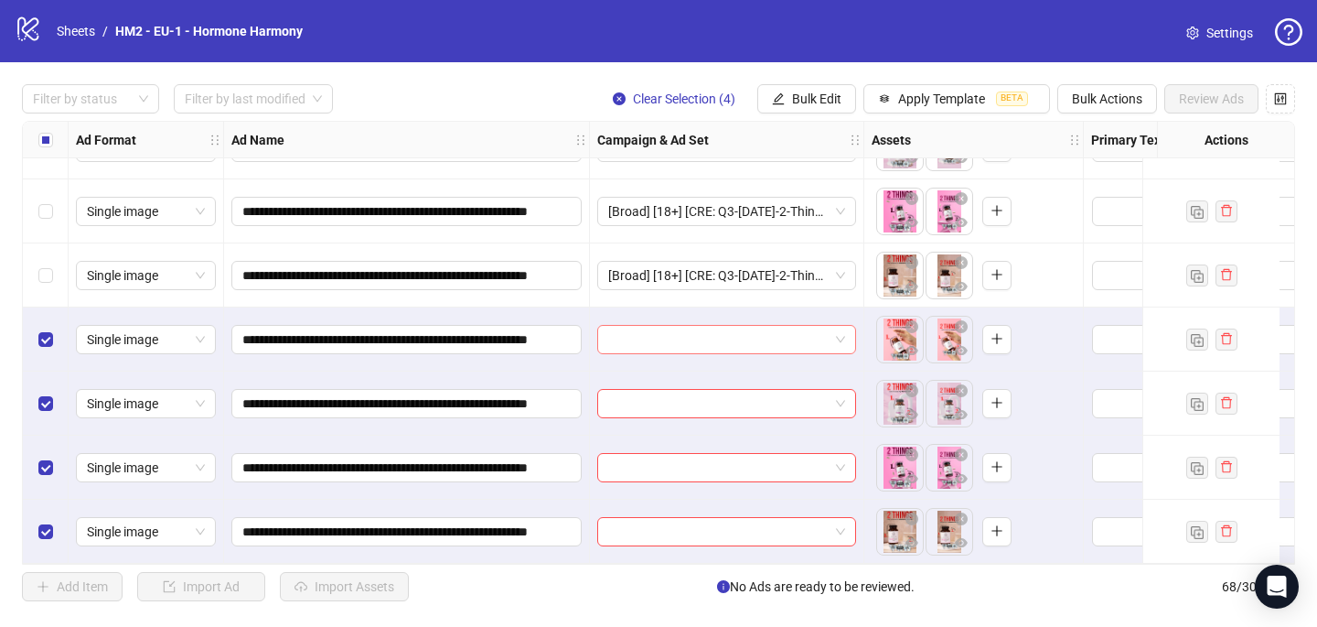
click at [728, 342] on input "search" at bounding box center [718, 339] width 220 height 27
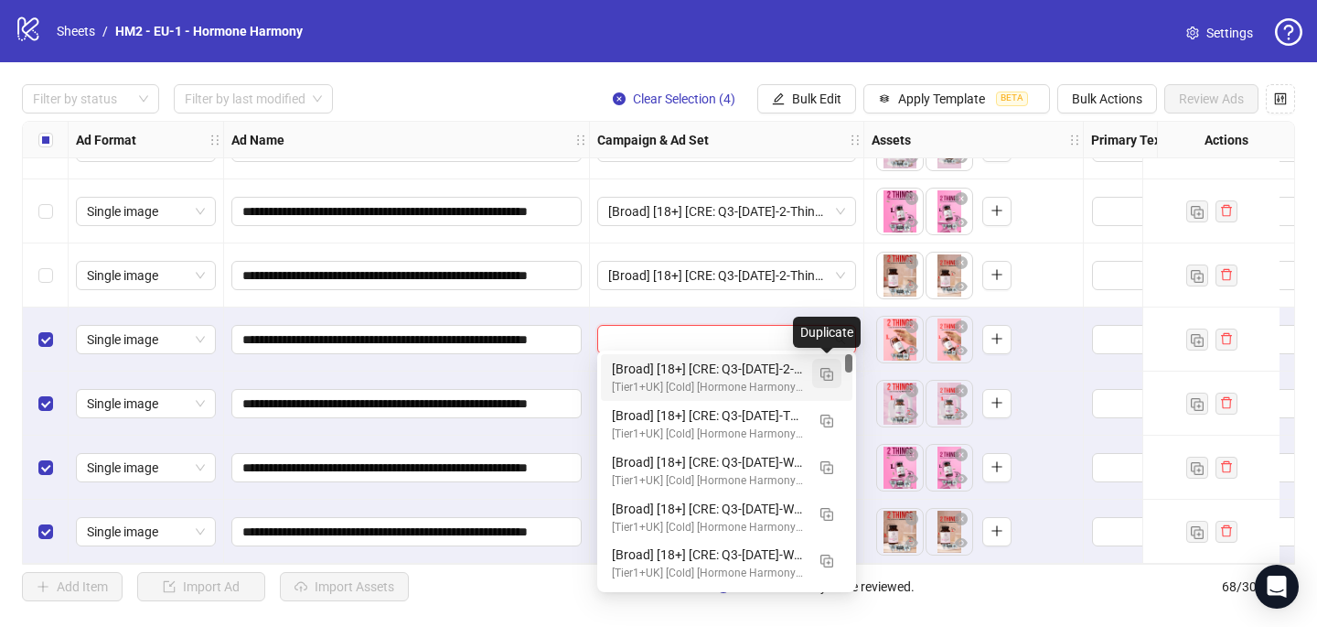
click at [832, 381] on button "button" at bounding box center [826, 373] width 29 height 29
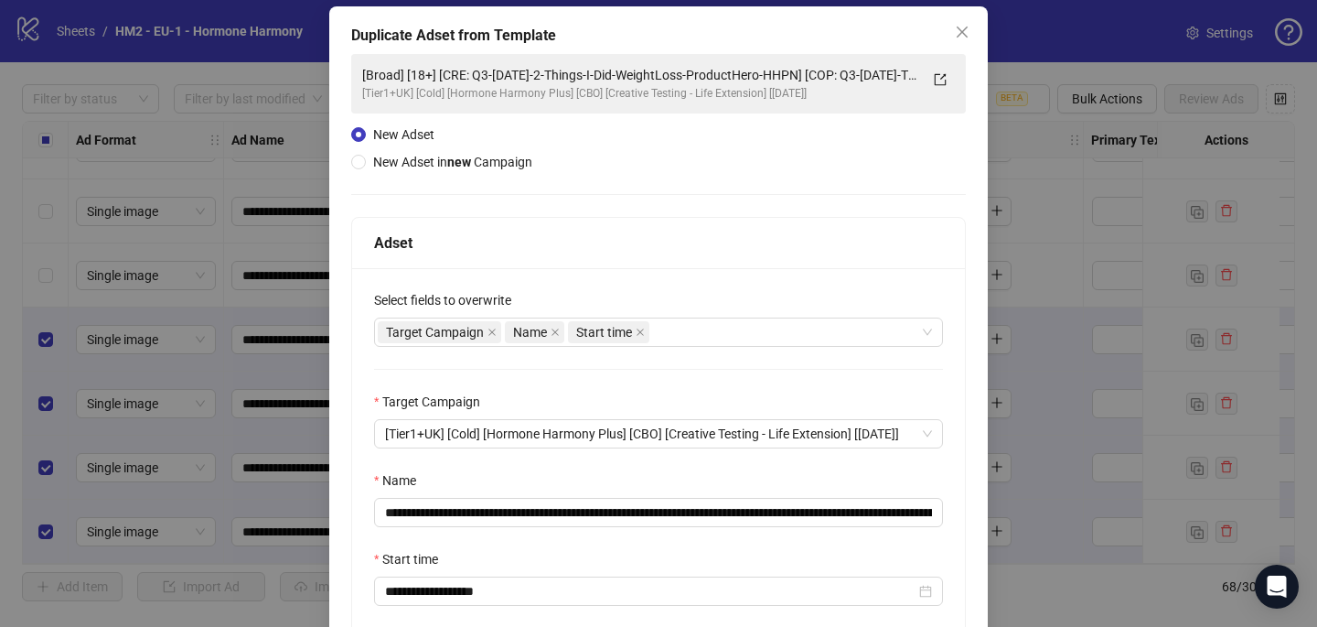
scroll to position [149, 0]
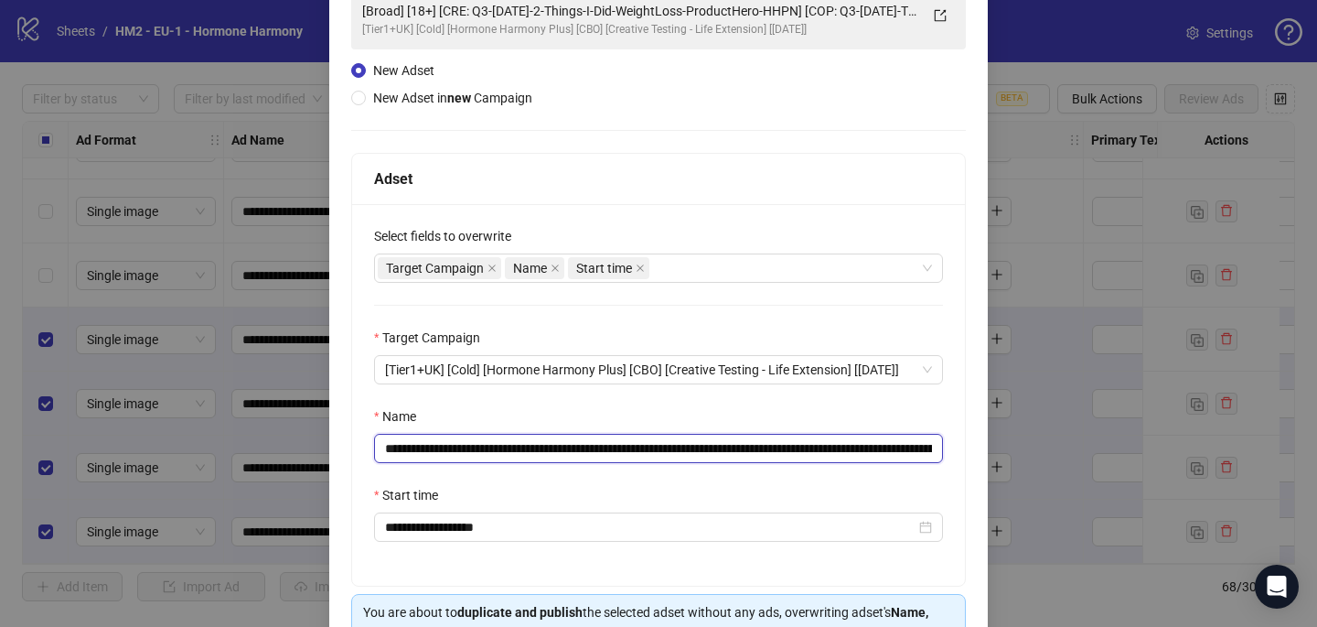
drag, startPoint x: 851, startPoint y: 444, endPoint x: 499, endPoint y: 445, distance: 352.2
click at [497, 446] on input "**********" at bounding box center [658, 448] width 569 height 29
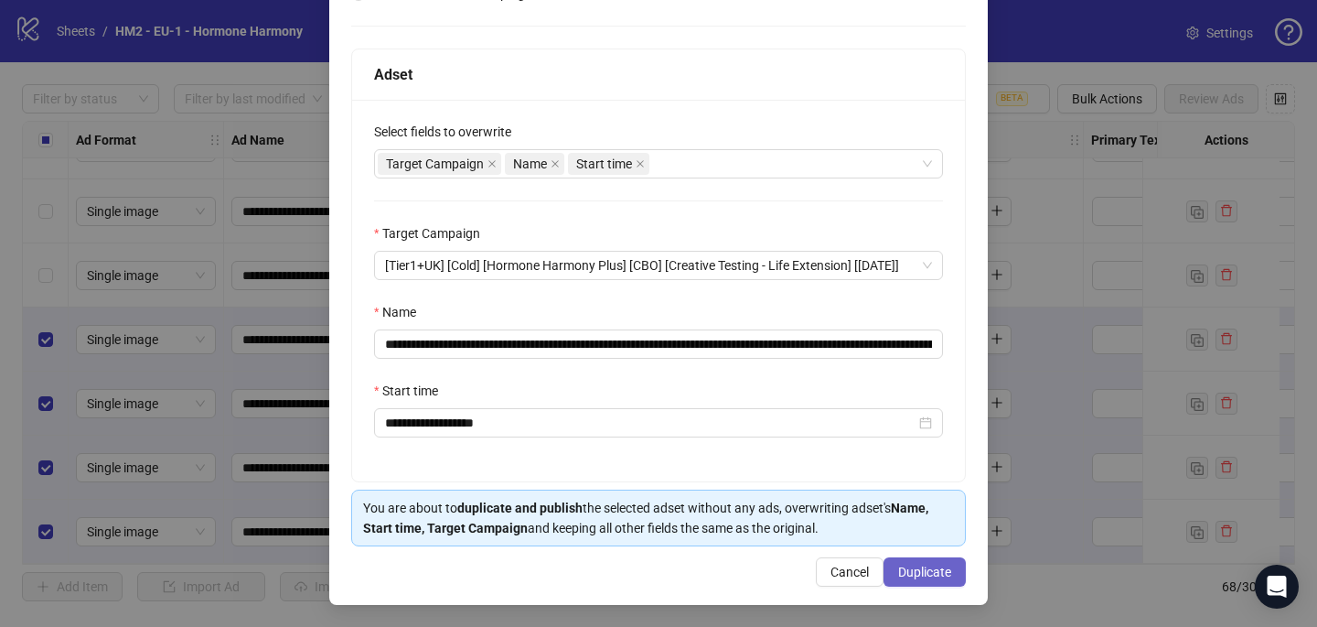
click at [948, 572] on span "Duplicate" at bounding box center [924, 571] width 53 height 15
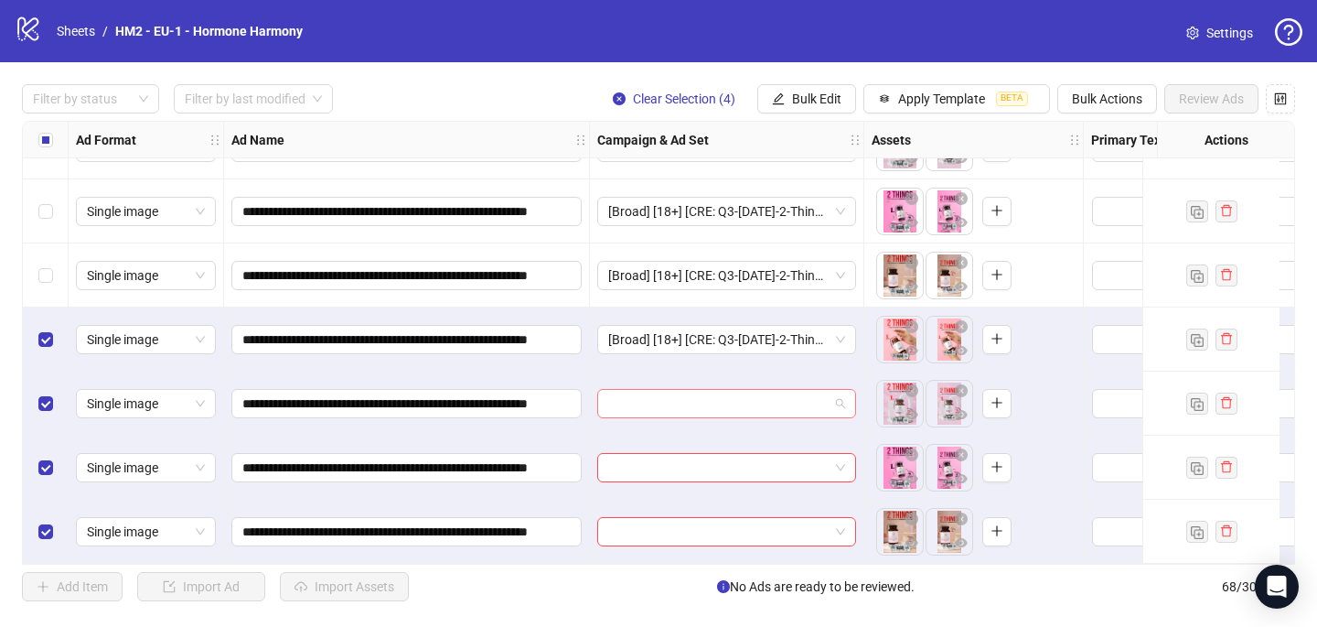
click at [708, 393] on input "search" at bounding box center [718, 403] width 220 height 27
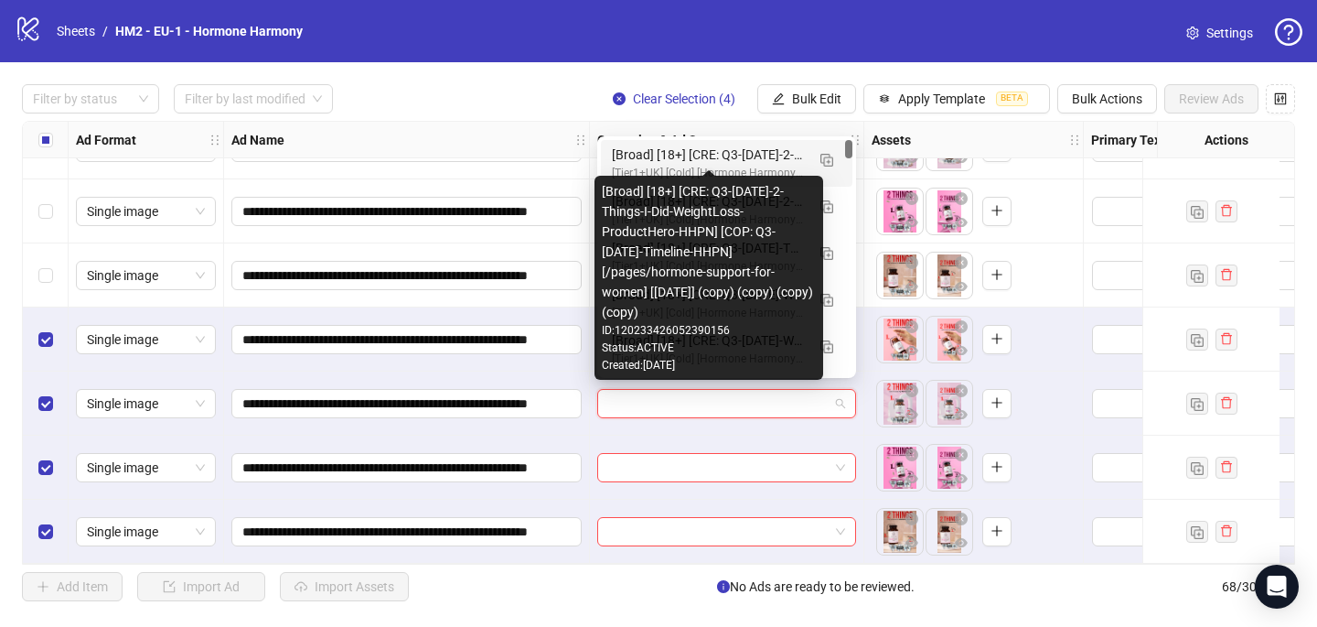
click at [706, 150] on div "[Broad] [18+] [CRE: Q3-09-SEP-2025-2-Things-I-Did-WeightLoss-ProductHero-HHPN] …" at bounding box center [708, 155] width 193 height 20
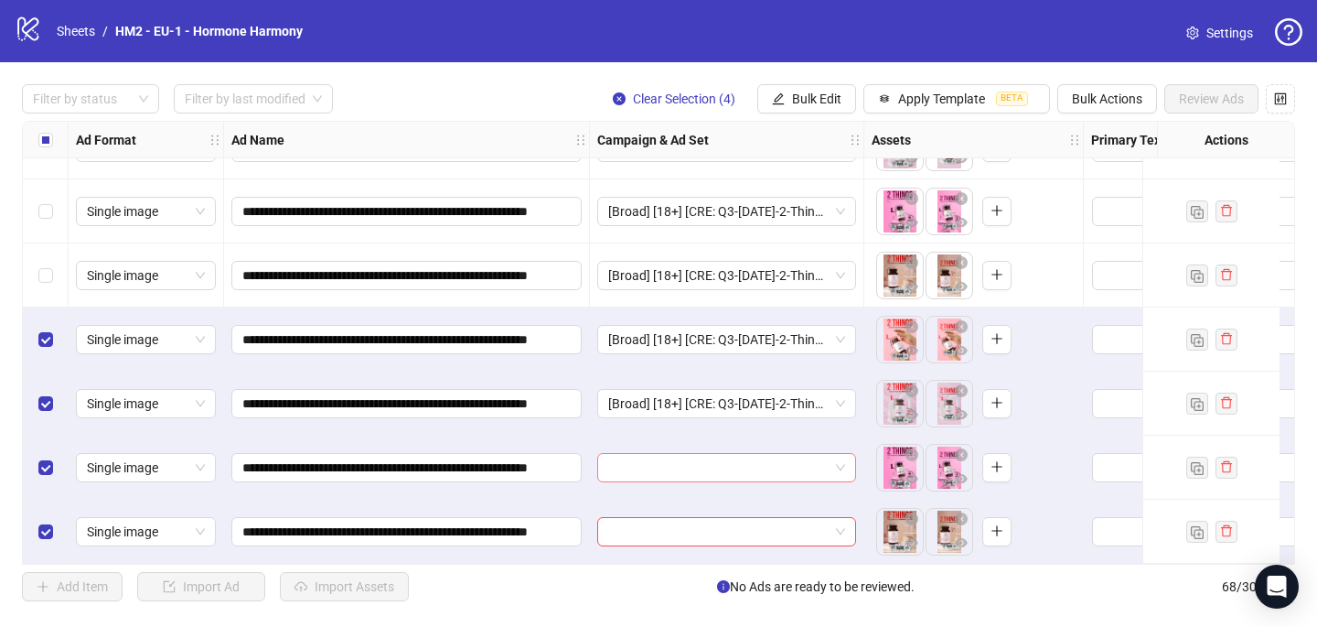
click at [657, 468] on input "search" at bounding box center [718, 467] width 220 height 27
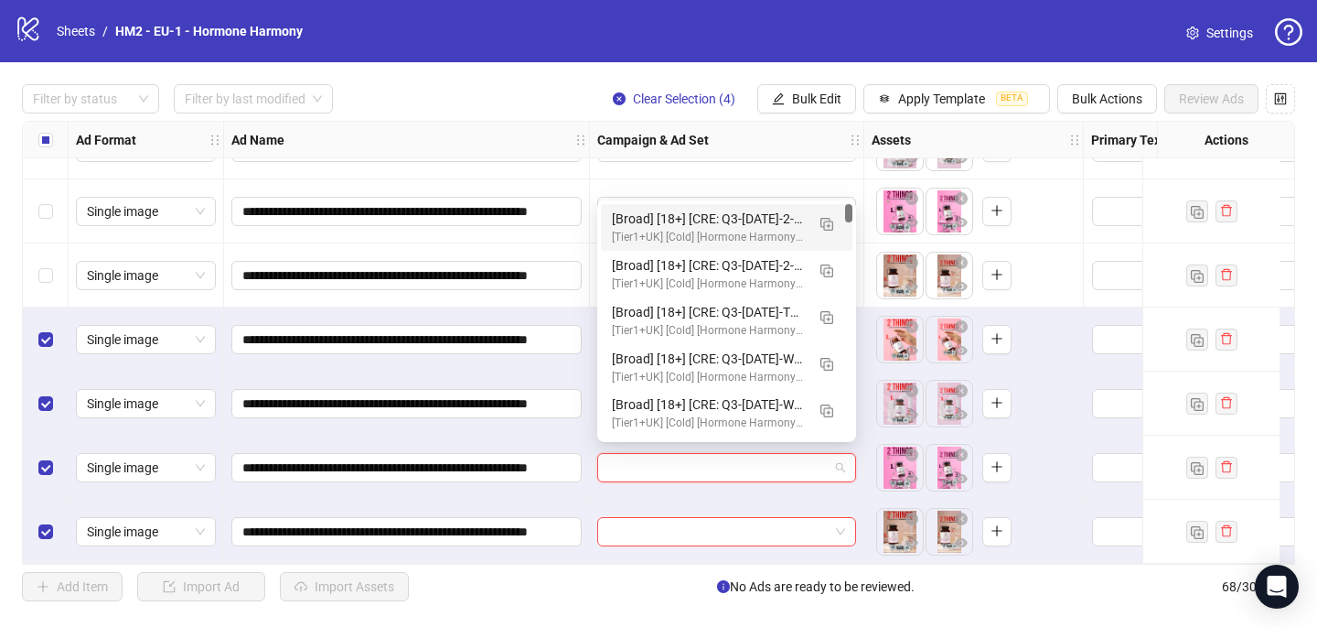
click at [709, 243] on div "[Tier1+UK] [Cold] [Hormone Harmony Plus] [CBO] [Creative Testing - Life Extensi…" at bounding box center [708, 237] width 193 height 17
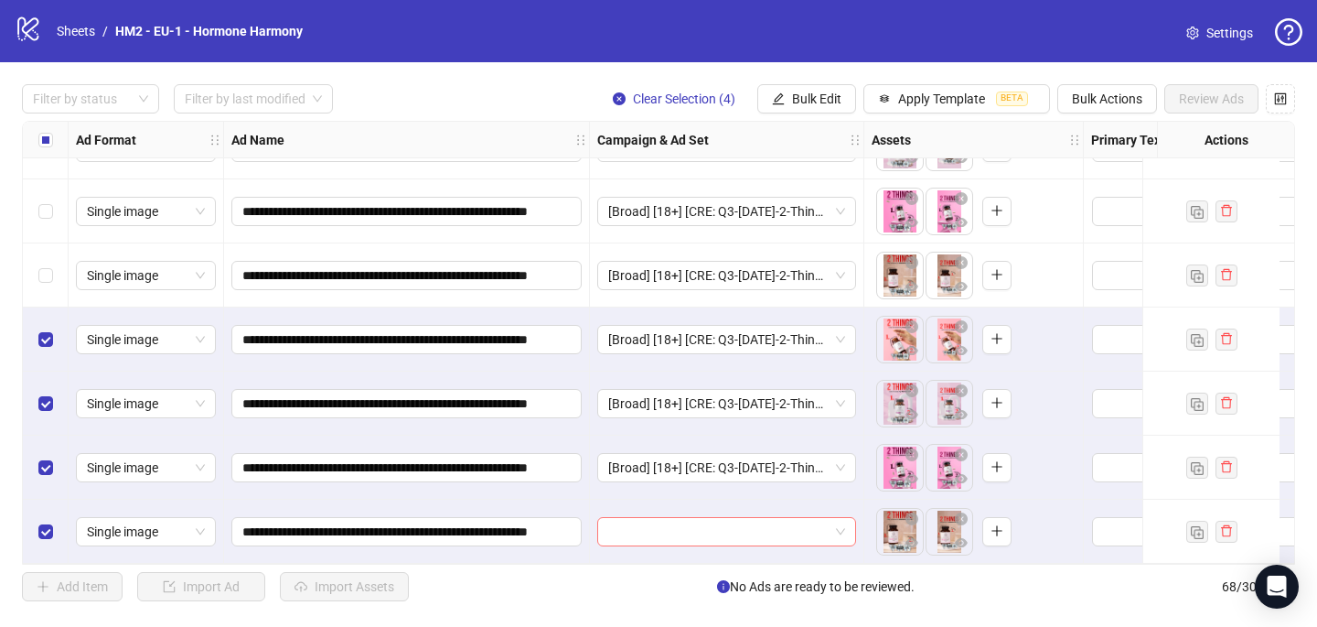
click at [650, 530] on input "search" at bounding box center [718, 531] width 220 height 27
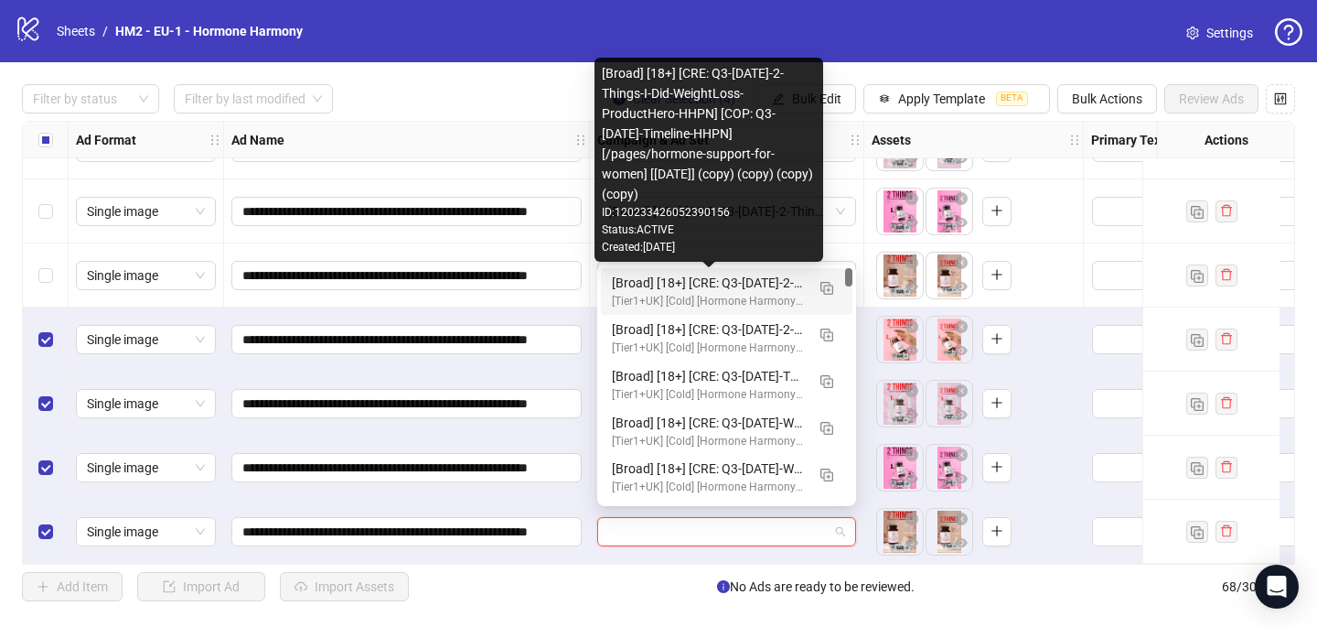
click at [739, 293] on div "[Tier1+UK] [Cold] [Hormone Harmony Plus] [CBO] [Creative Testing - Life Extensi…" at bounding box center [708, 301] width 193 height 17
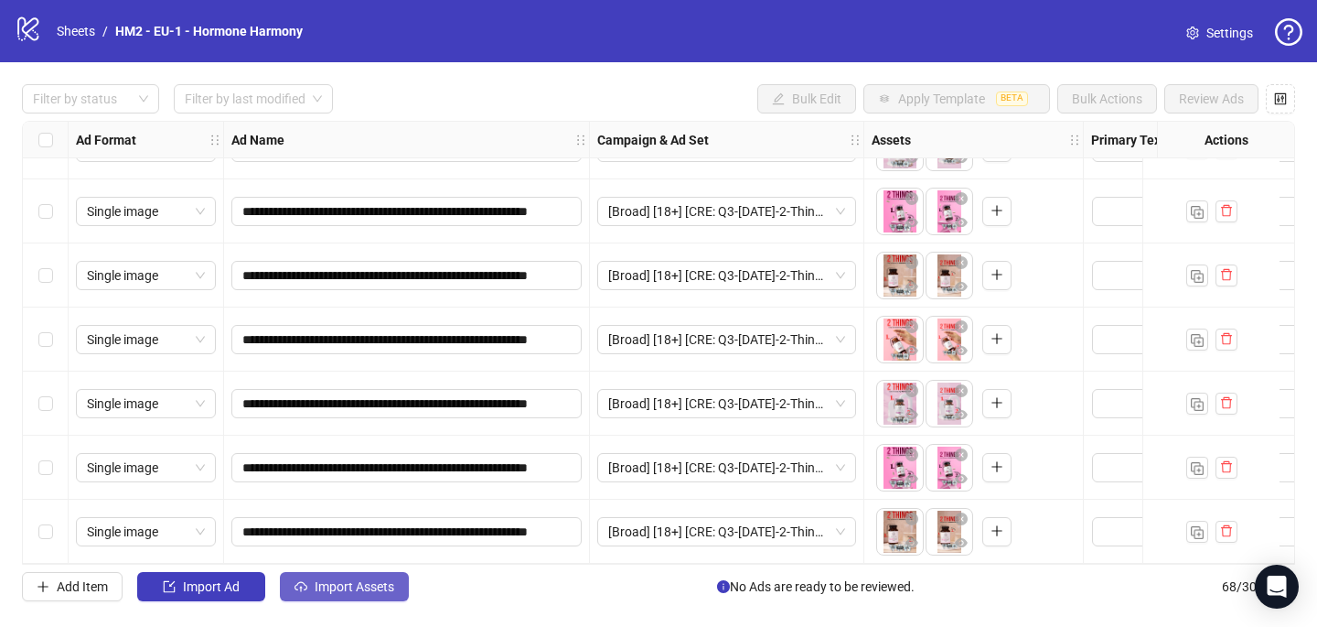
click at [353, 583] on span "Import Assets" at bounding box center [355, 586] width 80 height 15
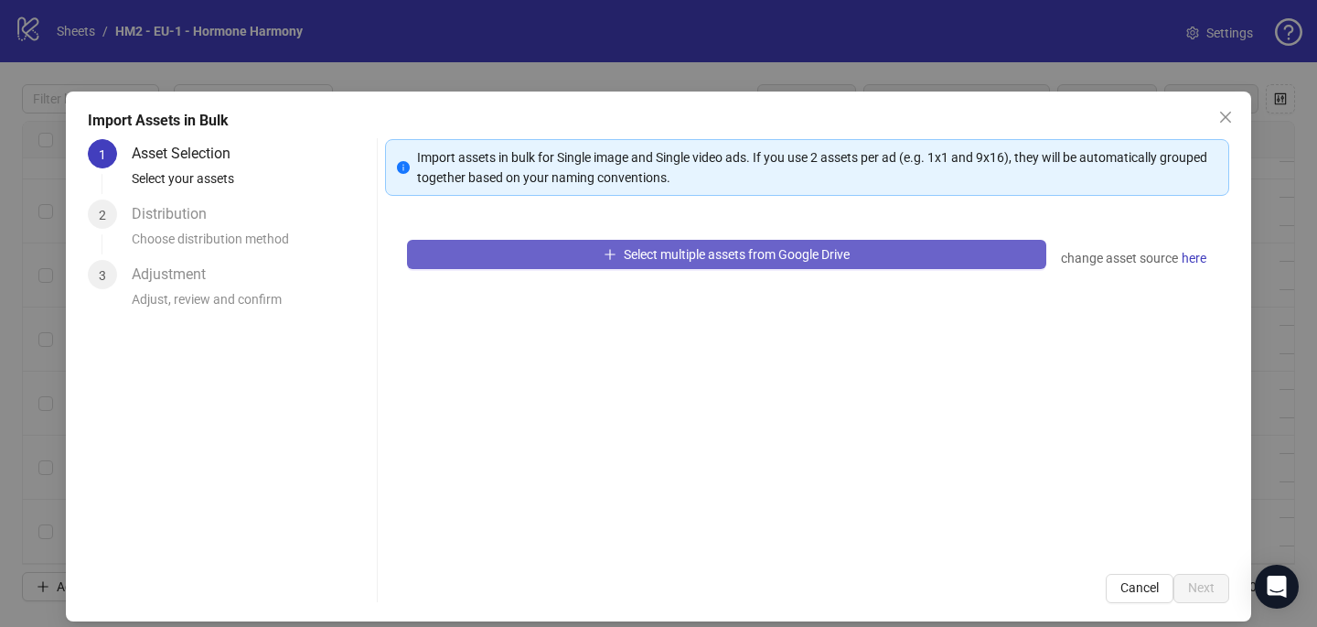
click at [607, 263] on button "Select multiple assets from Google Drive" at bounding box center [726, 254] width 639 height 29
click at [704, 252] on span "Select multiple assets from Google Drive" at bounding box center [737, 254] width 226 height 15
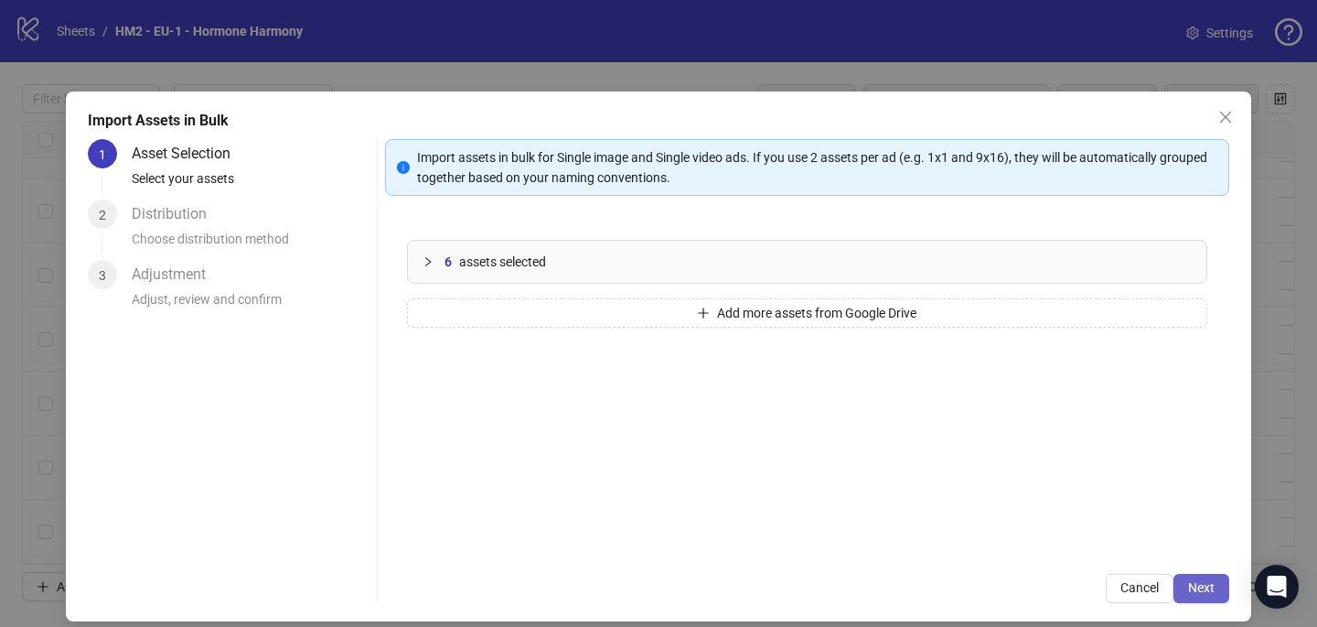
click at [1216, 590] on button "Next" at bounding box center [1202, 588] width 56 height 29
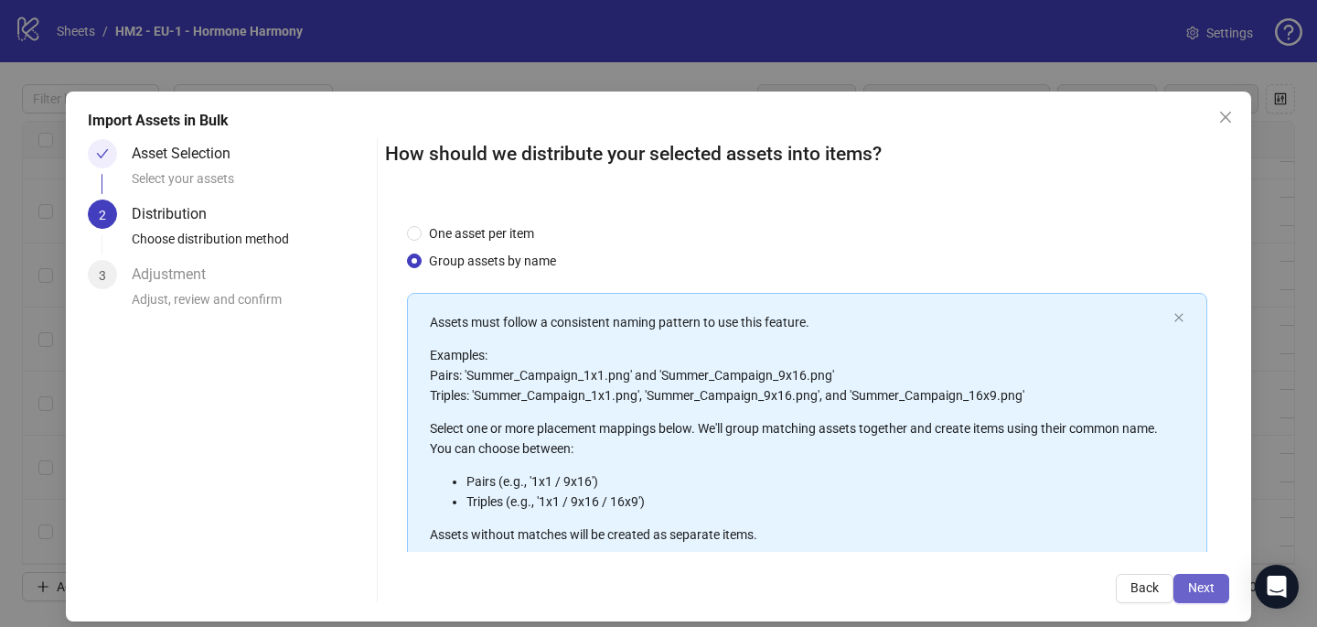
click at [1207, 586] on span "Next" at bounding box center [1201, 587] width 27 height 15
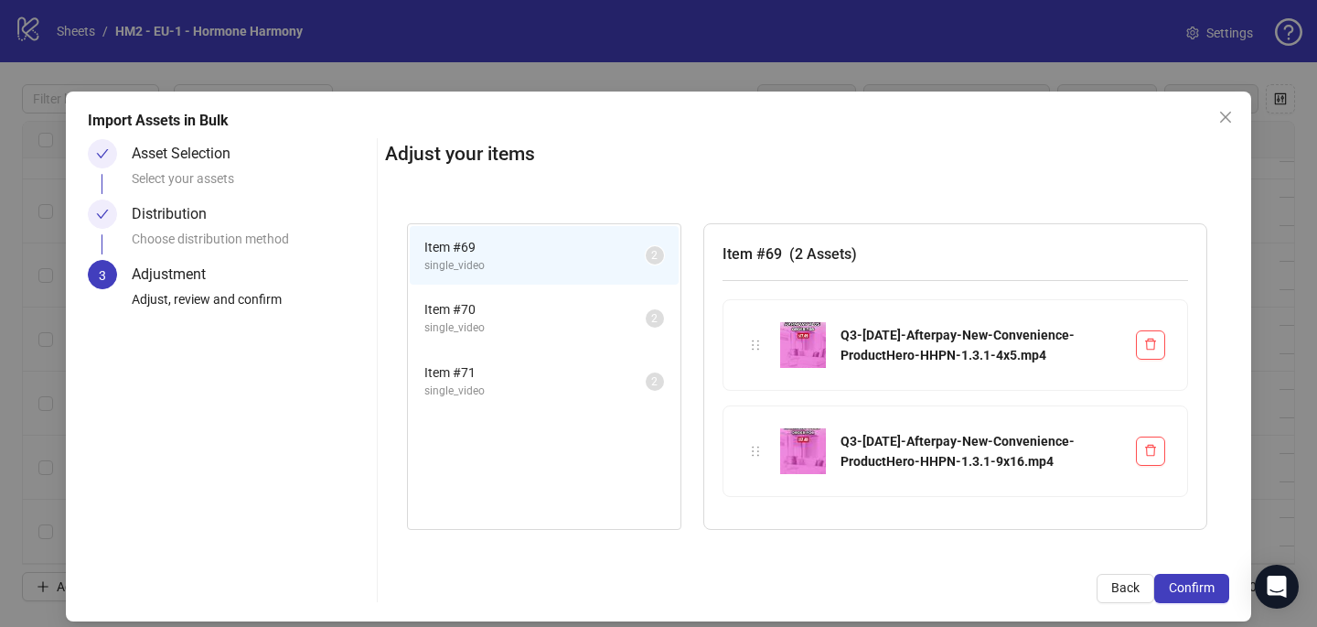
click at [1207, 586] on span "Confirm" at bounding box center [1192, 587] width 46 height 15
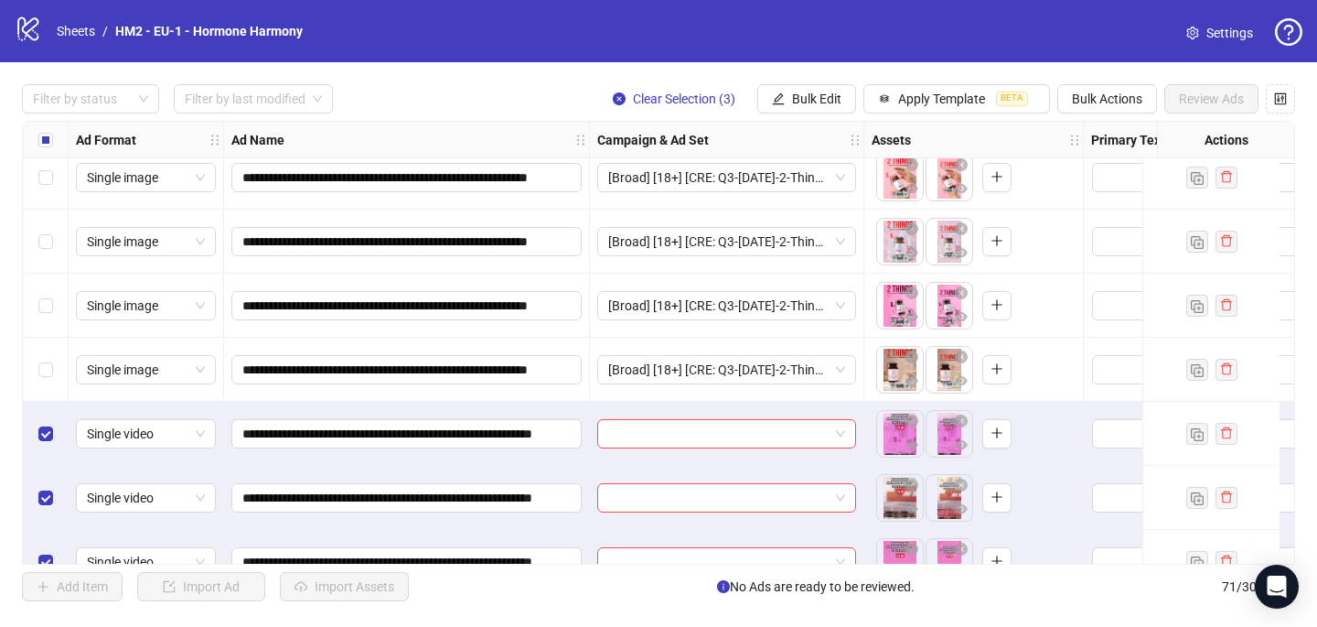
scroll to position [4149, 0]
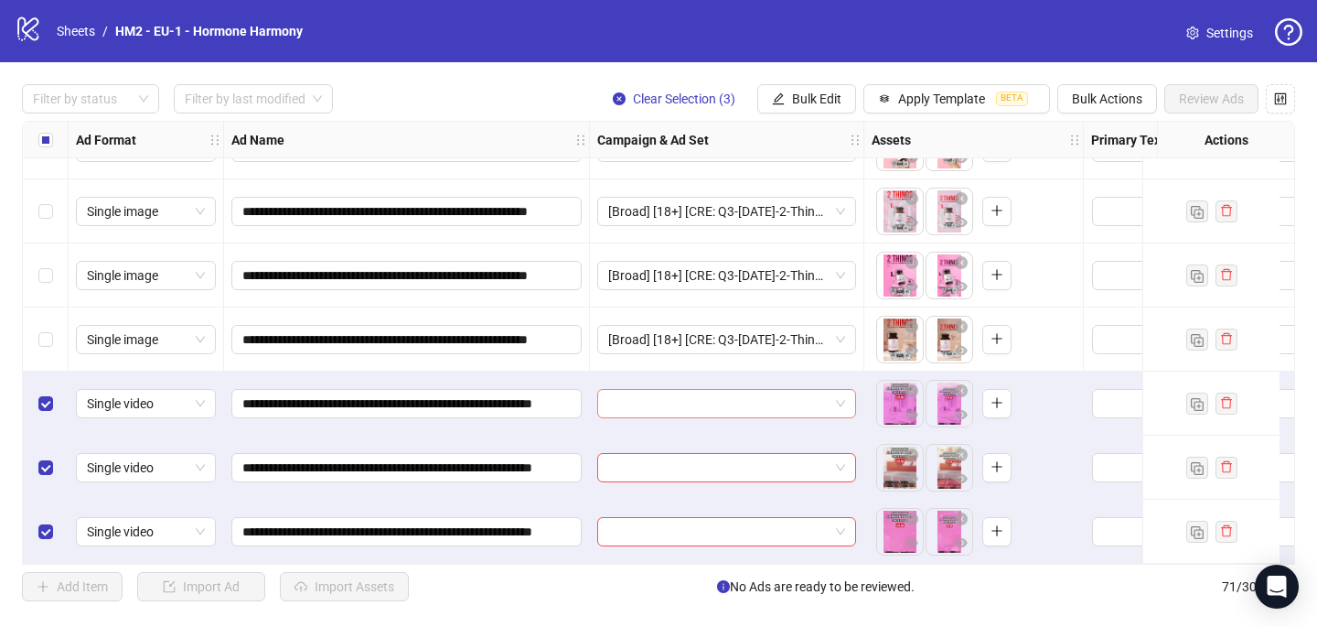
click at [745, 401] on input "search" at bounding box center [718, 403] width 220 height 27
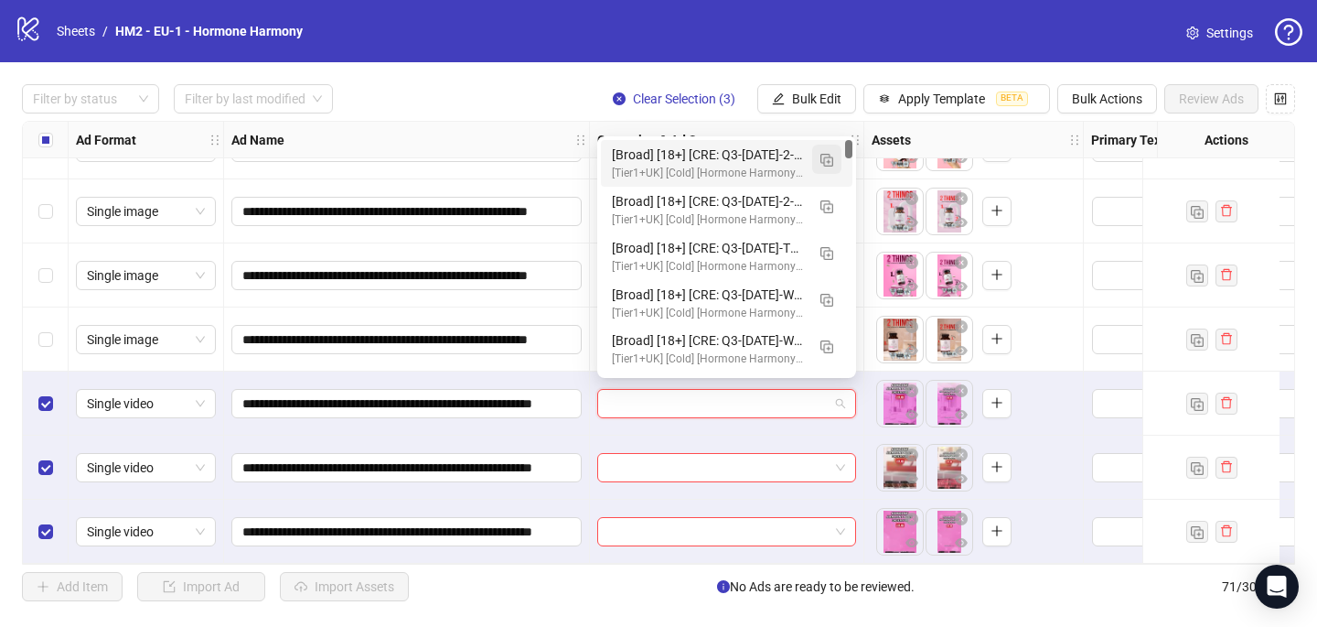
click at [828, 152] on span "button" at bounding box center [827, 159] width 13 height 15
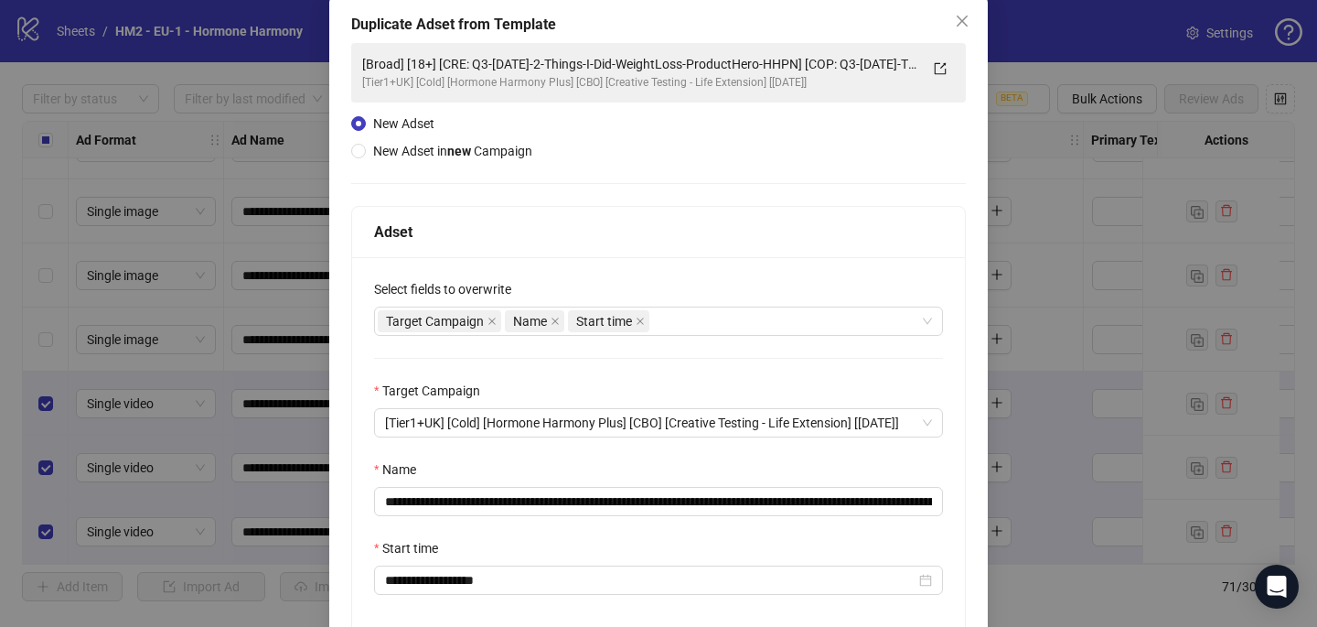
scroll to position [124, 0]
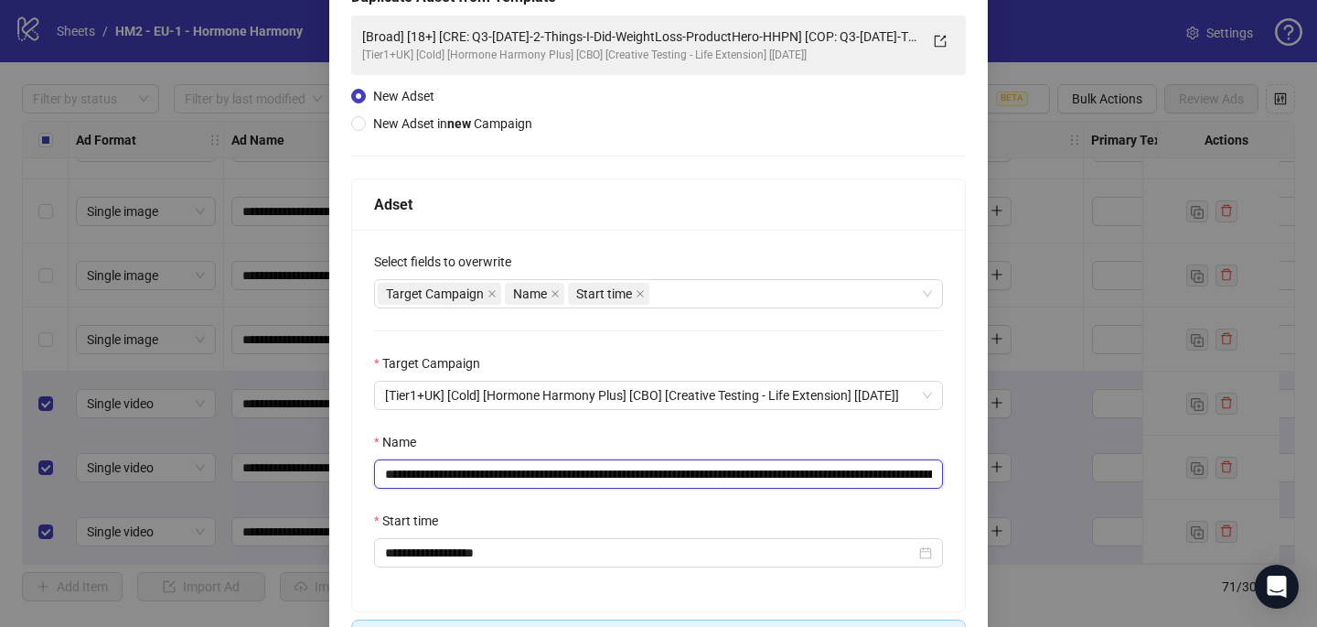
drag, startPoint x: 853, startPoint y: 479, endPoint x: 495, endPoint y: 475, distance: 357.7
click at [495, 475] on input "**********" at bounding box center [658, 473] width 569 height 29
paste input "***"
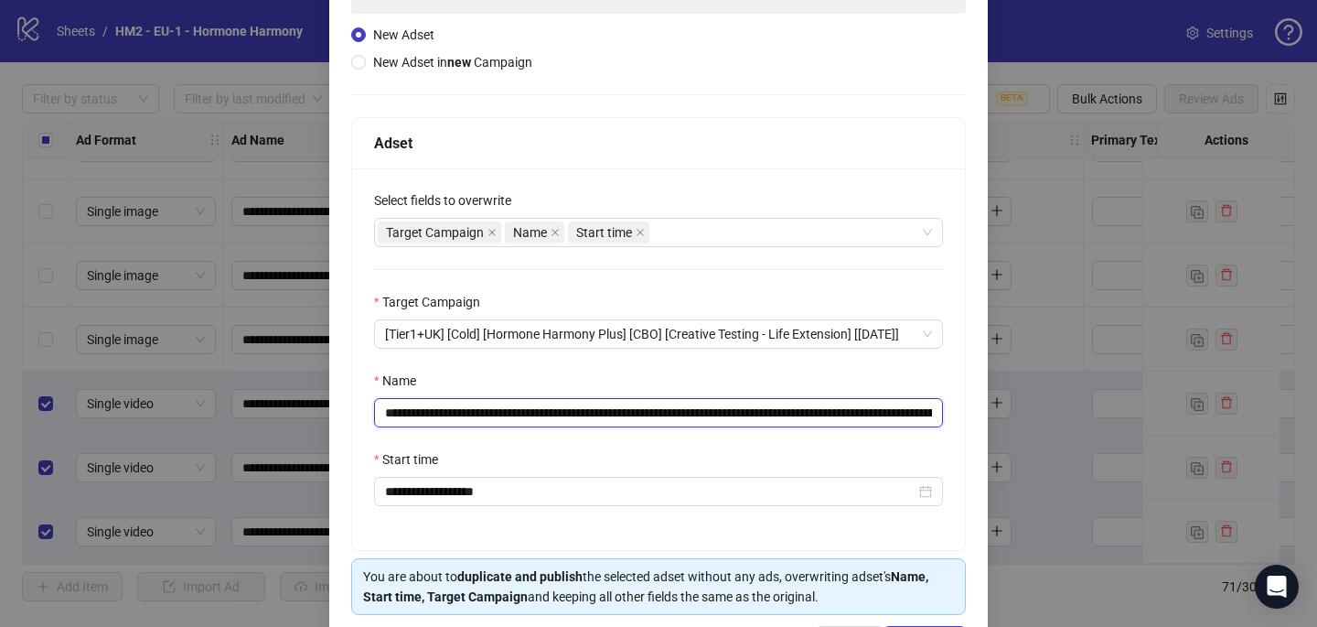
scroll to position [254, 0]
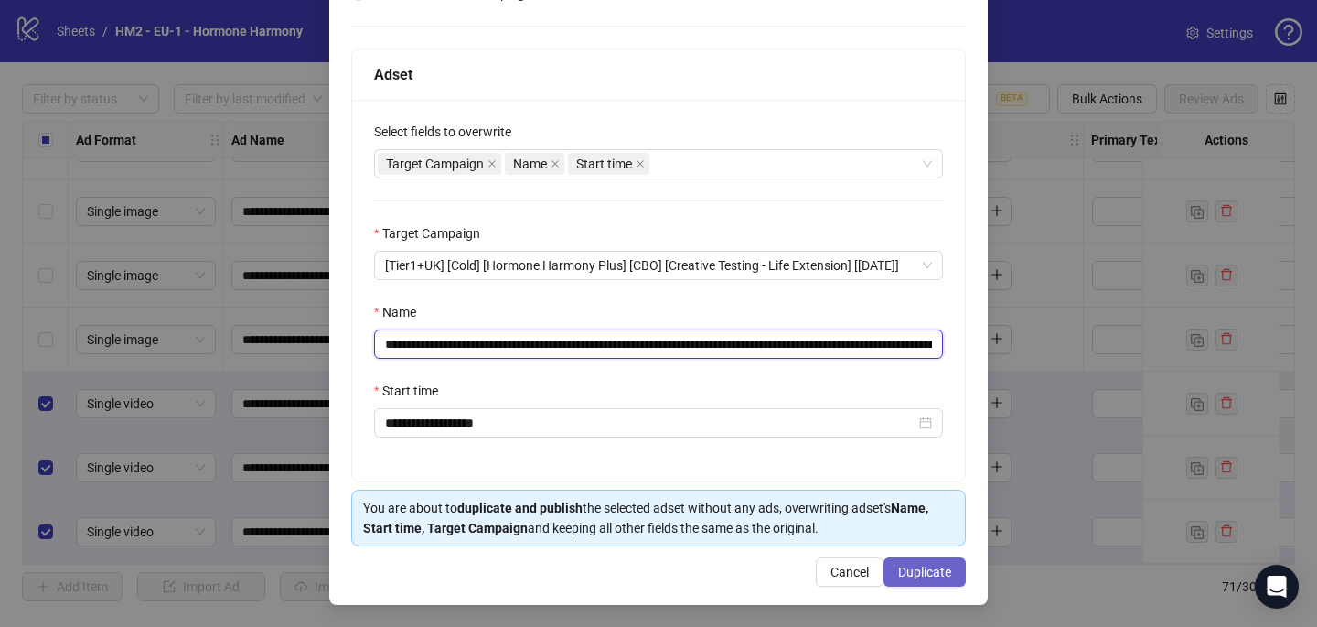
type input "**********"
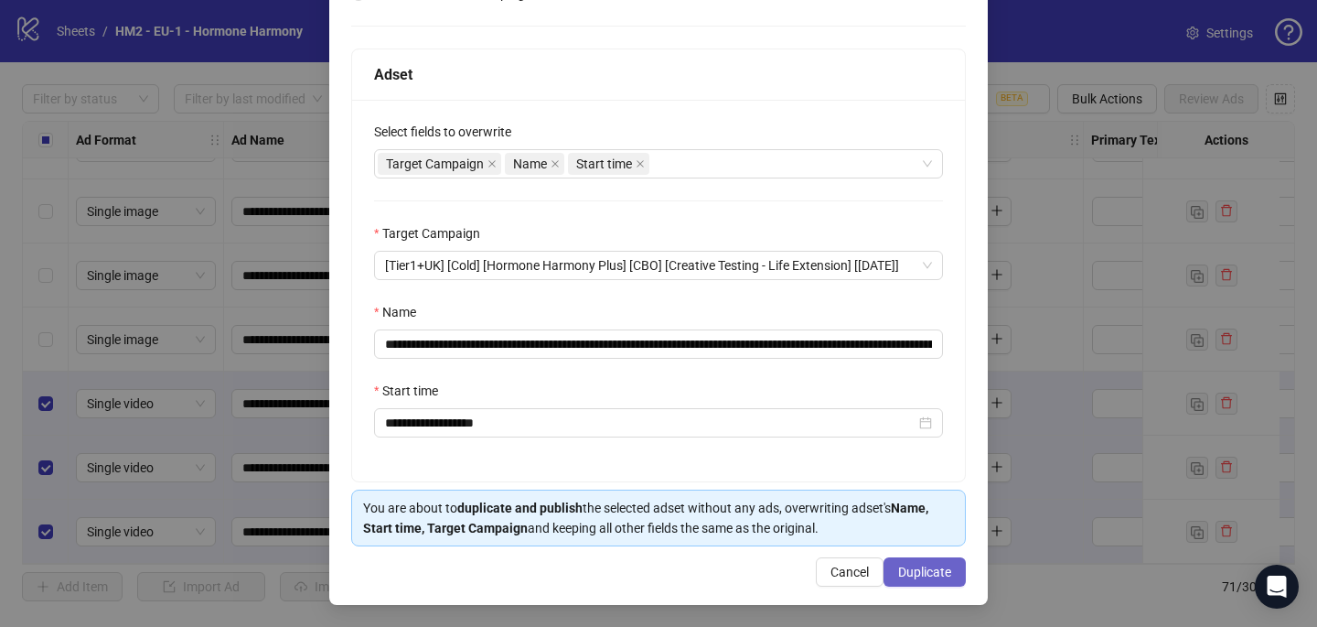
click at [940, 575] on span "Duplicate" at bounding box center [924, 571] width 53 height 15
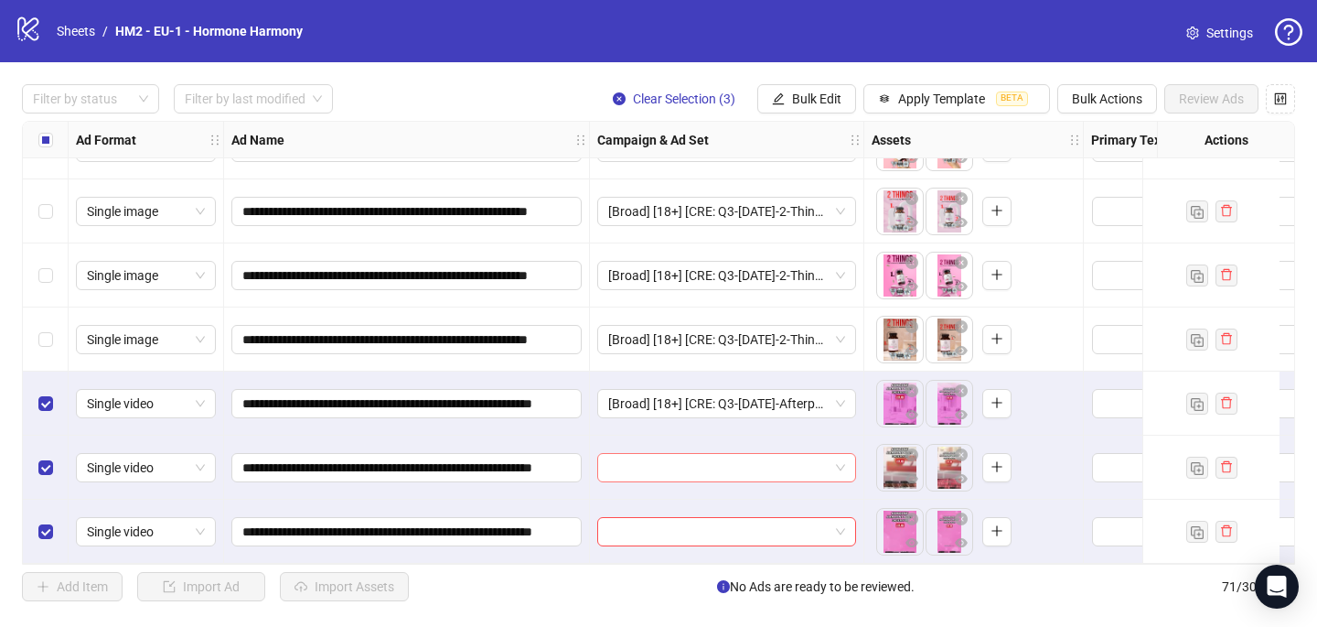
click at [626, 457] on input "search" at bounding box center [718, 467] width 220 height 27
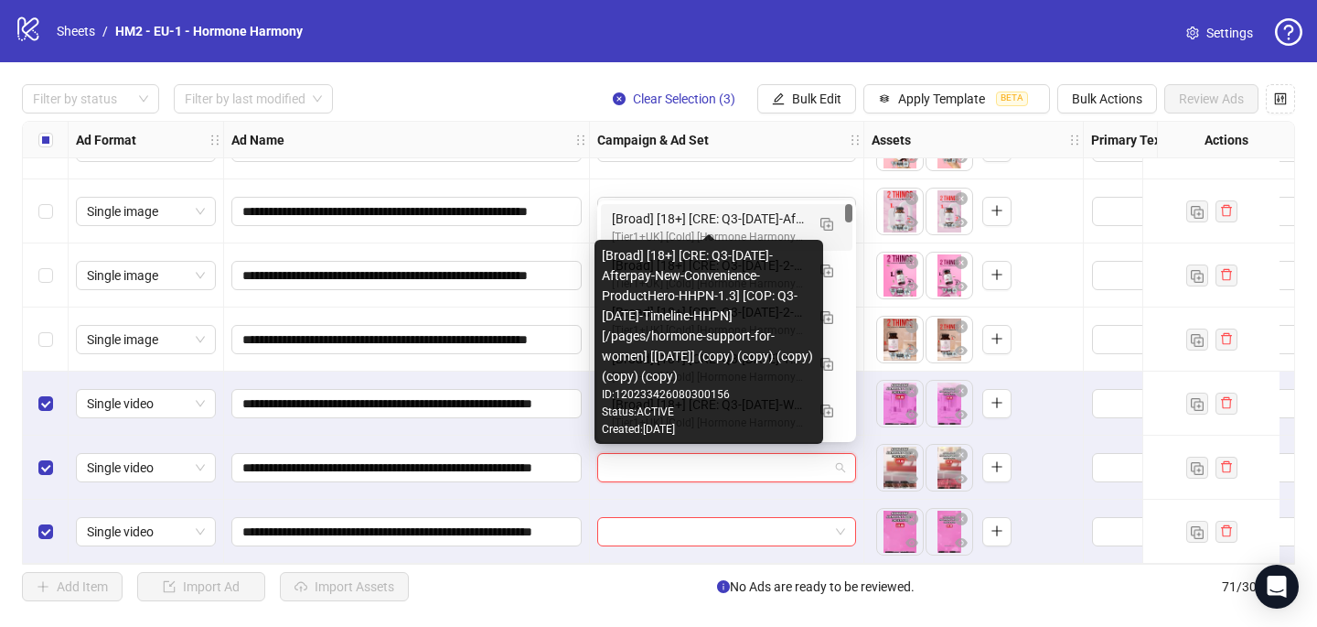
click at [693, 220] on div "[Broad] [18+] [CRE: Q3-08-AUG-2025-Afterpay-New-Convenience-ProductHero-HHPN-1.…" at bounding box center [708, 219] width 193 height 20
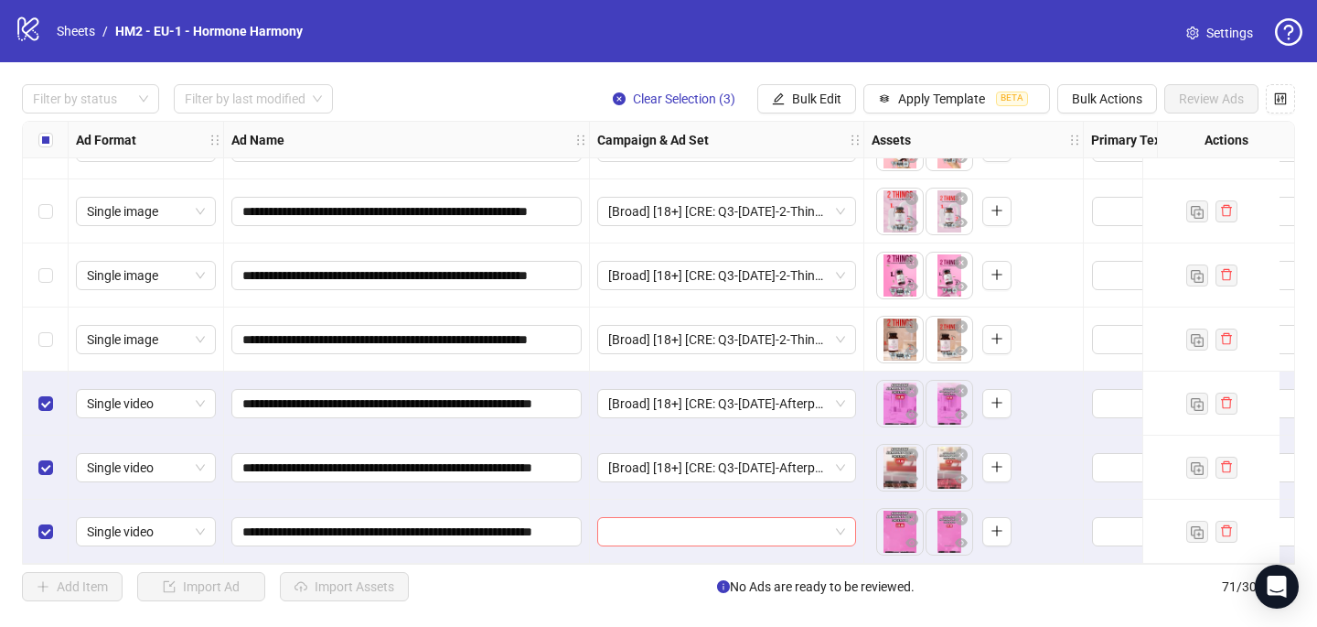
click at [645, 533] on input "search" at bounding box center [718, 531] width 220 height 27
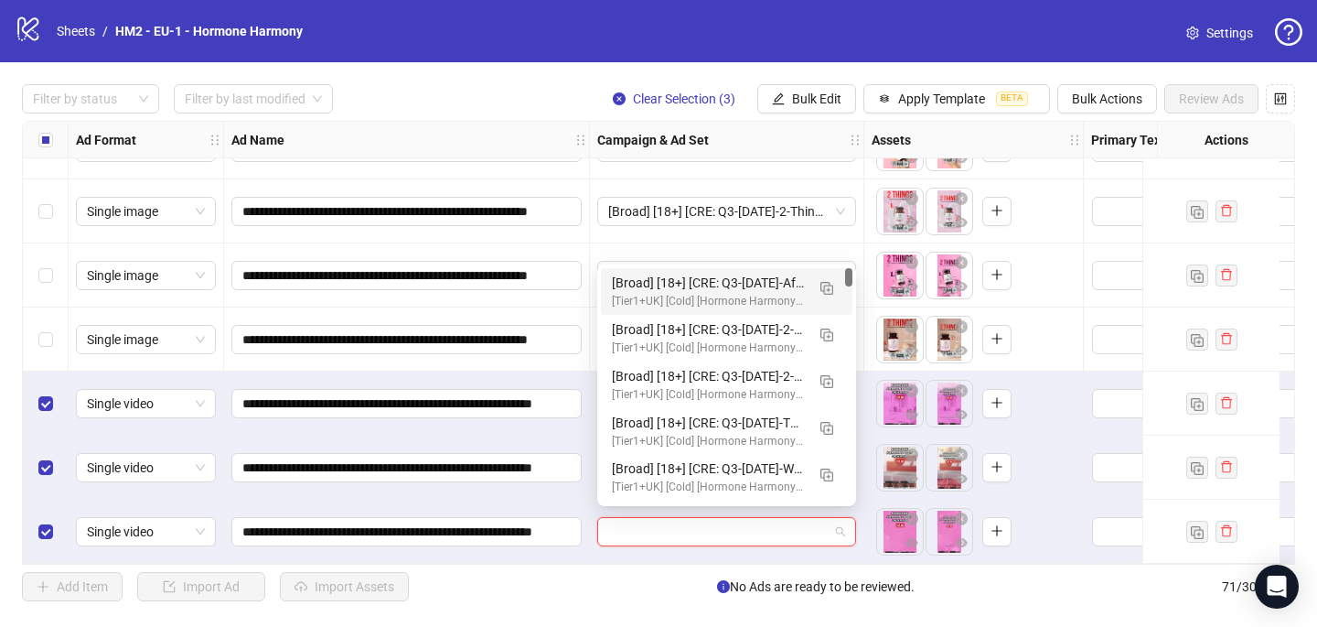
click at [726, 292] on div "[Broad] [18+] [CRE: Q3-08-AUG-2025-Afterpay-New-Convenience-ProductHero-HHPN-1.…" at bounding box center [708, 283] width 193 height 20
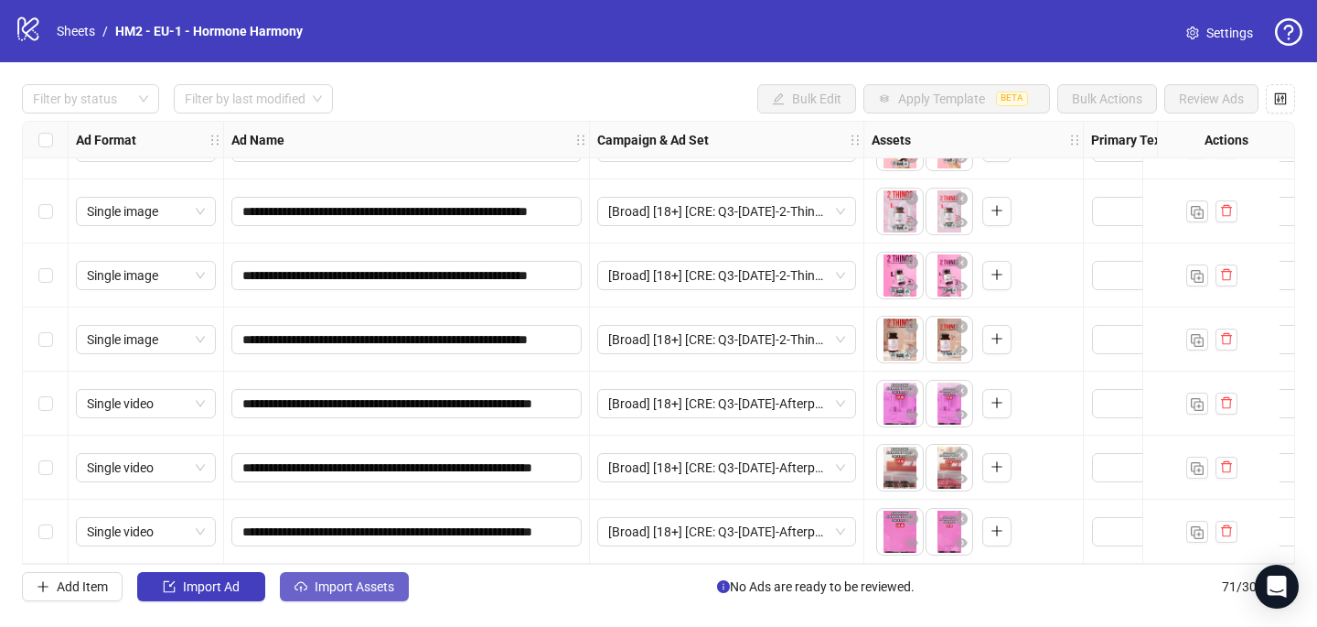
click at [357, 576] on button "Import Assets" at bounding box center [344, 586] width 129 height 29
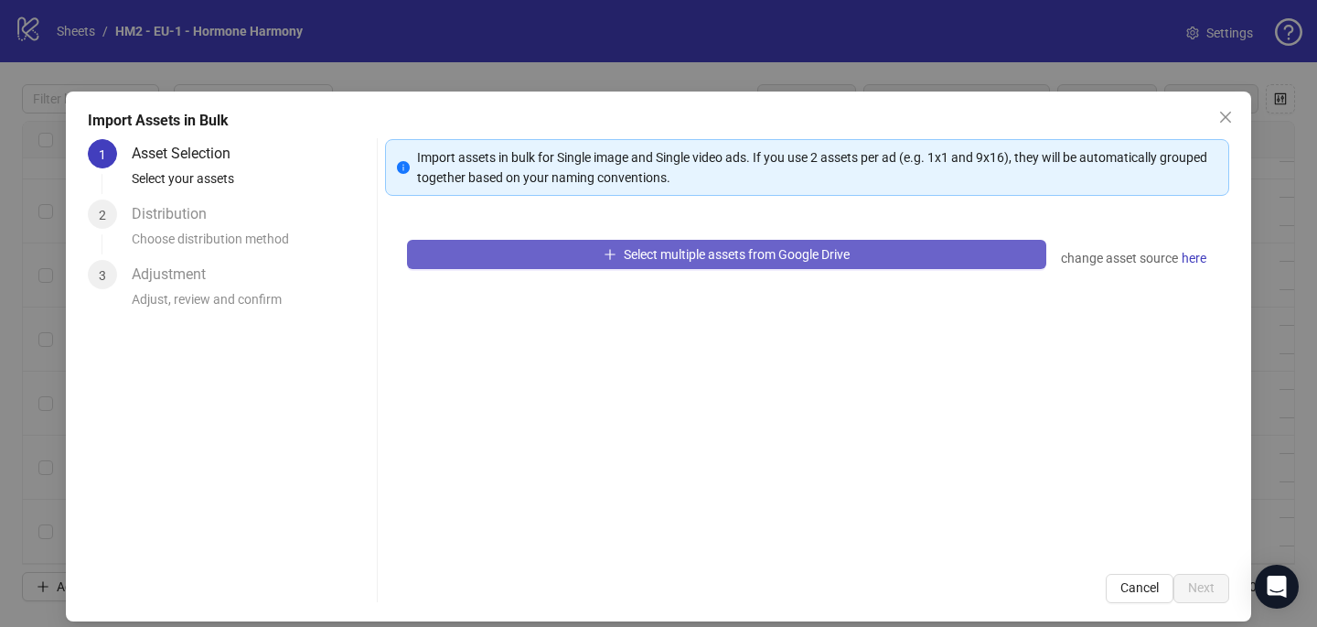
click at [579, 268] on button "Select multiple assets from Google Drive" at bounding box center [726, 254] width 639 height 29
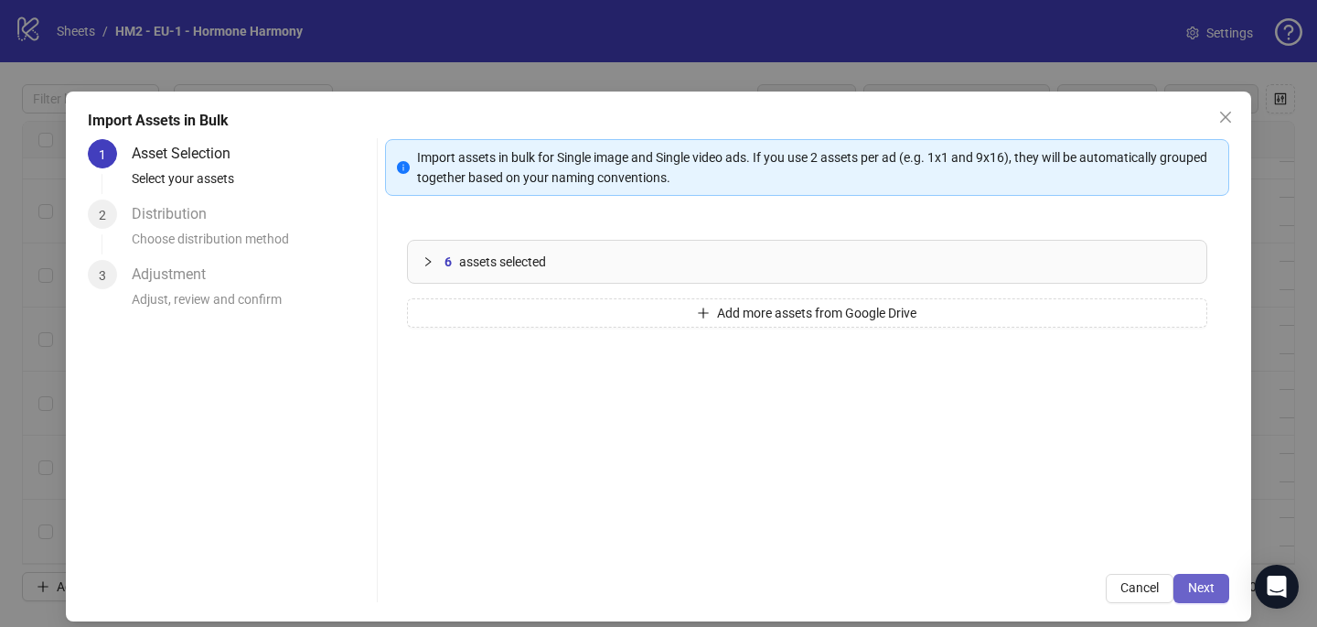
click at [1201, 584] on span "Next" at bounding box center [1201, 587] width 27 height 15
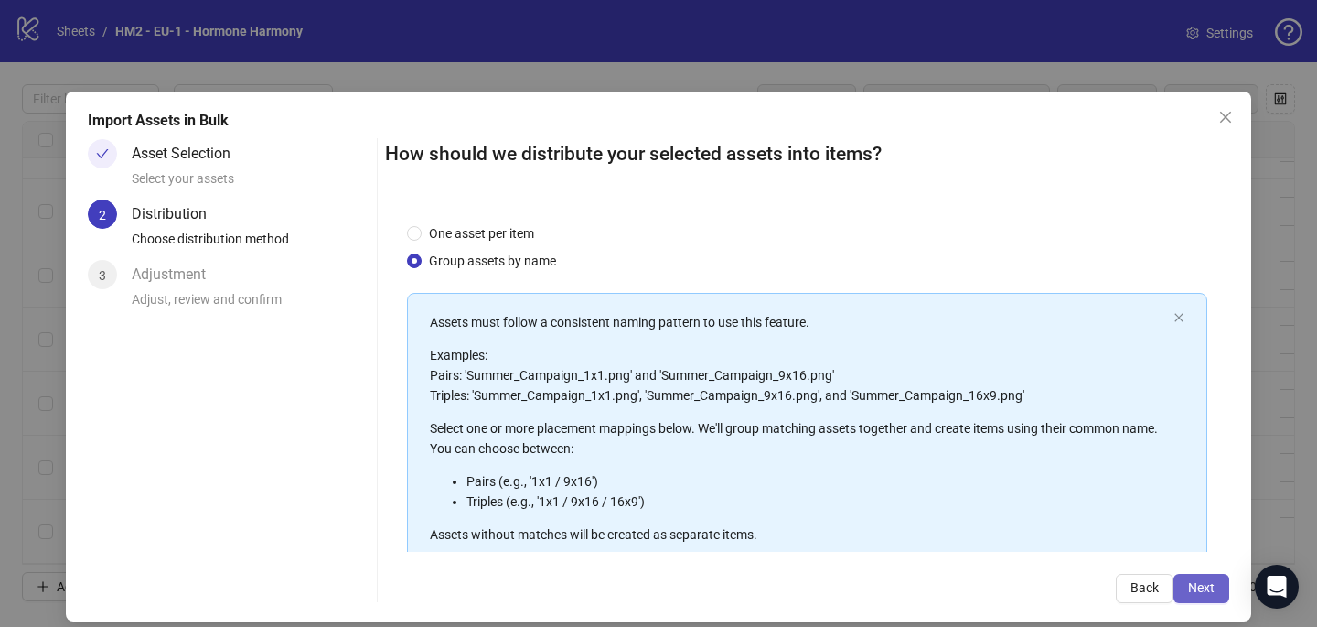
click at [1217, 588] on button "Next" at bounding box center [1202, 588] width 56 height 29
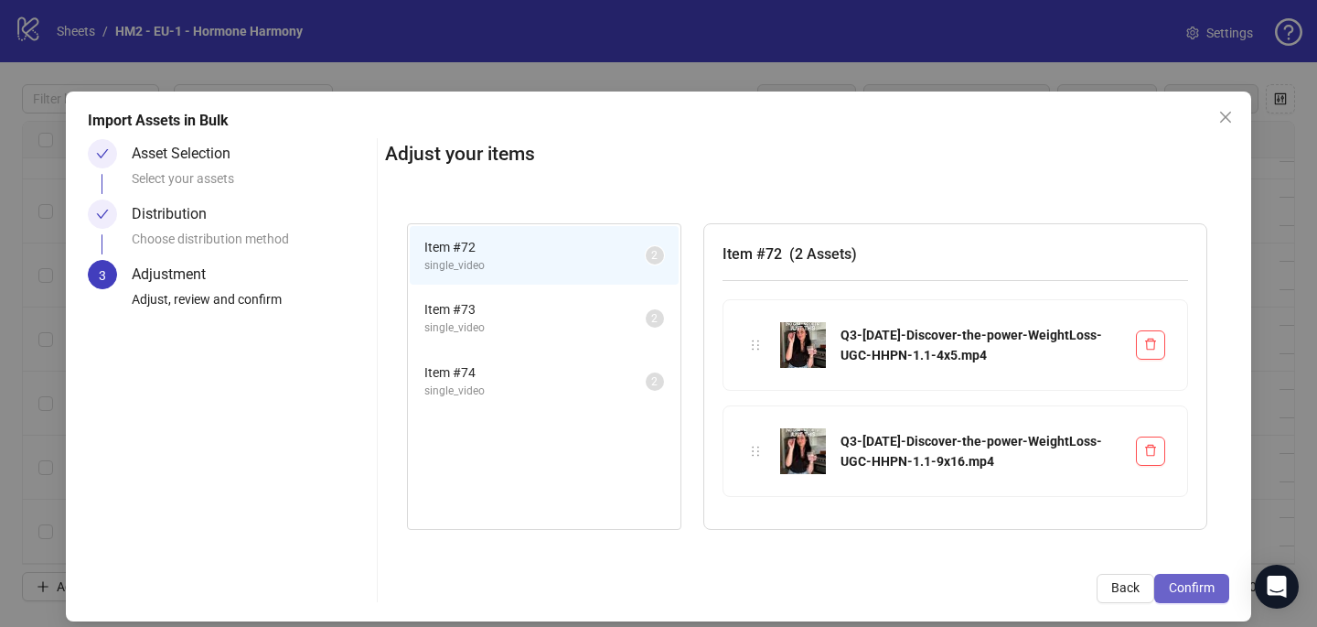
click at [1187, 590] on span "Confirm" at bounding box center [1192, 587] width 46 height 15
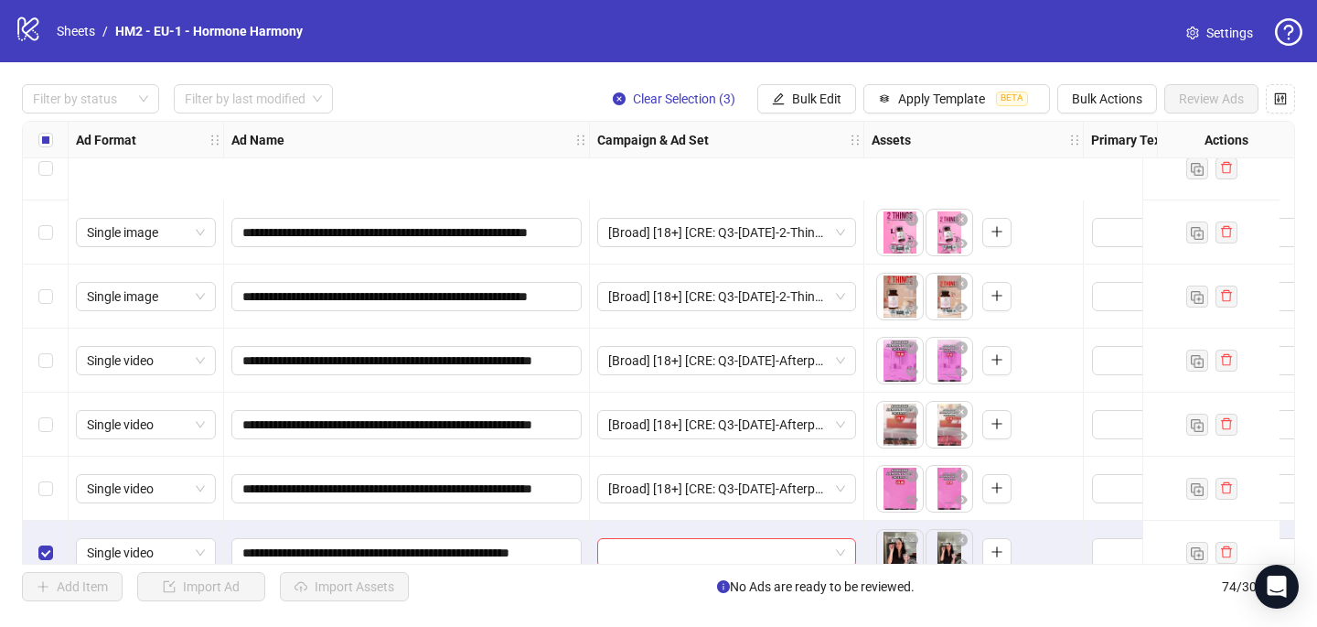
scroll to position [4341, 0]
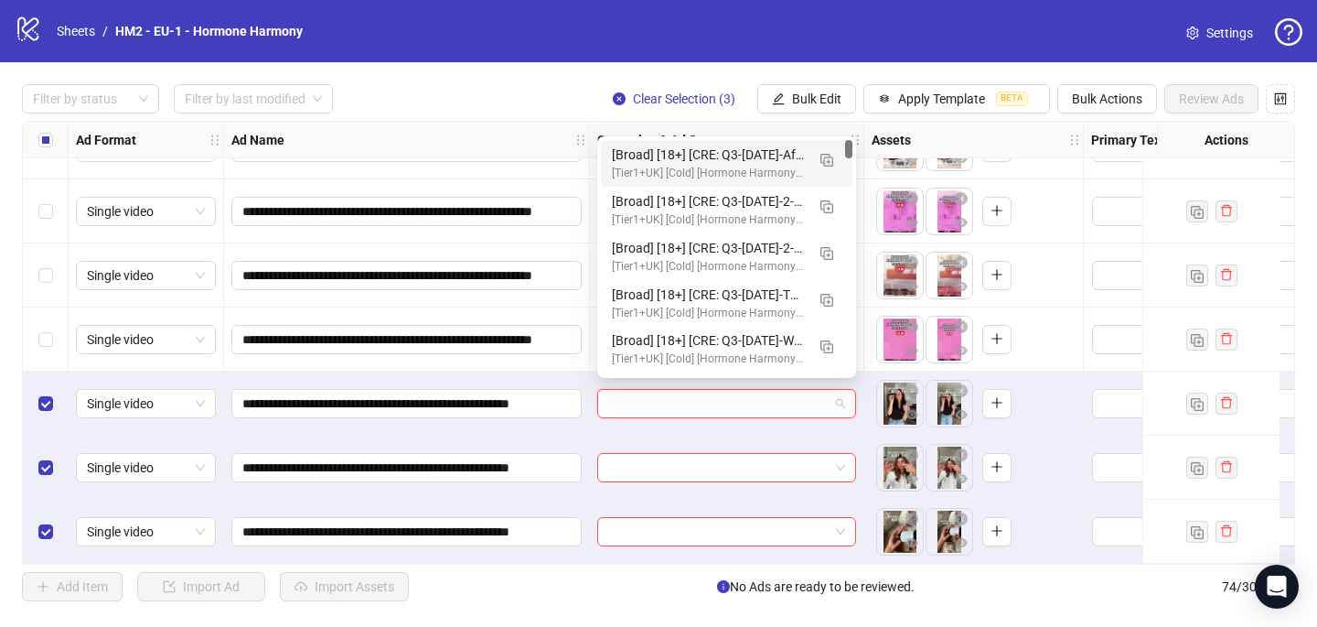
click at [633, 394] on input "search" at bounding box center [718, 403] width 220 height 27
click at [830, 156] on img "button" at bounding box center [827, 160] width 13 height 13
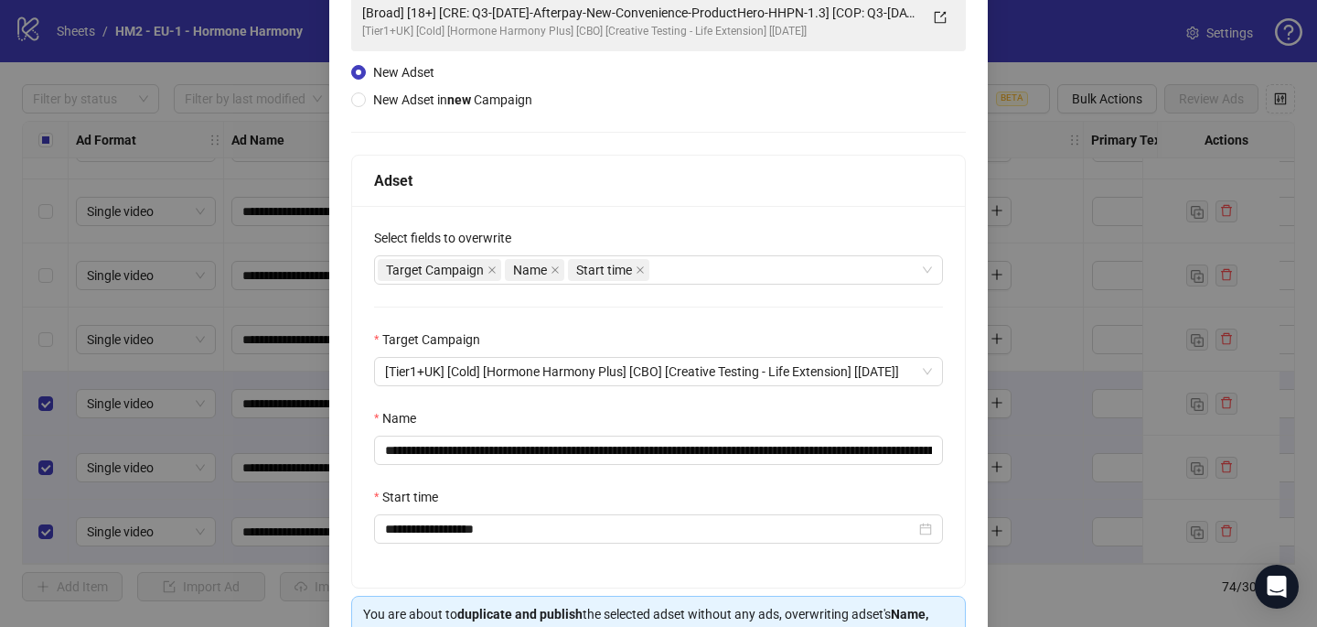
scroll to position [150, 0]
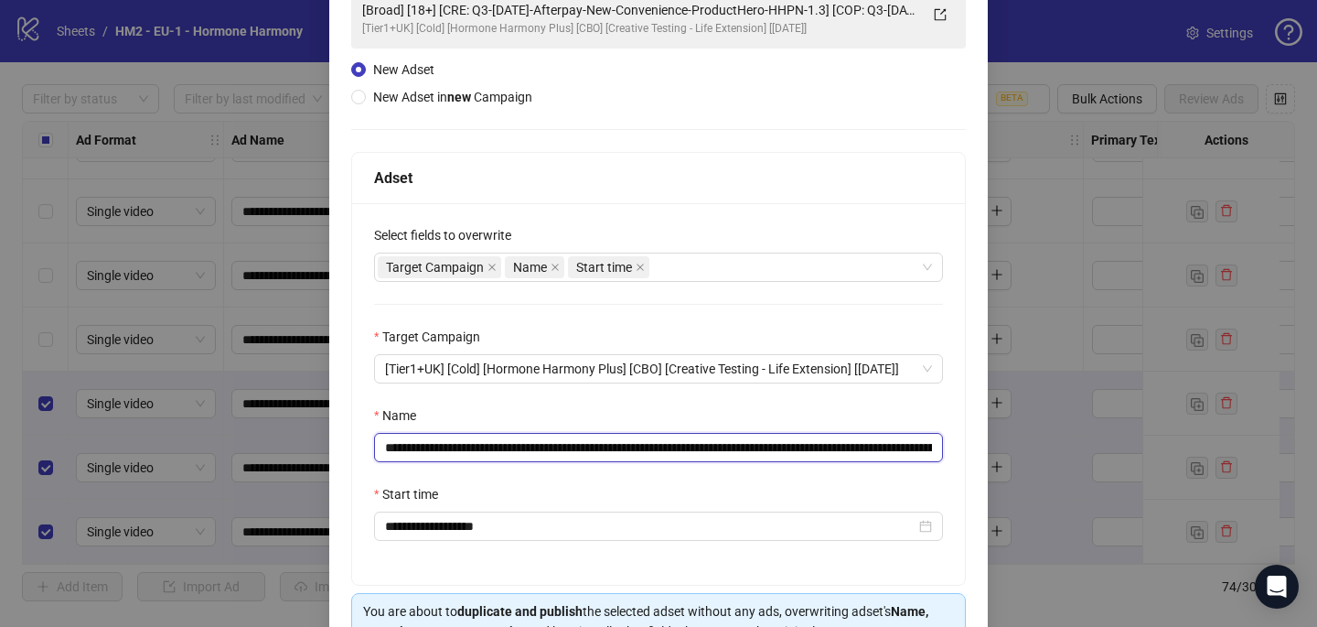
drag, startPoint x: 881, startPoint y: 446, endPoint x: 494, endPoint y: 442, distance: 387.0
click at [494, 442] on input "**********" at bounding box center [658, 447] width 569 height 29
paste input "text"
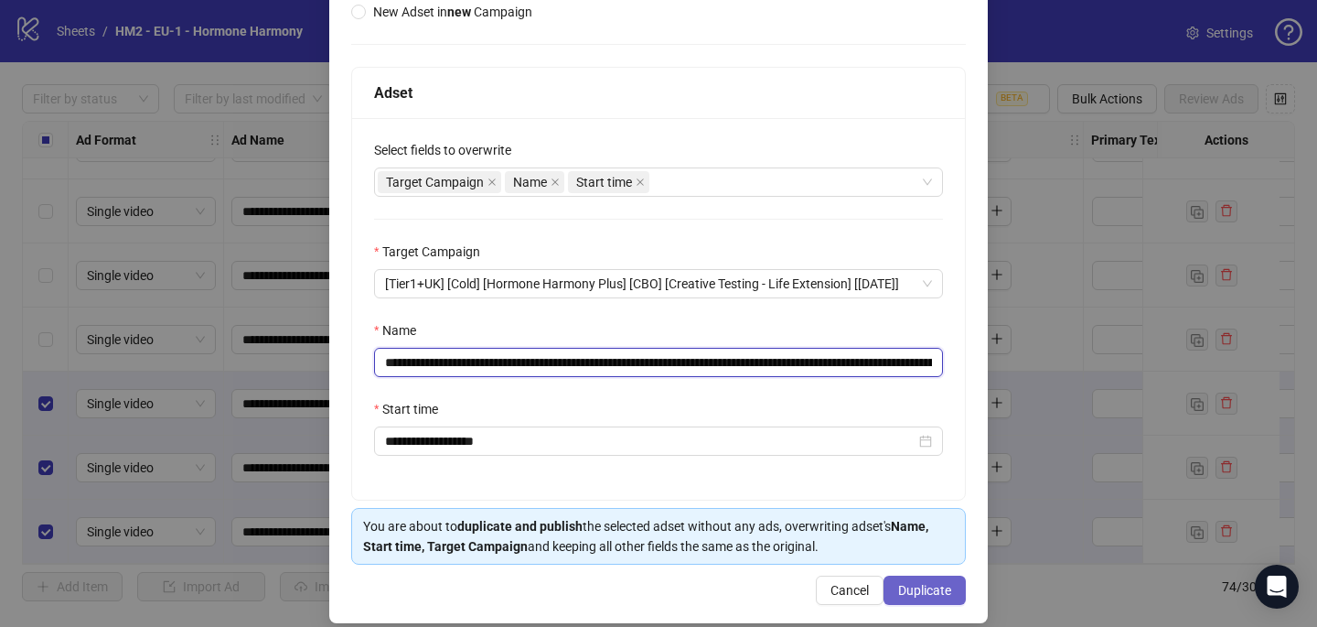
type input "**********"
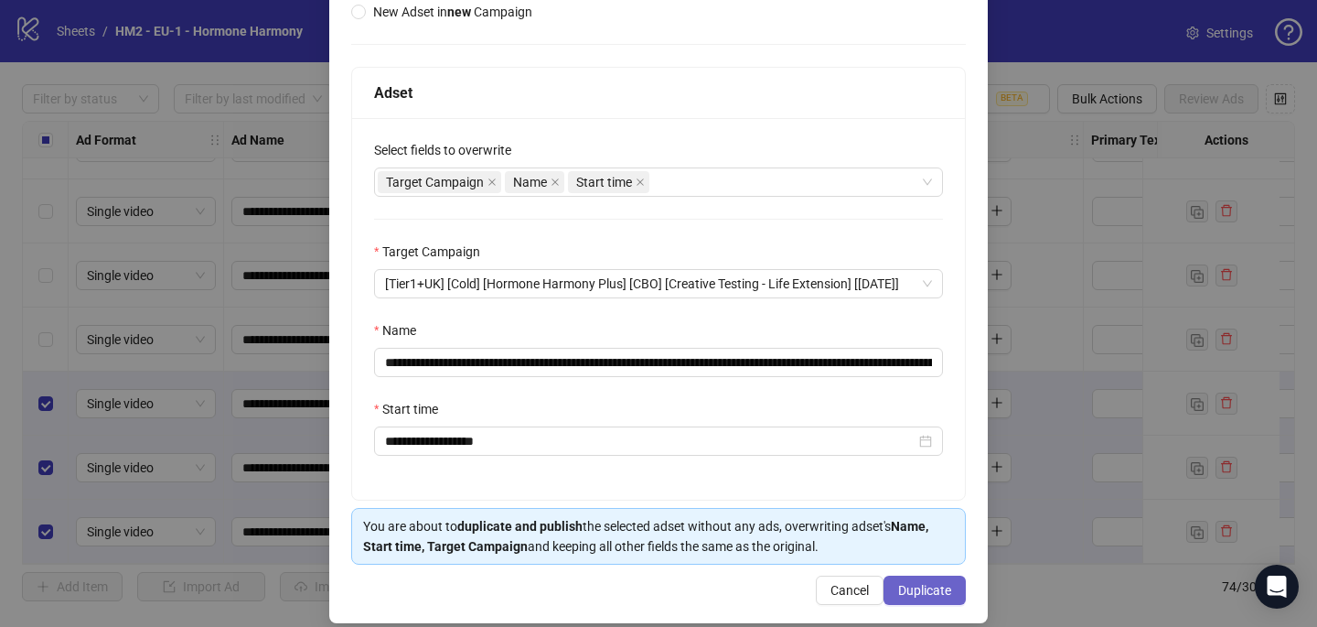
click at [947, 584] on span "Duplicate" at bounding box center [924, 590] width 53 height 15
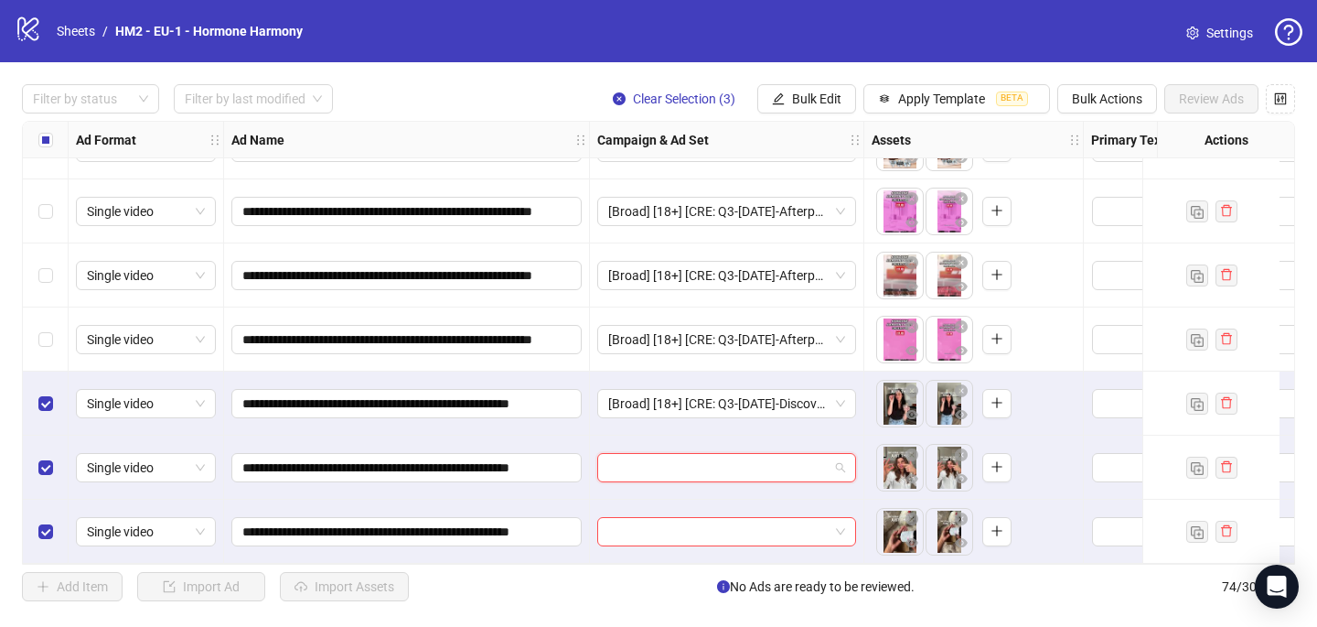
click at [709, 471] on input "search" at bounding box center [718, 467] width 220 height 27
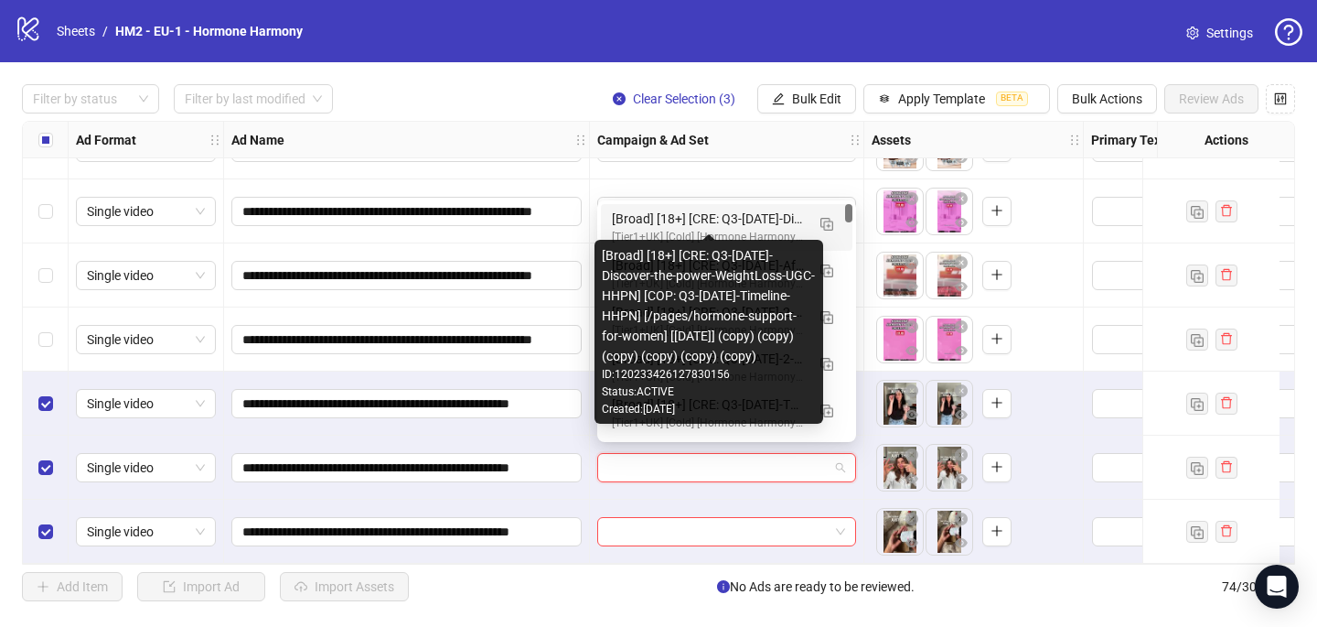
click at [791, 212] on div "[Broad] [18+] [CRE: Q3-09-SEP-2025-Discover-the-power-WeightLoss-UGC-HHPN] [COP…" at bounding box center [708, 219] width 193 height 20
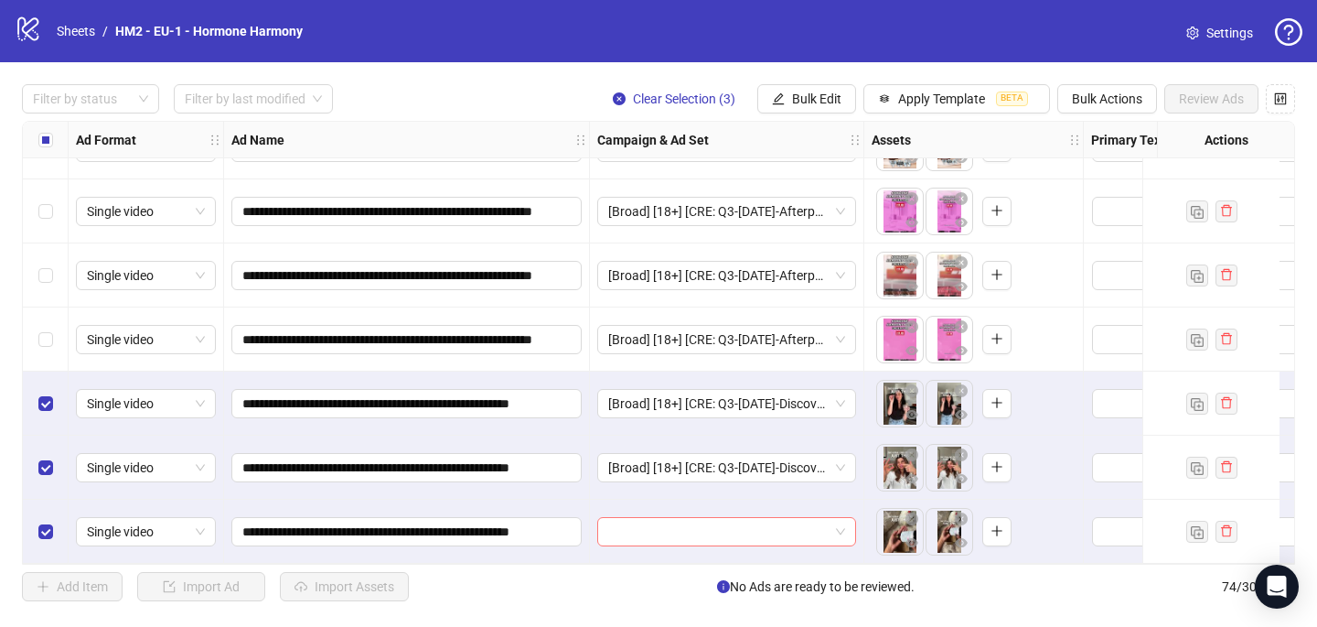
click at [653, 522] on input "search" at bounding box center [718, 531] width 220 height 27
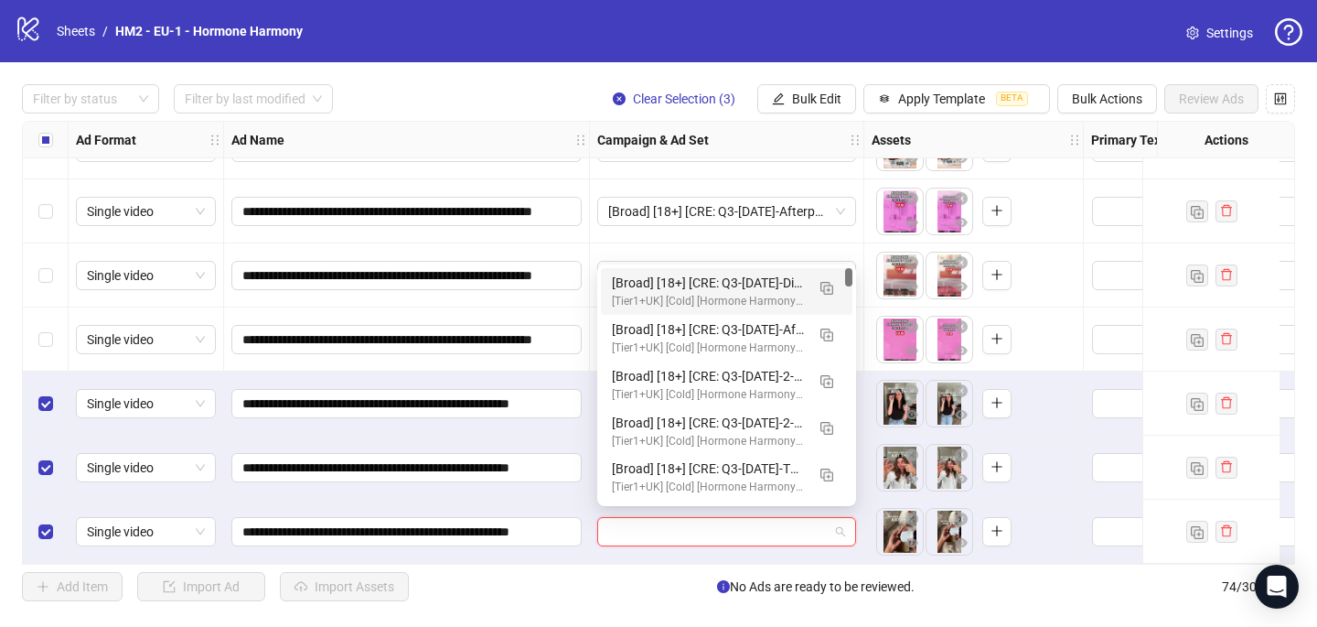
click at [779, 274] on div "[Broad] [18+] [CRE: Q3-09-SEP-2025-Discover-the-power-WeightLoss-UGC-HHPN] [COP…" at bounding box center [708, 283] width 193 height 20
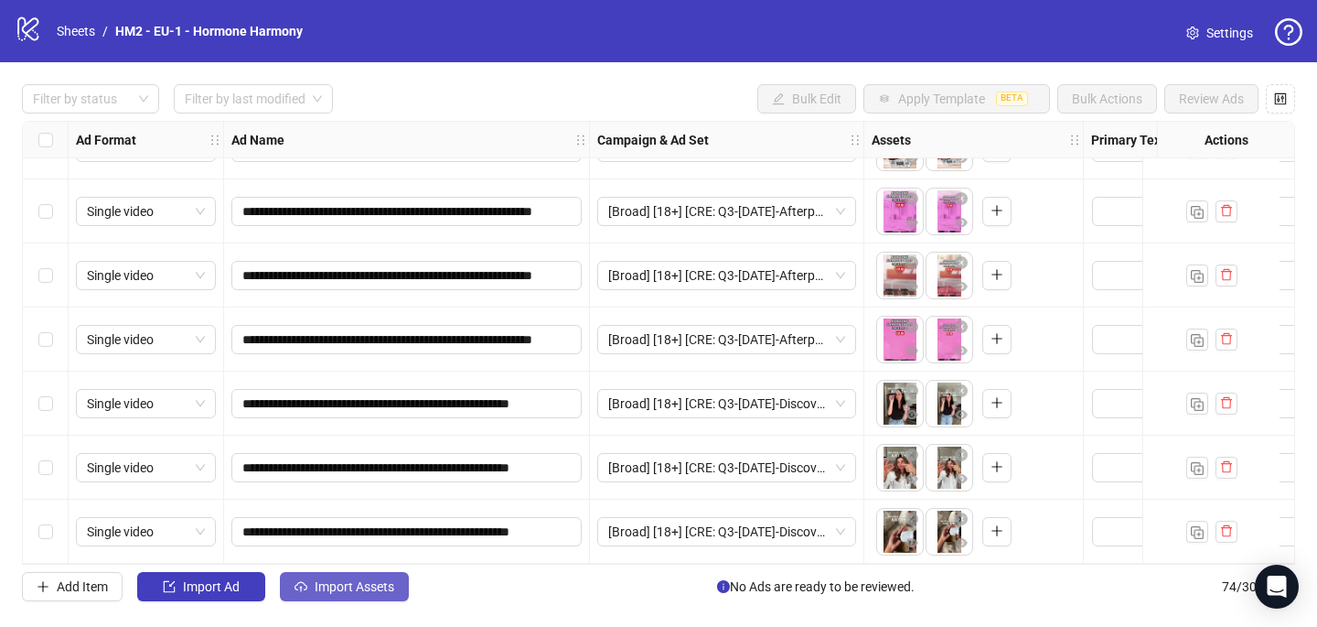
click at [394, 575] on button "Import Assets" at bounding box center [344, 586] width 129 height 29
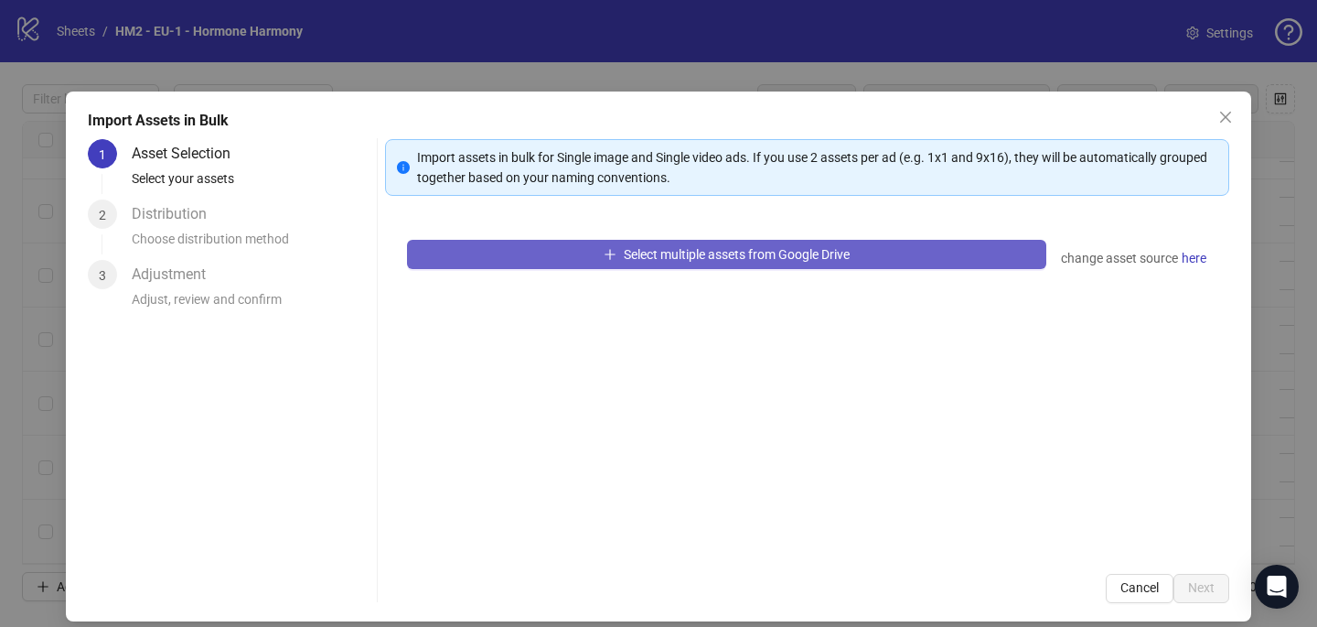
click at [575, 267] on button "Select multiple assets from Google Drive" at bounding box center [726, 254] width 639 height 29
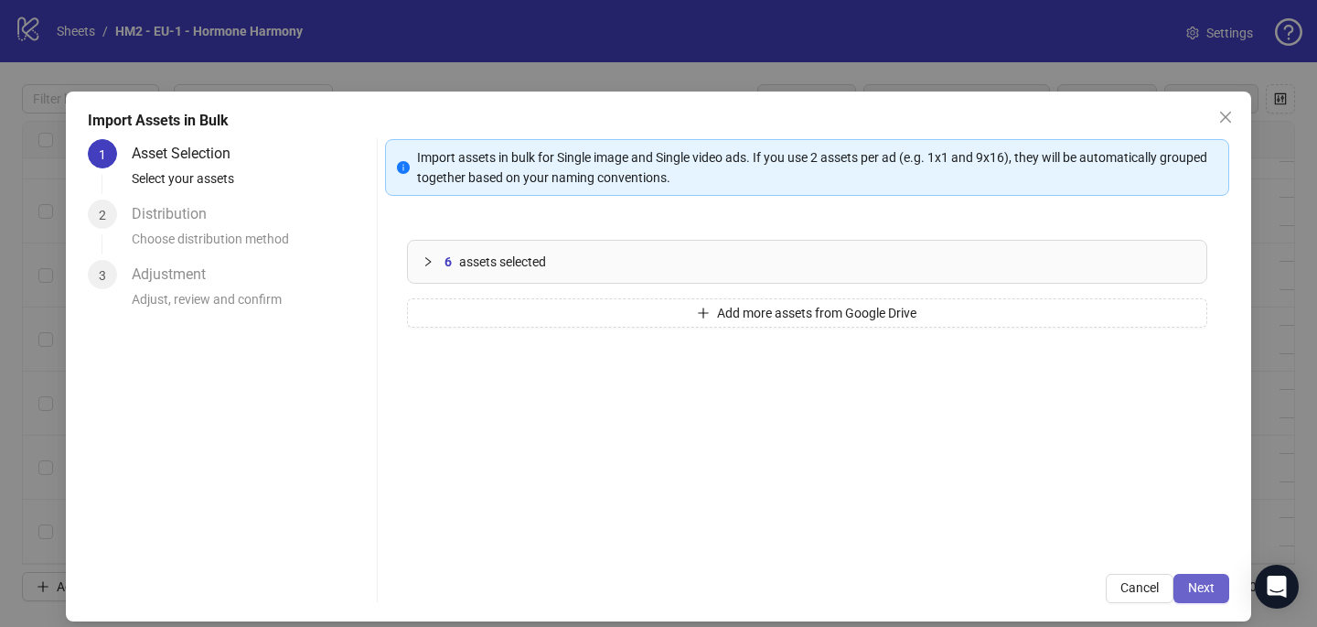
click at [1209, 599] on button "Next" at bounding box center [1202, 588] width 56 height 29
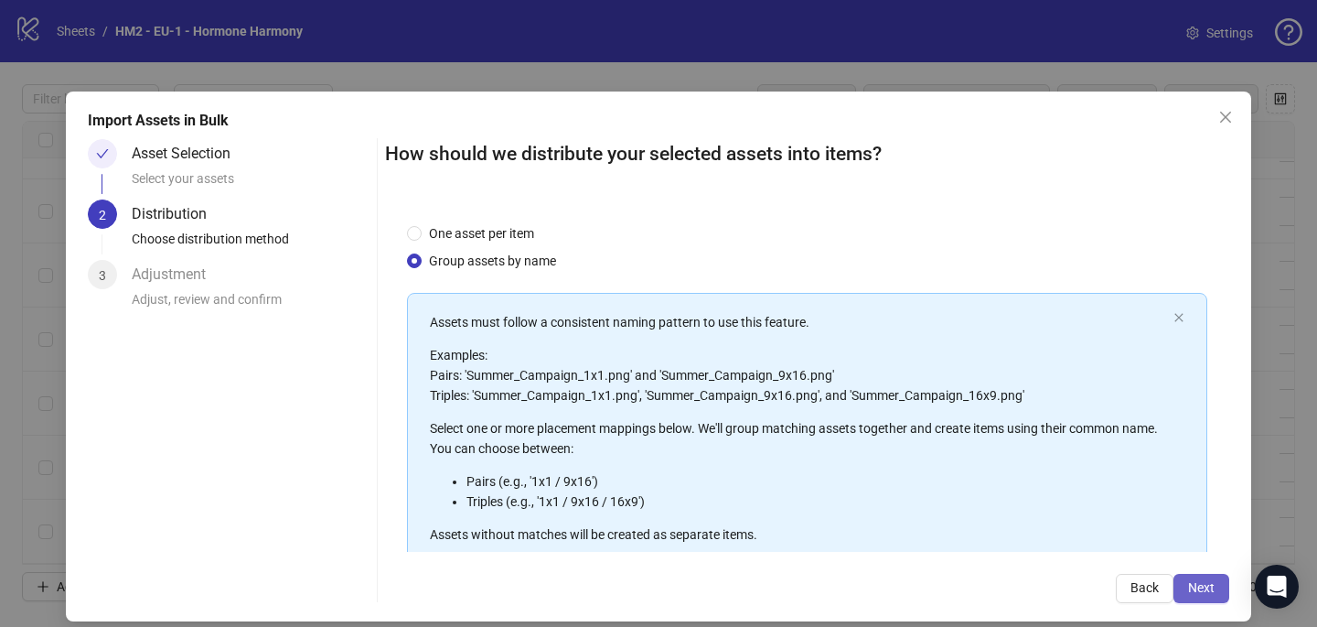
click at [1206, 586] on span "Next" at bounding box center [1201, 587] width 27 height 15
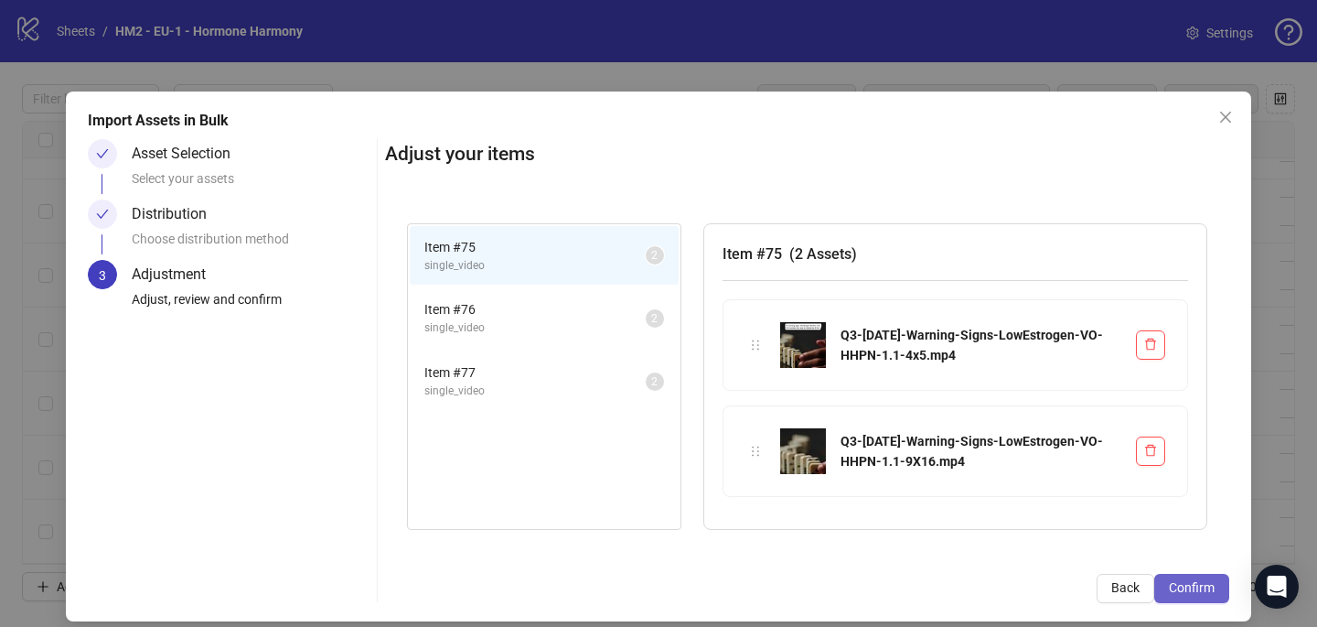
click at [1197, 590] on span "Confirm" at bounding box center [1192, 587] width 46 height 15
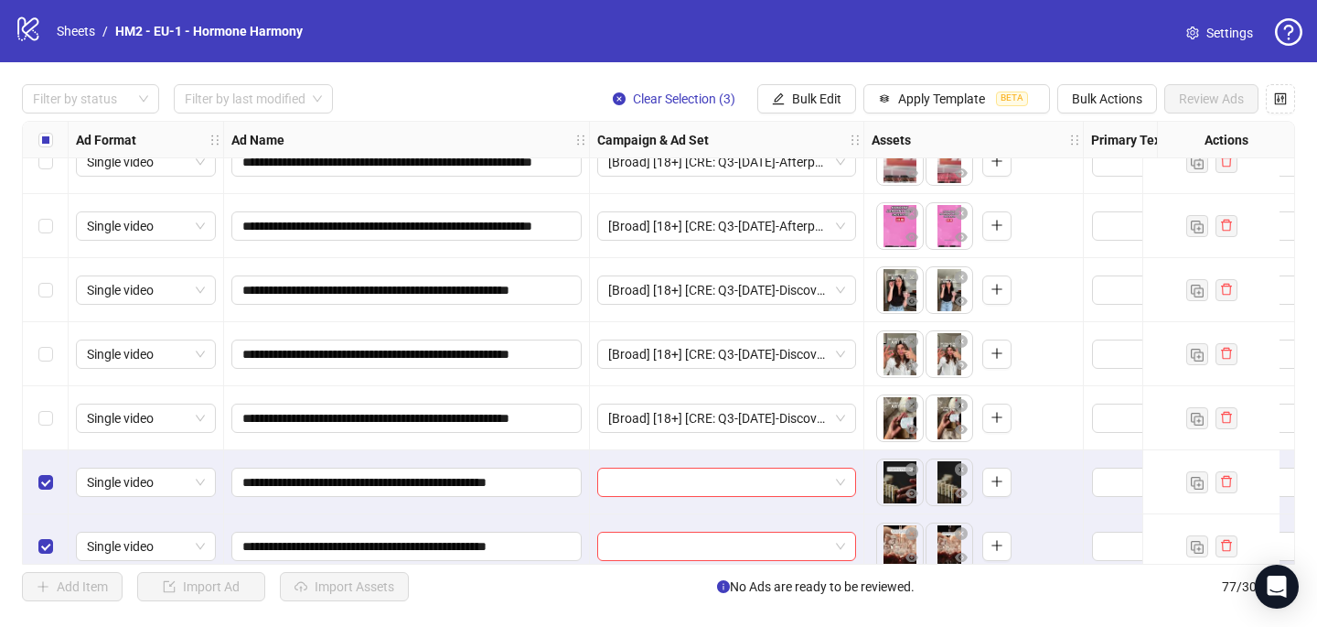
scroll to position [4533, 0]
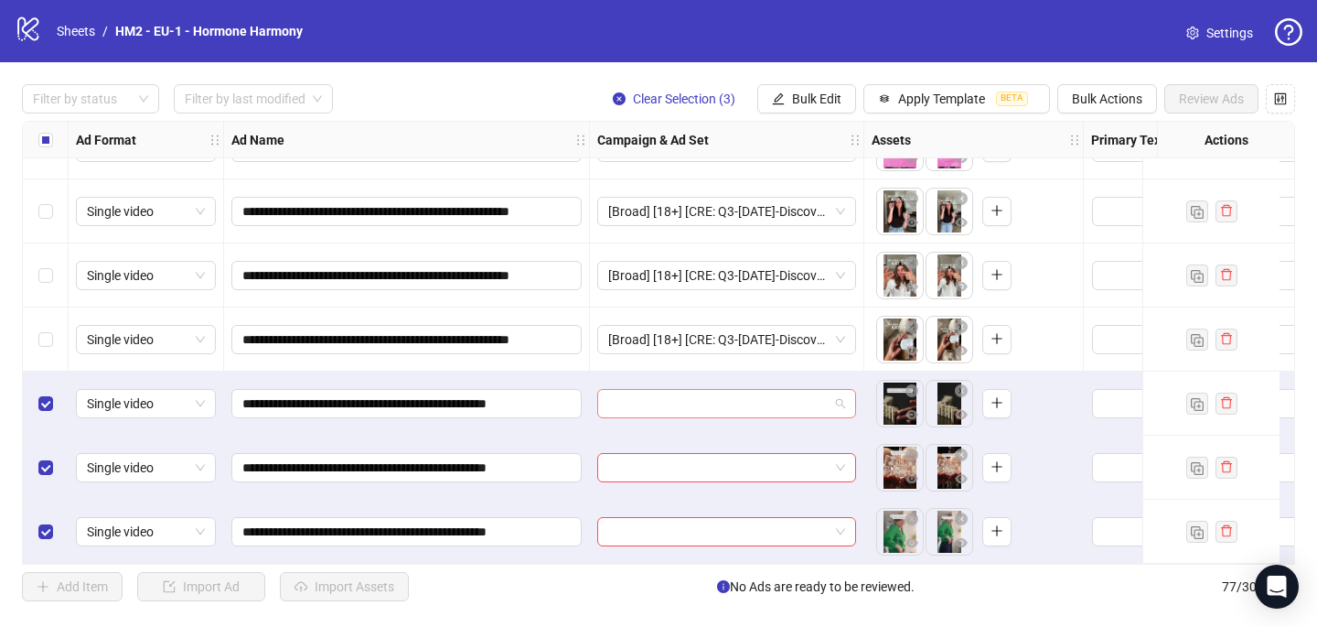
click at [678, 398] on input "search" at bounding box center [718, 403] width 220 height 27
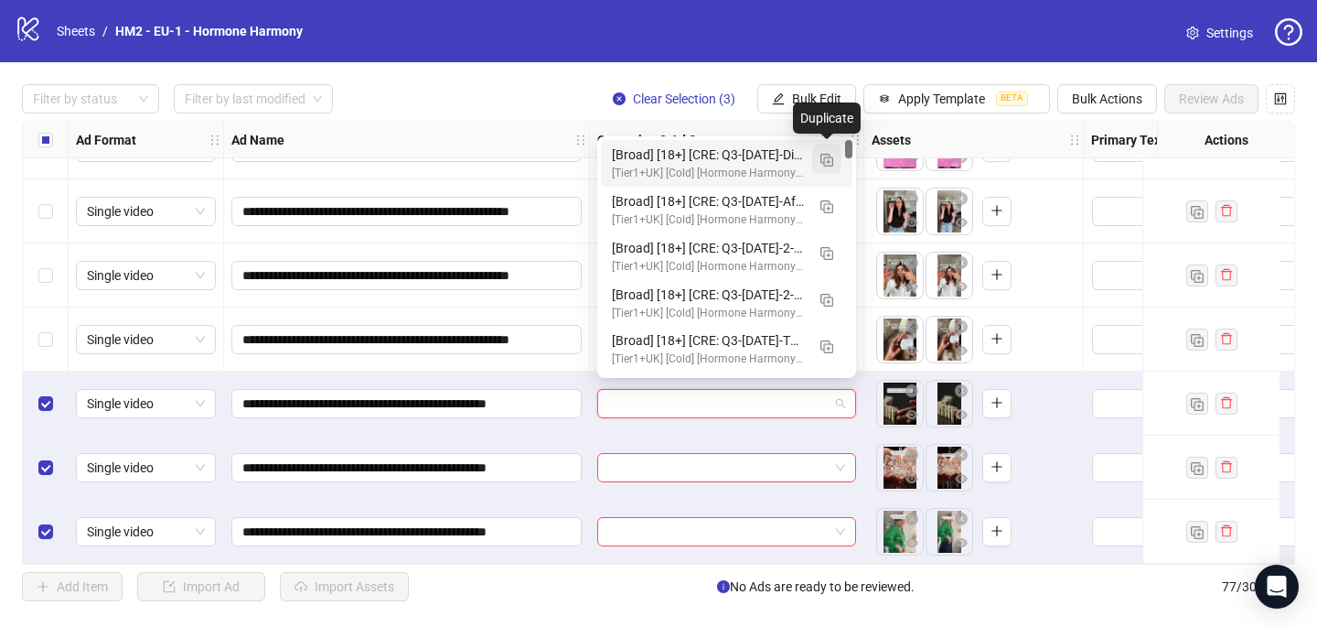
click at [831, 147] on button "button" at bounding box center [826, 159] width 29 height 29
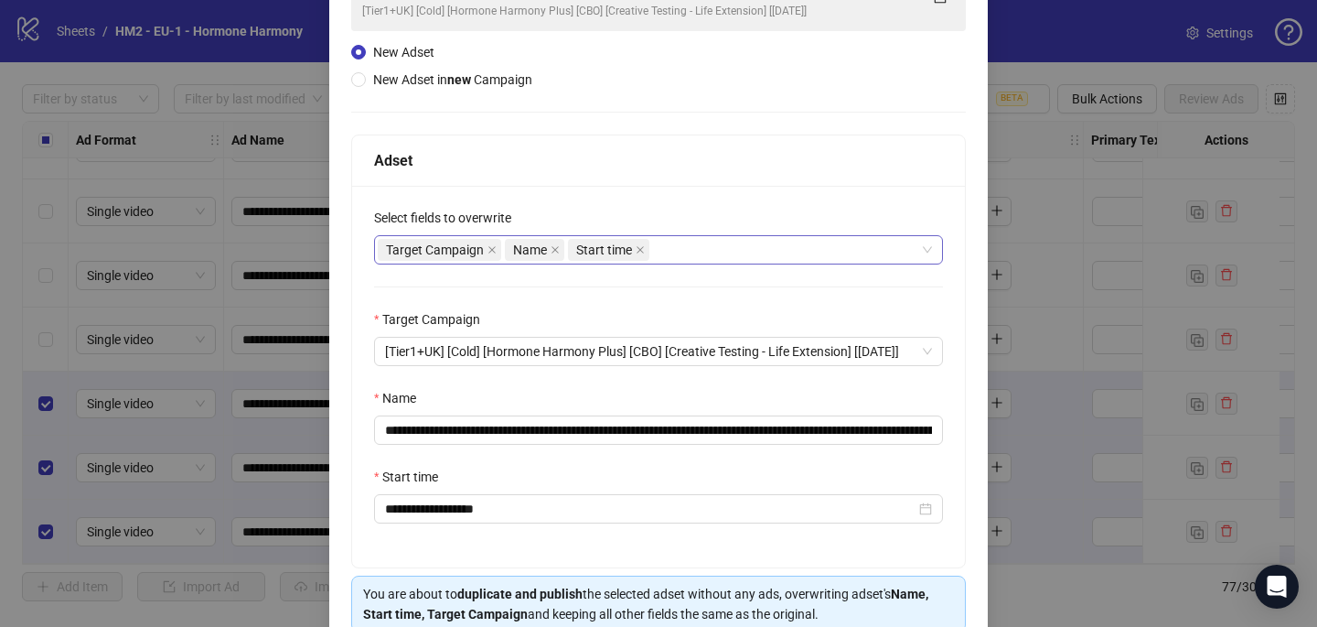
scroll to position [254, 0]
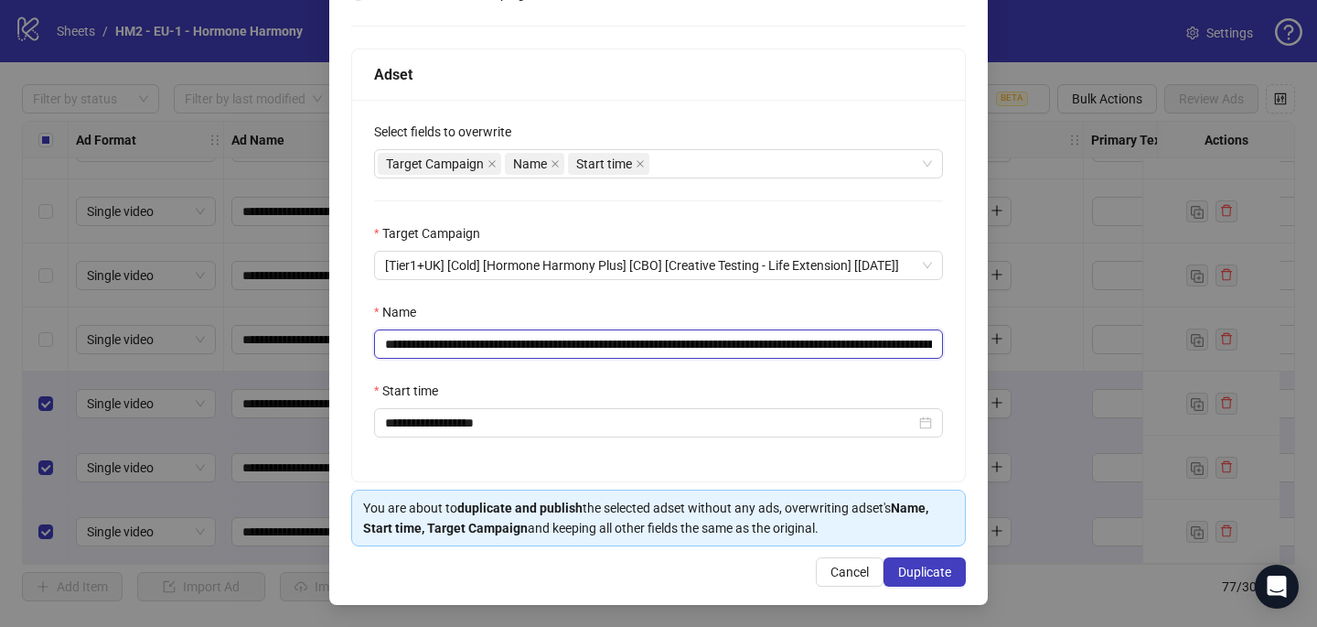
drag, startPoint x: 835, startPoint y: 335, endPoint x: 497, endPoint y: 340, distance: 338.5
click at [497, 340] on input "**********" at bounding box center [658, 343] width 569 height 29
paste input "text"
type input "**********"
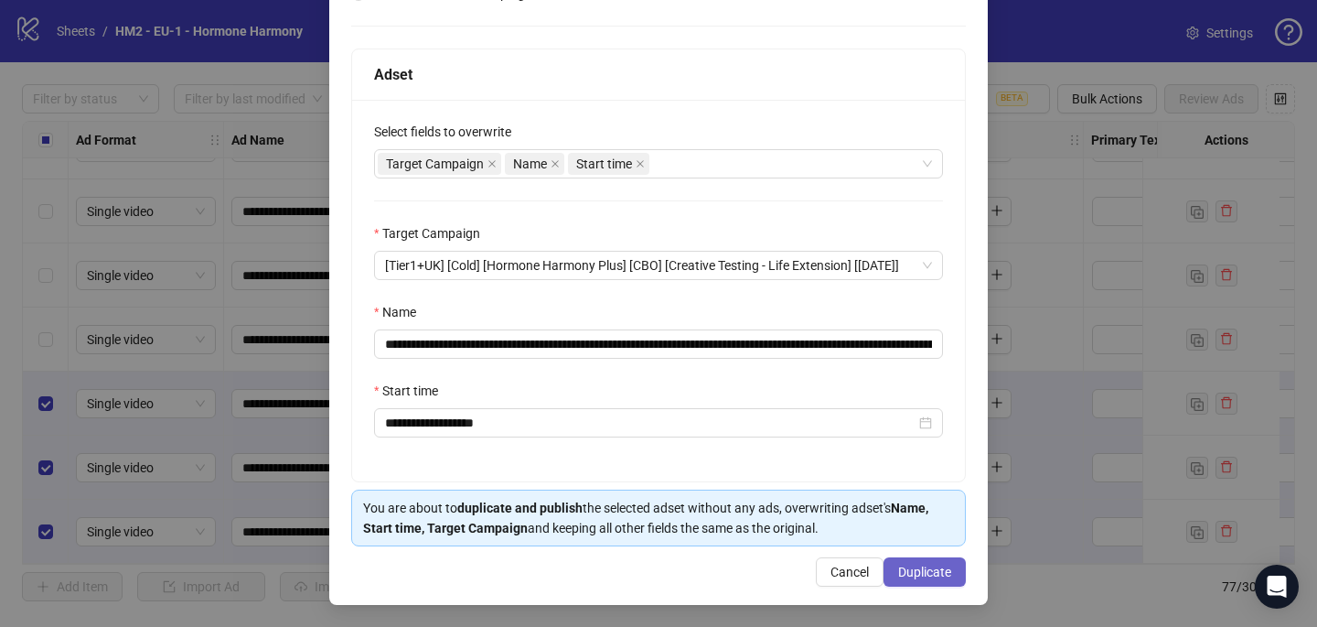
click at [945, 564] on span "Duplicate" at bounding box center [924, 571] width 53 height 15
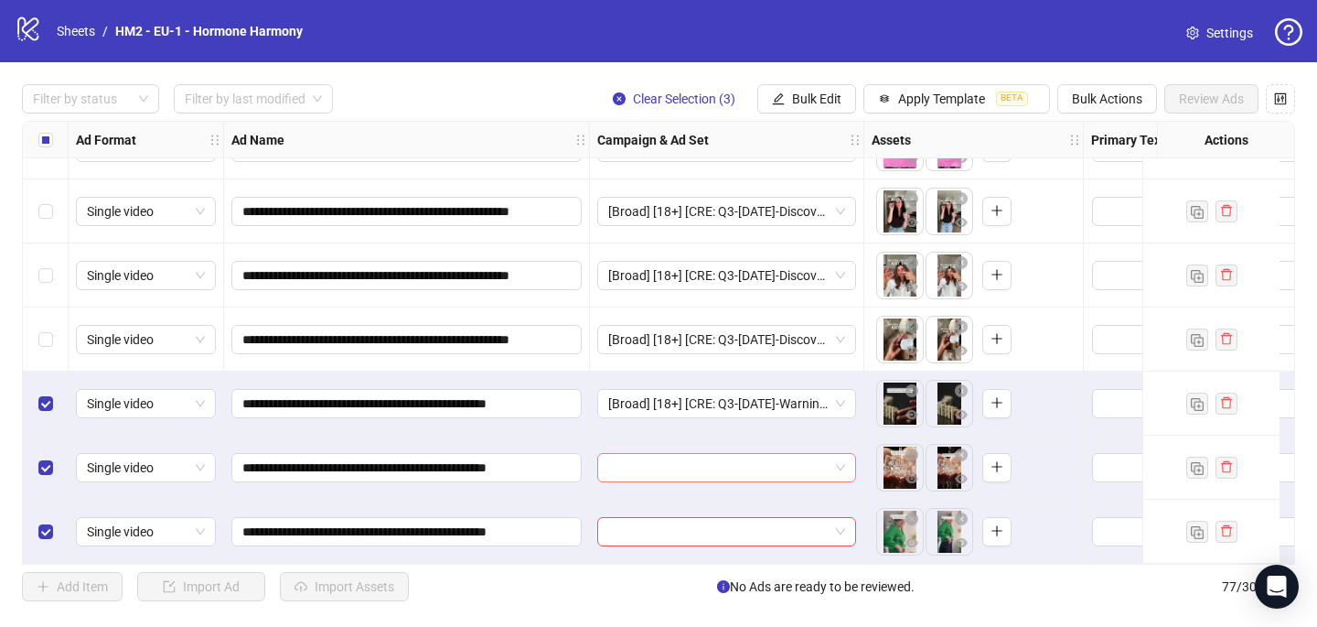
click at [744, 462] on input "search" at bounding box center [718, 467] width 220 height 27
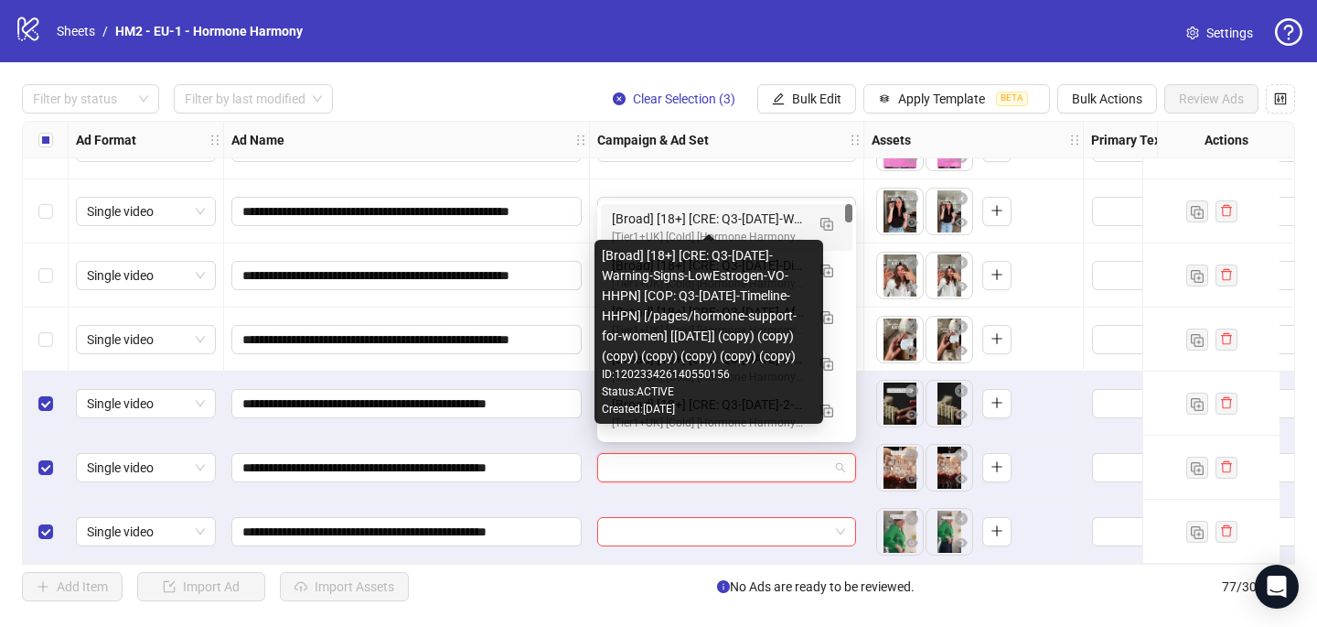
click at [750, 224] on div "[Broad] [18+] [CRE: Q3-09-SEP-2025-Warning-Signs-LowEstrogen-VO-HHPN] [COP: Q3-…" at bounding box center [708, 219] width 193 height 20
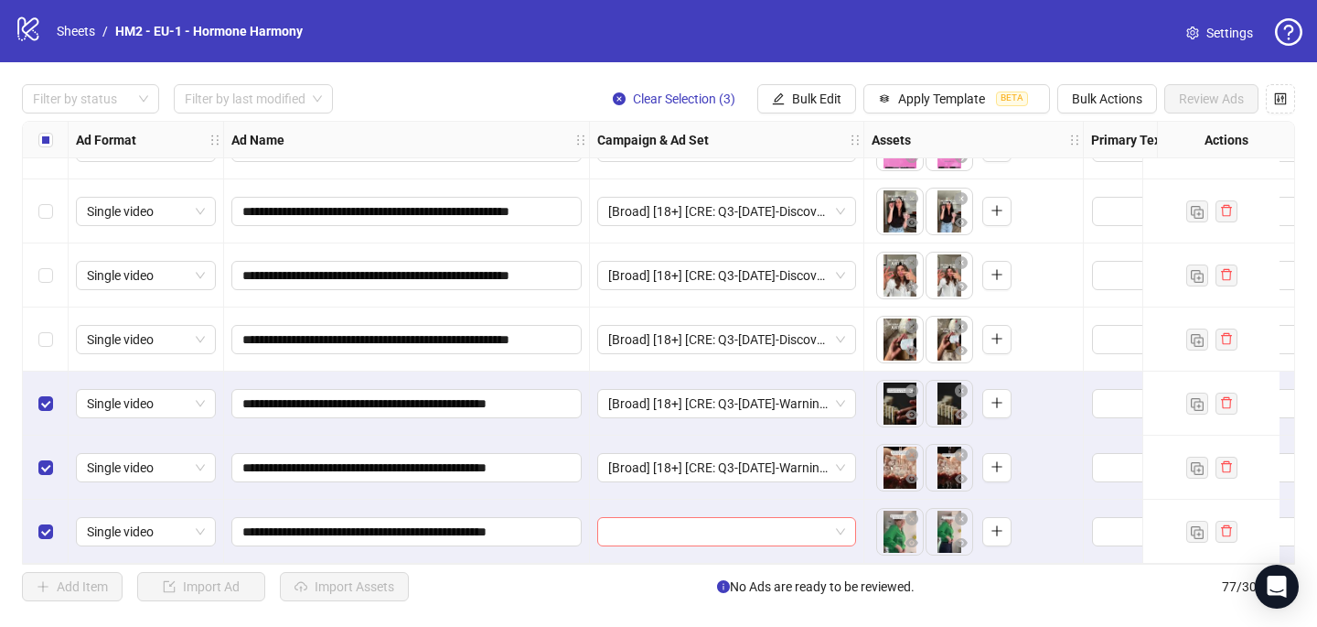
click at [636, 518] on input "search" at bounding box center [718, 531] width 220 height 27
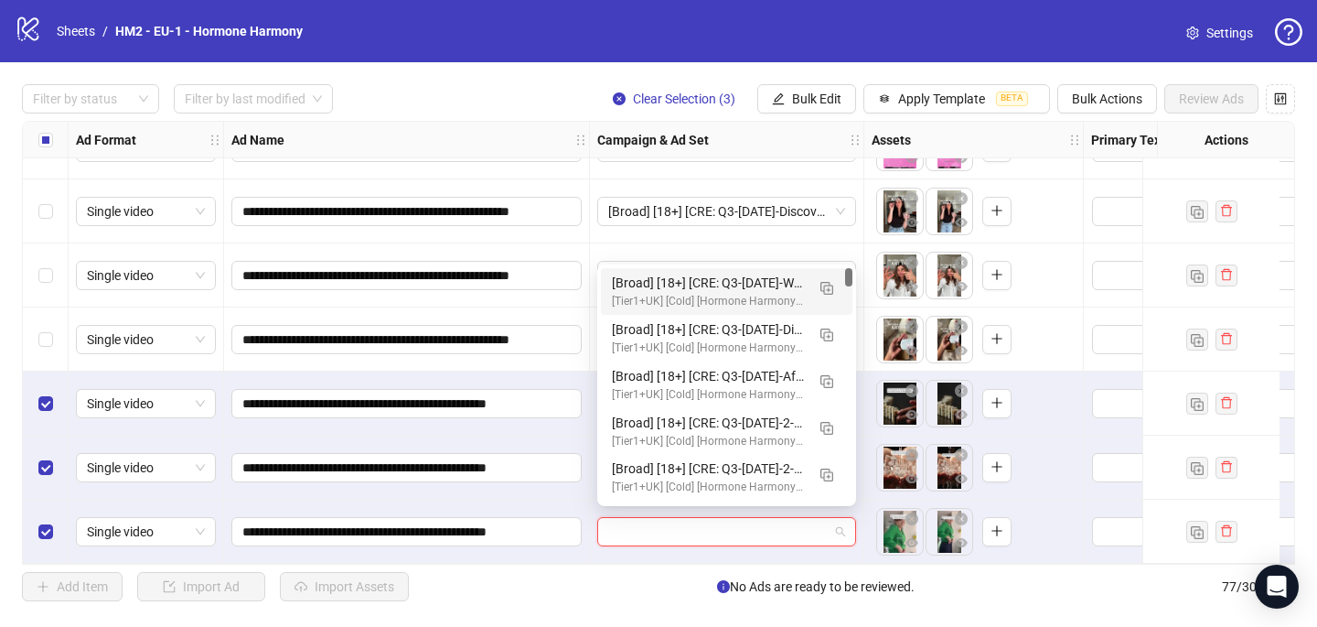
click at [720, 285] on div "[Broad] [18+] [CRE: Q3-09-SEP-2025-Warning-Signs-LowEstrogen-VO-HHPN] [COP: Q3-…" at bounding box center [708, 283] width 193 height 20
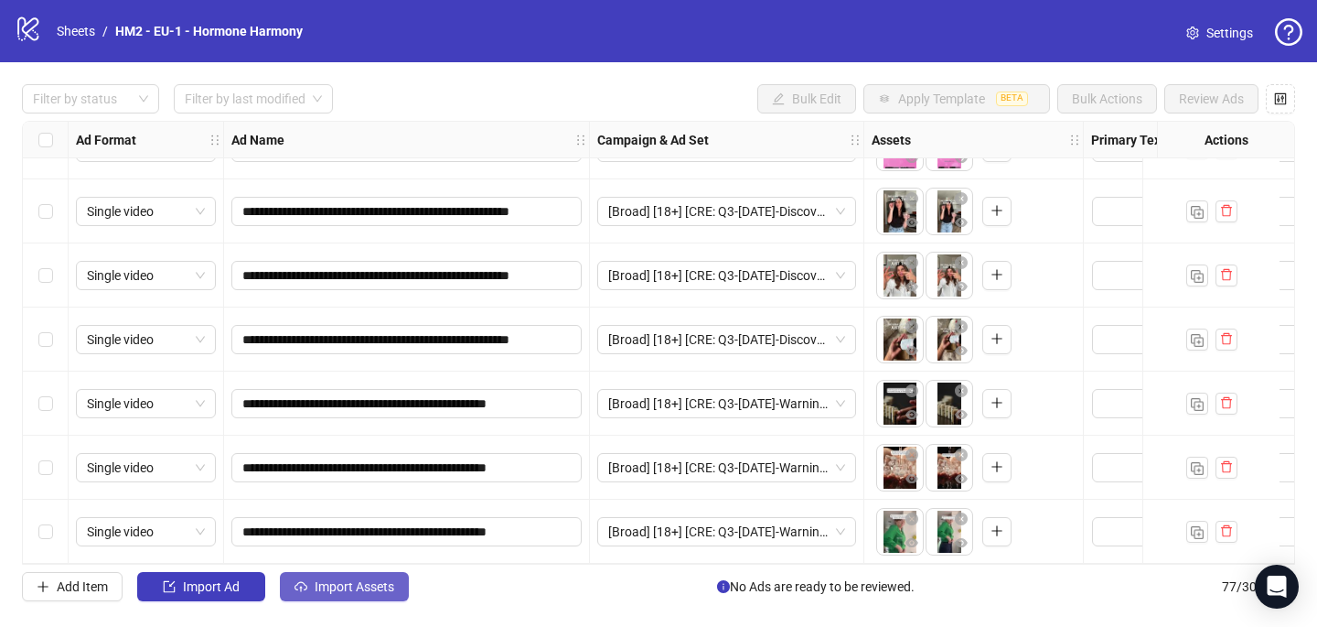
click at [391, 583] on span "Import Assets" at bounding box center [355, 586] width 80 height 15
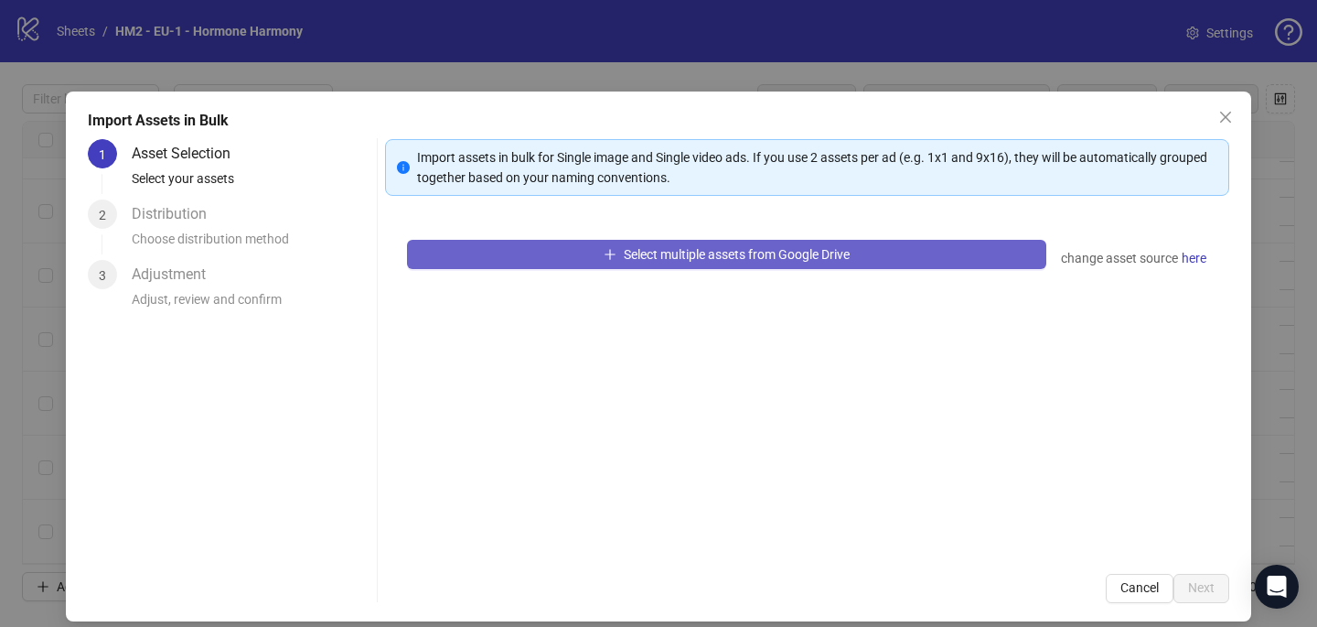
click at [568, 253] on button "Select multiple assets from Google Drive" at bounding box center [726, 254] width 639 height 29
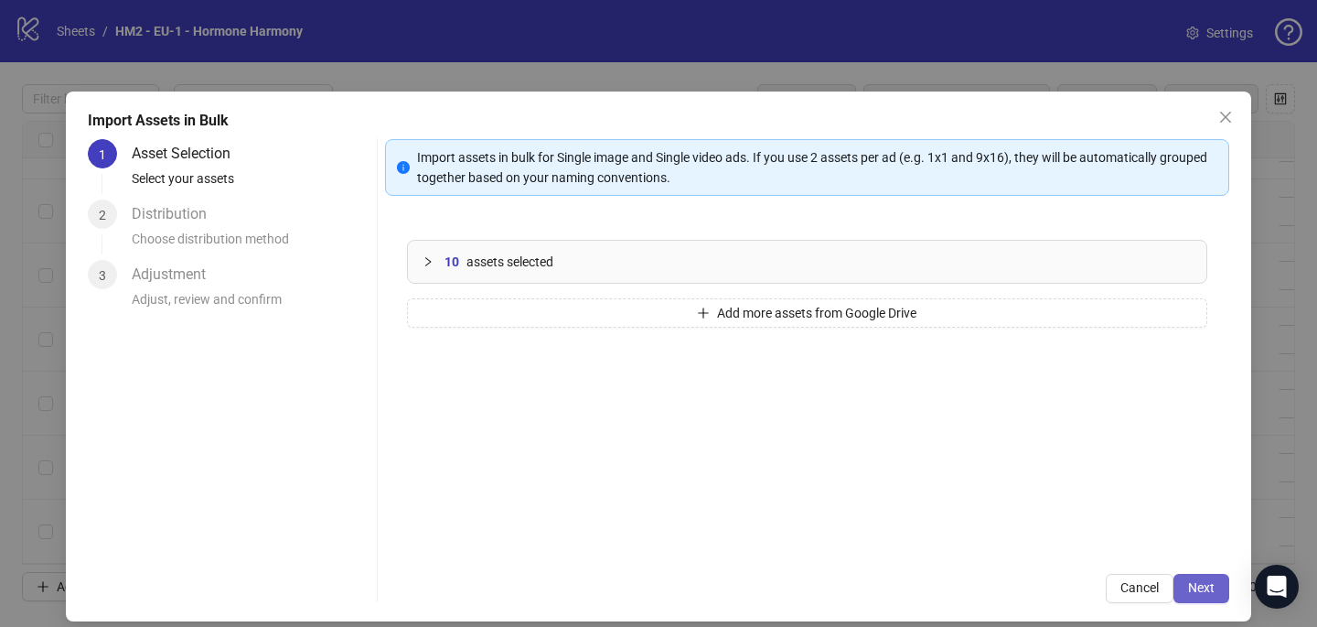
click at [1198, 584] on span "Next" at bounding box center [1201, 587] width 27 height 15
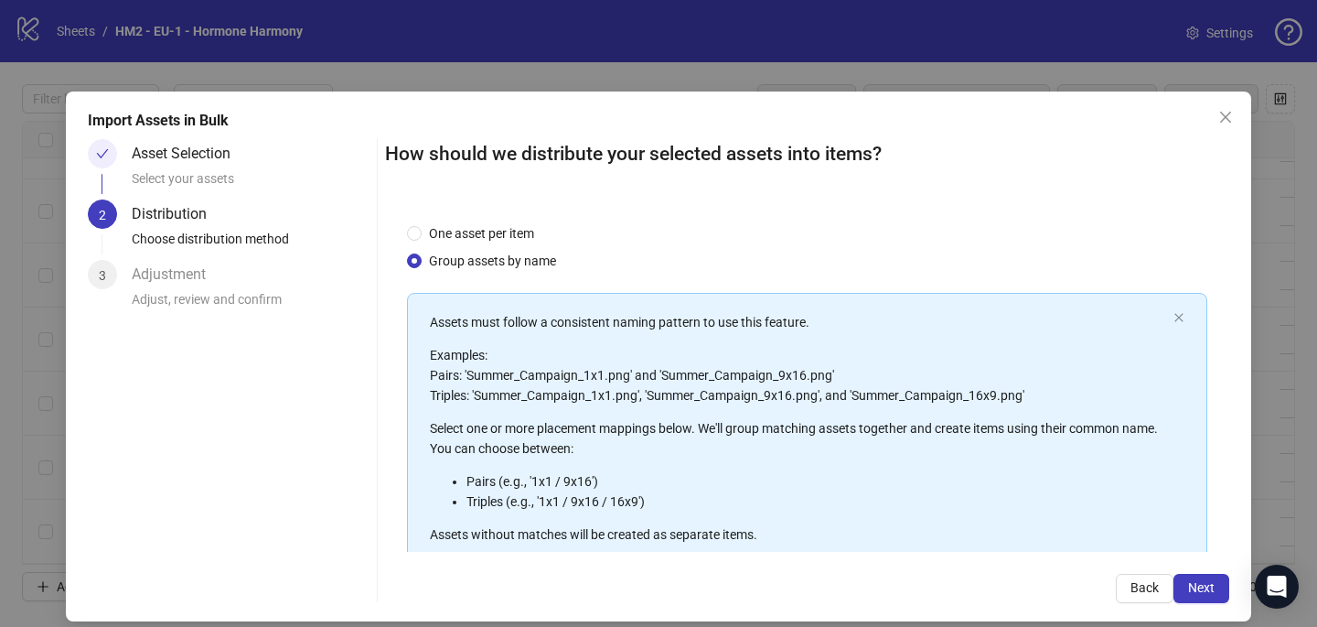
scroll to position [208, 0]
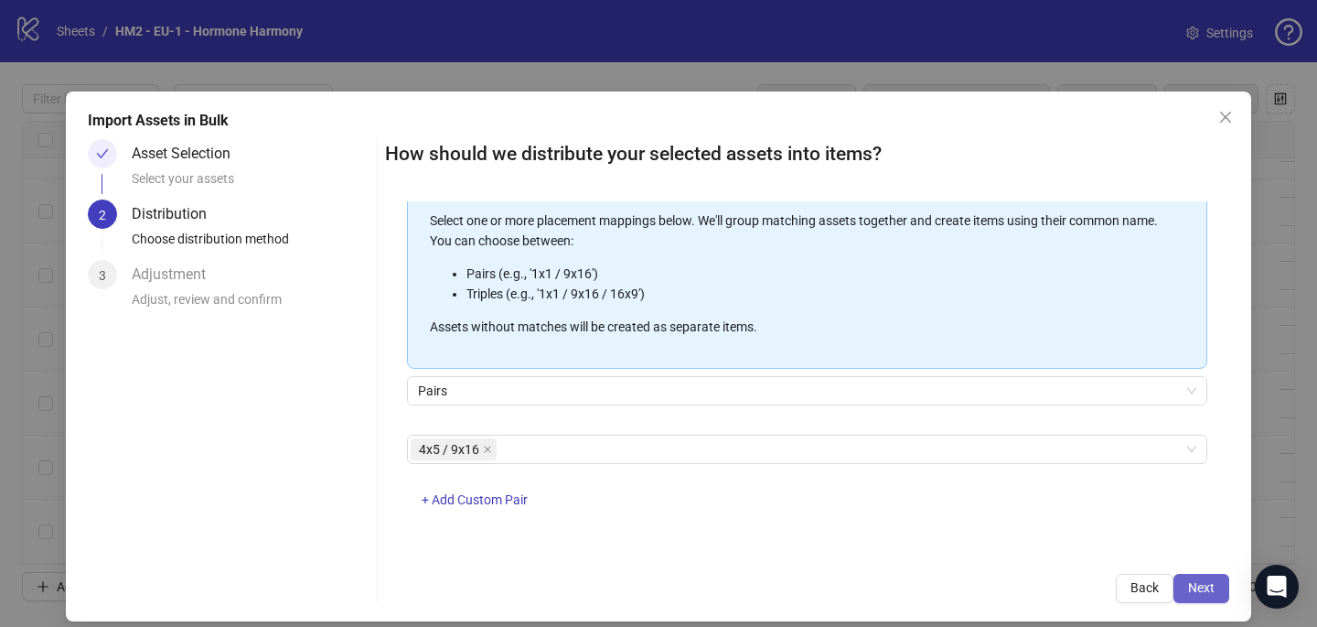
click at [1209, 590] on span "Next" at bounding box center [1201, 587] width 27 height 15
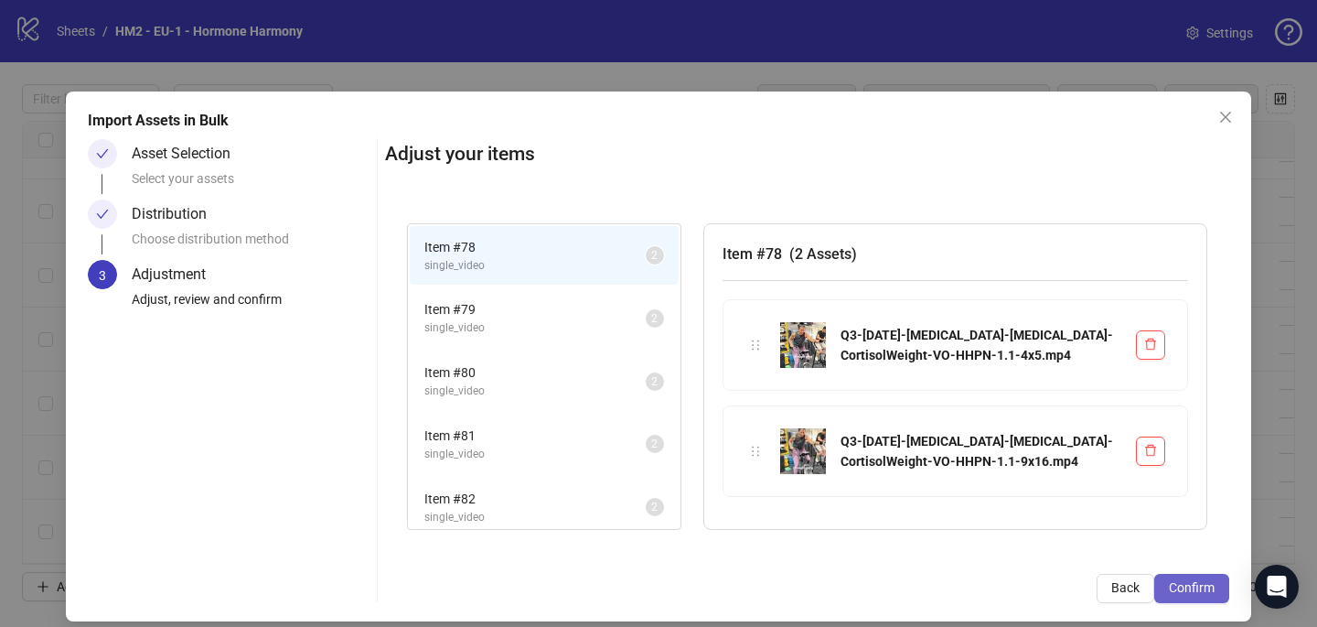
click at [1181, 583] on span "Confirm" at bounding box center [1192, 587] width 46 height 15
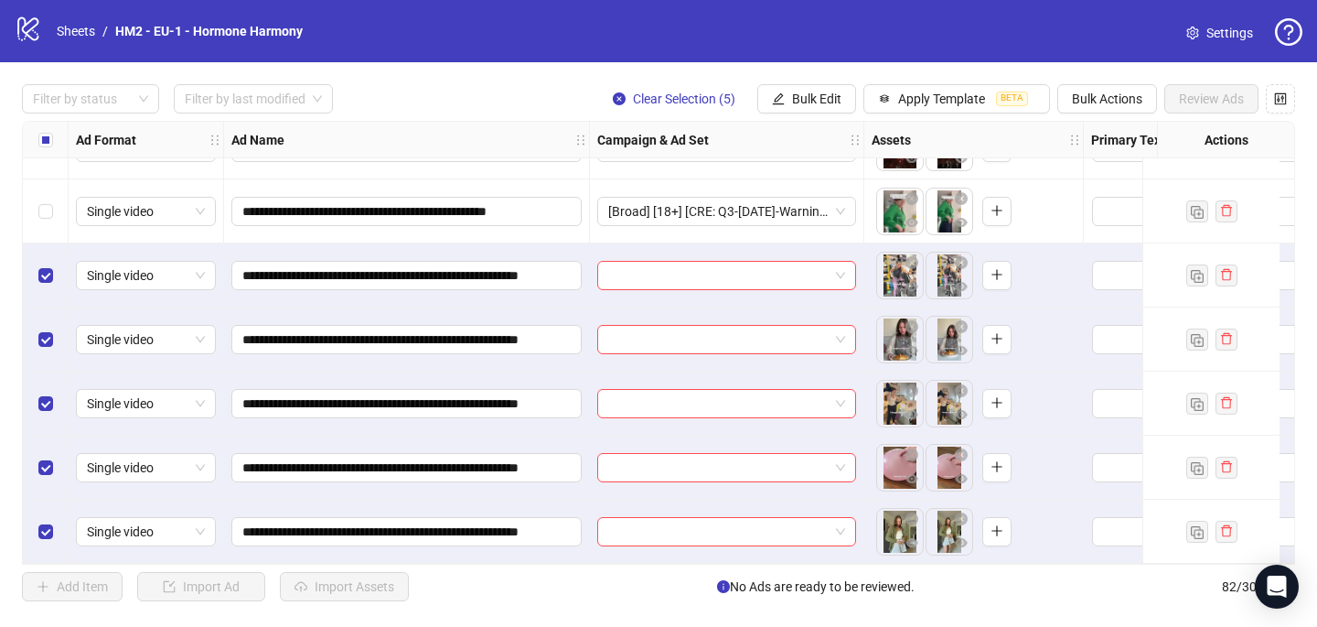
scroll to position [4853, 0]
click at [719, 262] on input "search" at bounding box center [718, 275] width 220 height 27
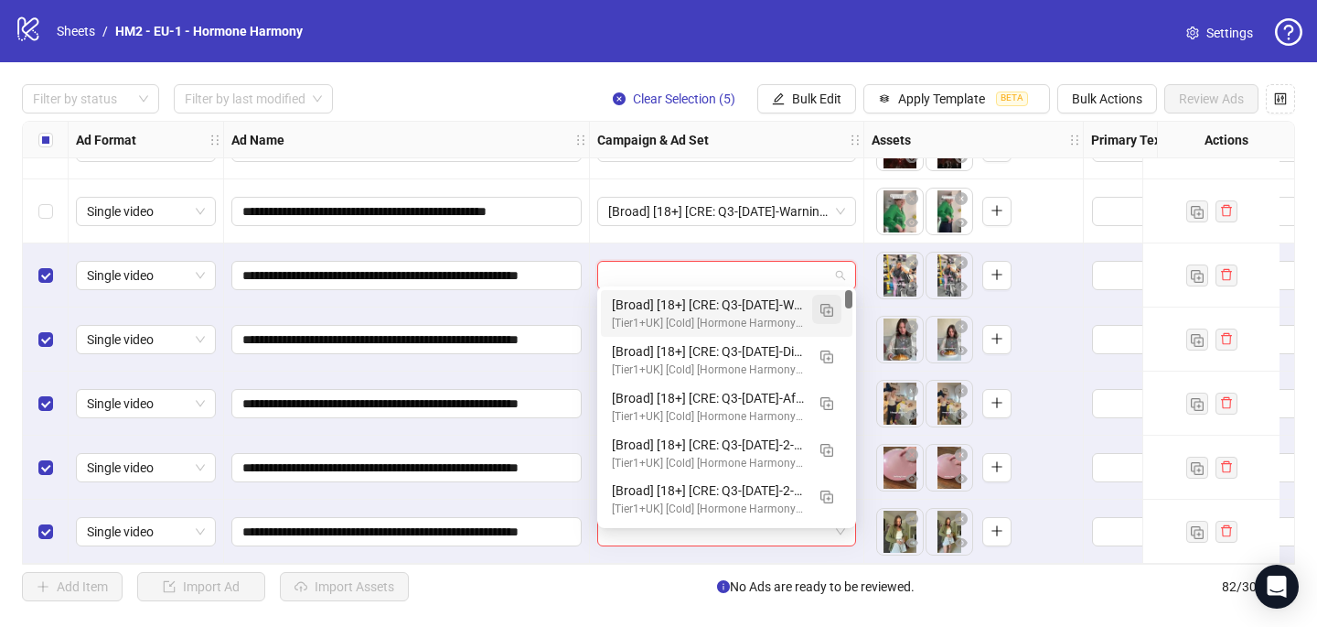
click at [834, 320] on button "button" at bounding box center [826, 309] width 29 height 29
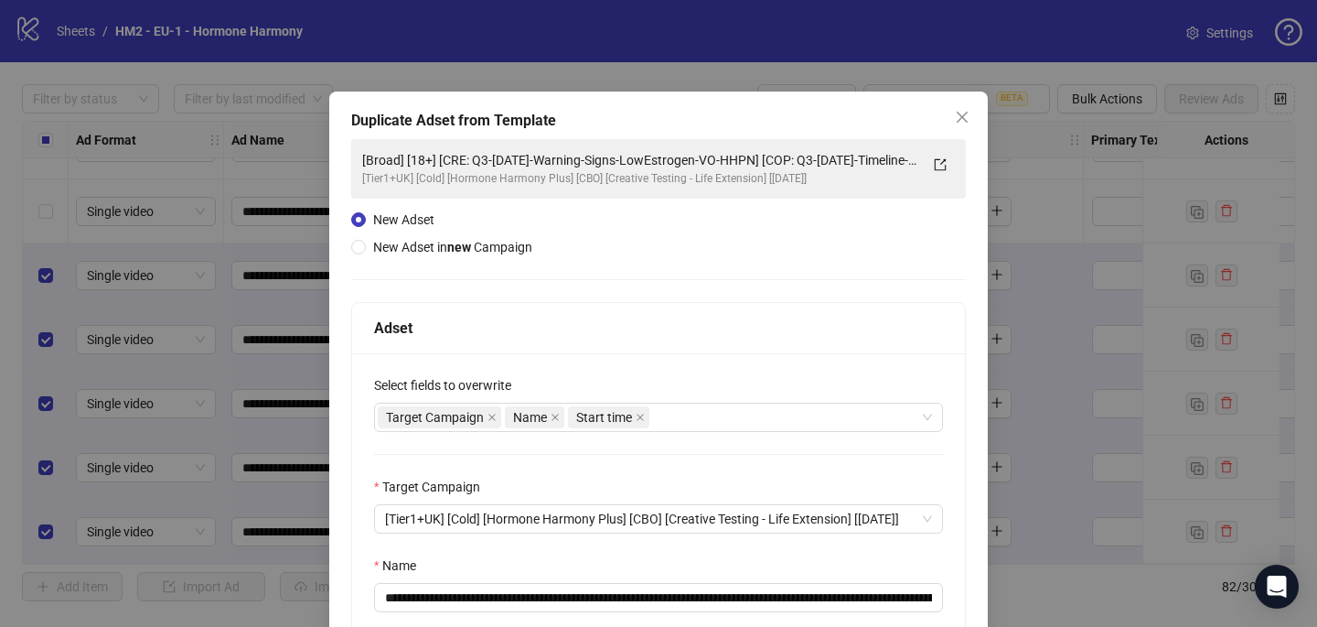
scroll to position [254, 0]
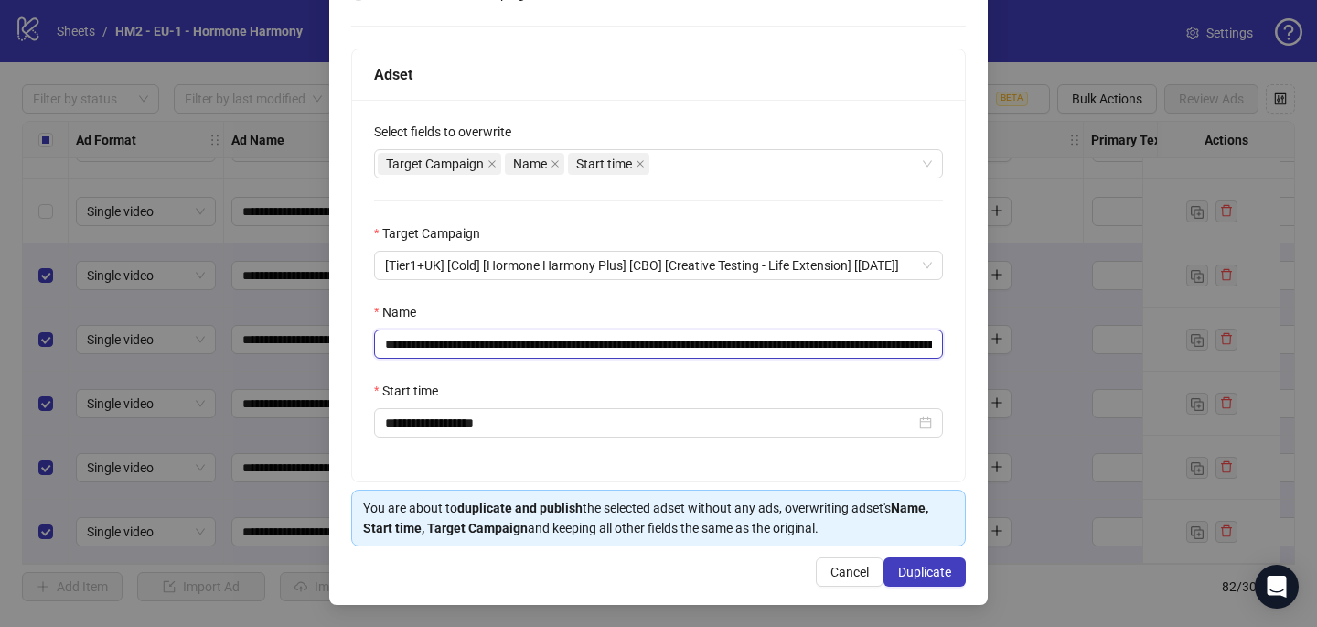
drag, startPoint x: 808, startPoint y: 342, endPoint x: 494, endPoint y: 338, distance: 313.8
click at [494, 338] on input "**********" at bounding box center [658, 343] width 569 height 29
paste input "*******"
type input "**********"
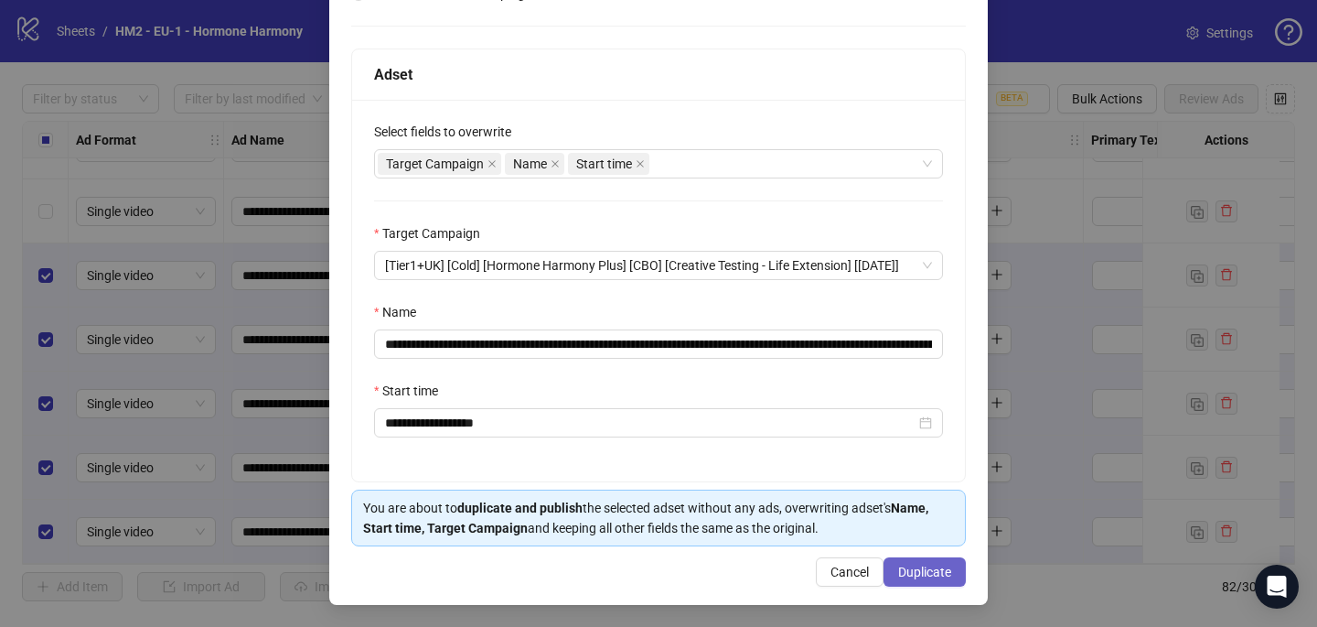
click at [953, 582] on button "Duplicate" at bounding box center [925, 571] width 82 height 29
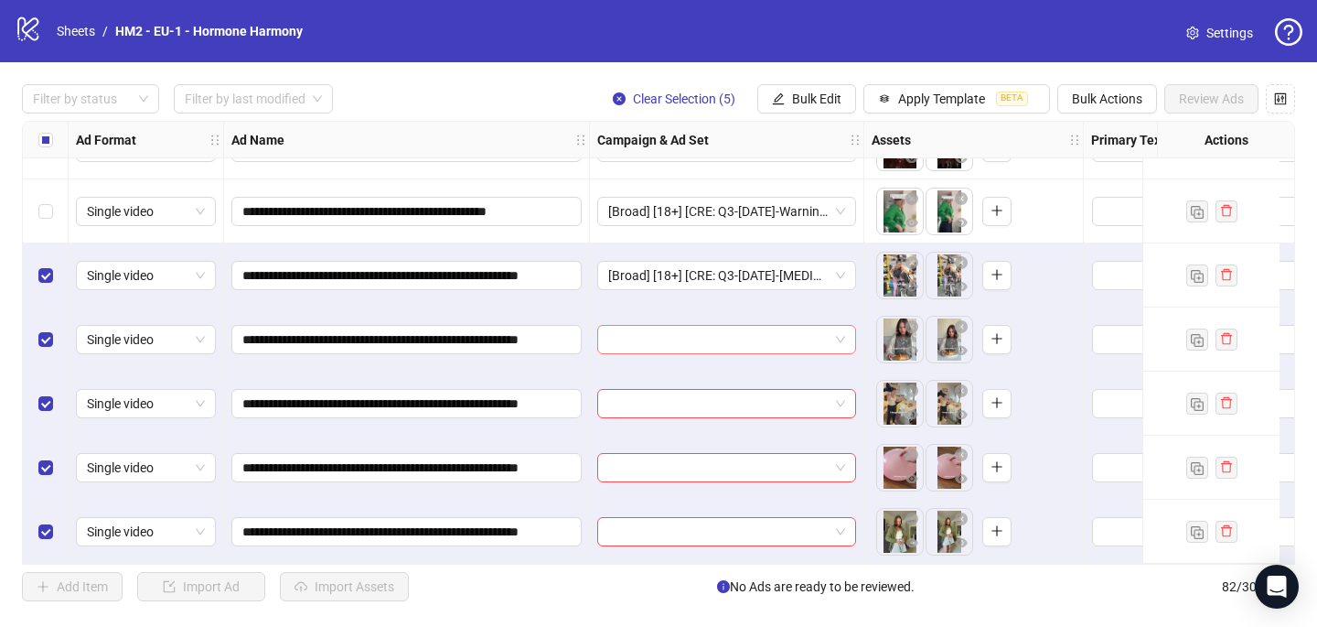
click at [713, 334] on input "search" at bounding box center [718, 339] width 220 height 27
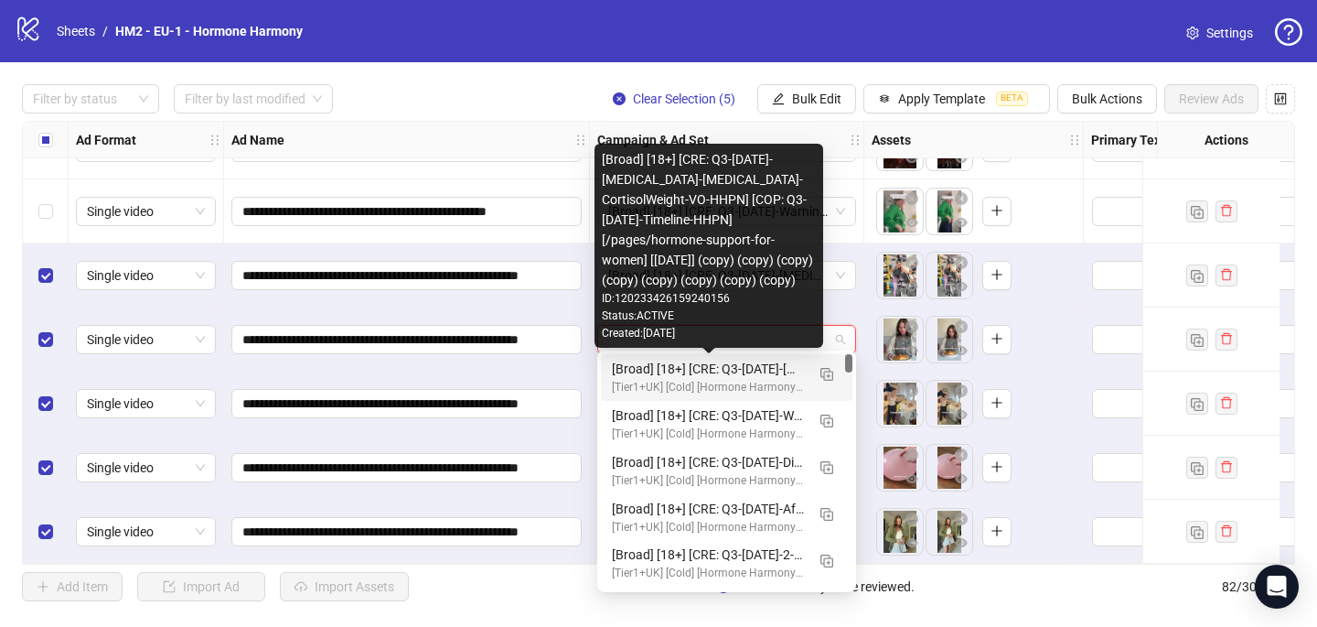
click at [709, 380] on div "[Tier1+UK] [Cold] [Hormone Harmony Plus] [CBO] [Creative Testing - Life Extensi…" at bounding box center [708, 387] width 193 height 17
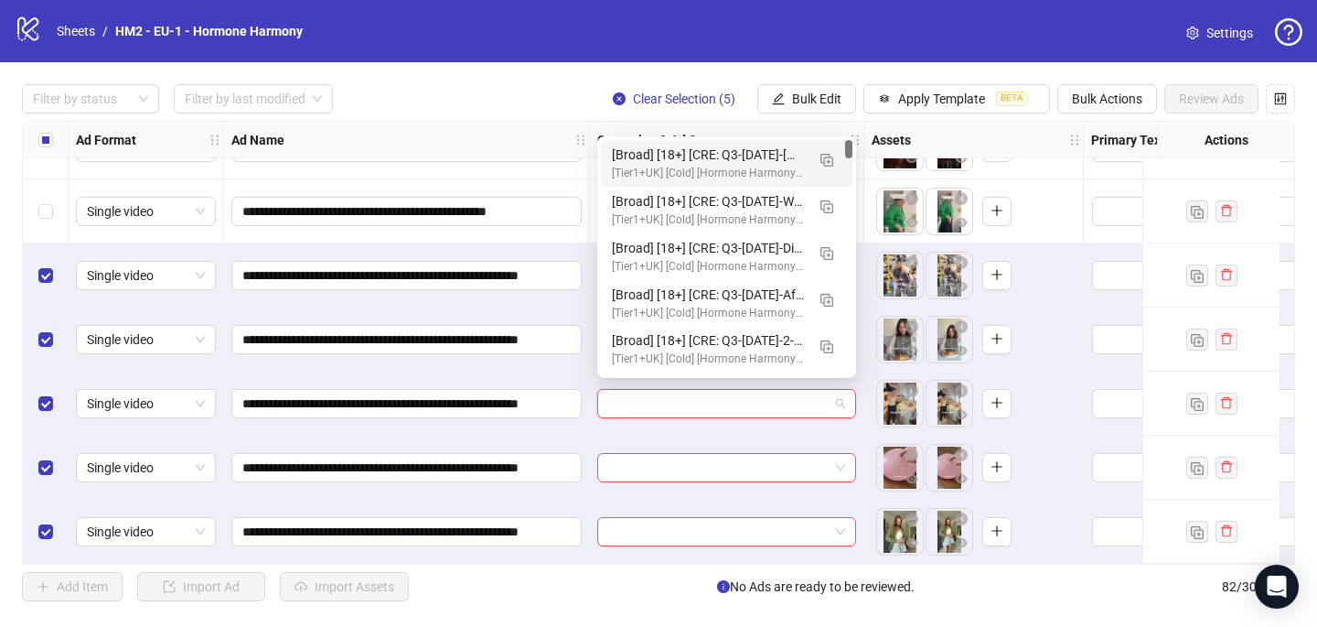
click at [678, 394] on input "search" at bounding box center [718, 403] width 220 height 27
click at [736, 149] on div "[Broad] [18+] [CRE: Q3-08-AUG-2025-Cortisol-Bloating-CortisolWeight-VO-HHPN] [C…" at bounding box center [708, 155] width 193 height 20
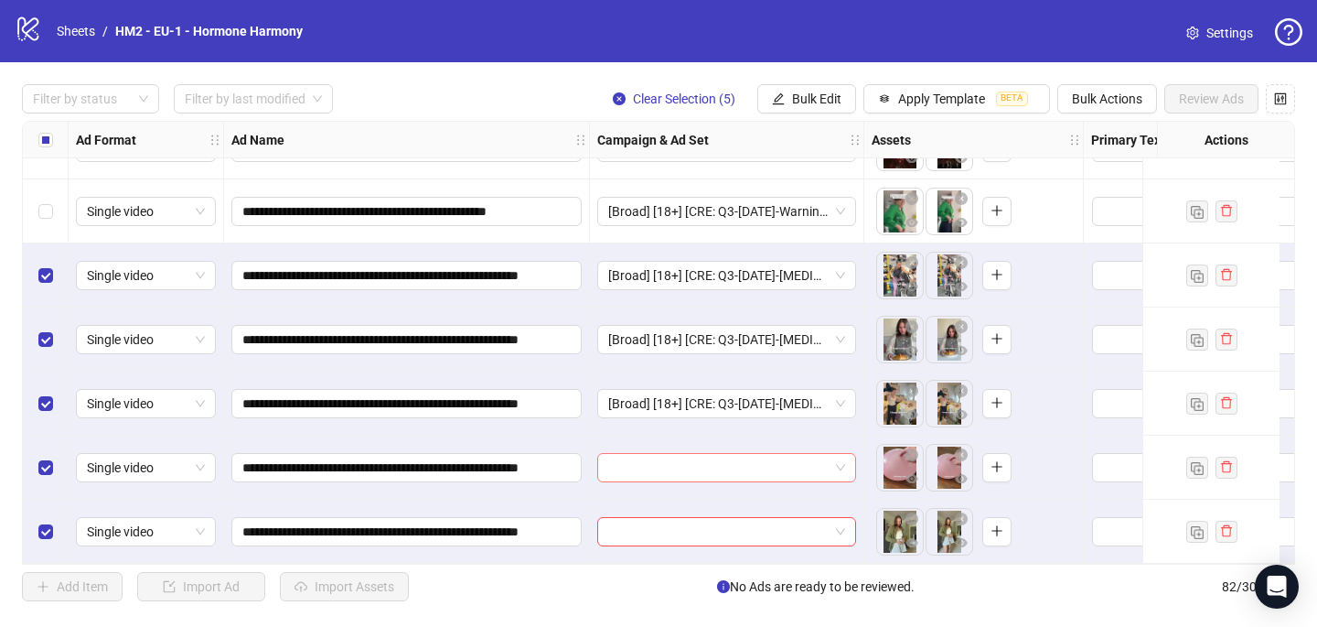
click at [609, 465] on input "search" at bounding box center [718, 467] width 220 height 27
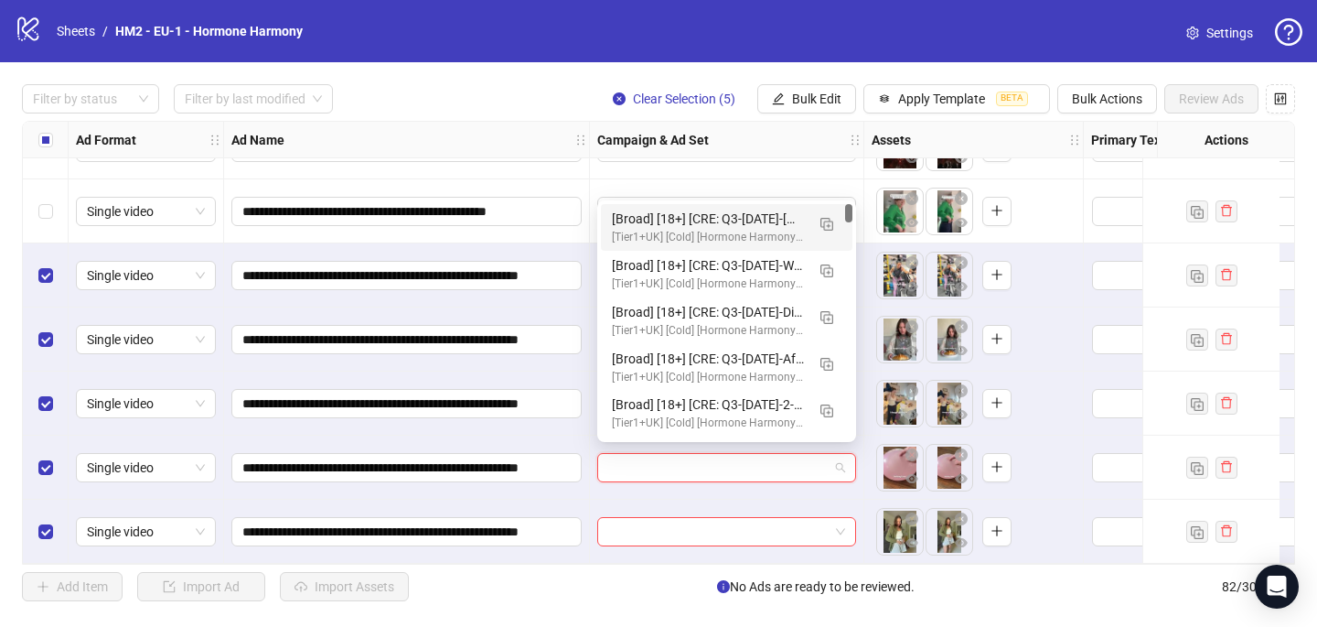
click at [735, 206] on div "[Broad] [18+] [CRE: Q3-08-AUG-2025-Cortisol-Bloating-CortisolWeight-VO-HHPN] [C…" at bounding box center [727, 227] width 252 height 47
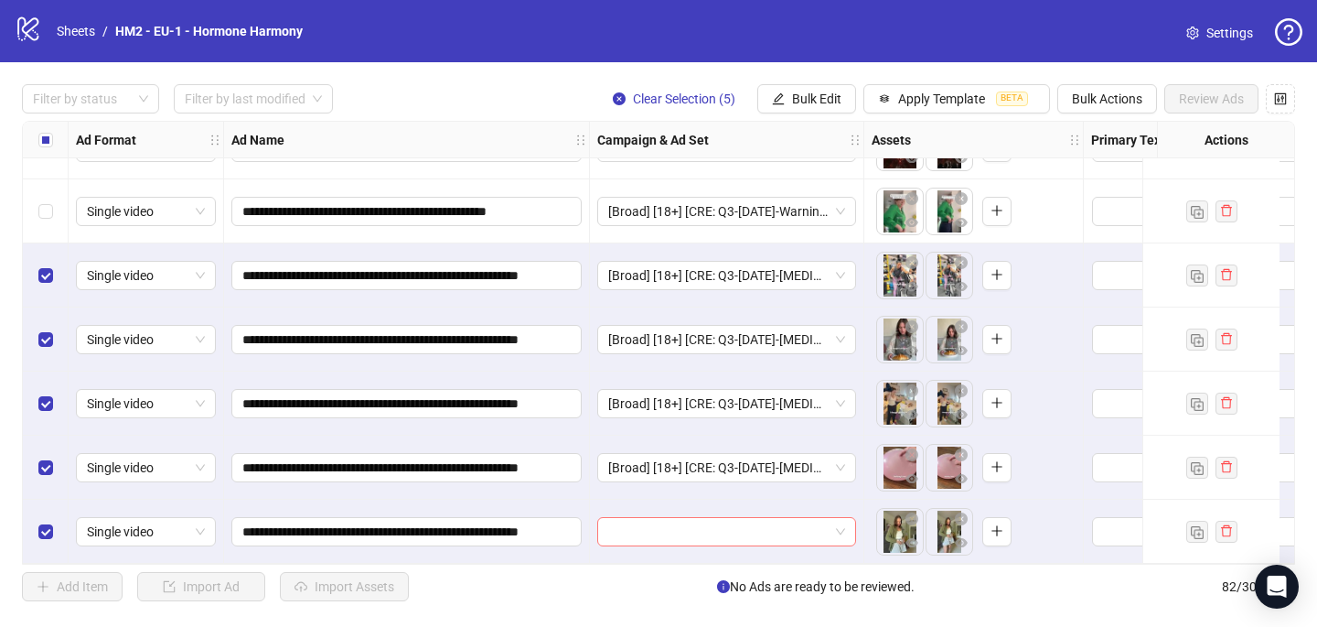
click at [633, 524] on input "search" at bounding box center [718, 531] width 220 height 27
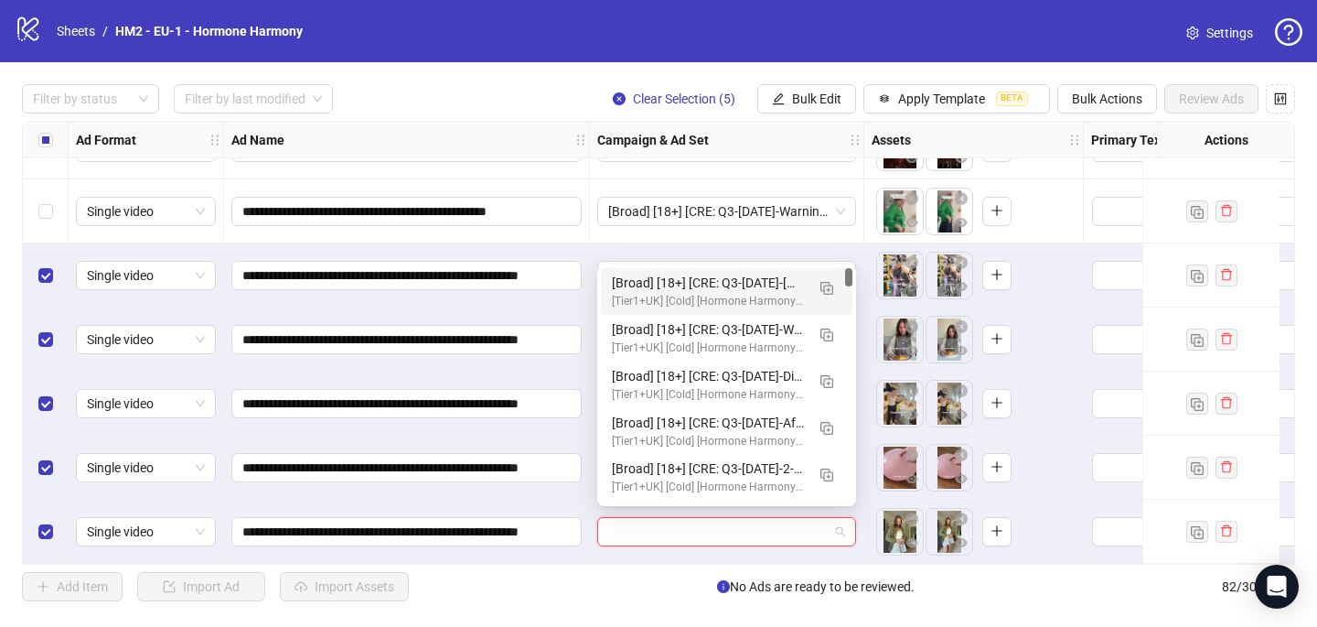
click at [734, 298] on div "[Tier1+UK] [Cold] [Hormone Harmony Plus] [CBO] [Creative Testing - Life Extensi…" at bounding box center [708, 301] width 193 height 17
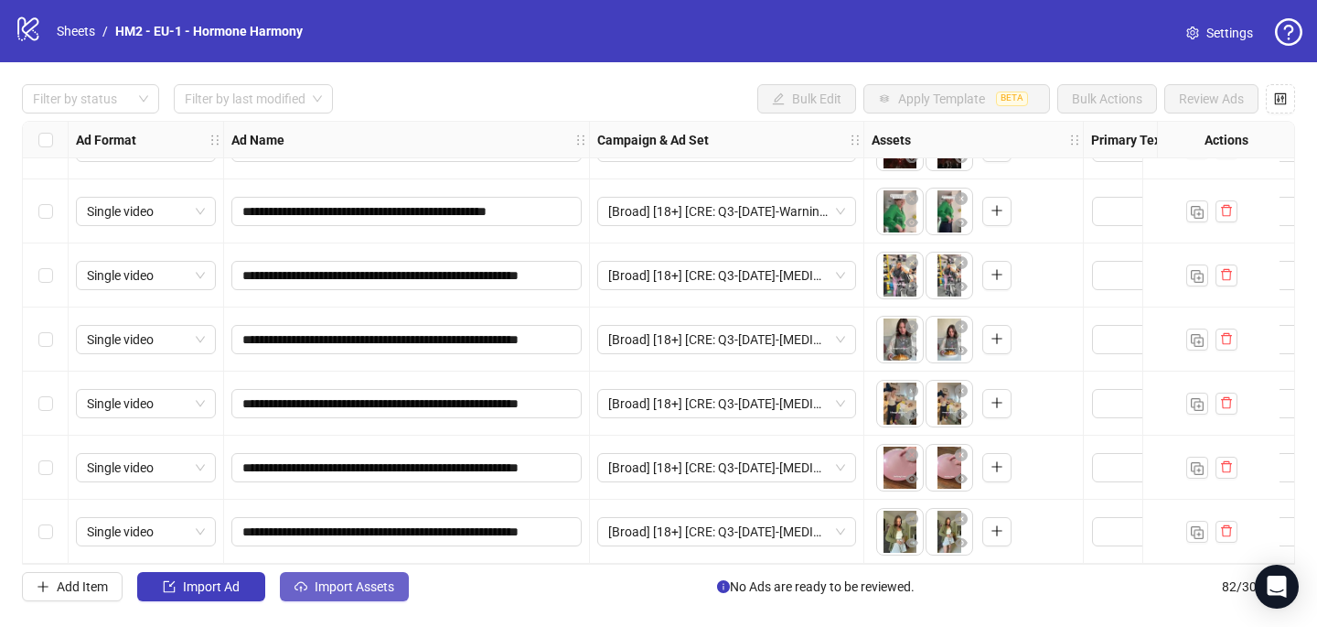
click at [380, 580] on span "Import Assets" at bounding box center [355, 586] width 80 height 15
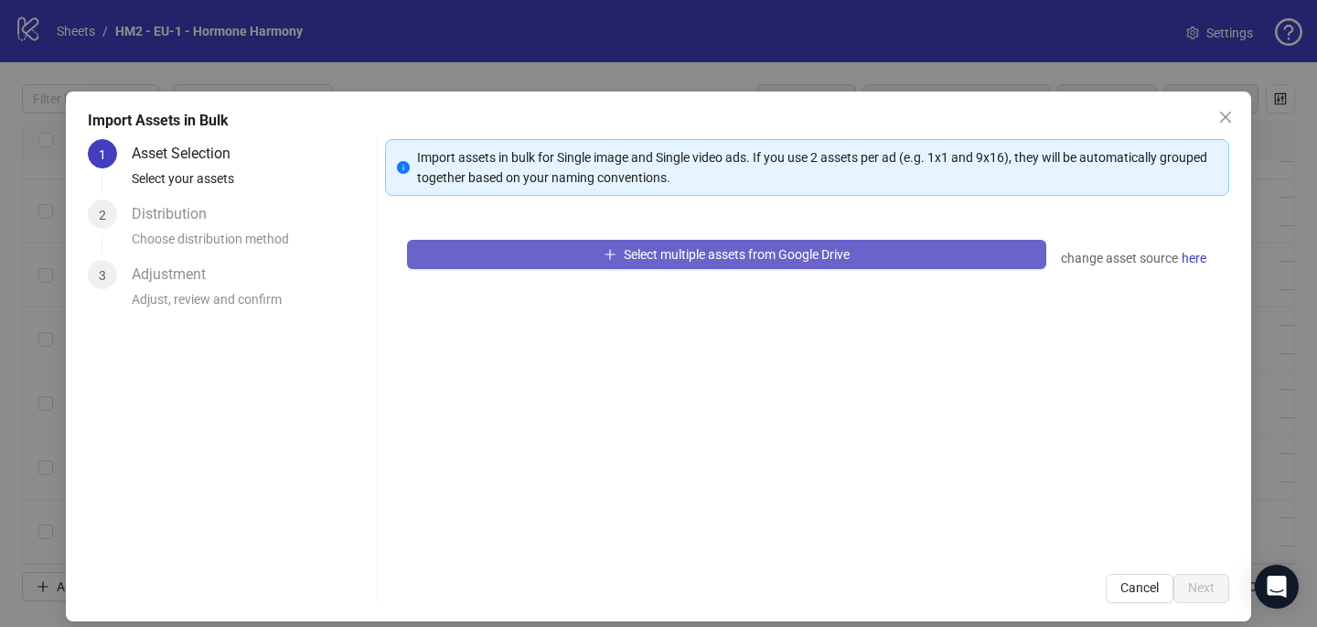
click at [663, 258] on span "Select multiple assets from Google Drive" at bounding box center [737, 254] width 226 height 15
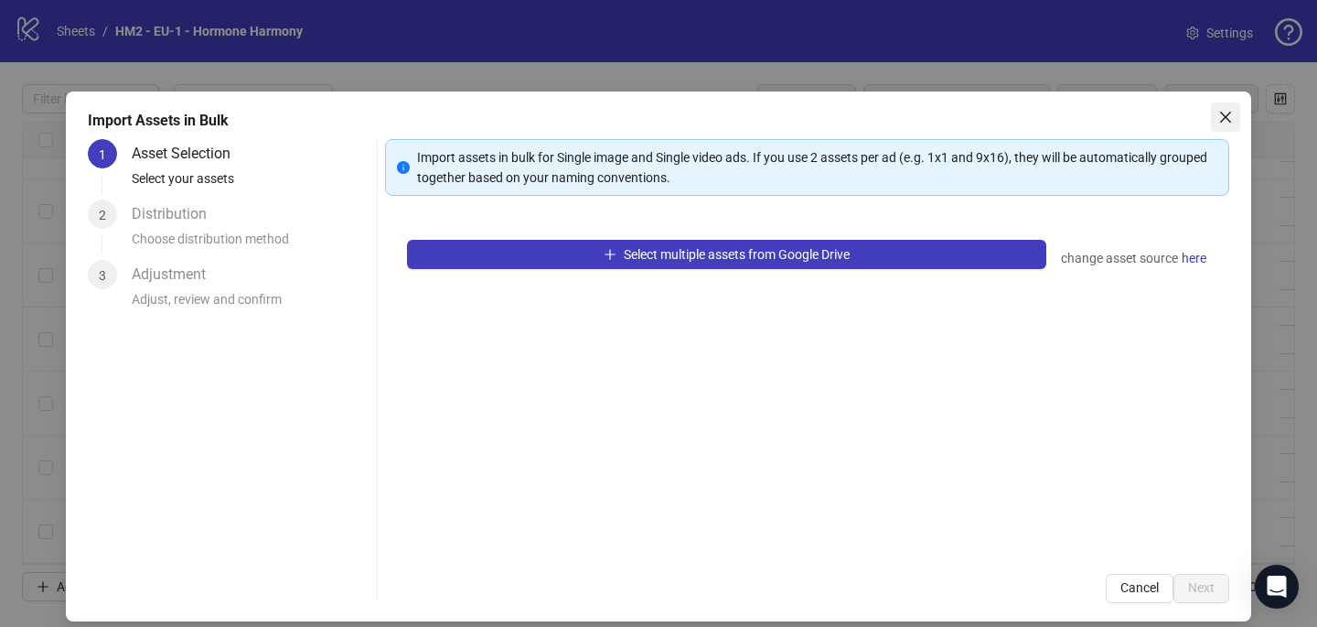
click at [1231, 113] on icon "close" at bounding box center [1226, 117] width 15 height 15
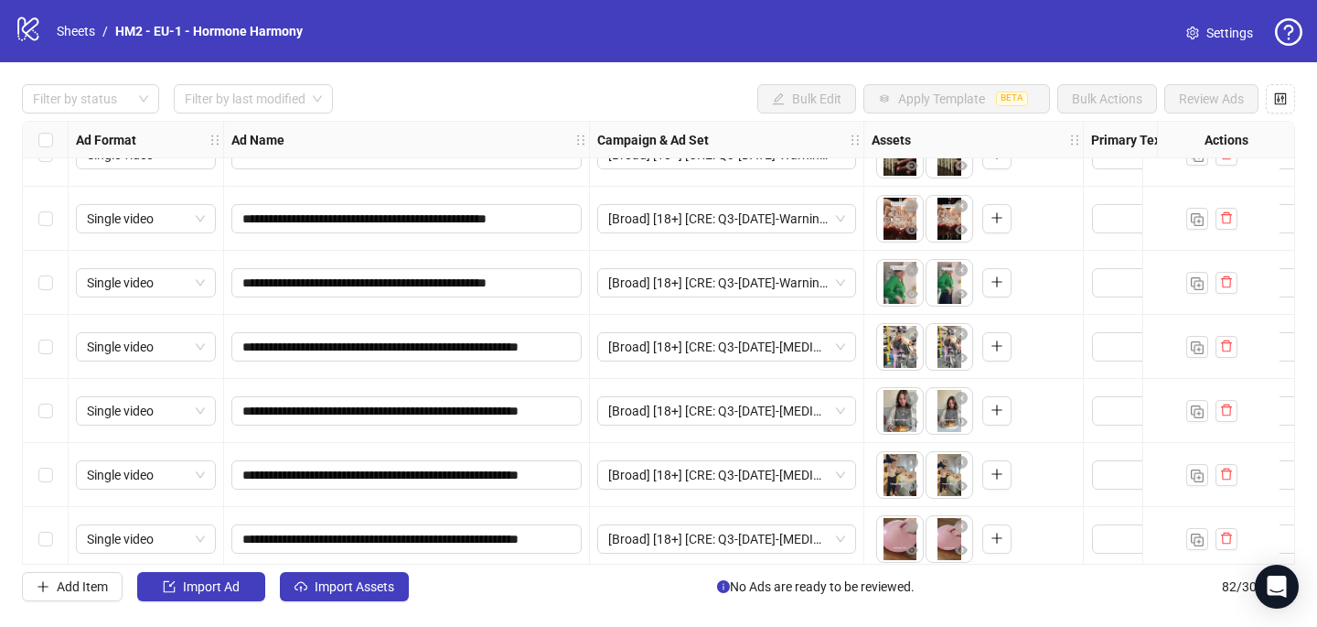
scroll to position [4853, 0]
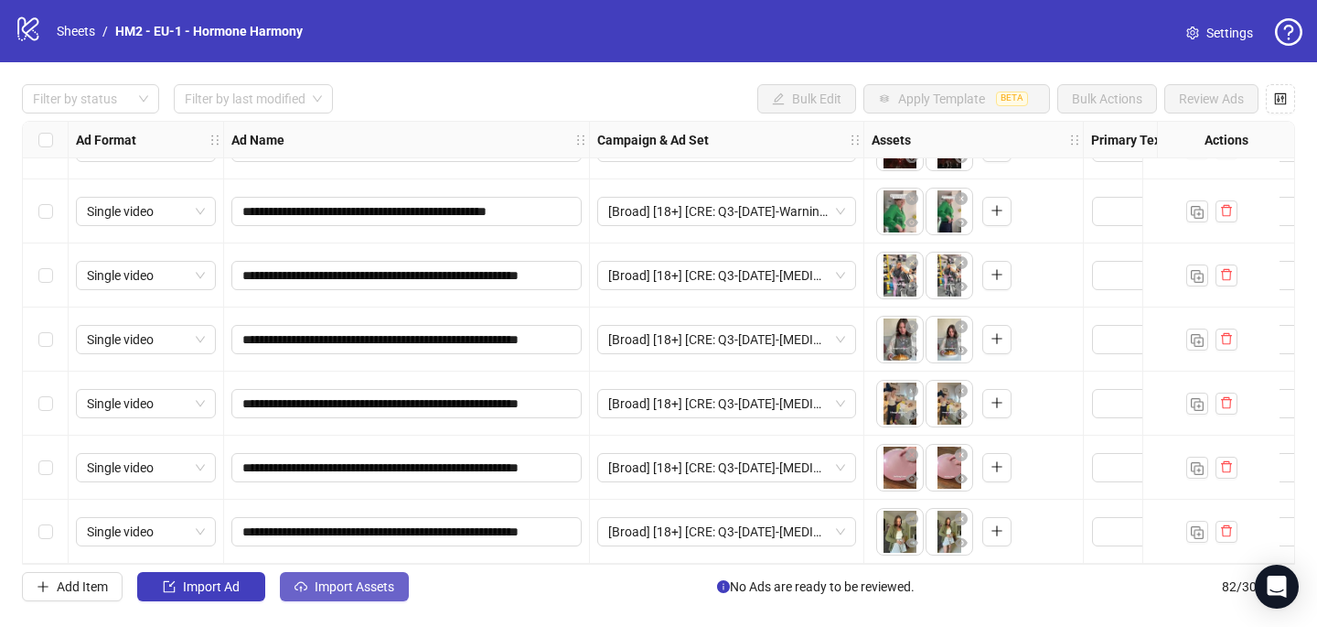
click at [381, 594] on button "Import Assets" at bounding box center [344, 586] width 129 height 29
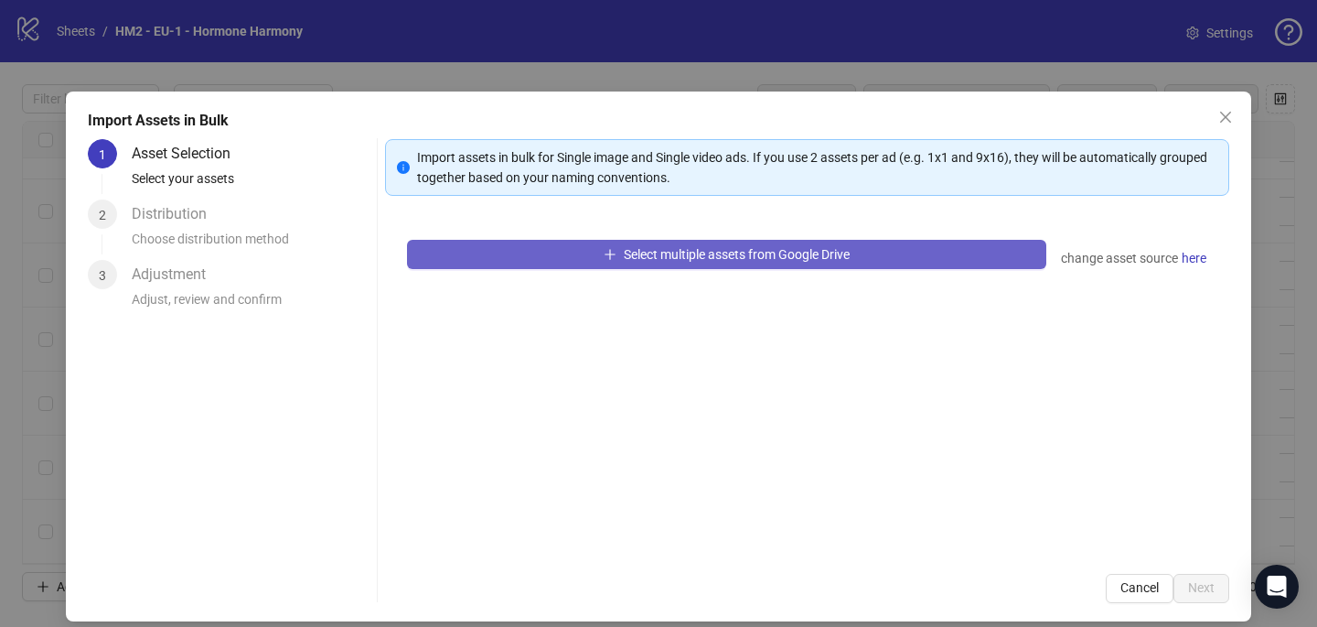
click at [660, 240] on button "Select multiple assets from Google Drive" at bounding box center [726, 254] width 639 height 29
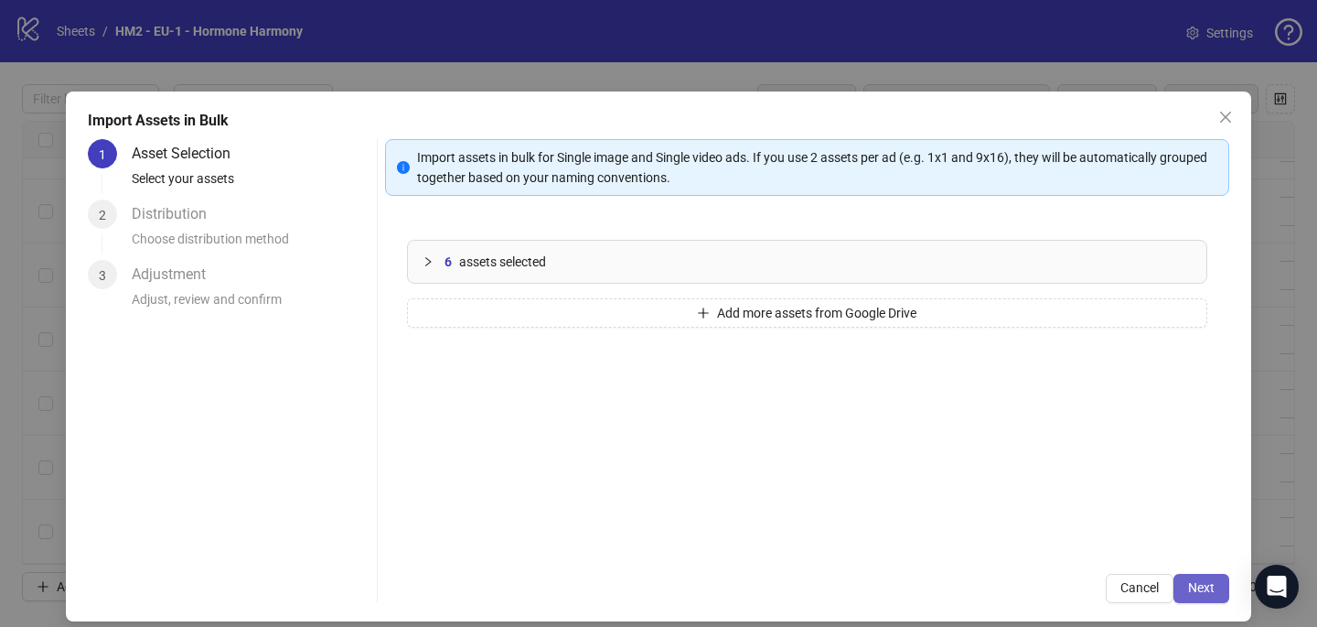
click at [1199, 589] on span "Next" at bounding box center [1201, 587] width 27 height 15
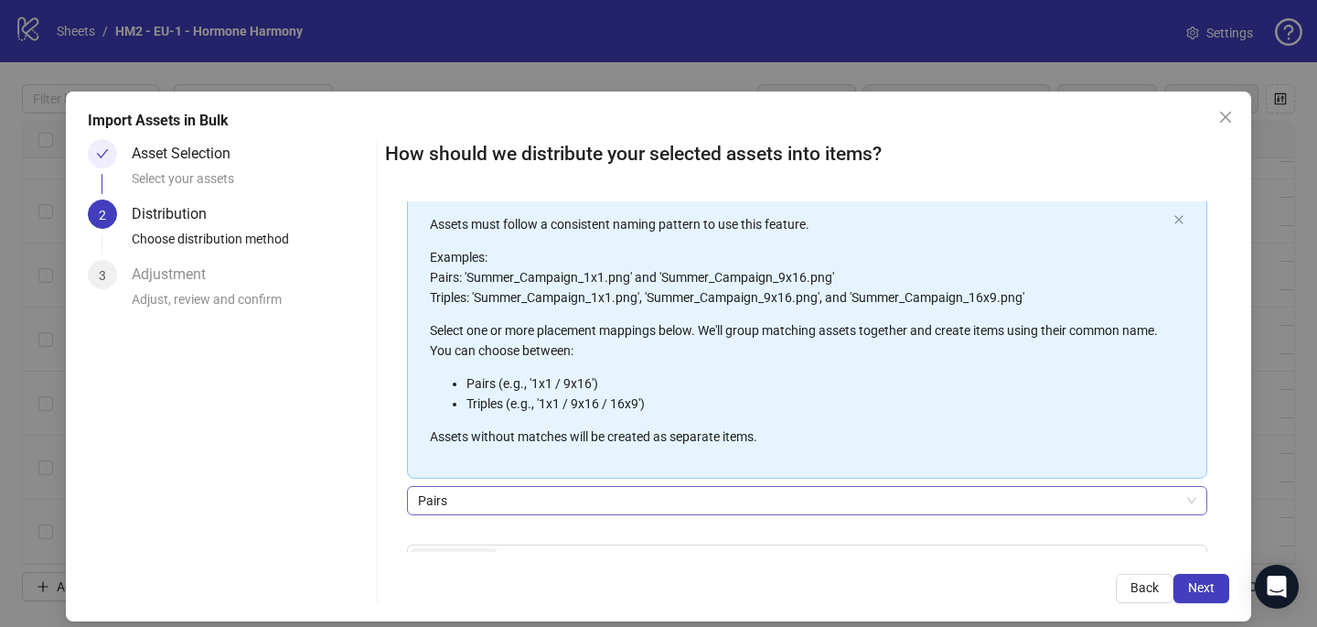
scroll to position [208, 0]
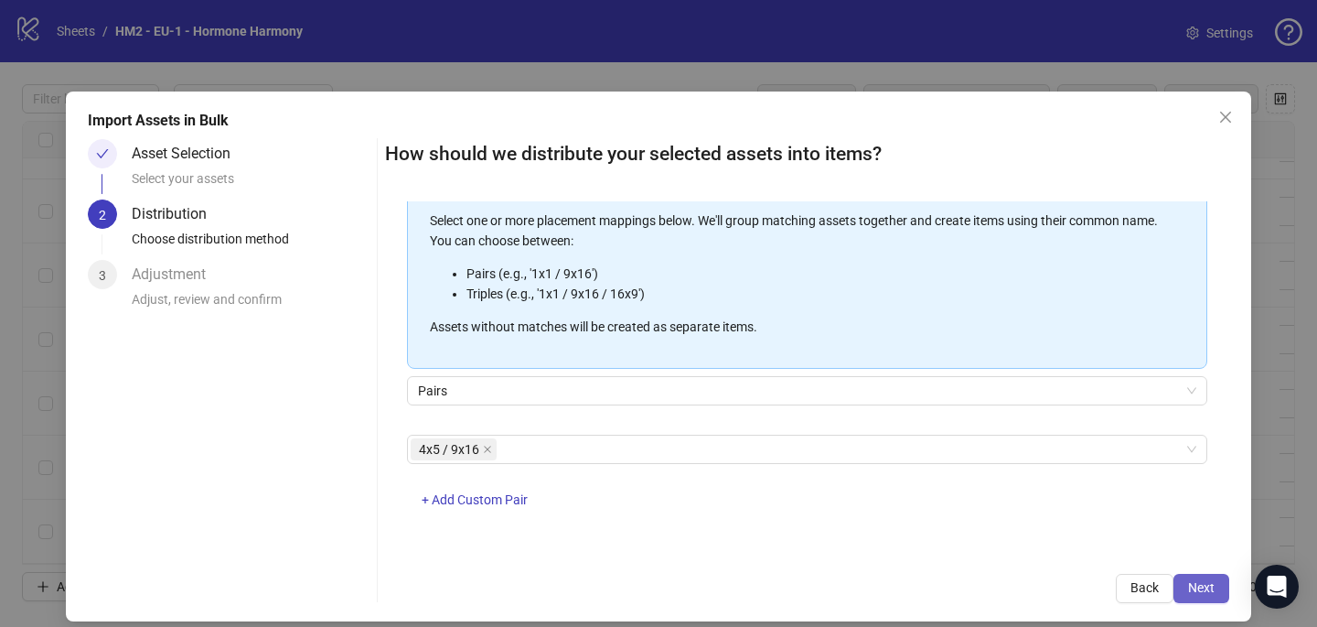
click at [1192, 580] on span "Next" at bounding box center [1201, 587] width 27 height 15
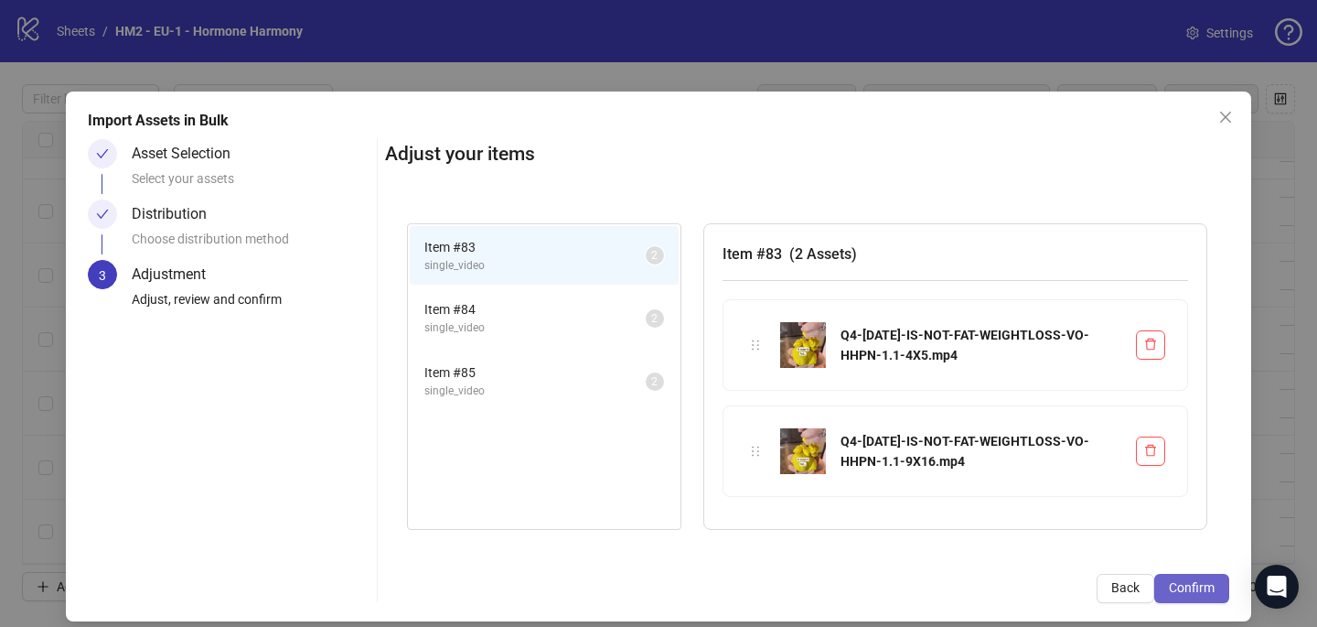
click at [1185, 575] on button "Confirm" at bounding box center [1192, 588] width 75 height 29
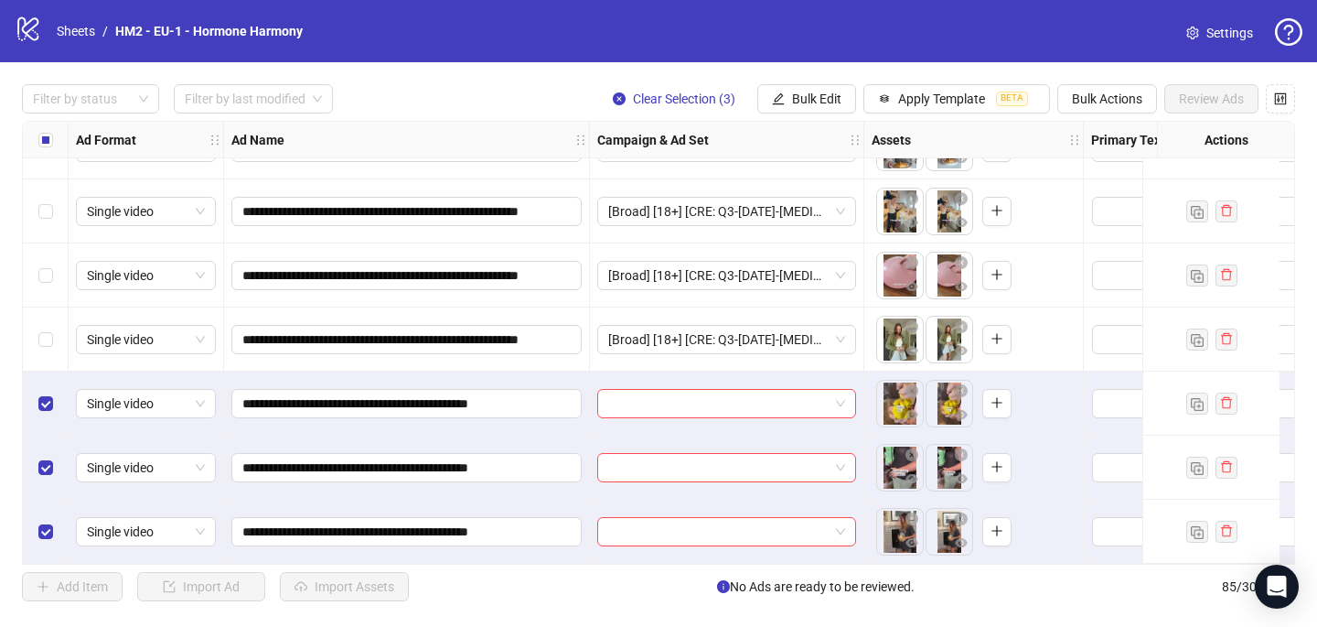
scroll to position [5045, 0]
click at [692, 390] on input "search" at bounding box center [718, 403] width 220 height 27
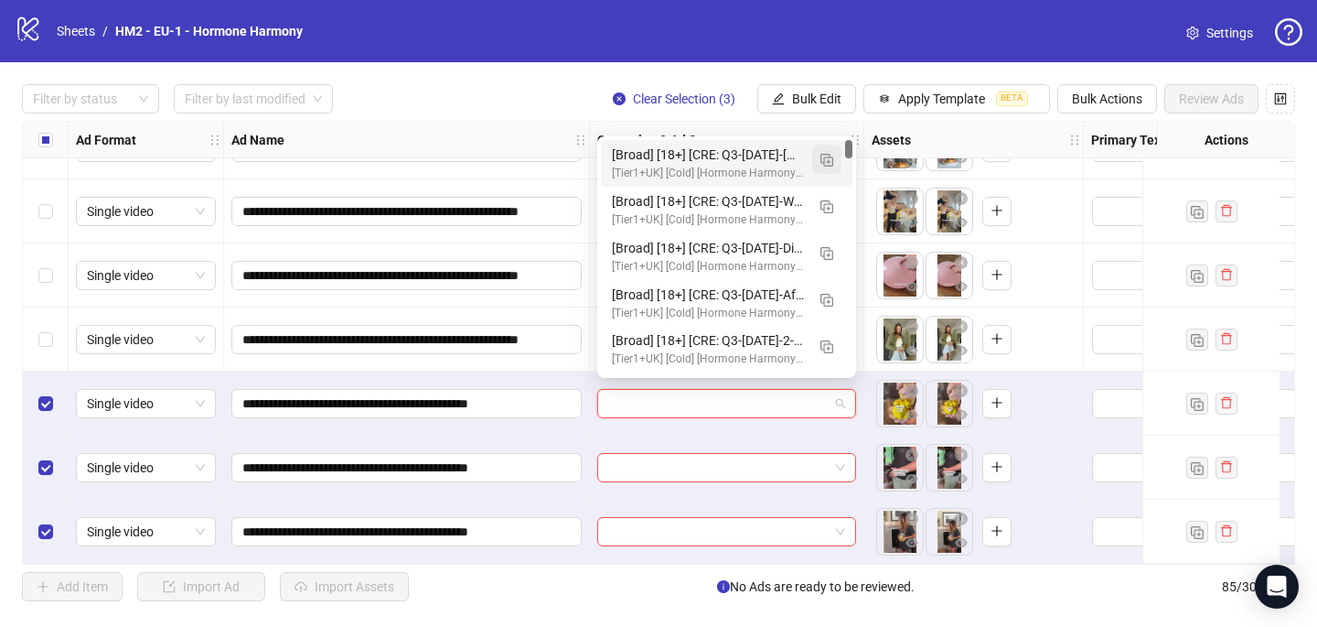
click at [826, 158] on img "button" at bounding box center [827, 160] width 13 height 13
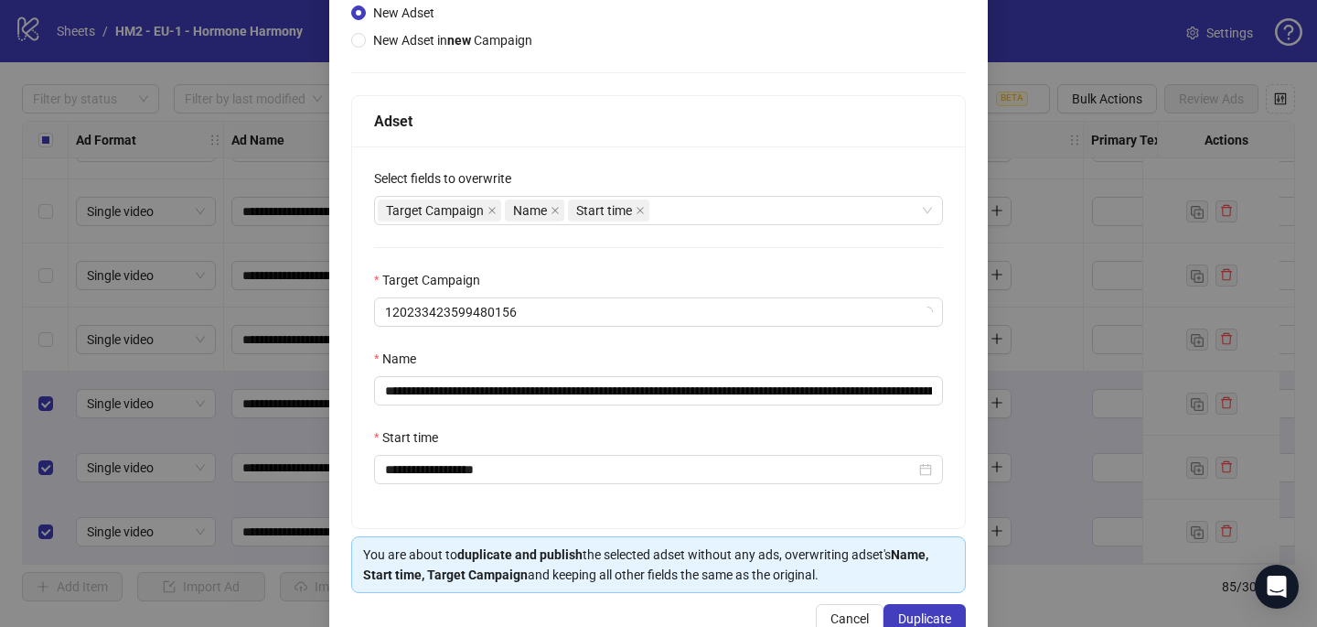
scroll to position [254, 0]
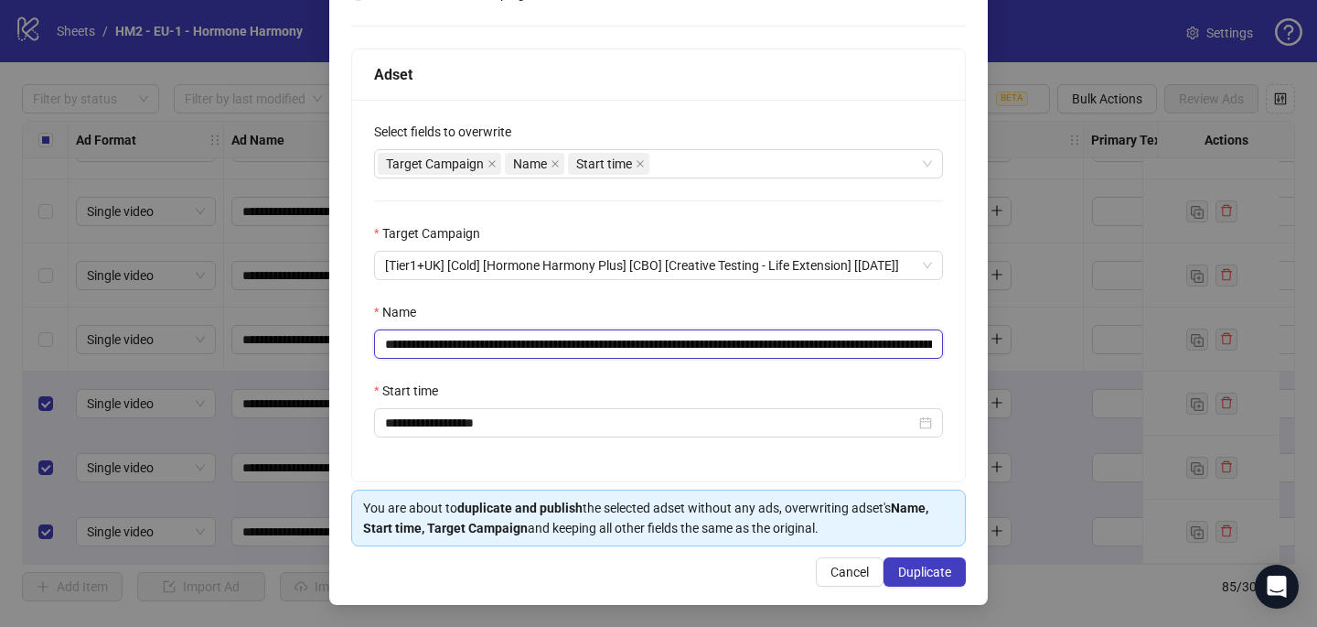
drag, startPoint x: 833, startPoint y: 341, endPoint x: 497, endPoint y: 337, distance: 336.7
click at [497, 337] on input "**********" at bounding box center [658, 343] width 569 height 29
paste input "text"
type input "**********"
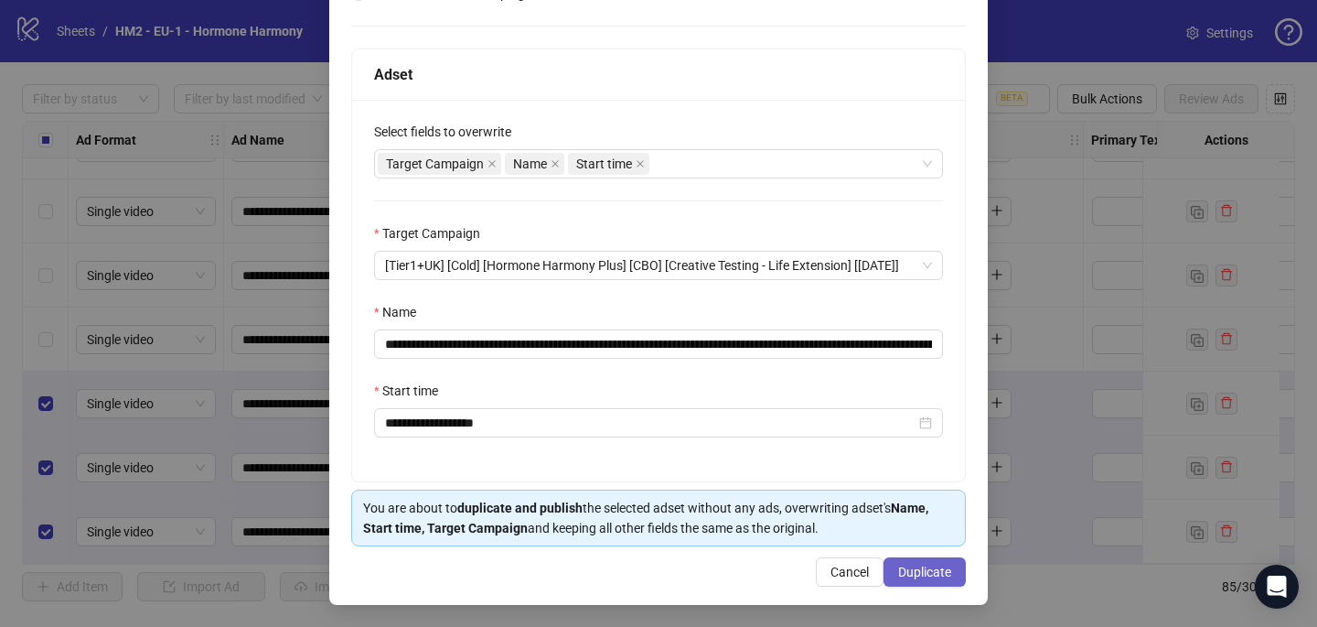
click at [916, 586] on button "Duplicate" at bounding box center [925, 571] width 82 height 29
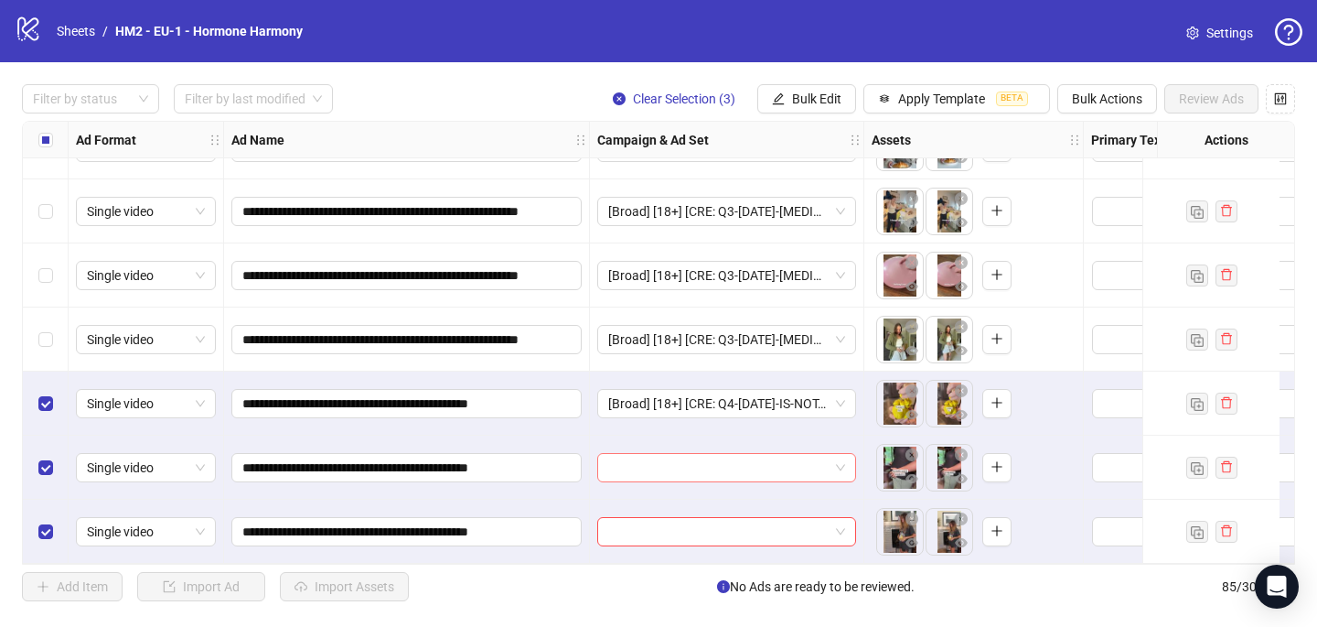
click at [743, 467] on input "search" at bounding box center [718, 467] width 220 height 27
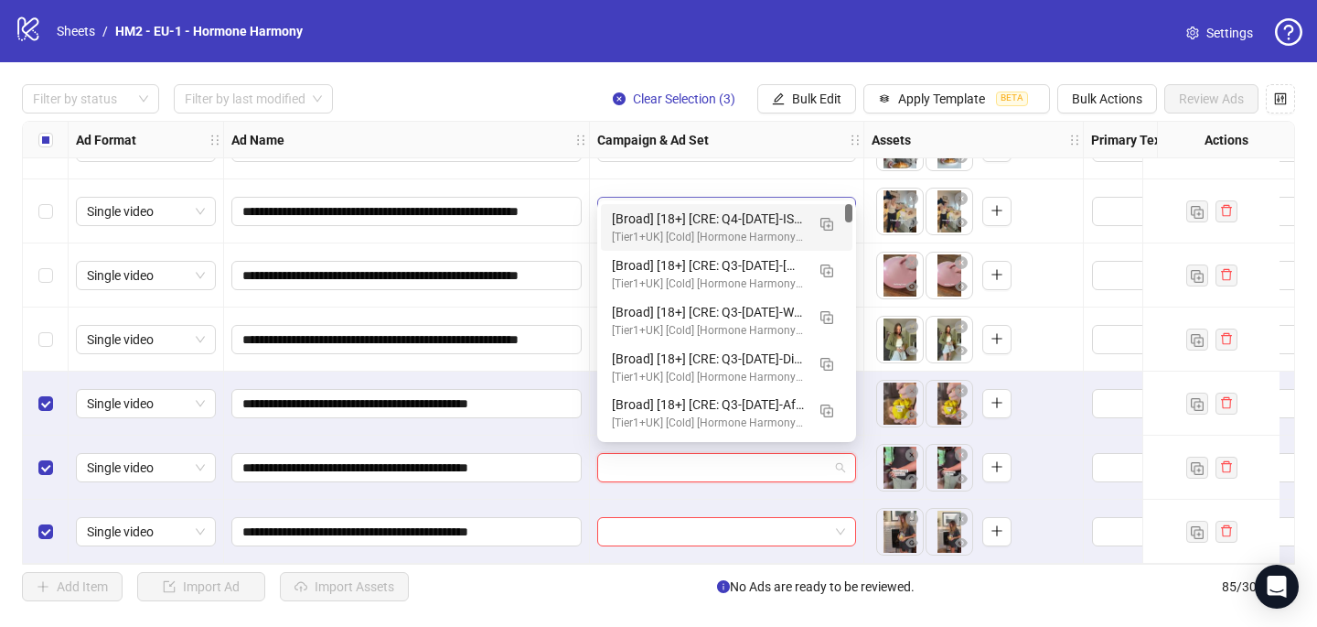
click at [774, 216] on div "[Broad] [18+] [CRE: Q4-10-OCT-2025-IS-NOT-FAT-WEIGHTLOSS-VO-HHPN] [COP: Q3-08-A…" at bounding box center [708, 219] width 193 height 20
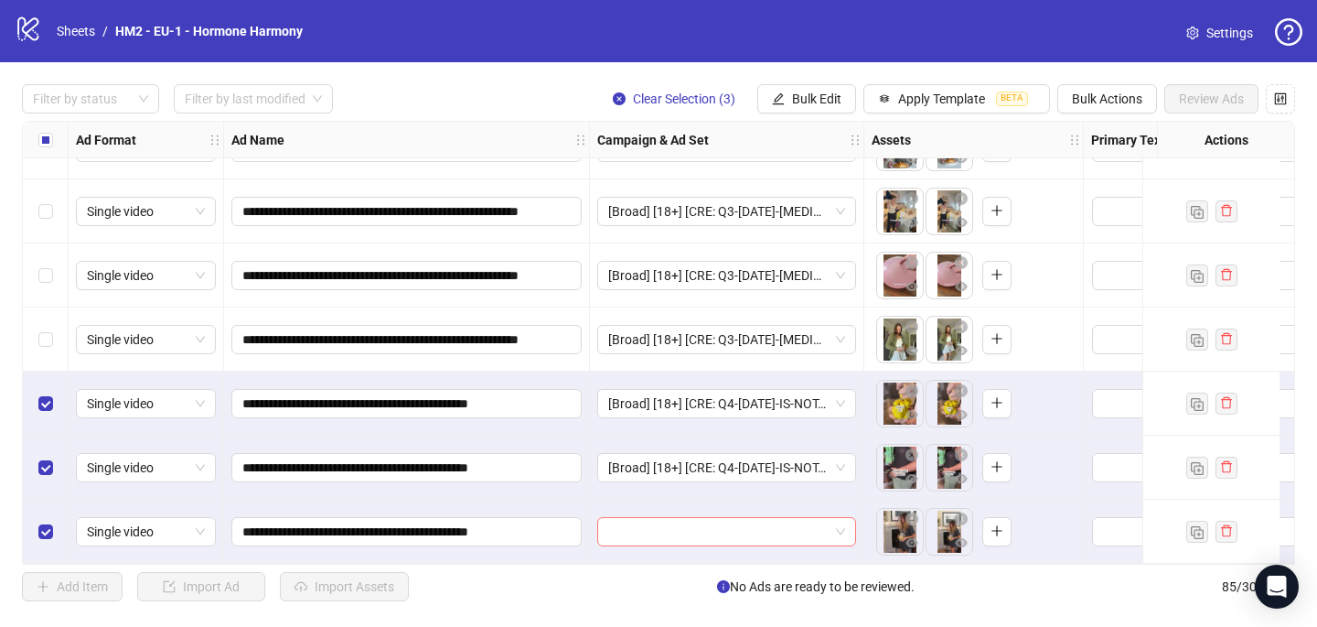
click at [666, 528] on input "search" at bounding box center [718, 531] width 220 height 27
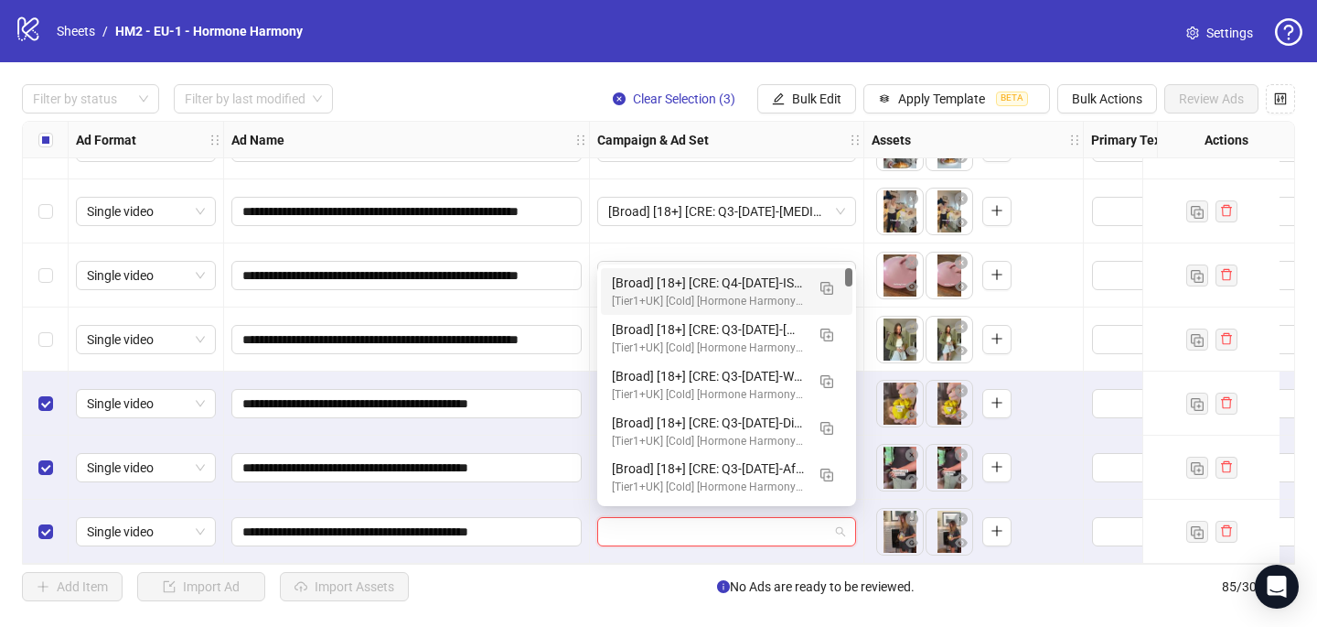
click at [779, 275] on div "[Broad] [18+] [CRE: Q4-10-OCT-2025-IS-NOT-FAT-WEIGHTLOSS-VO-HHPN] [COP: Q3-08-A…" at bounding box center [708, 283] width 193 height 20
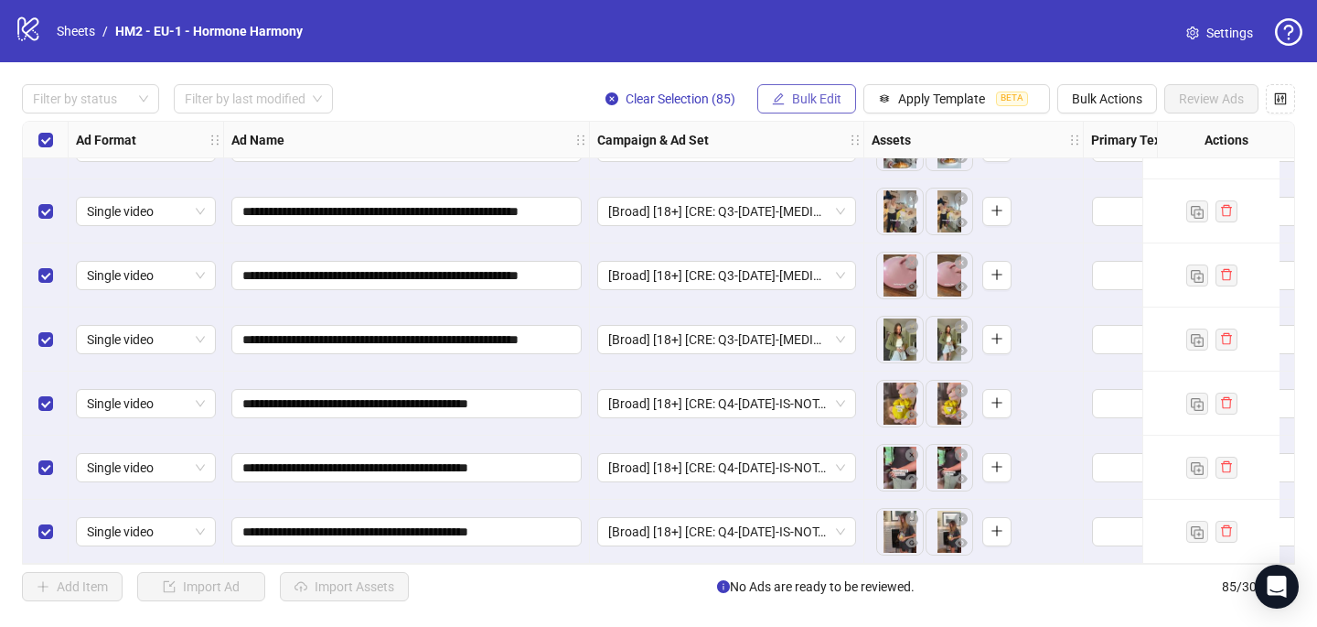
click at [815, 97] on span "Bulk Edit" at bounding box center [816, 98] width 49 height 15
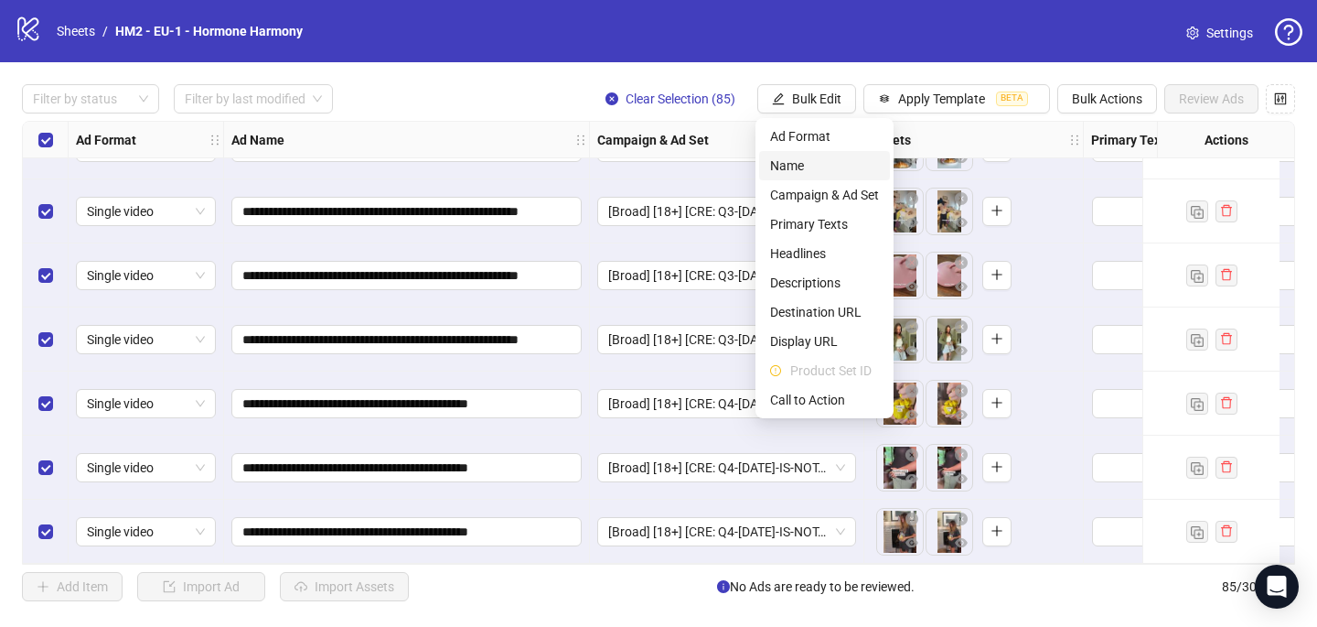
click at [819, 168] on span "Name" at bounding box center [824, 166] width 109 height 20
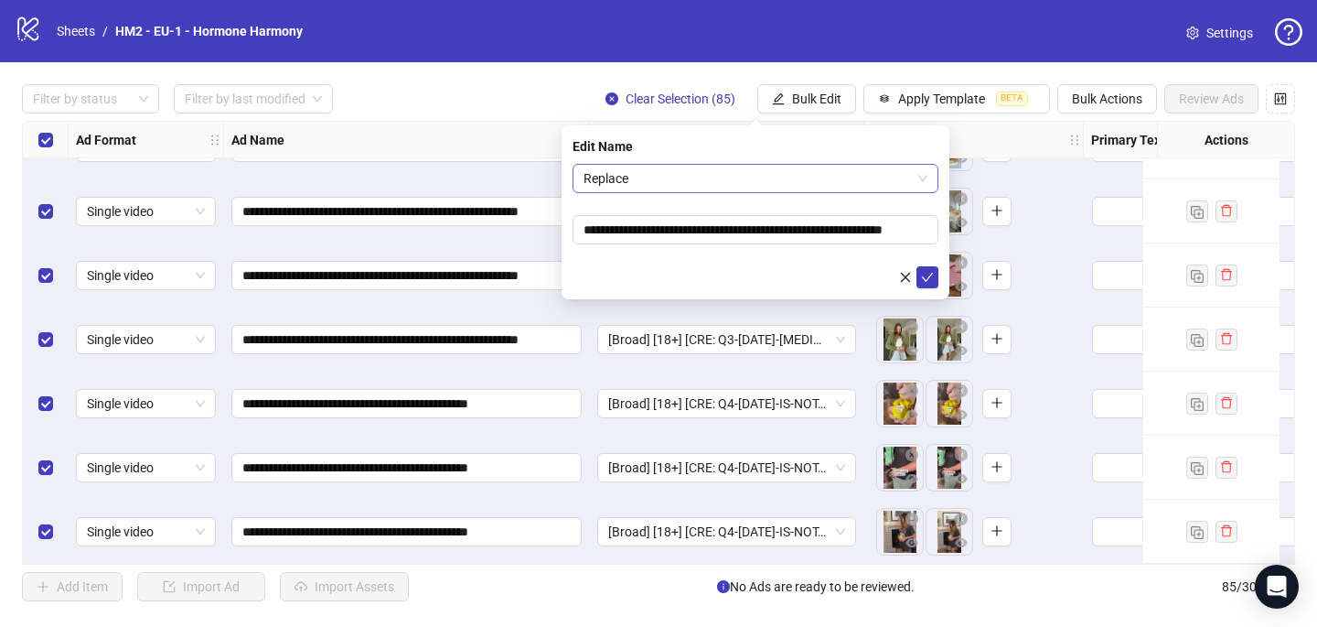
click at [636, 179] on span "Replace" at bounding box center [756, 178] width 344 height 27
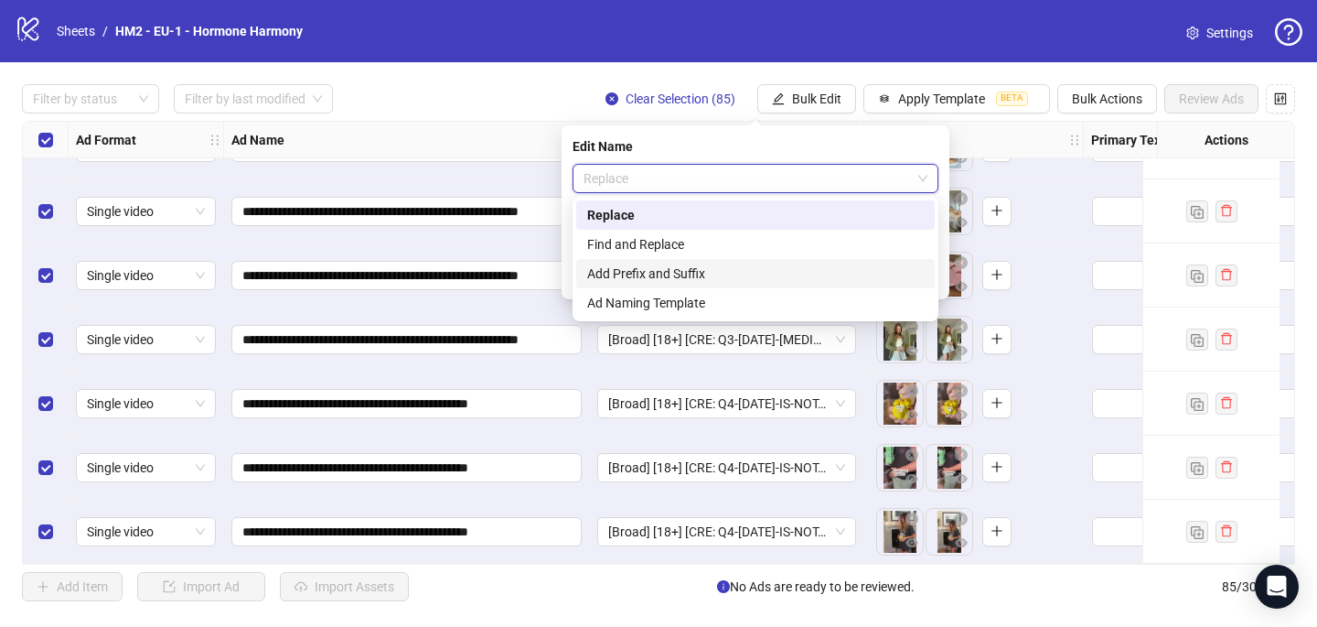
click at [658, 271] on div "Add Prefix and Suffix" at bounding box center [755, 273] width 337 height 20
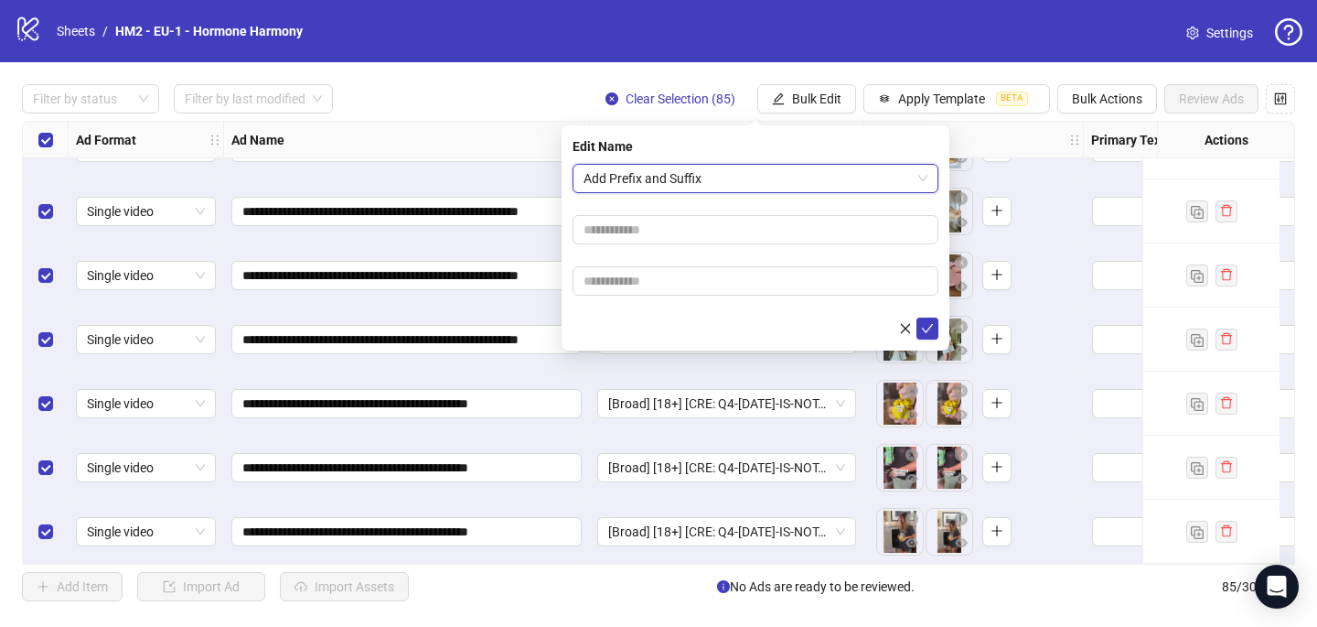
click at [658, 210] on form "Add Prefix and Suffix Add Prefix and Suffix" at bounding box center [756, 252] width 366 height 176
click at [658, 219] on input "text" at bounding box center [756, 229] width 366 height 29
paste input "**********"
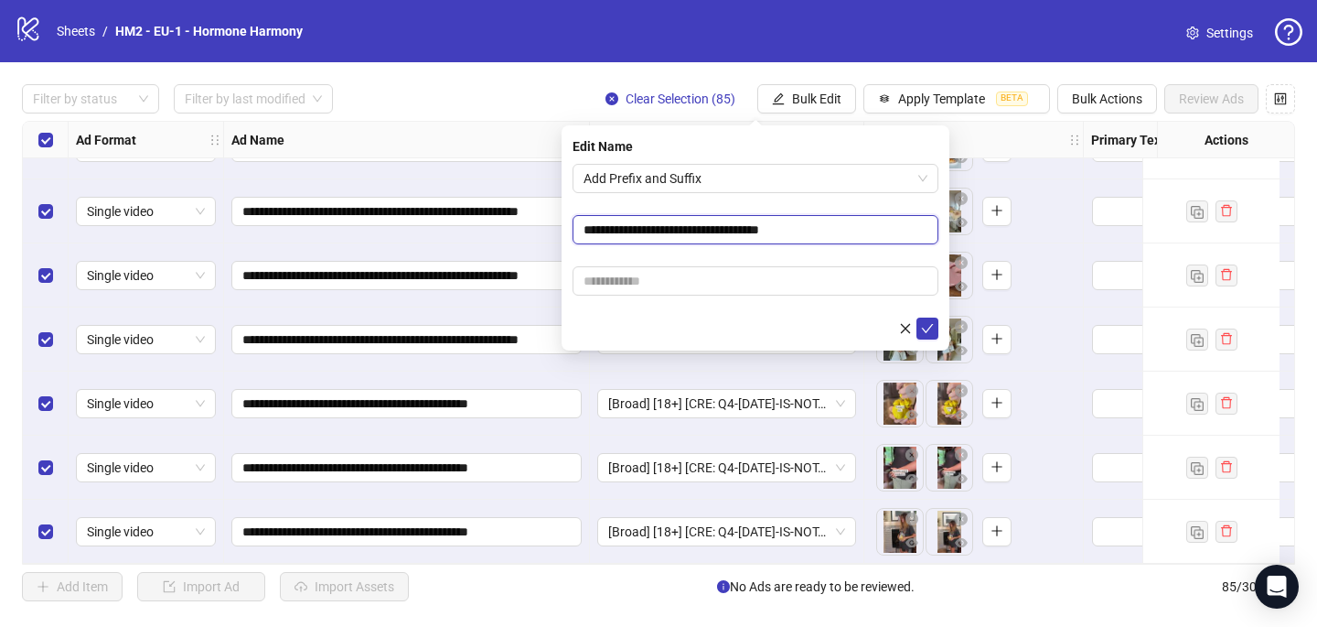
click at [685, 229] on input "**********" at bounding box center [756, 229] width 366 height 29
type input "**********"
click at [745, 285] on input "text" at bounding box center [756, 280] width 366 height 29
paste input "**********"
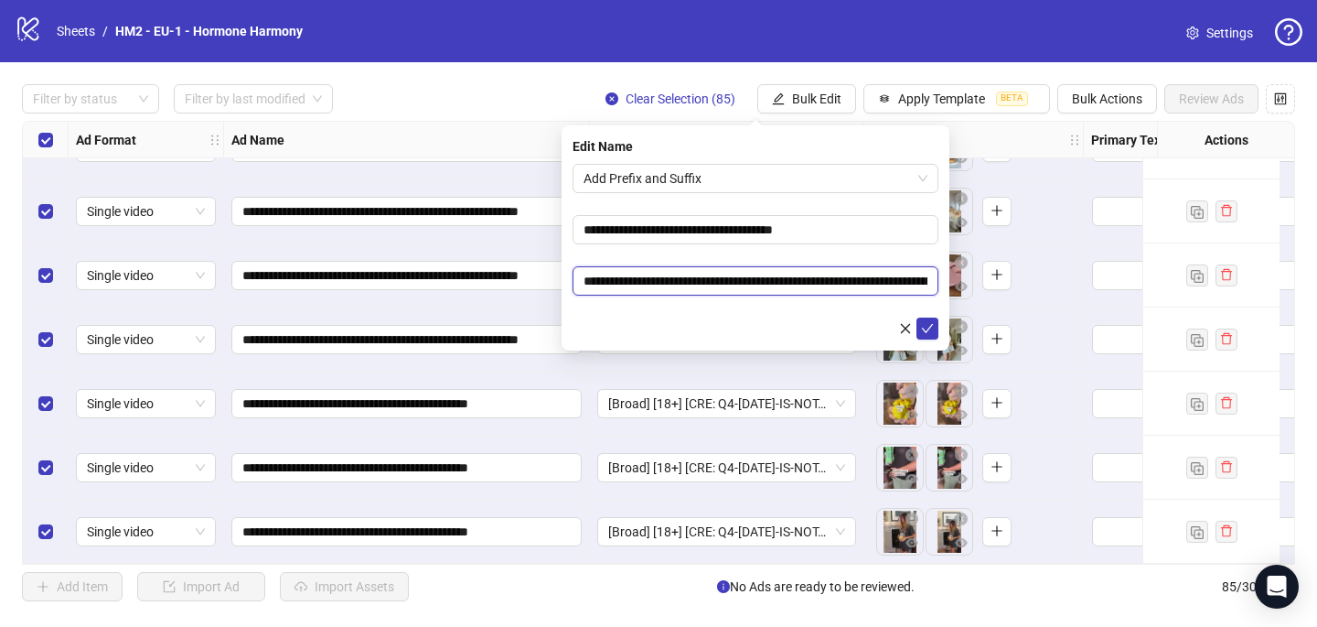
scroll to position [0, 17]
drag, startPoint x: 653, startPoint y: 281, endPoint x: 863, endPoint y: 274, distance: 209.6
click at [863, 274] on input "**********" at bounding box center [756, 280] width 366 height 29
paste input "text"
type input "**********"
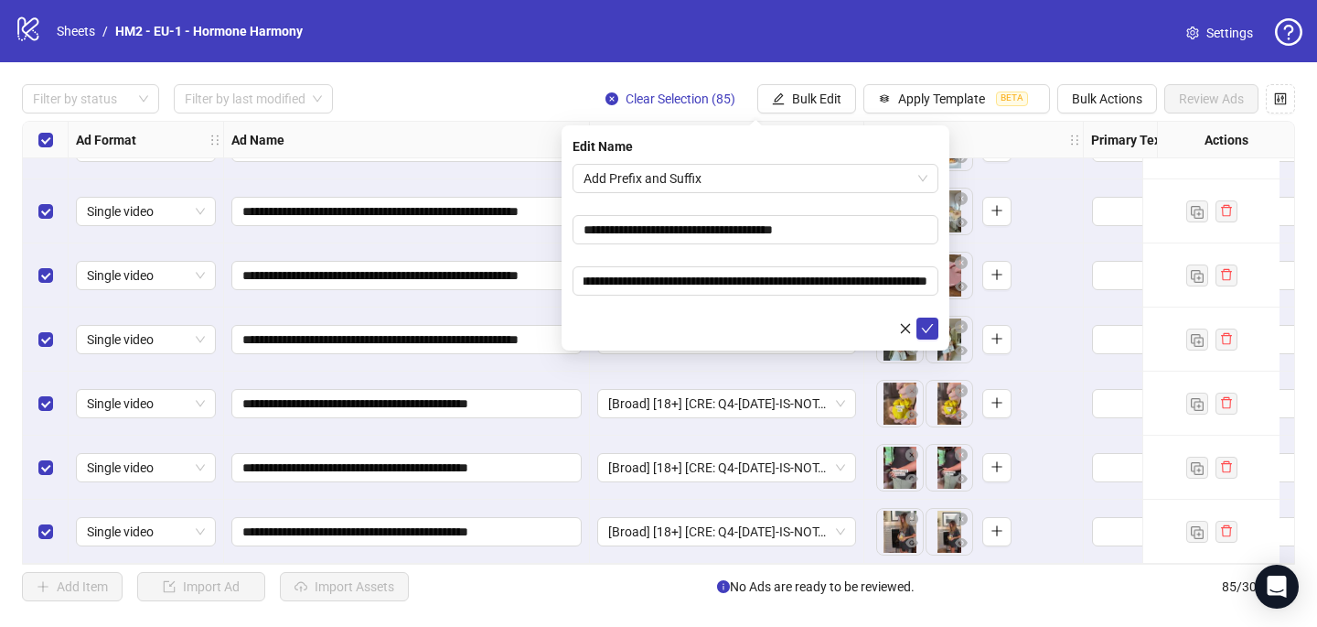
click at [891, 259] on form "**********" at bounding box center [756, 252] width 366 height 176
click at [933, 326] on icon "check" at bounding box center [927, 328] width 13 height 13
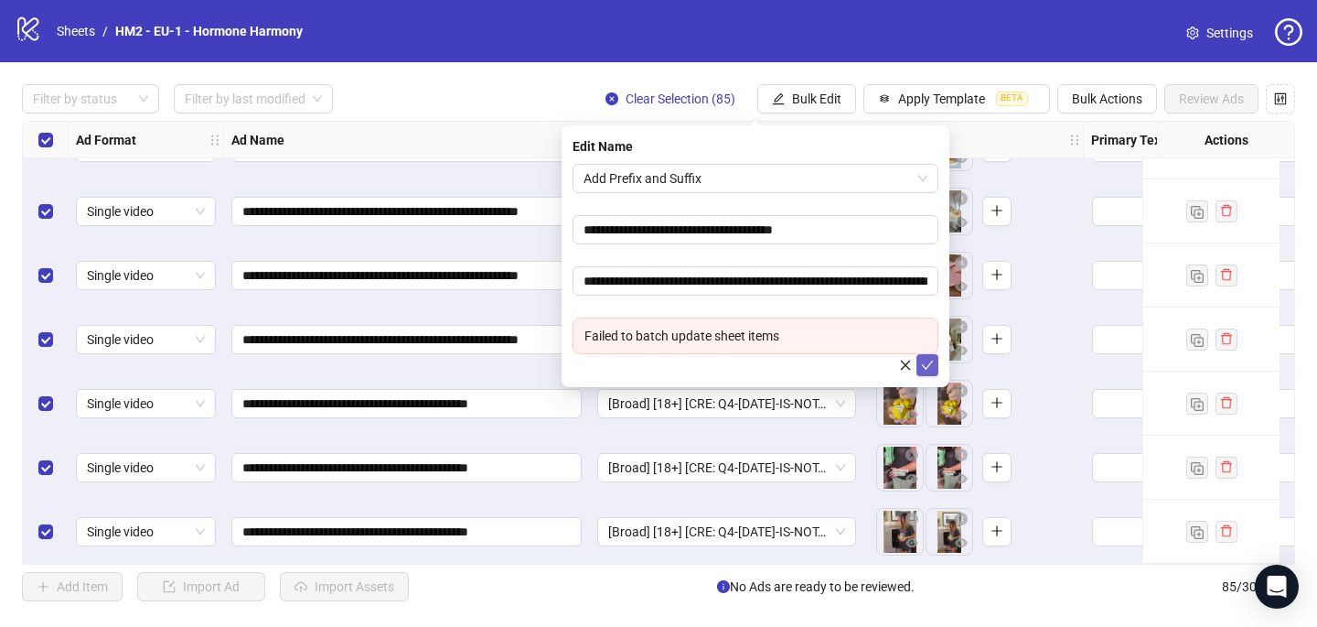
click at [928, 364] on icon "check" at bounding box center [927, 365] width 13 height 13
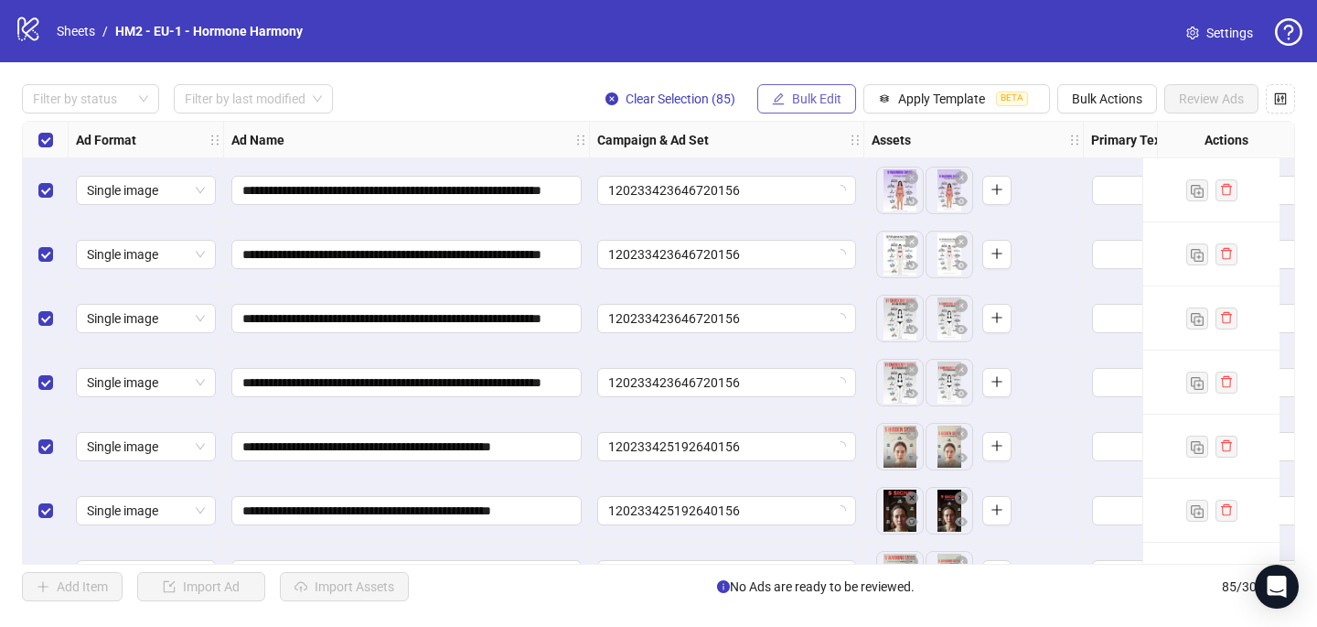
click at [827, 96] on span "Bulk Edit" at bounding box center [816, 98] width 49 height 15
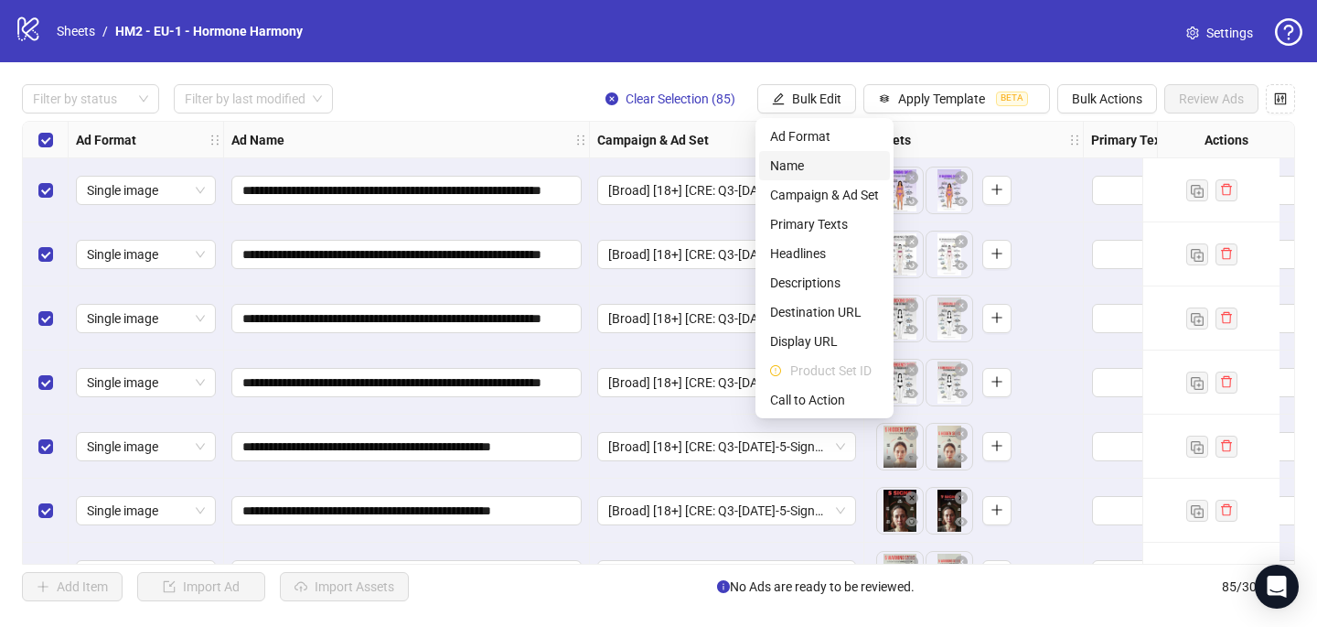
click at [811, 164] on span "Name" at bounding box center [824, 166] width 109 height 20
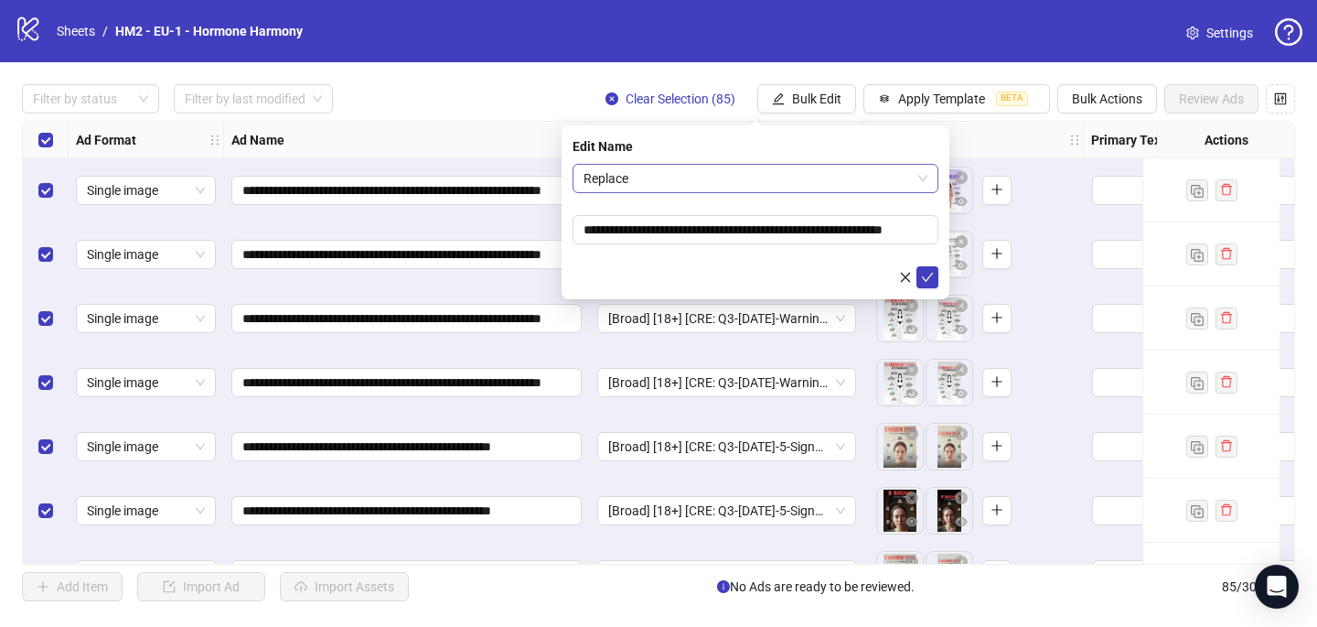
click at [796, 182] on span "Replace" at bounding box center [756, 178] width 344 height 27
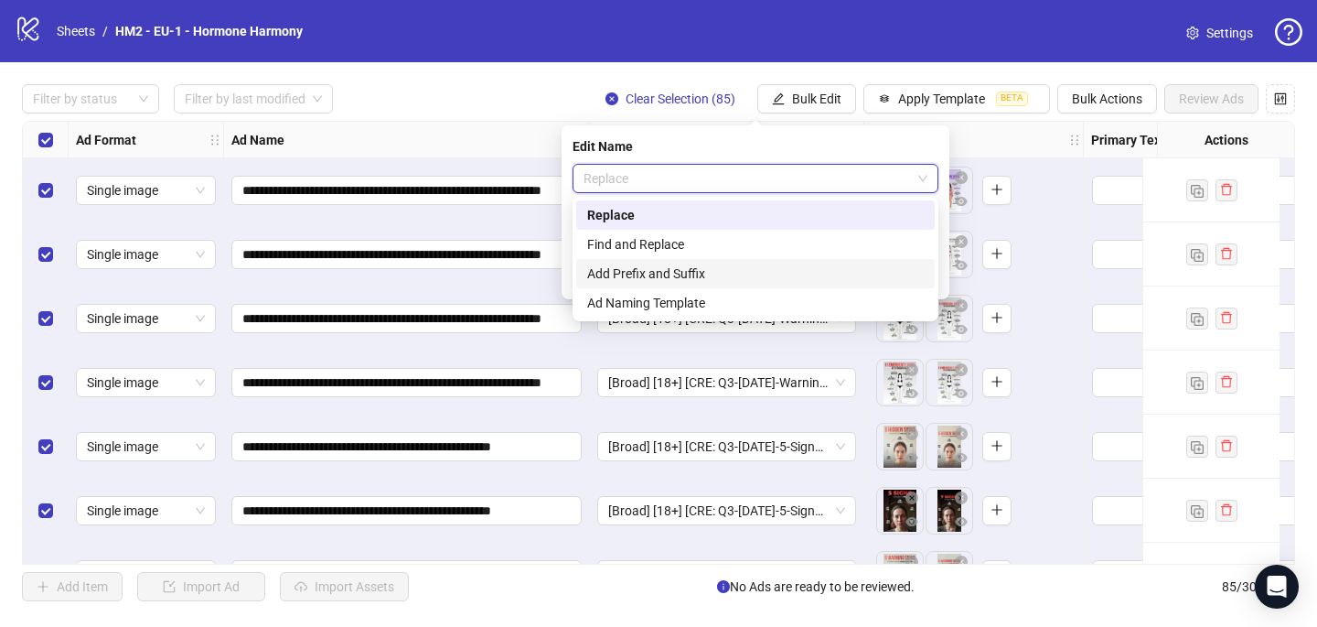
click at [755, 267] on div "Add Prefix and Suffix" at bounding box center [755, 273] width 337 height 20
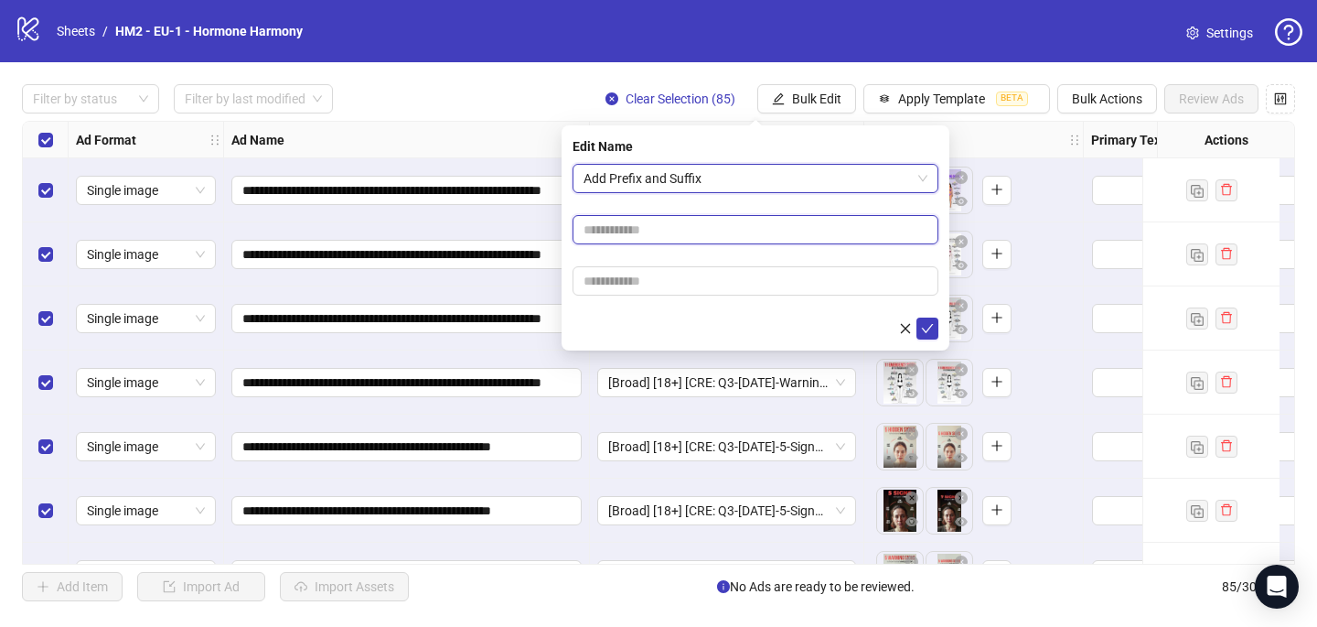
click at [744, 229] on input "text" at bounding box center [756, 229] width 366 height 29
paste input "**********"
click at [695, 228] on input "**********" at bounding box center [756, 229] width 366 height 29
click at [695, 227] on input "**********" at bounding box center [756, 229] width 366 height 29
type input "**********"
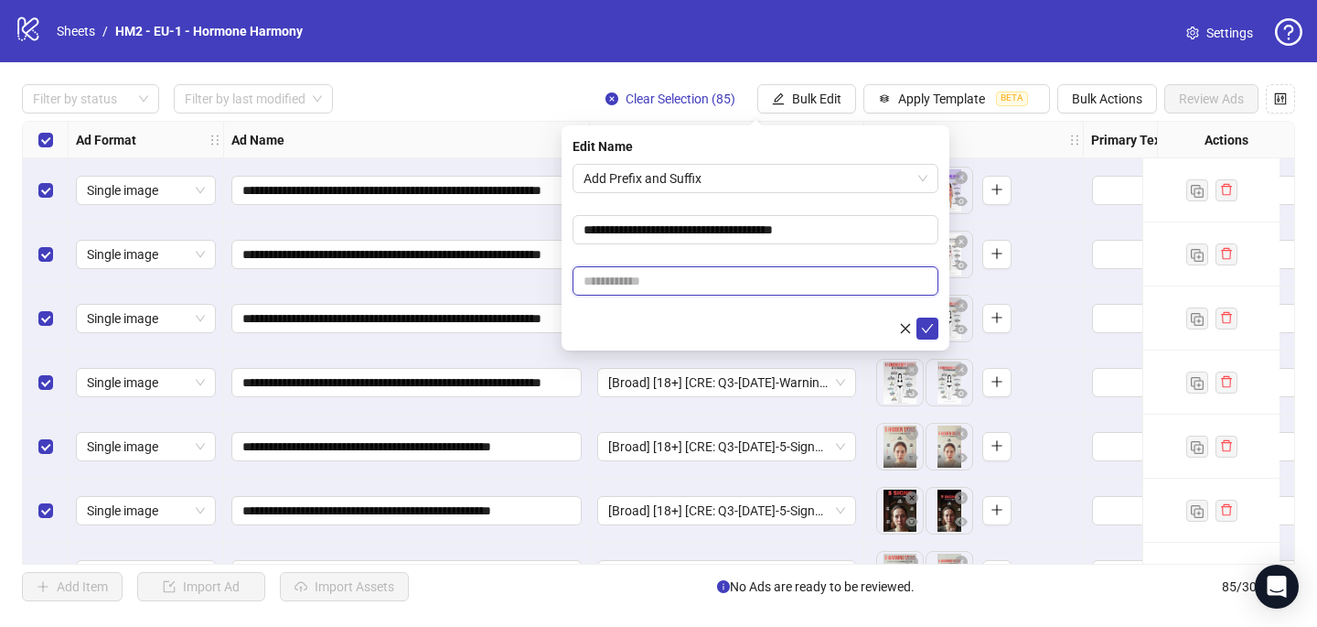
click at [695, 280] on input "text" at bounding box center [756, 280] width 366 height 29
paste input "**********"
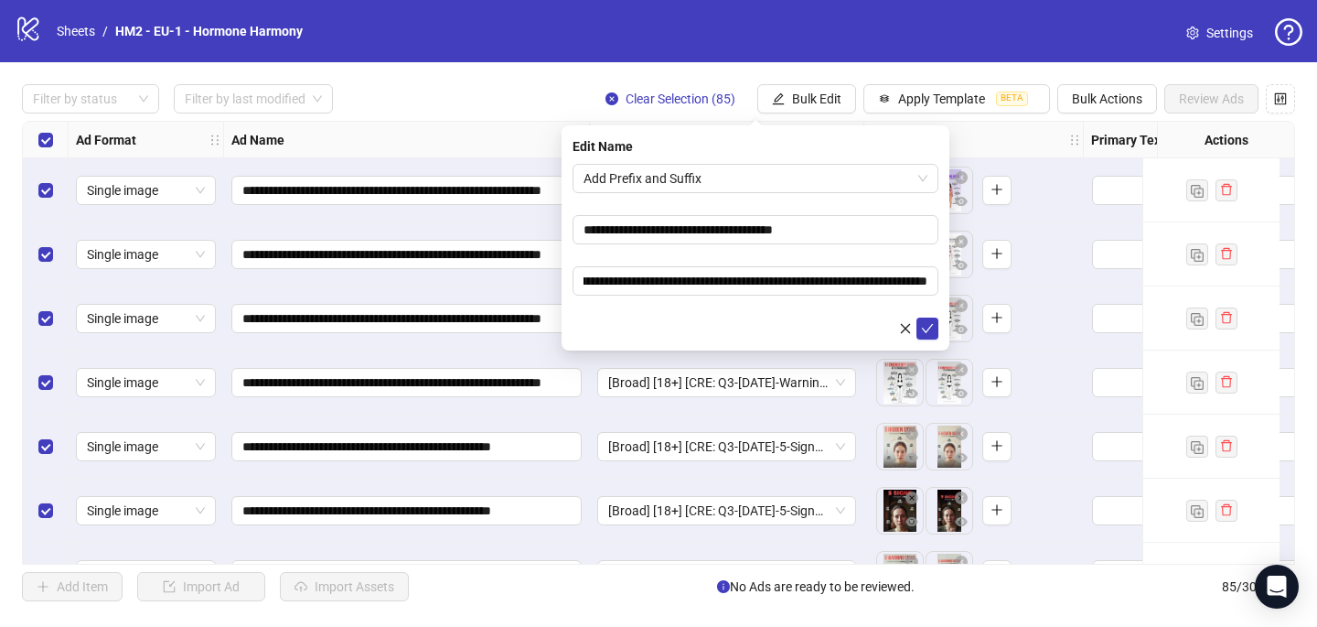
click at [739, 255] on form "**********" at bounding box center [756, 252] width 366 height 176
drag, startPoint x: 654, startPoint y: 277, endPoint x: 881, endPoint y: 274, distance: 226.9
click at [881, 274] on input "**********" at bounding box center [756, 280] width 366 height 29
paste input "text"
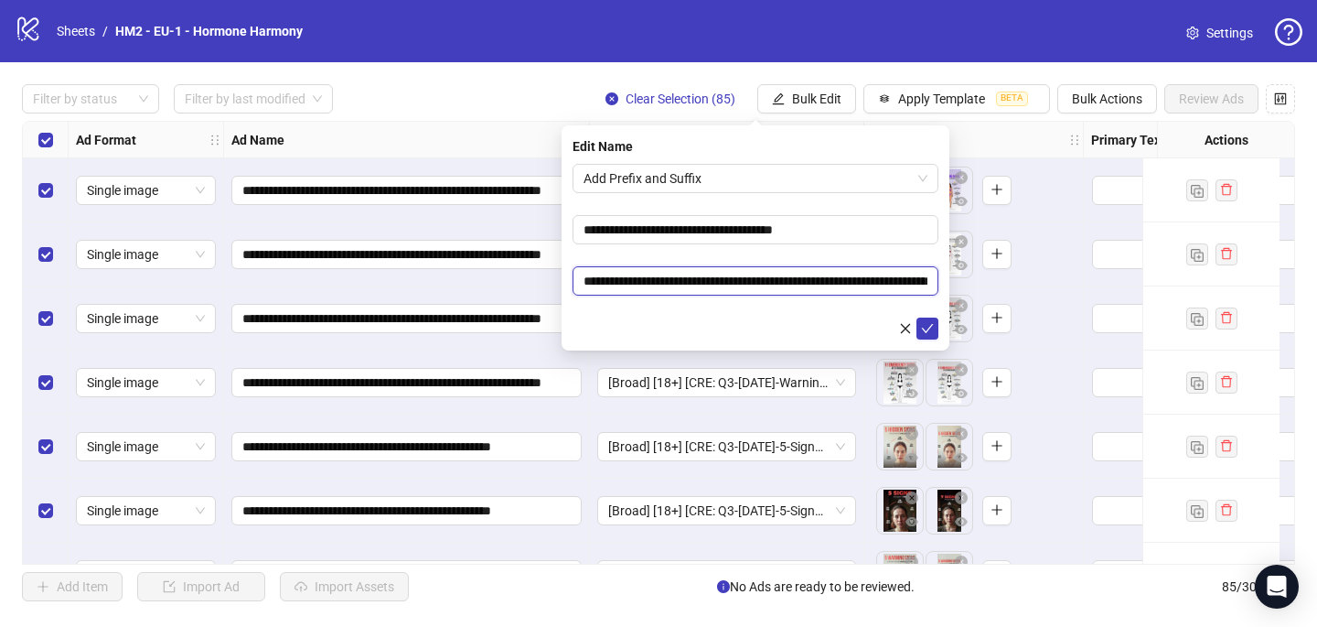
type input "**********"
click at [870, 258] on form "**********" at bounding box center [756, 252] width 366 height 176
click at [932, 325] on icon "check" at bounding box center [927, 328] width 13 height 13
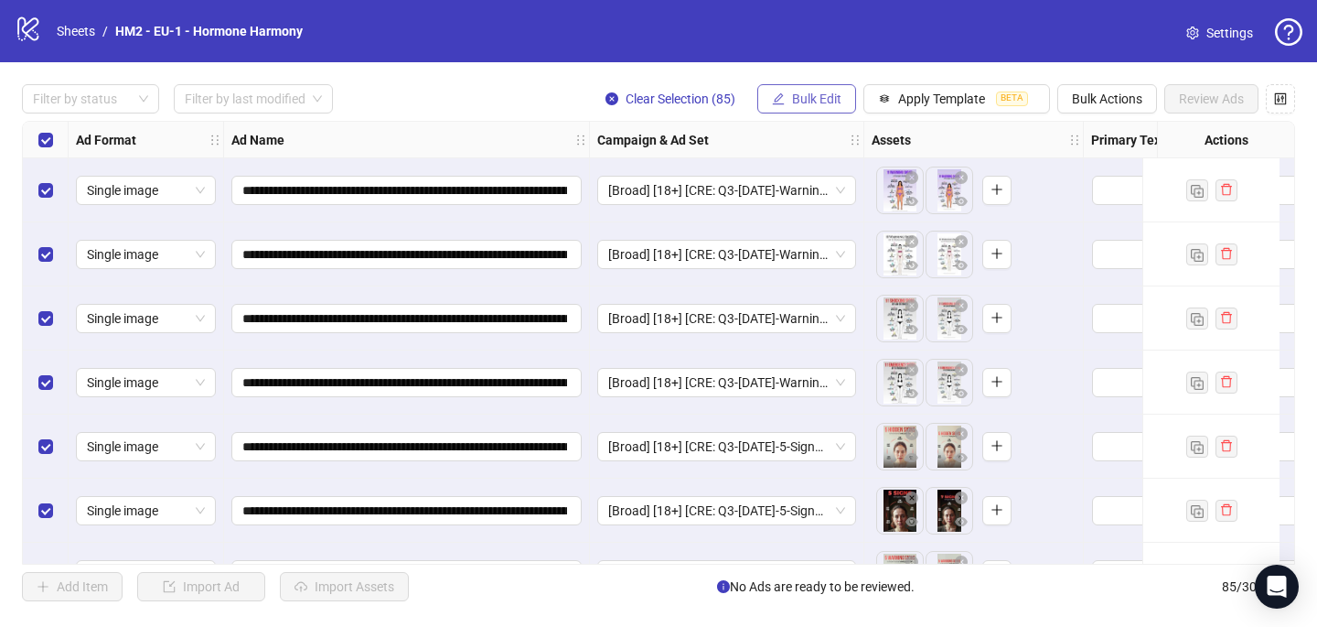
click at [840, 102] on button "Bulk Edit" at bounding box center [807, 98] width 99 height 29
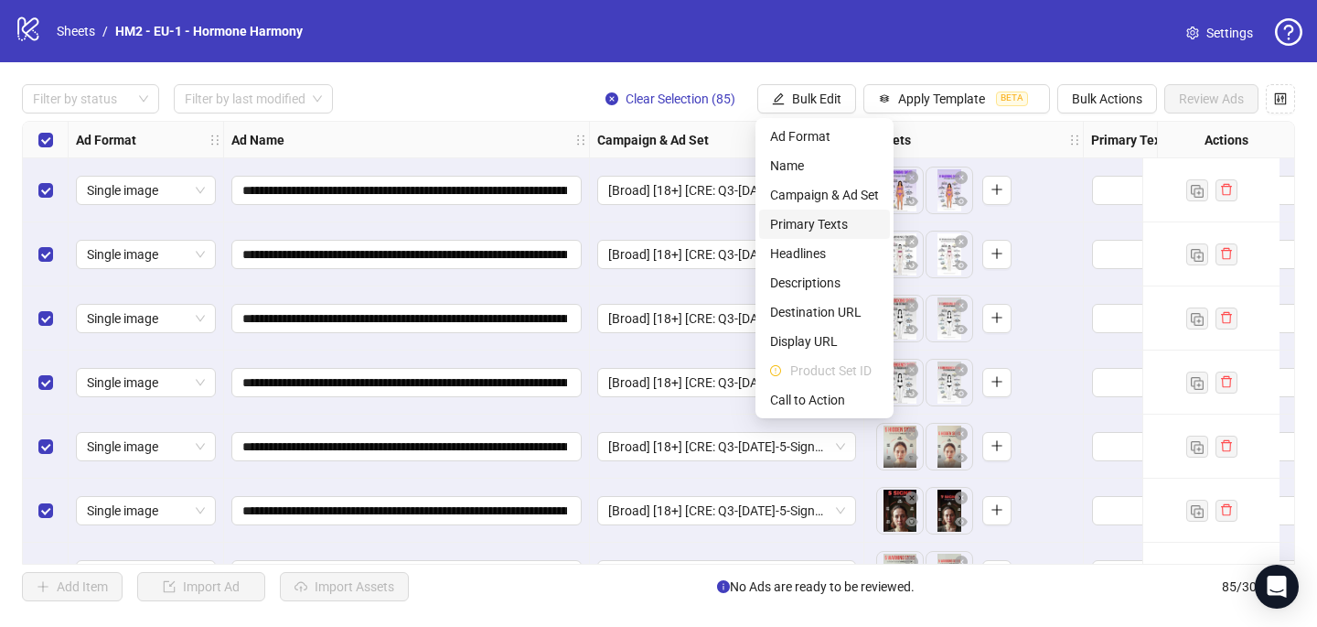
click at [838, 218] on span "Primary Texts" at bounding box center [824, 224] width 109 height 20
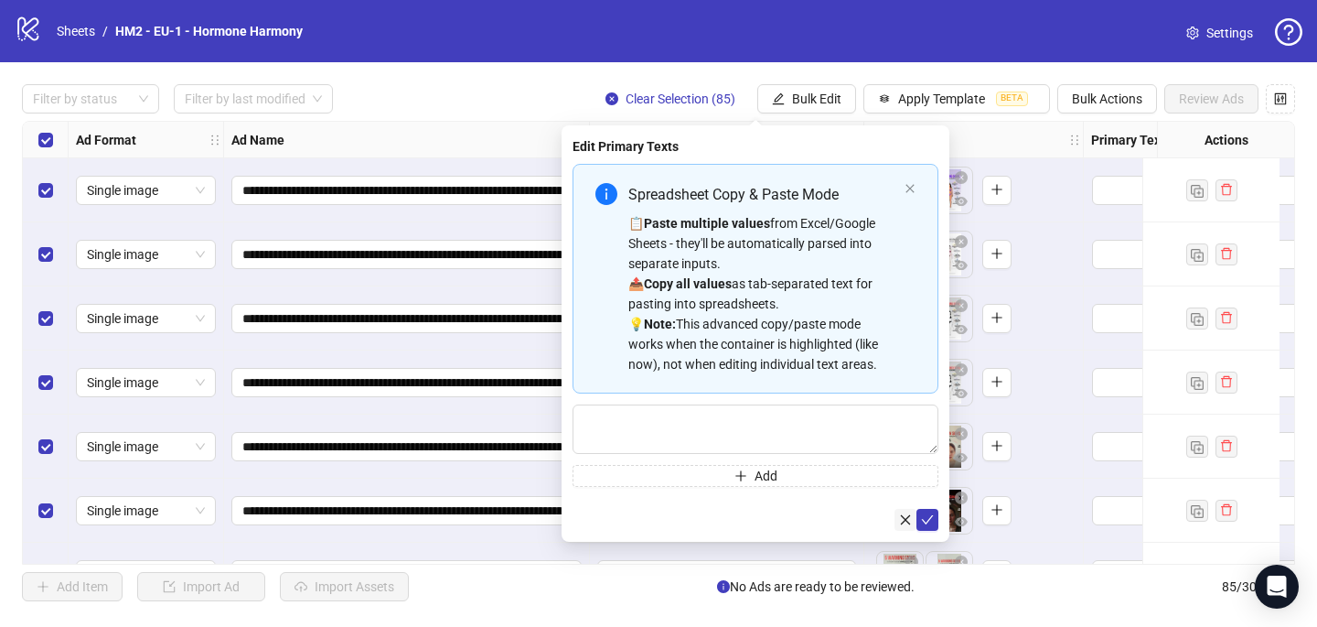
click at [909, 521] on icon "close" at bounding box center [905, 519] width 13 height 13
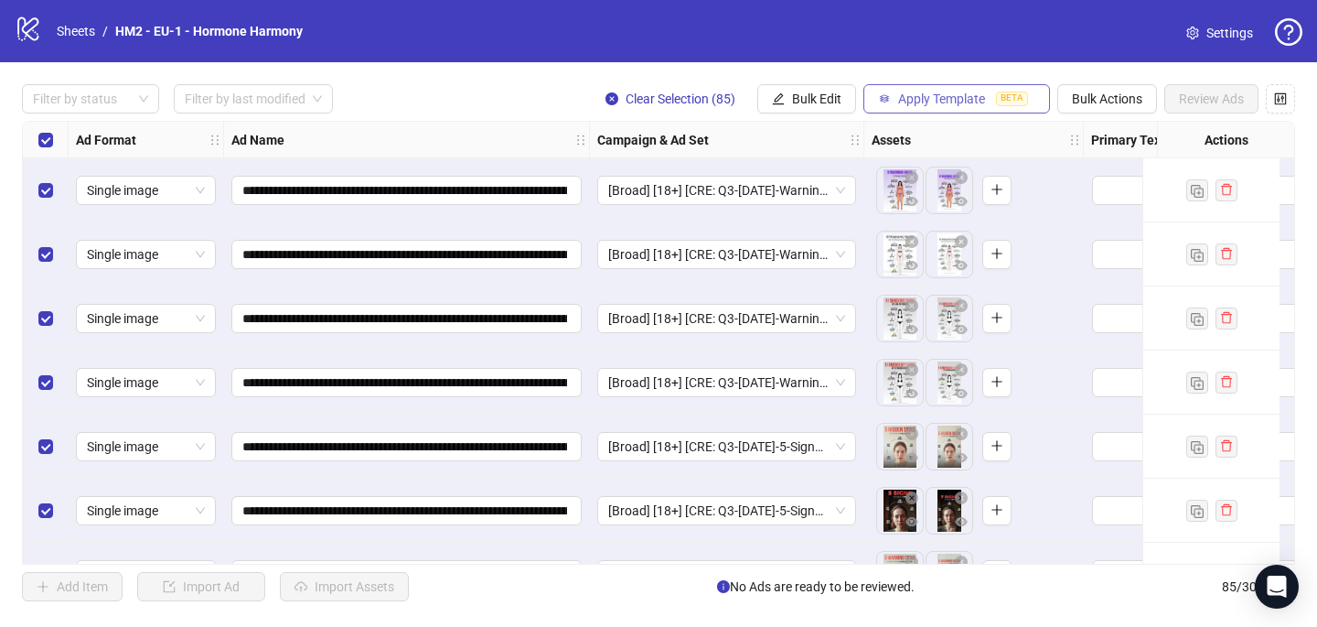
click at [952, 104] on span "Apply Template" at bounding box center [941, 98] width 87 height 15
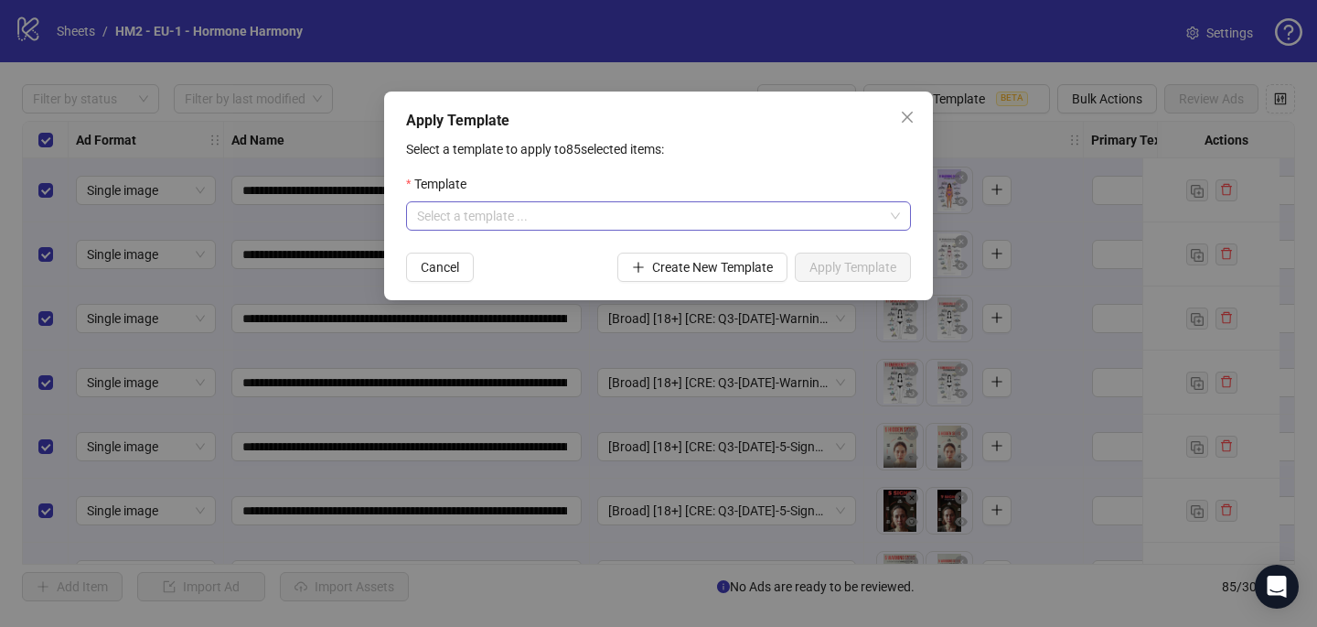
click at [791, 215] on input "search" at bounding box center [650, 215] width 467 height 27
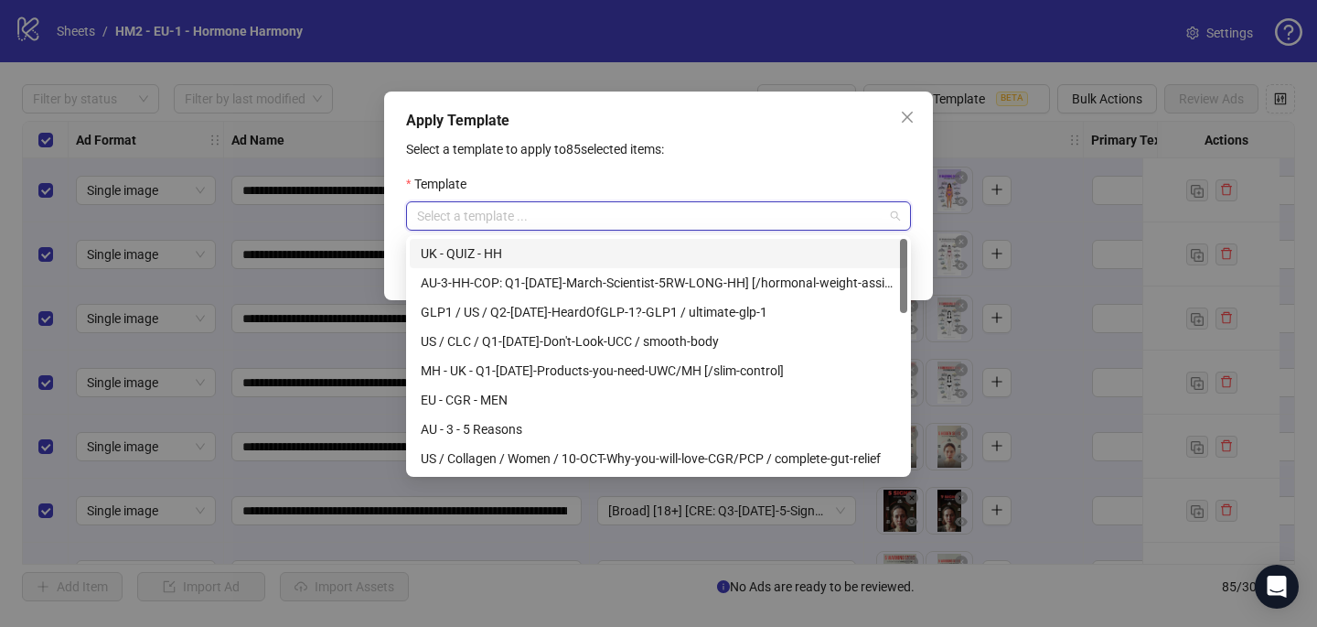
click at [778, 187] on div "Template" at bounding box center [658, 187] width 505 height 27
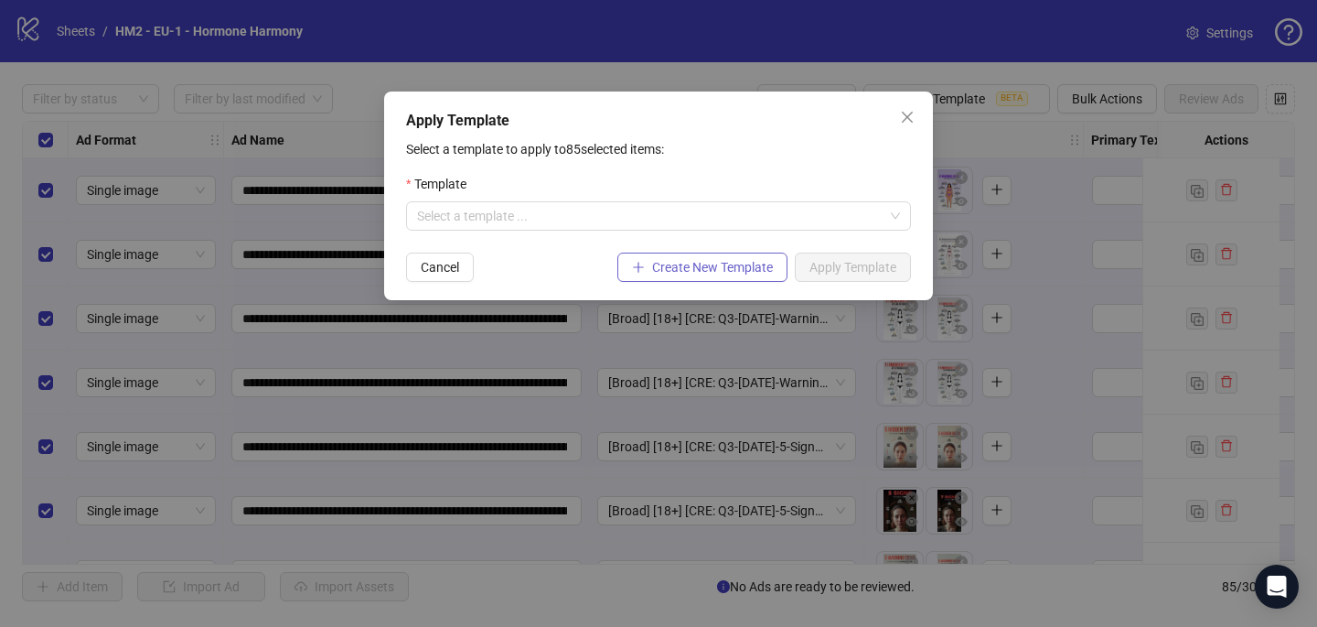
click at [747, 265] on span "Create New Template" at bounding box center [712, 267] width 121 height 15
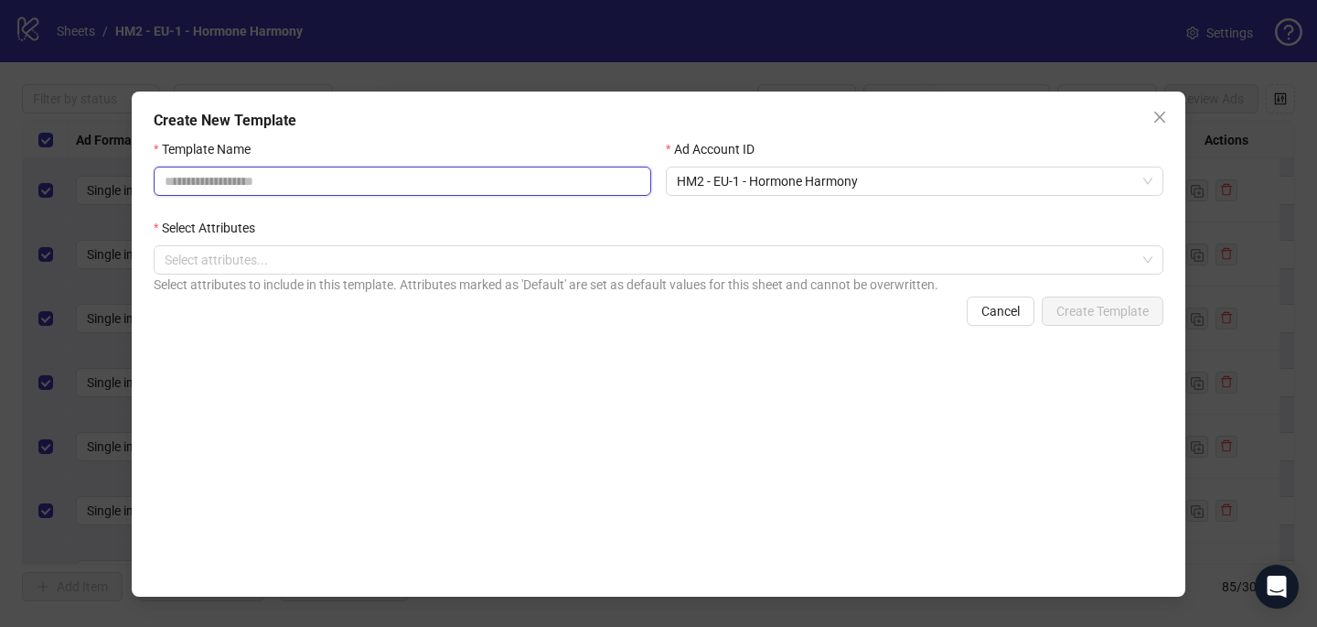
click at [513, 187] on input "Template Name" at bounding box center [403, 181] width 498 height 29
paste input "**********"
click at [659, 271] on div at bounding box center [648, 260] width 983 height 26
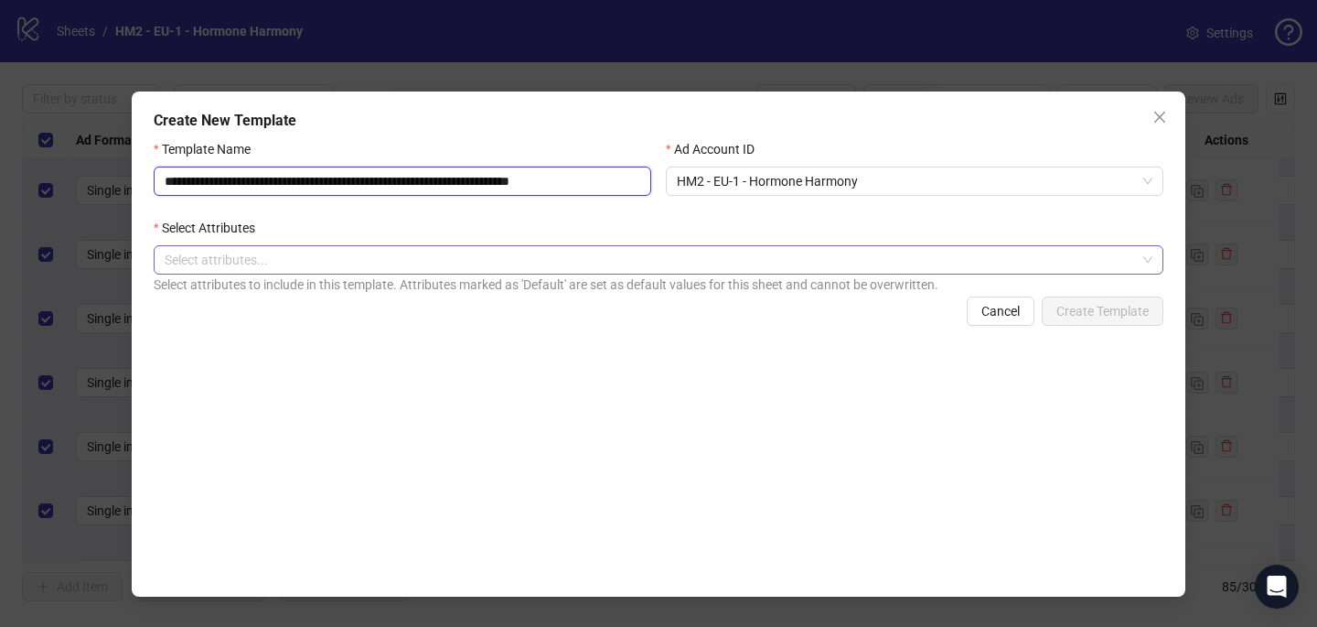
type input "**********"
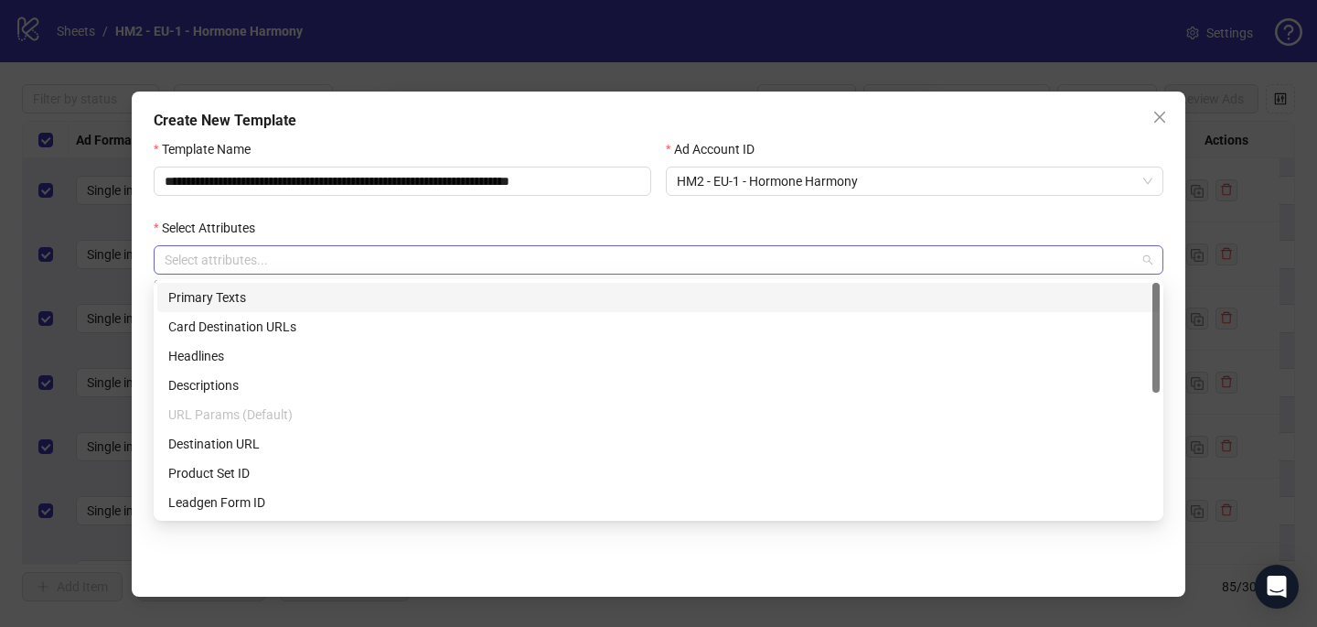
scroll to position [0, 0]
click at [413, 292] on div "Primary Texts" at bounding box center [658, 297] width 981 height 20
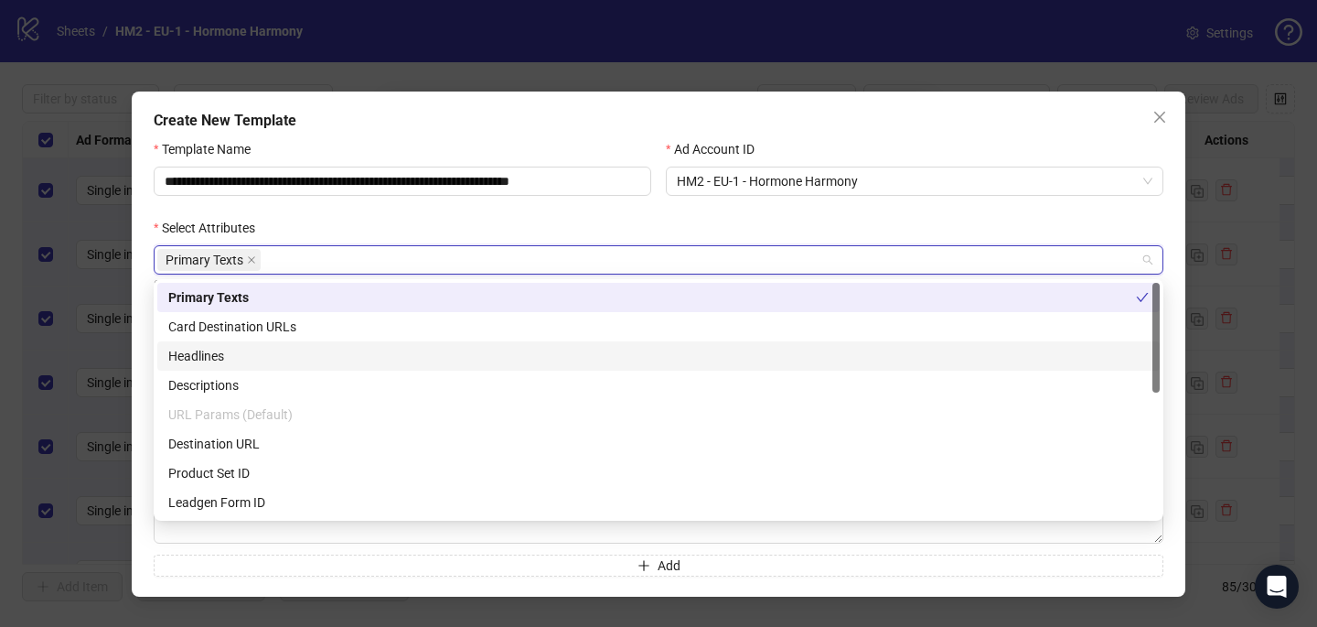
click at [246, 356] on div "Headlines" at bounding box center [658, 356] width 981 height 20
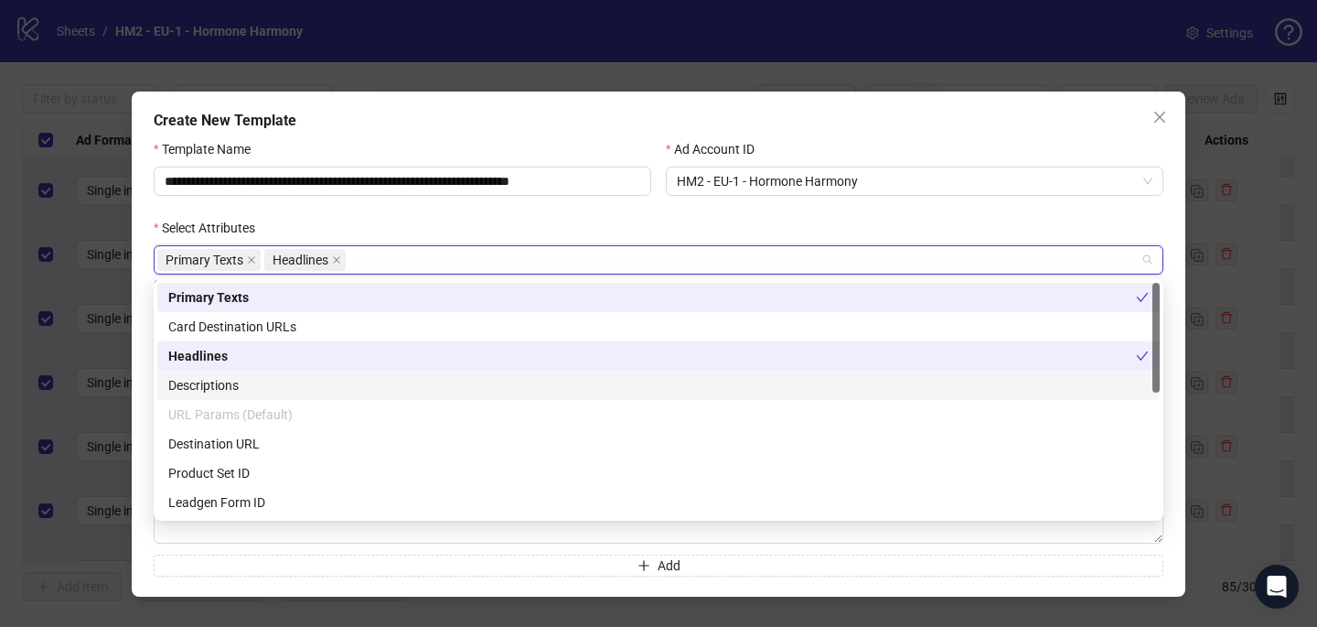
click at [245, 384] on div "Descriptions" at bounding box center [658, 385] width 981 height 20
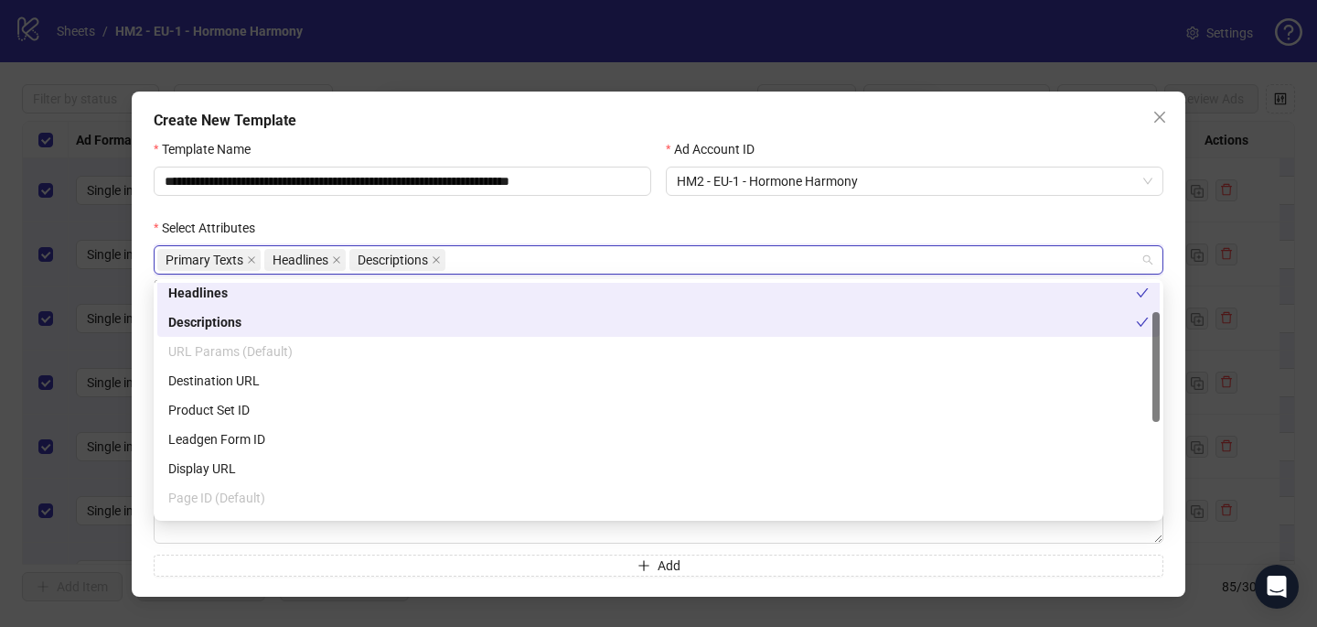
scroll to position [65, 0]
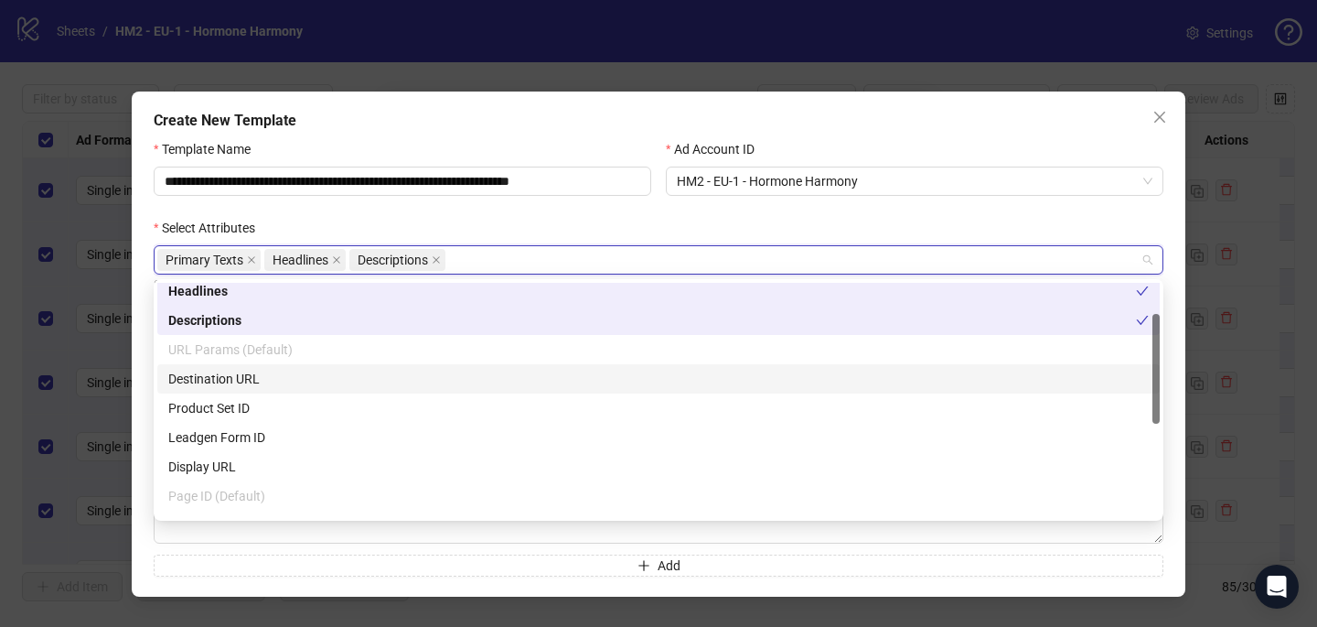
click at [250, 381] on div "Destination URL" at bounding box center [658, 379] width 981 height 20
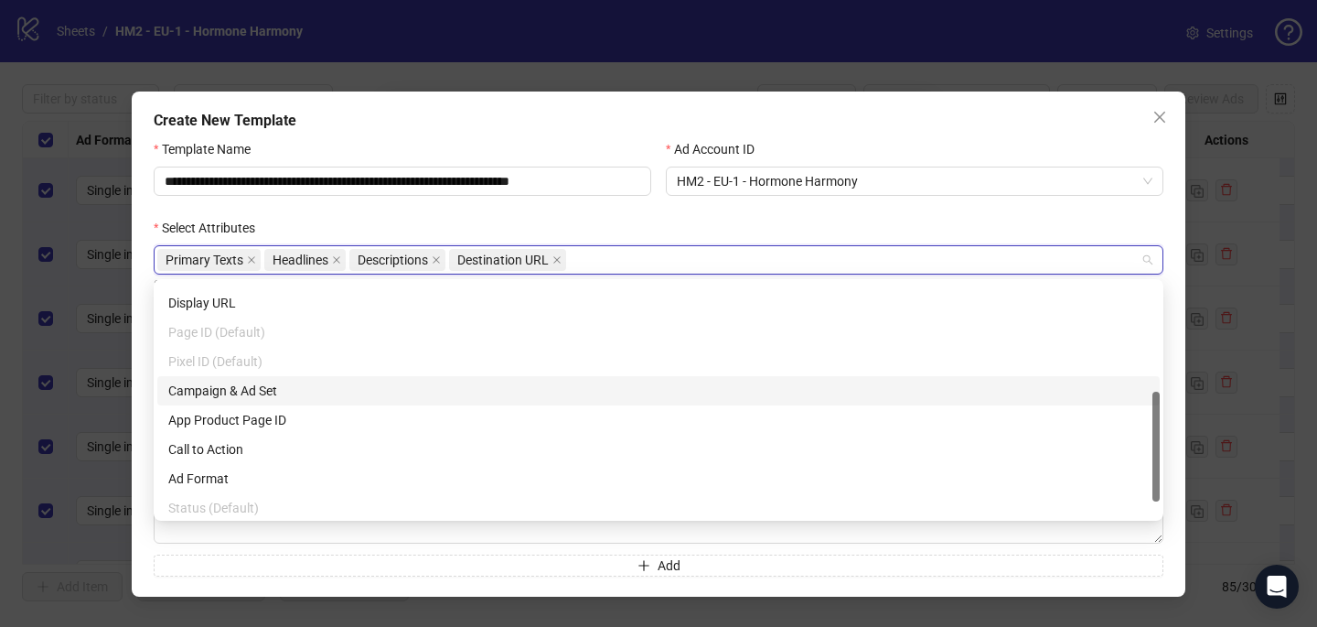
scroll to position [230, 0]
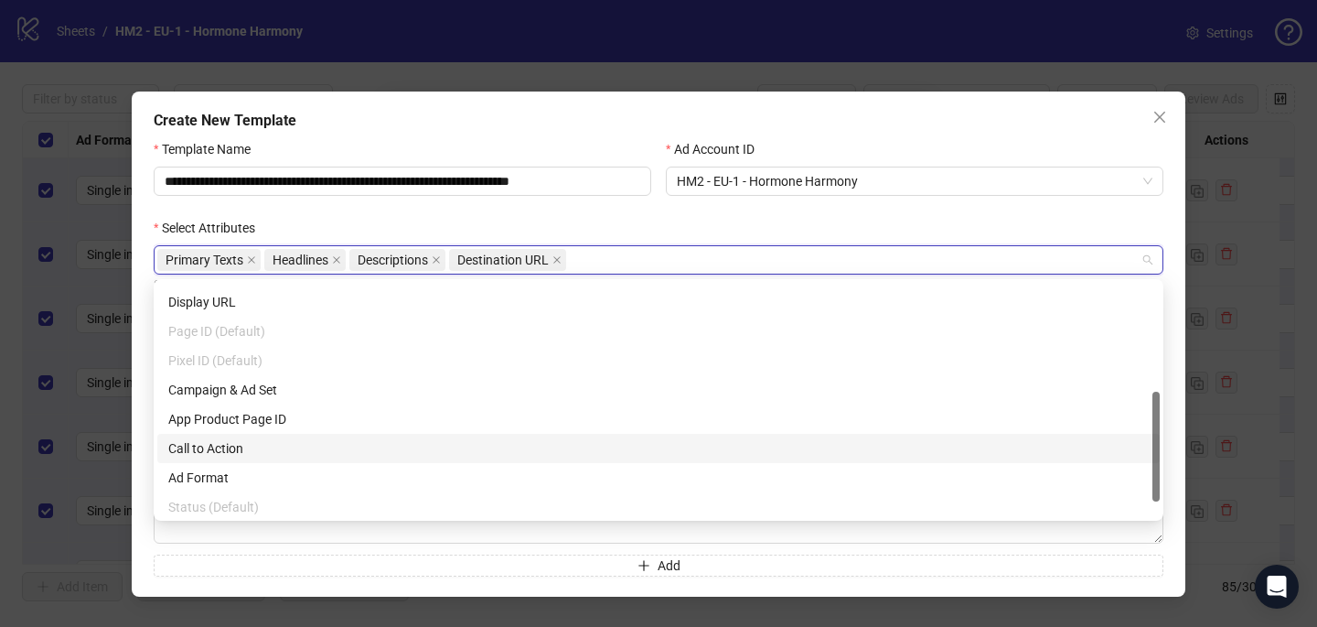
click at [250, 448] on div "Call to Action" at bounding box center [658, 448] width 981 height 20
click at [651, 221] on div "Select Attributes" at bounding box center [659, 231] width 1010 height 27
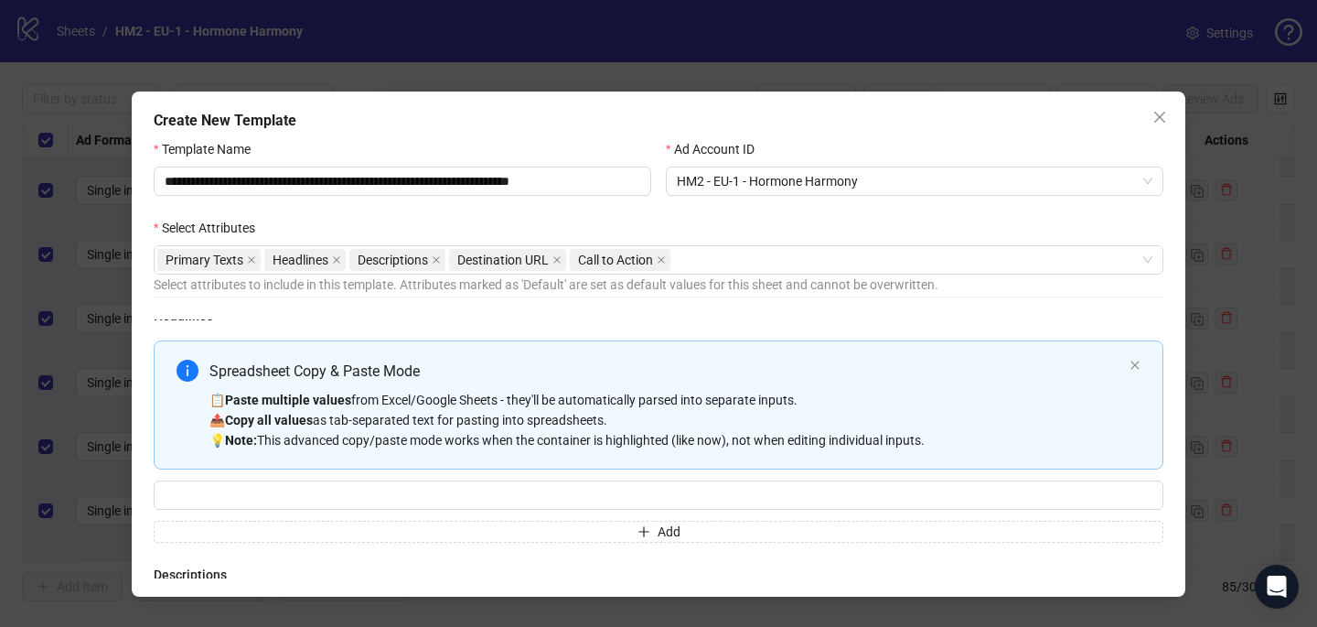
scroll to position [327, 0]
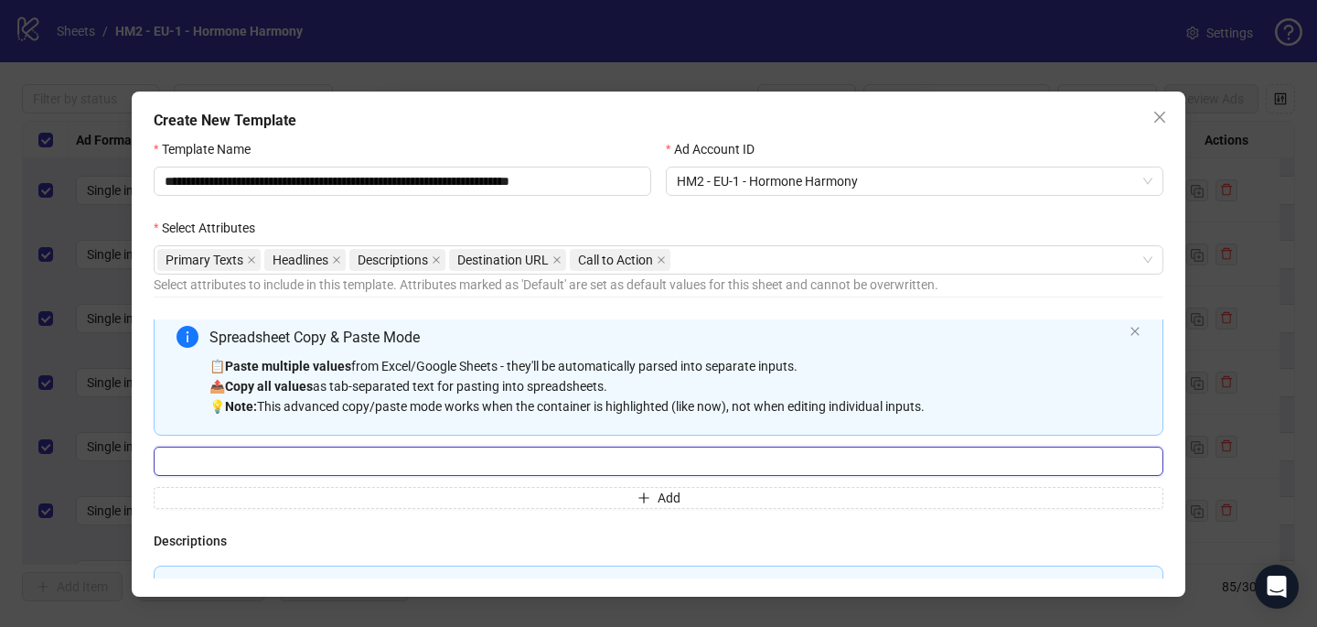
click at [420, 467] on input "Multi-input container - paste or copy values" at bounding box center [659, 460] width 1010 height 29
paste input "**********"
type input "**********"
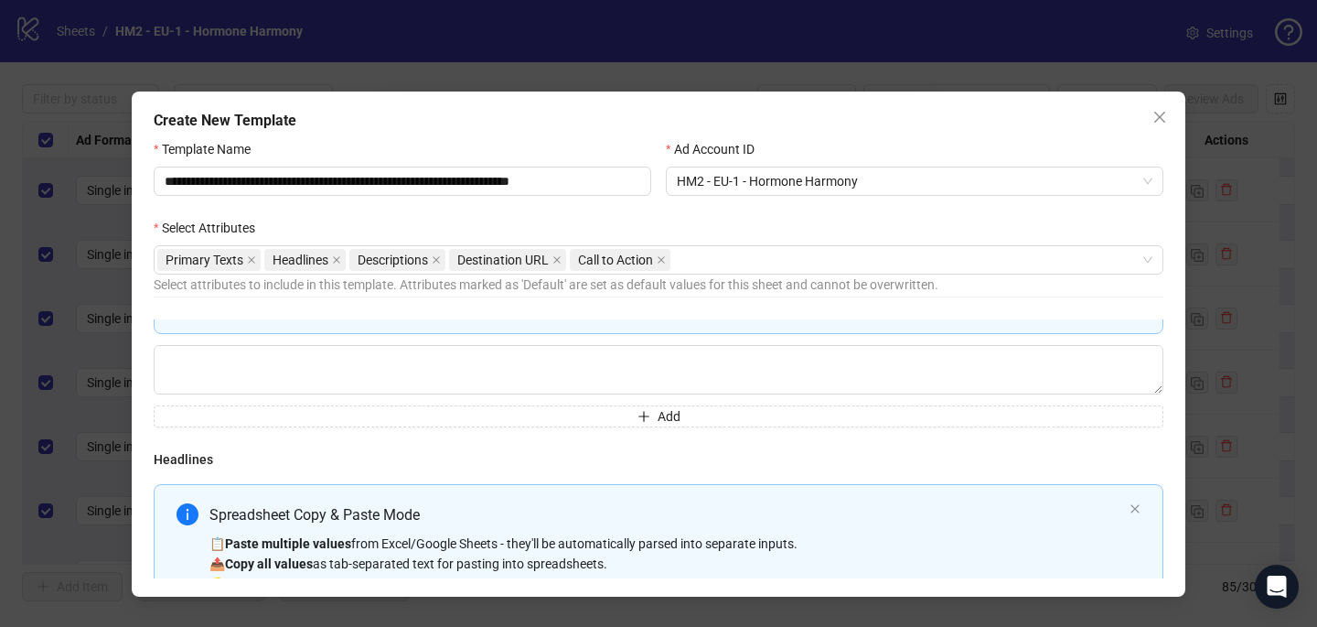
scroll to position [113, 0]
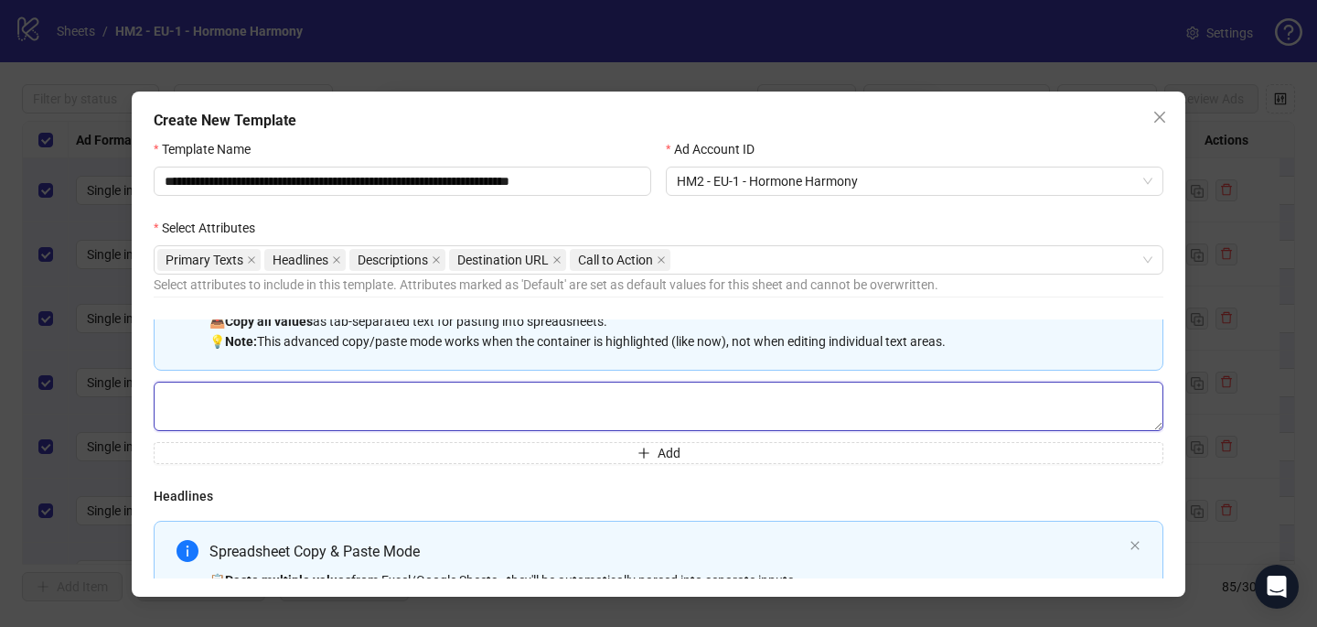
click at [349, 388] on textarea "Multi-text input container - paste or copy values" at bounding box center [659, 405] width 1010 height 49
paste textarea "**********"
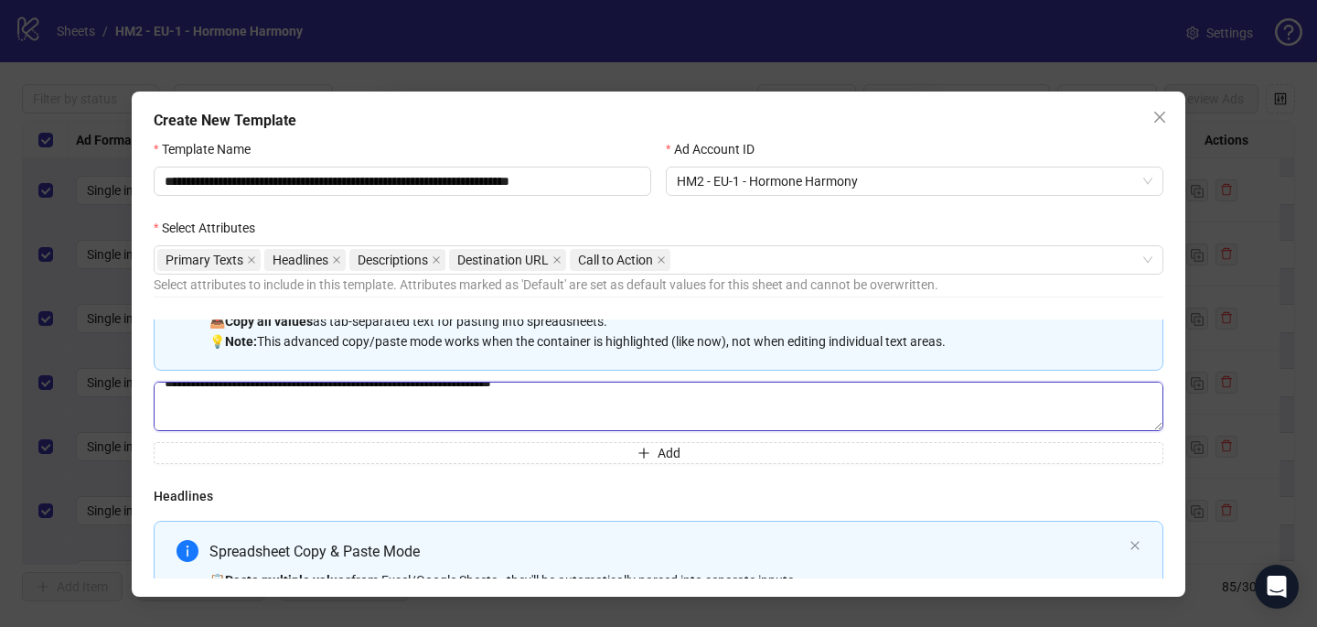
paste textarea "**********"
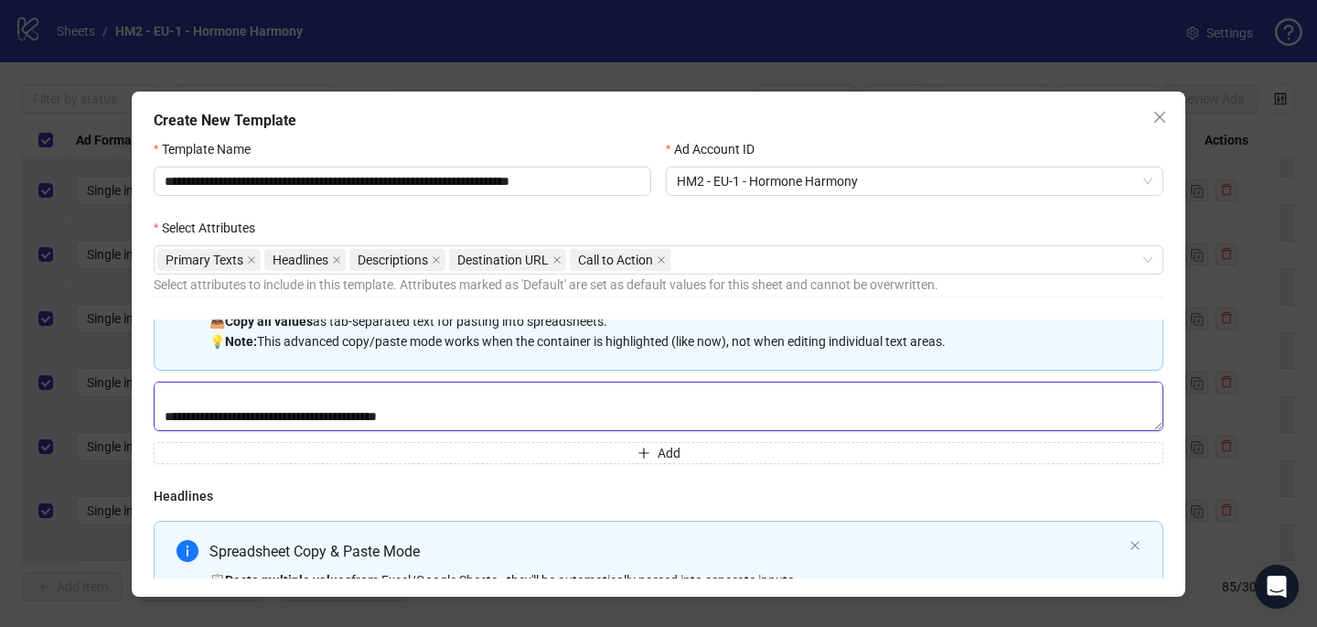
scroll to position [779, 0]
paste textarea "**********"
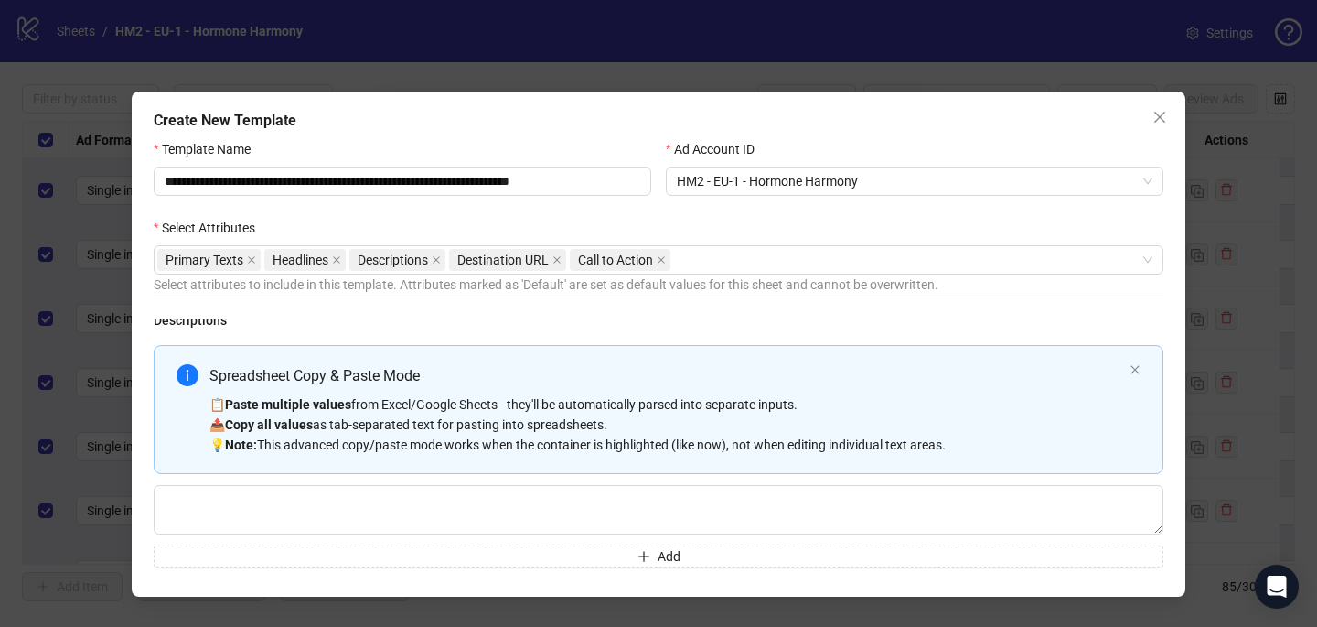
scroll to position [555, 0]
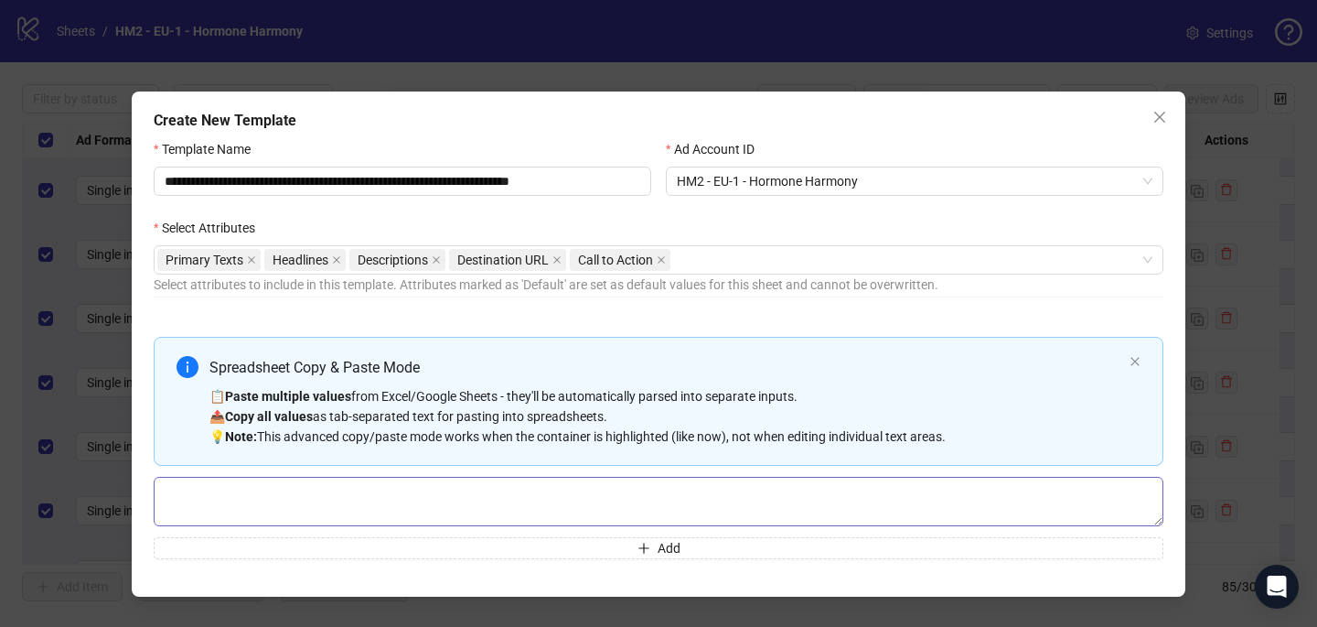
type textarea "**********"
click at [368, 521] on textarea "Multi-text input container - paste or copy values" at bounding box center [659, 501] width 1010 height 49
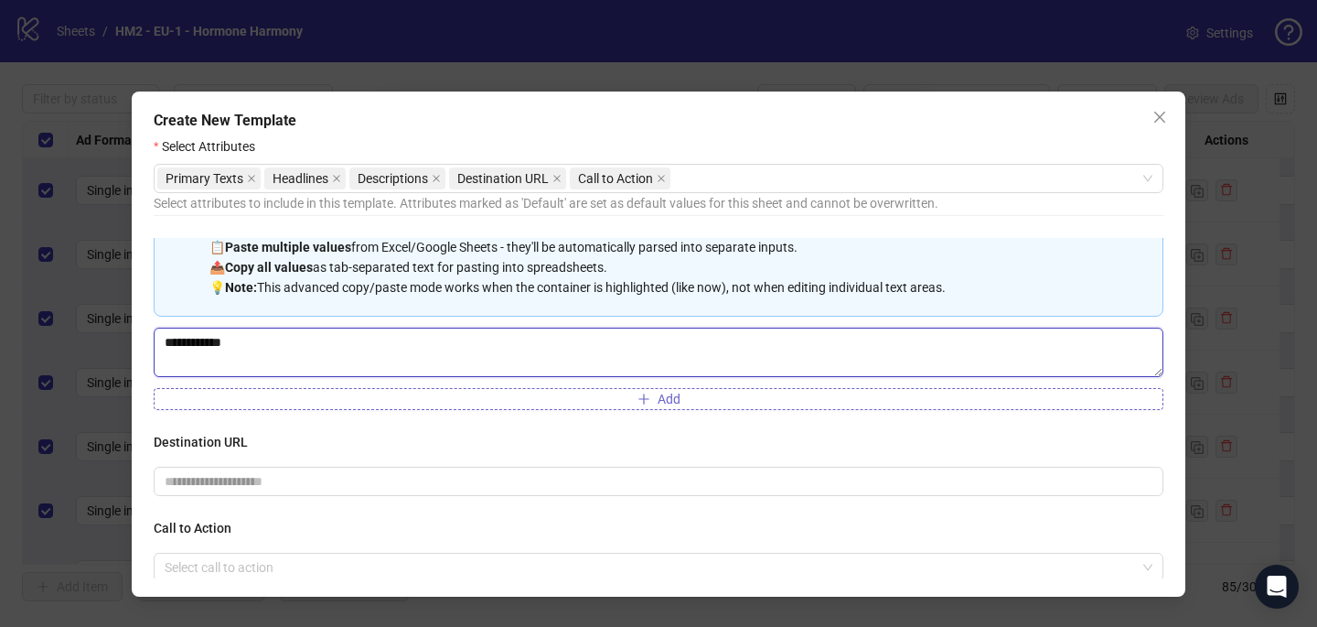
scroll to position [84, 0]
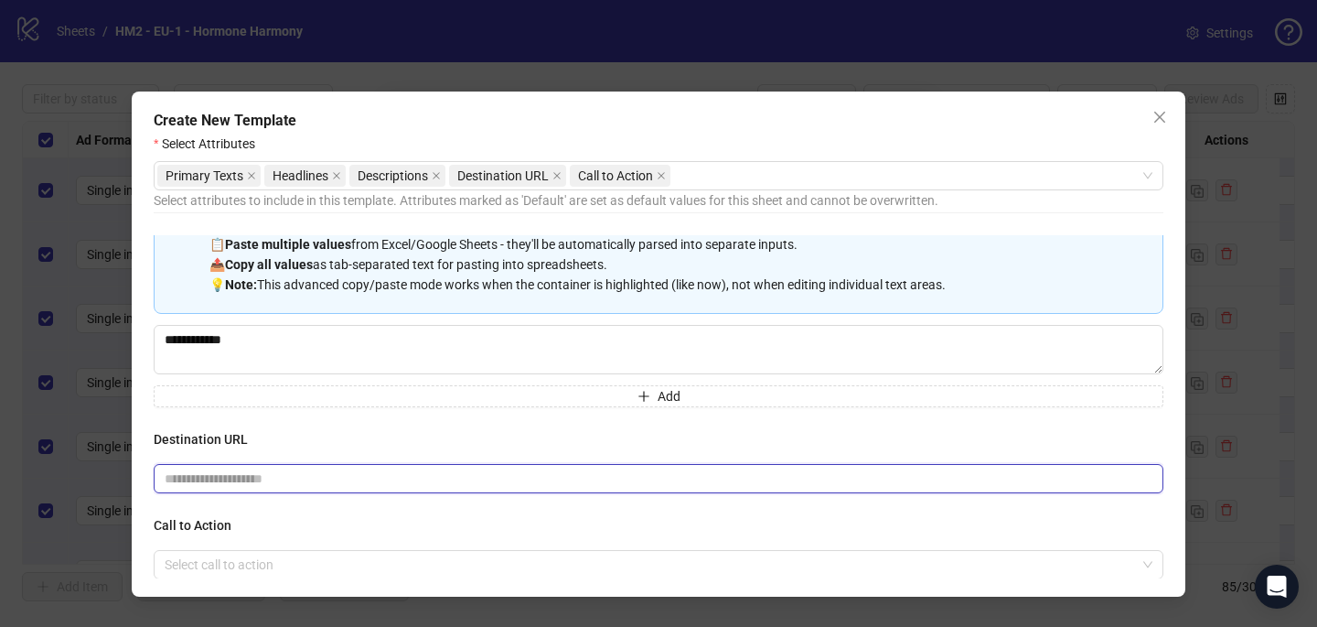
click at [391, 471] on input "text" at bounding box center [651, 478] width 973 height 20
paste input "**********"
type input "**********"
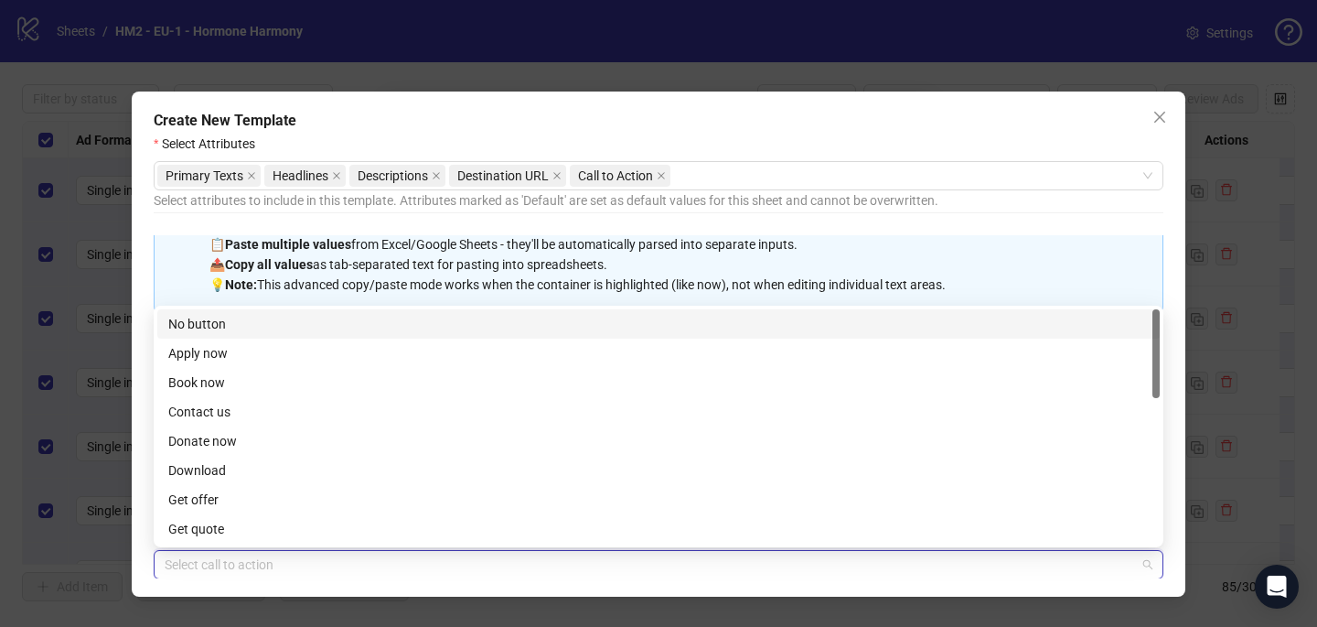
click at [313, 564] on input "search" at bounding box center [651, 564] width 972 height 27
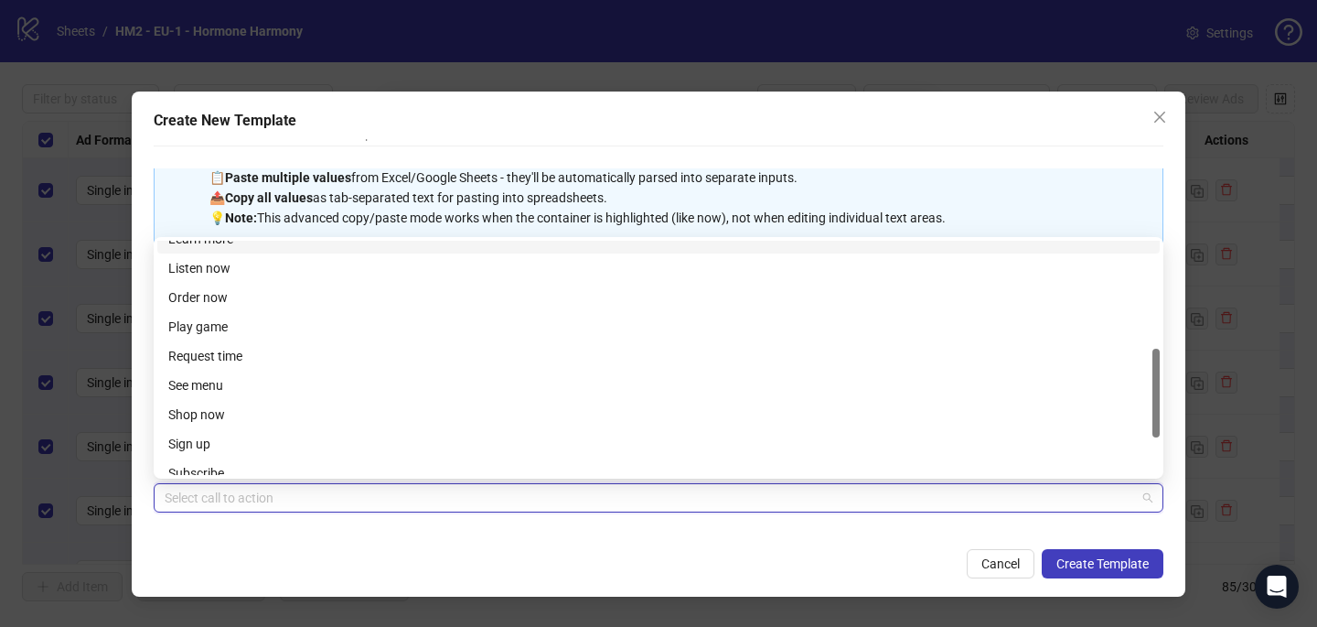
scroll to position [284, 0]
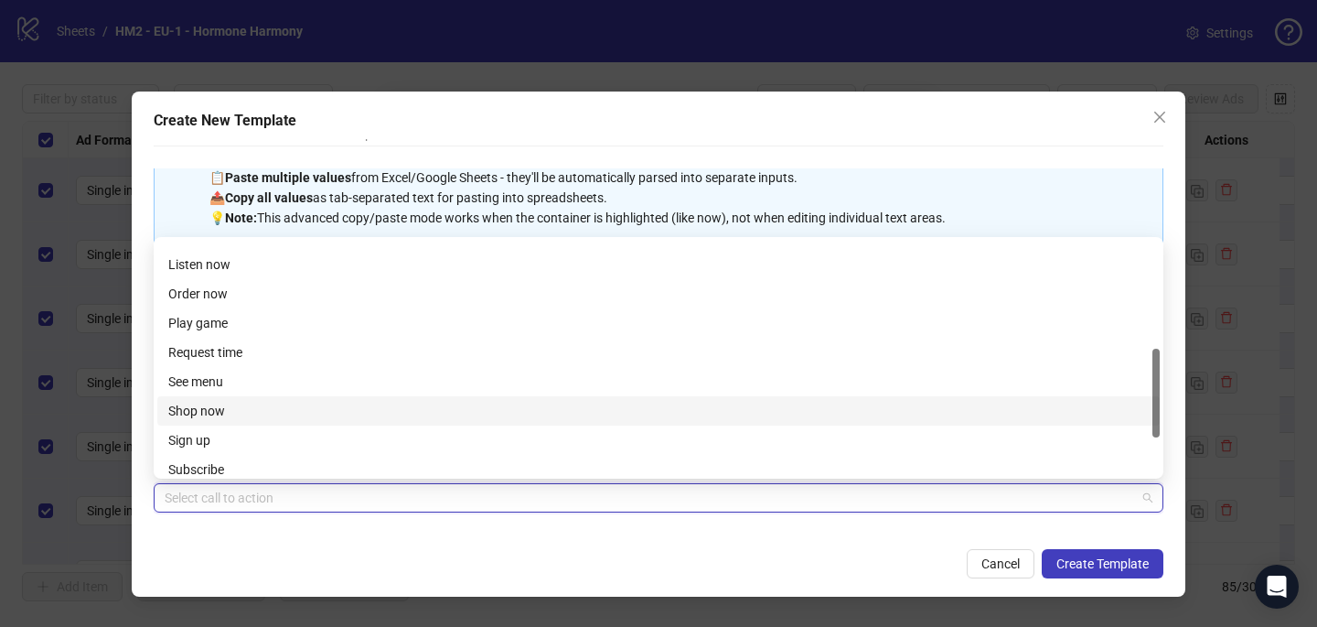
click at [267, 413] on div "Shop now" at bounding box center [658, 411] width 981 height 20
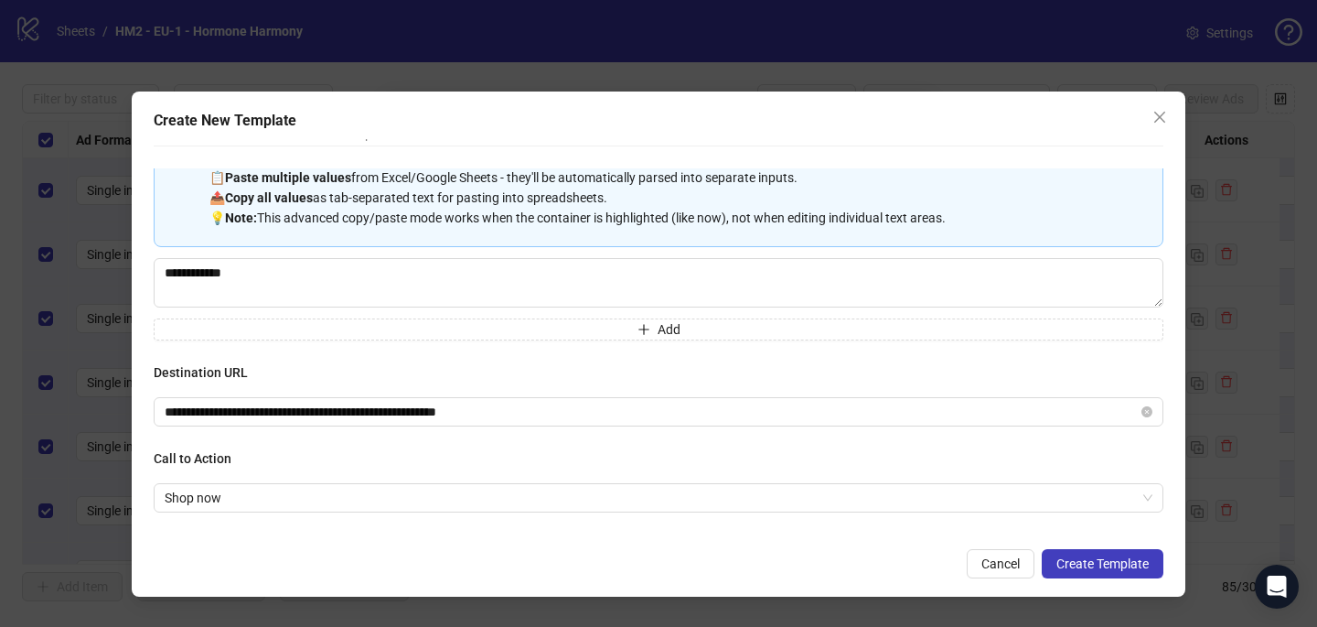
click at [414, 524] on div "**********" at bounding box center [659, 351] width 1010 height 366
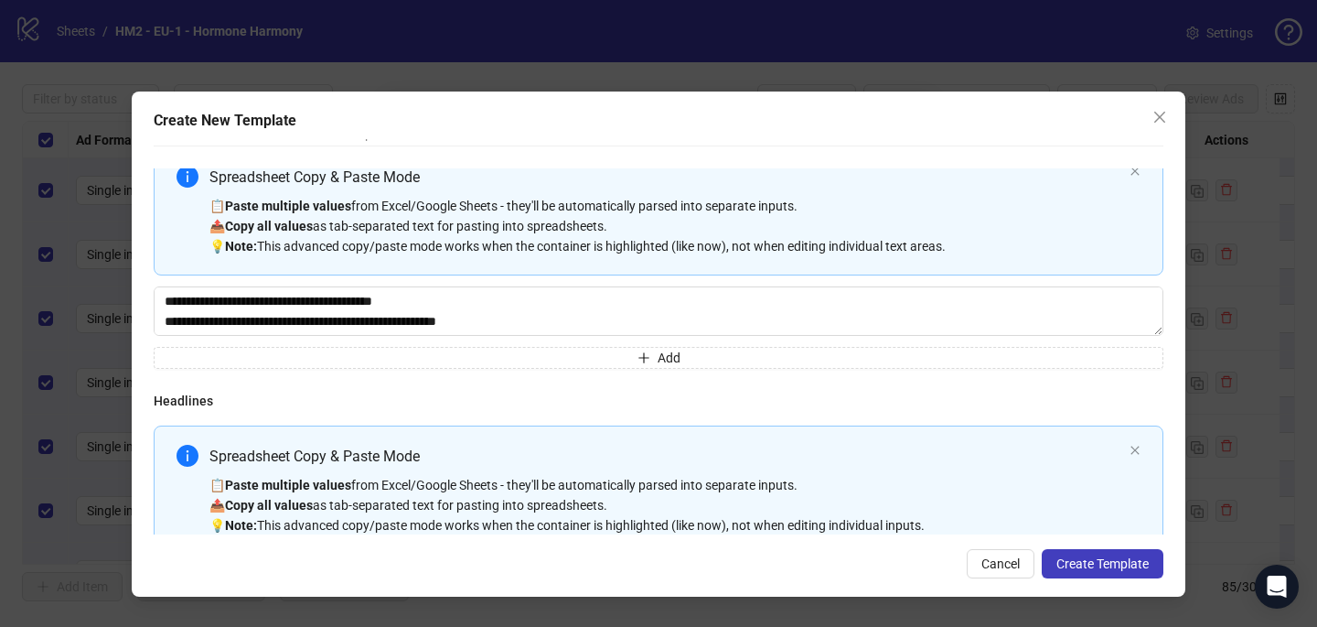
scroll to position [0, 0]
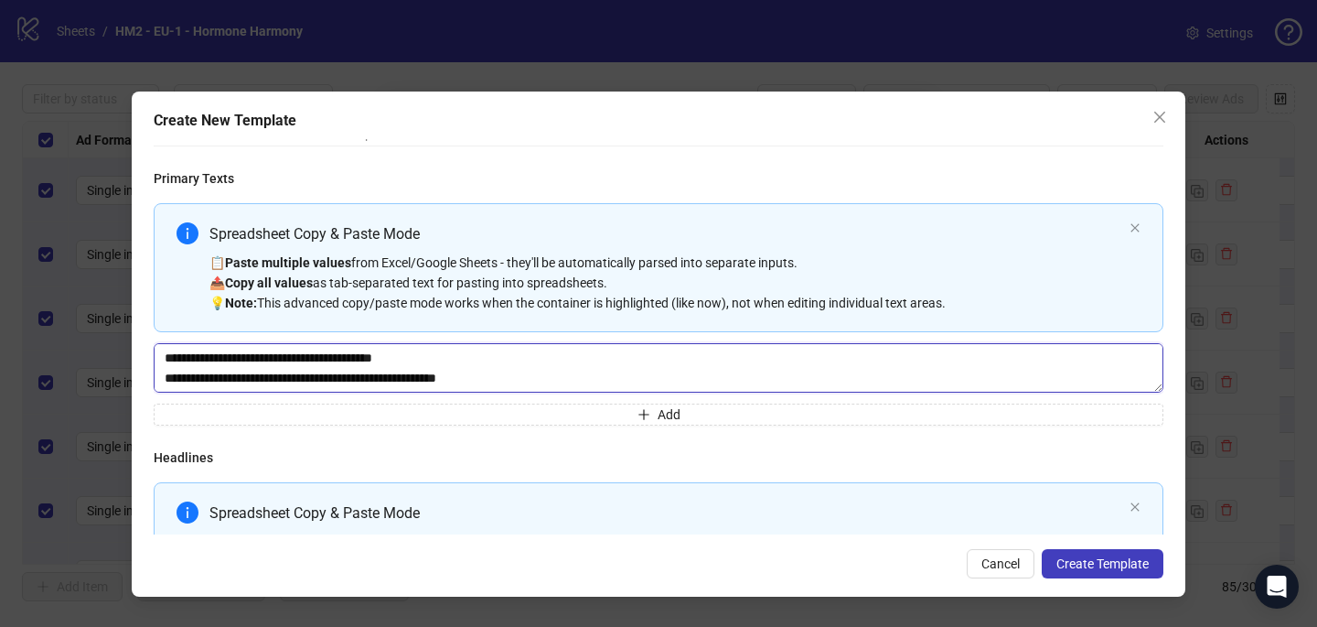
click at [881, 363] on textarea "Multi-text input container - paste or copy values" at bounding box center [659, 367] width 1010 height 49
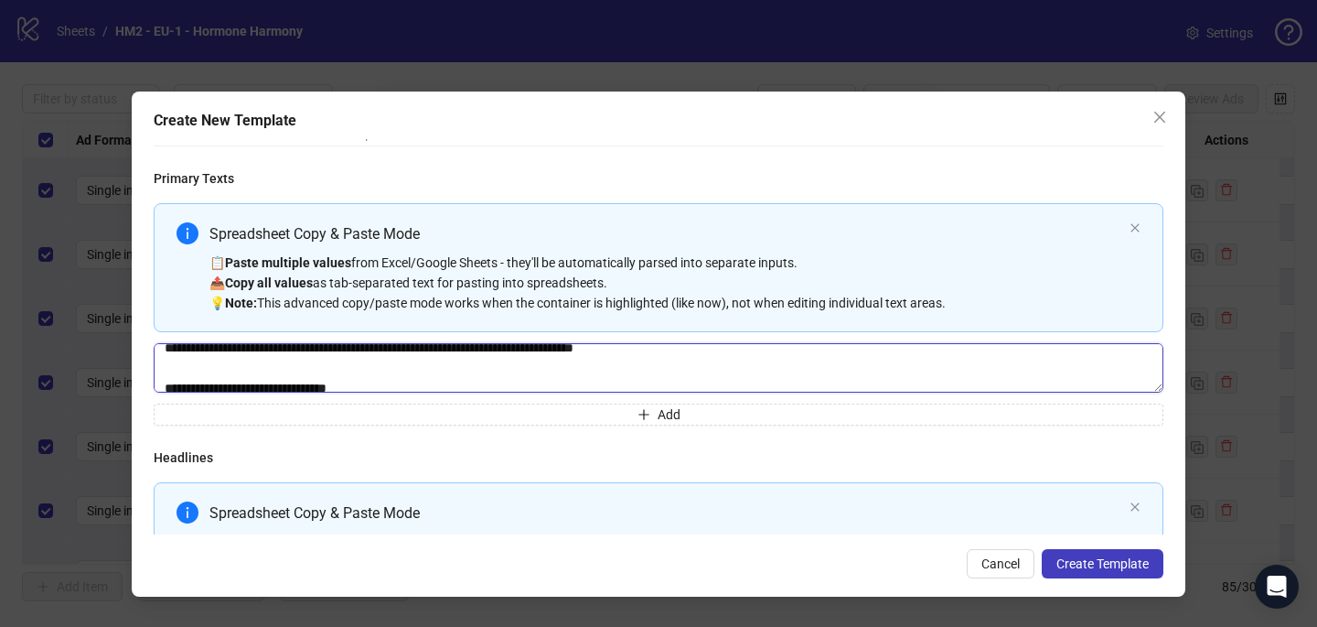
scroll to position [10, 0]
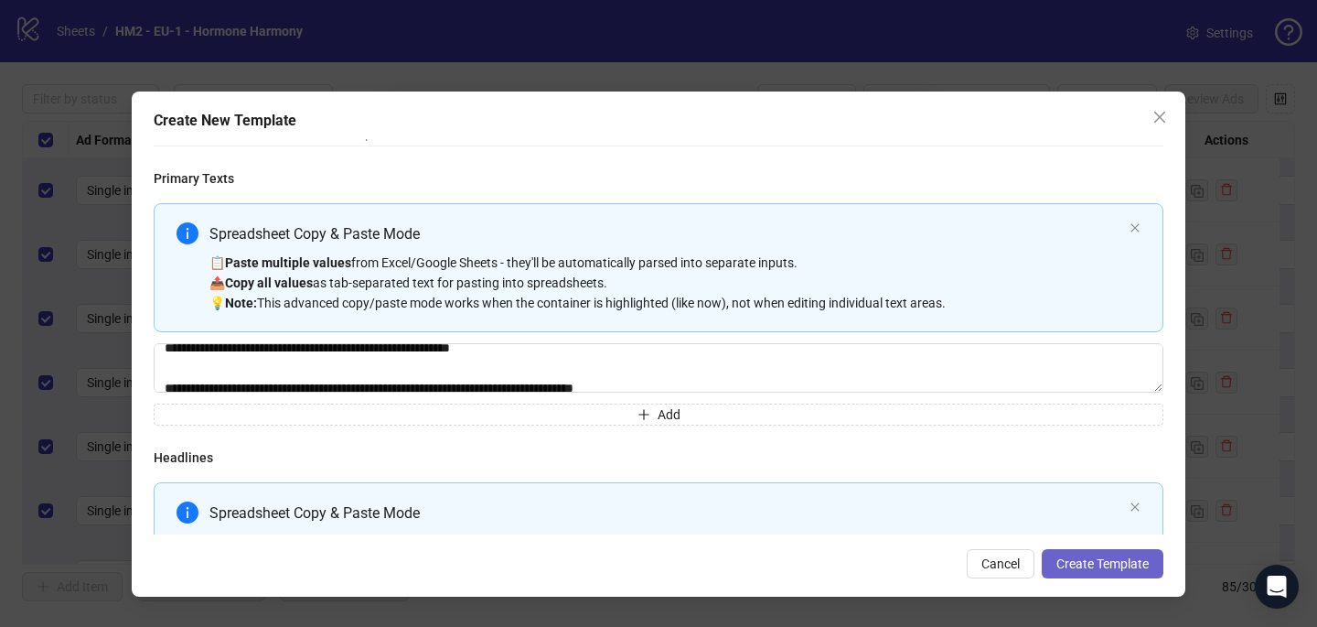
click at [1128, 564] on span "Create Template" at bounding box center [1103, 563] width 92 height 15
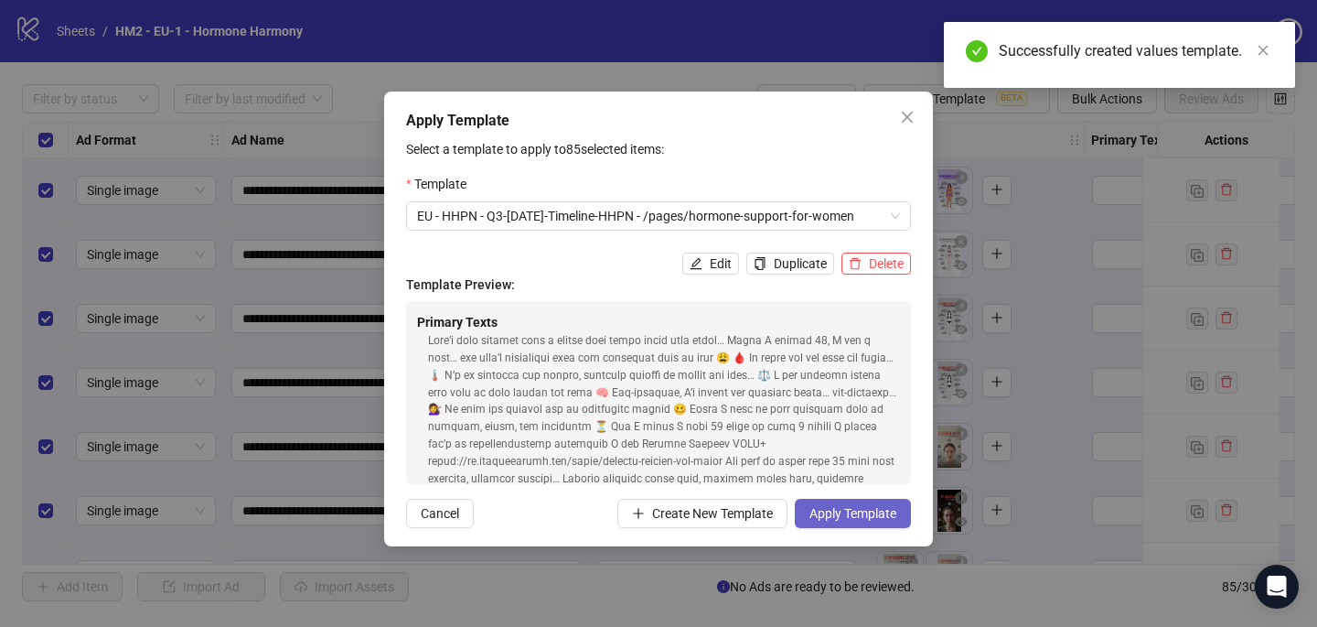
click at [868, 510] on span "Apply Template" at bounding box center [853, 513] width 87 height 15
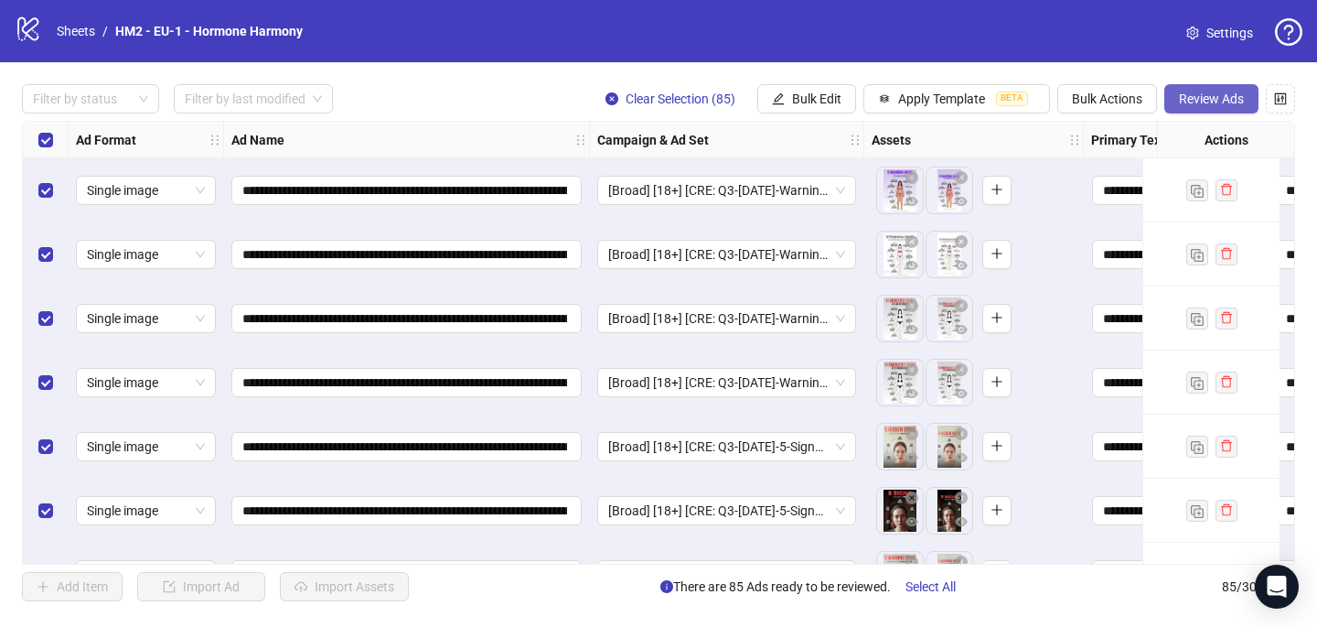
click at [1217, 93] on span "Review Ads" at bounding box center [1211, 98] width 65 height 15
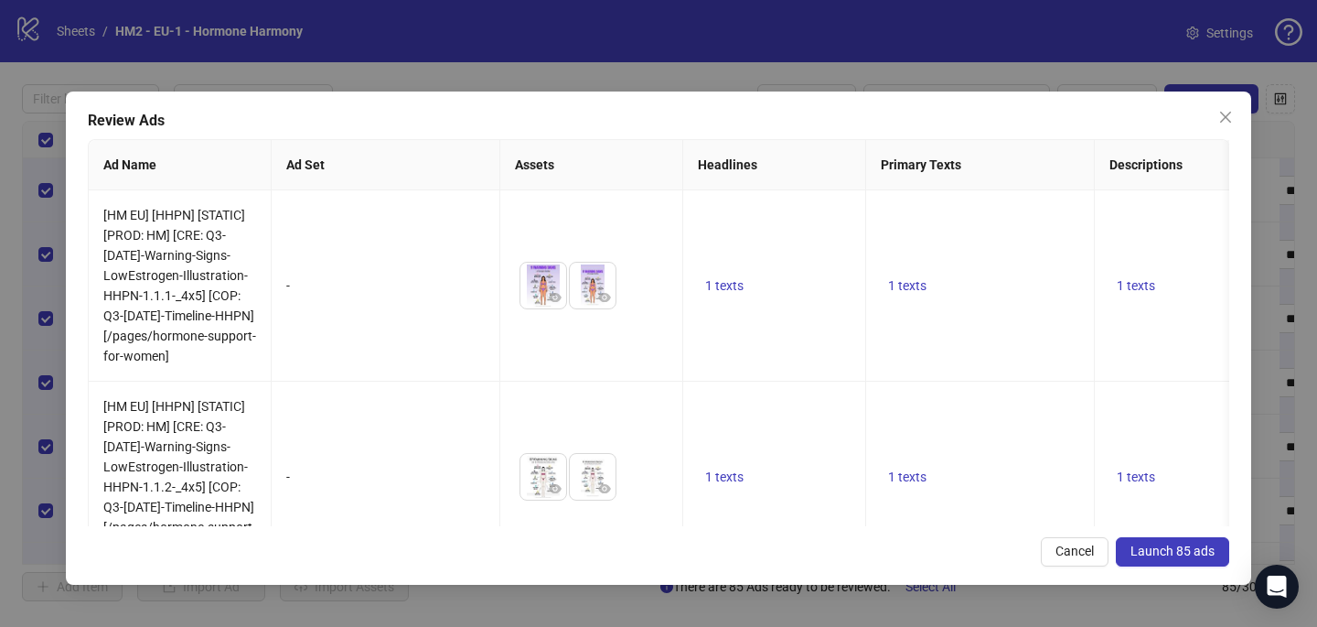
click at [1209, 551] on span "Launch 85 ads" at bounding box center [1173, 550] width 84 height 15
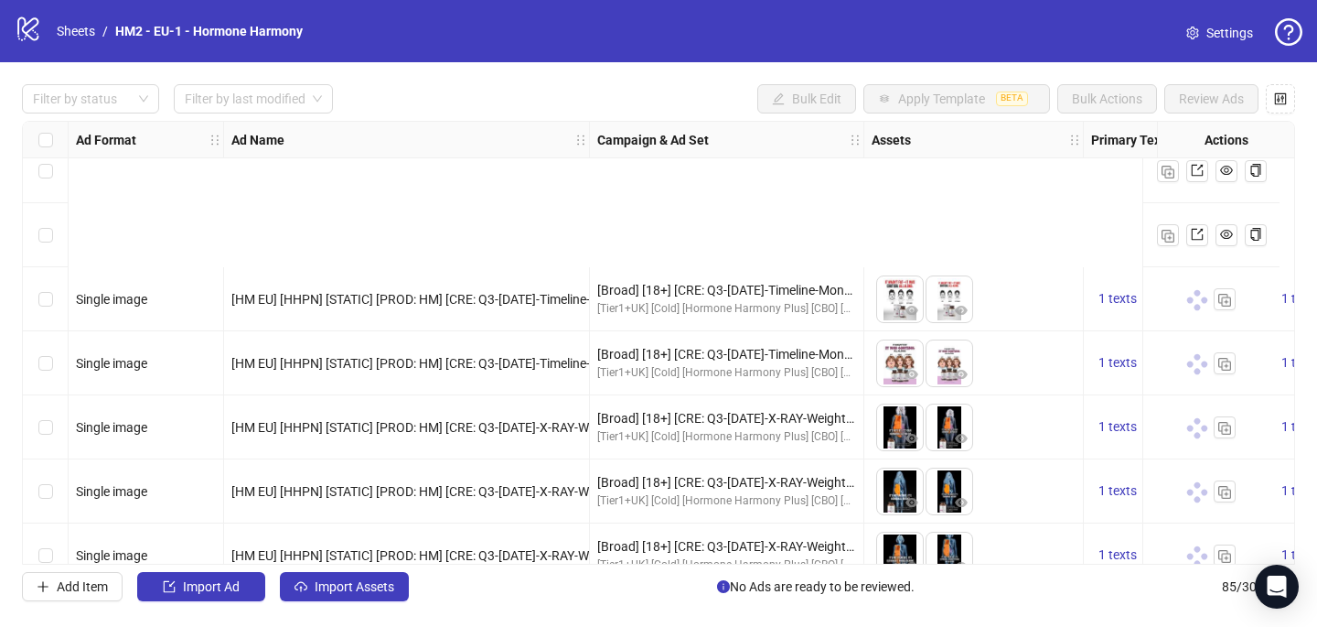
scroll to position [1939, 0]
